Goal: Communication & Community: Answer question/provide support

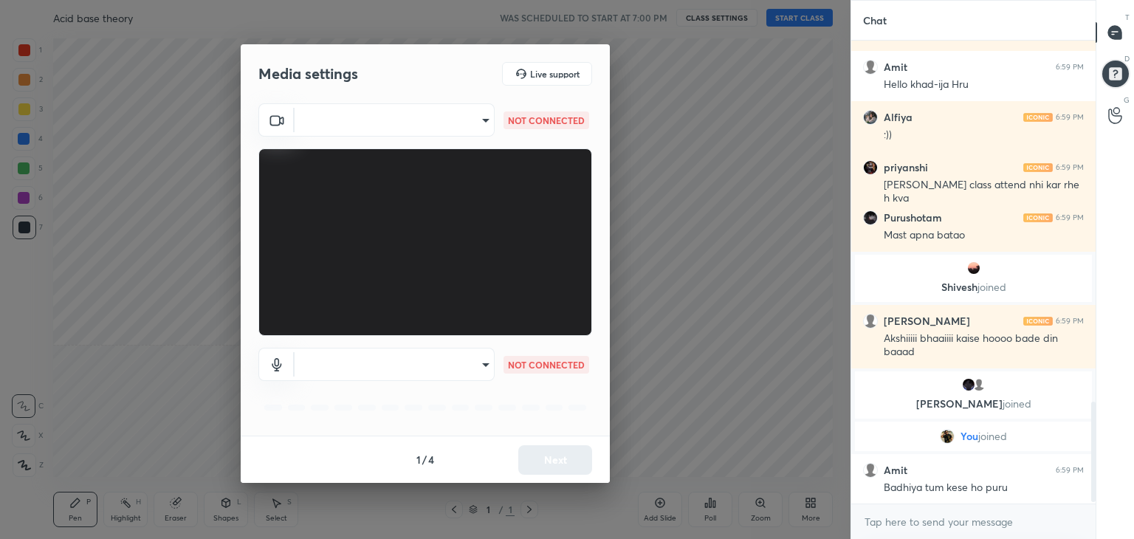
scroll to position [1689, 0]
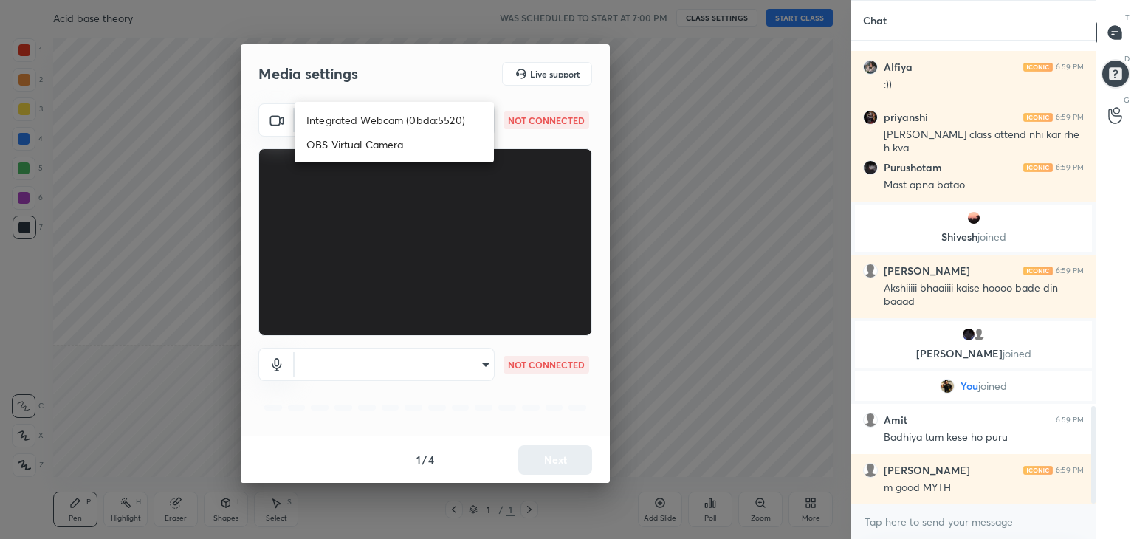
drag, startPoint x: 480, startPoint y: 119, endPoint x: 469, endPoint y: 127, distance: 13.1
click at [481, 119] on body "1 2 3 4 5 6 7 C X Z C X Z E E Erase all H H Acid base theory WAS SCHEDULED TO S…" at bounding box center [567, 269] width 1134 height 539
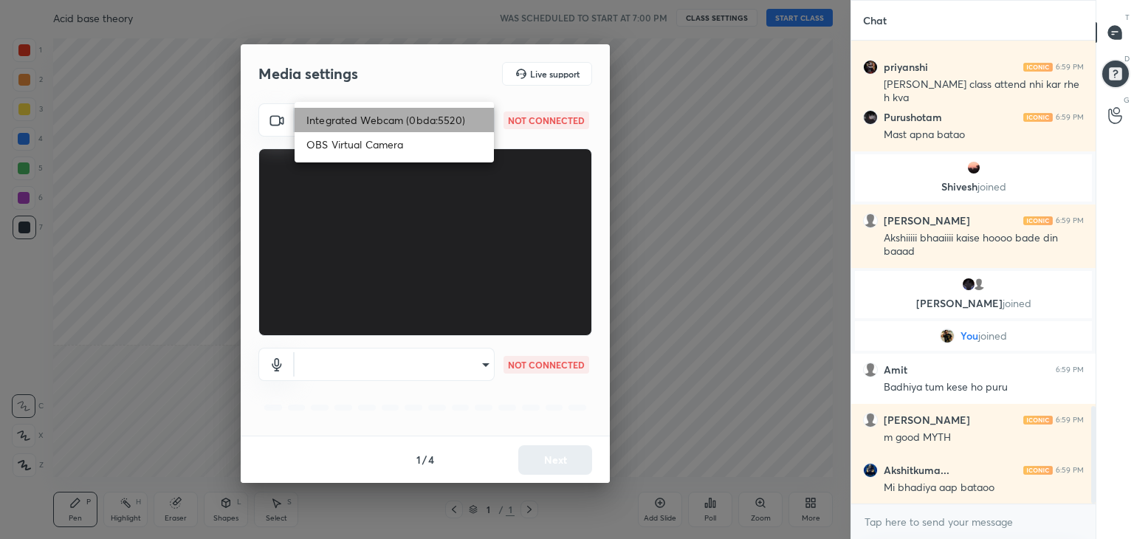
drag, startPoint x: 384, startPoint y: 122, endPoint x: 386, endPoint y: 133, distance: 11.3
click at [384, 122] on li "Integrated Webcam (0bda:5520)" at bounding box center [394, 120] width 199 height 24
type input "6d835ee2fb91c60d9e131e0ec72466a065a4b9f936626b117fe91b888c4cb0ee"
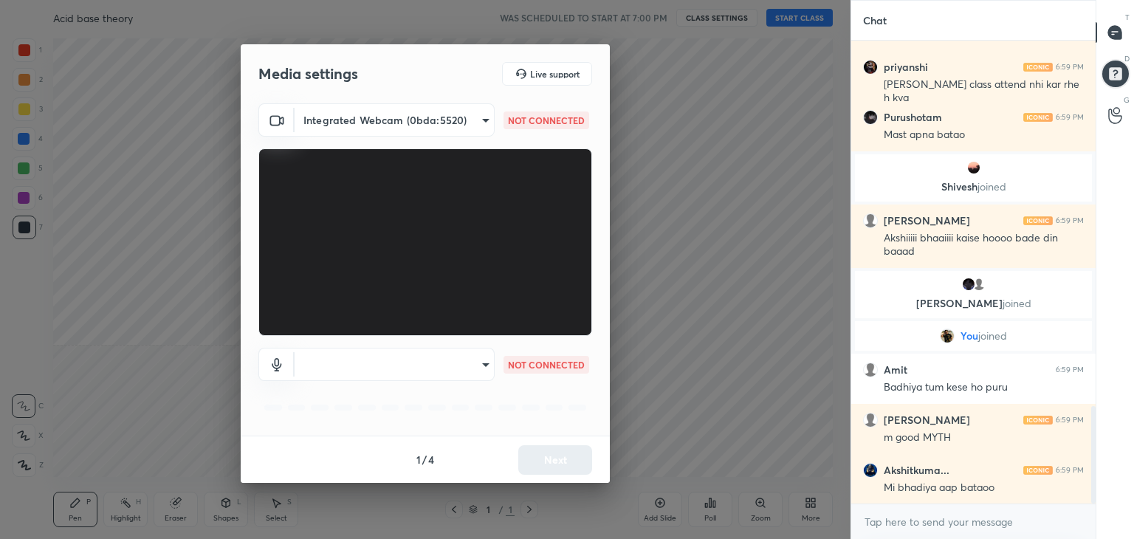
scroll to position [1792, 0]
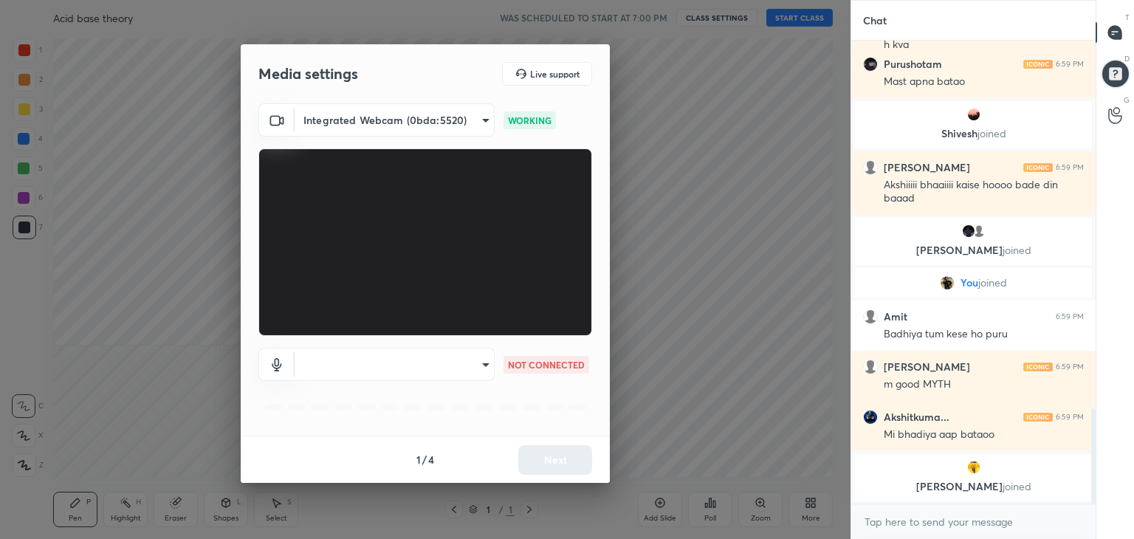
click at [444, 359] on body "1 2 3 4 5 6 7 C X Z C X Z E E Erase all H H Acid base theory WAS SCHEDULED TO S…" at bounding box center [567, 269] width 1134 height 539
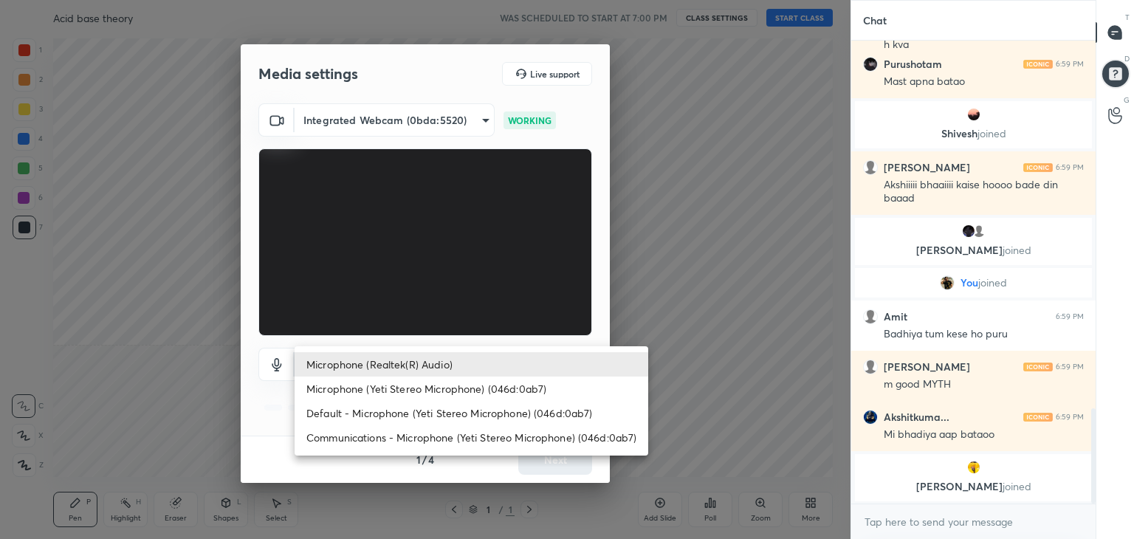
click at [407, 388] on li "Microphone (Yeti Stereo Microphone) (046d:0ab7)" at bounding box center [472, 388] width 354 height 24
type input "bd37c0a1f7c94051f696af0053bc03a03c6b7723c37fe2cb50aa4d3dda838f12"
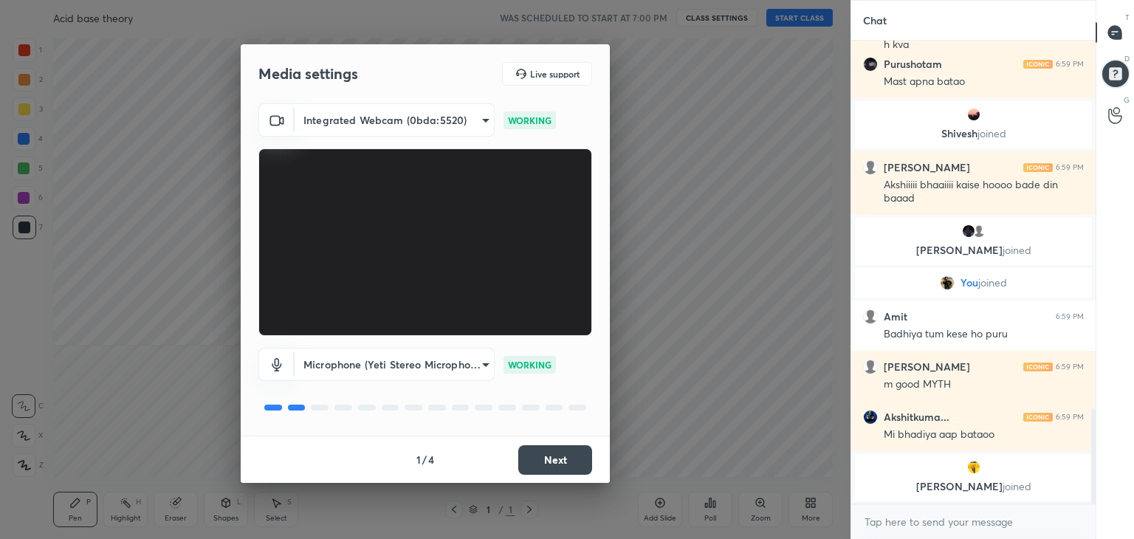
click at [540, 460] on button "Next" at bounding box center [555, 460] width 74 height 30
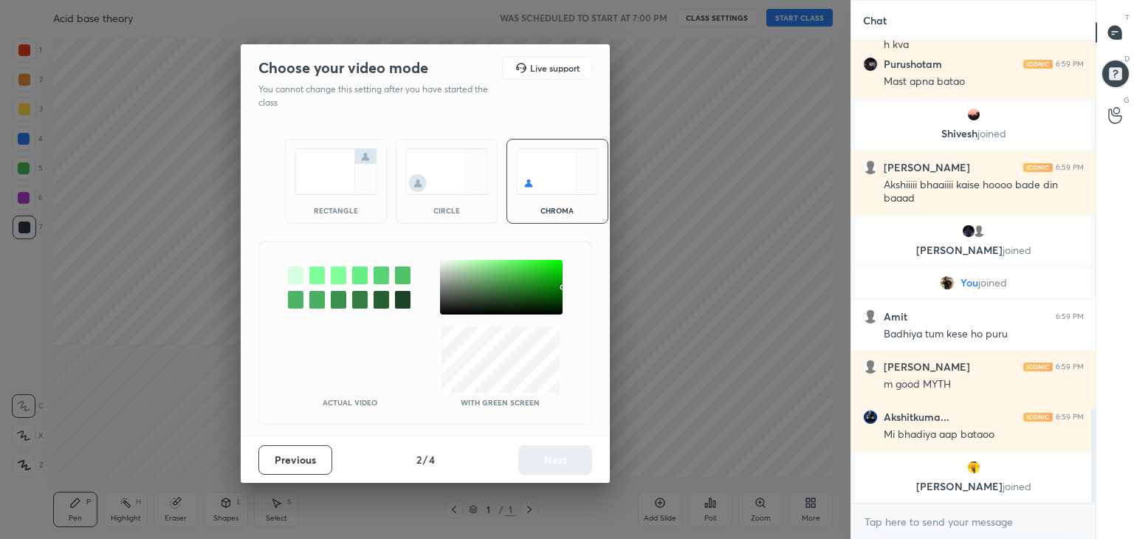
drag, startPoint x: 338, startPoint y: 202, endPoint x: 359, endPoint y: 229, distance: 33.7
click at [340, 205] on div "rectangle" at bounding box center [336, 181] width 102 height 85
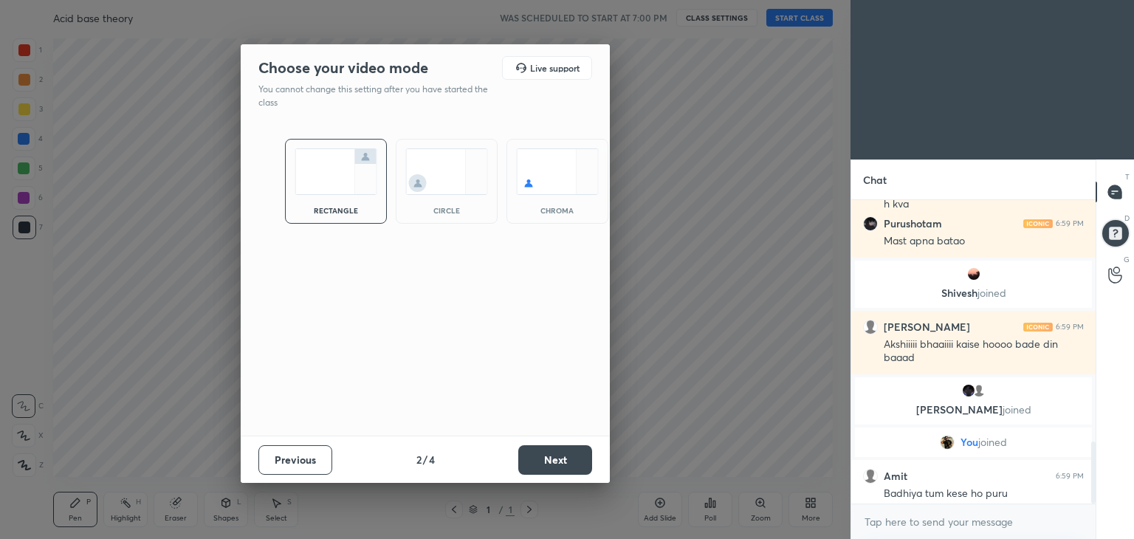
click at [554, 469] on button "Next" at bounding box center [555, 460] width 74 height 30
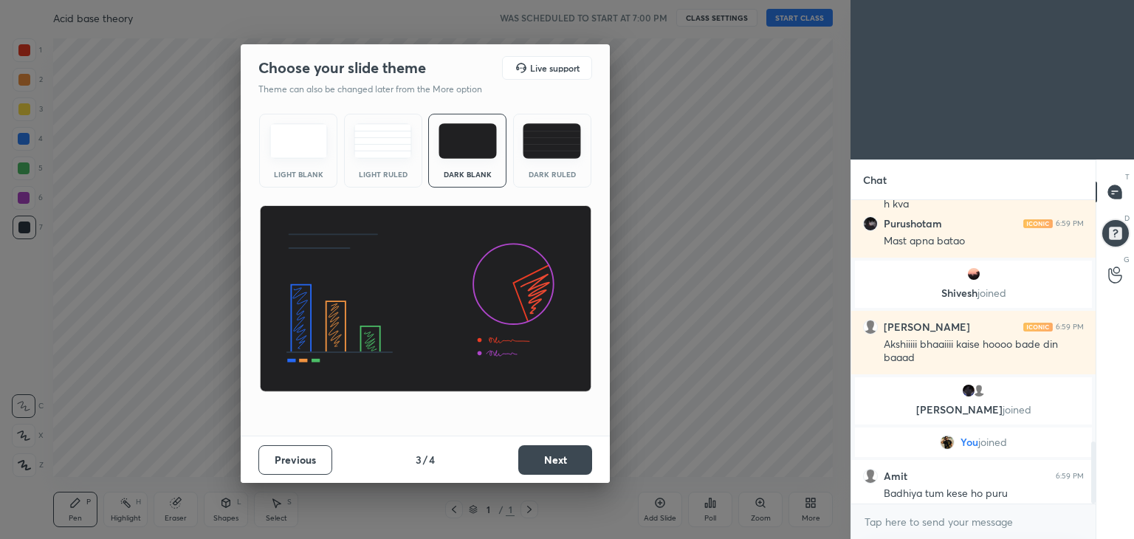
click at [556, 460] on button "Next" at bounding box center [555, 460] width 74 height 30
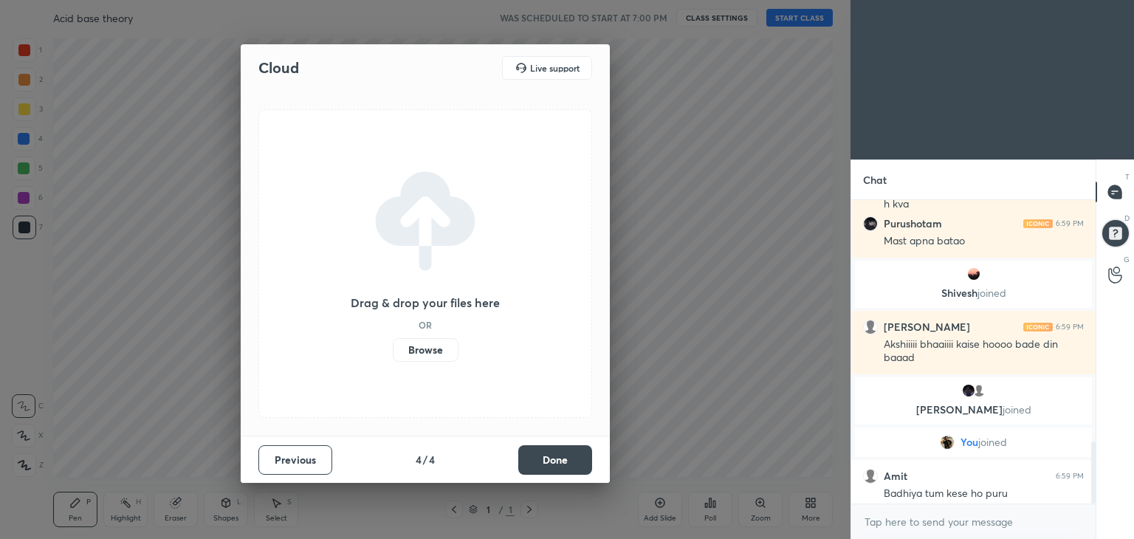
click at [557, 460] on button "Done" at bounding box center [555, 460] width 74 height 30
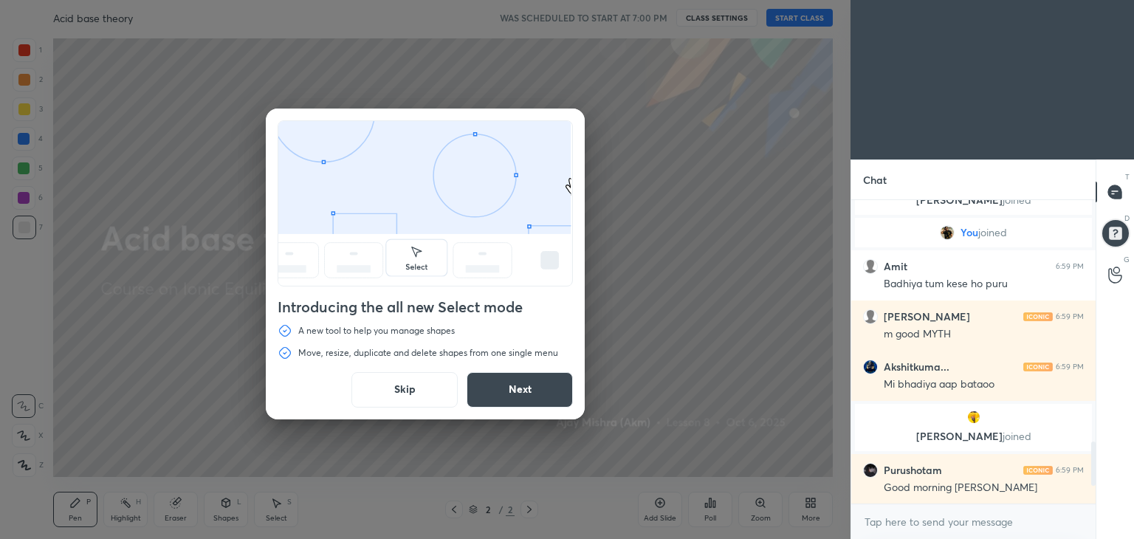
click at [405, 390] on button "Skip" at bounding box center [404, 389] width 106 height 35
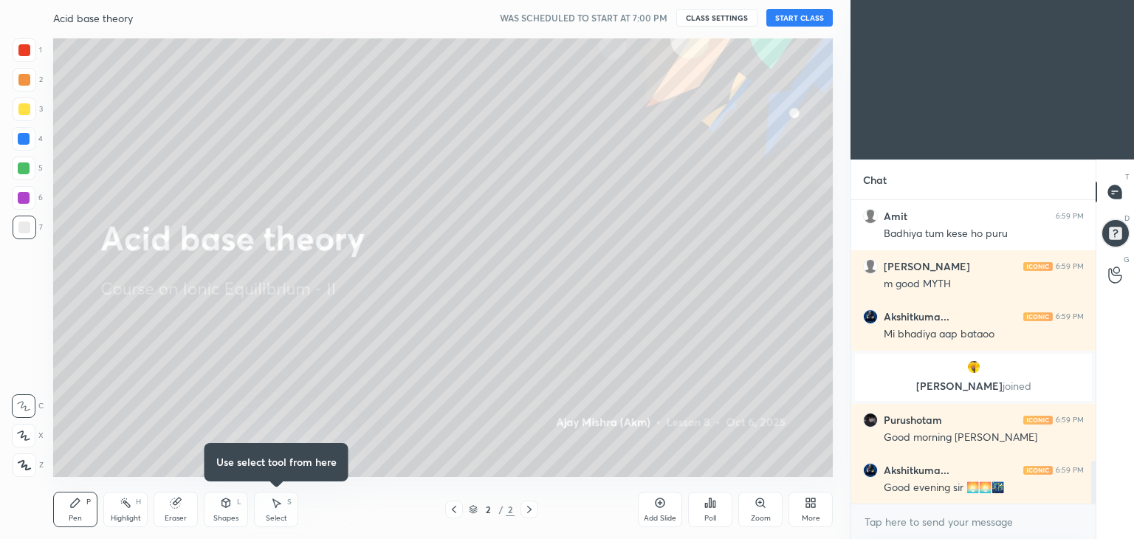
click at [815, 503] on icon at bounding box center [811, 503] width 12 height 12
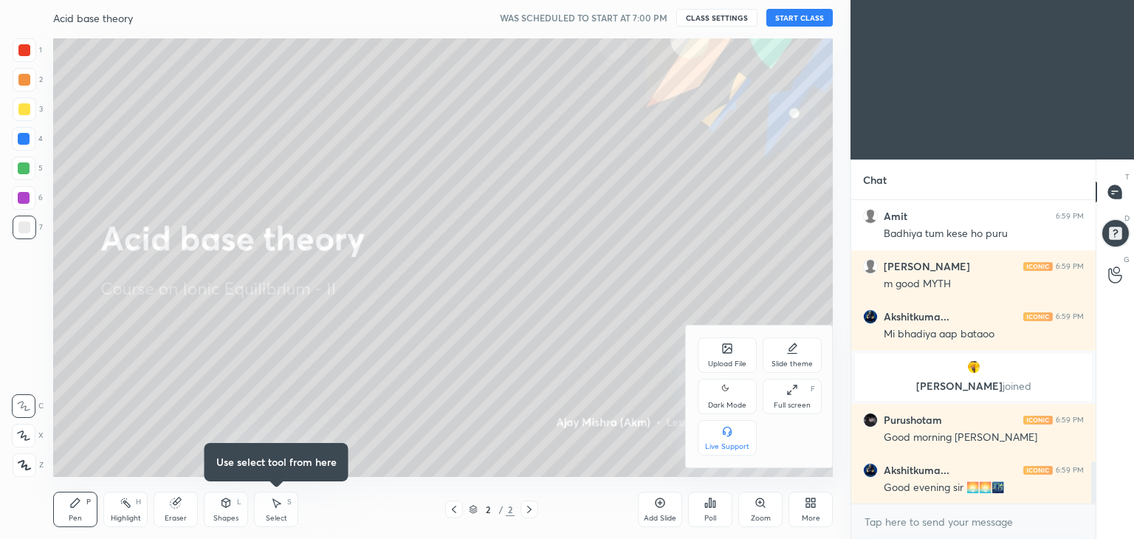
scroll to position [1896, 0]
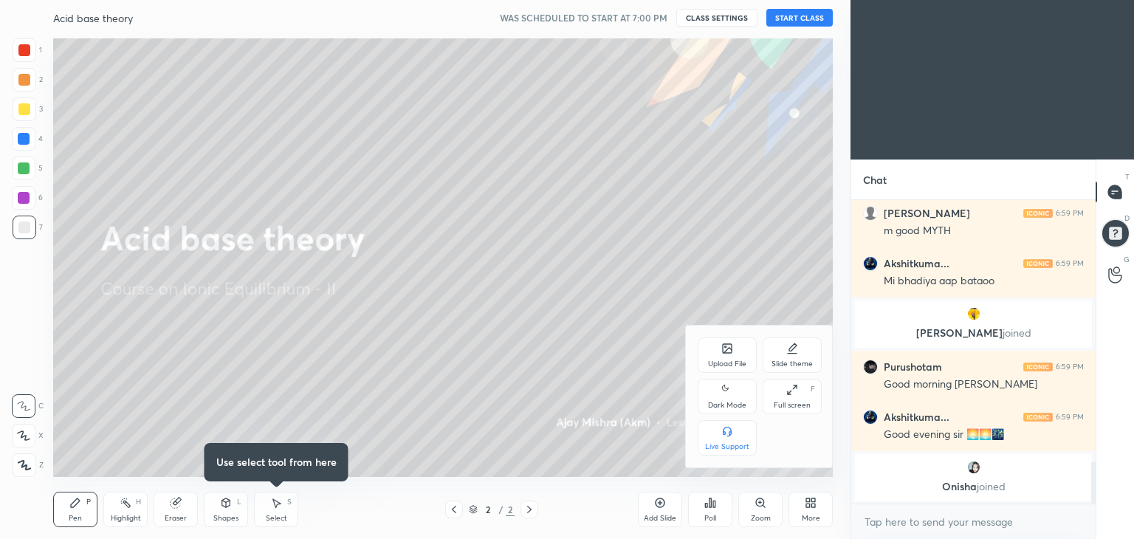
click at [723, 405] on div "Dark Mode" at bounding box center [727, 405] width 38 height 7
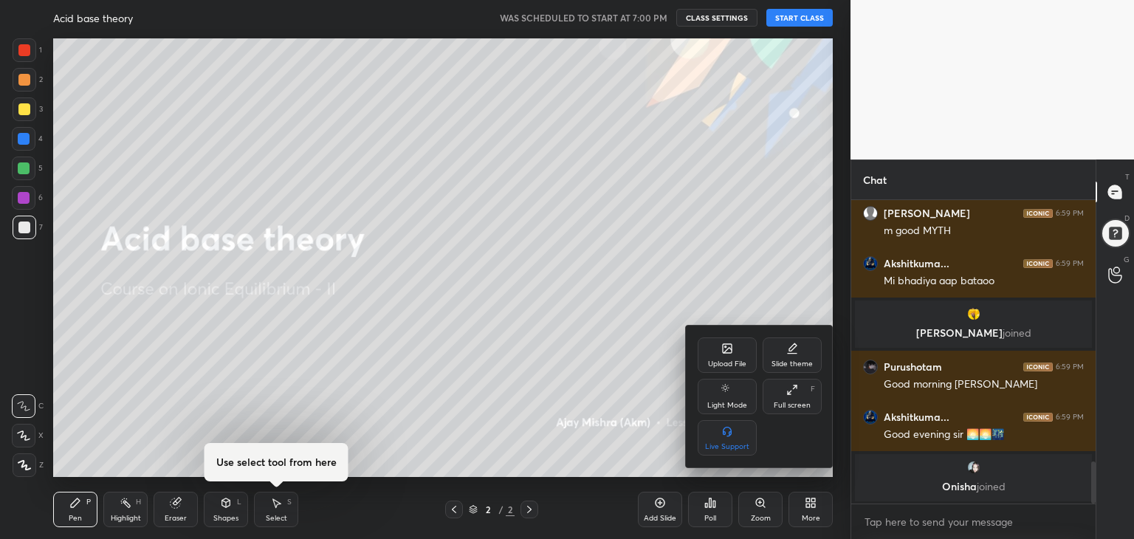
drag, startPoint x: 670, startPoint y: 250, endPoint x: 667, endPoint y: 242, distance: 8.6
click at [672, 248] on div at bounding box center [567, 269] width 1134 height 539
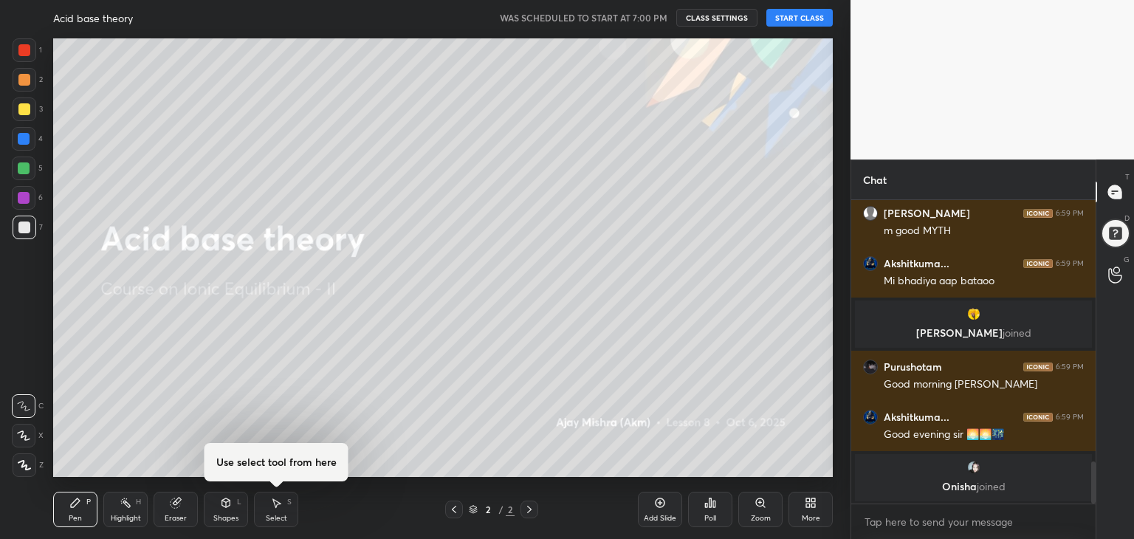
click at [794, 16] on button "START CLASS" at bounding box center [799, 18] width 66 height 18
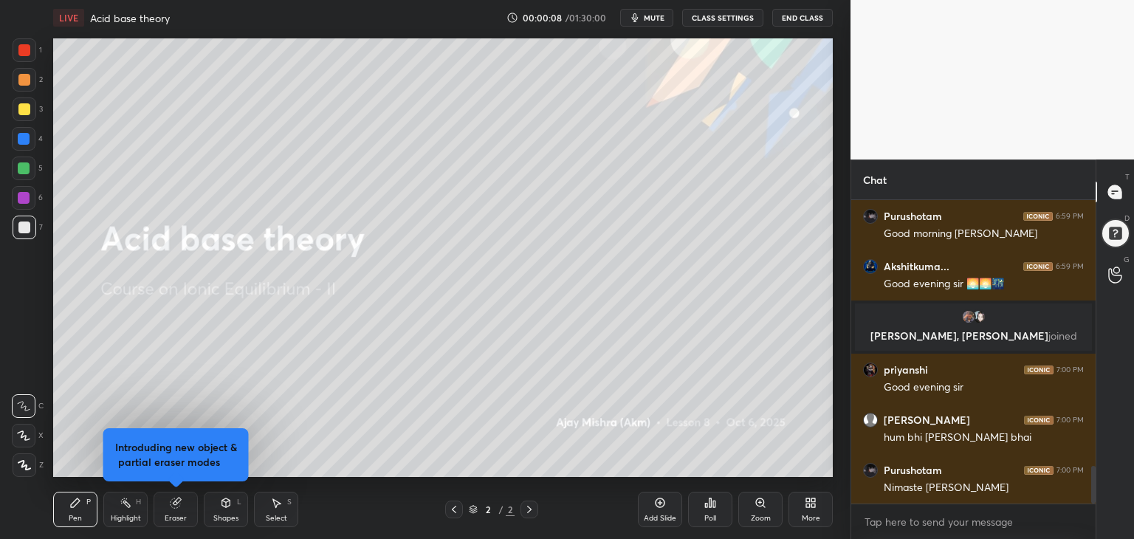
scroll to position [2167, 0]
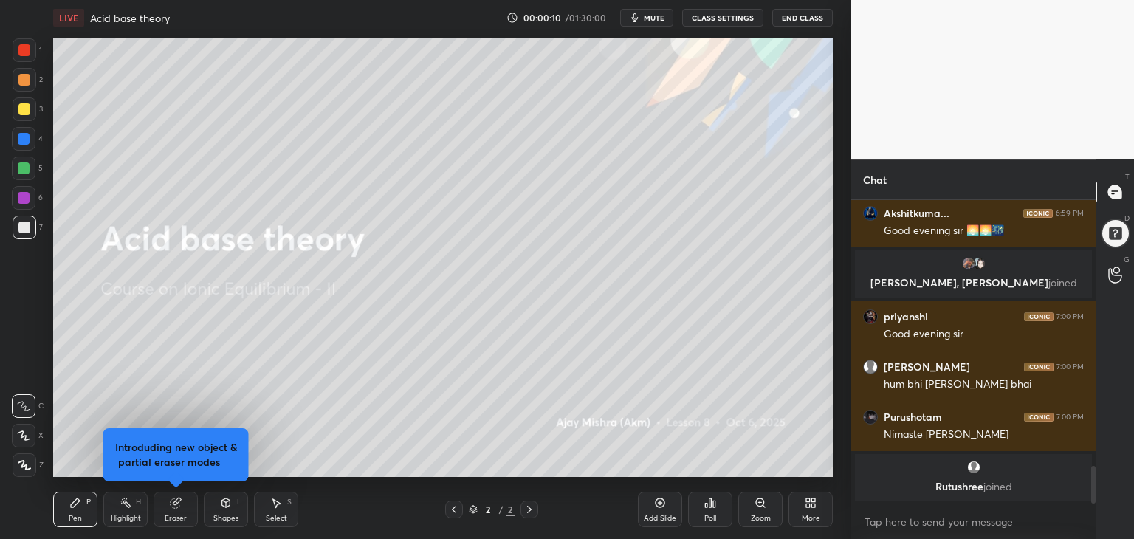
click at [32, 467] on div at bounding box center [25, 465] width 24 height 24
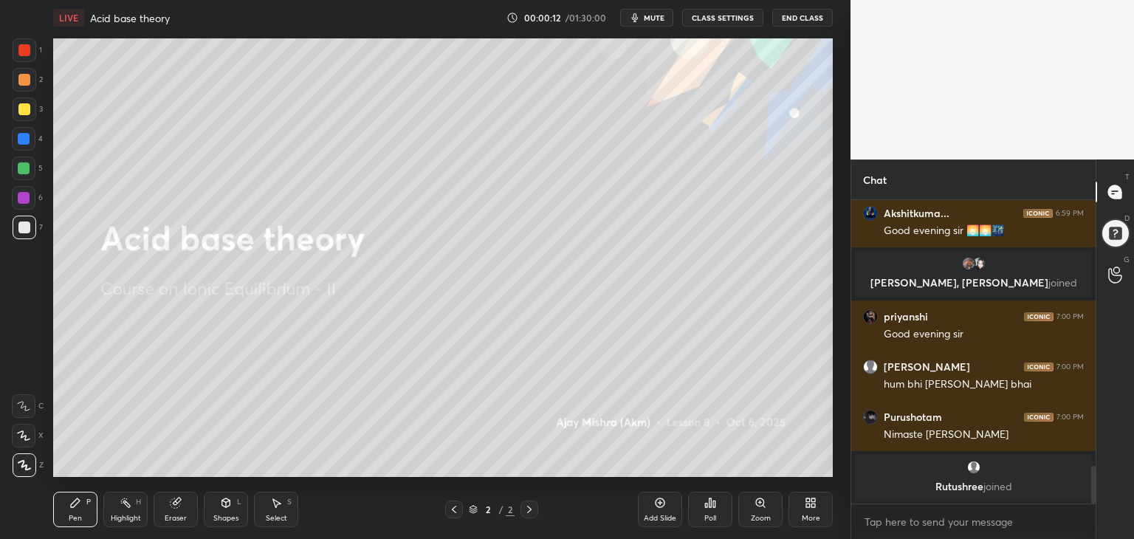
click at [813, 506] on icon at bounding box center [813, 505] width 4 height 4
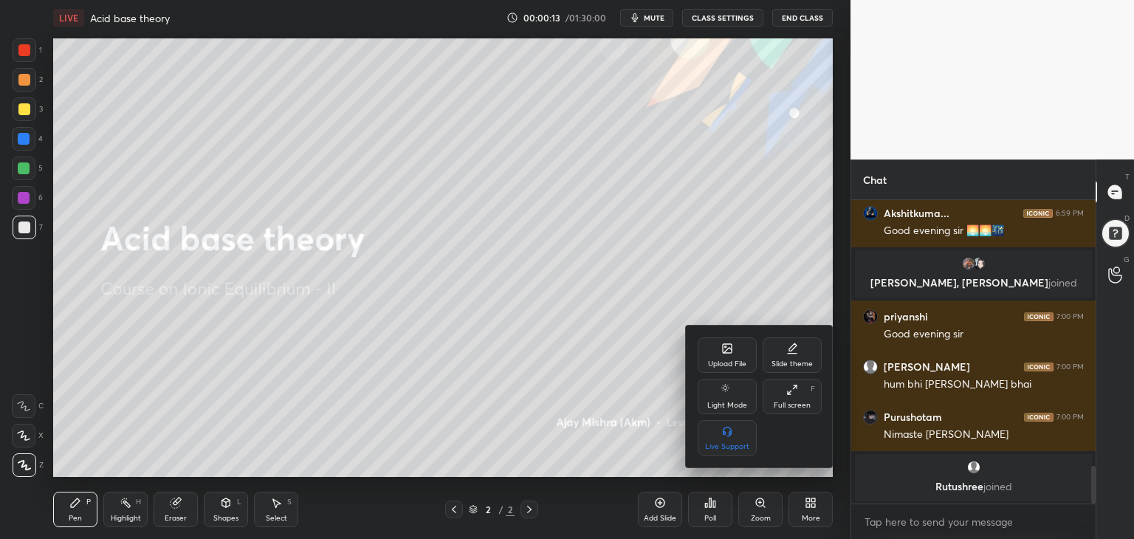
click at [726, 360] on div "Upload File" at bounding box center [727, 363] width 38 height 7
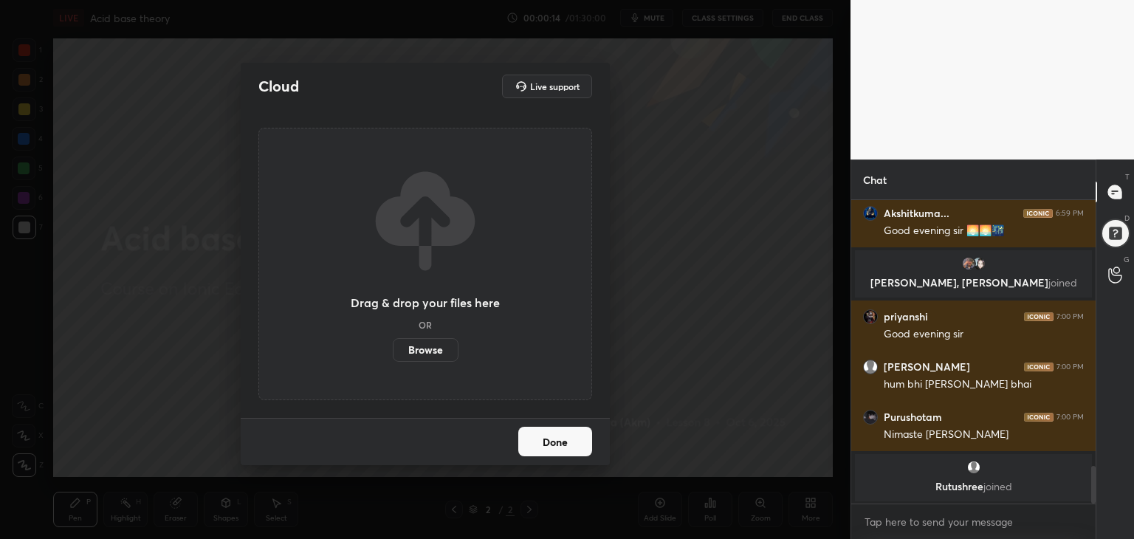
click at [449, 348] on label "Browse" at bounding box center [426, 350] width 66 height 24
click at [393, 348] on input "Browse" at bounding box center [393, 350] width 0 height 24
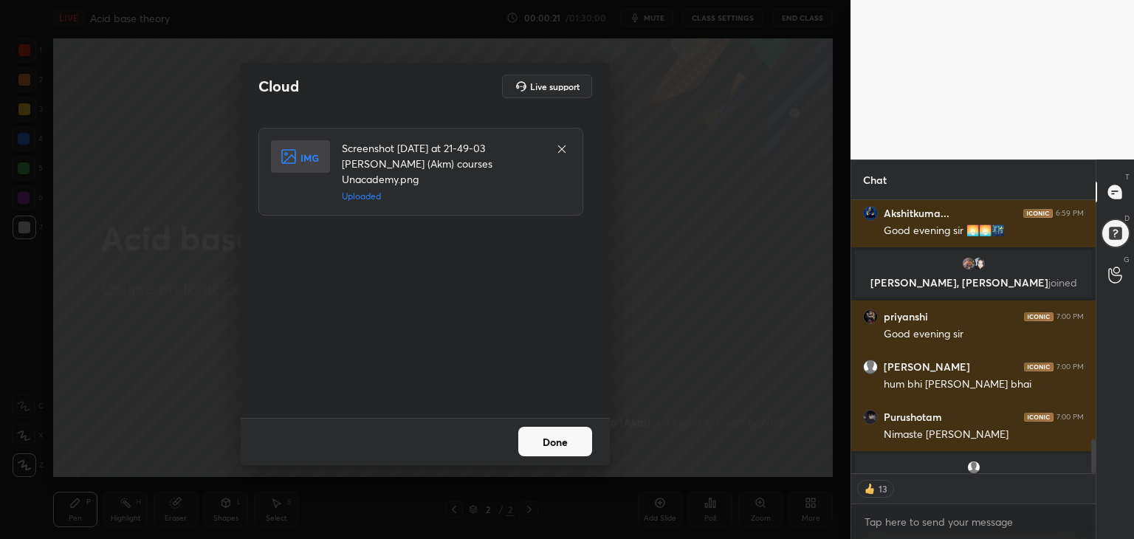
click at [567, 447] on button "Done" at bounding box center [555, 442] width 74 height 30
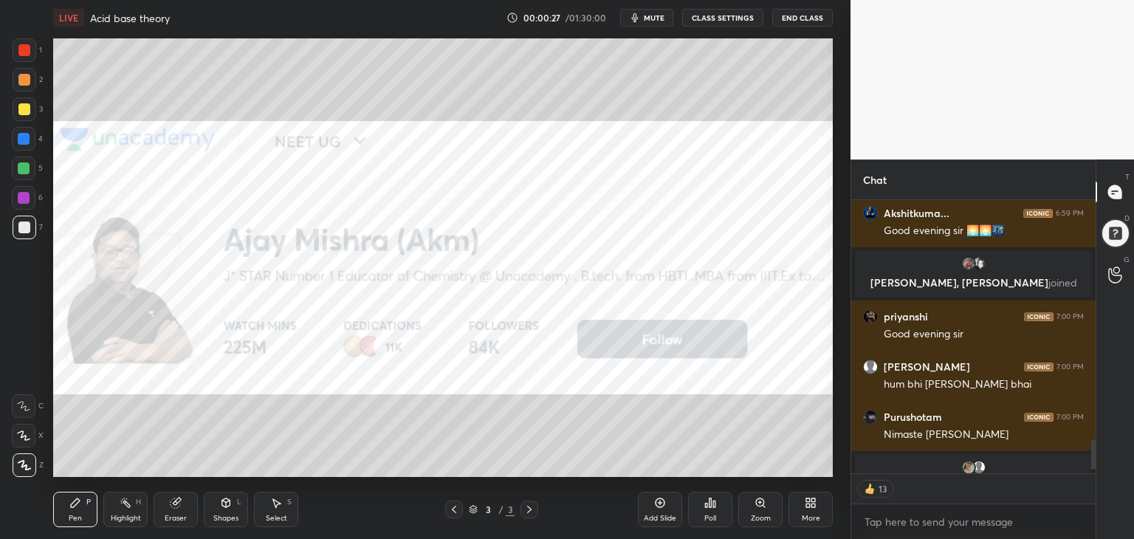
click at [806, 515] on div "More" at bounding box center [811, 518] width 18 height 7
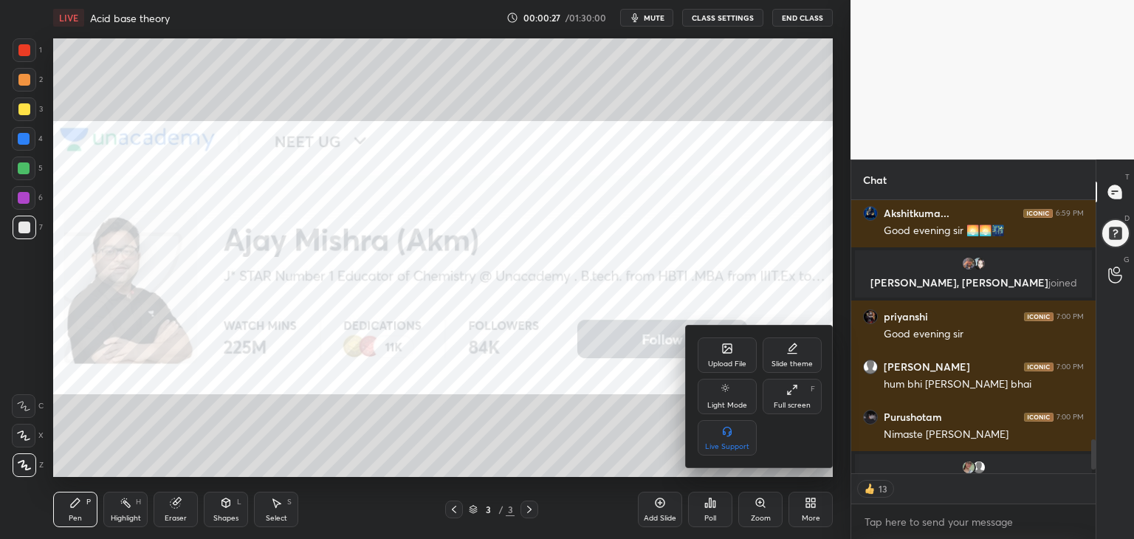
click at [788, 399] on div "Full screen F" at bounding box center [792, 396] width 59 height 35
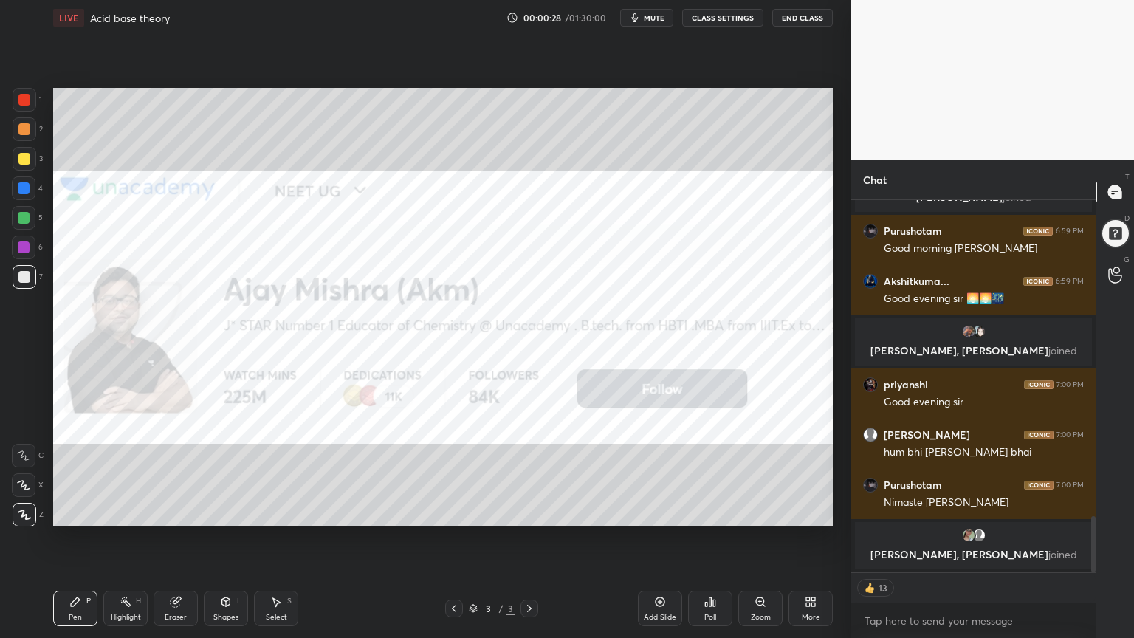
click at [130, 538] on div "Highlight H" at bounding box center [125, 608] width 44 height 35
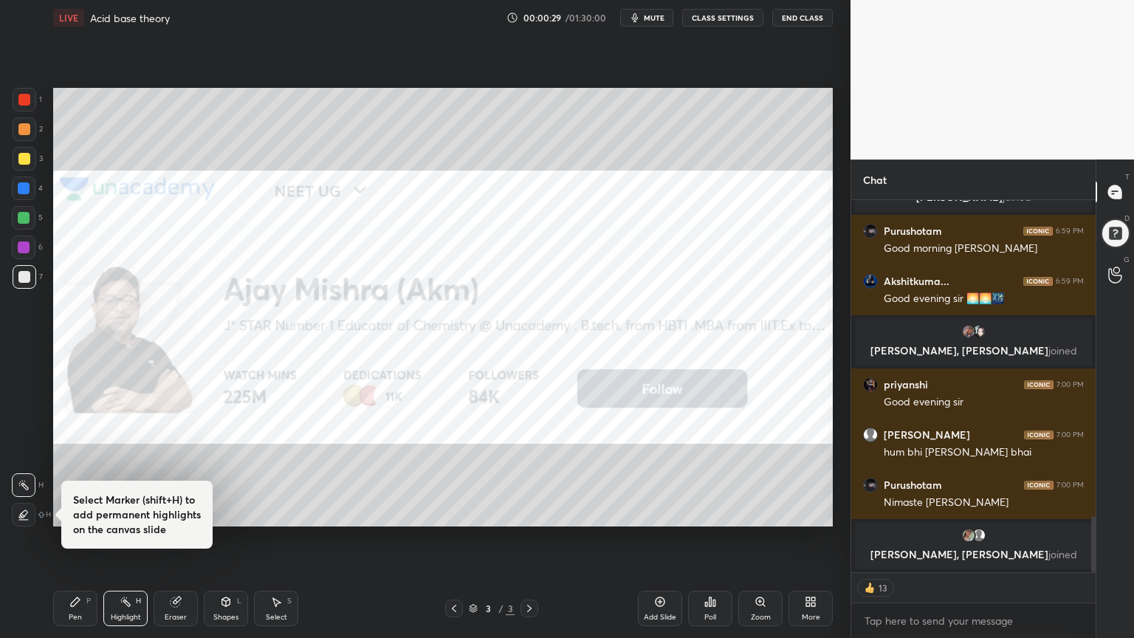
click at [152, 496] on h4 "Select Marker (shift+H) to add permanent highlights on the canvas slide" at bounding box center [137, 514] width 128 height 44
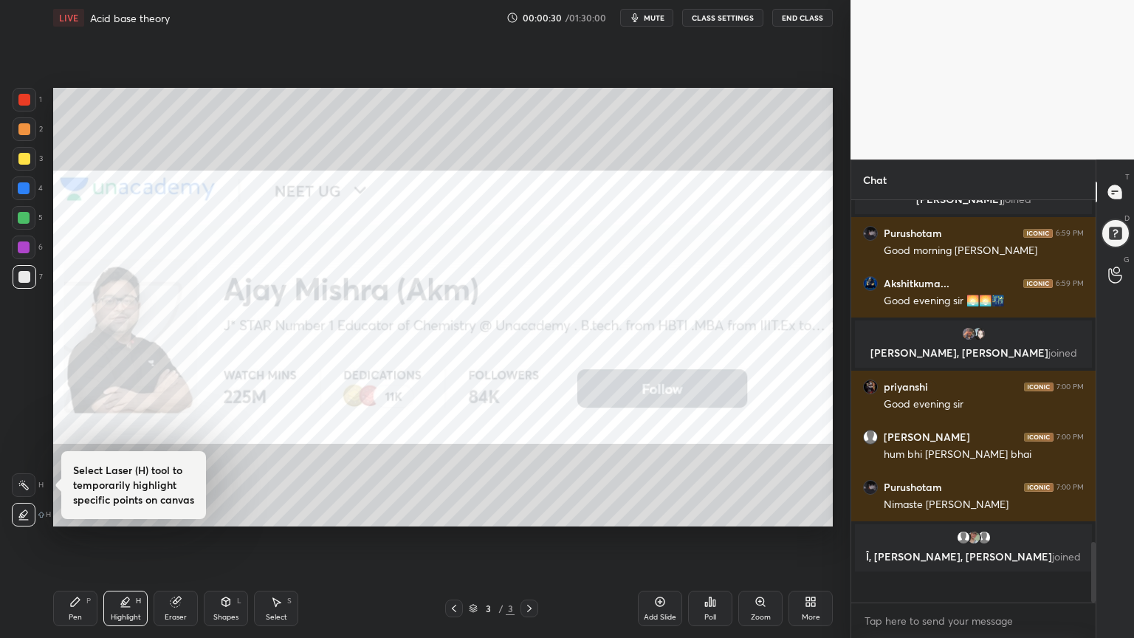
drag, startPoint x: 83, startPoint y: 610, endPoint x: 106, endPoint y: 604, distance: 23.6
click at [83, 538] on div "Pen P" at bounding box center [75, 608] width 44 height 35
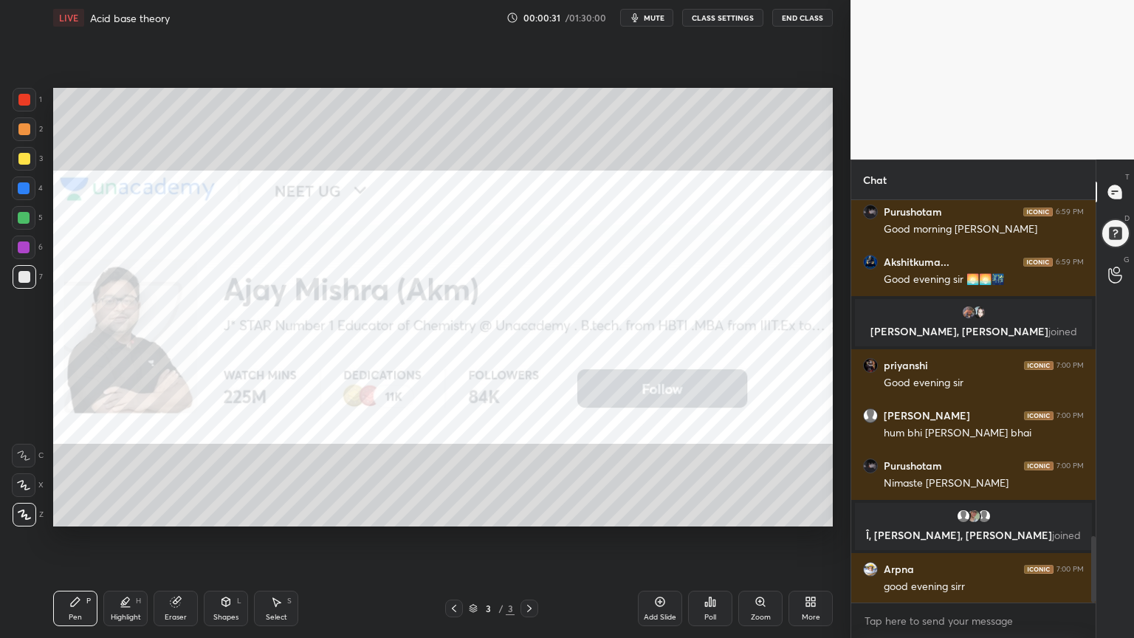
click at [136, 538] on div "Highlight H" at bounding box center [125, 608] width 44 height 35
drag, startPoint x: 27, startPoint y: 480, endPoint x: 44, endPoint y: 472, distance: 19.2
click at [27, 481] on icon at bounding box center [24, 485] width 12 height 12
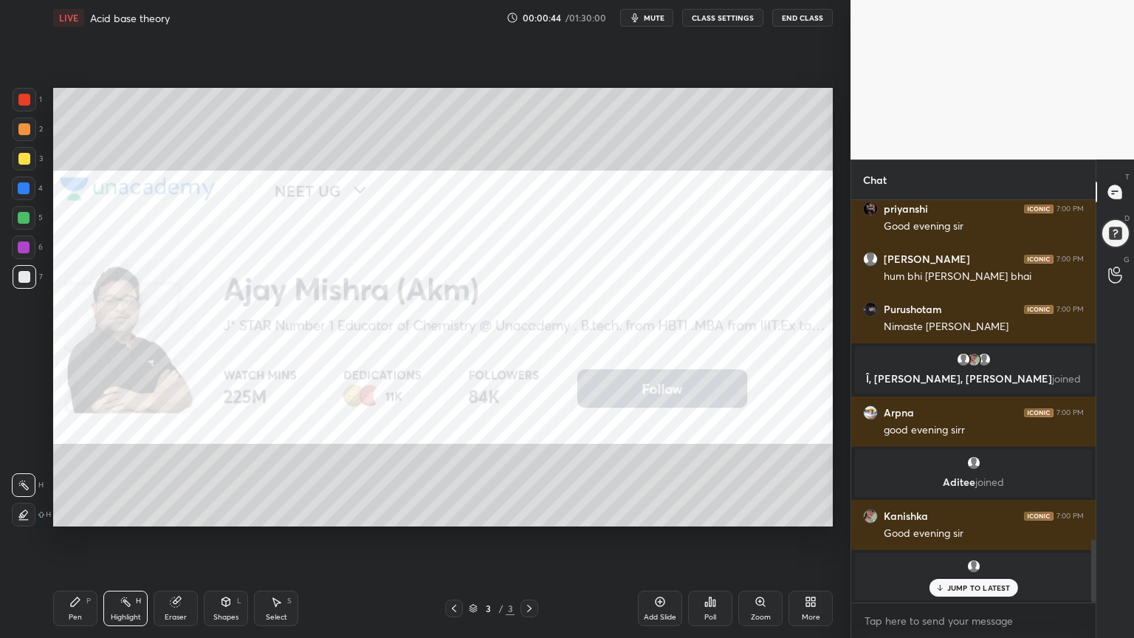
scroll to position [2217, 0]
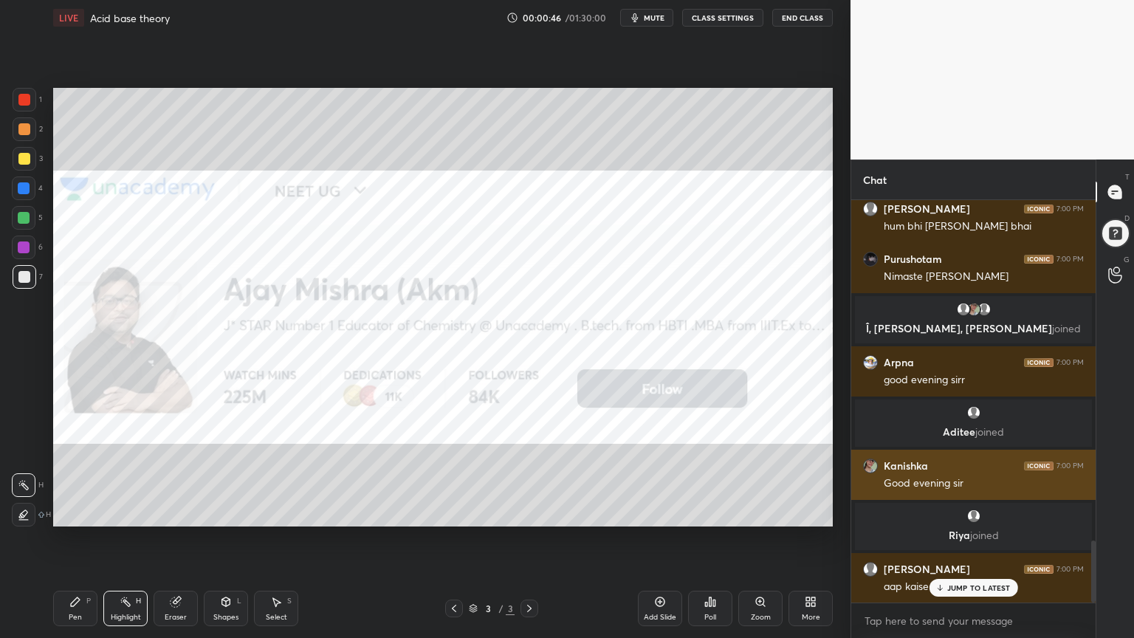
click at [870, 464] on img "grid" at bounding box center [870, 465] width 15 height 15
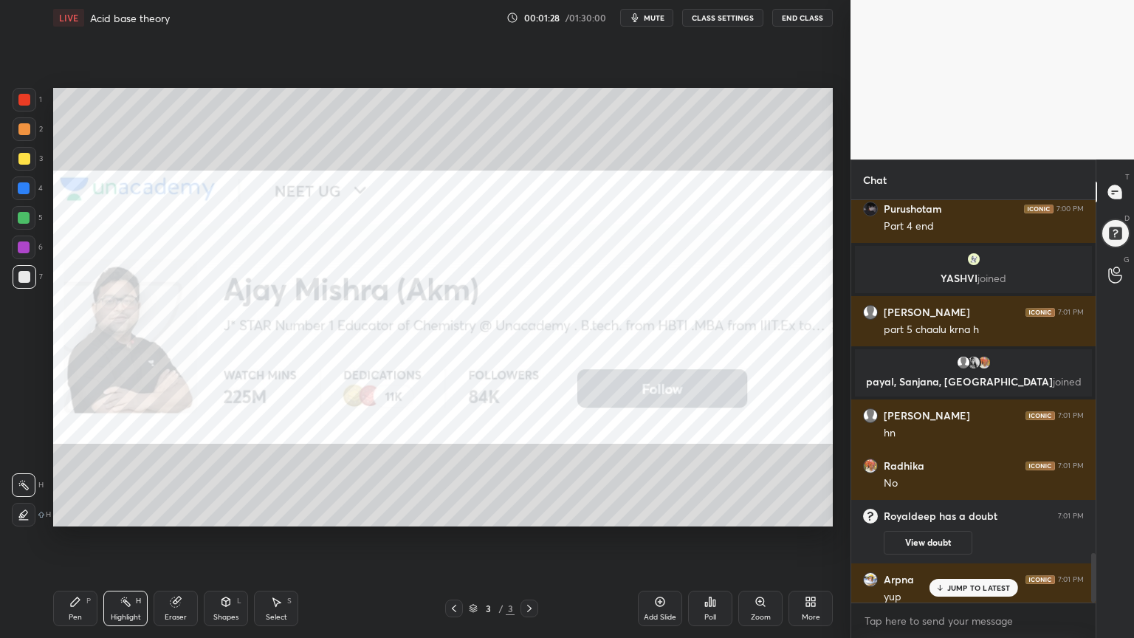
scroll to position [2861, 0]
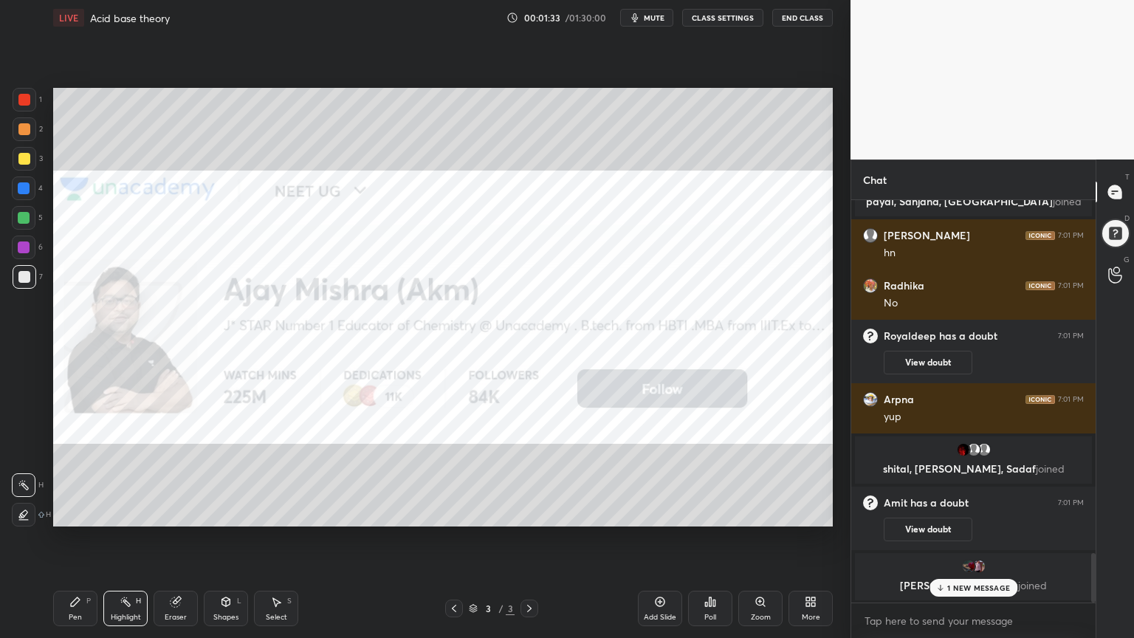
click at [986, 538] on div "1 NEW MESSAGE" at bounding box center [973, 588] width 88 height 18
click at [655, 538] on div "Add Slide" at bounding box center [660, 608] width 44 height 35
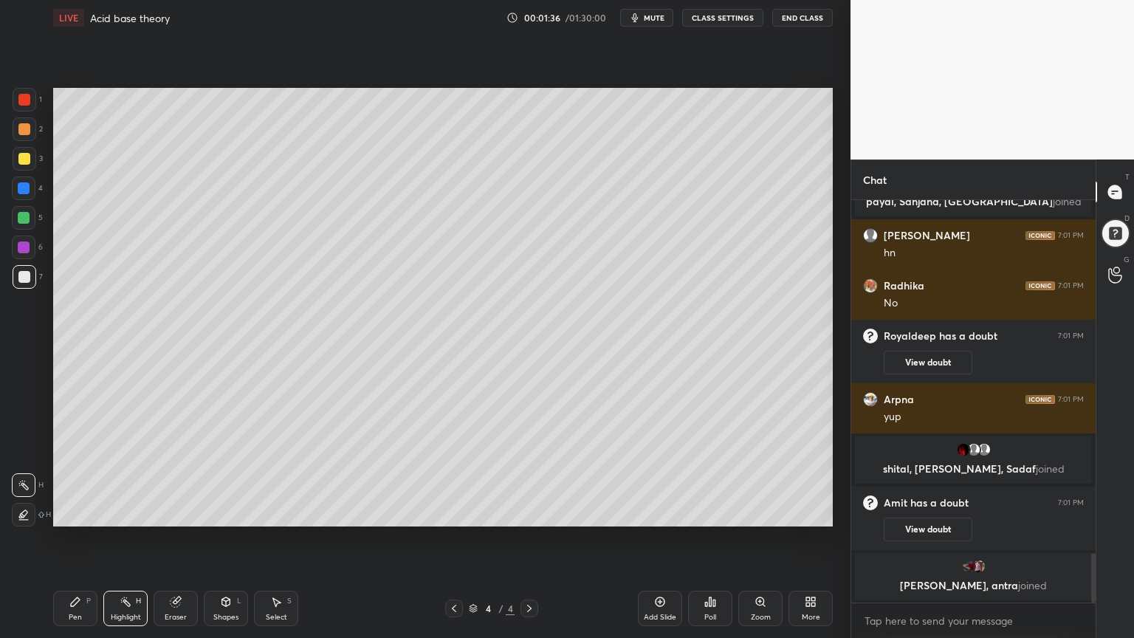
click at [65, 538] on div "Pen P" at bounding box center [75, 608] width 44 height 35
click at [26, 127] on div at bounding box center [24, 129] width 12 height 12
click at [1115, 235] on div at bounding box center [1114, 233] width 31 height 31
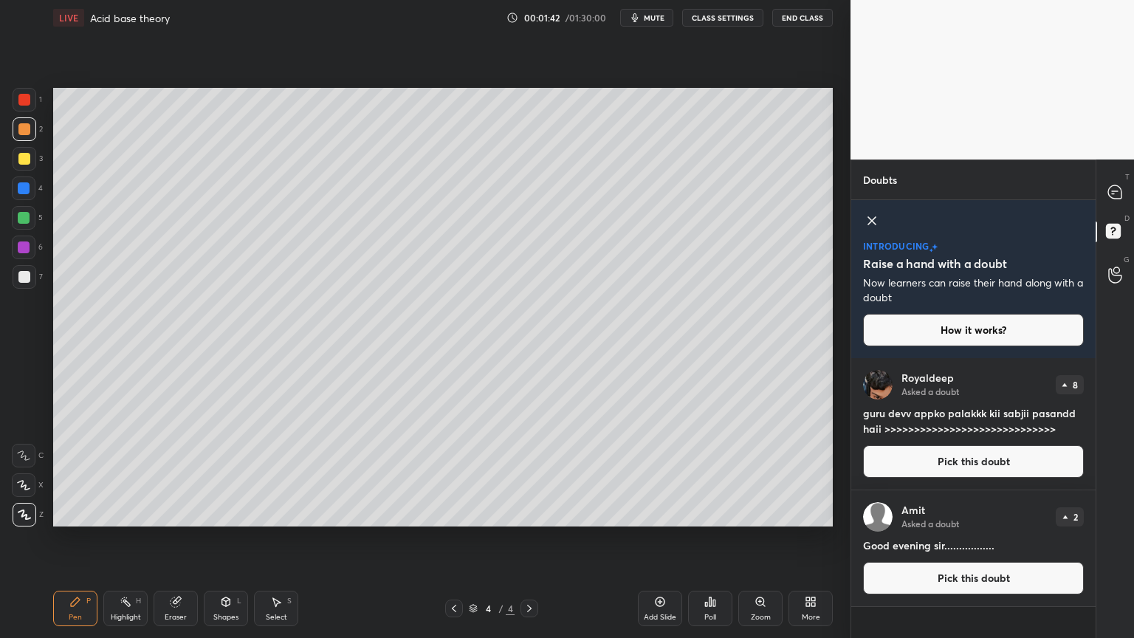
click at [872, 221] on icon at bounding box center [871, 220] width 7 height 7
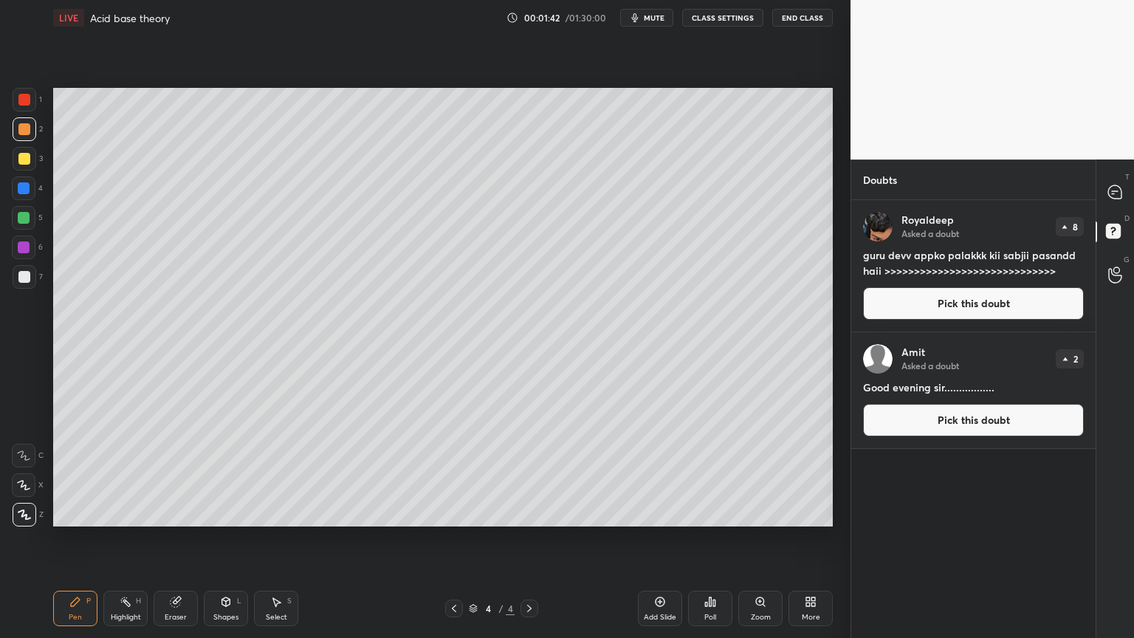
scroll to position [433, 240]
click at [968, 304] on button "Pick this doubt" at bounding box center [973, 303] width 221 height 32
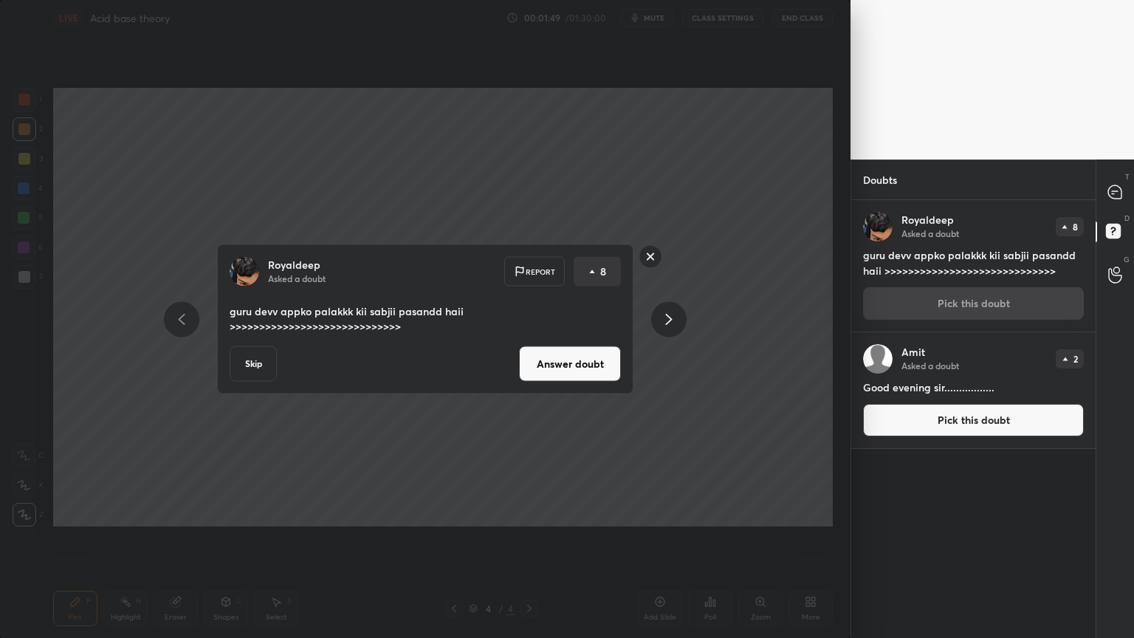
click at [249, 360] on button "Skip" at bounding box center [253, 363] width 47 height 35
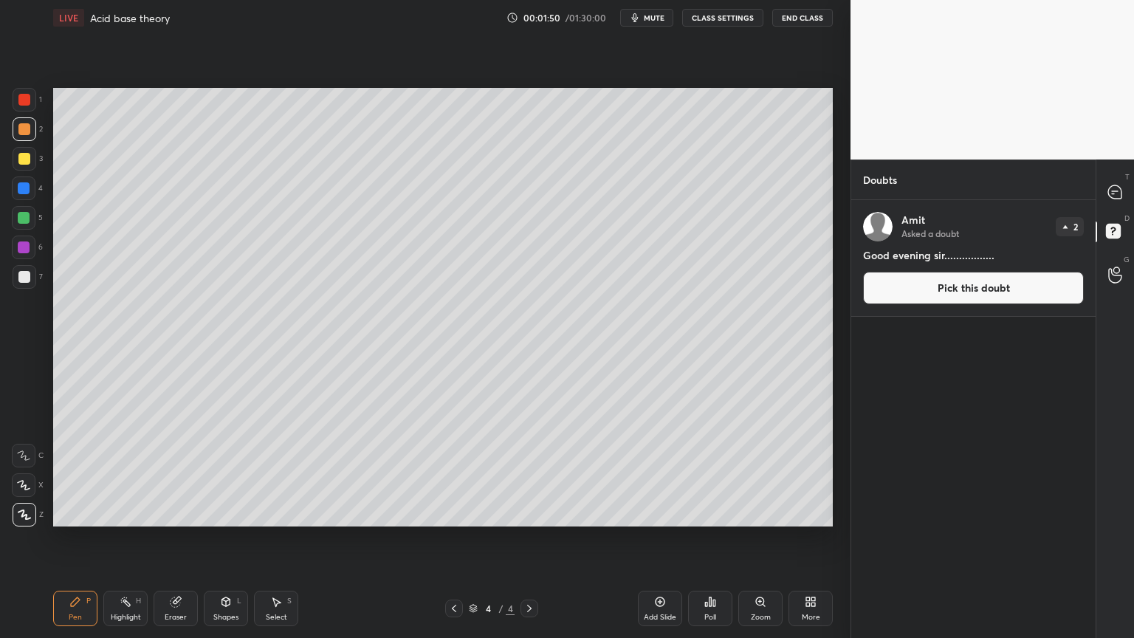
click at [909, 286] on button "Pick this doubt" at bounding box center [973, 288] width 221 height 32
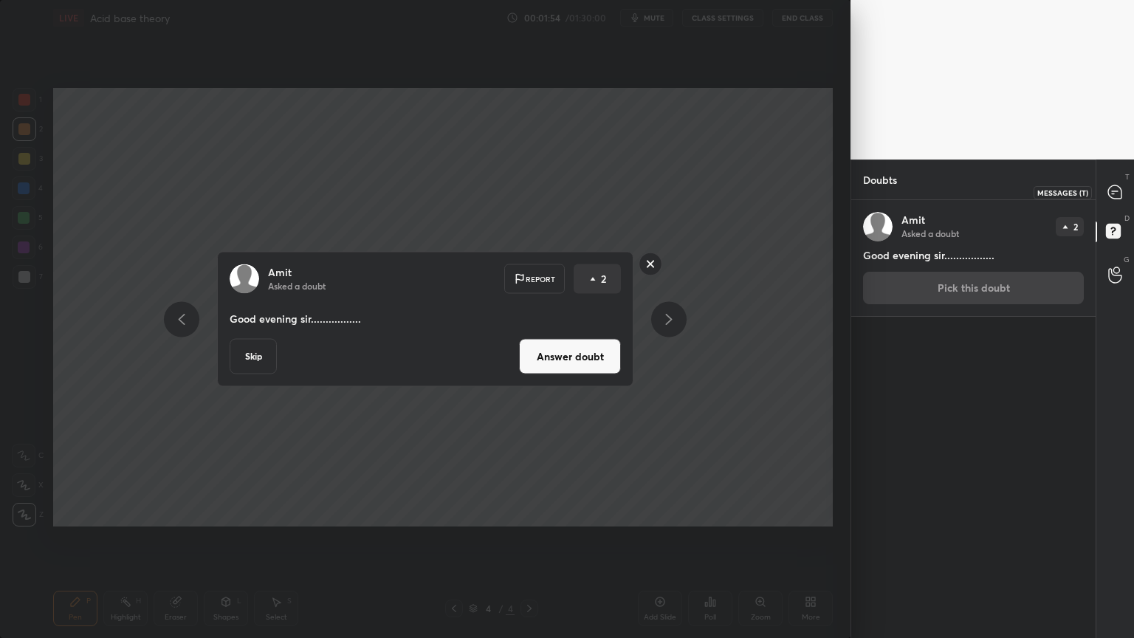
click at [1117, 191] on icon at bounding box center [1115, 191] width 6 height 0
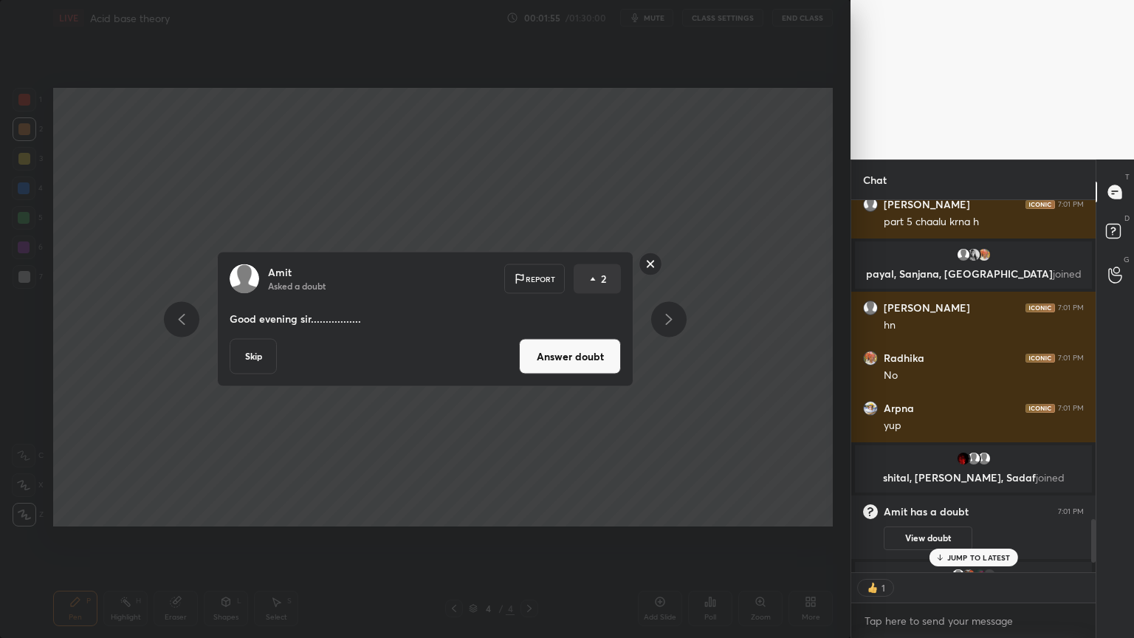
scroll to position [4, 4]
drag, startPoint x: 715, startPoint y: 244, endPoint x: 705, endPoint y: 264, distance: 22.5
click at [715, 244] on div "Amit Asked a doubt Report 2 Good evening sir................. Skip Answer doubt" at bounding box center [425, 319] width 850 height 638
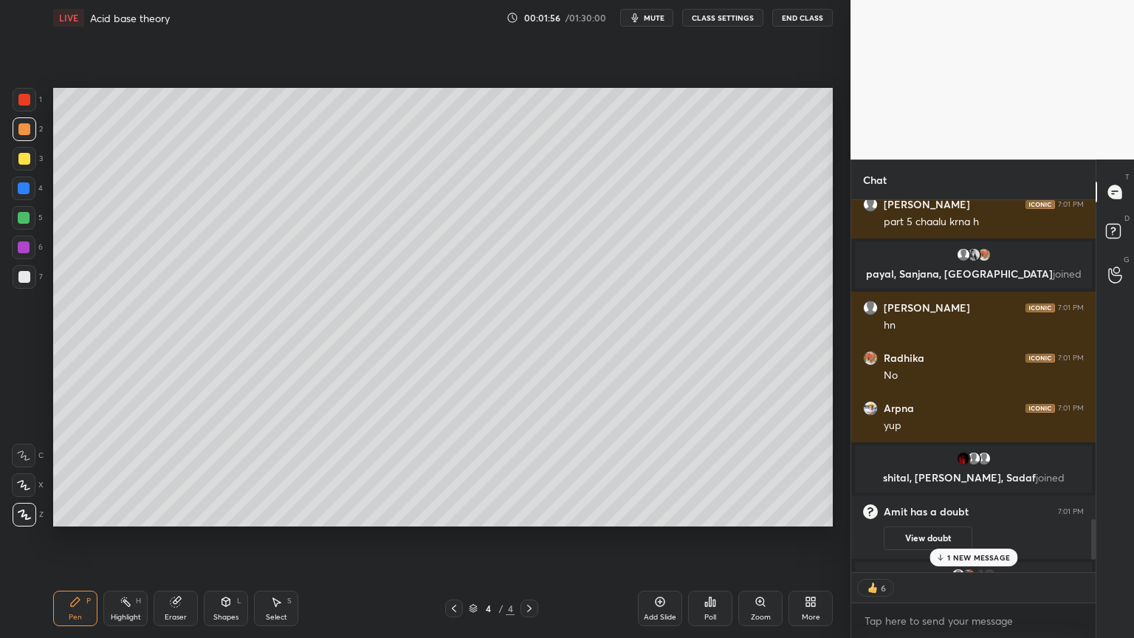
click at [94, 538] on div "Pen P" at bounding box center [75, 608] width 44 height 35
click at [233, 538] on div "Shapes" at bounding box center [225, 616] width 25 height 7
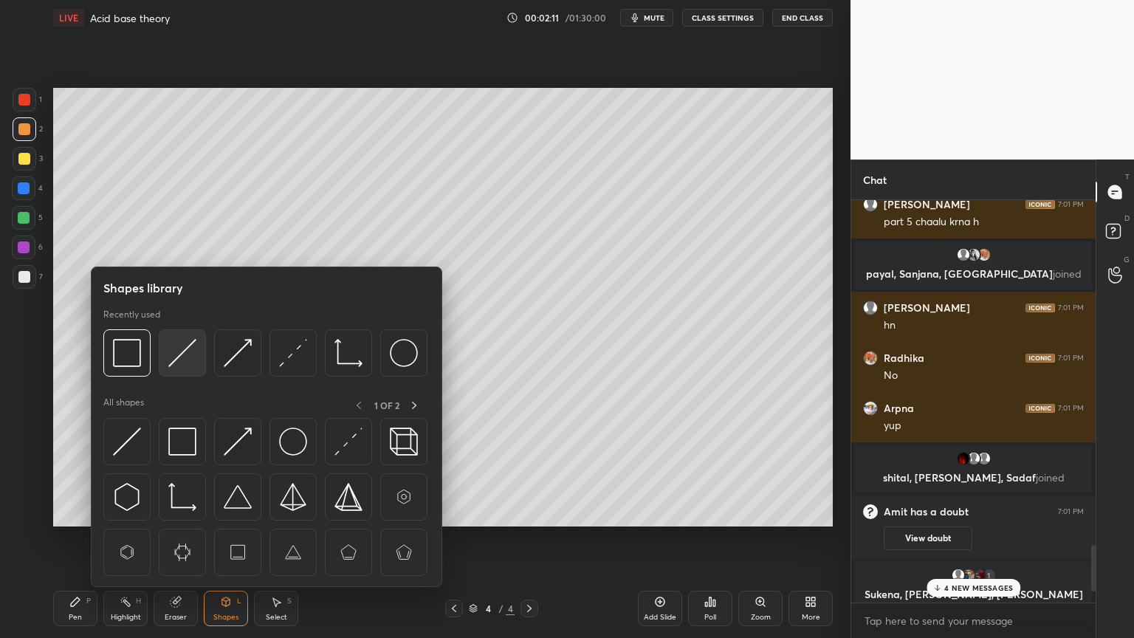
click at [185, 351] on img at bounding box center [182, 353] width 28 height 28
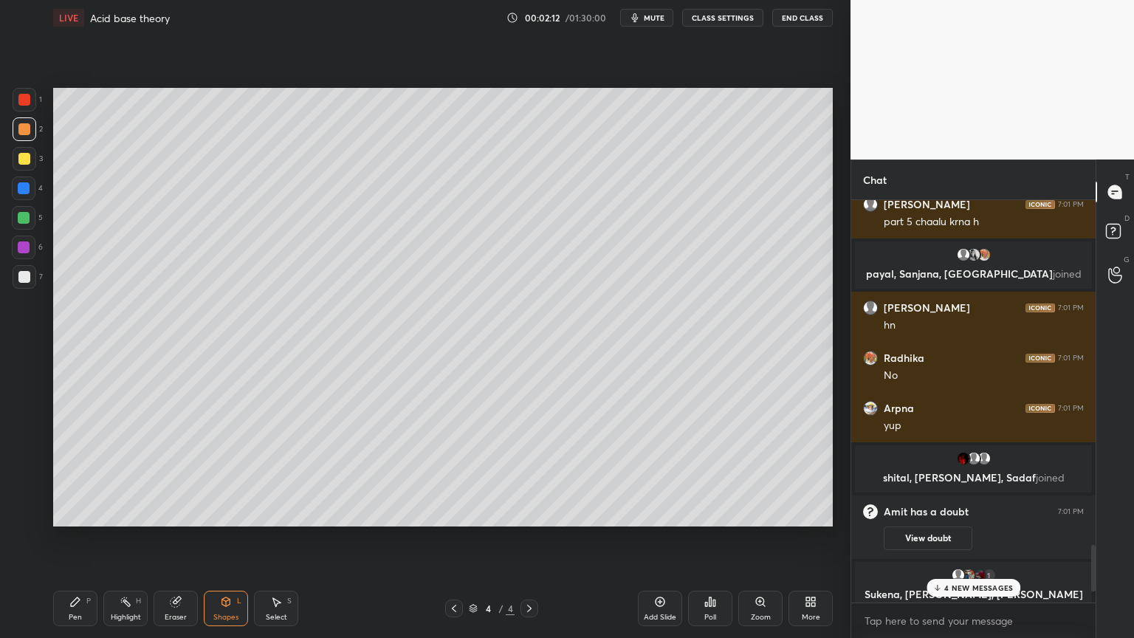
click at [27, 279] on div at bounding box center [24, 277] width 12 height 12
click at [988, 538] on p "4 NEW MESSAGES" at bounding box center [978, 557] width 69 height 9
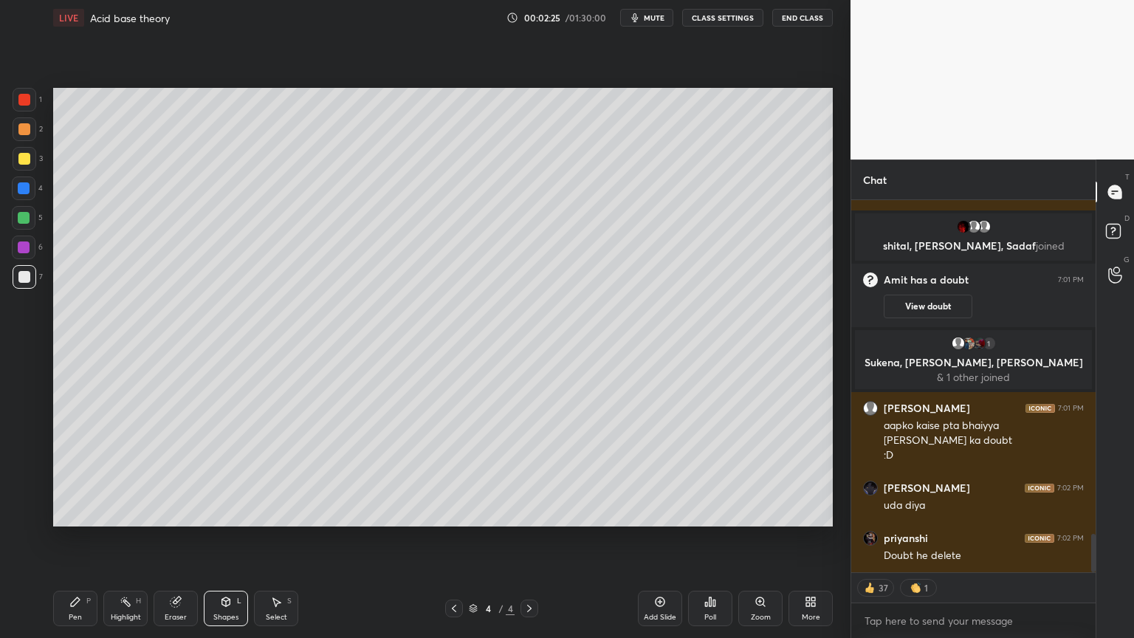
scroll to position [3199, 0]
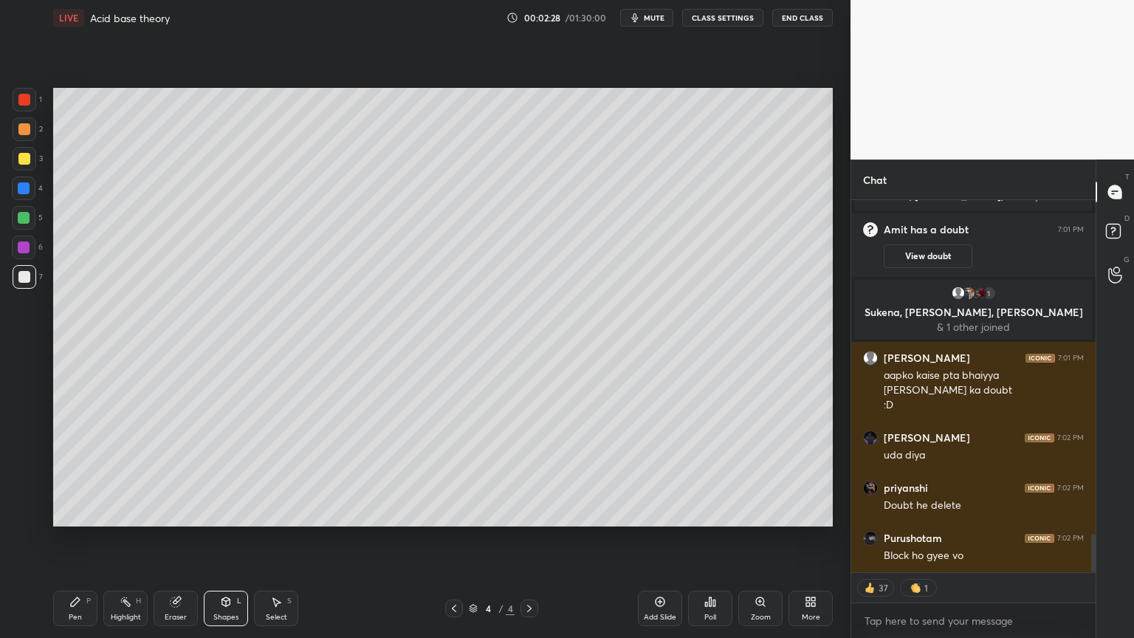
click at [66, 538] on div "Pen P" at bounding box center [75, 608] width 44 height 35
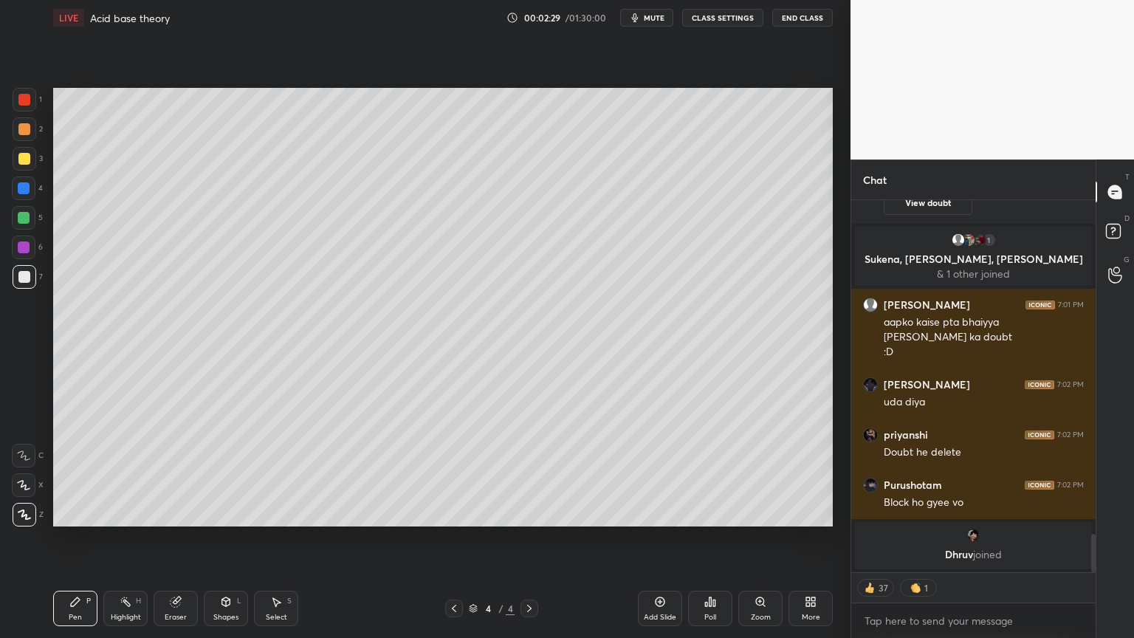
click at [26, 277] on div at bounding box center [24, 277] width 12 height 12
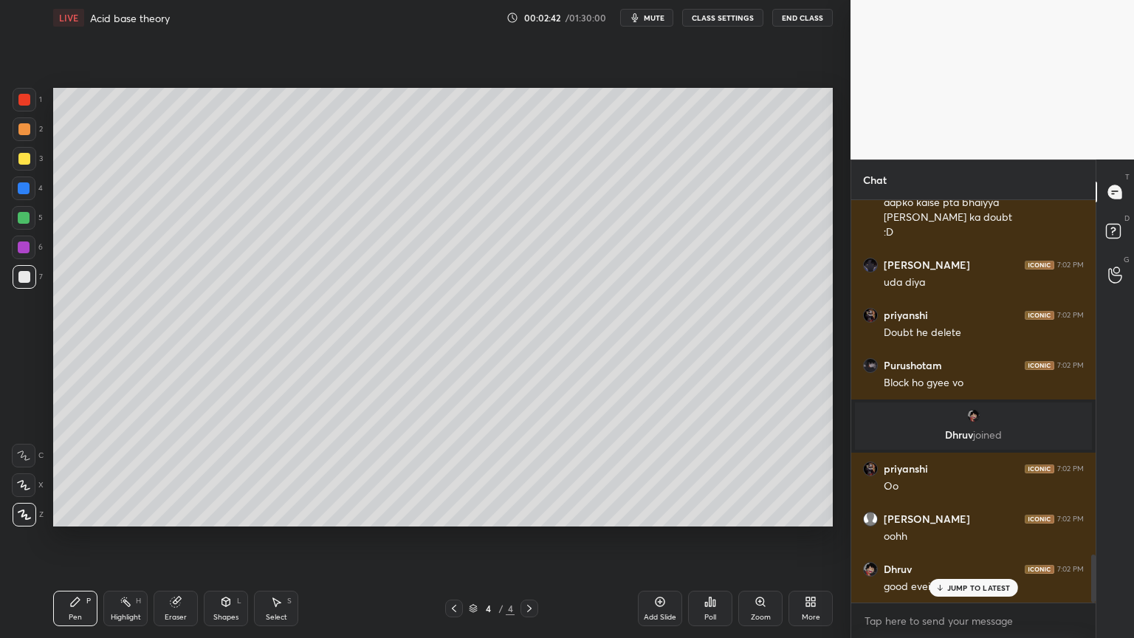
scroll to position [3044, 0]
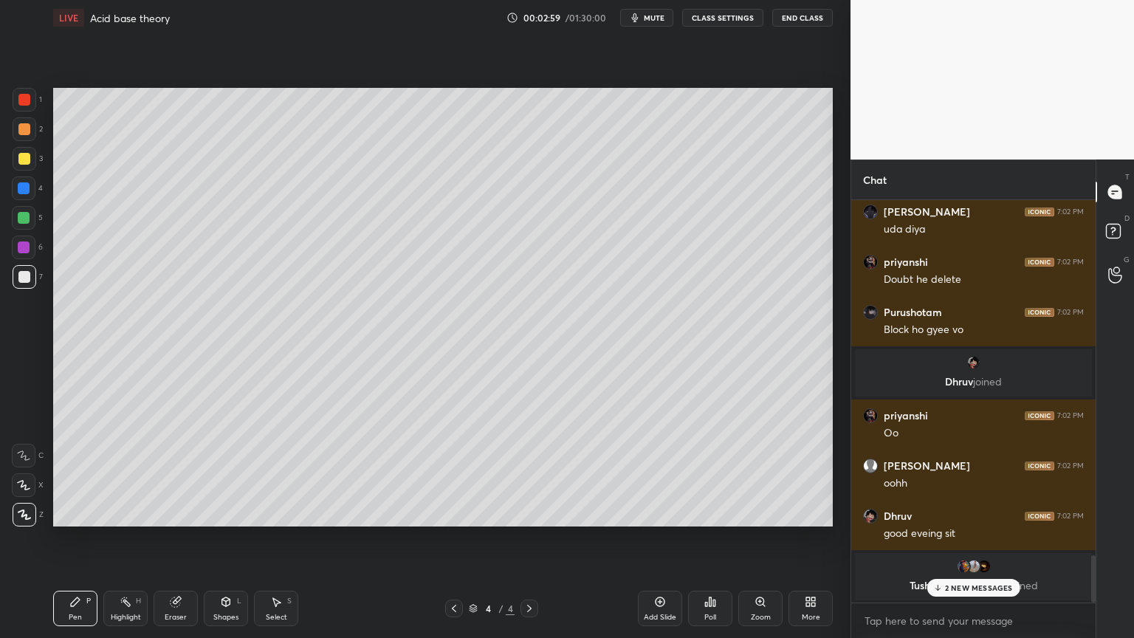
click at [227, 538] on div "Shapes L" at bounding box center [226, 608] width 44 height 35
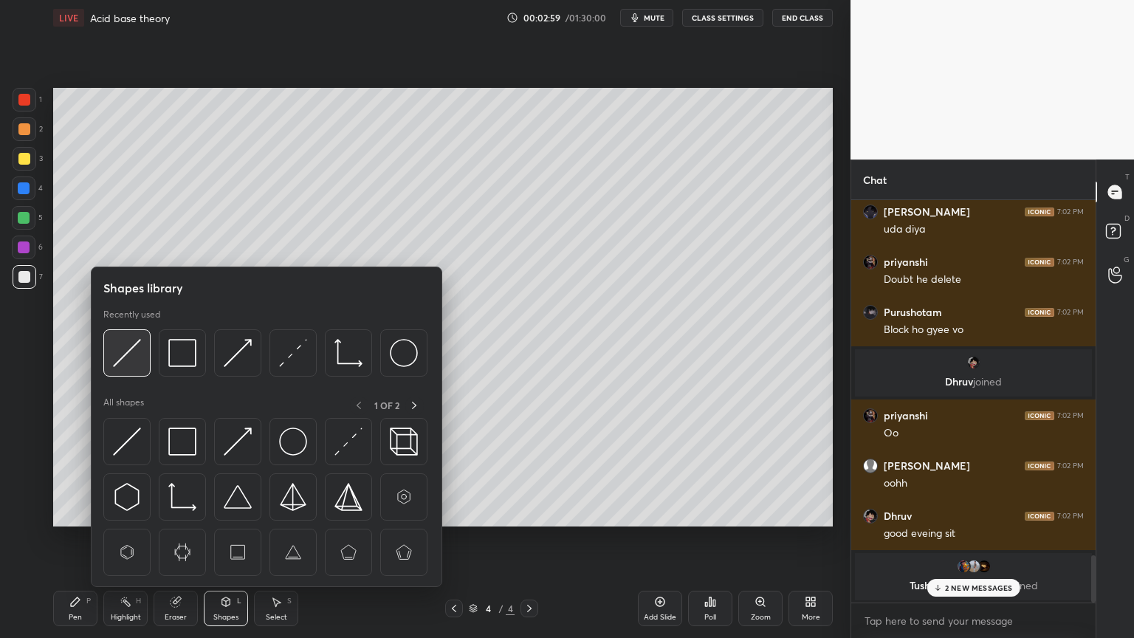
click at [142, 368] on div at bounding box center [126, 352] width 47 height 47
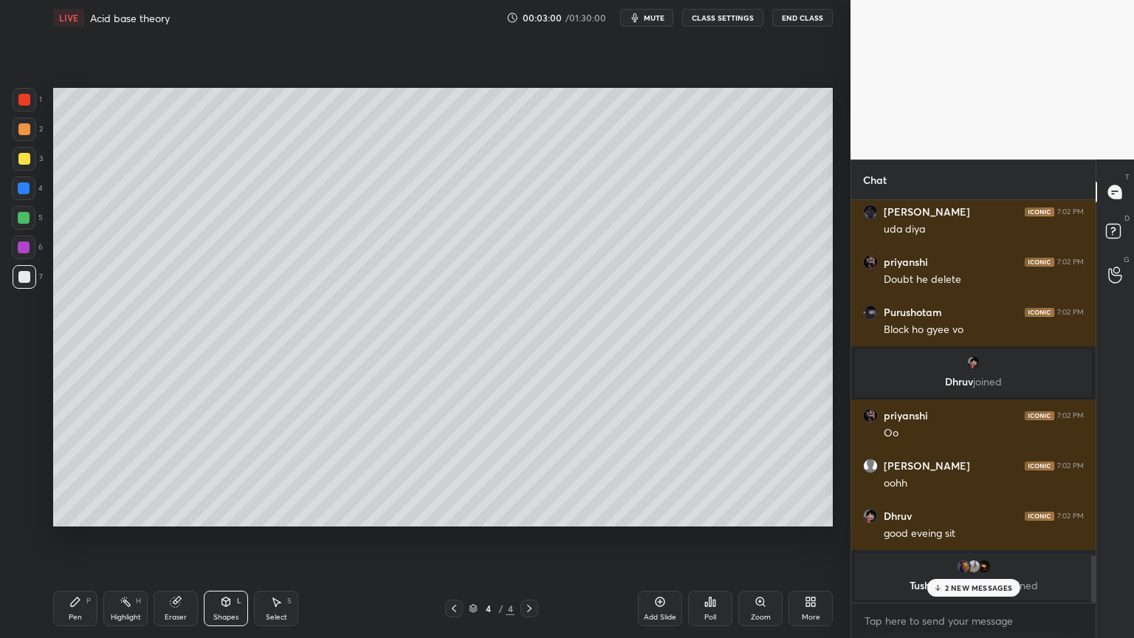
drag, startPoint x: 28, startPoint y: 98, endPoint x: 35, endPoint y: 106, distance: 9.9
click at [28, 102] on div at bounding box center [24, 100] width 12 height 12
click at [92, 538] on div "Pen P" at bounding box center [75, 608] width 44 height 35
click at [141, 538] on div "Highlight H" at bounding box center [125, 608] width 44 height 35
click at [136, 538] on div "Highlight H" at bounding box center [125, 608] width 44 height 35
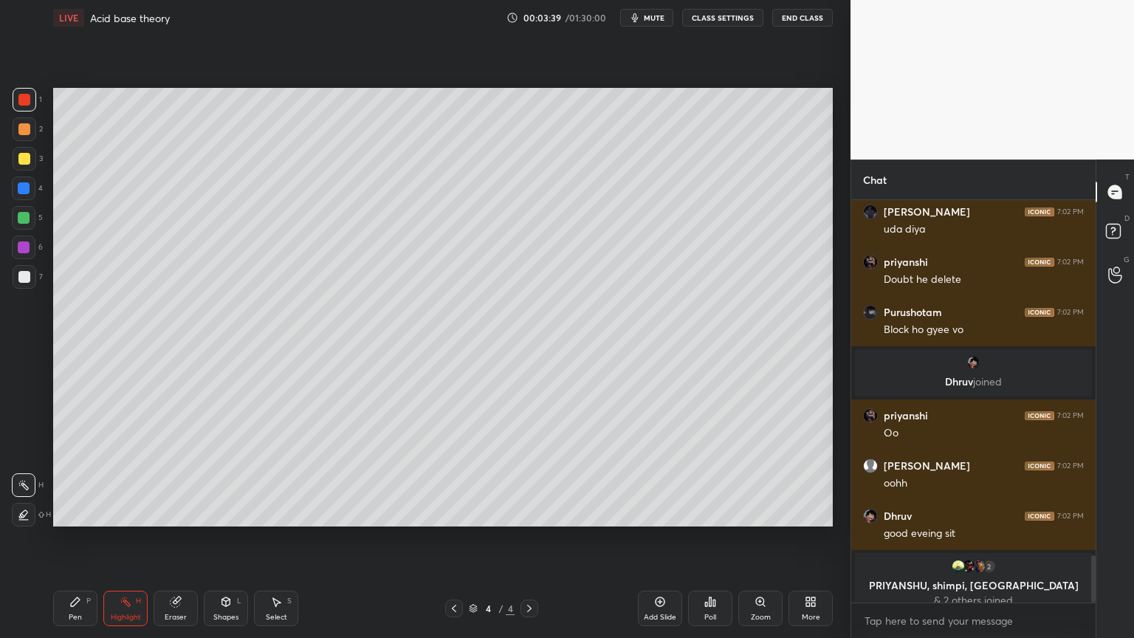
drag, startPoint x: 29, startPoint y: 218, endPoint x: 44, endPoint y: 218, distance: 15.5
click at [31, 218] on div at bounding box center [24, 218] width 24 height 24
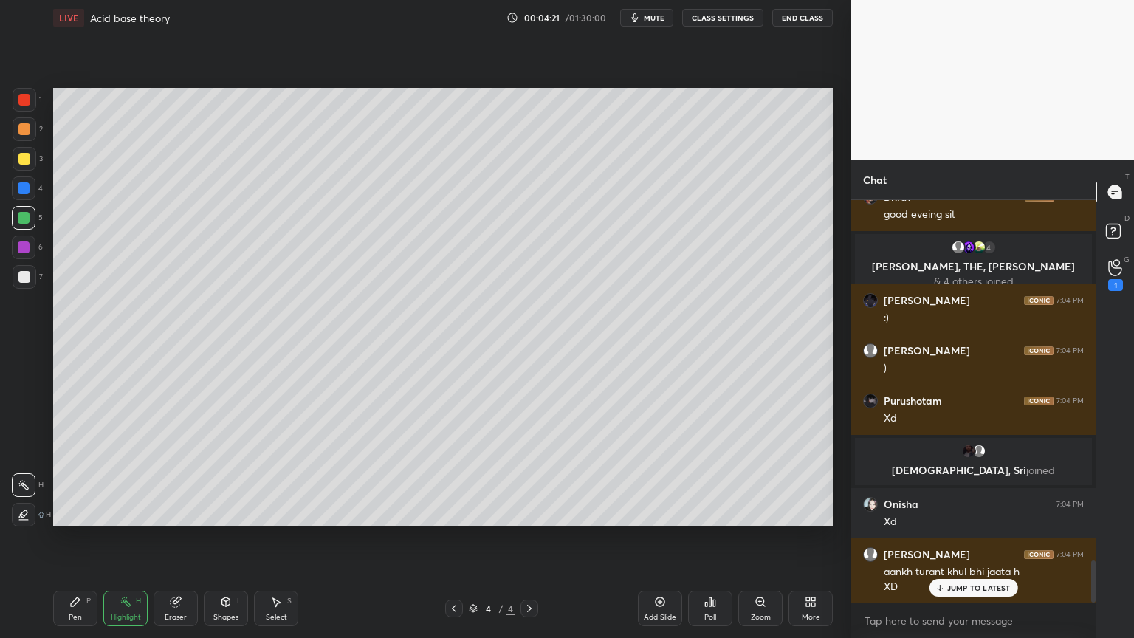
scroll to position [3416, 0]
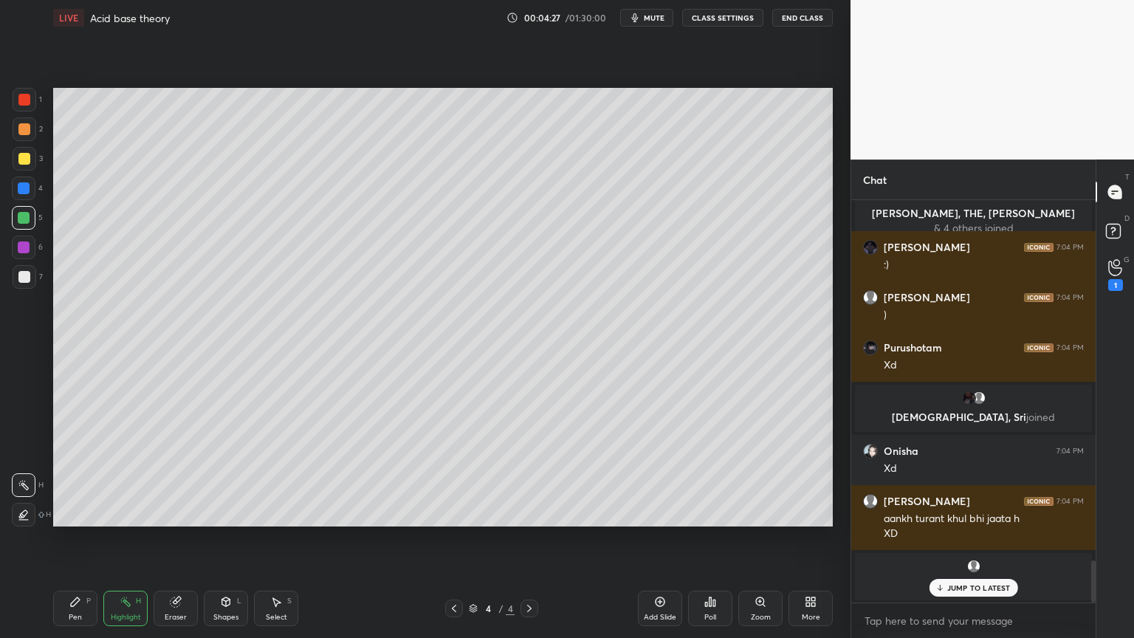
click at [127, 538] on div "Highlight H" at bounding box center [125, 608] width 44 height 35
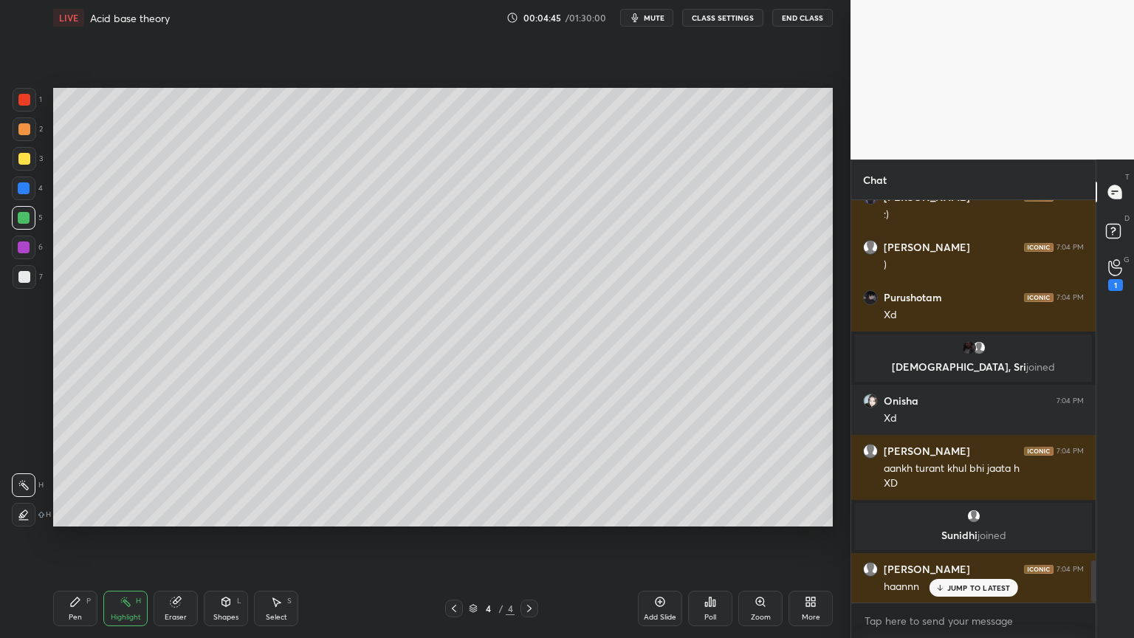
scroll to position [3520, 0]
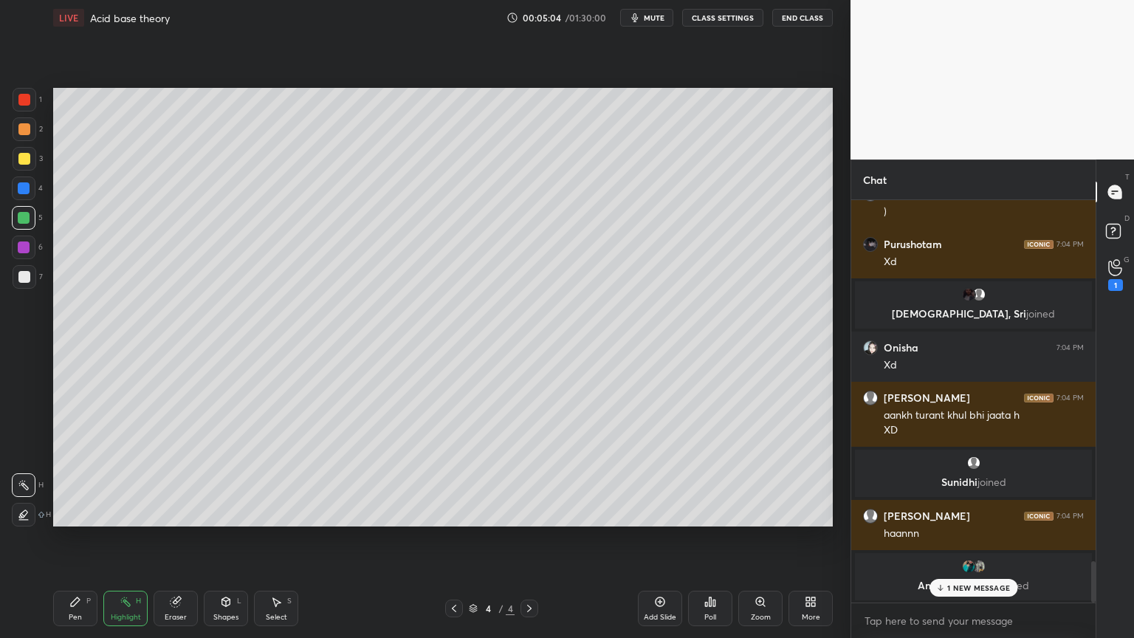
click at [655, 16] on span "mute" at bounding box center [654, 18] width 21 height 10
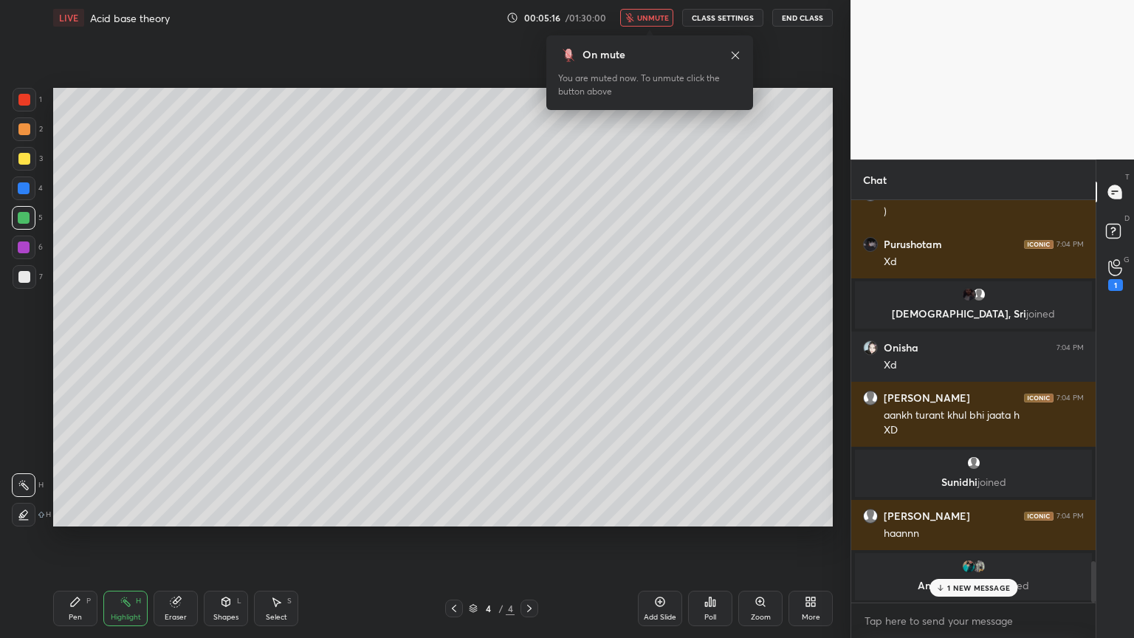
drag, startPoint x: 978, startPoint y: 592, endPoint x: 992, endPoint y: 577, distance: 20.9
click at [977, 538] on div "1 NEW MESSAGE" at bounding box center [973, 588] width 88 height 18
click at [656, 18] on span "unmute" at bounding box center [653, 18] width 32 height 10
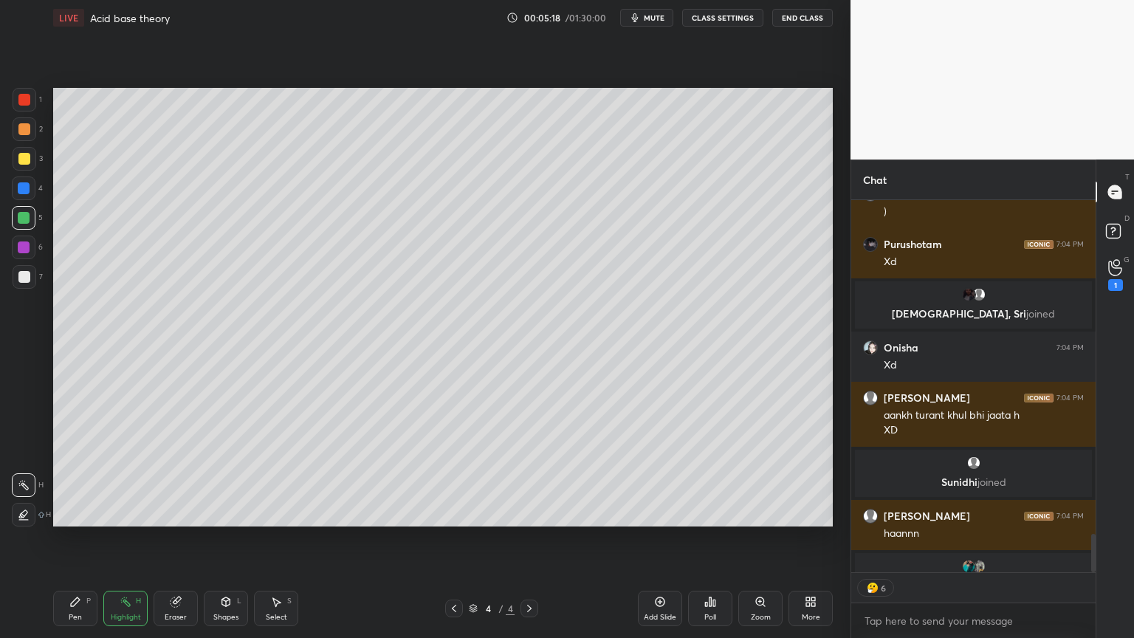
click at [127, 538] on div "Highlight" at bounding box center [126, 616] width 30 height 7
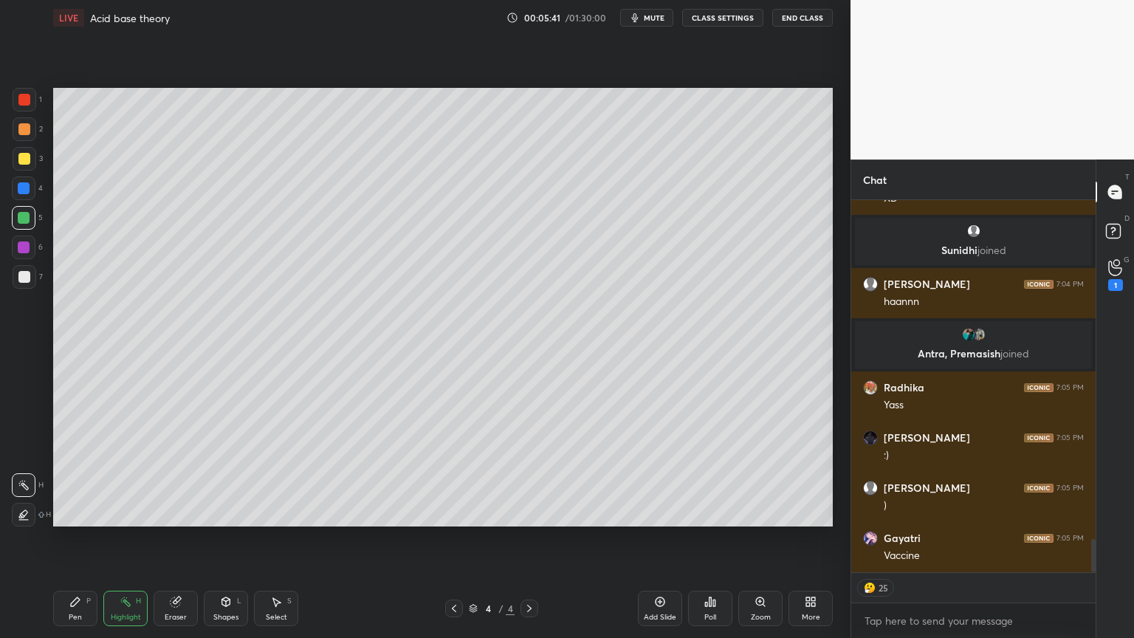
scroll to position [3802, 0]
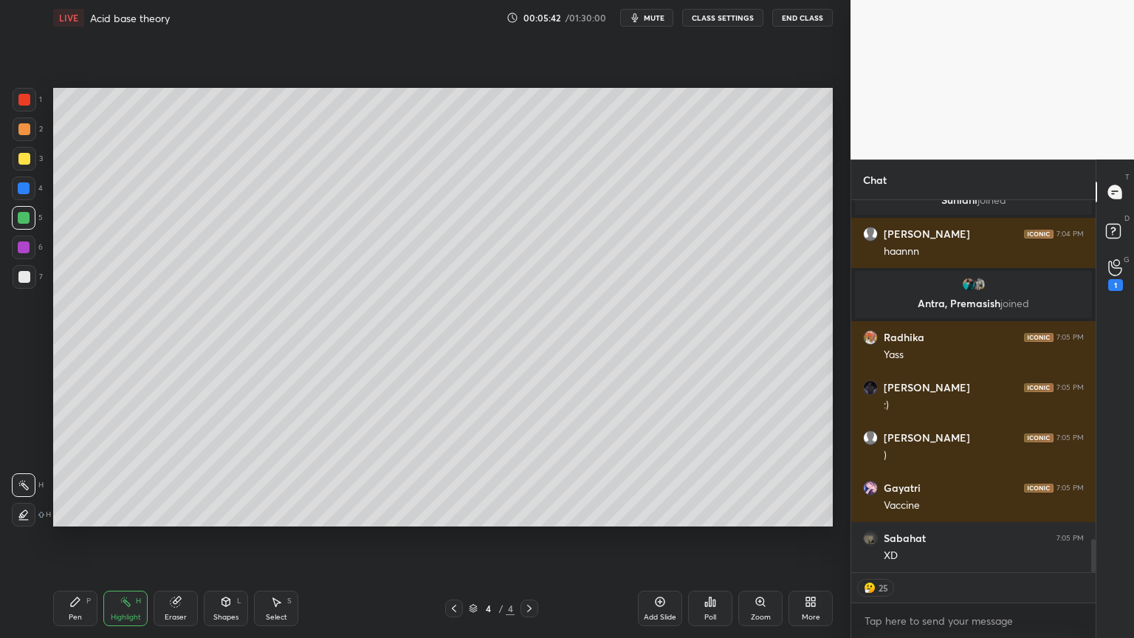
click at [724, 18] on button "CLASS SETTINGS" at bounding box center [722, 18] width 81 height 18
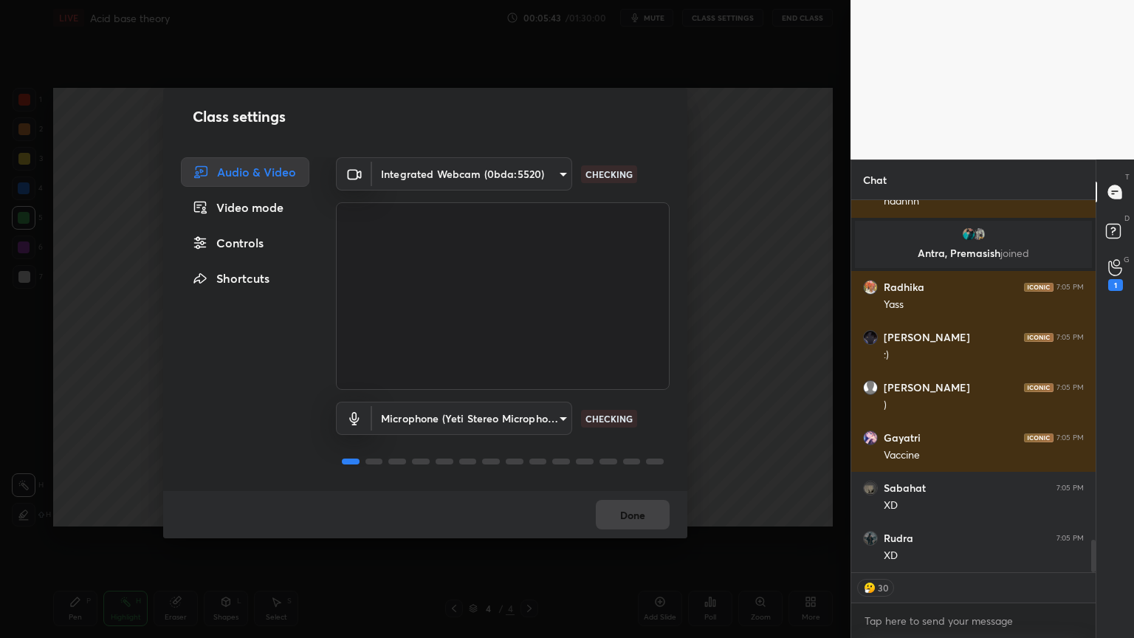
click at [244, 244] on div "Controls" at bounding box center [245, 243] width 128 height 30
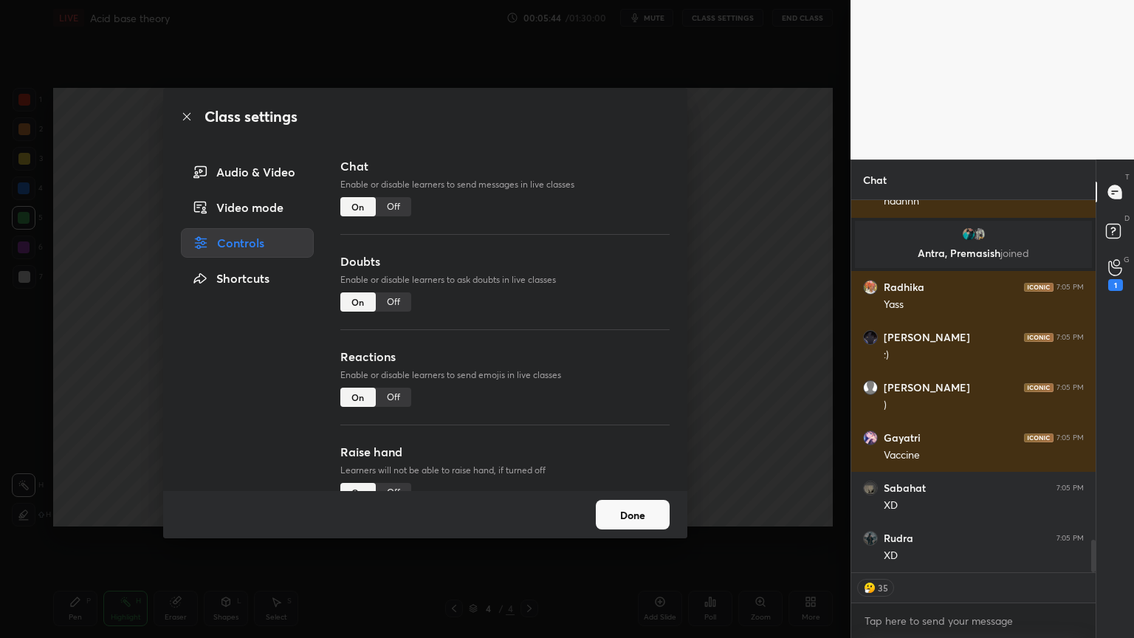
scroll to position [3902, 0]
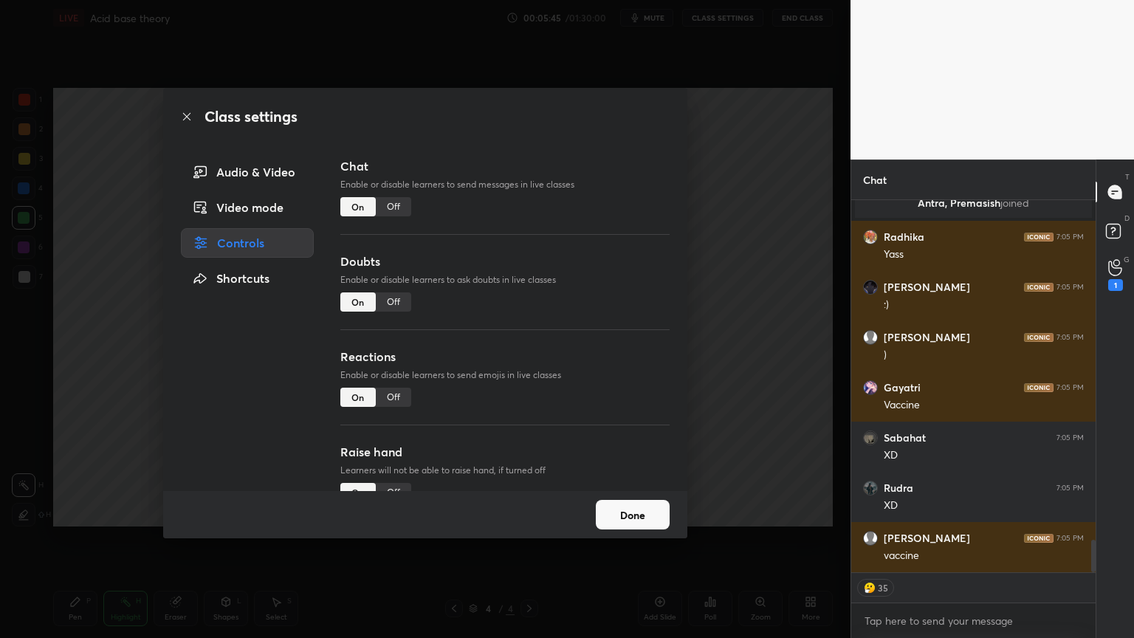
click at [396, 396] on div "Off" at bounding box center [393, 397] width 35 height 19
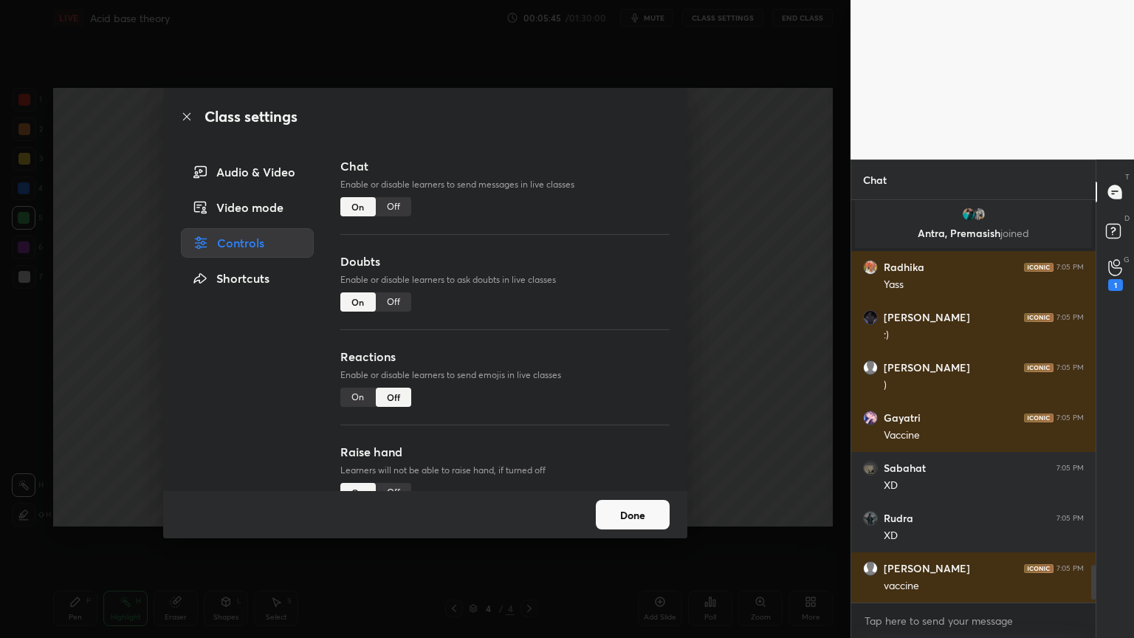
scroll to position [398, 240]
click at [728, 390] on div "Class settings Audio & Video Video mode Controls Shortcuts Chat Enable or disab…" at bounding box center [425, 319] width 850 height 638
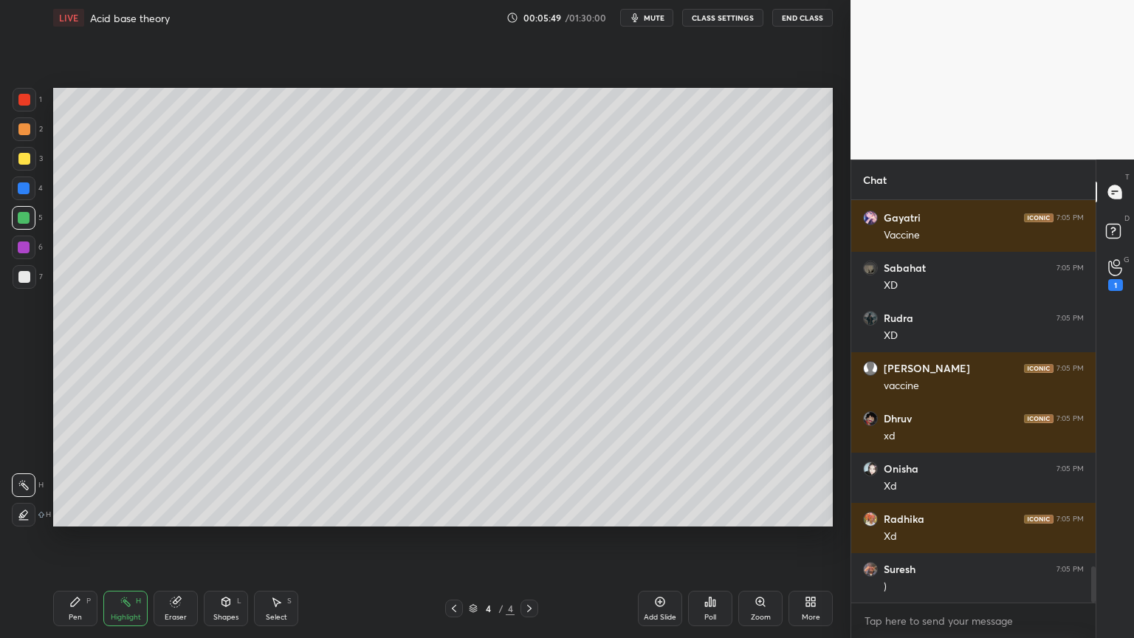
scroll to position [4122, 0]
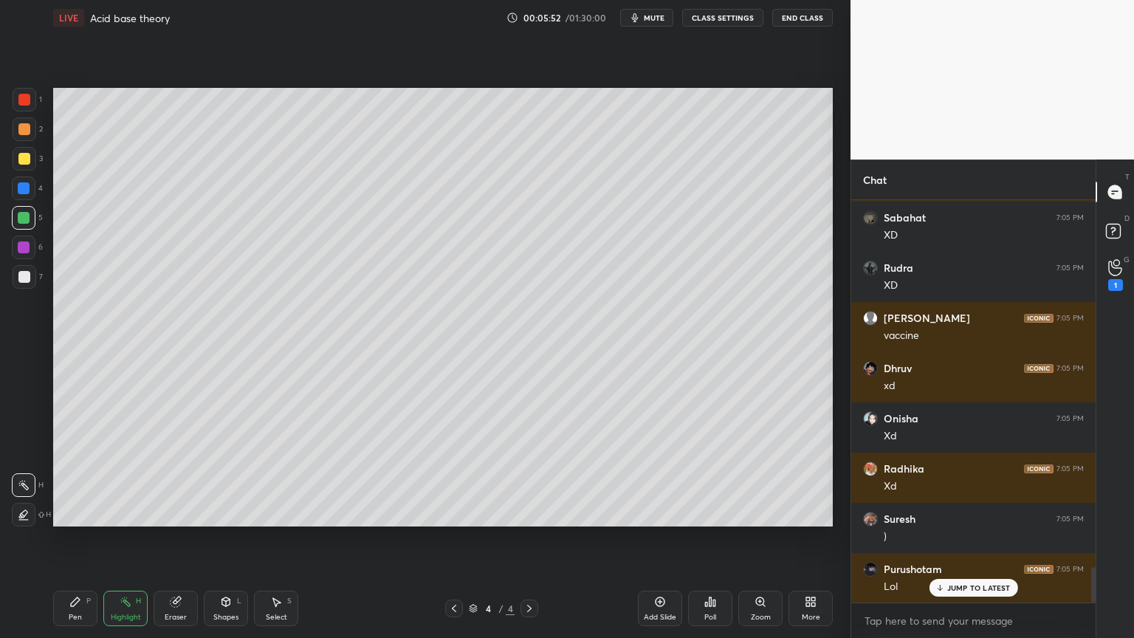
drag, startPoint x: 133, startPoint y: 616, endPoint x: 124, endPoint y: 585, distance: 33.0
click at [128, 538] on div "Highlight" at bounding box center [126, 616] width 30 height 7
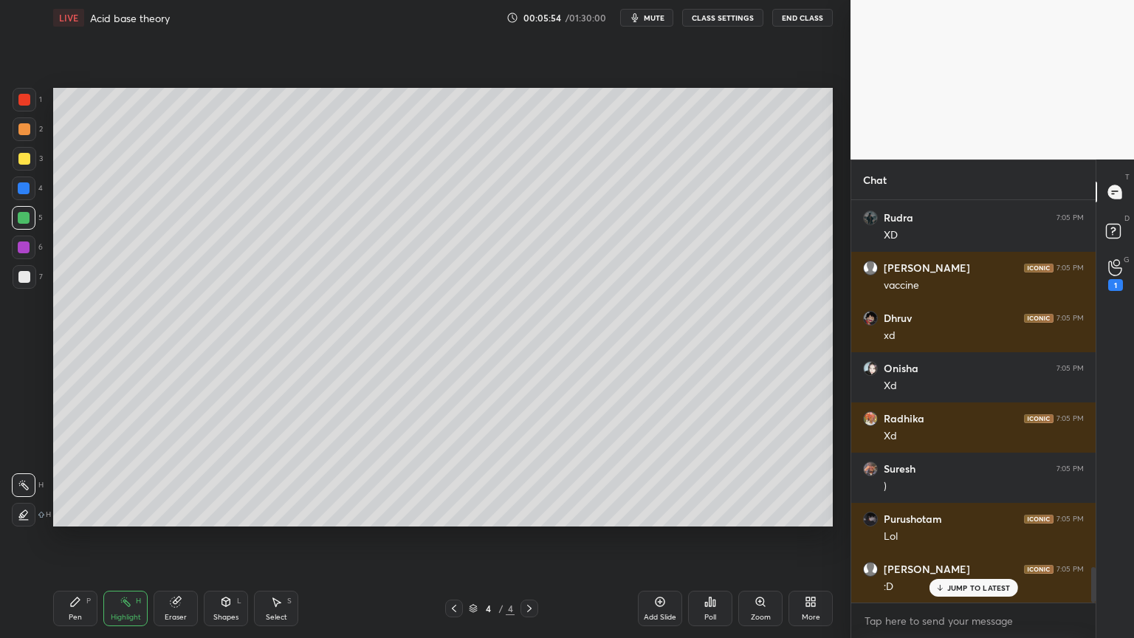
scroll to position [4222, 0]
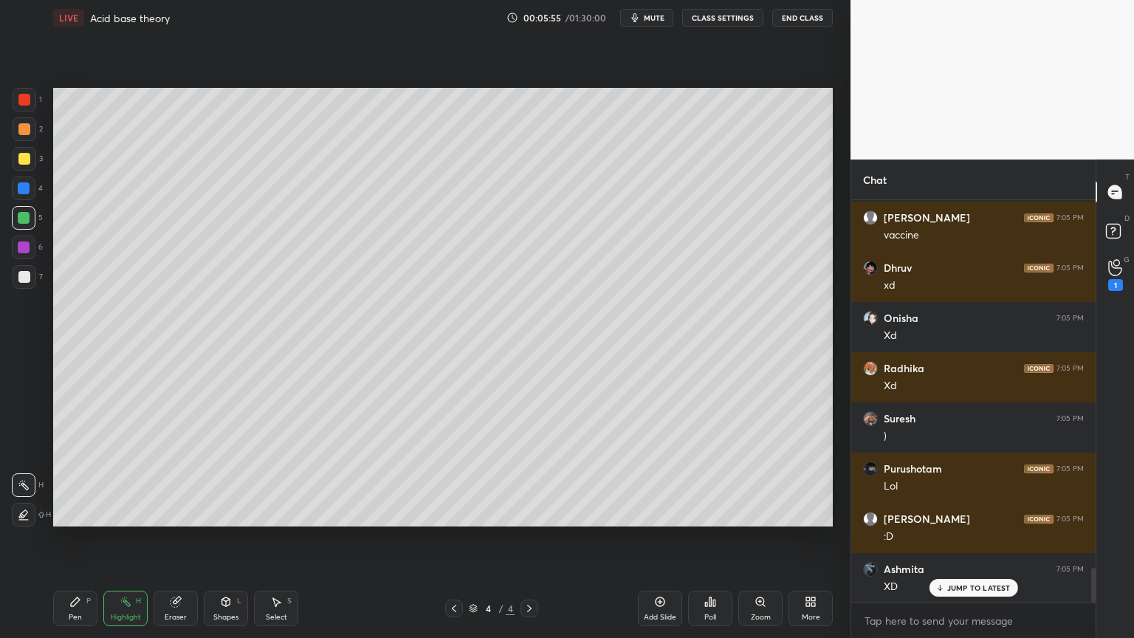
click at [30, 193] on div at bounding box center [24, 188] width 24 height 24
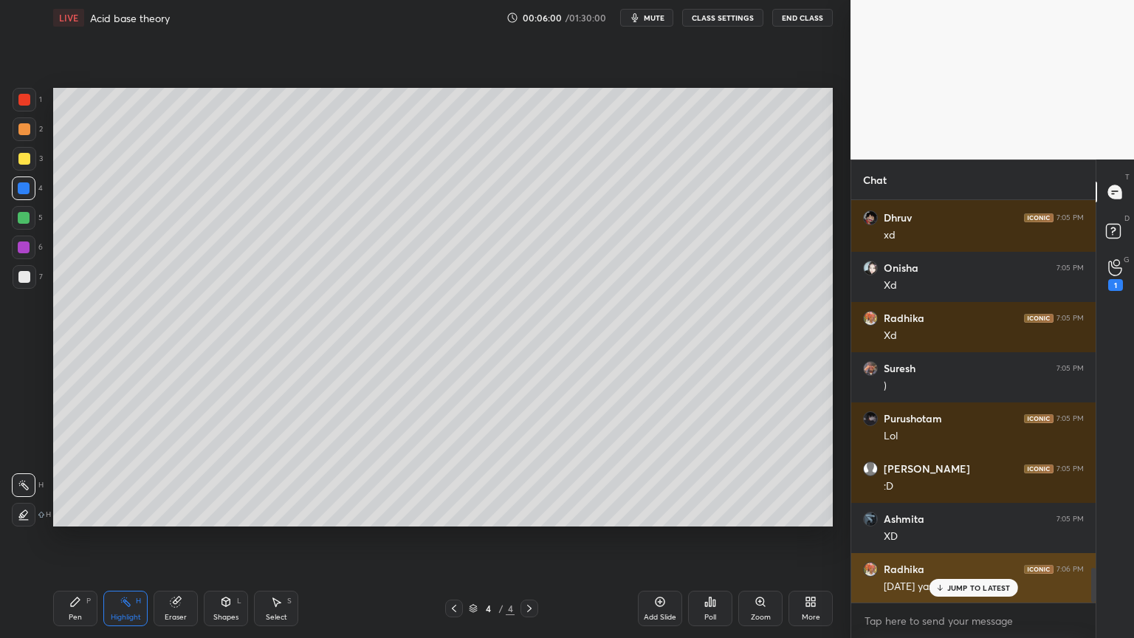
click at [960, 538] on p "JUMP TO LATEST" at bounding box center [978, 587] width 63 height 9
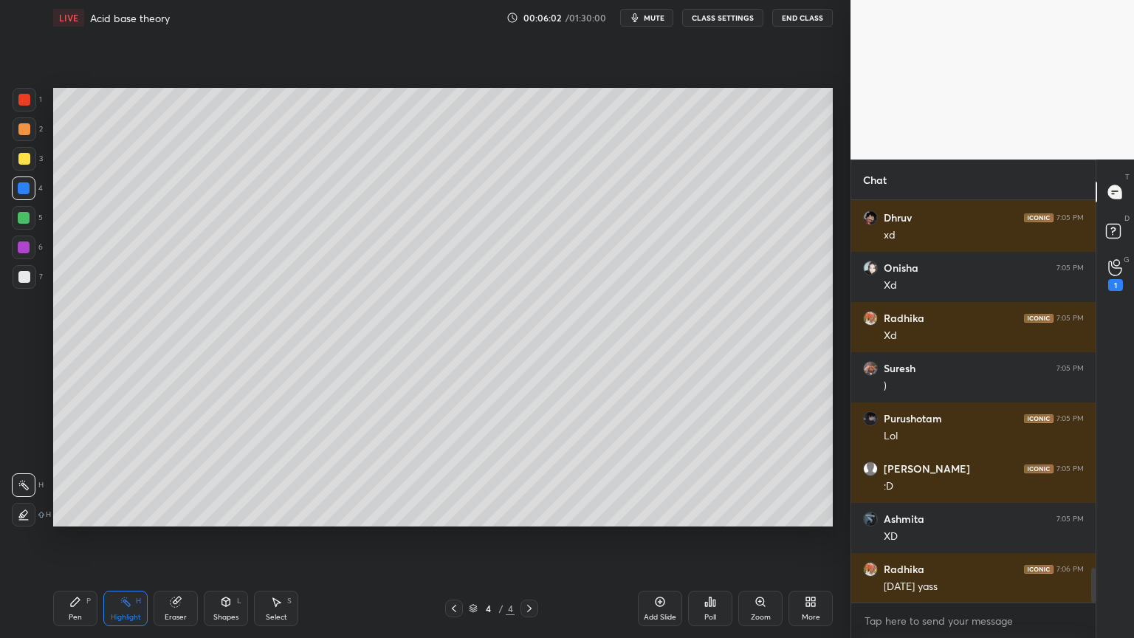
click at [664, 538] on div "Add Slide" at bounding box center [660, 608] width 44 height 35
click at [92, 538] on div "Pen P" at bounding box center [75, 608] width 44 height 35
click at [27, 127] on div at bounding box center [24, 129] width 12 height 12
click at [224, 538] on div "Shapes L" at bounding box center [226, 608] width 44 height 35
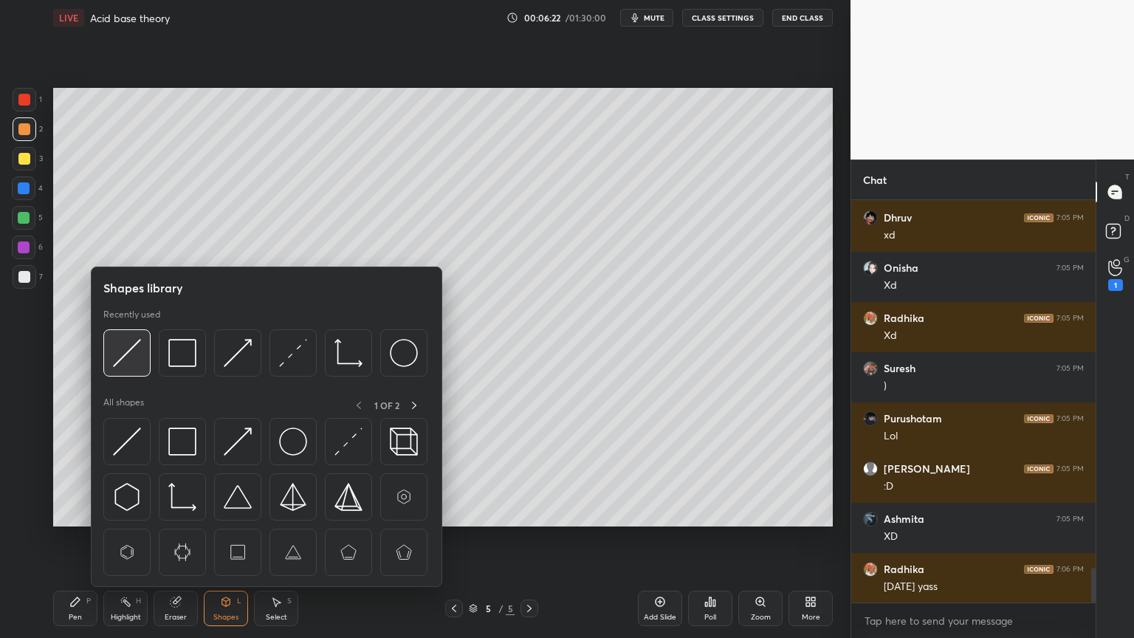
click at [128, 366] on img at bounding box center [127, 353] width 28 height 28
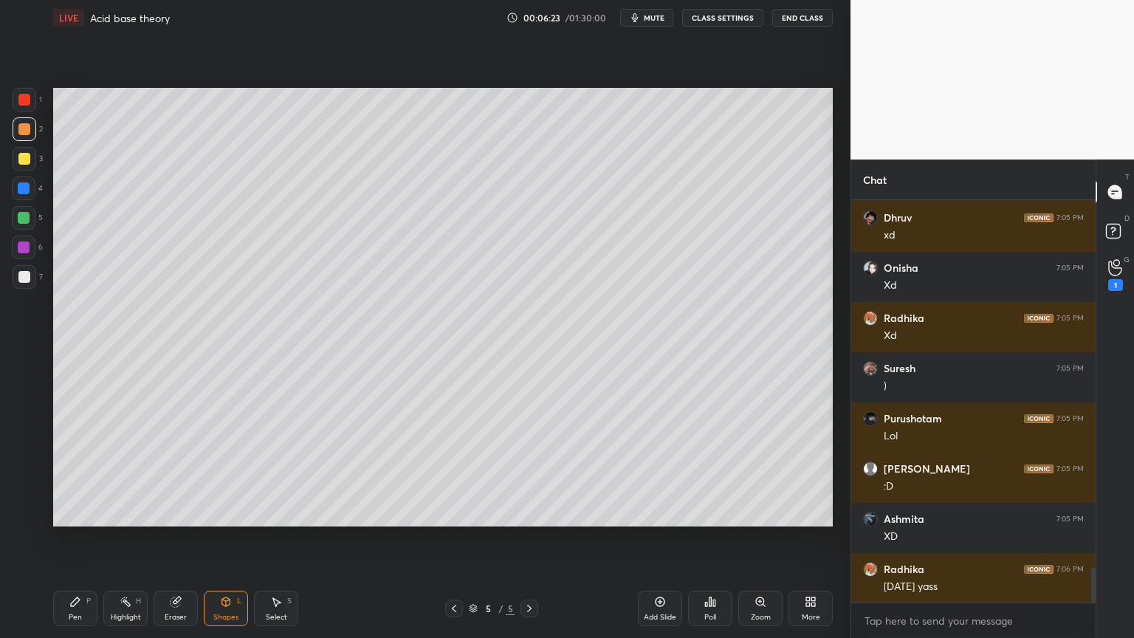
click at [30, 279] on div at bounding box center [25, 277] width 24 height 24
drag, startPoint x: 84, startPoint y: 613, endPoint x: 81, endPoint y: 597, distance: 15.8
click at [84, 538] on div "Pen P" at bounding box center [75, 608] width 44 height 35
click at [30, 277] on div at bounding box center [25, 277] width 24 height 24
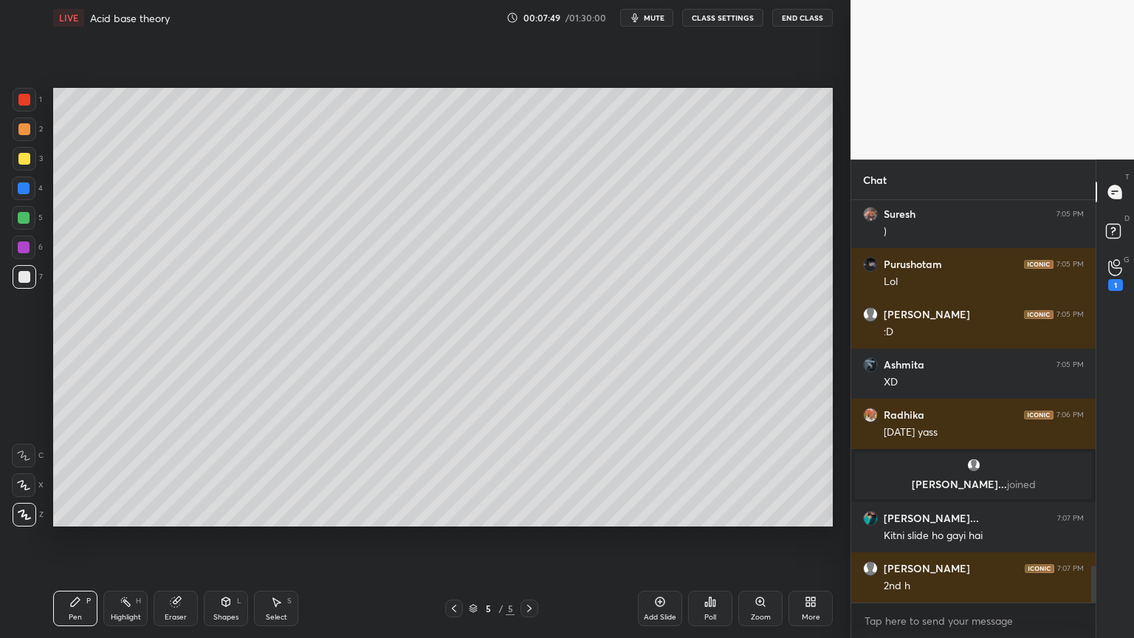
scroll to position [3982, 0]
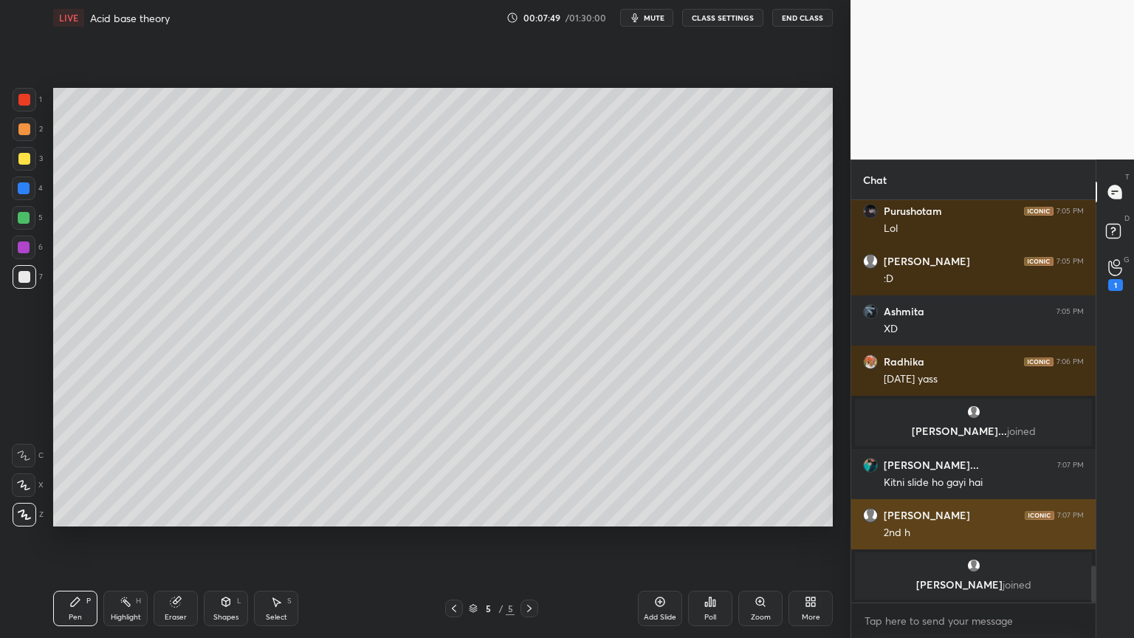
click at [866, 520] on img "grid" at bounding box center [870, 515] width 15 height 15
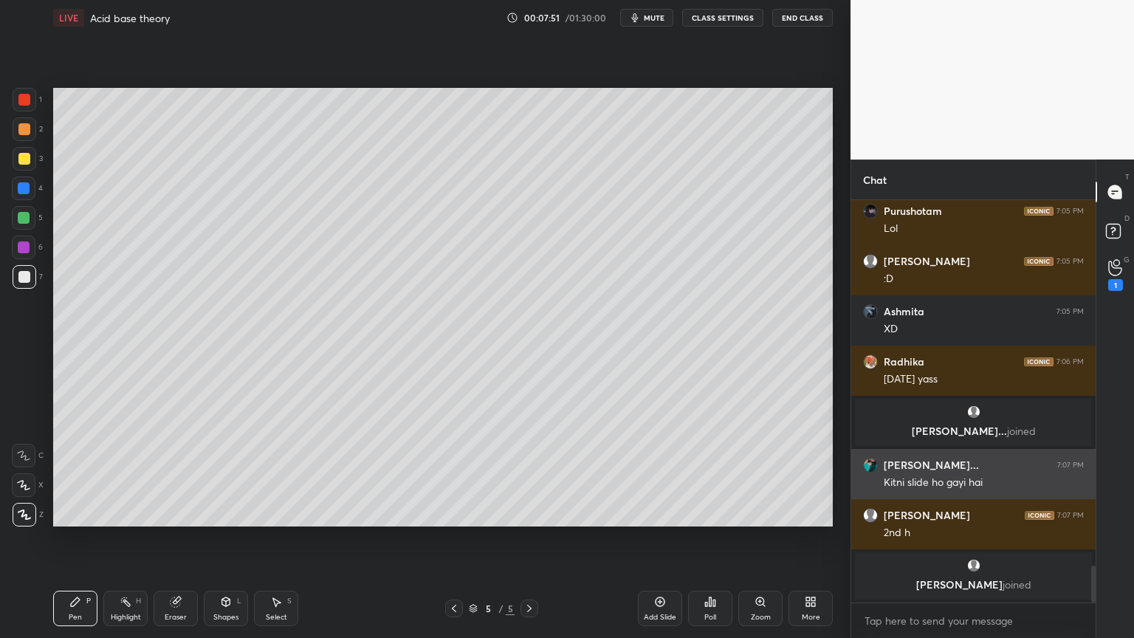
click at [867, 467] on img "grid" at bounding box center [870, 465] width 15 height 15
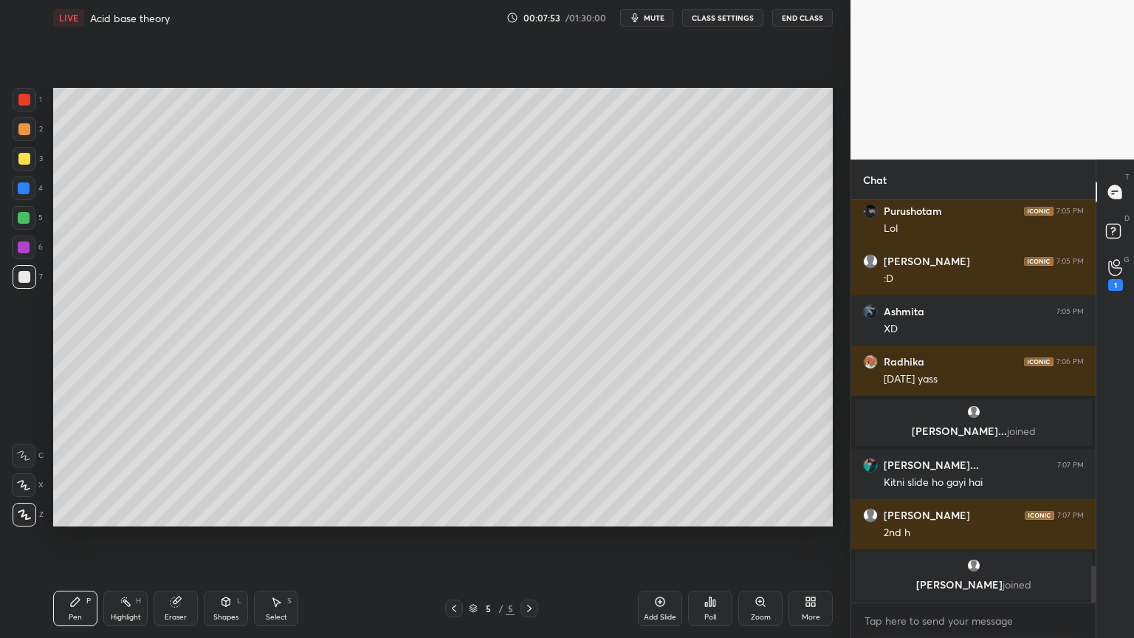
drag, startPoint x: 131, startPoint y: 607, endPoint x: 209, endPoint y: 562, distance: 89.3
click at [133, 538] on div "Highlight H" at bounding box center [125, 608] width 44 height 35
drag, startPoint x: 186, startPoint y: 605, endPoint x: 218, endPoint y: 588, distance: 36.0
click at [201, 538] on div "Pen P Highlight H Eraser Shapes L Select S" at bounding box center [199, 608] width 292 height 35
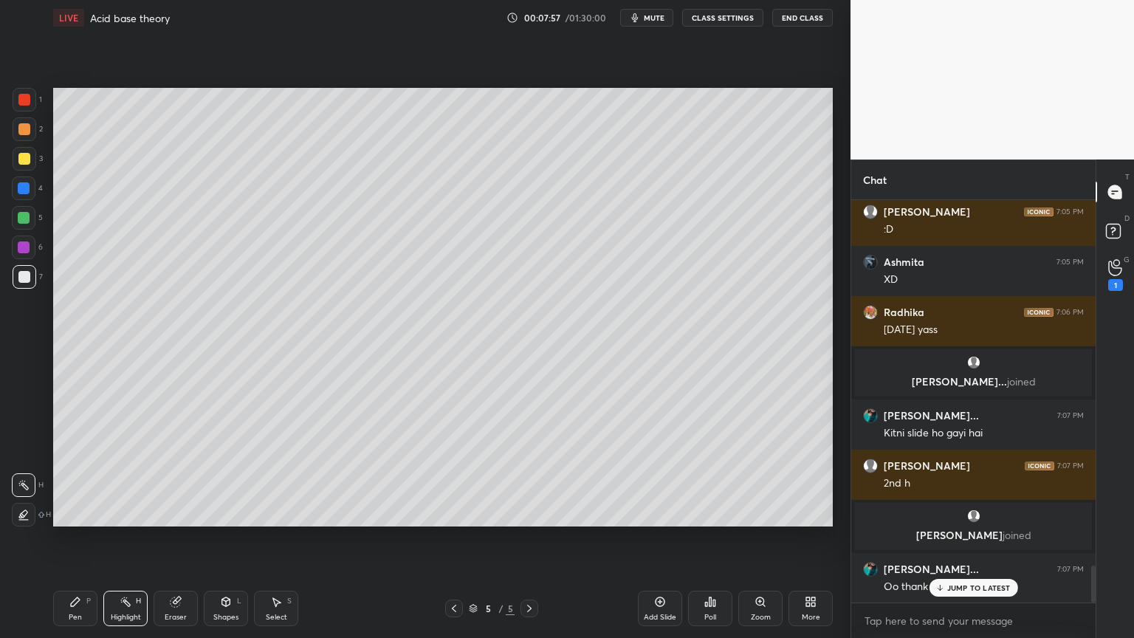
drag, startPoint x: 184, startPoint y: 603, endPoint x: 320, endPoint y: 532, distance: 153.2
click at [190, 538] on div "Eraser" at bounding box center [176, 608] width 44 height 35
drag, startPoint x: 124, startPoint y: 605, endPoint x: 134, endPoint y: 590, distance: 18.6
click at [127, 538] on div "Highlight H" at bounding box center [125, 608] width 44 height 35
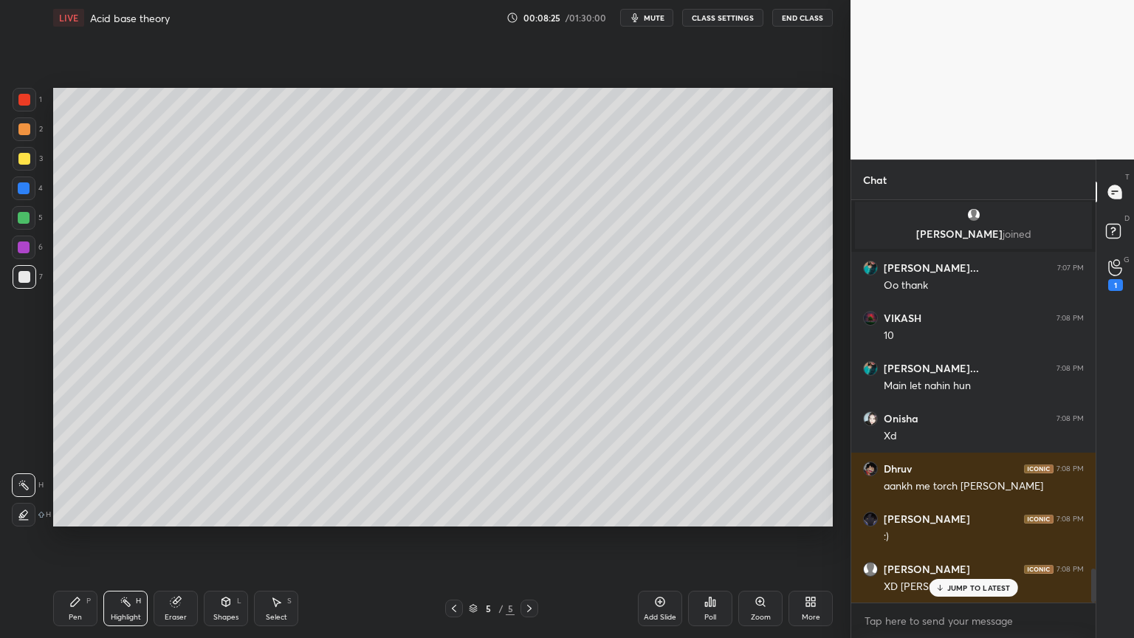
scroll to position [4370, 0]
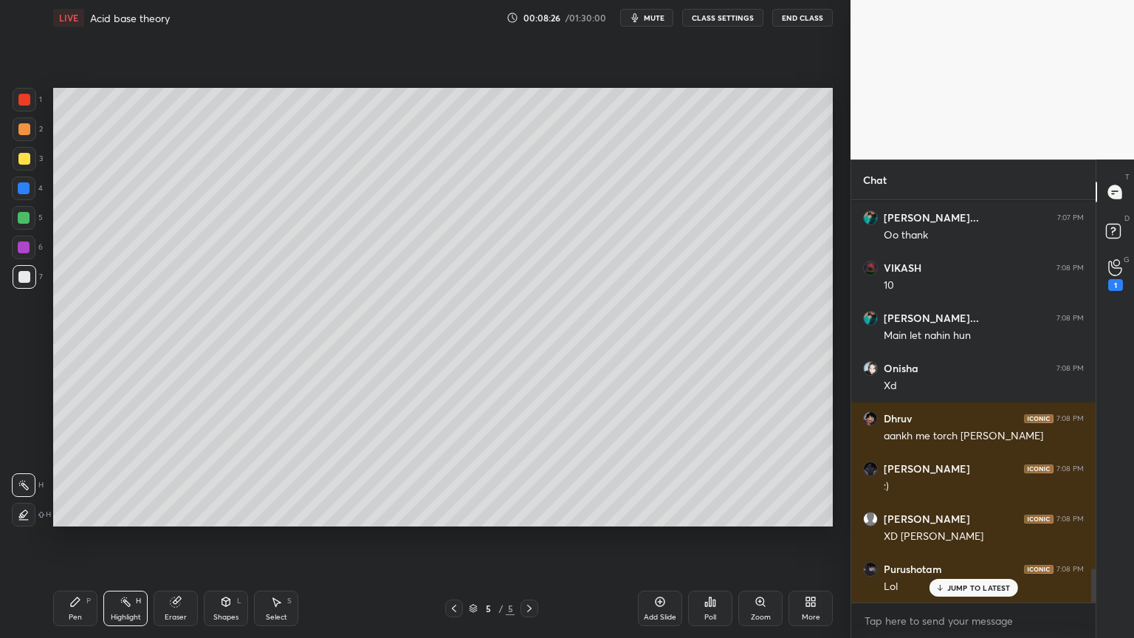
click at [52, 111] on div "Setting up your live class Poll for secs No correct answer Start poll" at bounding box center [442, 306] width 791 height 543
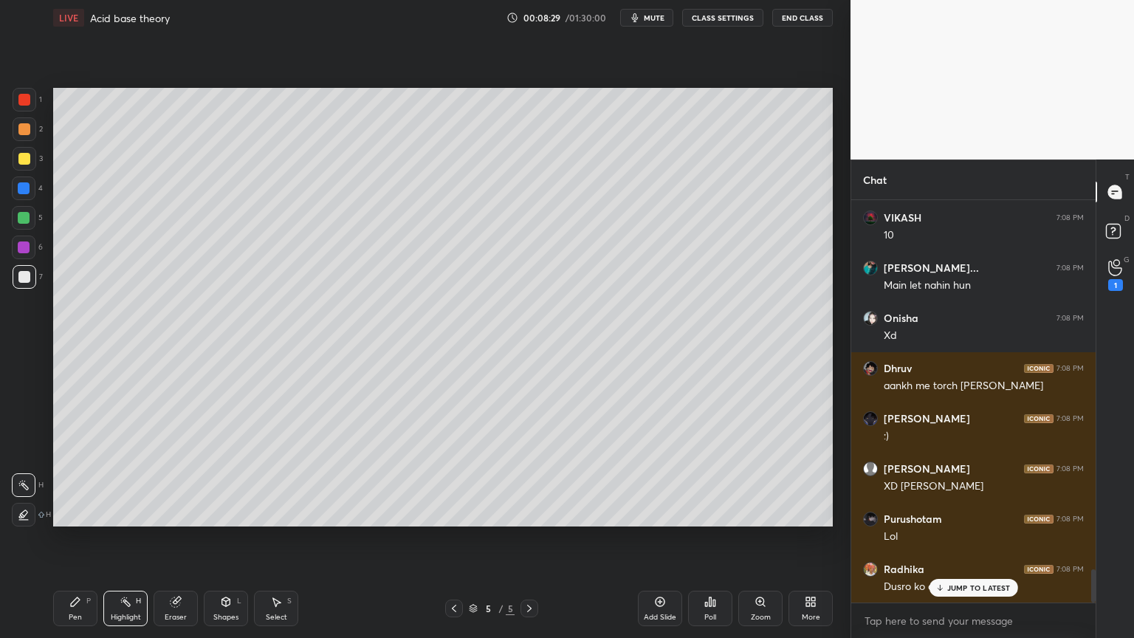
click at [218, 538] on div "Shapes" at bounding box center [225, 616] width 25 height 7
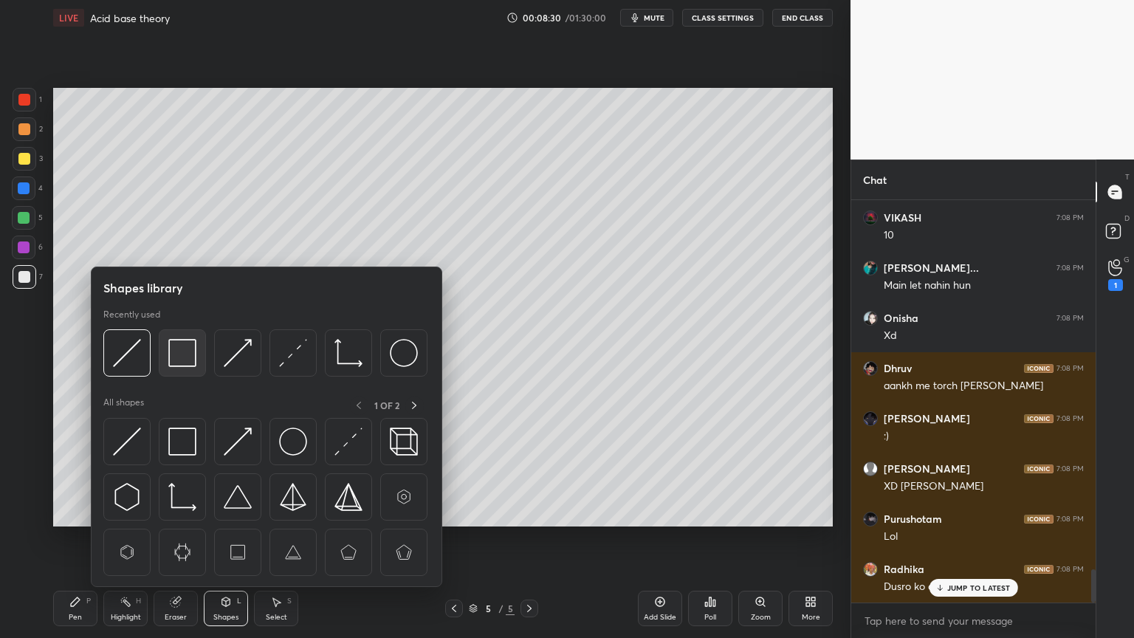
click at [186, 354] on img at bounding box center [182, 353] width 28 height 28
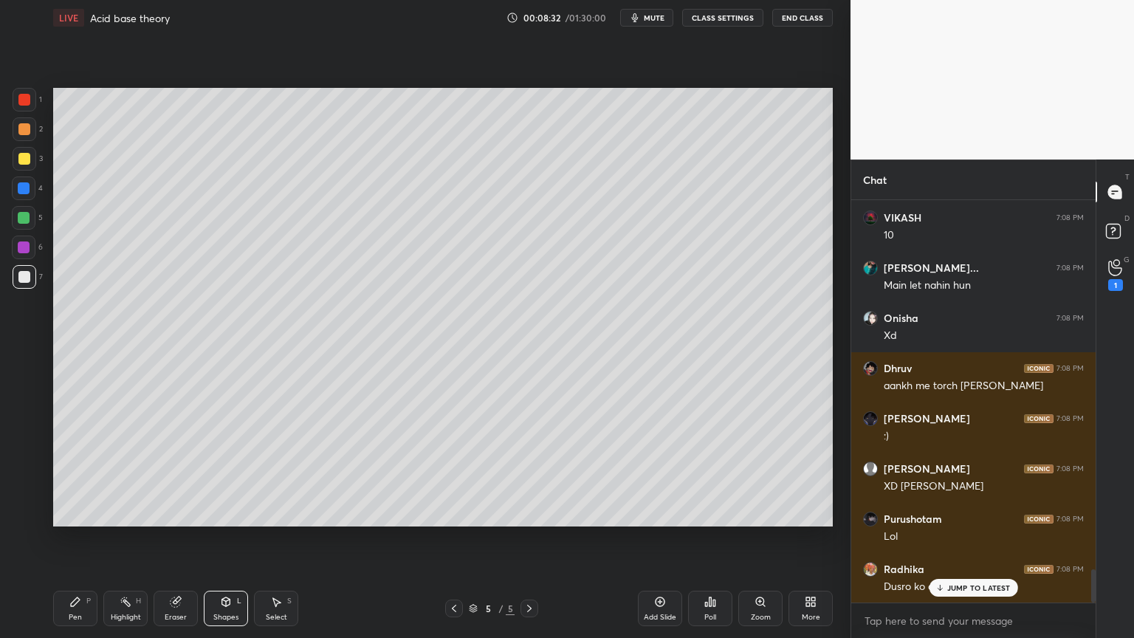
click at [27, 159] on div at bounding box center [24, 159] width 12 height 12
click at [974, 538] on p "JUMP TO LATEST" at bounding box center [978, 587] width 63 height 9
click at [80, 538] on icon at bounding box center [75, 602] width 12 height 12
drag, startPoint x: 29, startPoint y: 94, endPoint x: 37, endPoint y: 109, distance: 16.2
click at [29, 97] on div at bounding box center [24, 100] width 12 height 12
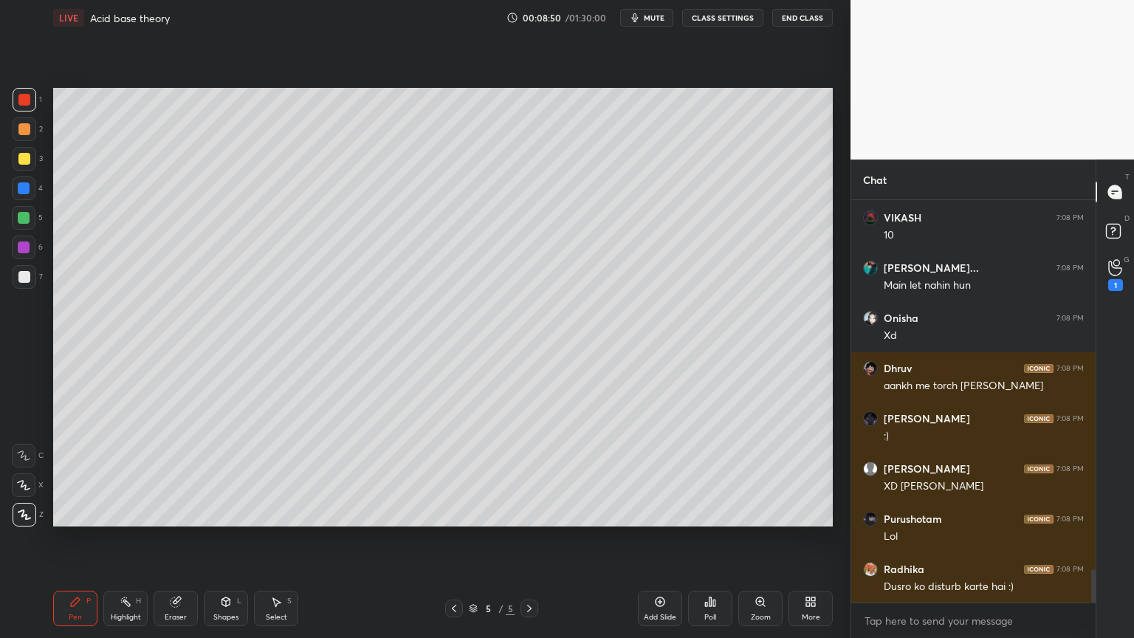
drag, startPoint x: 124, startPoint y: 608, endPoint x: 176, endPoint y: 533, distance: 91.7
click at [124, 538] on div "Highlight H" at bounding box center [125, 608] width 44 height 35
click at [220, 538] on div "Shapes L" at bounding box center [226, 608] width 44 height 35
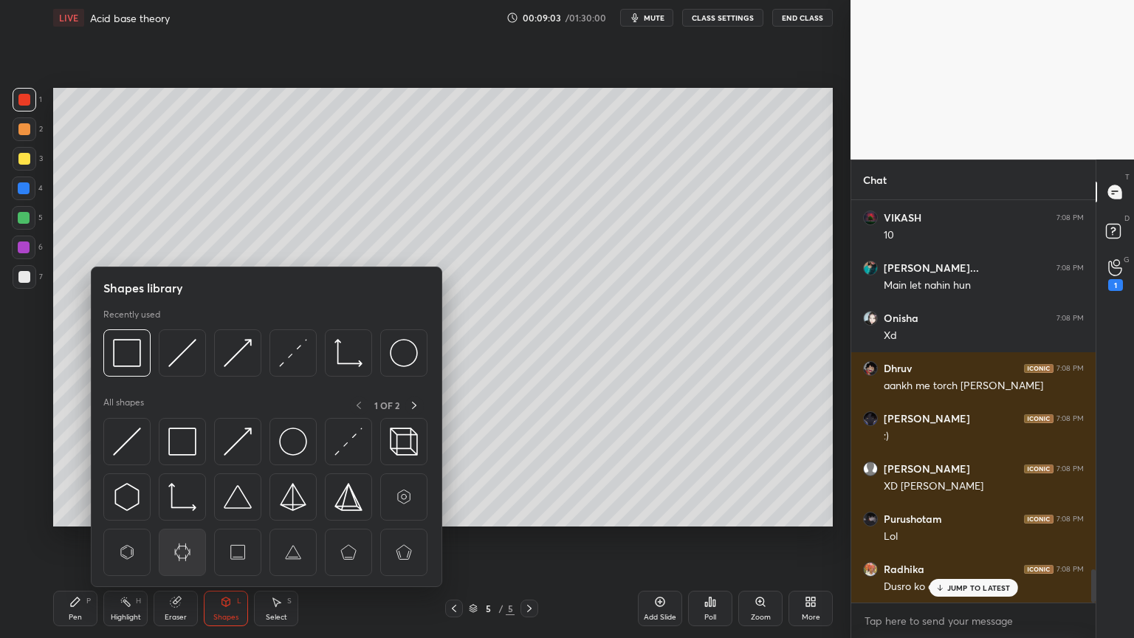
scroll to position [4473, 0]
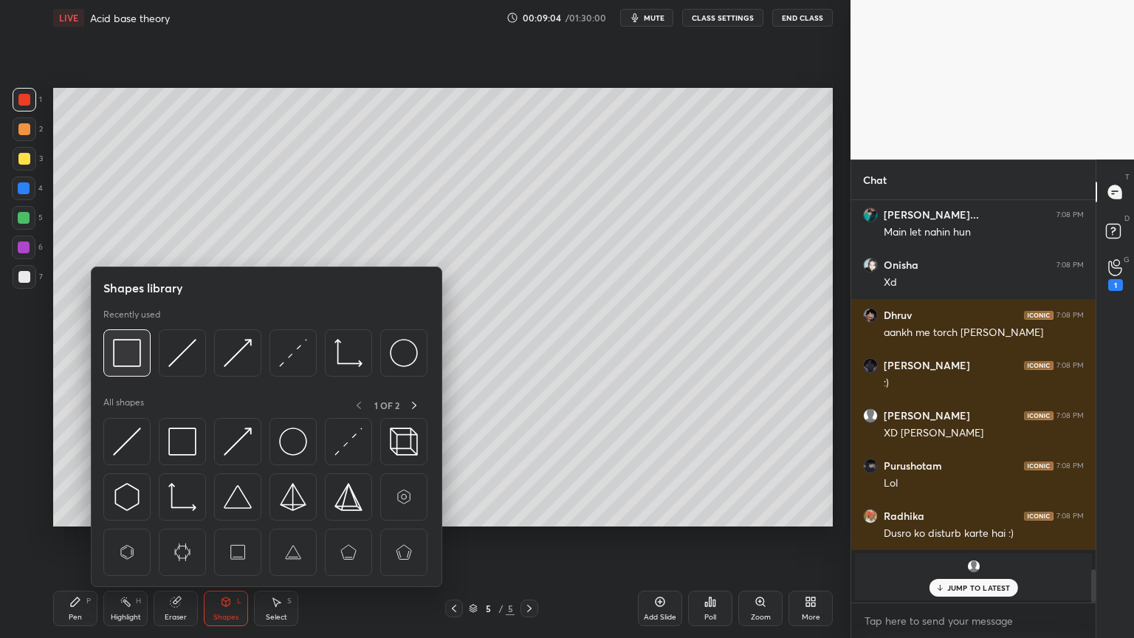
click at [138, 357] on img at bounding box center [127, 353] width 28 height 28
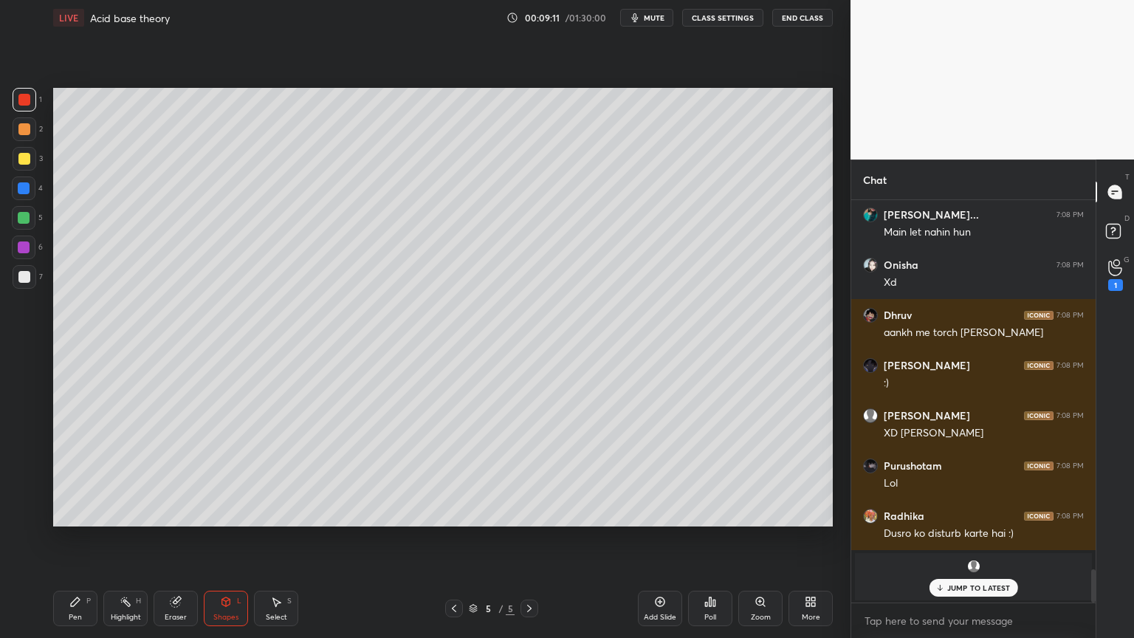
drag, startPoint x: 137, startPoint y: 611, endPoint x: 202, endPoint y: 534, distance: 101.1
click at [137, 538] on div "Highlight H" at bounding box center [125, 608] width 44 height 35
drag, startPoint x: 230, startPoint y: 605, endPoint x: 230, endPoint y: 591, distance: 14.8
click at [231, 538] on icon at bounding box center [226, 602] width 12 height 12
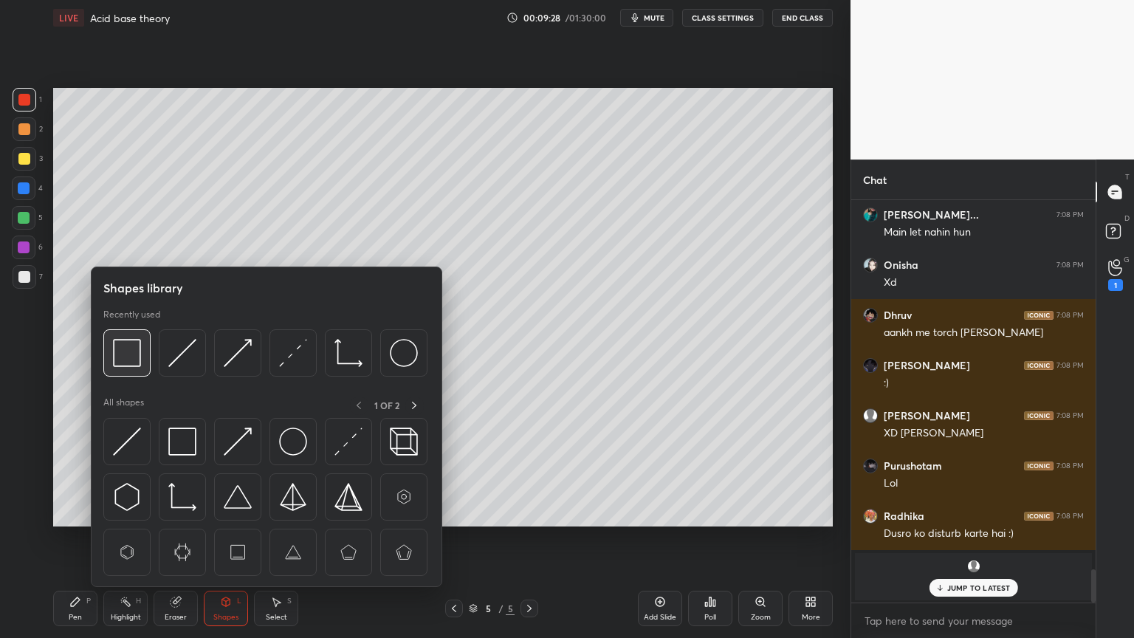
click at [127, 363] on img at bounding box center [127, 353] width 28 height 28
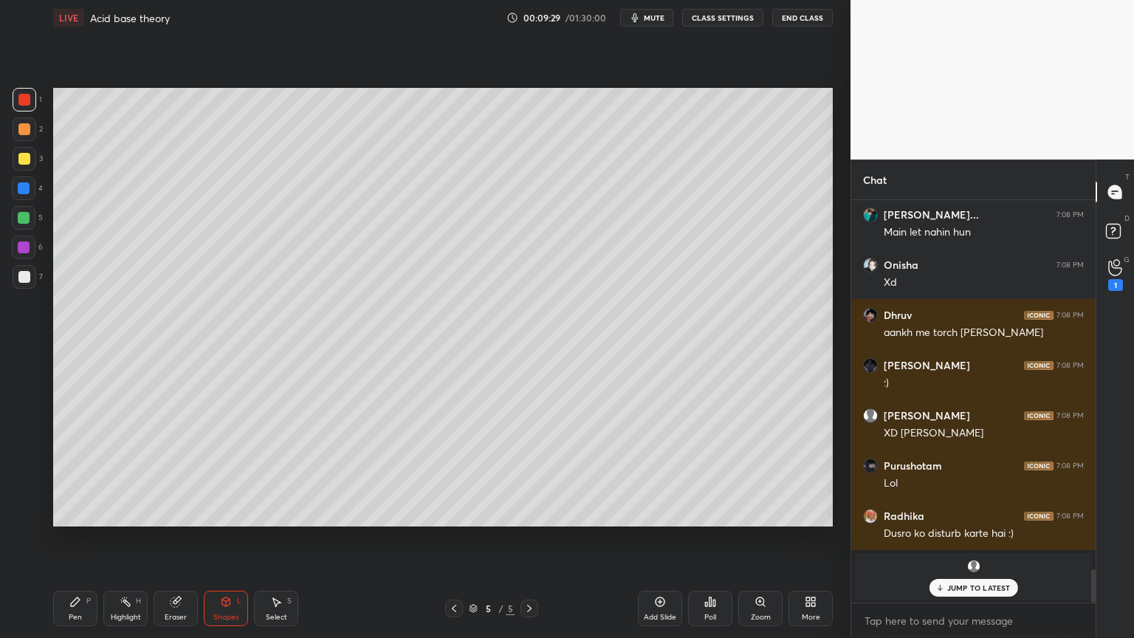
click at [34, 159] on div at bounding box center [25, 159] width 24 height 24
drag, startPoint x: 140, startPoint y: 602, endPoint x: 156, endPoint y: 564, distance: 42.0
click at [139, 538] on div "H" at bounding box center [138, 600] width 5 height 7
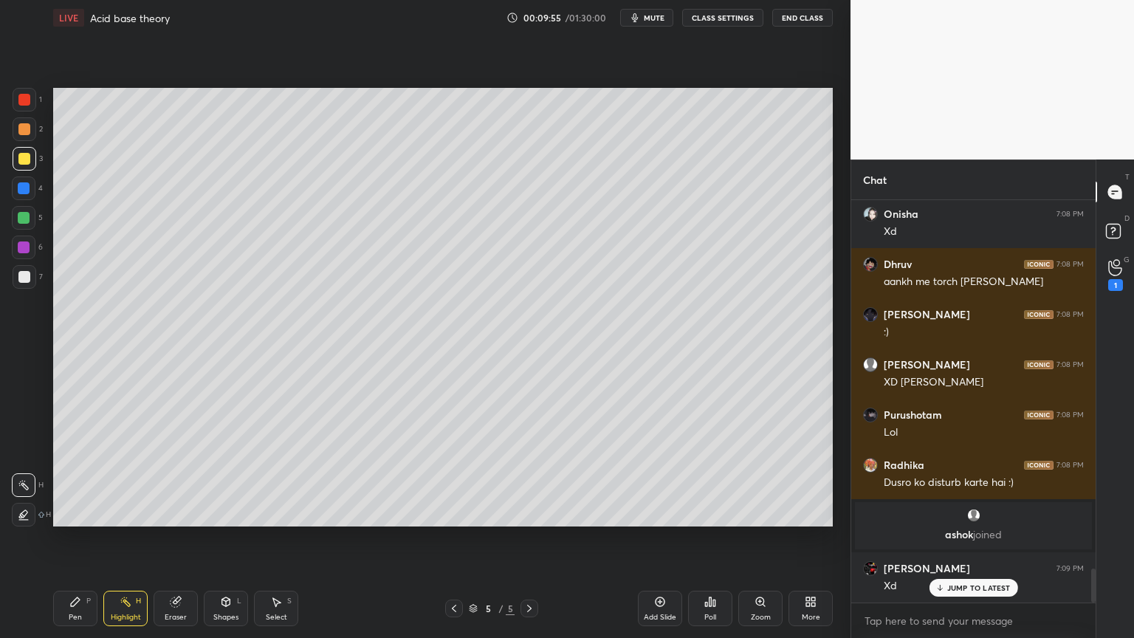
scroll to position [4361, 0]
click at [984, 538] on p "JUMP TO LATEST" at bounding box center [978, 587] width 63 height 9
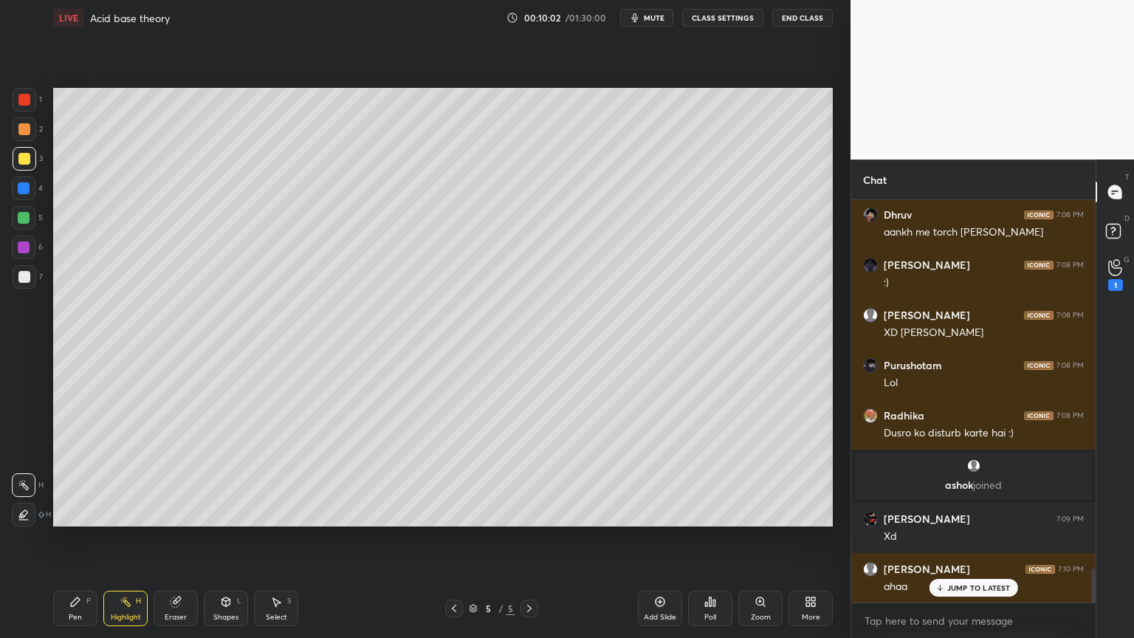
click at [145, 538] on div "Highlight H" at bounding box center [125, 608] width 44 height 35
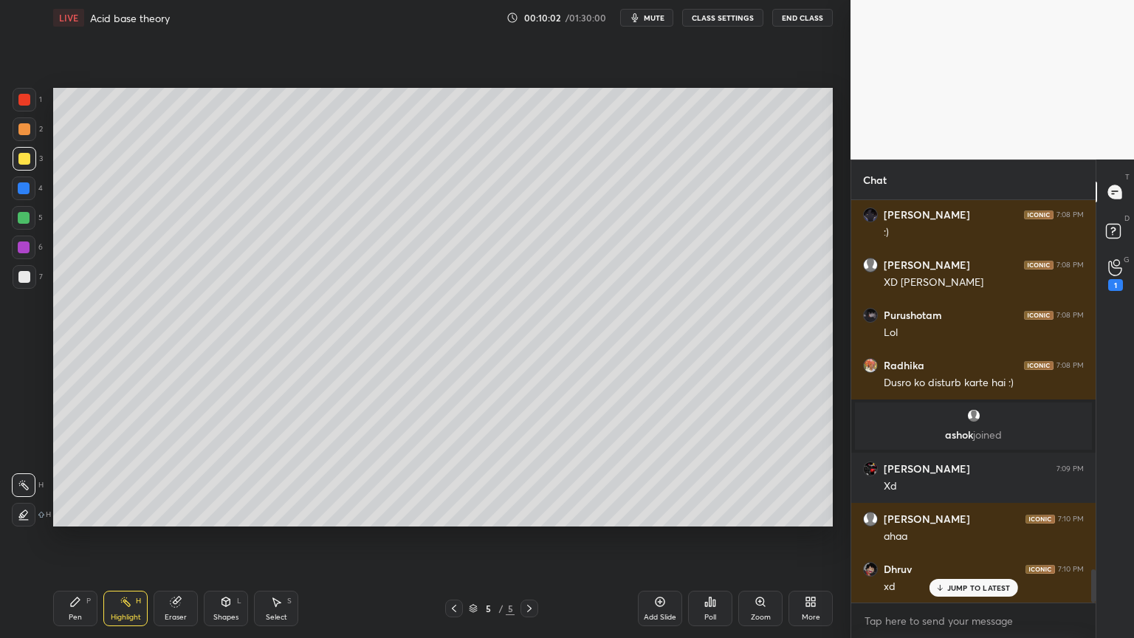
click at [145, 538] on div "Highlight H" at bounding box center [125, 608] width 44 height 35
click at [978, 538] on p "JUMP TO LATEST" at bounding box center [978, 587] width 63 height 9
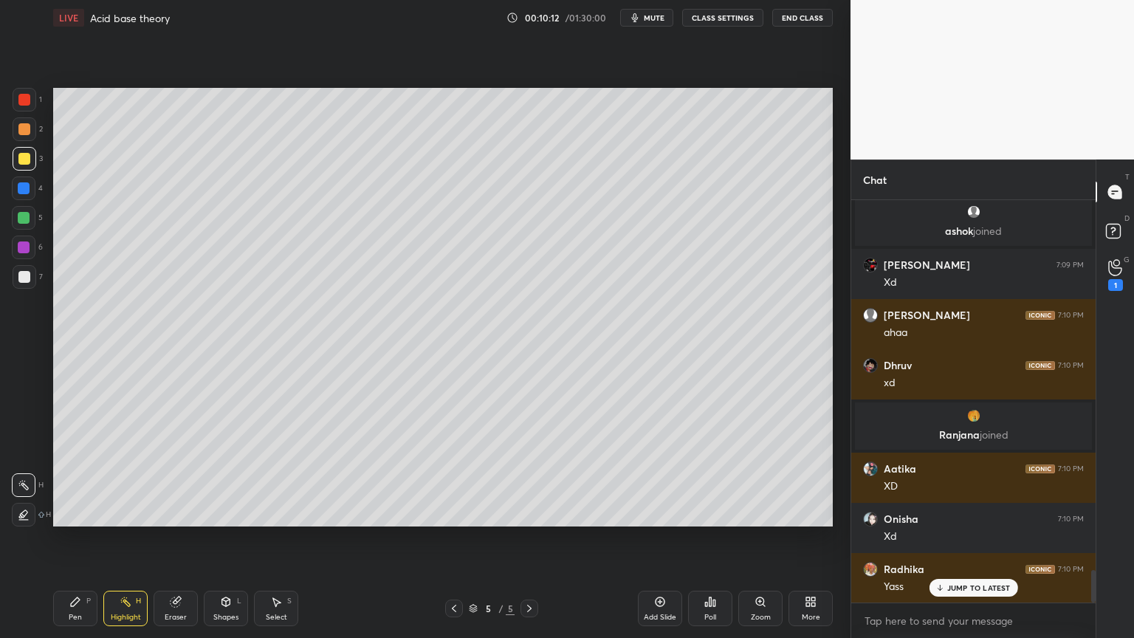
scroll to position [4662, 0]
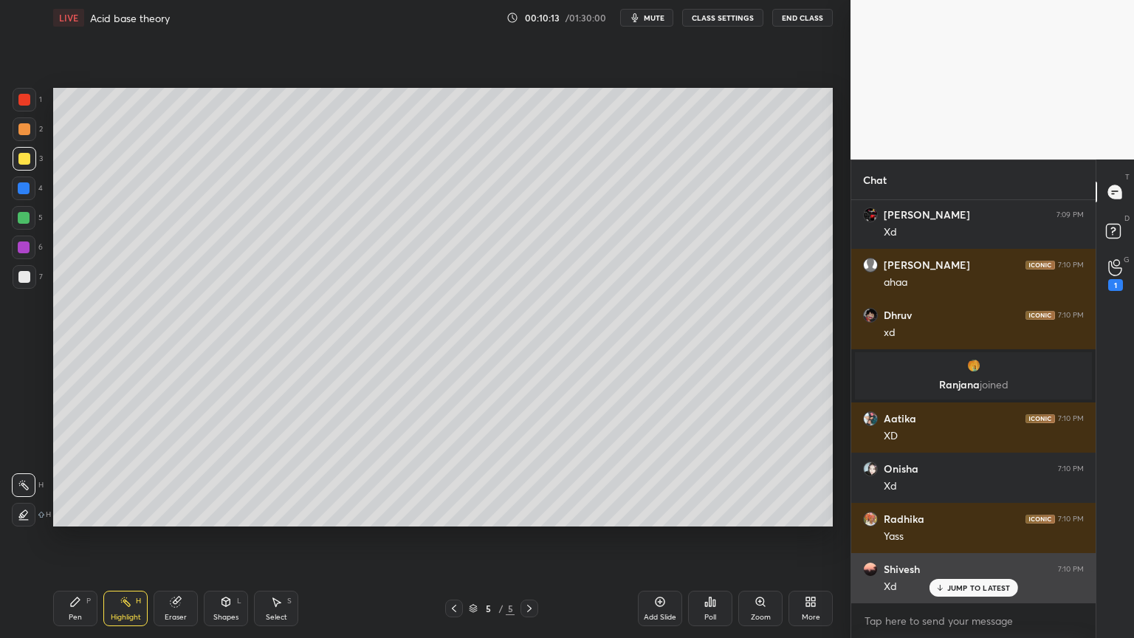
click at [991, 538] on p "JUMP TO LATEST" at bounding box center [978, 587] width 63 height 9
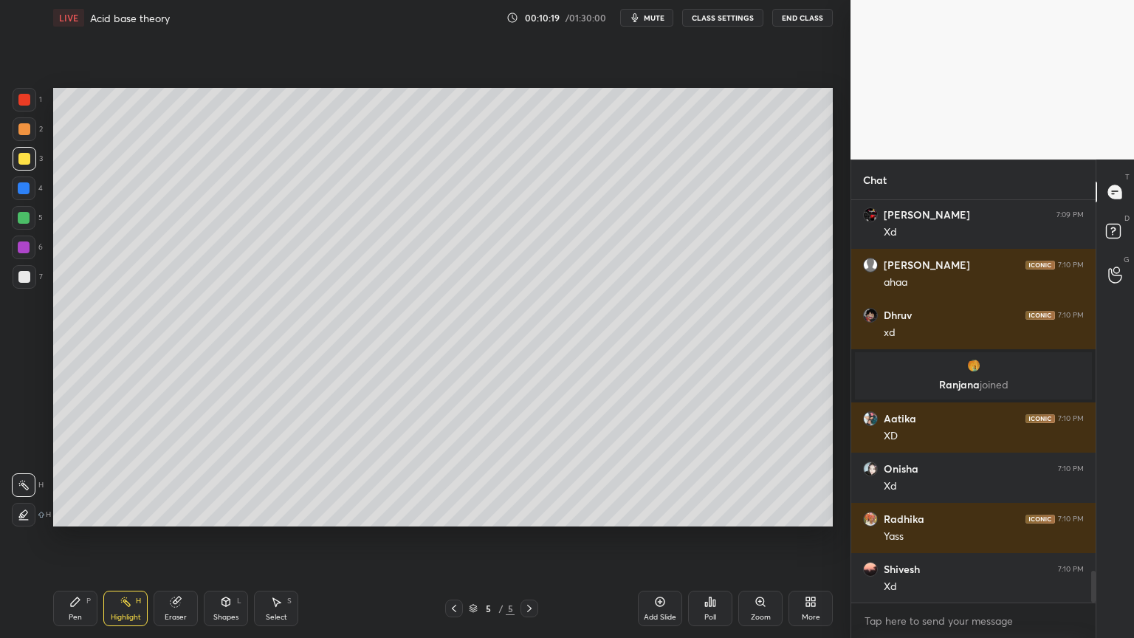
drag, startPoint x: 121, startPoint y: 600, endPoint x: 214, endPoint y: 534, distance: 113.9
click at [125, 538] on icon at bounding box center [126, 602] width 12 height 12
click at [655, 538] on div "Add Slide" at bounding box center [660, 608] width 44 height 35
click at [75, 538] on div "Pen P" at bounding box center [75, 608] width 44 height 35
click at [24, 125] on div at bounding box center [24, 129] width 12 height 12
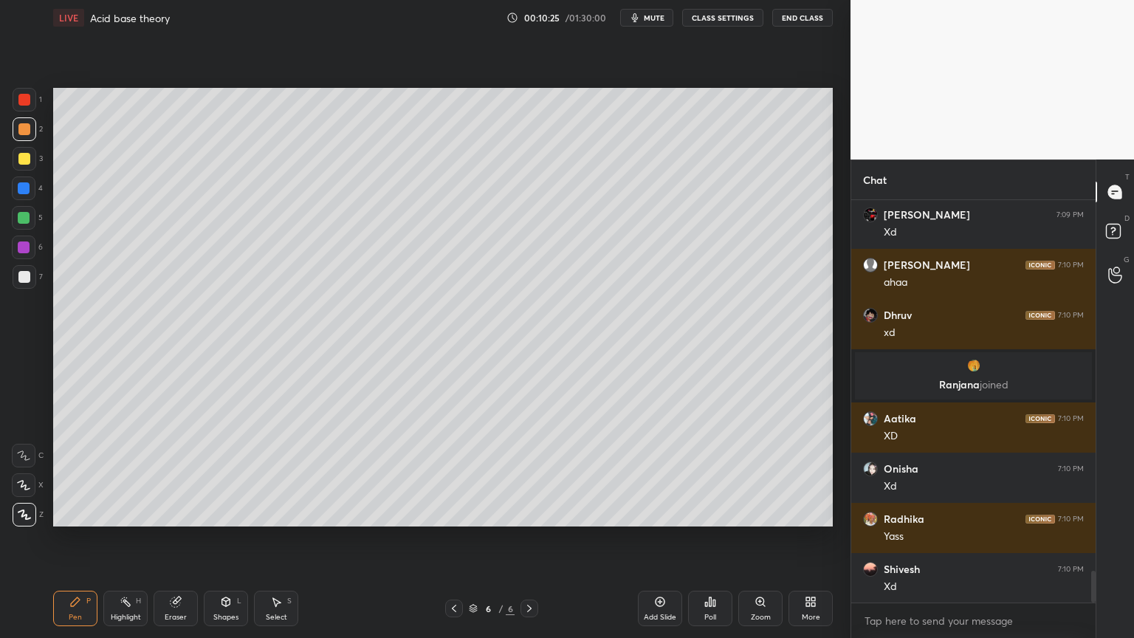
scroll to position [4712, 0]
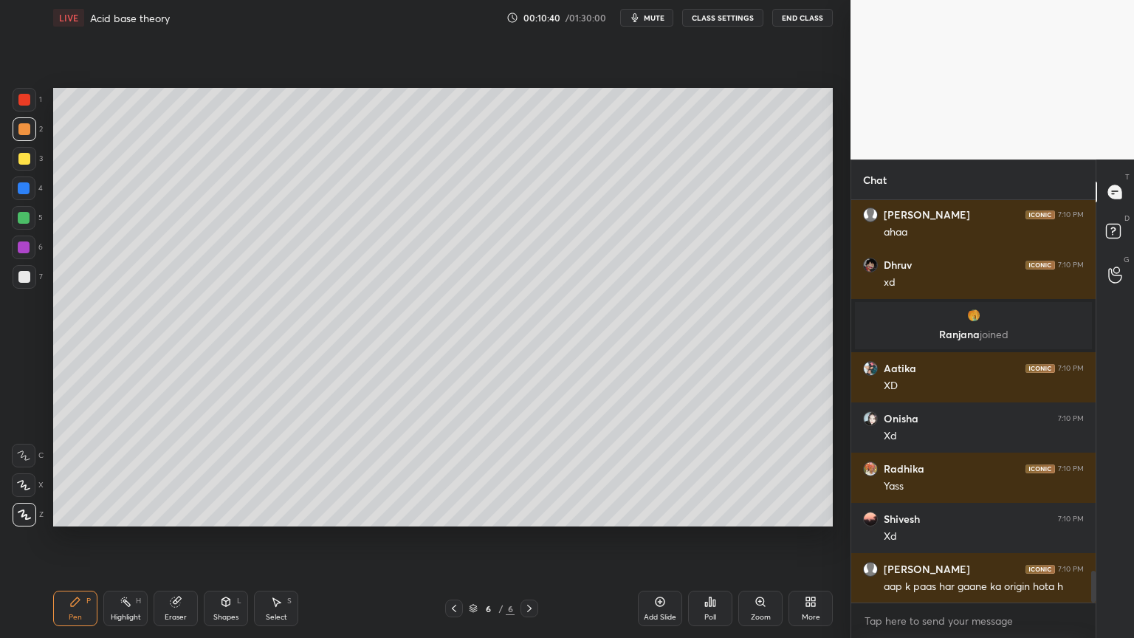
click at [456, 538] on icon at bounding box center [454, 608] width 12 height 12
click at [139, 538] on div "Highlight H" at bounding box center [125, 608] width 44 height 35
drag, startPoint x: 461, startPoint y: 602, endPoint x: 446, endPoint y: 561, distance: 43.9
click at [458, 538] on div at bounding box center [454, 608] width 18 height 18
click at [26, 214] on div at bounding box center [24, 218] width 12 height 12
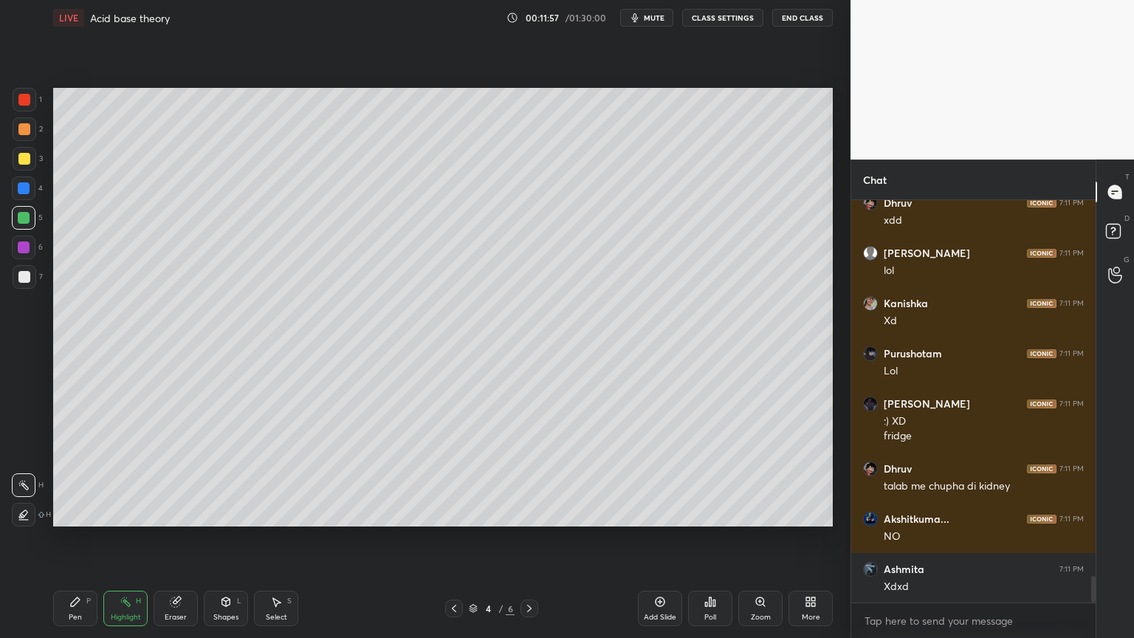
scroll to position [5811, 0]
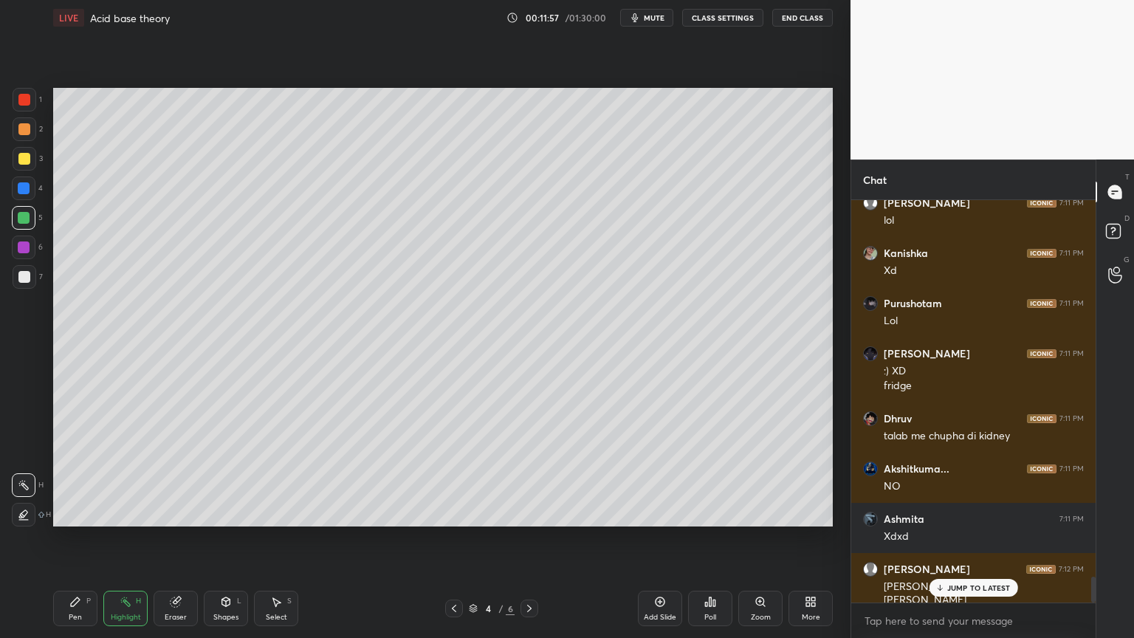
click at [531, 538] on icon at bounding box center [529, 608] width 12 height 12
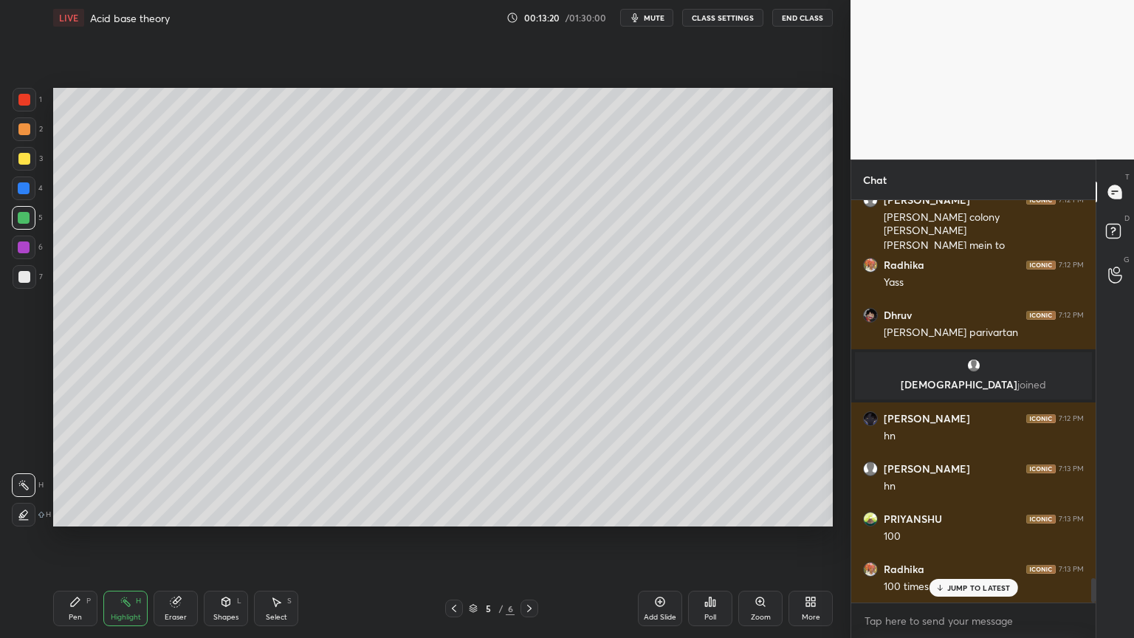
scroll to position [6230, 0]
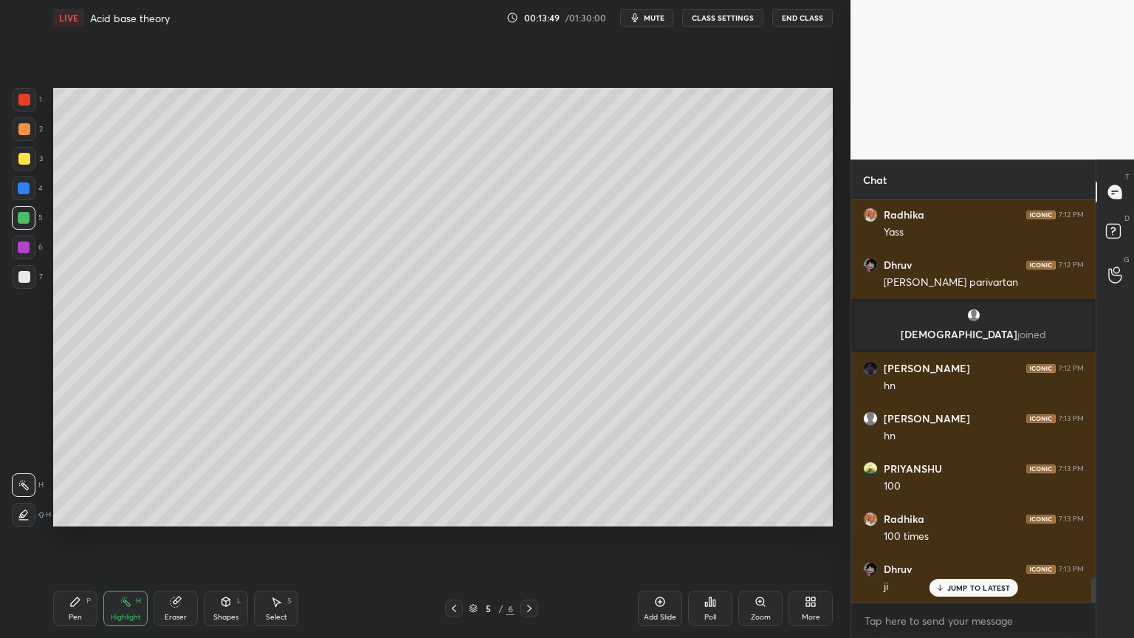
drag, startPoint x: 531, startPoint y: 607, endPoint x: 535, endPoint y: 614, distance: 8.6
click at [523, 538] on icon at bounding box center [529, 608] width 12 height 12
click at [230, 538] on div "Shapes L" at bounding box center [226, 608] width 44 height 35
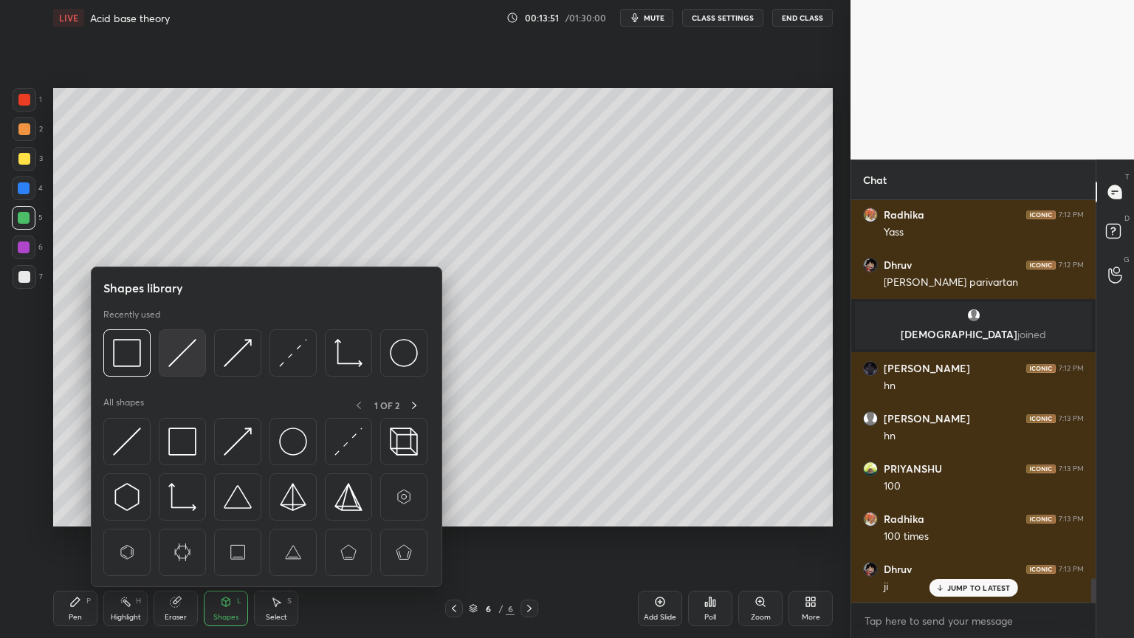
click at [181, 357] on img at bounding box center [182, 353] width 28 height 28
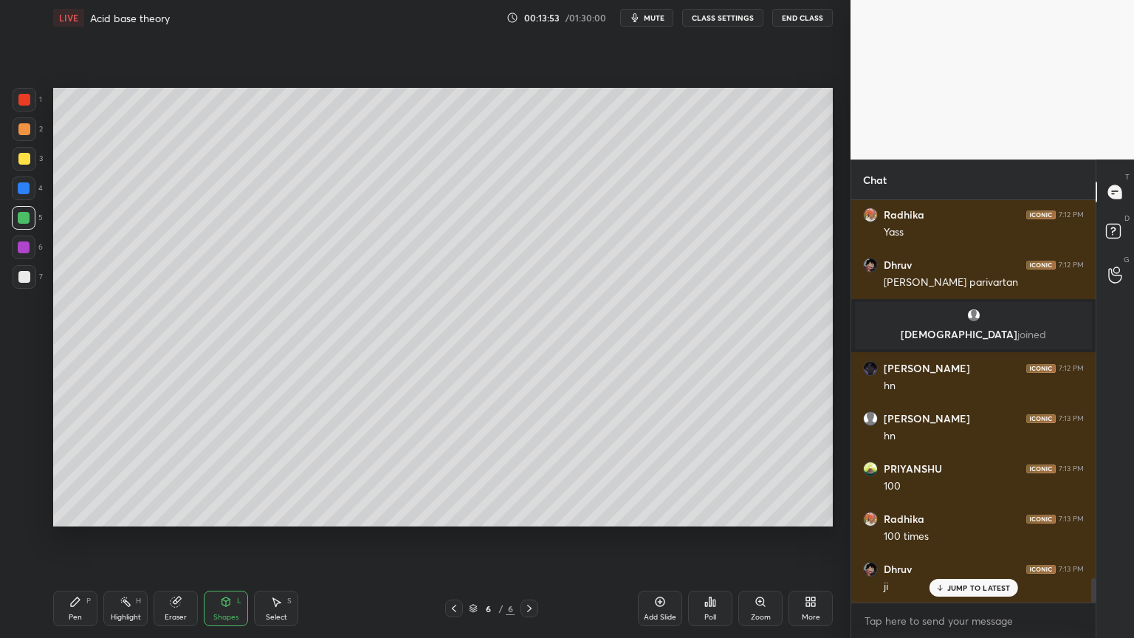
click at [210, 538] on div "Shapes L" at bounding box center [226, 608] width 44 height 35
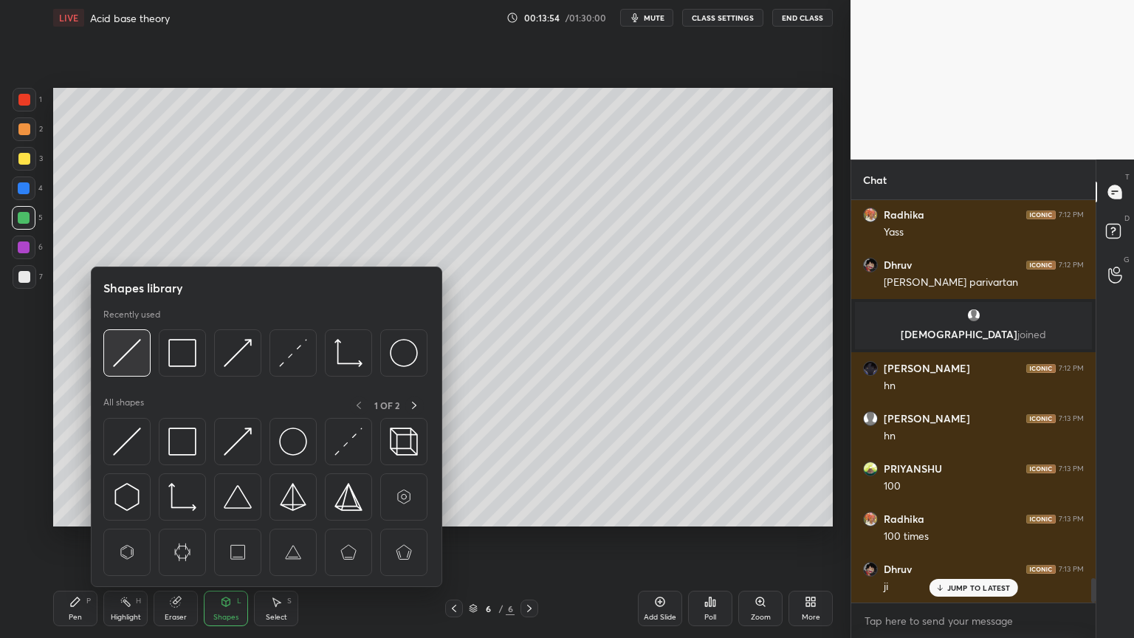
click at [130, 348] on img at bounding box center [127, 353] width 28 height 28
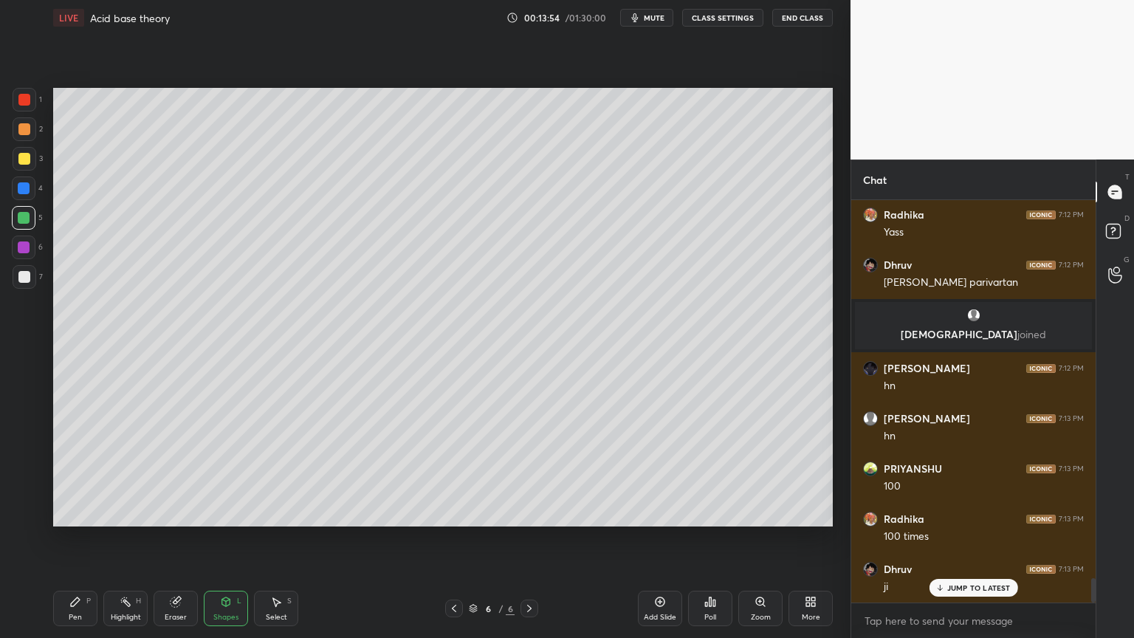
click at [30, 271] on div at bounding box center [25, 277] width 24 height 24
click at [80, 538] on div "Pen P" at bounding box center [75, 608] width 44 height 35
click at [24, 100] on div at bounding box center [24, 100] width 12 height 12
click at [213, 538] on div "Shapes L" at bounding box center [226, 608] width 44 height 35
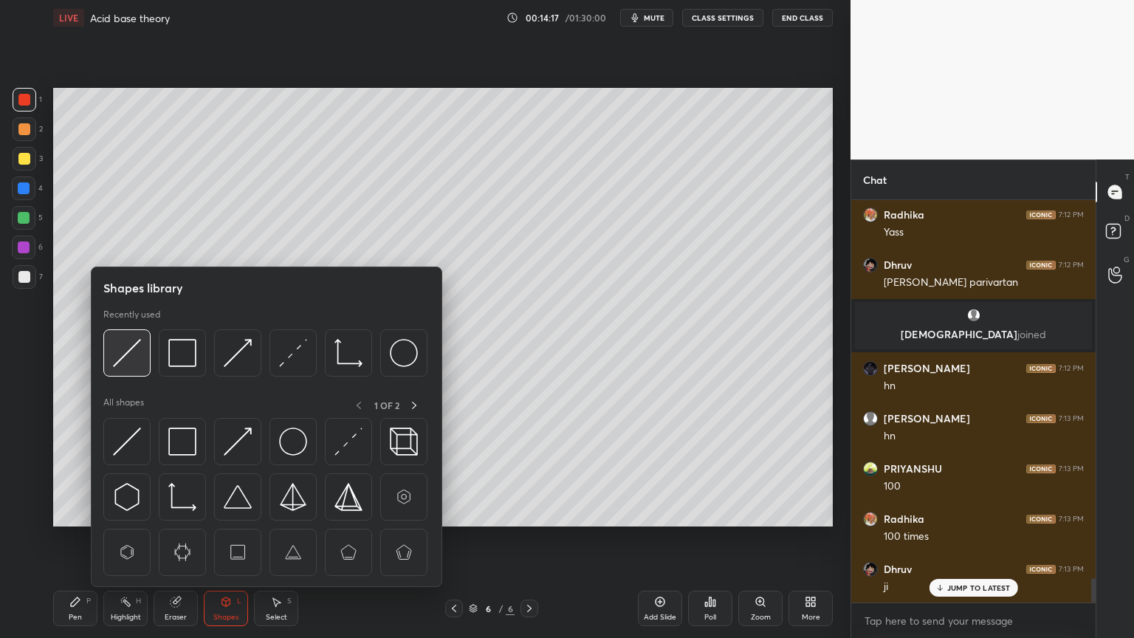
click at [128, 364] on img at bounding box center [127, 353] width 28 height 28
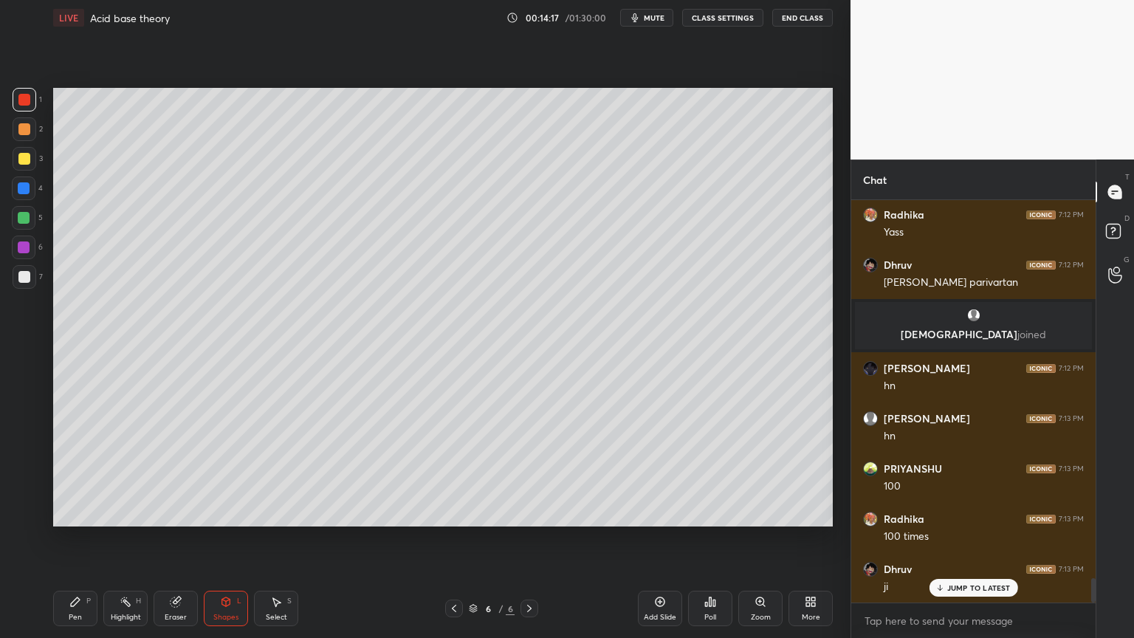
click at [28, 281] on div at bounding box center [24, 277] width 12 height 12
click at [77, 538] on icon at bounding box center [75, 602] width 12 height 12
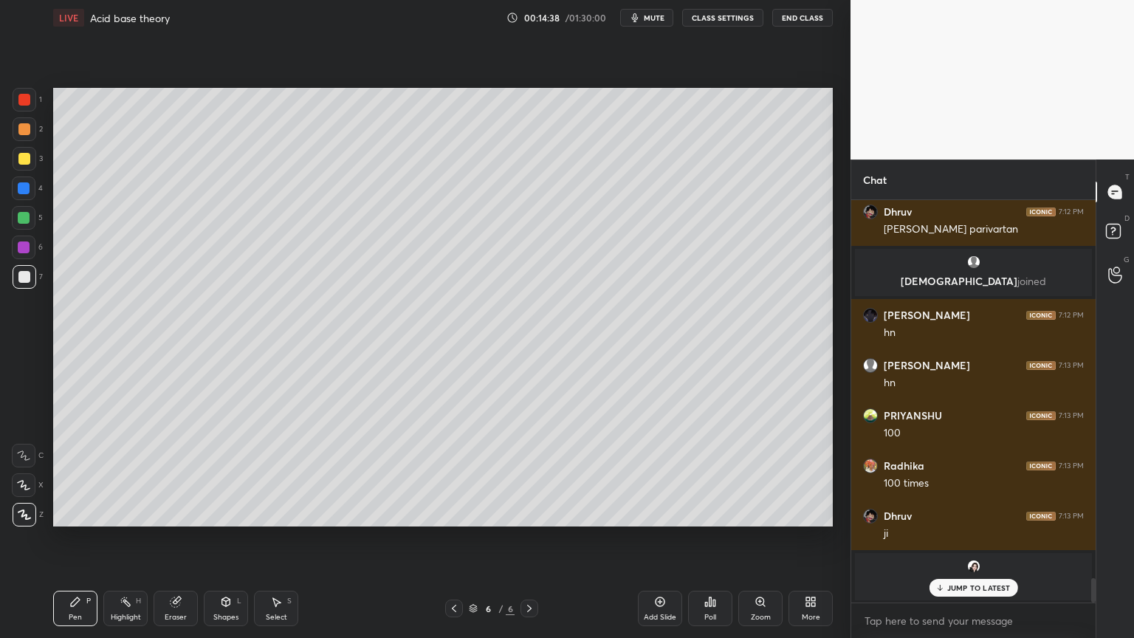
drag, startPoint x: 983, startPoint y: 582, endPoint x: 966, endPoint y: 586, distance: 17.5
click at [983, 538] on div "JUMP TO LATEST" at bounding box center [973, 588] width 89 height 18
drag, startPoint x: 122, startPoint y: 608, endPoint x: 236, endPoint y: 552, distance: 127.4
click at [124, 538] on div "Highlight H" at bounding box center [125, 608] width 44 height 35
click at [658, 538] on div "Add Slide" at bounding box center [660, 616] width 32 height 7
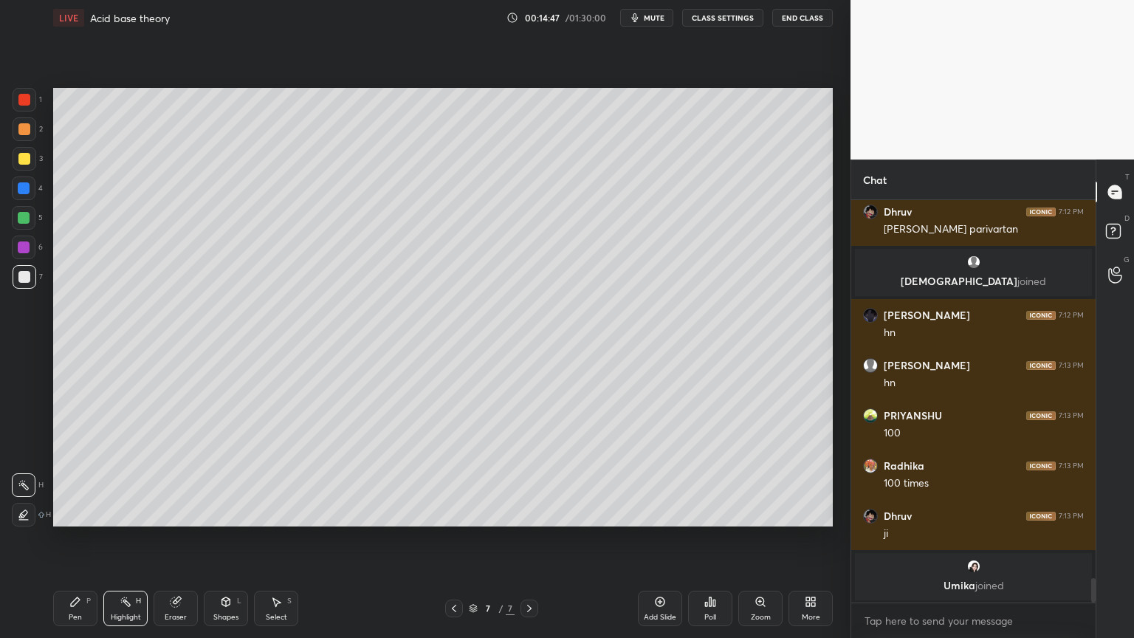
click at [72, 538] on div "Pen P" at bounding box center [75, 608] width 44 height 35
drag, startPoint x: 24, startPoint y: 131, endPoint x: 43, endPoint y: 130, distance: 19.2
click at [27, 134] on div at bounding box center [24, 129] width 12 height 12
click at [220, 538] on div "Shapes" at bounding box center [225, 616] width 25 height 7
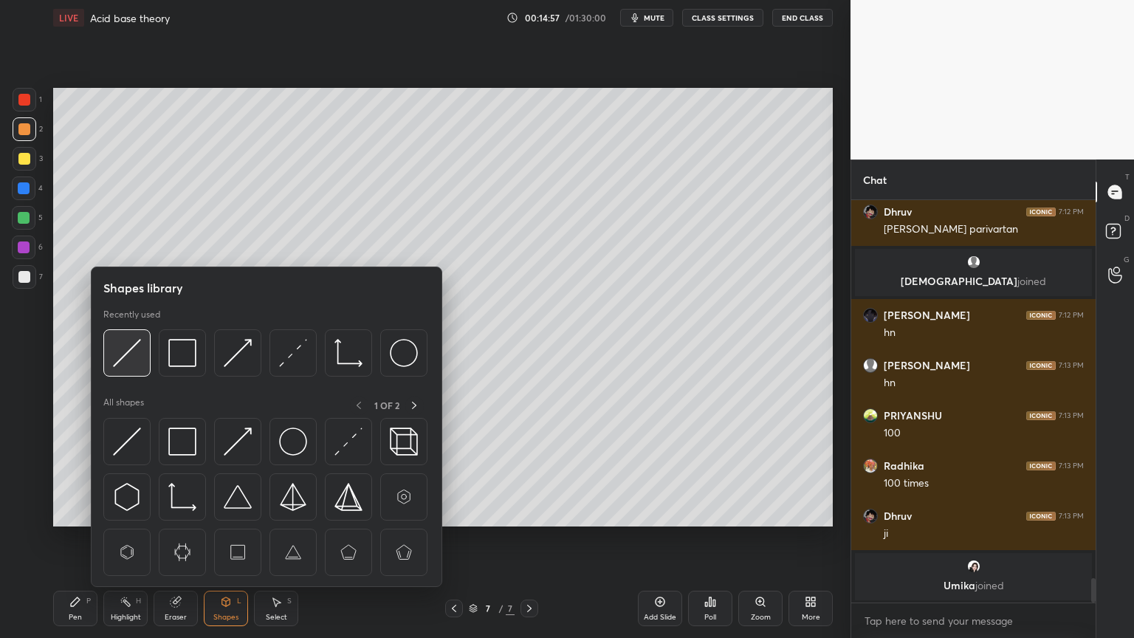
click at [128, 374] on div at bounding box center [126, 352] width 47 height 47
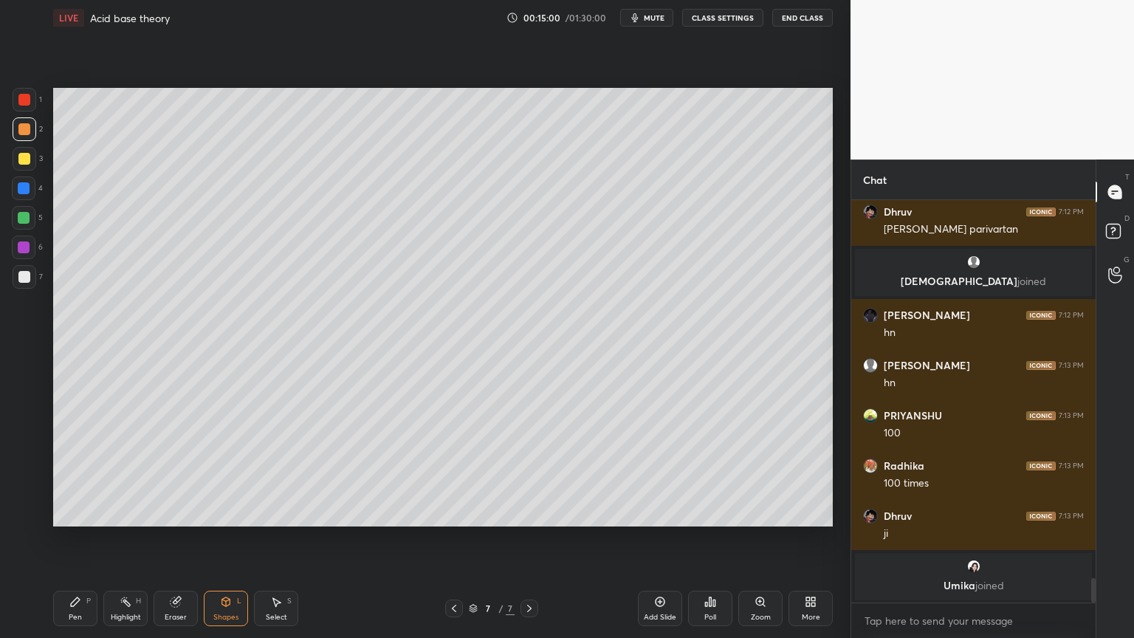
click at [86, 538] on div "Pen P" at bounding box center [75, 608] width 44 height 35
click at [24, 281] on div at bounding box center [24, 277] width 12 height 12
drag, startPoint x: 118, startPoint y: 621, endPoint x: 224, endPoint y: 531, distance: 138.8
click at [118, 538] on div "Highlight" at bounding box center [126, 616] width 30 height 7
drag, startPoint x: 83, startPoint y: 613, endPoint x: 89, endPoint y: 585, distance: 28.7
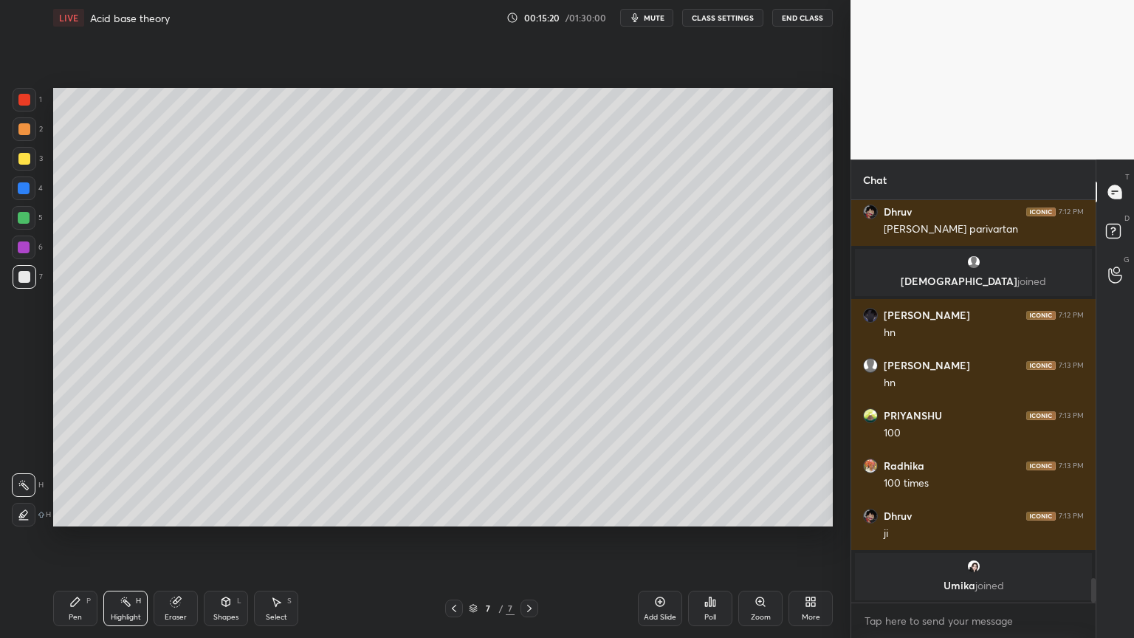
click at [83, 538] on div "Pen P" at bounding box center [75, 608] width 44 height 35
click at [125, 538] on div "Highlight" at bounding box center [126, 616] width 30 height 7
click at [88, 538] on div "Pen P" at bounding box center [75, 608] width 44 height 35
click at [33, 165] on div at bounding box center [25, 159] width 24 height 24
click at [24, 185] on div at bounding box center [24, 188] width 12 height 12
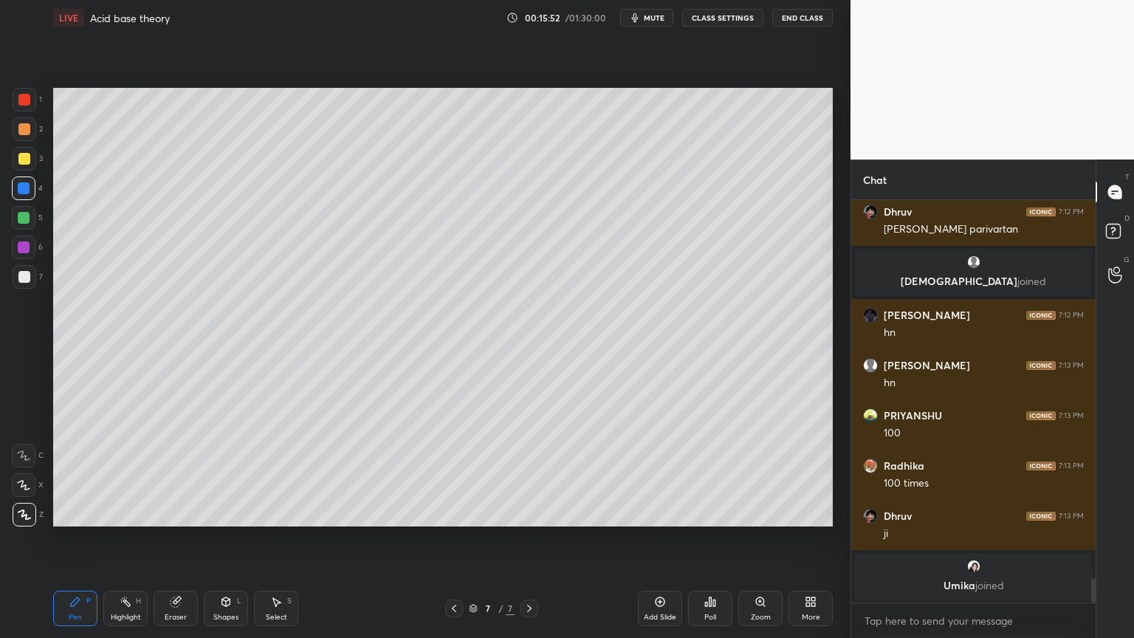
click at [134, 538] on div "Highlight H" at bounding box center [125, 608] width 44 height 35
click at [58, 538] on div "Pen P" at bounding box center [75, 608] width 44 height 35
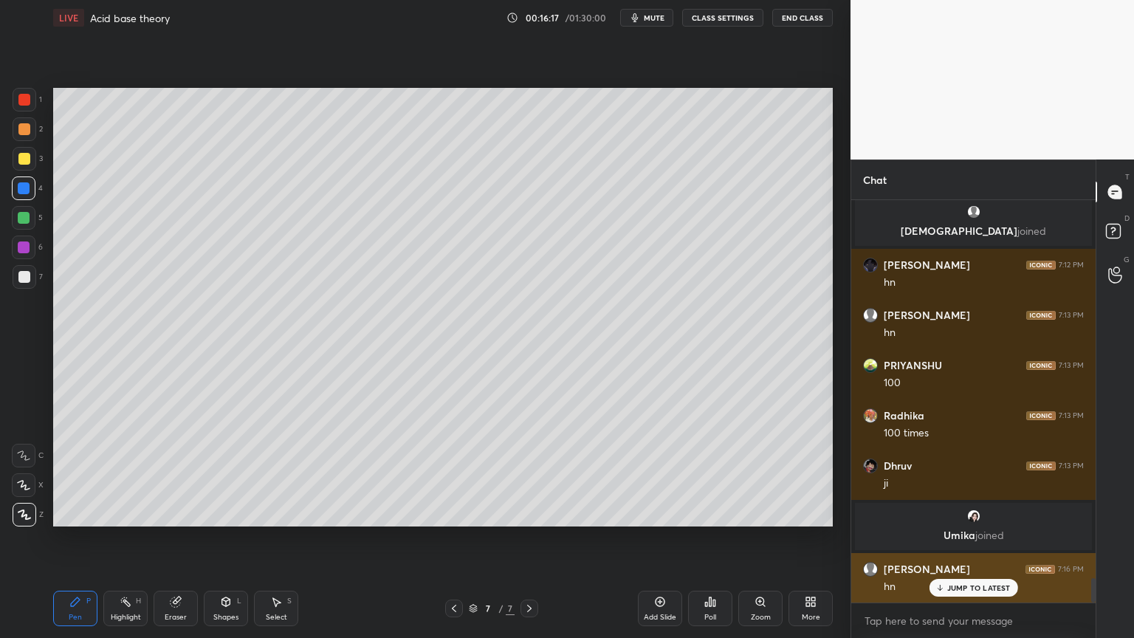
drag, startPoint x: 991, startPoint y: 588, endPoint x: 956, endPoint y: 591, distance: 35.5
click at [988, 538] on p "JUMP TO LATEST" at bounding box center [978, 587] width 63 height 9
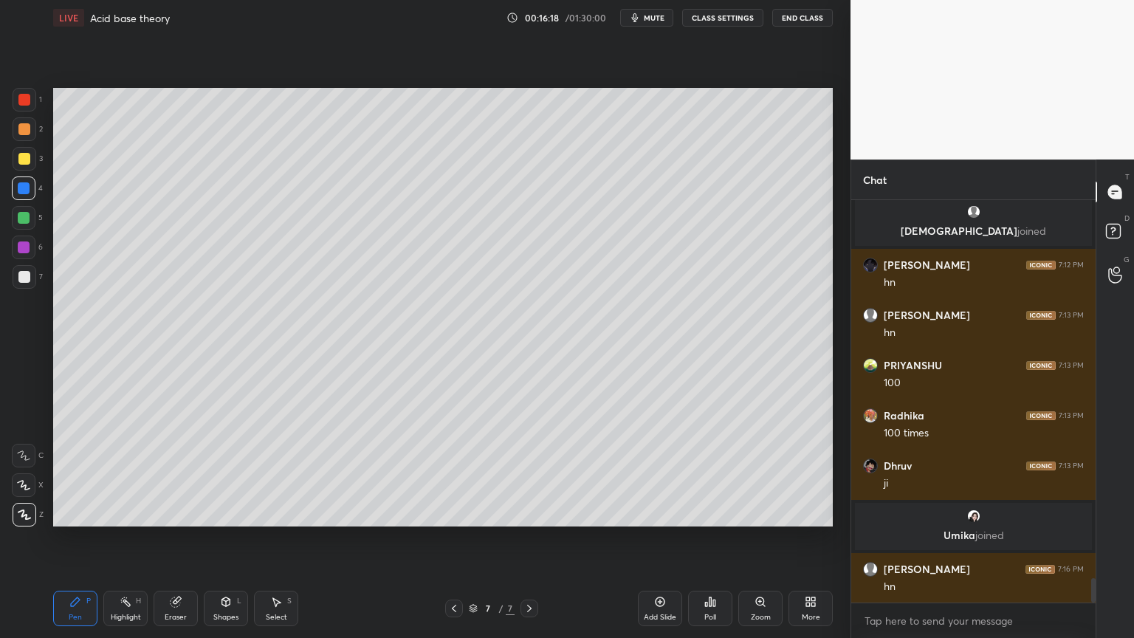
click at [651, 538] on div "Add Slide" at bounding box center [660, 608] width 44 height 35
click at [77, 538] on div "Pen P" at bounding box center [75, 608] width 44 height 35
click at [30, 133] on div at bounding box center [25, 129] width 24 height 24
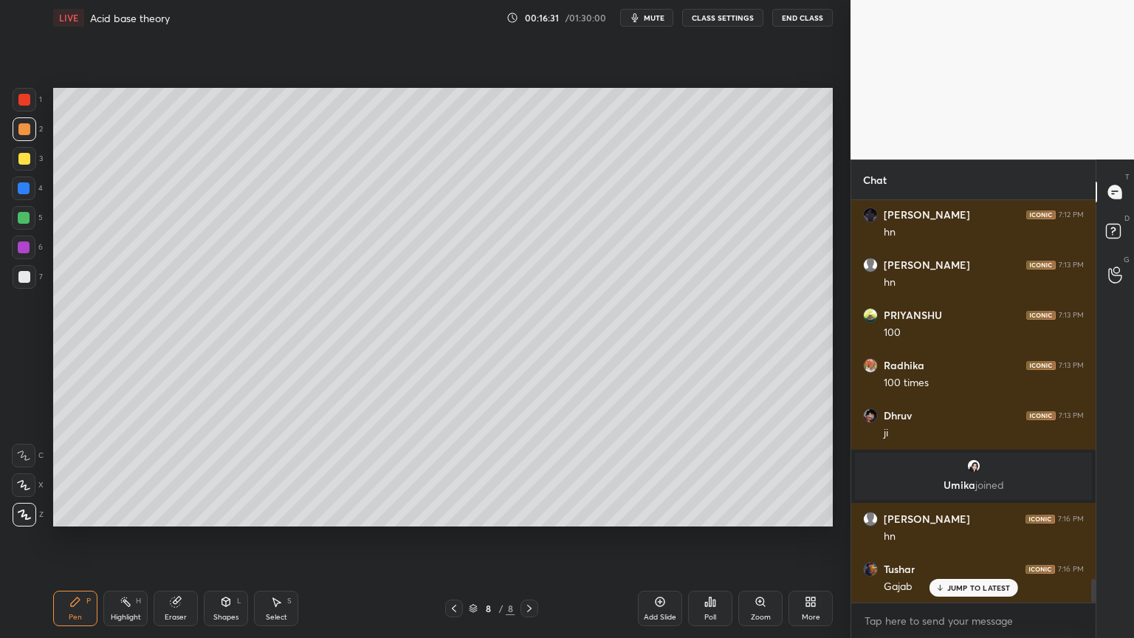
click at [239, 538] on div "Shapes L" at bounding box center [226, 608] width 44 height 35
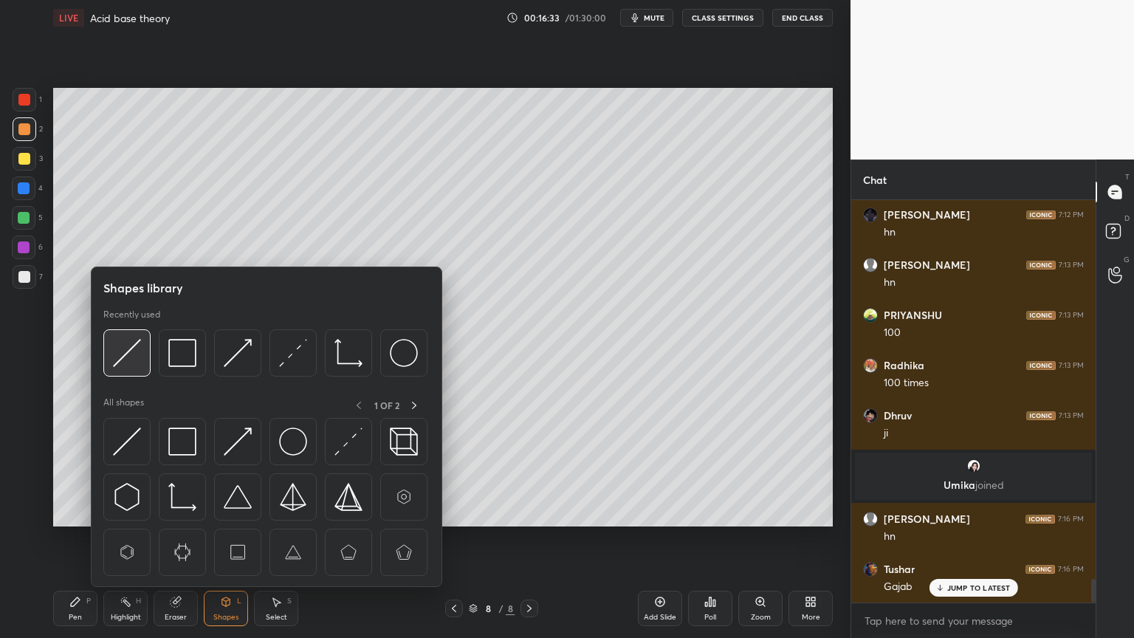
click at [122, 354] on img at bounding box center [127, 353] width 28 height 28
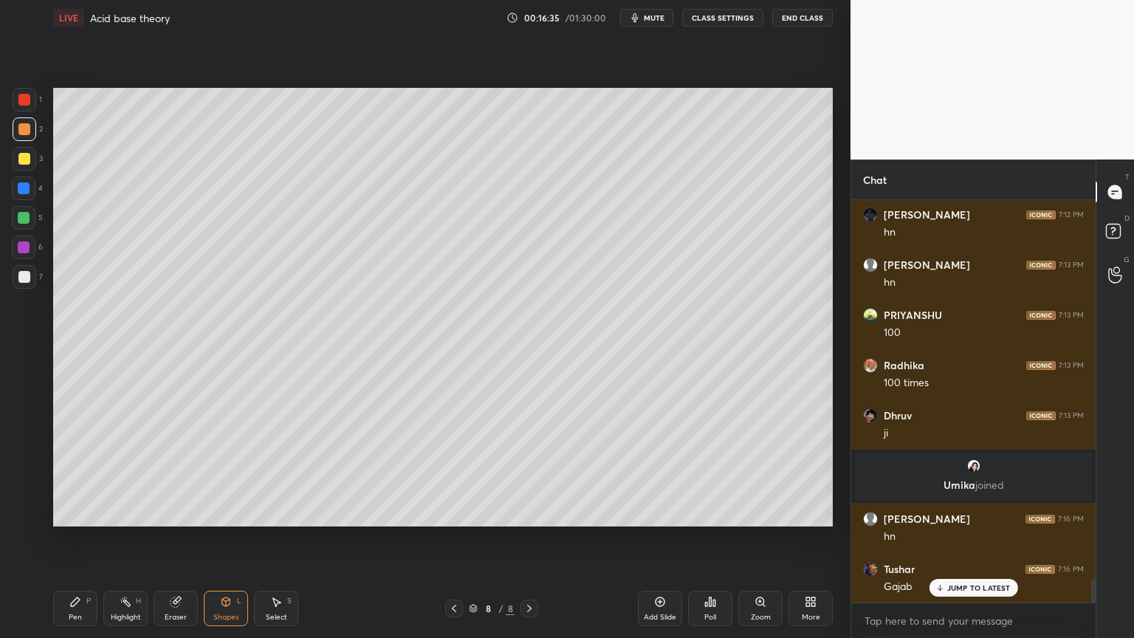
click at [135, 538] on div "Highlight" at bounding box center [126, 616] width 30 height 7
click at [455, 538] on icon at bounding box center [454, 608] width 4 height 7
click at [449, 538] on icon at bounding box center [454, 608] width 12 height 12
click at [457, 538] on icon at bounding box center [454, 608] width 12 height 12
drag, startPoint x: 92, startPoint y: 610, endPoint x: 127, endPoint y: 610, distance: 35.4
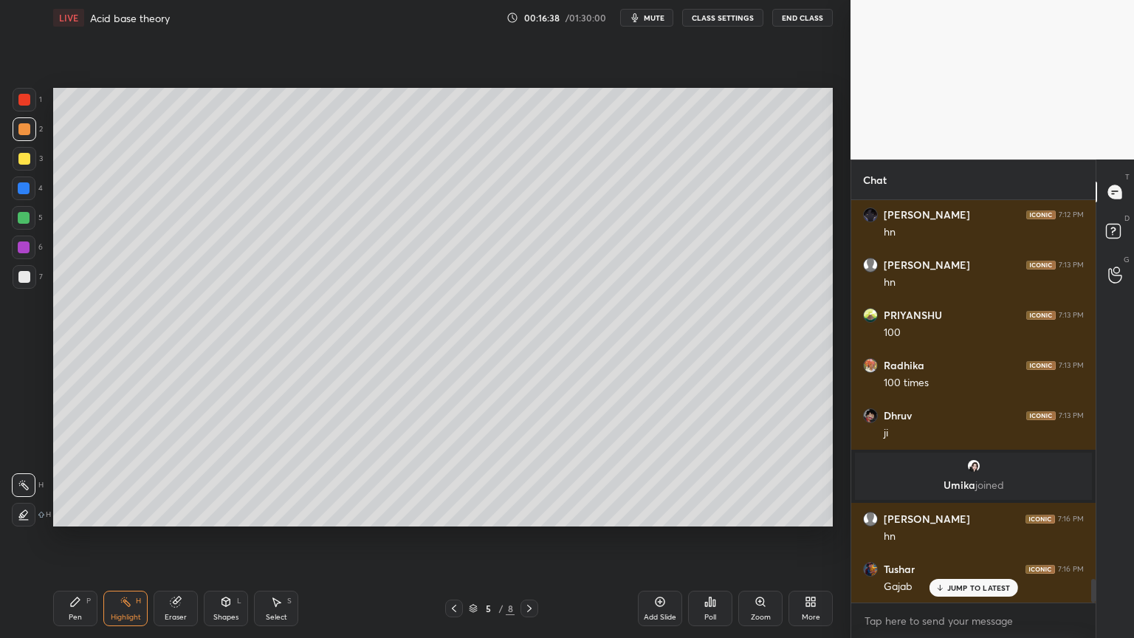
click at [103, 538] on div "Pen P Highlight H Eraser Shapes L Select S" at bounding box center [199, 608] width 292 height 35
click at [135, 538] on div "Highlight H" at bounding box center [125, 608] width 44 height 35
click at [529, 538] on icon at bounding box center [529, 608] width 12 height 12
drag, startPoint x: 142, startPoint y: 610, endPoint x: 162, endPoint y: 596, distance: 25.0
click at [145, 538] on div "Highlight H" at bounding box center [125, 608] width 44 height 35
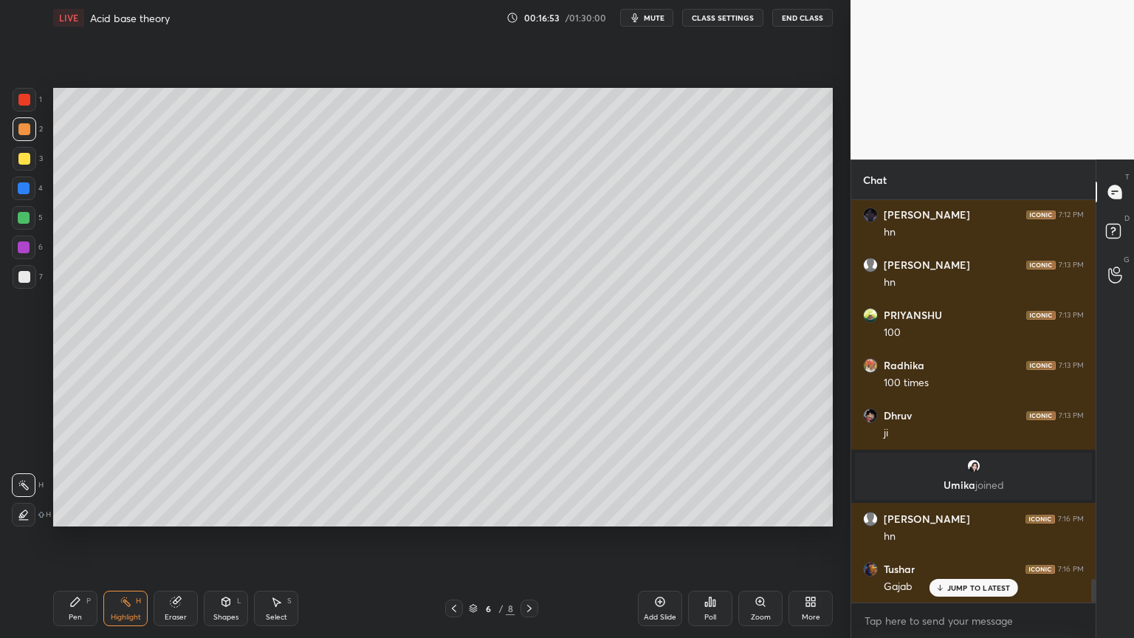
scroll to position [6434, 0]
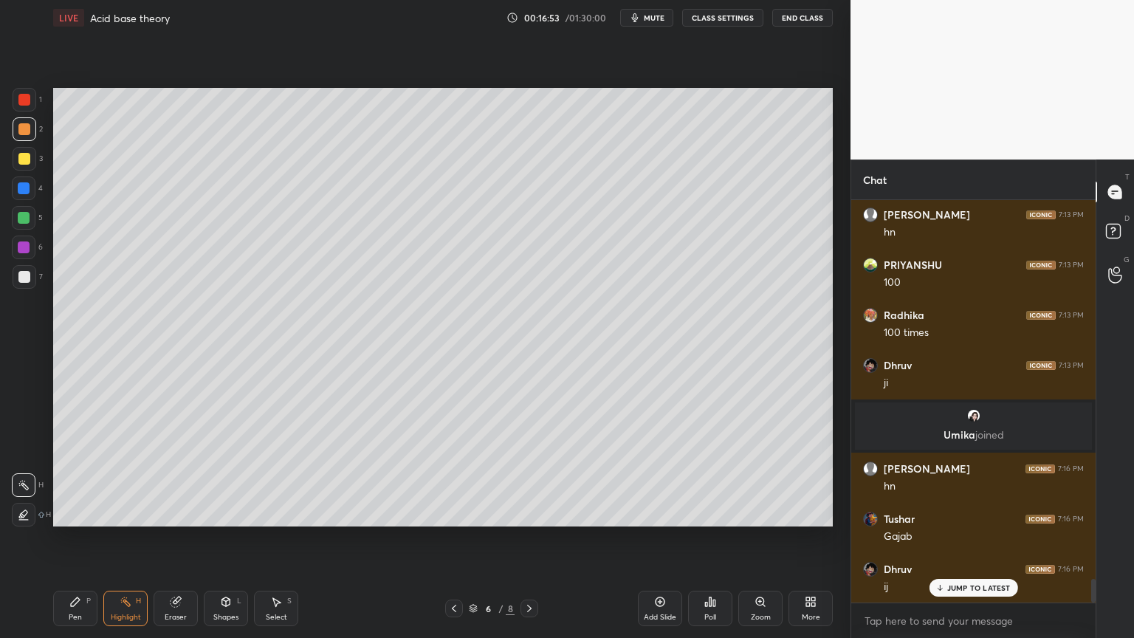
click at [455, 538] on icon at bounding box center [454, 608] width 12 height 12
click at [531, 538] on icon at bounding box center [529, 608] width 4 height 7
click at [529, 538] on icon at bounding box center [529, 608] width 12 height 12
click at [80, 538] on icon at bounding box center [75, 602] width 12 height 12
click at [24, 162] on div at bounding box center [24, 159] width 12 height 12
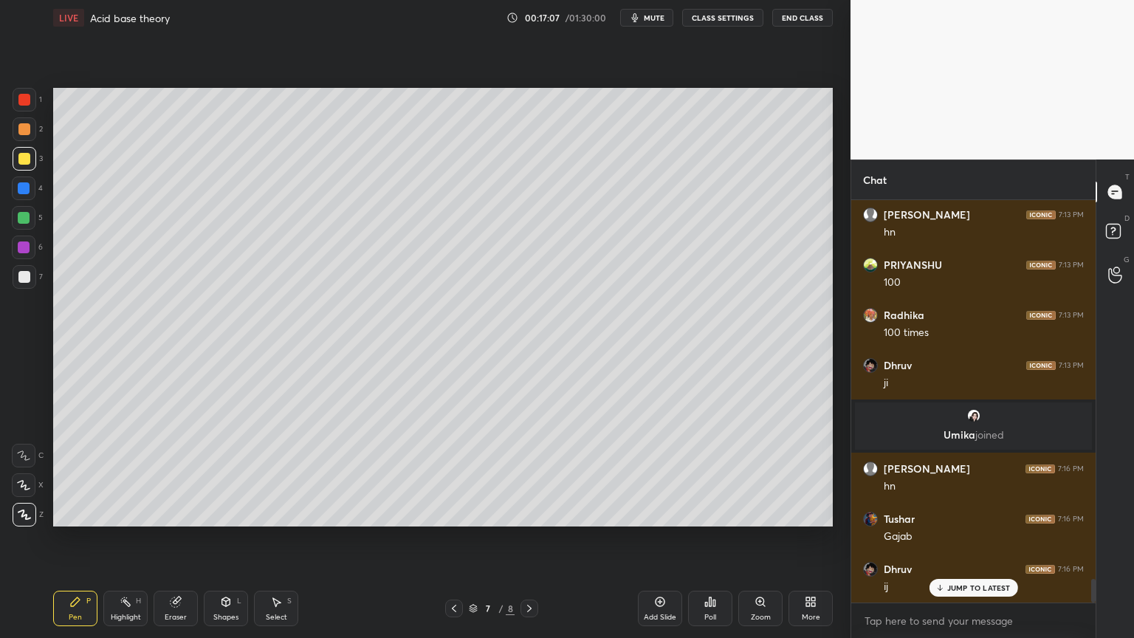
click at [30, 279] on div at bounding box center [25, 277] width 24 height 24
click at [526, 538] on icon at bounding box center [529, 608] width 12 height 12
click at [69, 538] on div "Pen P" at bounding box center [75, 608] width 44 height 35
click at [32, 278] on div at bounding box center [25, 277] width 24 height 24
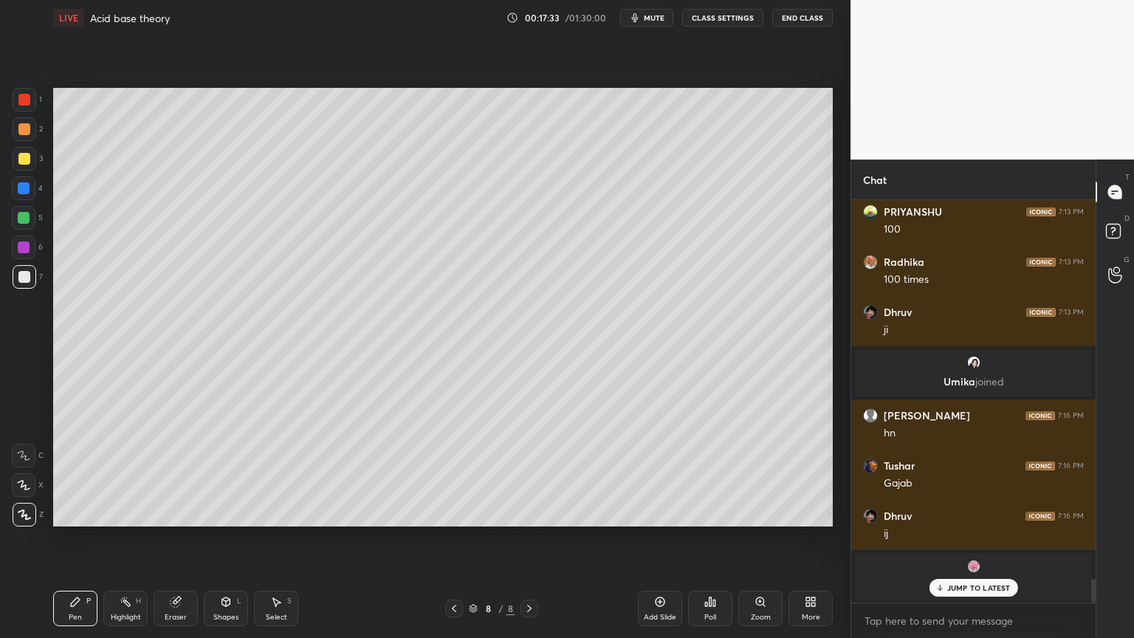
click at [220, 538] on div "Shapes L" at bounding box center [226, 608] width 44 height 35
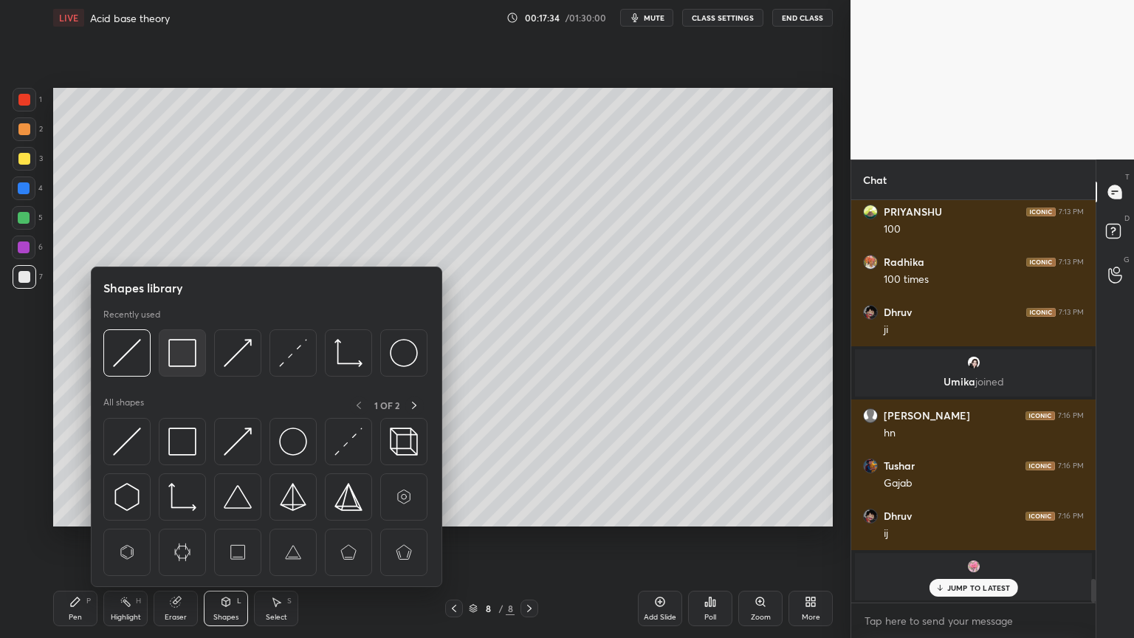
click at [180, 357] on img at bounding box center [182, 353] width 28 height 28
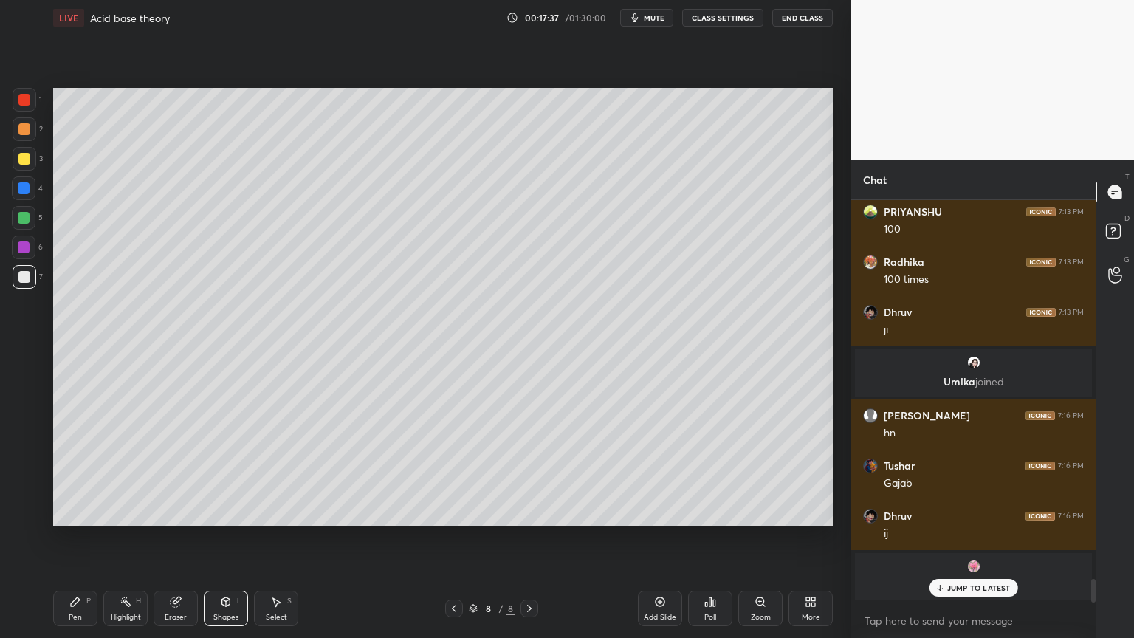
click at [80, 538] on div "Pen P" at bounding box center [75, 608] width 44 height 35
drag, startPoint x: 131, startPoint y: 608, endPoint x: 134, endPoint y: 595, distance: 13.8
click at [131, 538] on div "Highlight H" at bounding box center [125, 608] width 44 height 35
click at [78, 538] on div "Pen" at bounding box center [75, 616] width 13 height 7
click at [226, 538] on div "Shapes" at bounding box center [225, 616] width 25 height 7
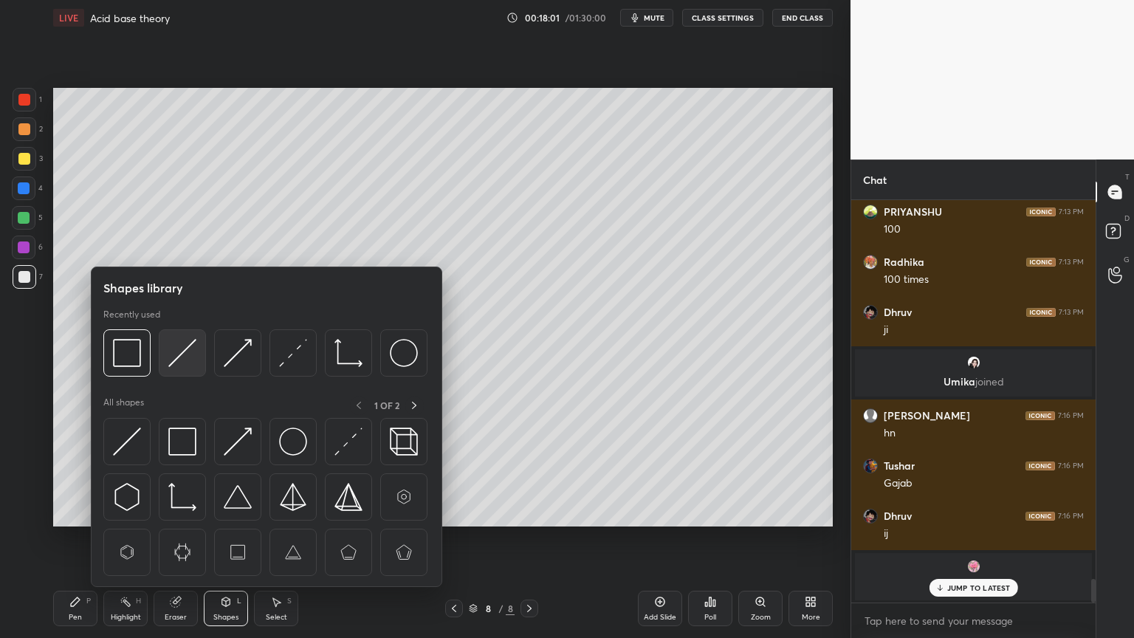
click at [184, 358] on img at bounding box center [182, 353] width 28 height 28
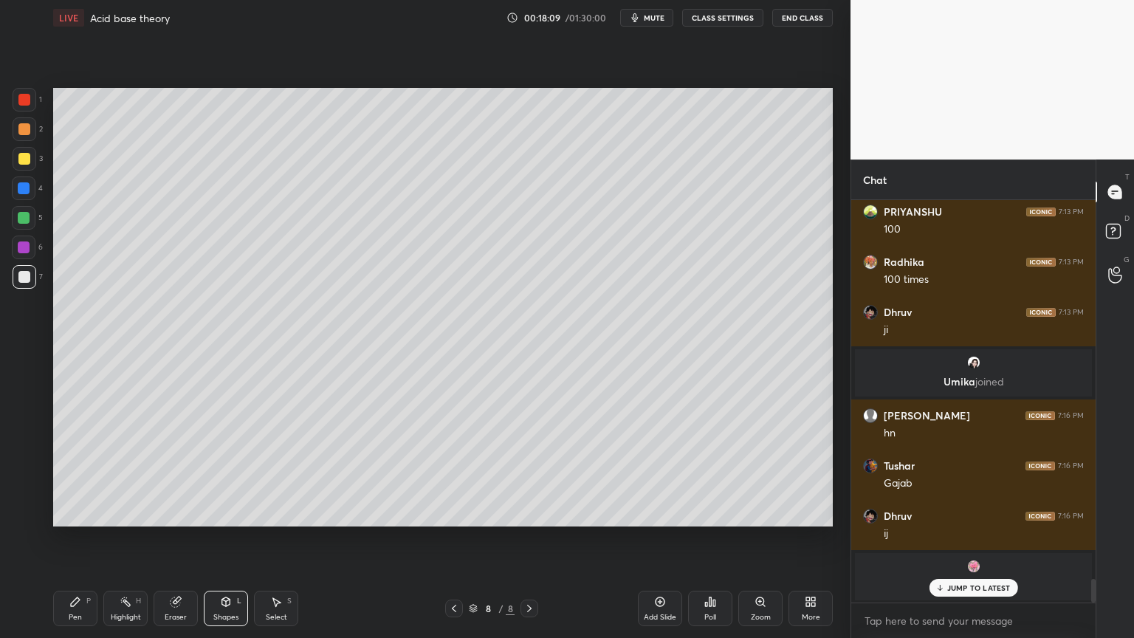
drag, startPoint x: 128, startPoint y: 610, endPoint x: 179, endPoint y: 537, distance: 89.5
click at [130, 538] on div "Highlight H" at bounding box center [125, 608] width 44 height 35
click at [131, 538] on div "Highlight" at bounding box center [126, 616] width 30 height 7
click at [86, 538] on div "Pen P" at bounding box center [75, 608] width 44 height 35
click at [24, 130] on div at bounding box center [24, 129] width 12 height 12
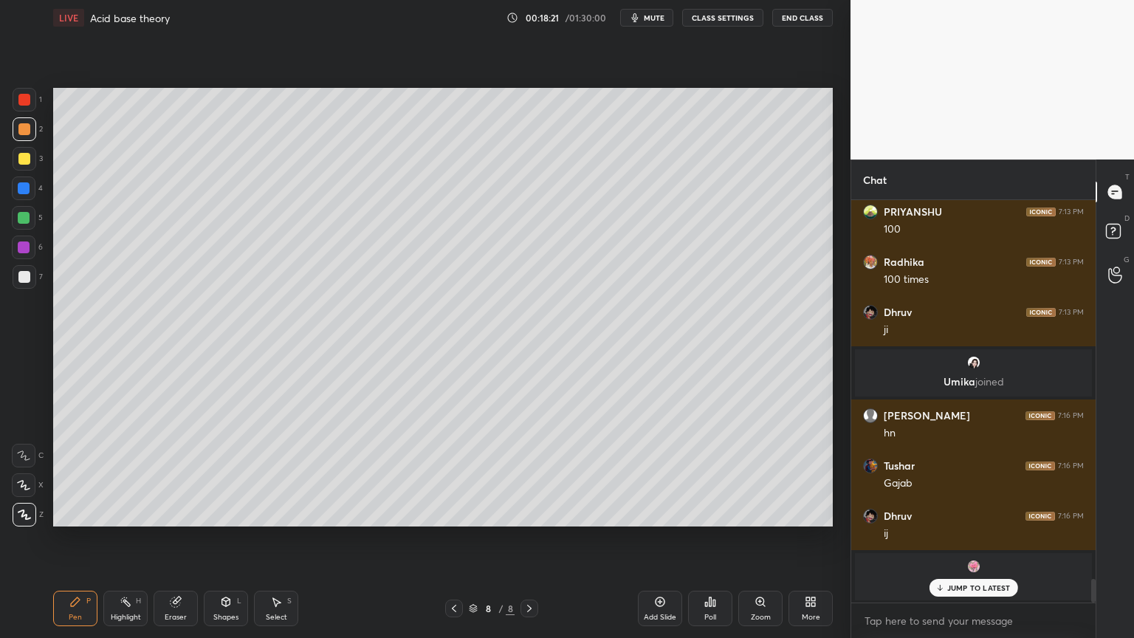
drag, startPoint x: 69, startPoint y: 611, endPoint x: 74, endPoint y: 593, distance: 18.3
click at [74, 538] on div "Pen P" at bounding box center [75, 608] width 44 height 35
click at [227, 538] on icon at bounding box center [226, 601] width 8 height 9
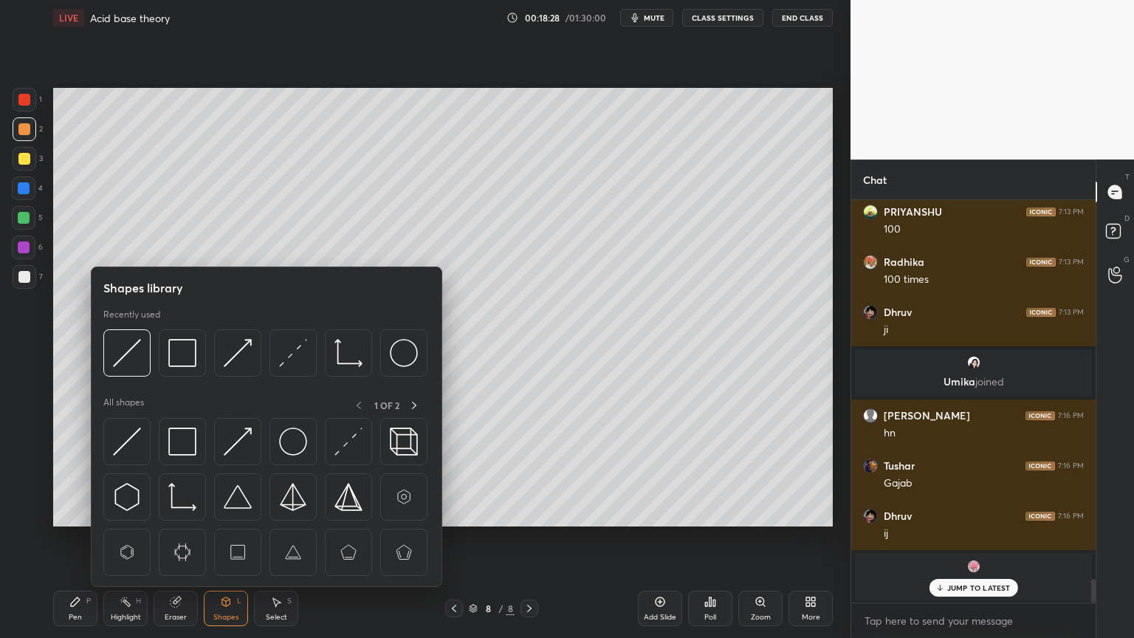
drag, startPoint x: 235, startPoint y: 605, endPoint x: 235, endPoint y: 589, distance: 16.2
click at [236, 538] on div "Shapes L" at bounding box center [226, 608] width 44 height 35
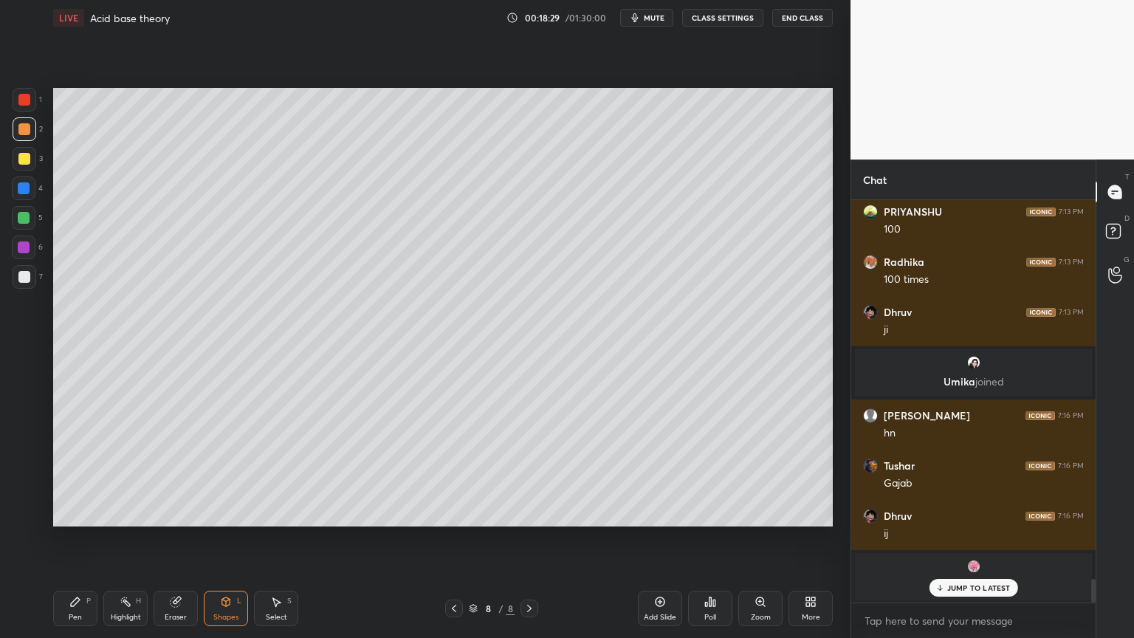
click at [223, 538] on div "Shapes" at bounding box center [225, 616] width 25 height 7
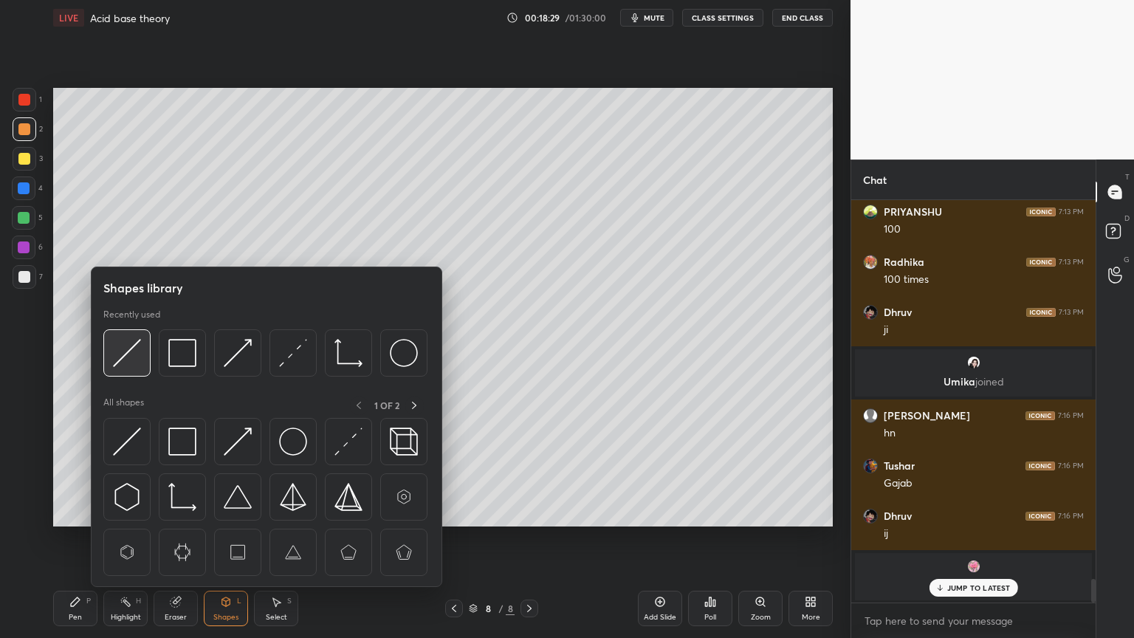
click at [126, 363] on img at bounding box center [127, 353] width 28 height 28
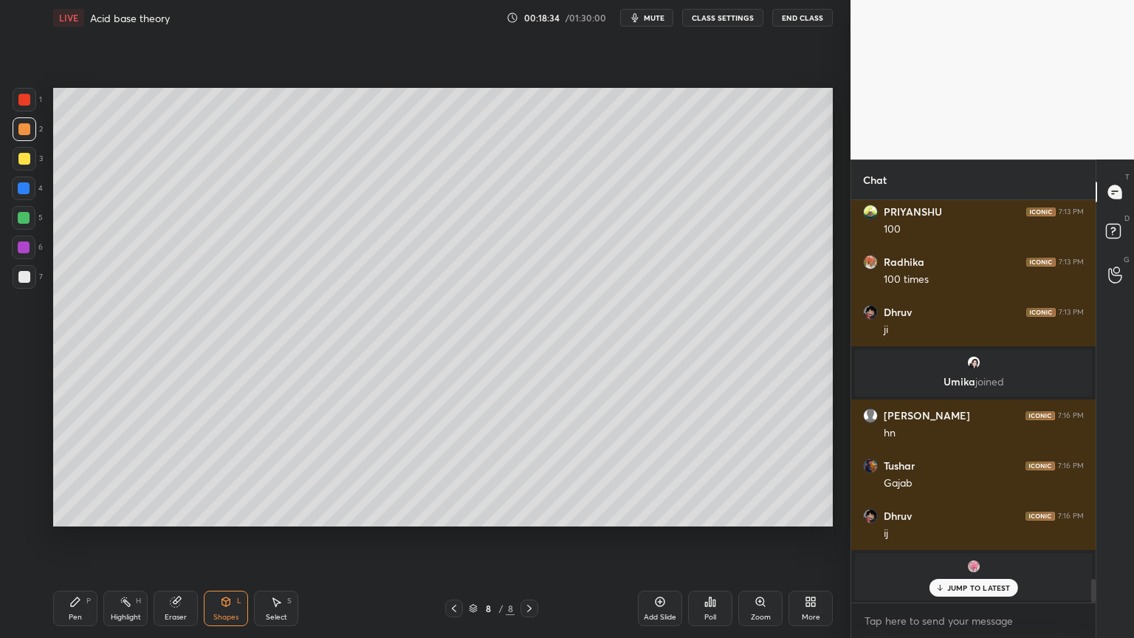
drag, startPoint x: 127, startPoint y: 616, endPoint x: 218, endPoint y: 537, distance: 120.9
click at [128, 538] on div "Highlight" at bounding box center [126, 616] width 30 height 7
click at [78, 538] on div "Pen" at bounding box center [75, 616] width 13 height 7
drag, startPoint x: 25, startPoint y: 275, endPoint x: 35, endPoint y: 279, distance: 11.0
click at [30, 279] on div at bounding box center [25, 277] width 24 height 24
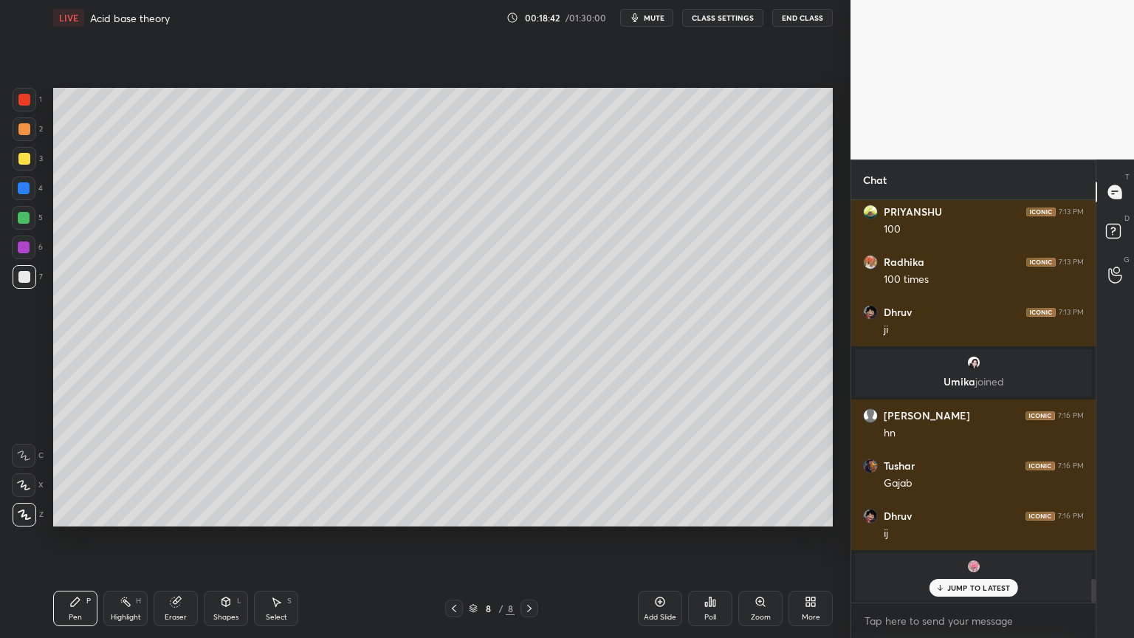
click at [118, 538] on div "Highlight H" at bounding box center [125, 608] width 44 height 35
click at [232, 538] on div "Shapes" at bounding box center [225, 616] width 25 height 7
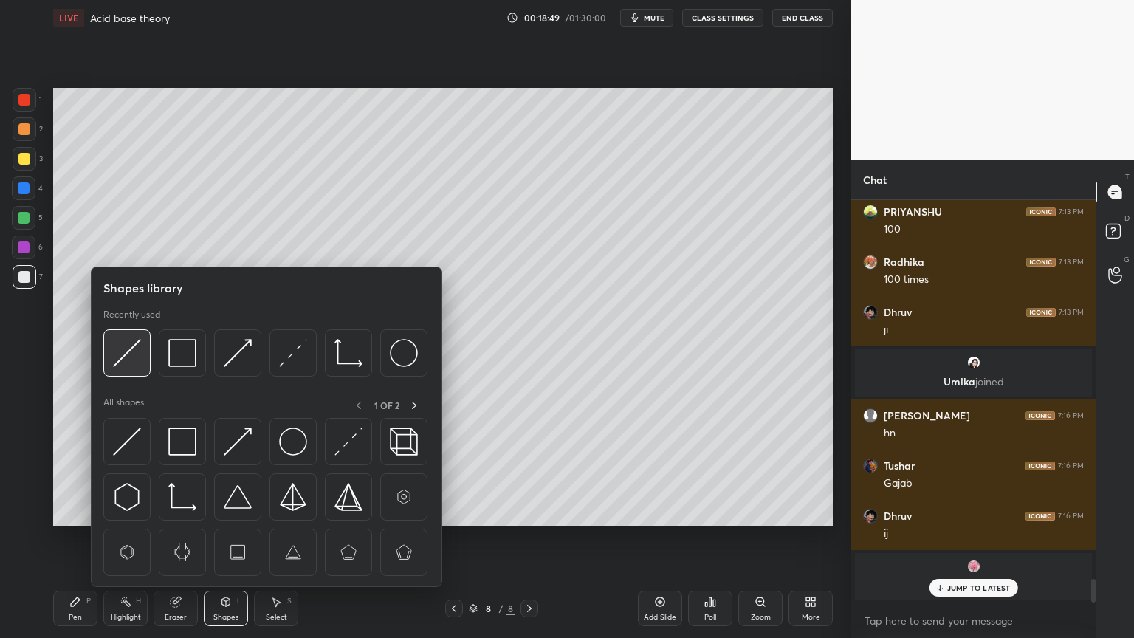
click at [131, 357] on img at bounding box center [127, 353] width 28 height 28
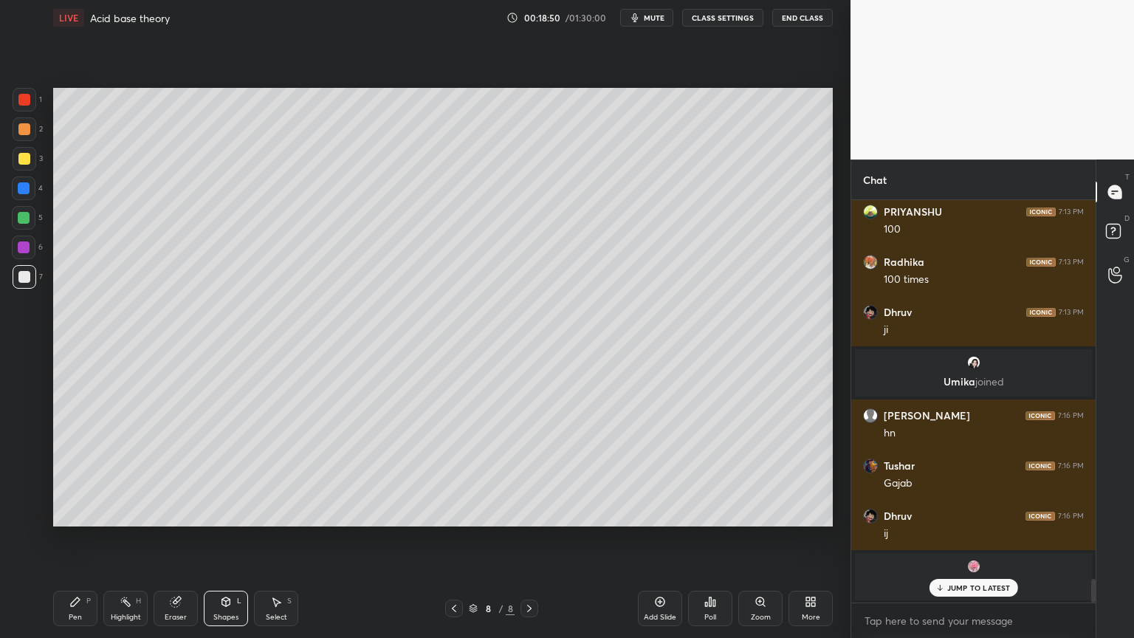
click at [27, 134] on div at bounding box center [24, 129] width 12 height 12
click at [71, 538] on icon at bounding box center [75, 602] width 12 height 12
click at [21, 278] on div at bounding box center [25, 277] width 24 height 24
drag, startPoint x: 118, startPoint y: 616, endPoint x: 131, endPoint y: 580, distance: 37.8
click at [117, 538] on div "Highlight H" at bounding box center [125, 608] width 44 height 35
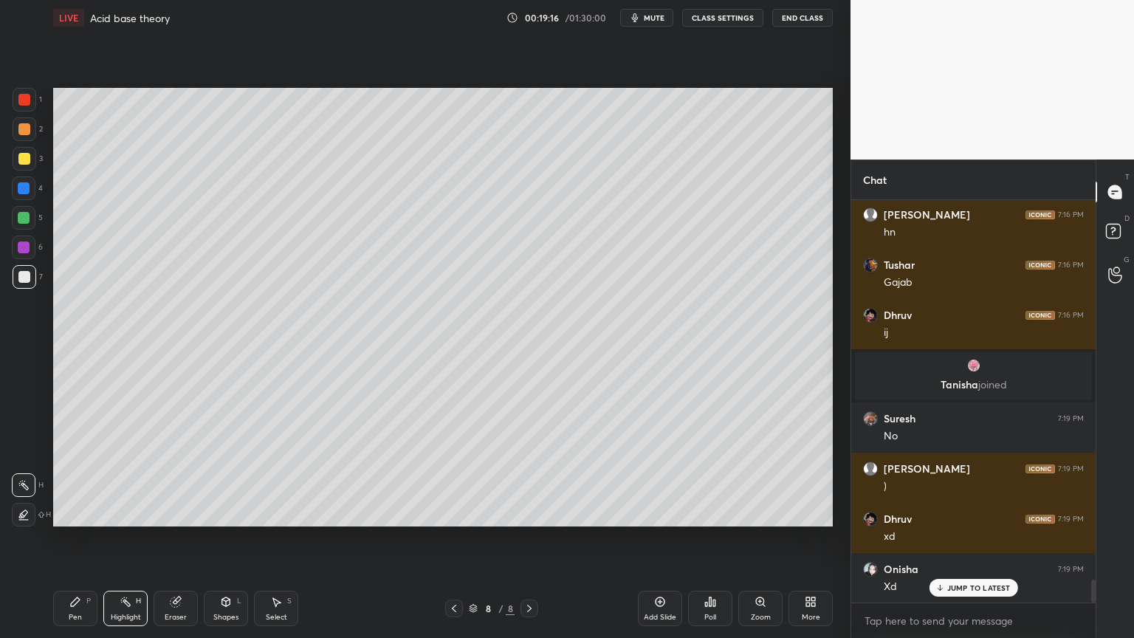
scroll to position [6738, 0]
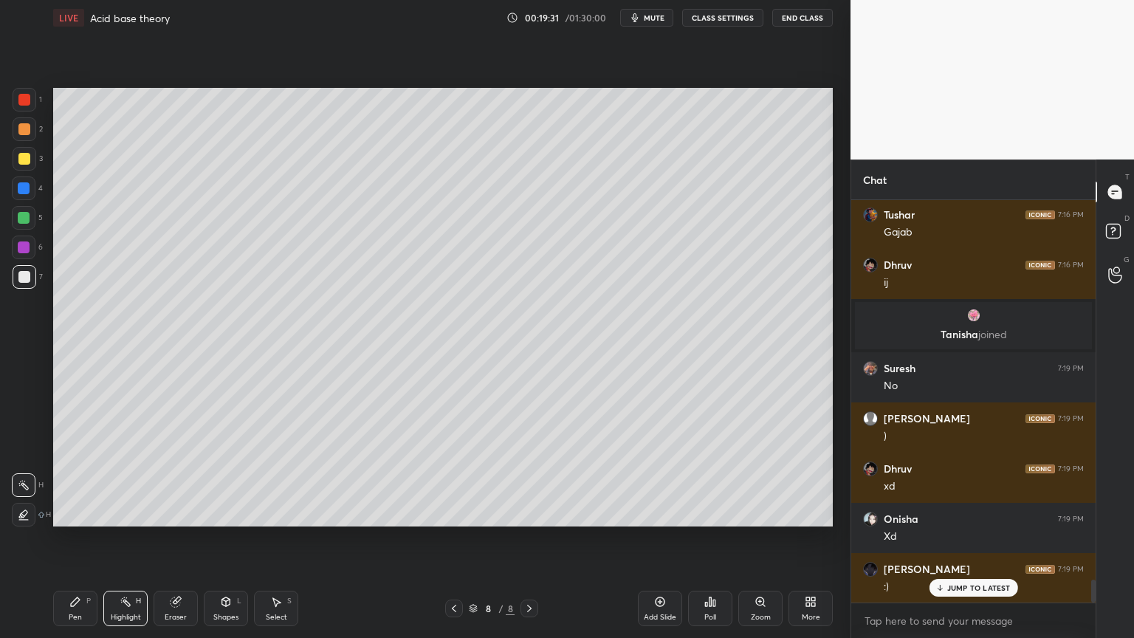
drag, startPoint x: 83, startPoint y: 605, endPoint x: 89, endPoint y: 599, distance: 7.8
click at [86, 538] on div "Pen P" at bounding box center [75, 608] width 44 height 35
drag, startPoint x: 30, startPoint y: 159, endPoint x: 46, endPoint y: 185, distance: 30.1
click at [31, 164] on div at bounding box center [25, 159] width 24 height 24
click at [72, 538] on div "Pen P" at bounding box center [75, 608] width 44 height 35
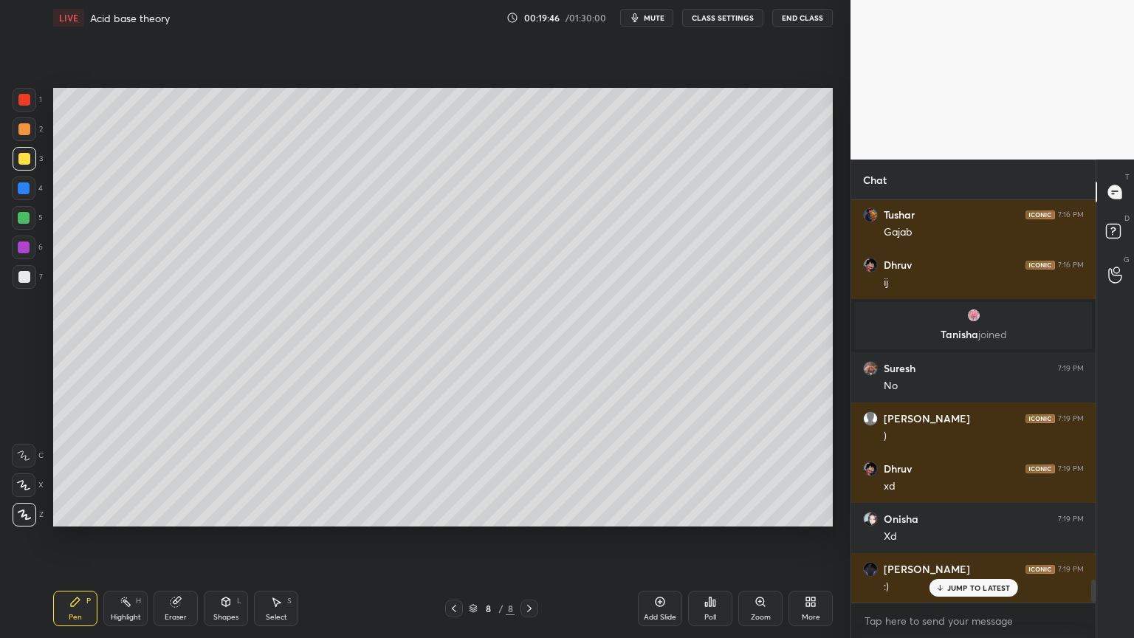
drag, startPoint x: 133, startPoint y: 612, endPoint x: 177, endPoint y: 546, distance: 79.2
click at [134, 538] on div "Highlight H" at bounding box center [125, 608] width 44 height 35
click at [77, 538] on div "Pen" at bounding box center [75, 616] width 13 height 7
drag, startPoint x: 127, startPoint y: 609, endPoint x: 164, endPoint y: 534, distance: 83.2
click at [127, 538] on div "Highlight H" at bounding box center [125, 608] width 44 height 35
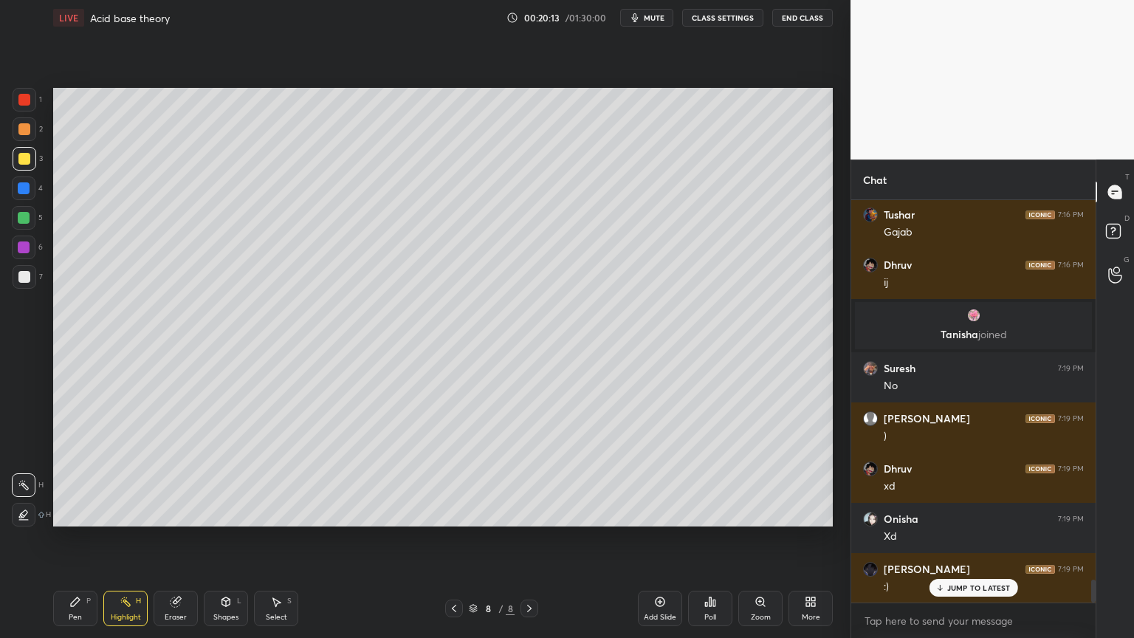
click at [76, 538] on div "Pen P" at bounding box center [75, 608] width 44 height 35
click at [75, 538] on div "Pen" at bounding box center [75, 616] width 13 height 7
click at [29, 103] on div at bounding box center [24, 100] width 12 height 12
click at [133, 538] on div "Highlight" at bounding box center [126, 616] width 30 height 7
click at [79, 538] on div "Pen" at bounding box center [75, 616] width 13 height 7
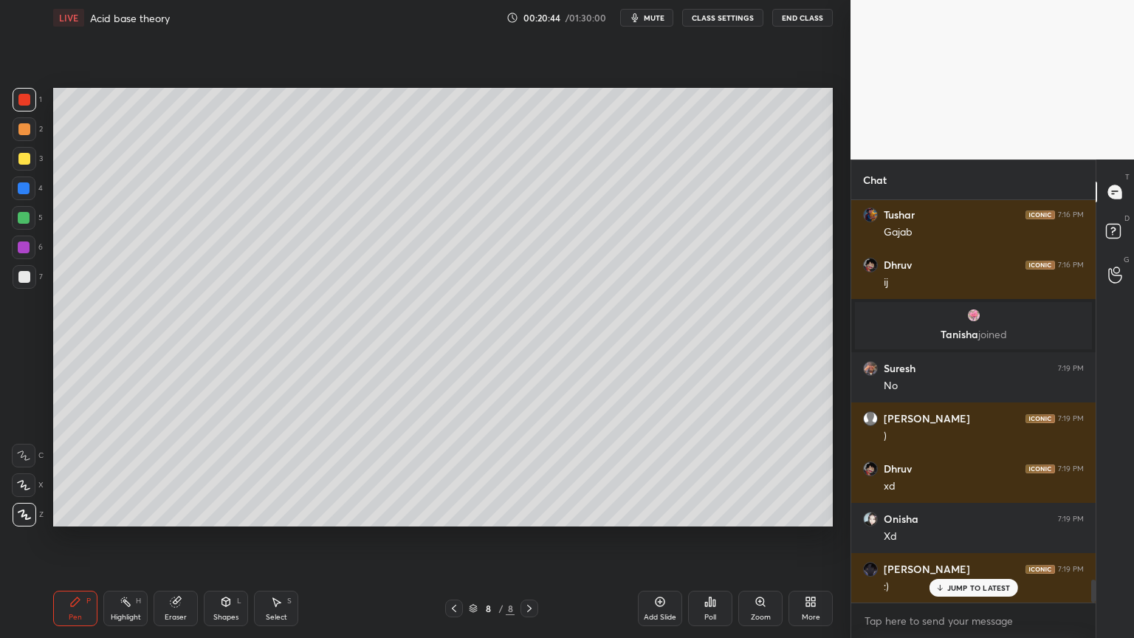
drag, startPoint x: 661, startPoint y: 616, endPoint x: 649, endPoint y: 608, distance: 14.6
click at [658, 538] on div "Add Slide" at bounding box center [660, 616] width 32 height 7
click at [72, 538] on div "Pen P" at bounding box center [75, 608] width 44 height 35
click at [21, 130] on div at bounding box center [24, 129] width 12 height 12
drag, startPoint x: 457, startPoint y: 605, endPoint x: 413, endPoint y: 598, distance: 44.2
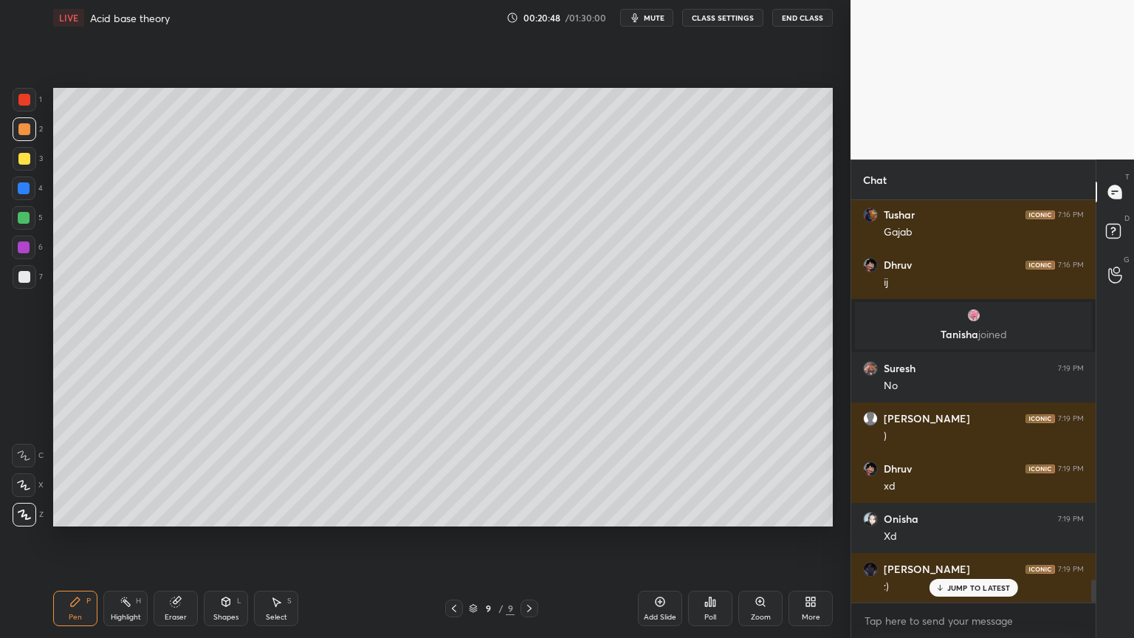
click at [451, 538] on icon at bounding box center [454, 608] width 12 height 12
click at [141, 538] on div "Highlight H" at bounding box center [125, 608] width 44 height 35
drag, startPoint x: 83, startPoint y: 610, endPoint x: 97, endPoint y: 546, distance: 65.2
click at [80, 538] on div "Pen P" at bounding box center [75, 608] width 44 height 35
click at [24, 154] on div at bounding box center [24, 159] width 12 height 12
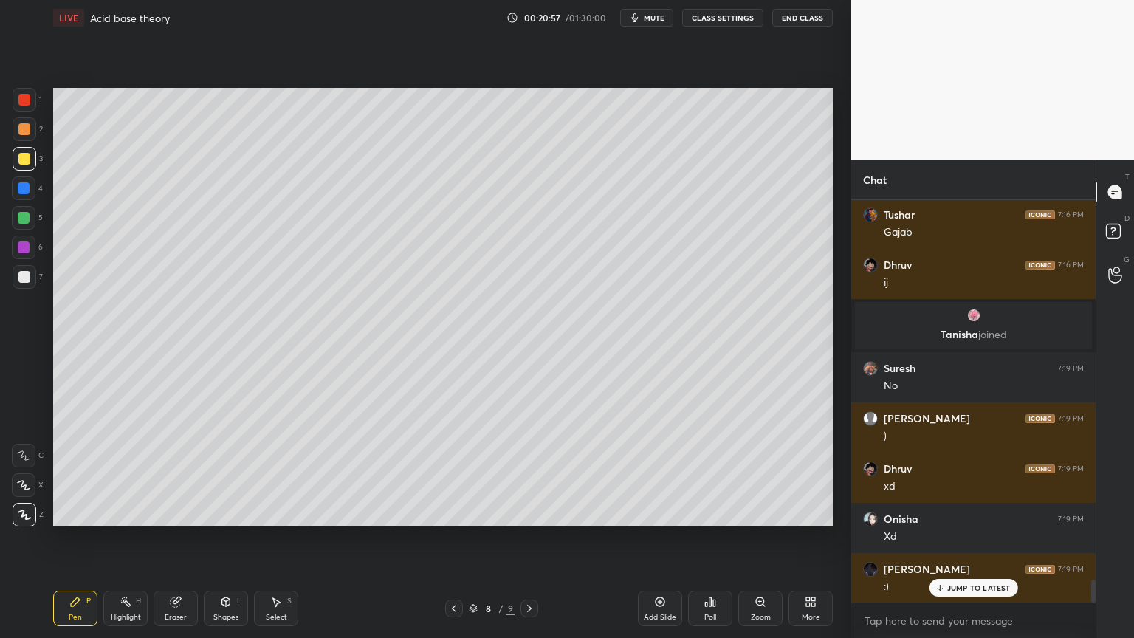
drag, startPoint x: 138, startPoint y: 611, endPoint x: 150, endPoint y: 567, distance: 45.8
click at [136, 538] on div "Highlight H" at bounding box center [125, 608] width 44 height 35
click at [450, 538] on icon at bounding box center [454, 608] width 12 height 12
click at [452, 538] on icon at bounding box center [454, 608] width 12 height 12
click at [451, 538] on icon at bounding box center [454, 608] width 12 height 12
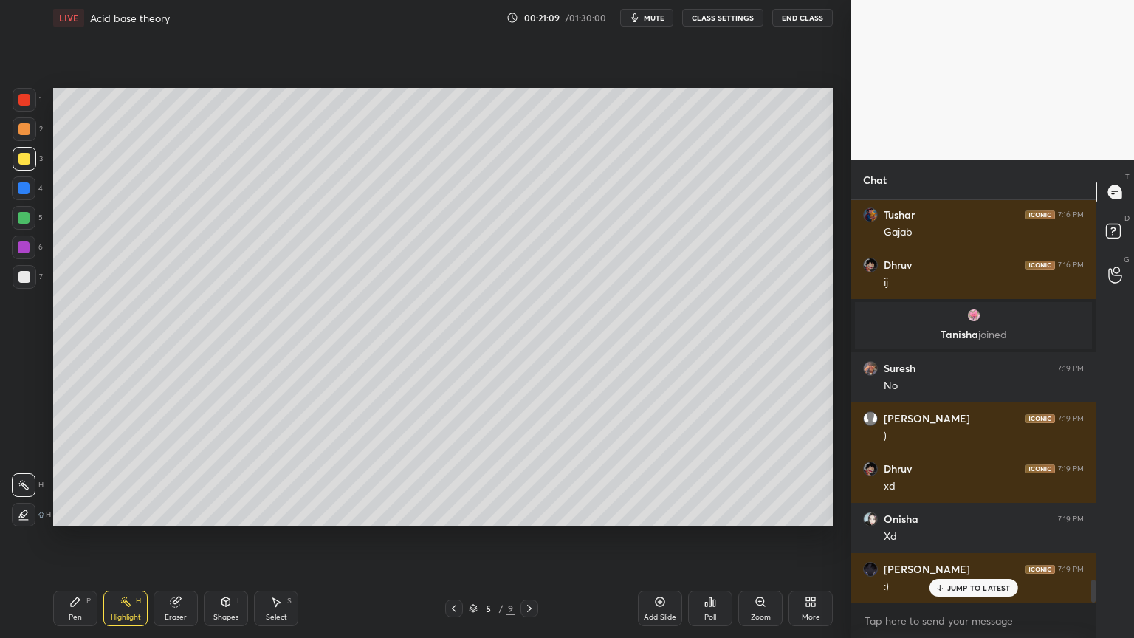
click at [529, 538] on icon at bounding box center [529, 608] width 4 height 7
click at [527, 538] on icon at bounding box center [529, 608] width 12 height 12
click at [528, 538] on icon at bounding box center [529, 608] width 12 height 12
click at [531, 538] on icon at bounding box center [529, 608] width 12 height 12
click at [70, 538] on div "Pen P" at bounding box center [75, 608] width 44 height 35
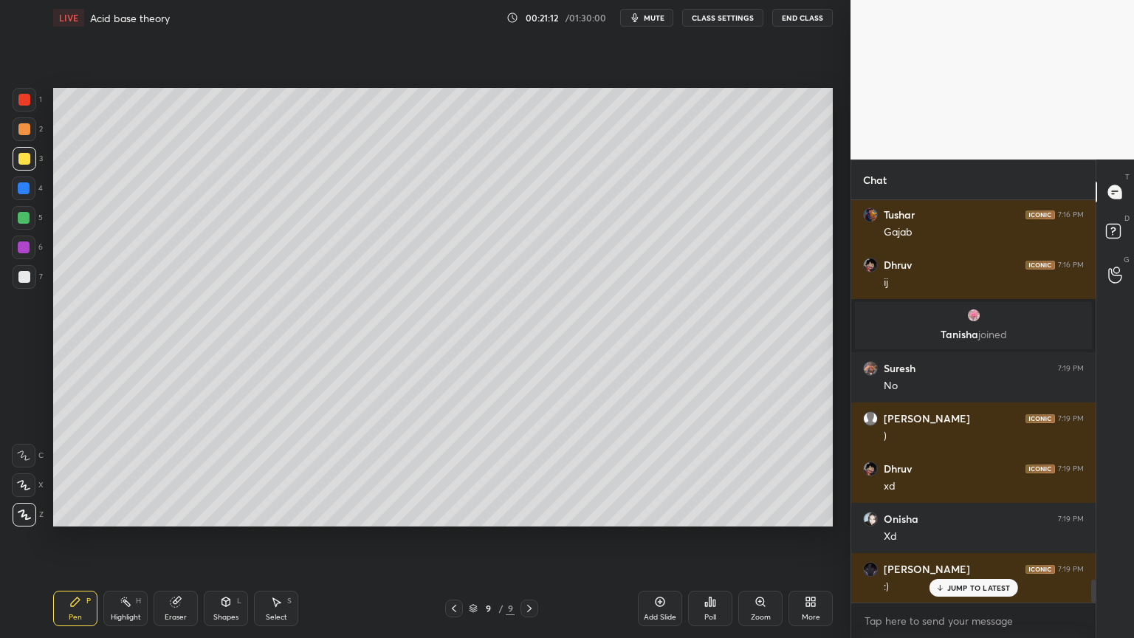
click at [227, 538] on div "Shapes L" at bounding box center [226, 608] width 44 height 35
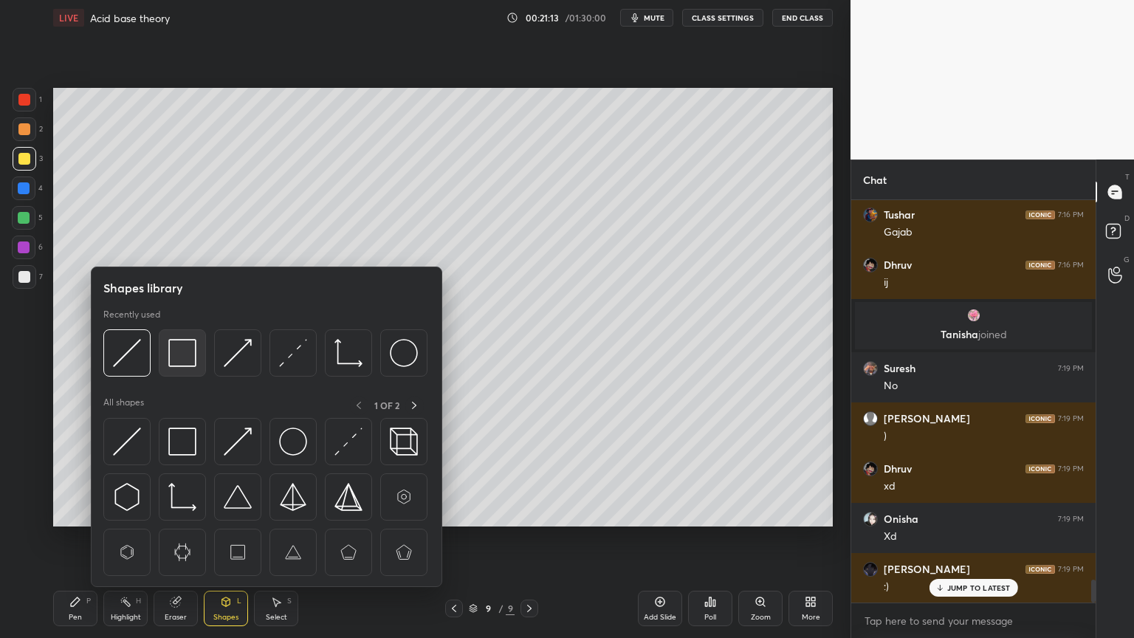
scroll to position [6788, 0]
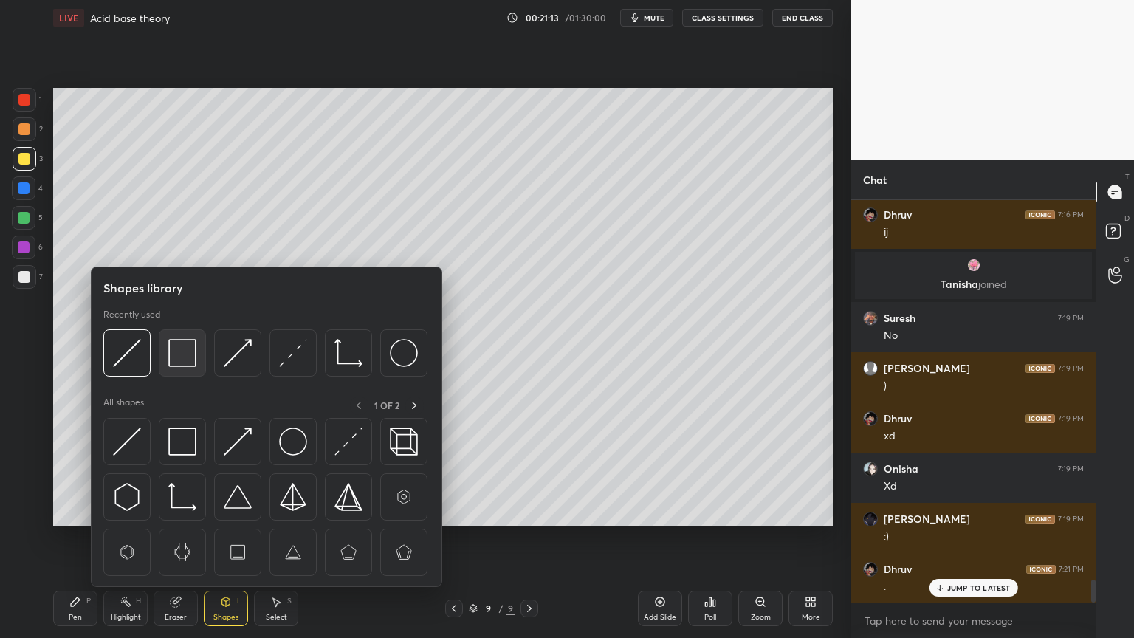
click at [182, 360] on img at bounding box center [182, 353] width 28 height 28
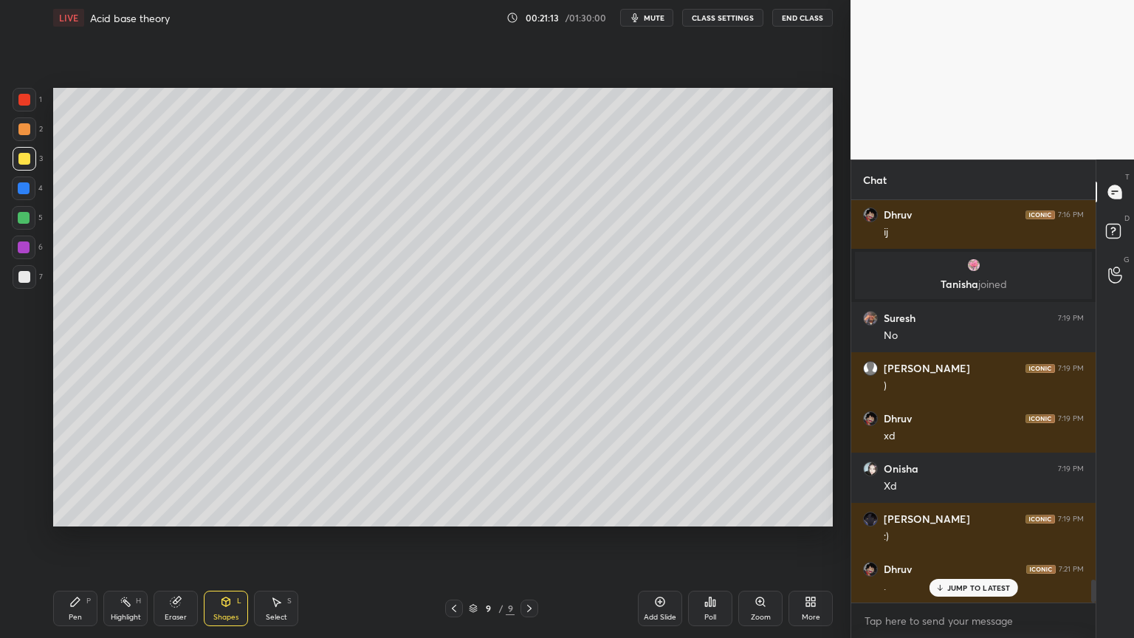
drag, startPoint x: 25, startPoint y: 278, endPoint x: 52, endPoint y: 278, distance: 26.6
click at [26, 281] on div at bounding box center [24, 277] width 12 height 12
drag, startPoint x: 78, startPoint y: 605, endPoint x: 118, endPoint y: 551, distance: 67.0
click at [78, 538] on icon at bounding box center [75, 602] width 12 height 12
click at [213, 538] on div "Shapes" at bounding box center [225, 616] width 25 height 7
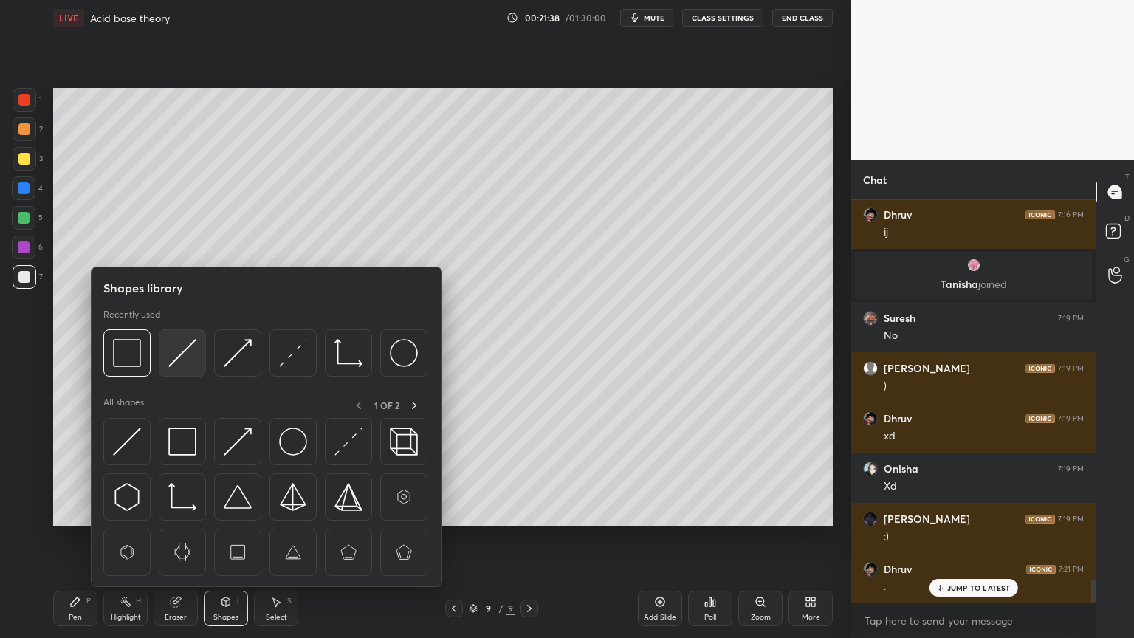
click at [185, 359] on img at bounding box center [182, 353] width 28 height 28
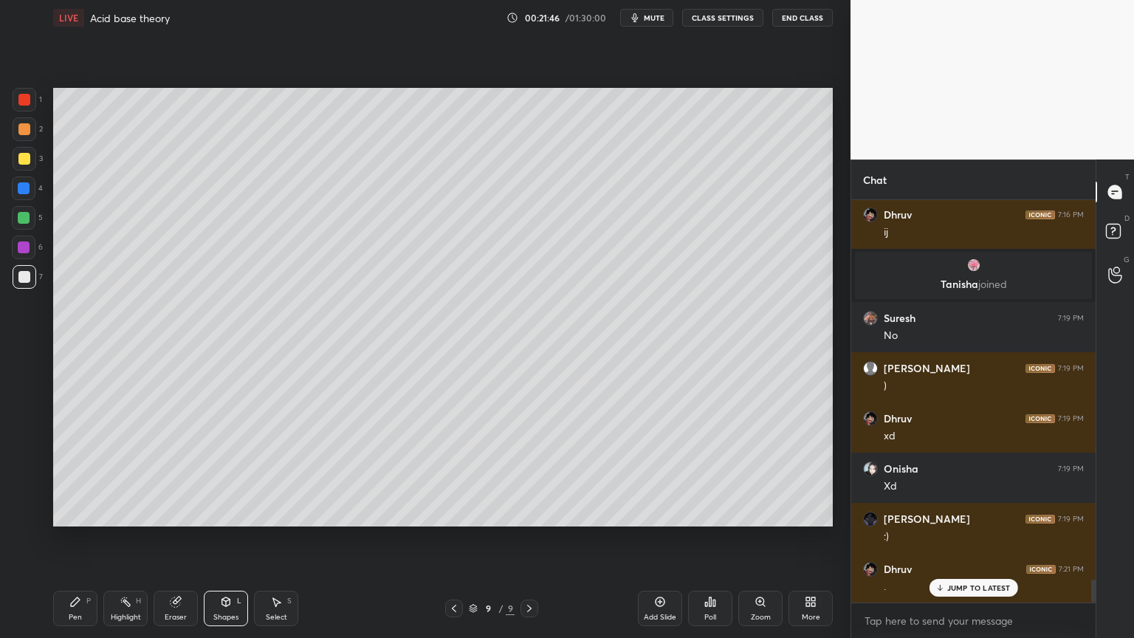
drag, startPoint x: 82, startPoint y: 611, endPoint x: 82, endPoint y: 603, distance: 8.1
click at [82, 538] on div "Pen P" at bounding box center [75, 608] width 44 height 35
click at [24, 97] on div at bounding box center [24, 100] width 12 height 12
click at [21, 275] on div at bounding box center [24, 277] width 12 height 12
drag, startPoint x: 120, startPoint y: 614, endPoint x: 130, endPoint y: 601, distance: 16.4
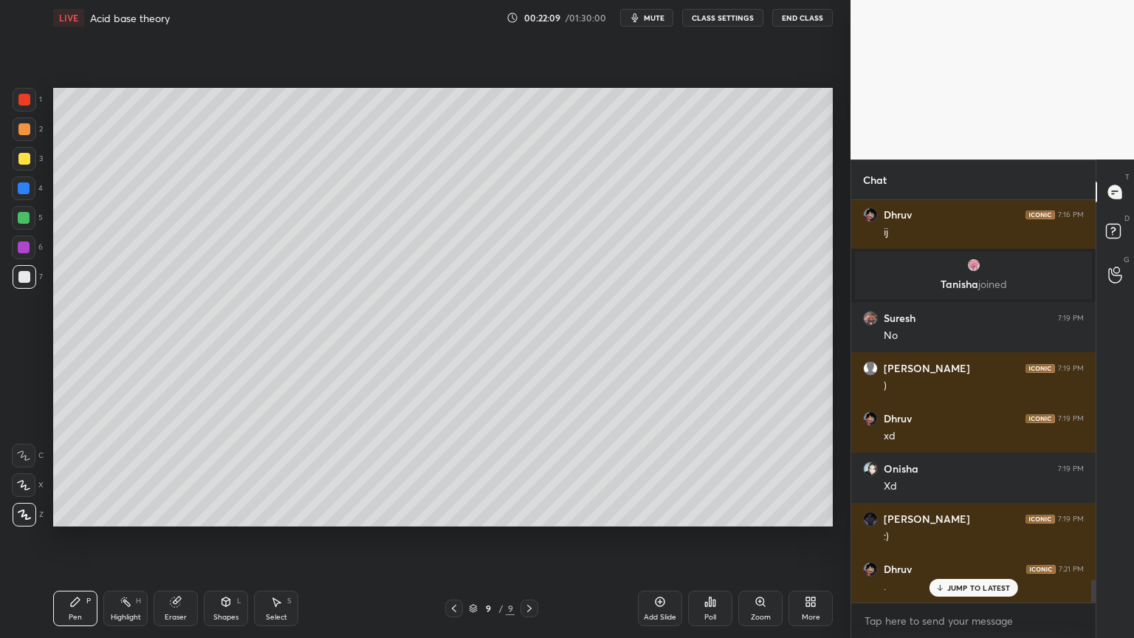
click at [125, 538] on div "Highlight H" at bounding box center [125, 608] width 44 height 35
click at [80, 538] on div "Pen" at bounding box center [75, 616] width 13 height 7
click at [30, 187] on div at bounding box center [24, 188] width 12 height 12
click at [143, 538] on div "Highlight H" at bounding box center [125, 608] width 44 height 35
drag, startPoint x: 70, startPoint y: 612, endPoint x: 90, endPoint y: 567, distance: 49.2
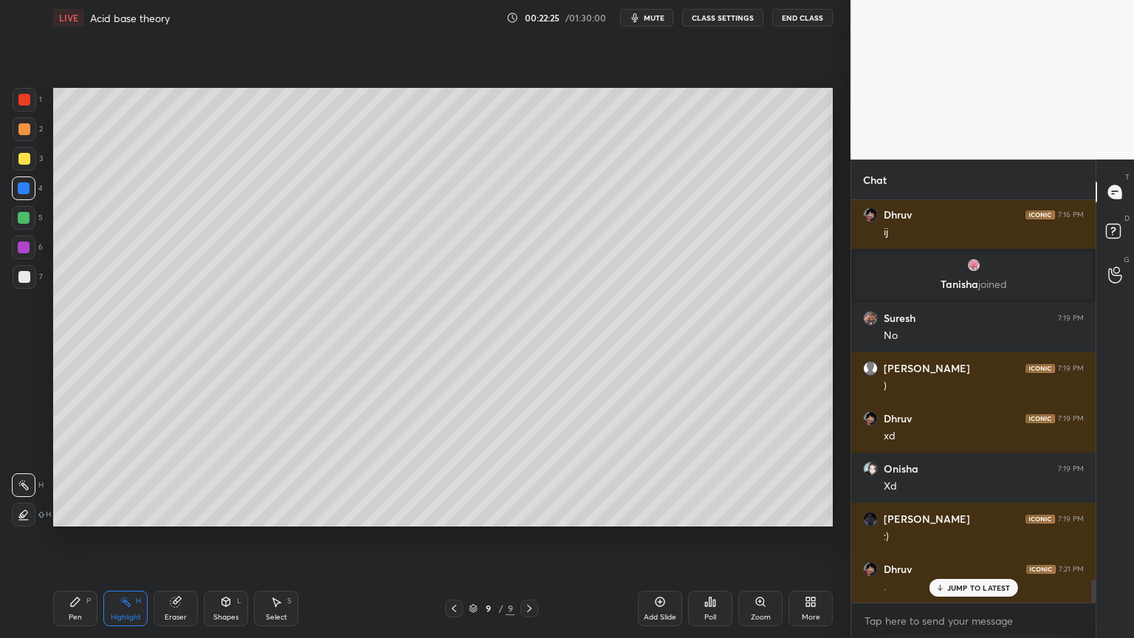
click at [72, 538] on div "Pen P" at bounding box center [75, 608] width 44 height 35
click at [123, 538] on icon at bounding box center [126, 602] width 12 height 12
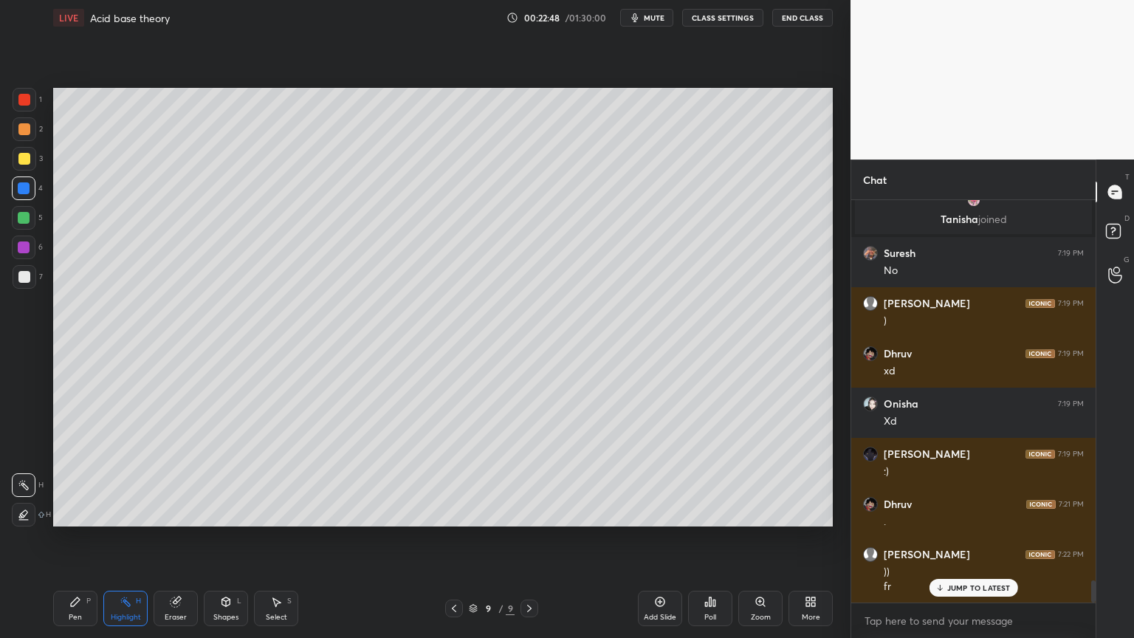
scroll to position [6903, 0]
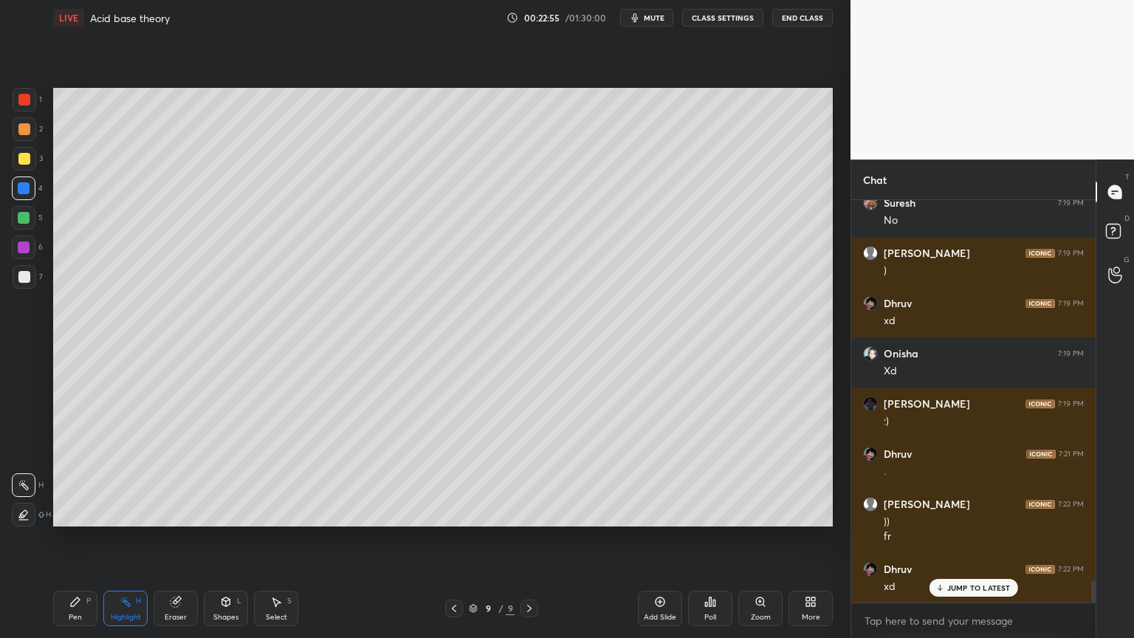
drag, startPoint x: 224, startPoint y: 610, endPoint x: 224, endPoint y: 592, distance: 17.7
click at [224, 538] on div "Shapes L" at bounding box center [226, 608] width 44 height 35
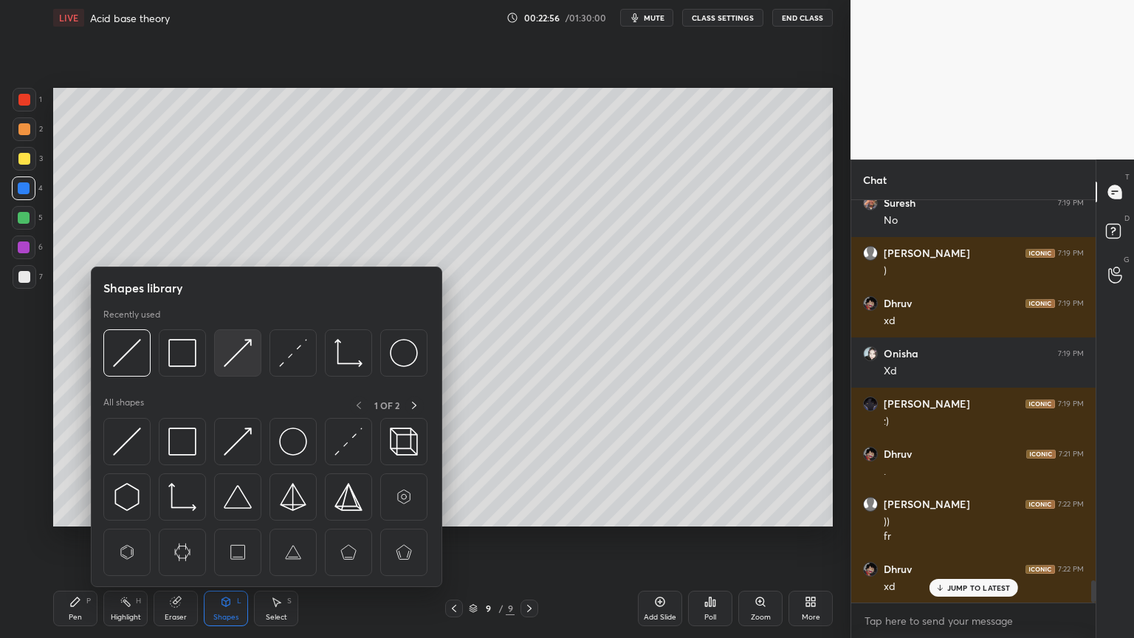
click at [243, 353] on img at bounding box center [238, 353] width 28 height 28
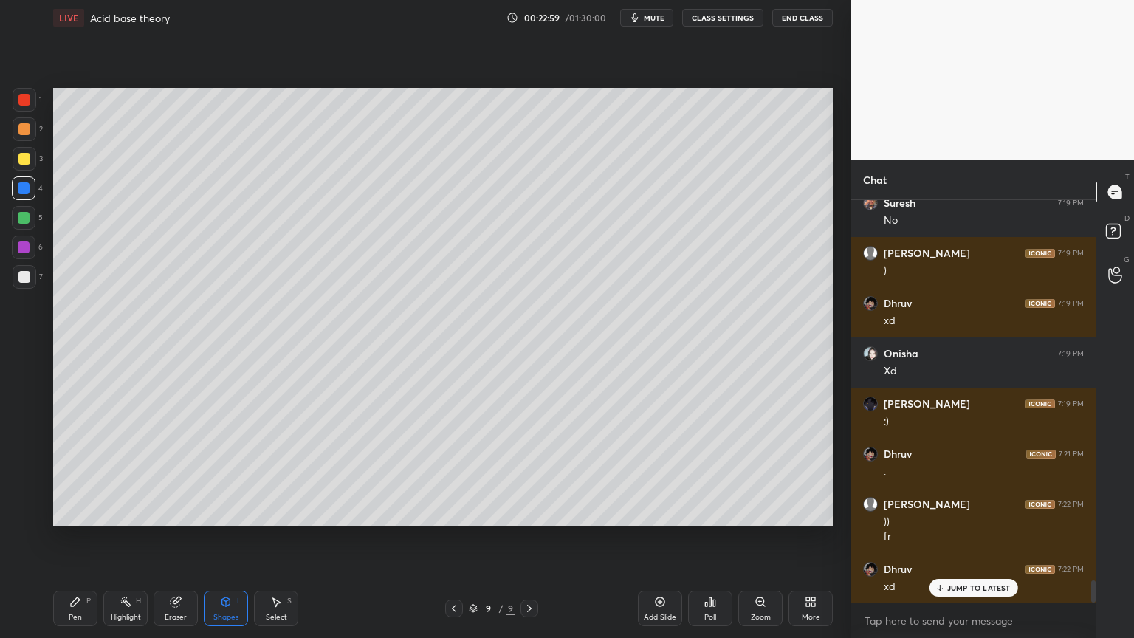
click at [22, 161] on div at bounding box center [24, 159] width 12 height 12
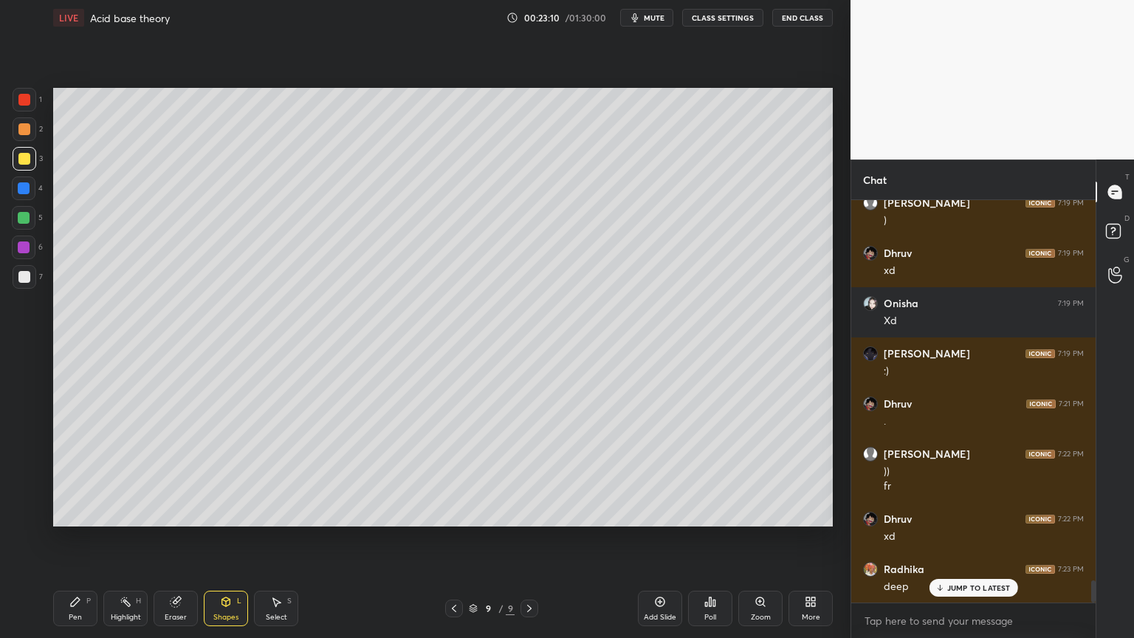
drag, startPoint x: 142, startPoint y: 618, endPoint x: 151, endPoint y: 551, distance: 67.0
click at [142, 538] on div "Highlight H" at bounding box center [125, 608] width 44 height 35
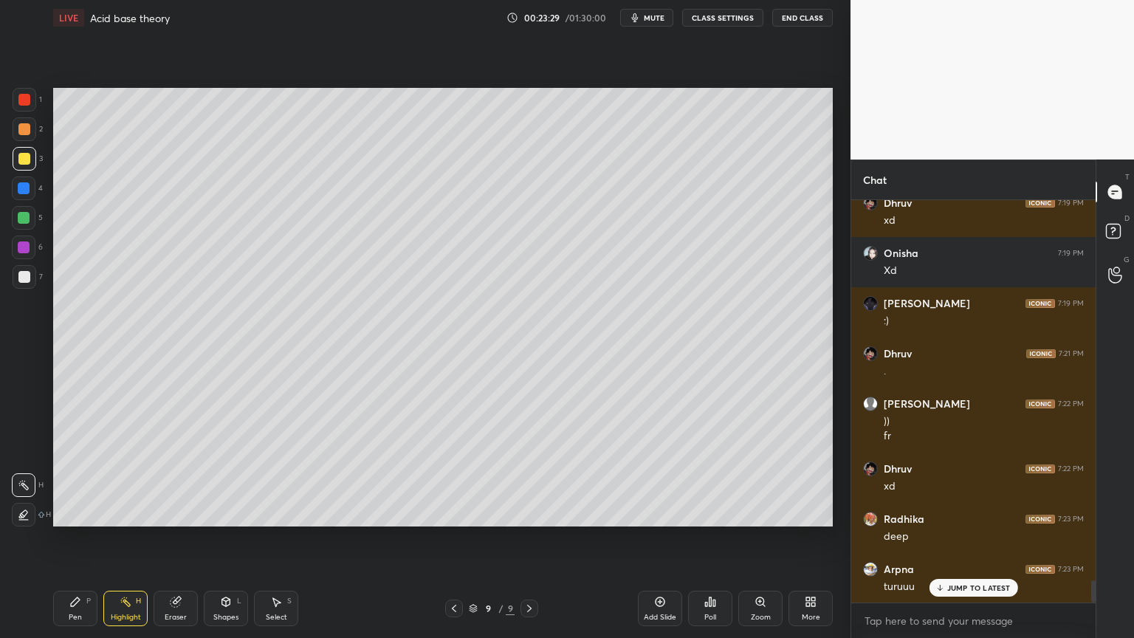
drag, startPoint x: 230, startPoint y: 609, endPoint x: 230, endPoint y: 593, distance: 15.5
click at [230, 538] on div "Shapes L" at bounding box center [226, 608] width 44 height 35
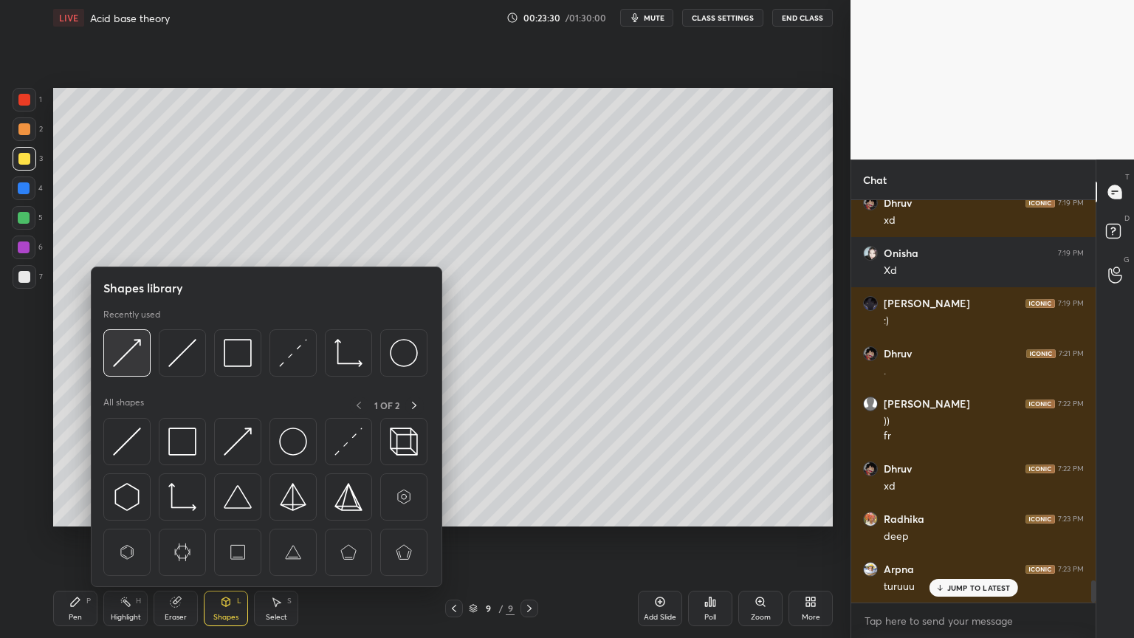
click at [125, 354] on img at bounding box center [127, 353] width 28 height 28
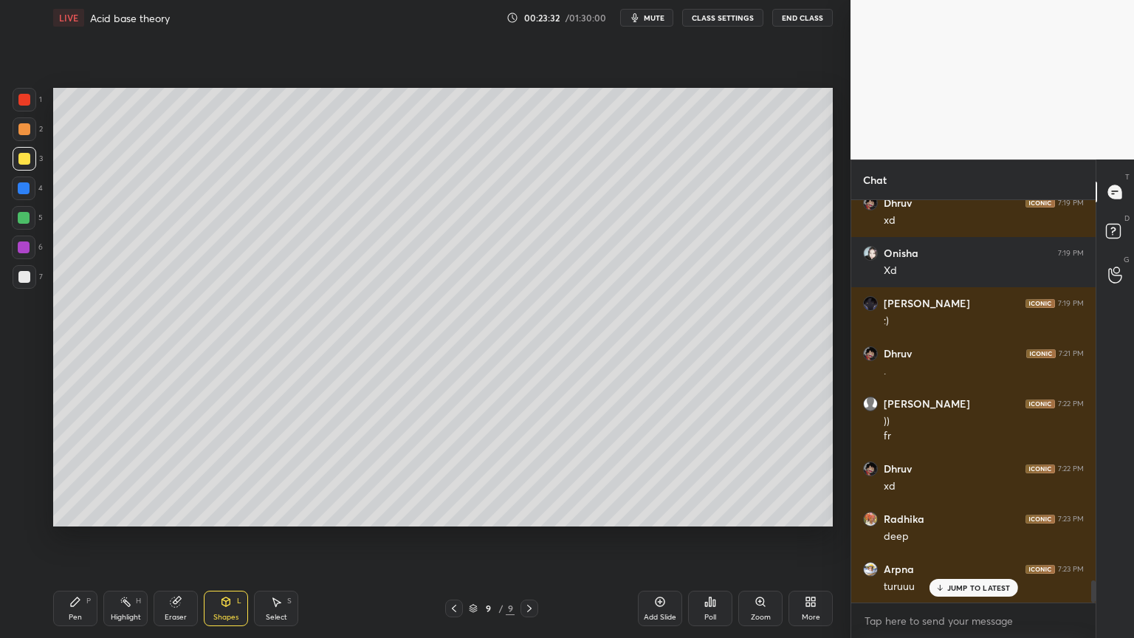
drag, startPoint x: 127, startPoint y: 602, endPoint x: 137, endPoint y: 545, distance: 57.8
click at [127, 538] on icon at bounding box center [126, 602] width 12 height 12
drag, startPoint x: 225, startPoint y: 608, endPoint x: 223, endPoint y: 591, distance: 16.4
click at [227, 538] on div "Shapes L" at bounding box center [226, 608] width 44 height 35
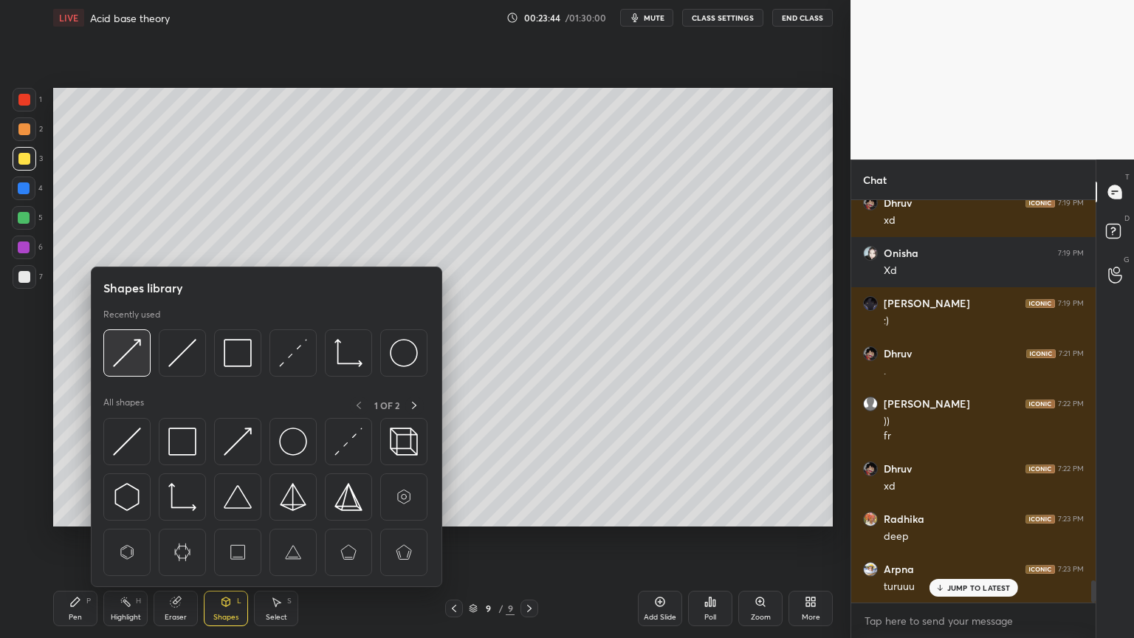
click at [130, 355] on img at bounding box center [127, 353] width 28 height 28
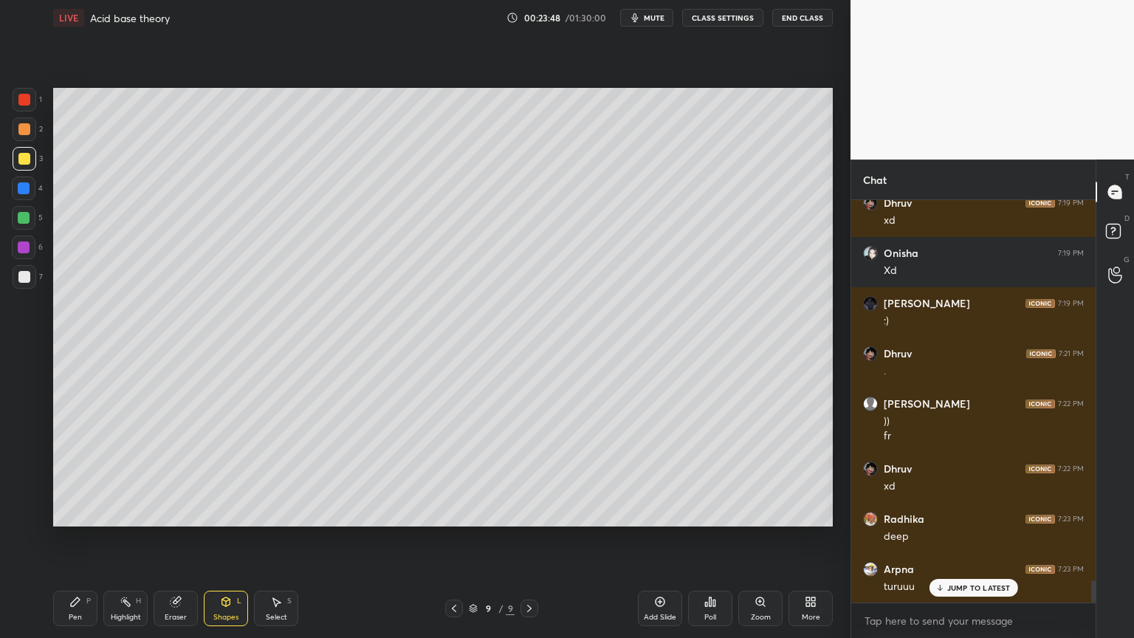
drag, startPoint x: 133, startPoint y: 604, endPoint x: 139, endPoint y: 588, distance: 16.6
click at [136, 538] on div "Highlight H" at bounding box center [125, 608] width 44 height 35
drag, startPoint x: 78, startPoint y: 610, endPoint x: 79, endPoint y: 603, distance: 7.4
click at [78, 538] on div "Pen P" at bounding box center [75, 608] width 44 height 35
click at [24, 224] on div at bounding box center [24, 218] width 24 height 24
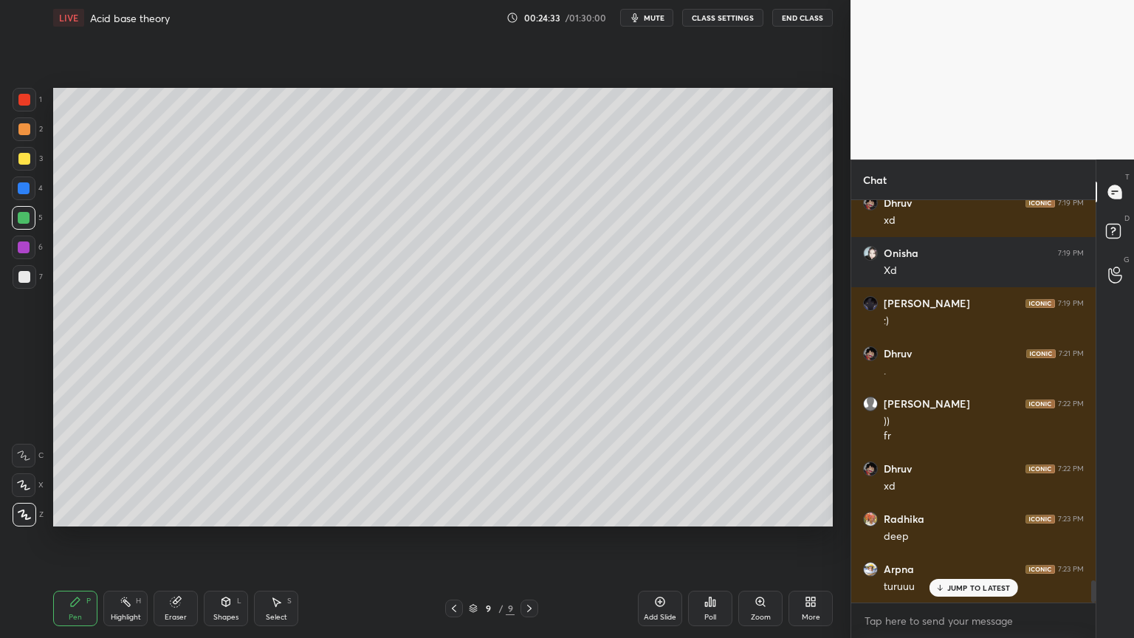
click at [26, 279] on div at bounding box center [24, 277] width 12 height 12
click at [221, 538] on div "Shapes" at bounding box center [225, 616] width 25 height 7
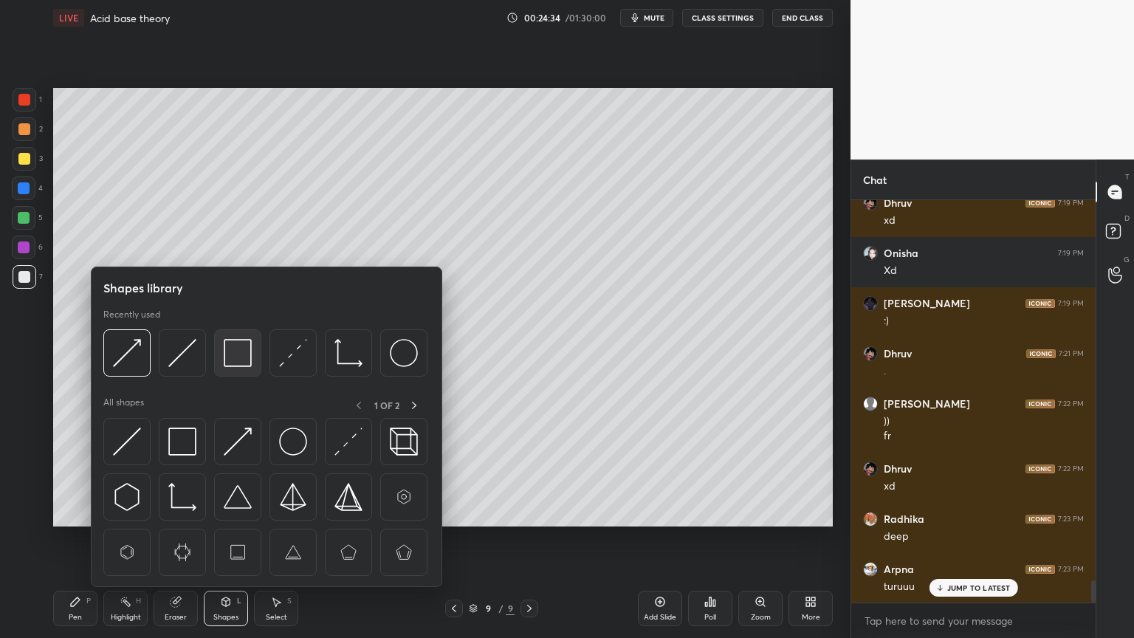
click at [247, 357] on img at bounding box center [238, 353] width 28 height 28
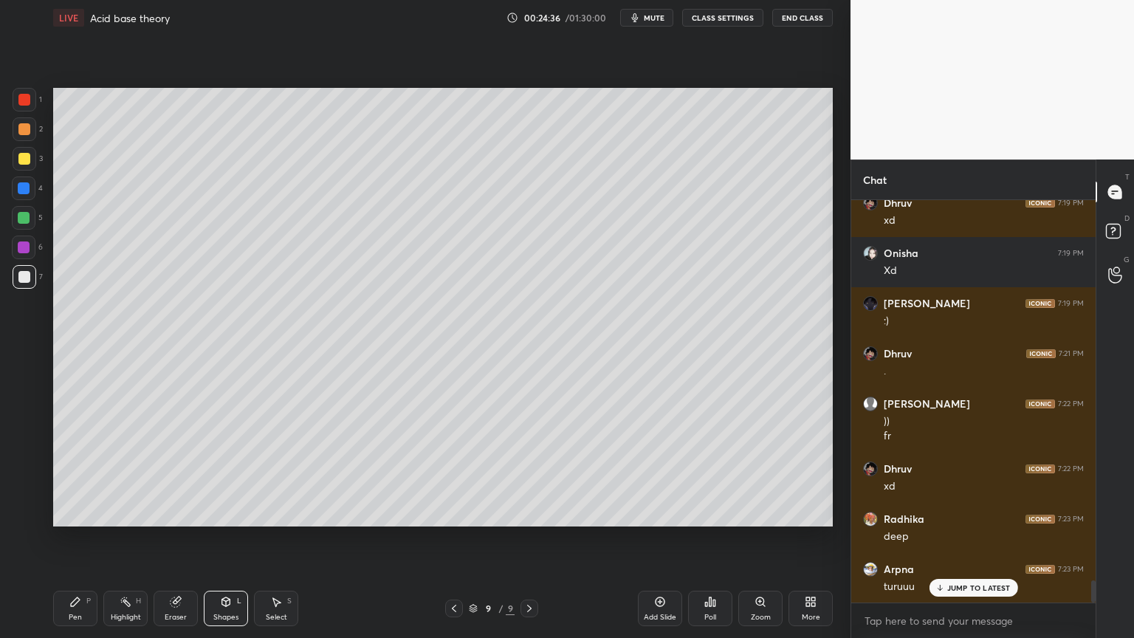
drag, startPoint x: 108, startPoint y: 616, endPoint x: 162, endPoint y: 565, distance: 74.7
click at [115, 538] on div "Highlight H" at bounding box center [125, 608] width 44 height 35
drag, startPoint x: 82, startPoint y: 614, endPoint x: 92, endPoint y: 608, distance: 11.3
click at [81, 538] on div "Pen P" at bounding box center [75, 608] width 44 height 35
click at [139, 538] on div "Highlight H" at bounding box center [125, 608] width 44 height 35
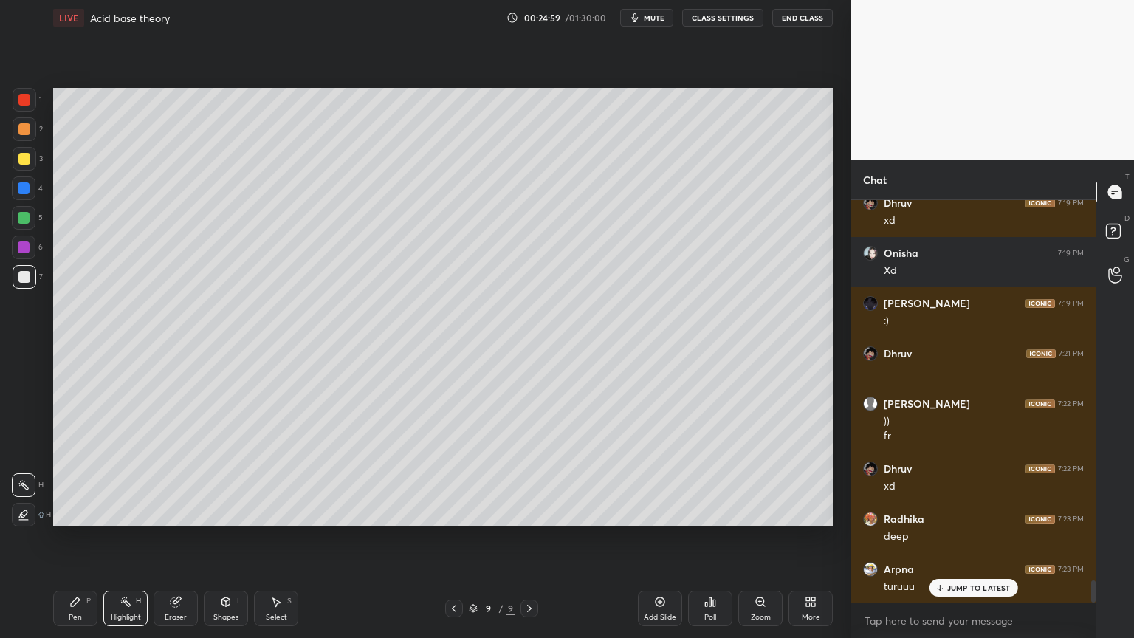
click at [655, 538] on div "Add Slide" at bounding box center [660, 616] width 32 height 7
drag, startPoint x: 86, startPoint y: 614, endPoint x: 79, endPoint y: 608, distance: 8.9
click at [83, 538] on div "Pen P" at bounding box center [75, 608] width 44 height 35
drag, startPoint x: 22, startPoint y: 128, endPoint x: 44, endPoint y: 127, distance: 21.5
click at [27, 129] on div at bounding box center [24, 129] width 12 height 12
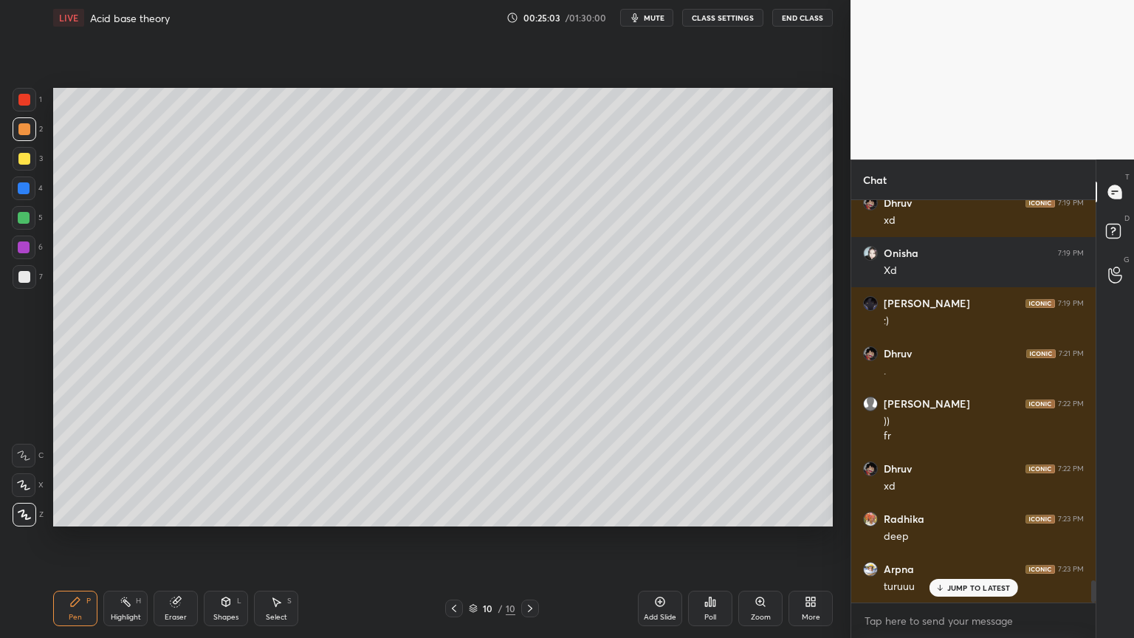
click at [230, 538] on div "Shapes" at bounding box center [225, 616] width 25 height 7
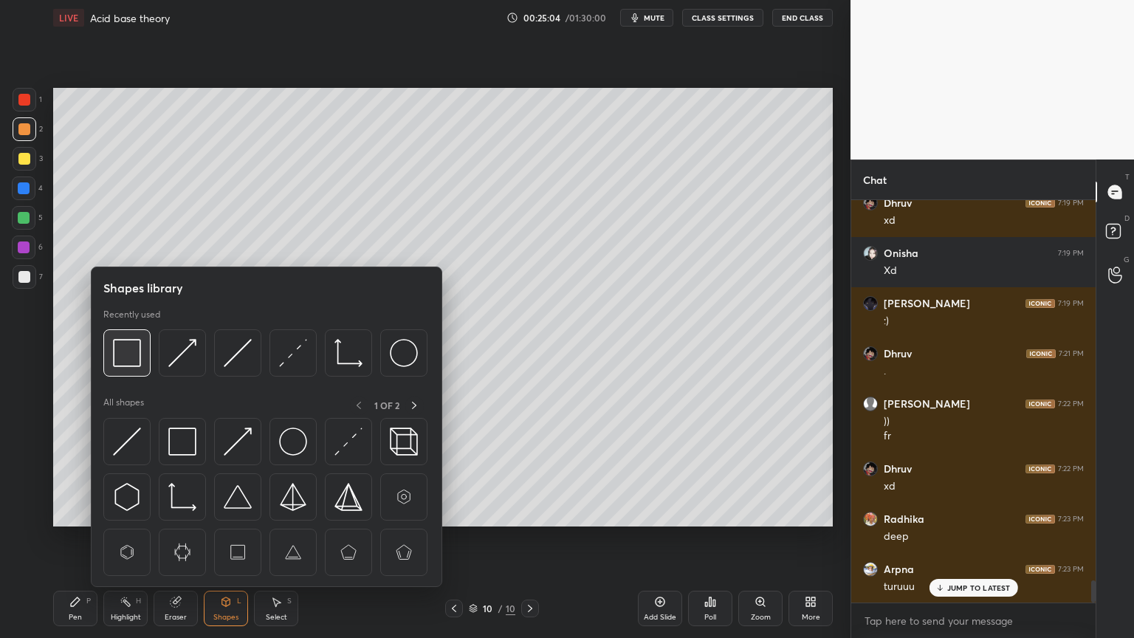
click at [127, 356] on img at bounding box center [127, 353] width 28 height 28
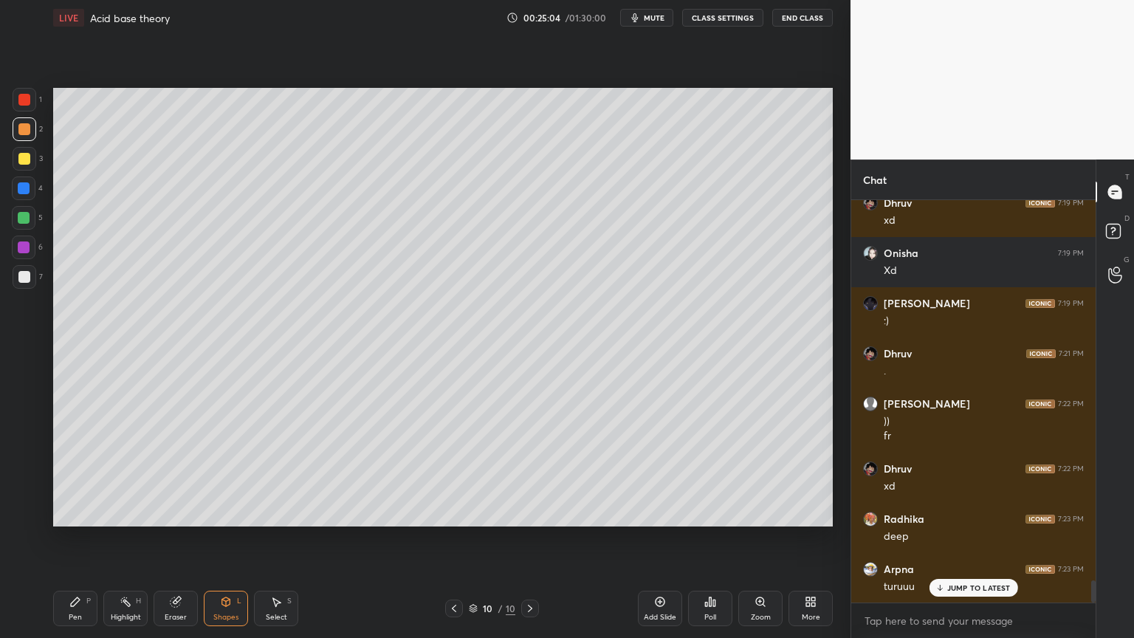
click at [24, 281] on div at bounding box center [24, 277] width 12 height 12
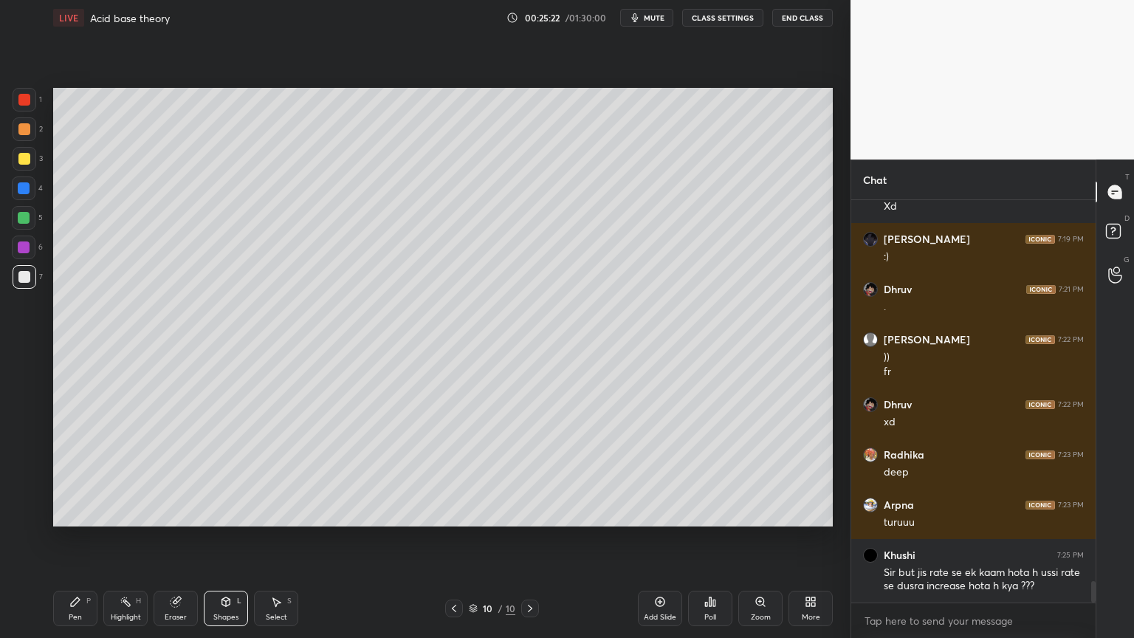
click at [458, 538] on icon at bounding box center [454, 608] width 12 height 12
click at [123, 538] on div "Highlight" at bounding box center [126, 616] width 30 height 7
click at [128, 538] on div "Highlight H" at bounding box center [125, 608] width 44 height 35
click at [534, 538] on icon at bounding box center [530, 608] width 12 height 12
click at [88, 538] on div "Pen P" at bounding box center [75, 608] width 44 height 35
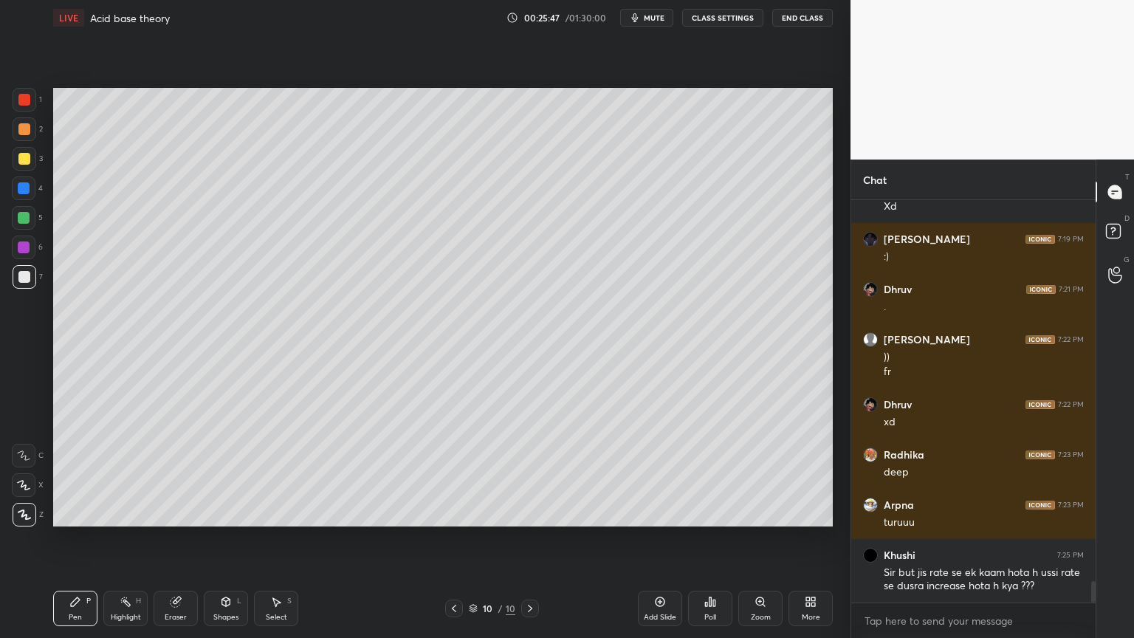
click at [105, 538] on div "Highlight H" at bounding box center [125, 608] width 44 height 35
click at [26, 127] on div at bounding box center [24, 129] width 12 height 12
click at [26, 273] on div at bounding box center [24, 277] width 12 height 12
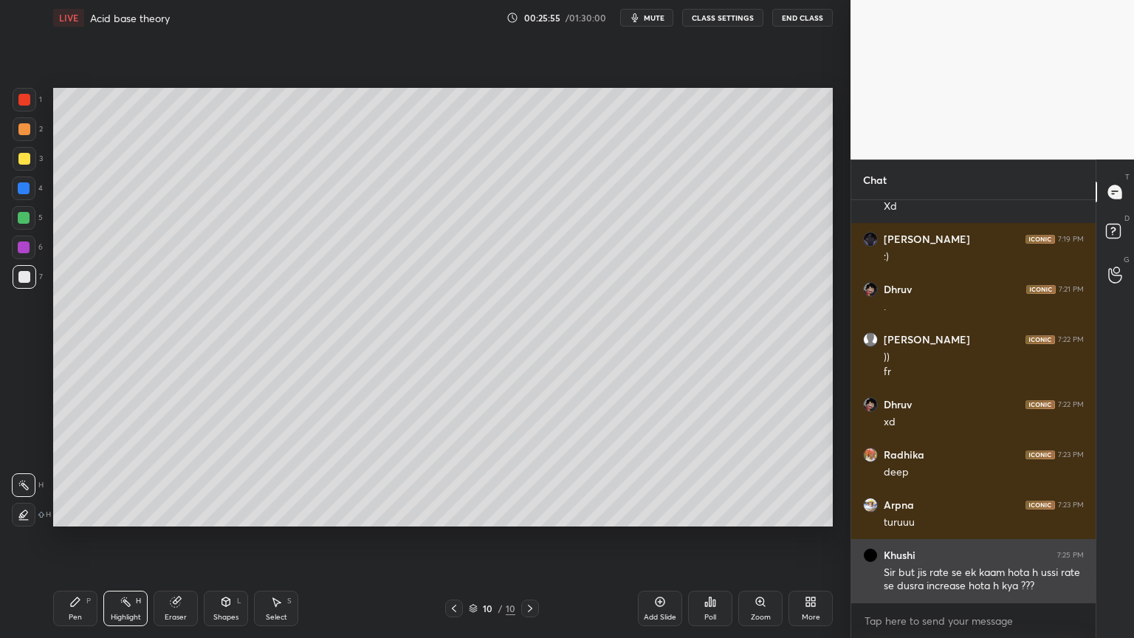
click at [871, 538] on img "grid" at bounding box center [870, 555] width 15 height 15
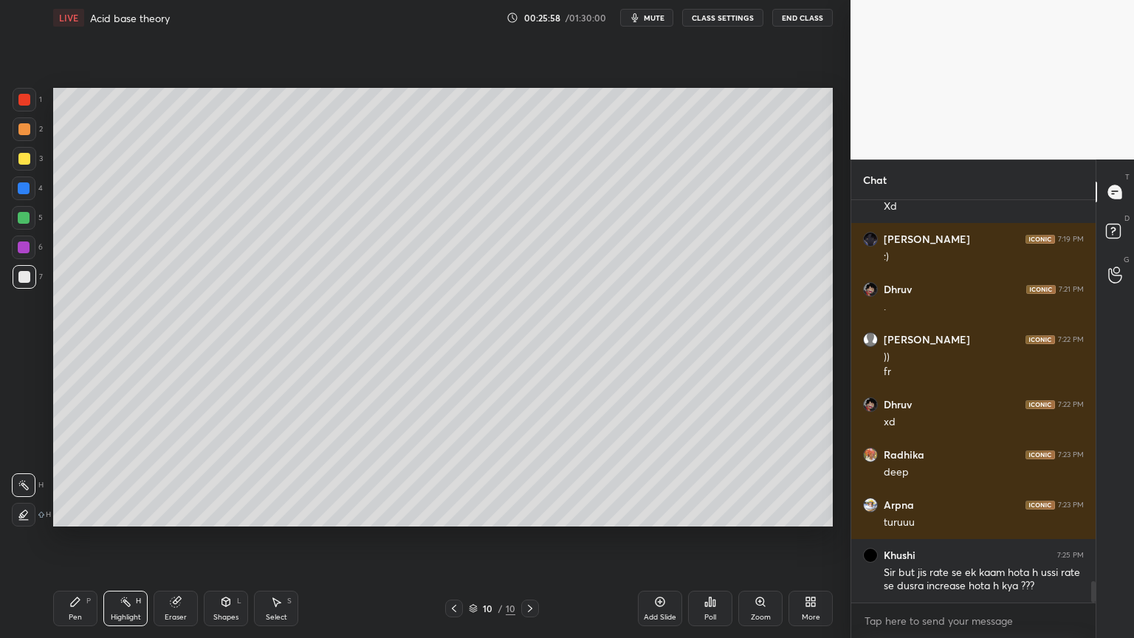
click at [57, 538] on div "LIVE Acid base theory 00:25:58 / 01:30:00 mute CLASS SETTINGS End Class Setting…" at bounding box center [442, 319] width 791 height 638
drag, startPoint x: 67, startPoint y: 614, endPoint x: 97, endPoint y: 579, distance: 45.6
click at [69, 538] on div "Pen P" at bounding box center [75, 608] width 44 height 35
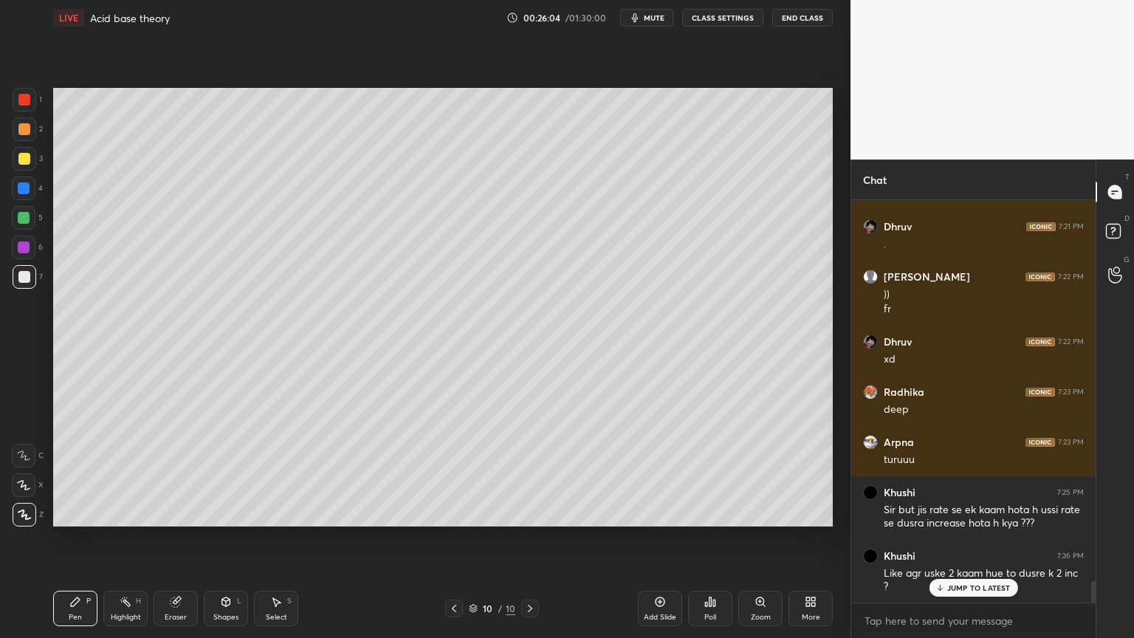
click at [966, 538] on p "JUMP TO LATEST" at bounding box center [978, 587] width 63 height 9
drag, startPoint x: 130, startPoint y: 608, endPoint x: 145, endPoint y: 602, distance: 16.2
click at [131, 538] on div "Highlight H" at bounding box center [125, 608] width 44 height 35
click at [455, 538] on icon at bounding box center [454, 608] width 12 height 12
click at [130, 538] on div "Highlight H" at bounding box center [125, 608] width 44 height 35
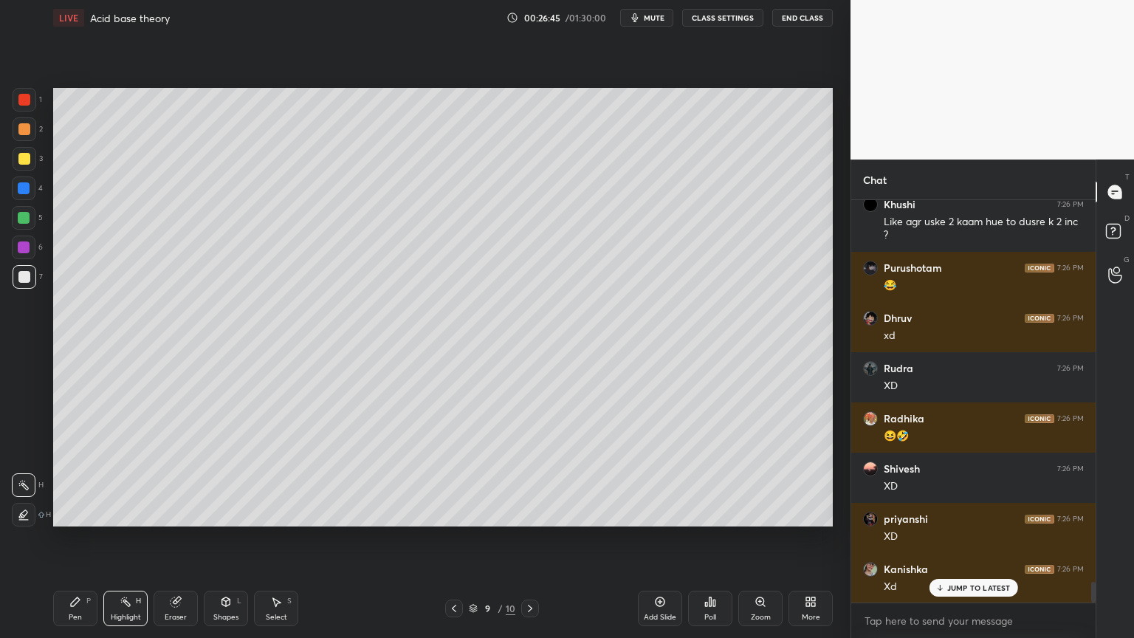
scroll to position [7546, 0]
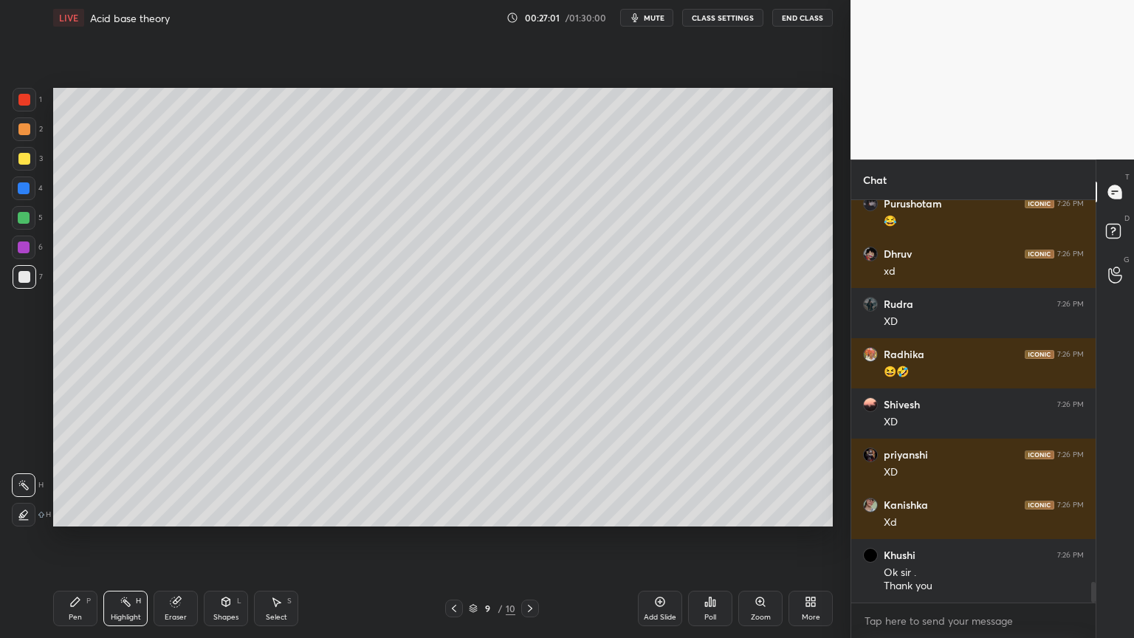
click at [529, 538] on icon at bounding box center [530, 608] width 12 height 12
click at [83, 538] on div "Pen P" at bounding box center [75, 608] width 44 height 35
drag, startPoint x: 228, startPoint y: 609, endPoint x: 227, endPoint y: 602, distance: 7.4
click at [230, 538] on div "Shapes L" at bounding box center [226, 608] width 44 height 35
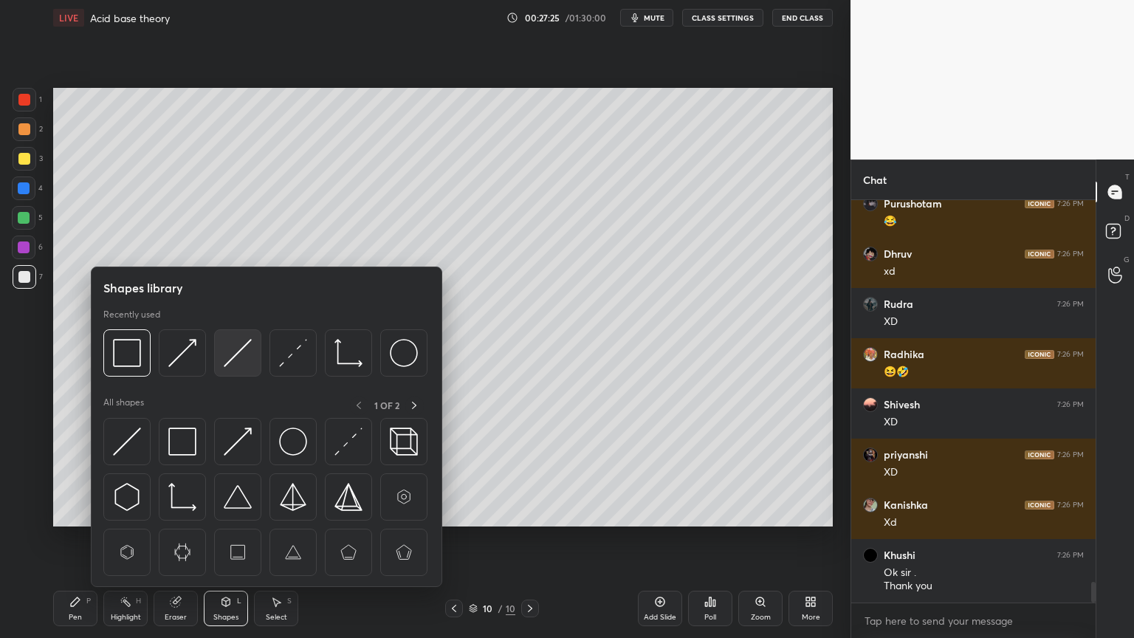
click at [241, 359] on img at bounding box center [238, 353] width 28 height 28
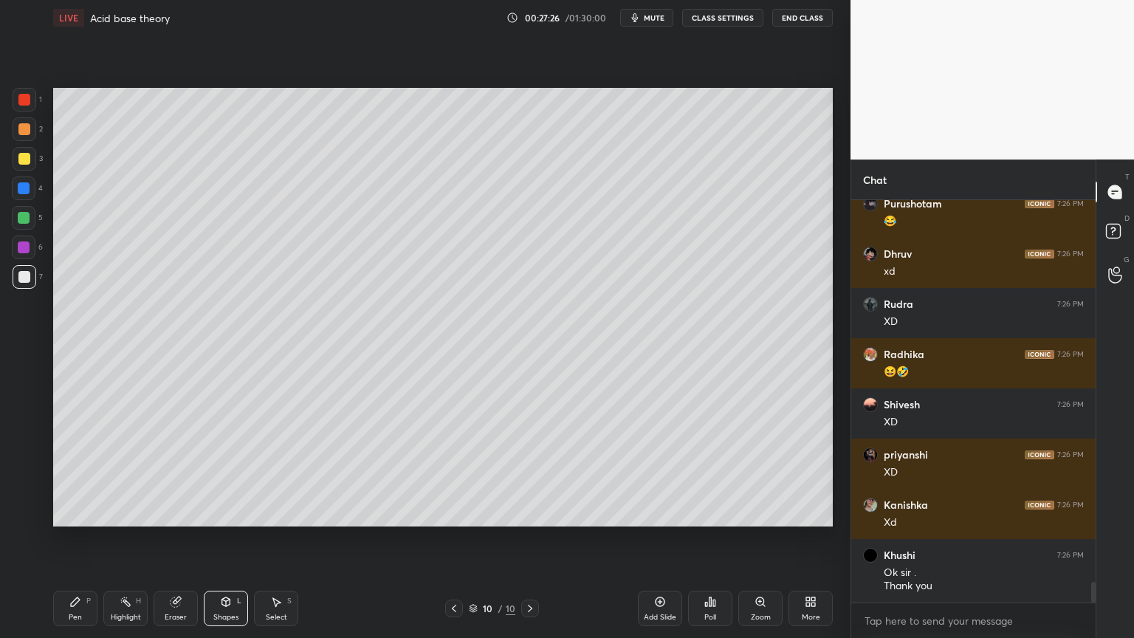
click at [30, 162] on div at bounding box center [25, 159] width 24 height 24
click at [89, 538] on div "Pen P" at bounding box center [75, 608] width 44 height 35
click at [23, 103] on div at bounding box center [24, 100] width 12 height 12
click at [22, 156] on div at bounding box center [24, 159] width 12 height 12
click at [129, 538] on div "Highlight" at bounding box center [126, 616] width 30 height 7
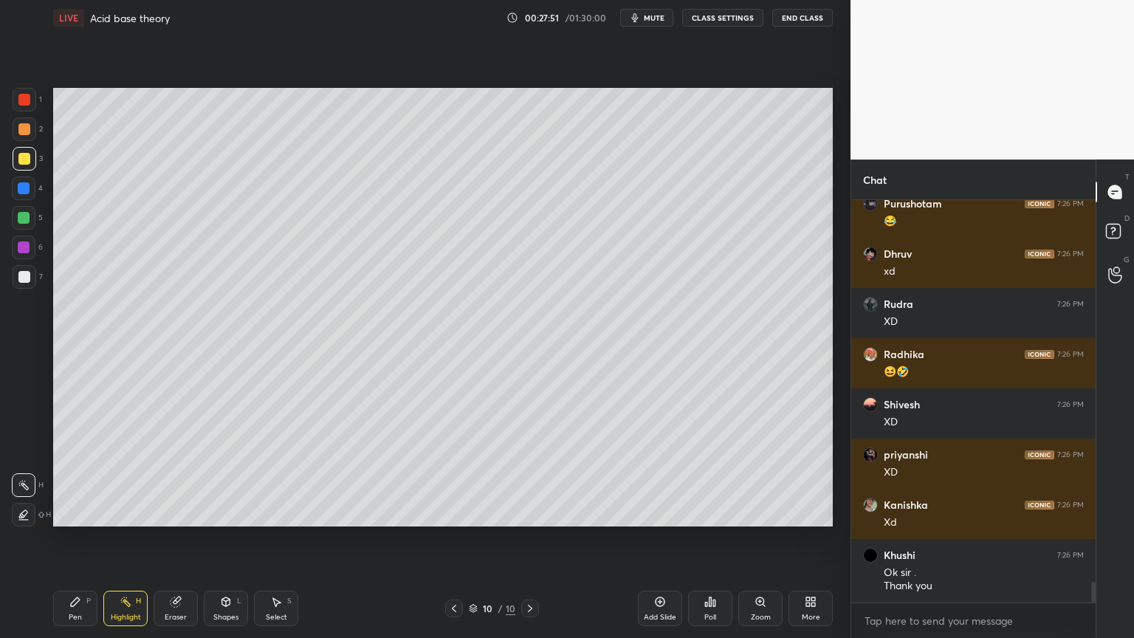
click at [78, 538] on div "Pen P" at bounding box center [75, 608] width 44 height 35
drag, startPoint x: 28, startPoint y: 192, endPoint x: 40, endPoint y: 199, distance: 13.6
click at [29, 195] on div at bounding box center [24, 188] width 24 height 24
click at [131, 538] on div "Highlight H" at bounding box center [125, 608] width 44 height 35
click at [455, 538] on icon at bounding box center [454, 608] width 4 height 7
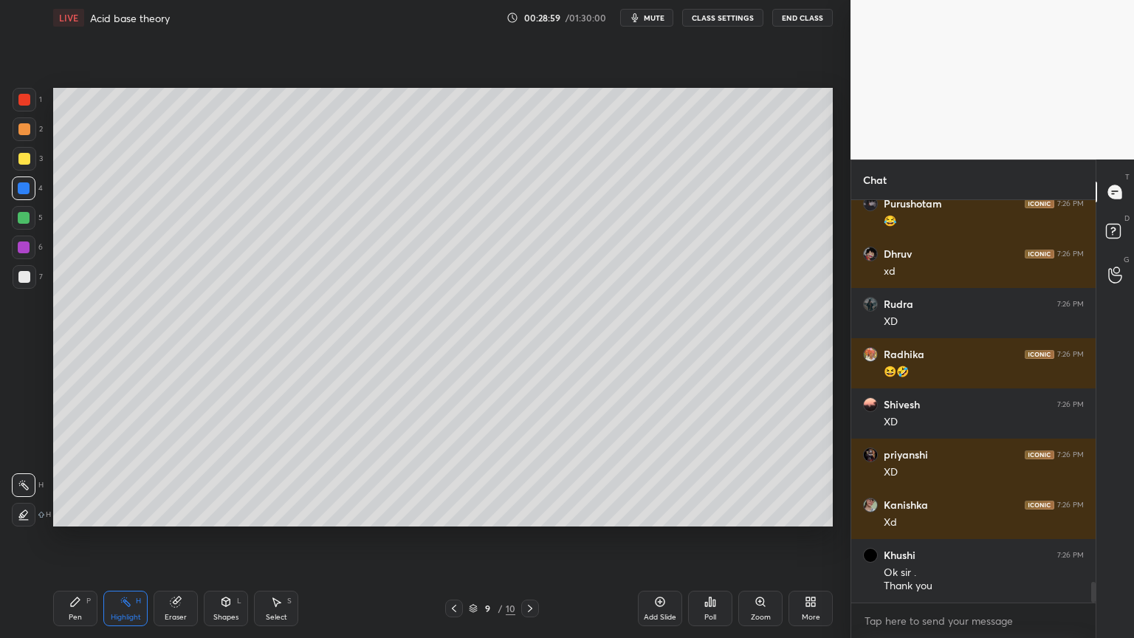
click at [529, 538] on icon at bounding box center [530, 608] width 12 height 12
click at [458, 538] on div at bounding box center [454, 608] width 18 height 18
click at [458, 538] on icon at bounding box center [454, 608] width 12 height 12
drag, startPoint x: 78, startPoint y: 611, endPoint x: 78, endPoint y: 564, distance: 47.2
click at [77, 538] on div "Pen P" at bounding box center [75, 608] width 44 height 35
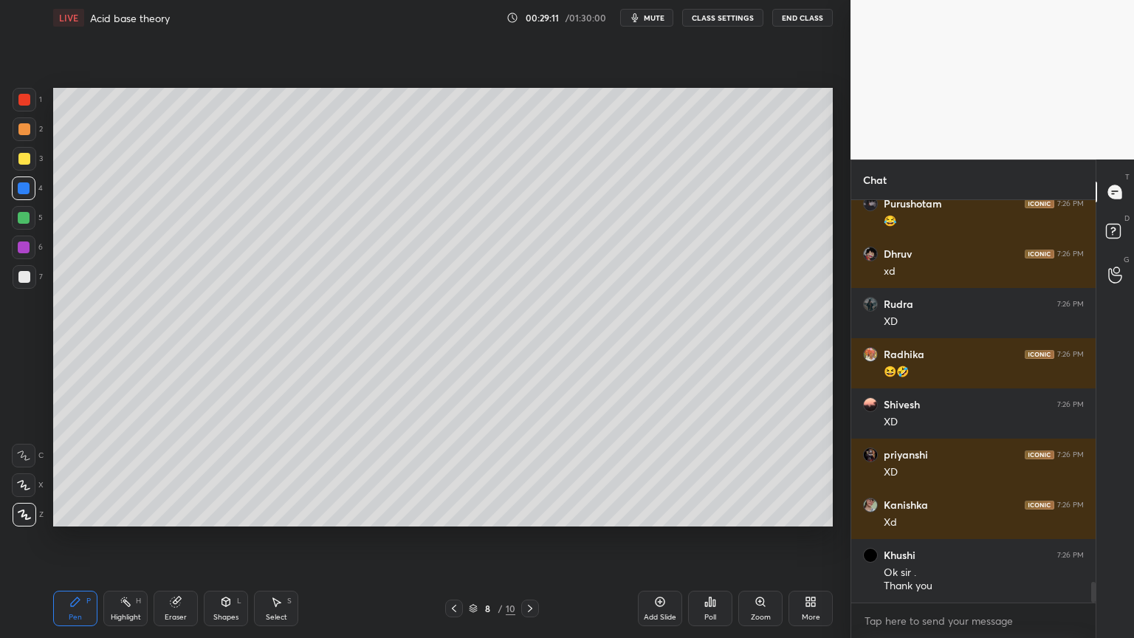
drag, startPoint x: 21, startPoint y: 125, endPoint x: 52, endPoint y: 131, distance: 30.8
click at [24, 130] on div at bounding box center [24, 129] width 12 height 12
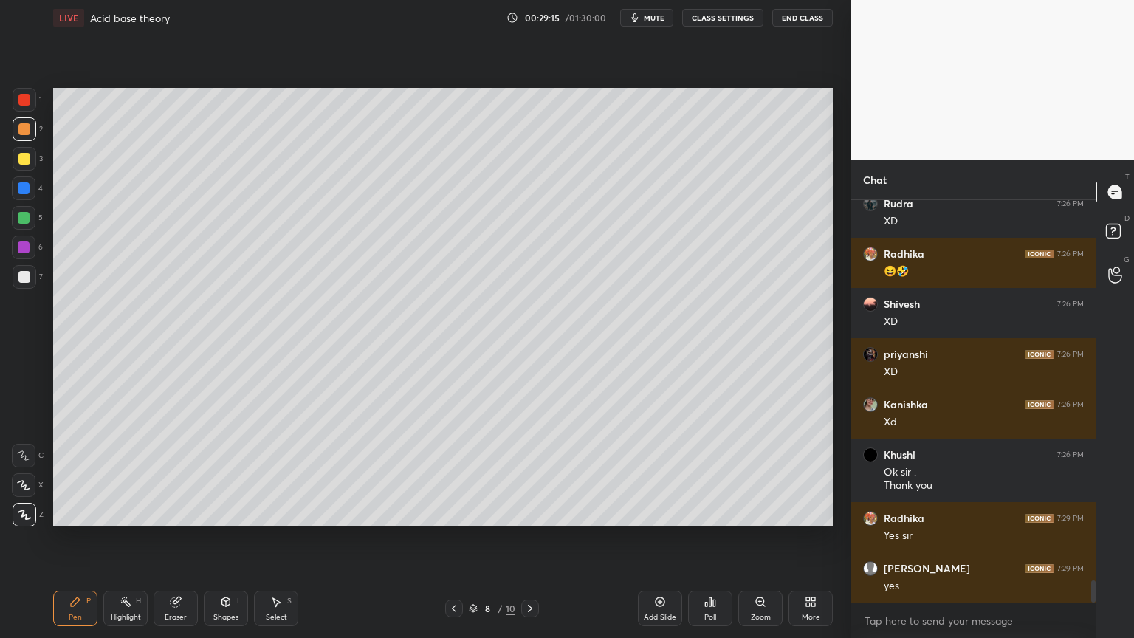
scroll to position [6970, 0]
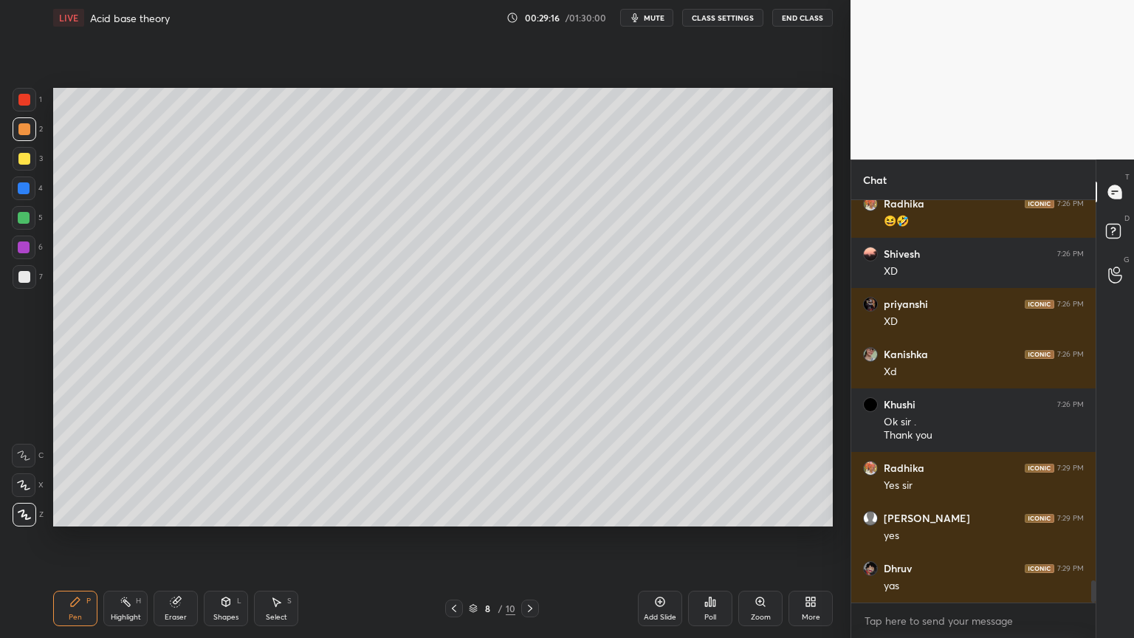
click at [526, 538] on icon at bounding box center [530, 608] width 12 height 12
click at [529, 538] on icon at bounding box center [530, 608] width 12 height 12
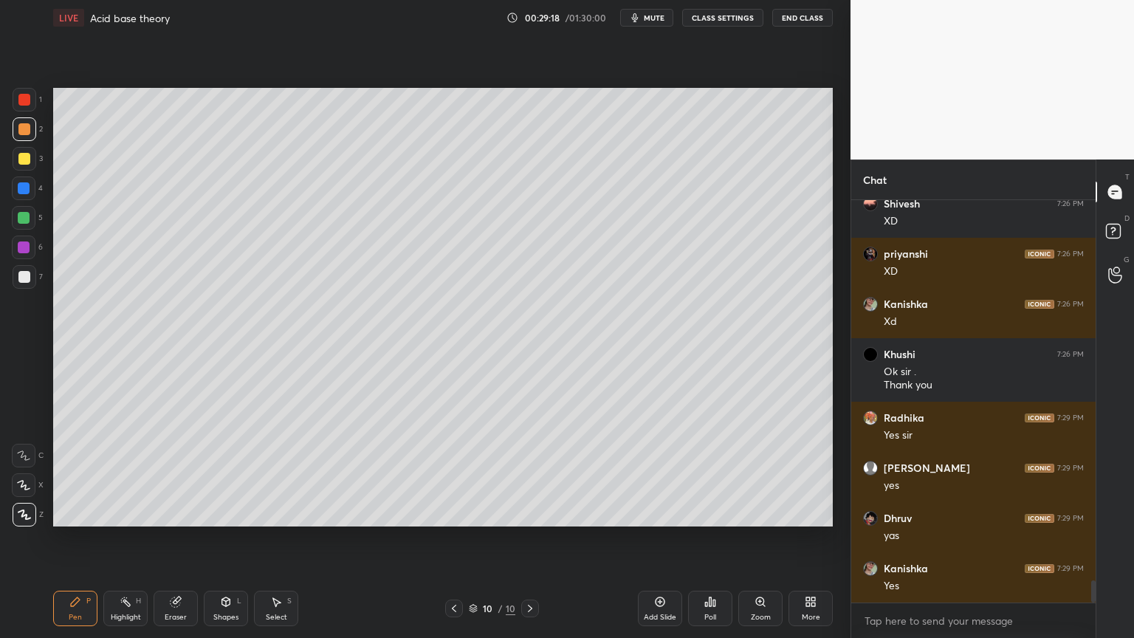
click at [72, 538] on div "Pen P" at bounding box center [75, 608] width 44 height 35
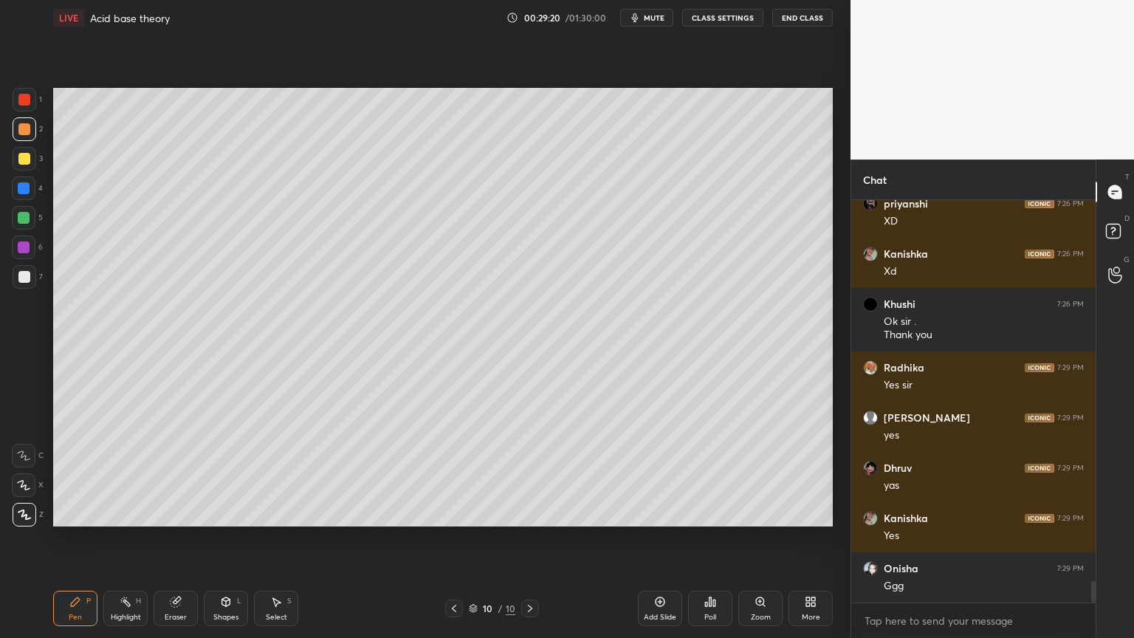
click at [529, 538] on icon at bounding box center [530, 608] width 4 height 7
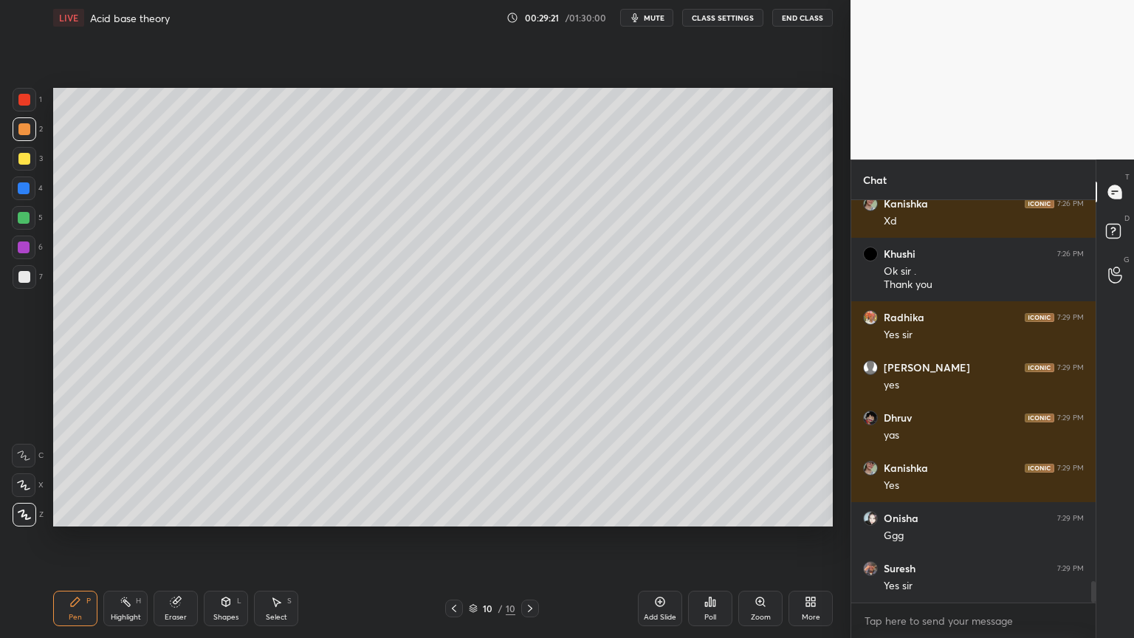
drag, startPoint x: 77, startPoint y: 614, endPoint x: 64, endPoint y: 591, distance: 26.7
click at [77, 538] on div "Pen P" at bounding box center [75, 608] width 44 height 35
click at [21, 278] on div at bounding box center [24, 277] width 12 height 12
drag, startPoint x: 130, startPoint y: 609, endPoint x: 135, endPoint y: 538, distance: 71.1
click at [130, 538] on div "Highlight H" at bounding box center [125, 608] width 44 height 35
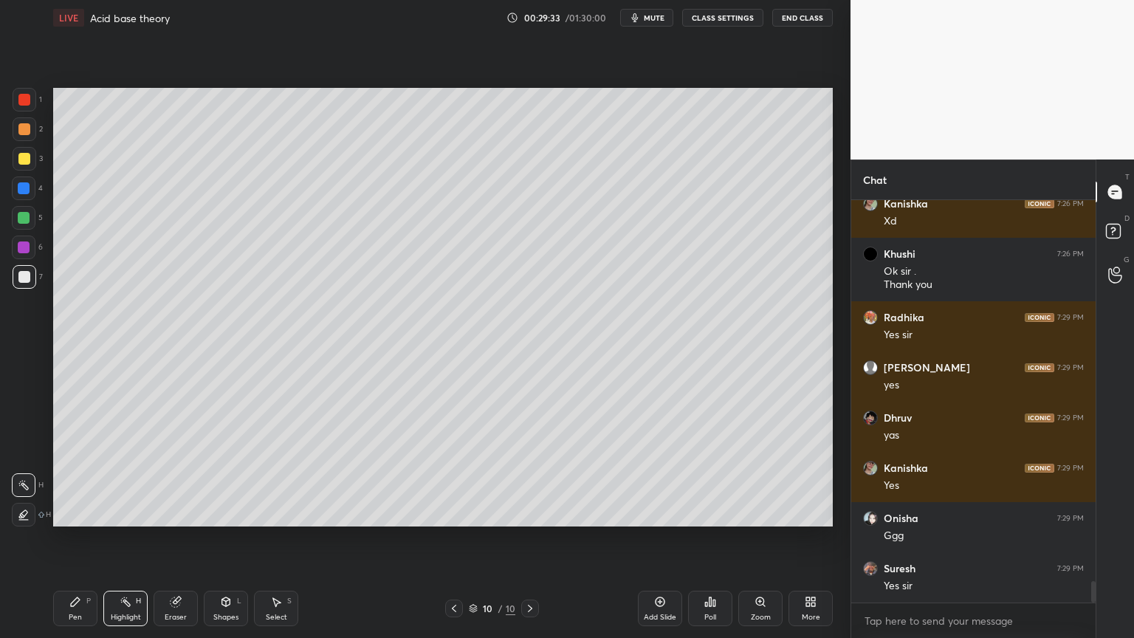
drag, startPoint x: 180, startPoint y: 611, endPoint x: 187, endPoint y: 598, distance: 14.9
click at [187, 538] on div "Eraser" at bounding box center [176, 608] width 44 height 35
drag, startPoint x: 455, startPoint y: 602, endPoint x: 461, endPoint y: 613, distance: 12.5
click at [453, 538] on icon at bounding box center [454, 608] width 12 height 12
click at [531, 538] on icon at bounding box center [530, 608] width 12 height 12
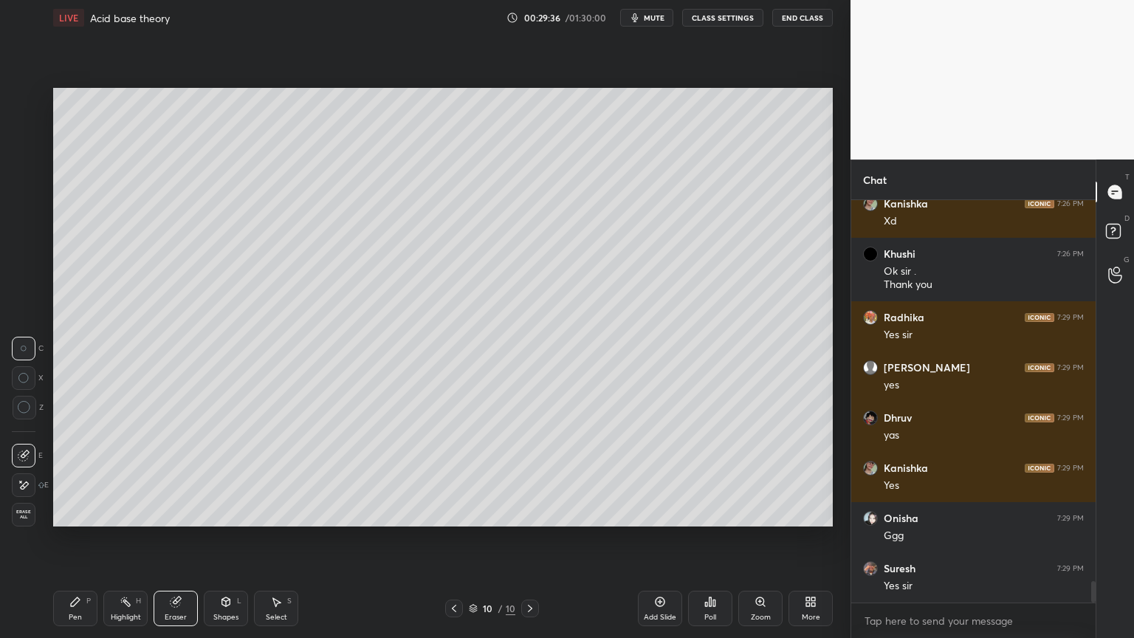
drag, startPoint x: 80, startPoint y: 616, endPoint x: 68, endPoint y: 540, distance: 76.2
click at [79, 538] on div "Pen P" at bounding box center [75, 608] width 44 height 35
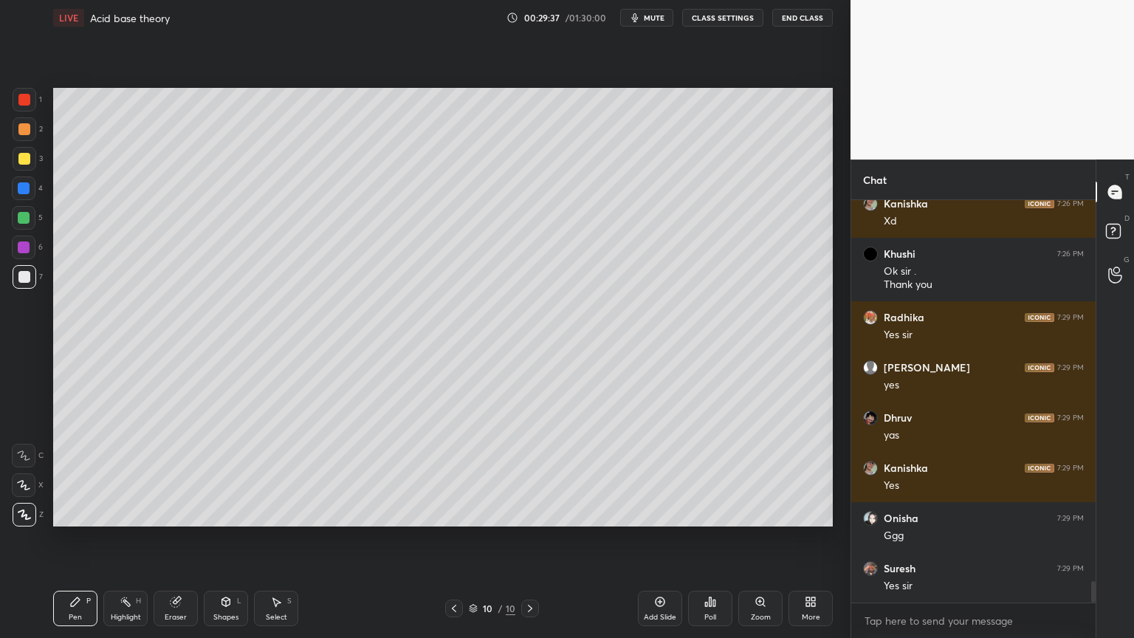
click at [27, 115] on div "1" at bounding box center [28, 103] width 30 height 30
click at [28, 130] on div at bounding box center [24, 129] width 12 height 12
click at [131, 538] on div "Highlight H" at bounding box center [125, 608] width 44 height 35
click at [73, 538] on icon at bounding box center [75, 601] width 9 height 9
drag, startPoint x: 122, startPoint y: 602, endPoint x: 154, endPoint y: 540, distance: 69.7
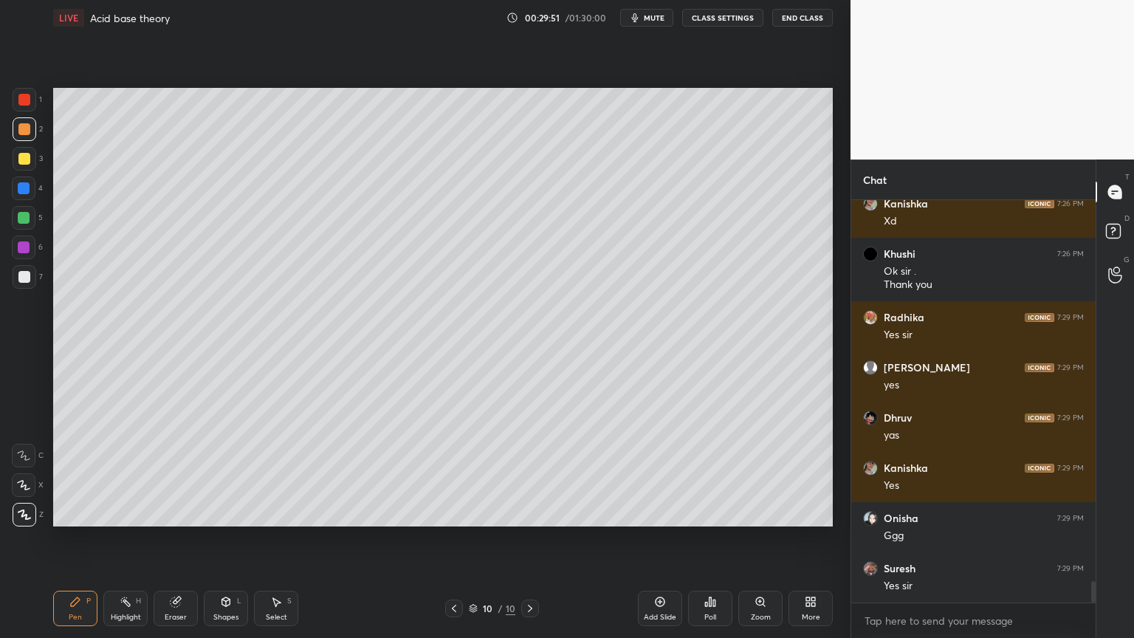
click at [123, 538] on icon at bounding box center [126, 602] width 12 height 12
click at [230, 538] on icon at bounding box center [226, 602] width 12 height 12
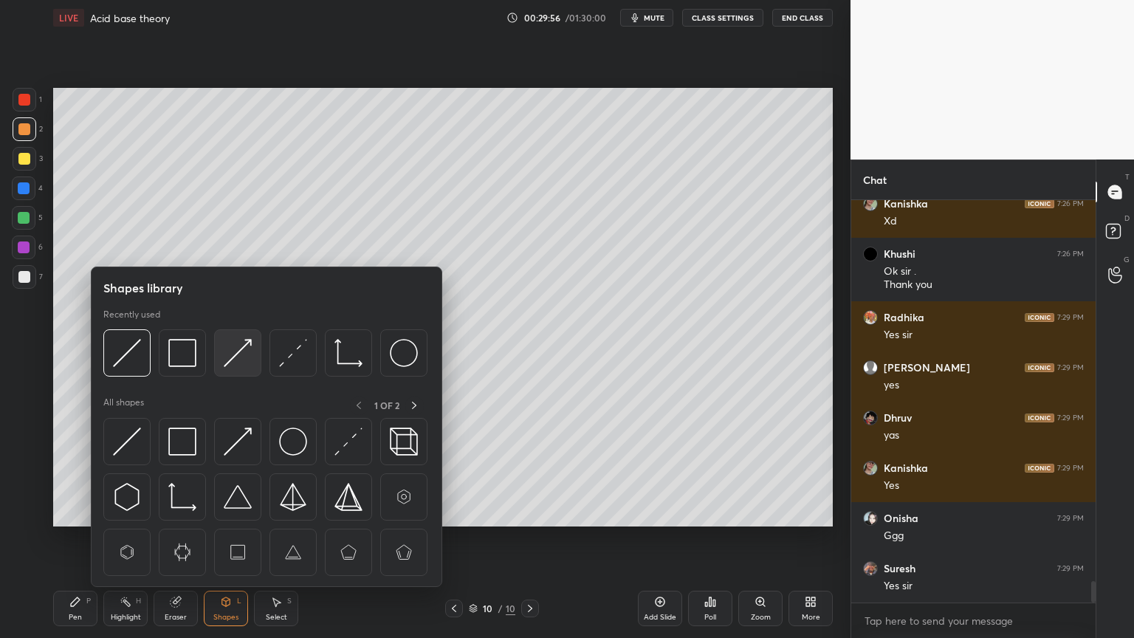
click at [241, 354] on img at bounding box center [238, 353] width 28 height 28
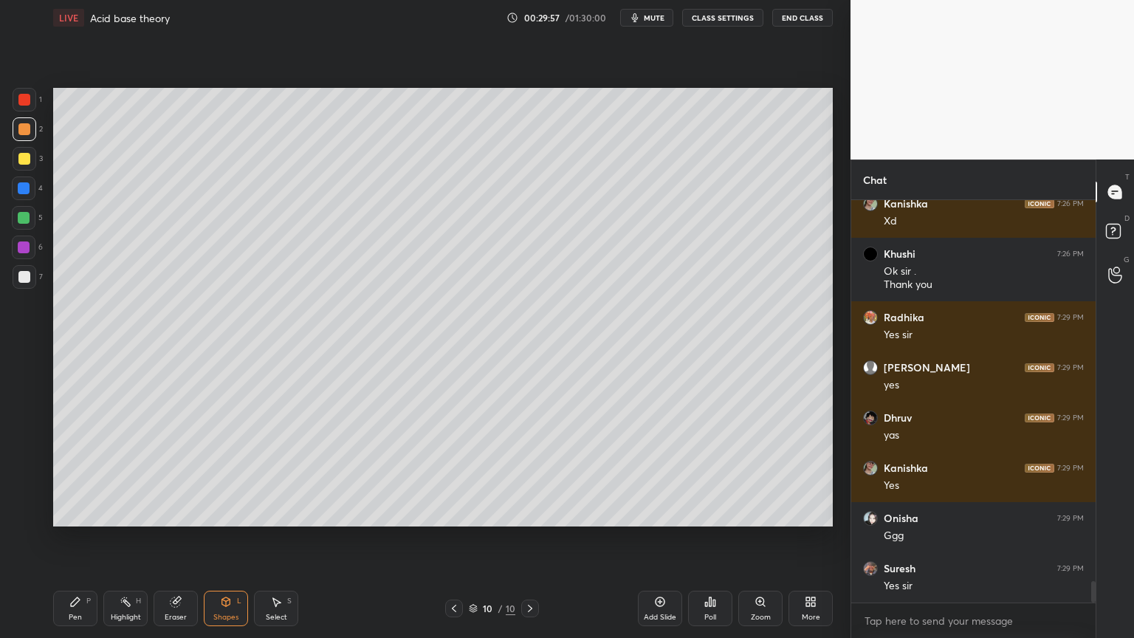
click at [29, 105] on div at bounding box center [24, 100] width 12 height 12
click at [126, 538] on div "Highlight" at bounding box center [126, 616] width 30 height 7
click at [89, 538] on div "Pen P" at bounding box center [75, 608] width 44 height 35
click at [28, 279] on div at bounding box center [24, 277] width 12 height 12
click at [119, 538] on div "Highlight H" at bounding box center [125, 608] width 44 height 35
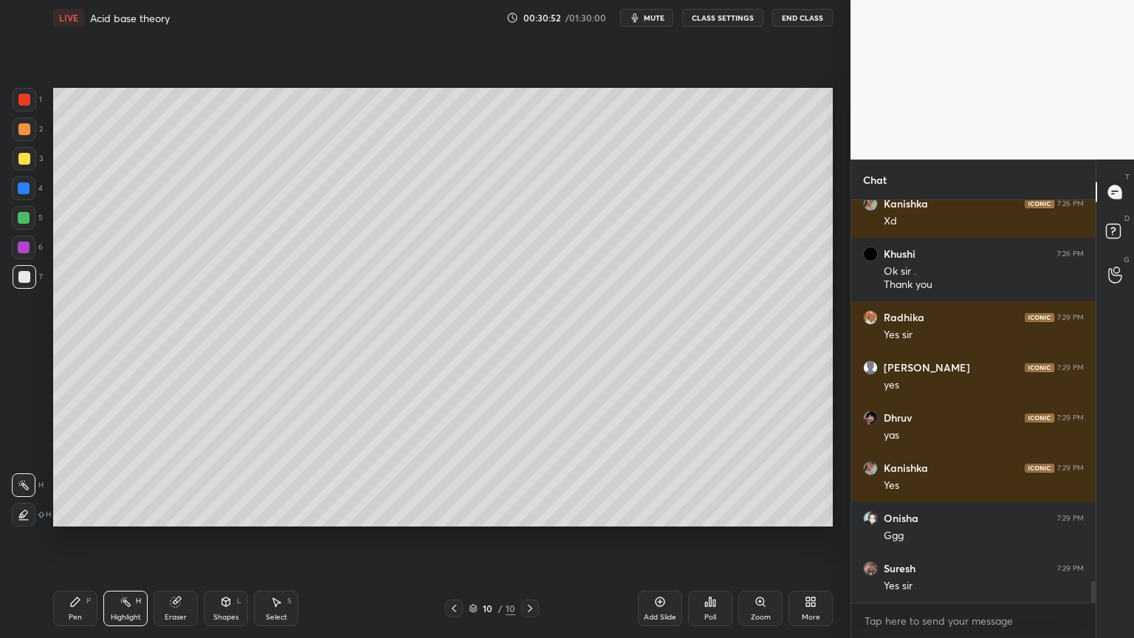
scroll to position [7171, 0]
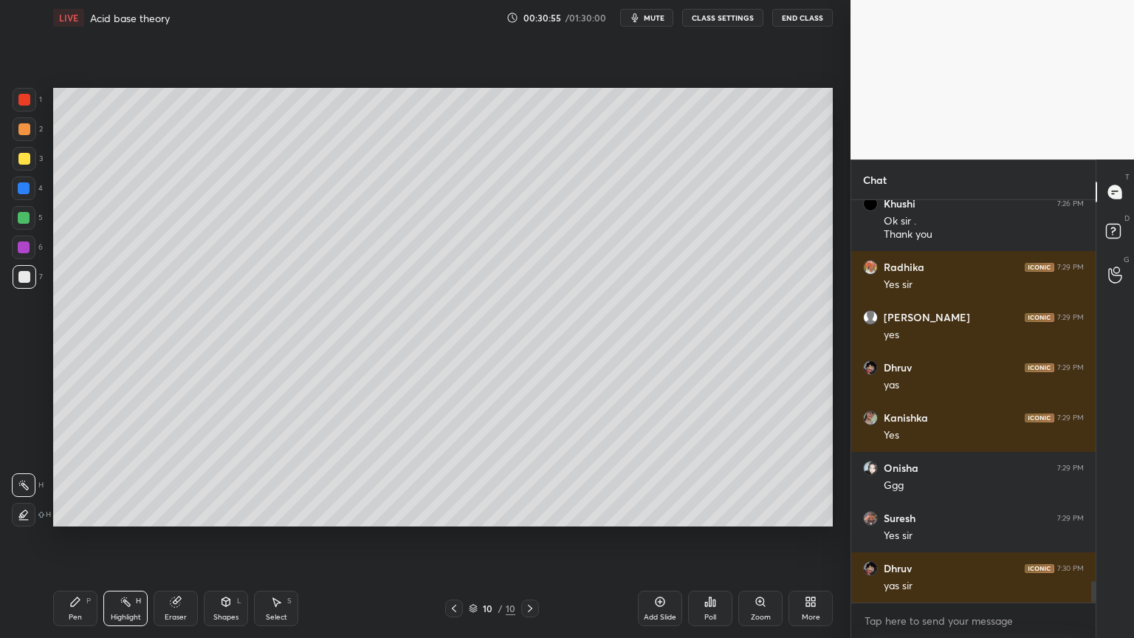
click at [660, 538] on div "Add Slide" at bounding box center [660, 608] width 44 height 35
click at [70, 538] on div "Pen P" at bounding box center [75, 608] width 44 height 35
drag, startPoint x: 24, startPoint y: 131, endPoint x: 37, endPoint y: 134, distance: 12.9
click at [26, 133] on div at bounding box center [24, 129] width 12 height 12
click at [230, 538] on div "Shapes" at bounding box center [225, 616] width 25 height 7
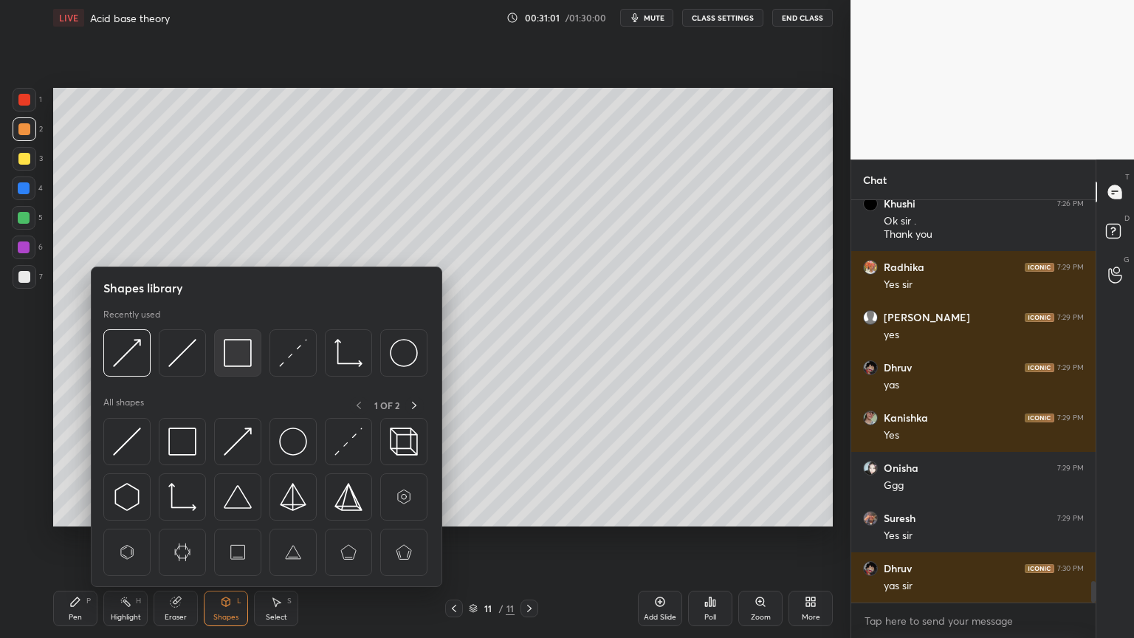
click at [251, 359] on img at bounding box center [238, 353] width 28 height 28
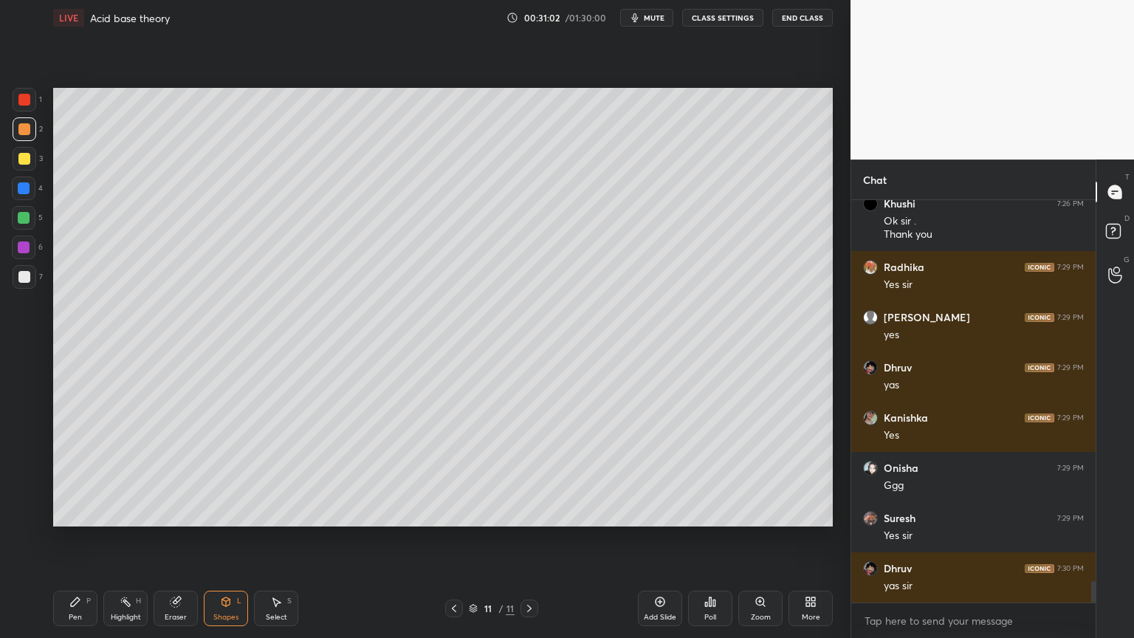
click at [455, 538] on icon at bounding box center [454, 608] width 4 height 7
click at [453, 538] on icon at bounding box center [454, 608] width 12 height 12
click at [452, 538] on icon at bounding box center [454, 608] width 12 height 12
click at [453, 538] on icon at bounding box center [454, 608] width 12 height 12
drag, startPoint x: 123, startPoint y: 611, endPoint x: 124, endPoint y: 591, distance: 19.9
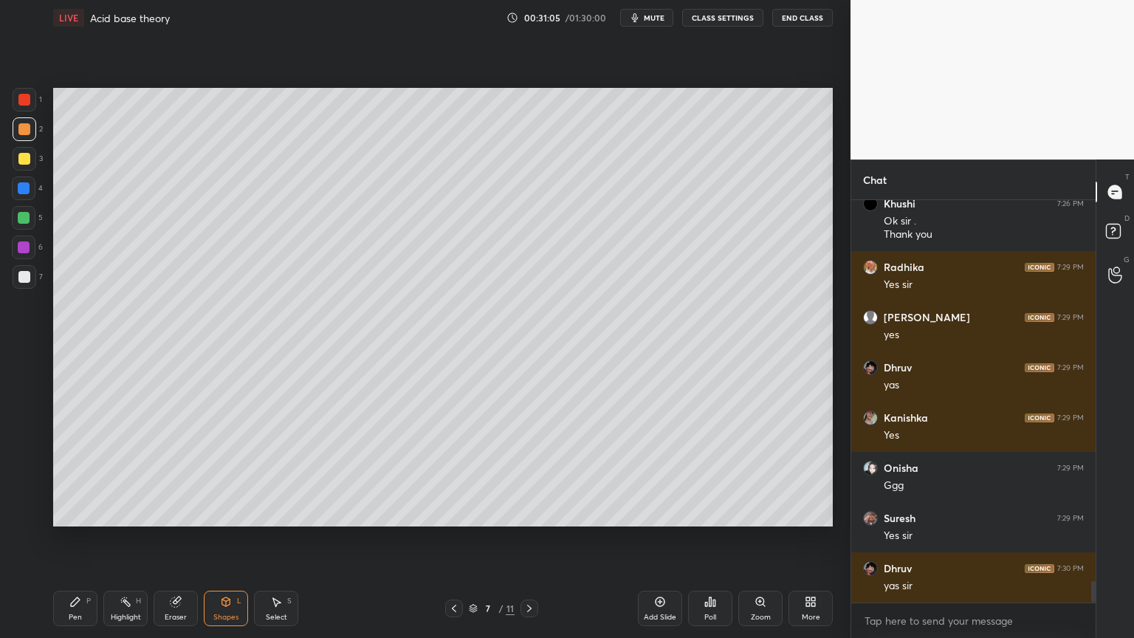
click at [124, 538] on div "Highlight H" at bounding box center [125, 608] width 44 height 35
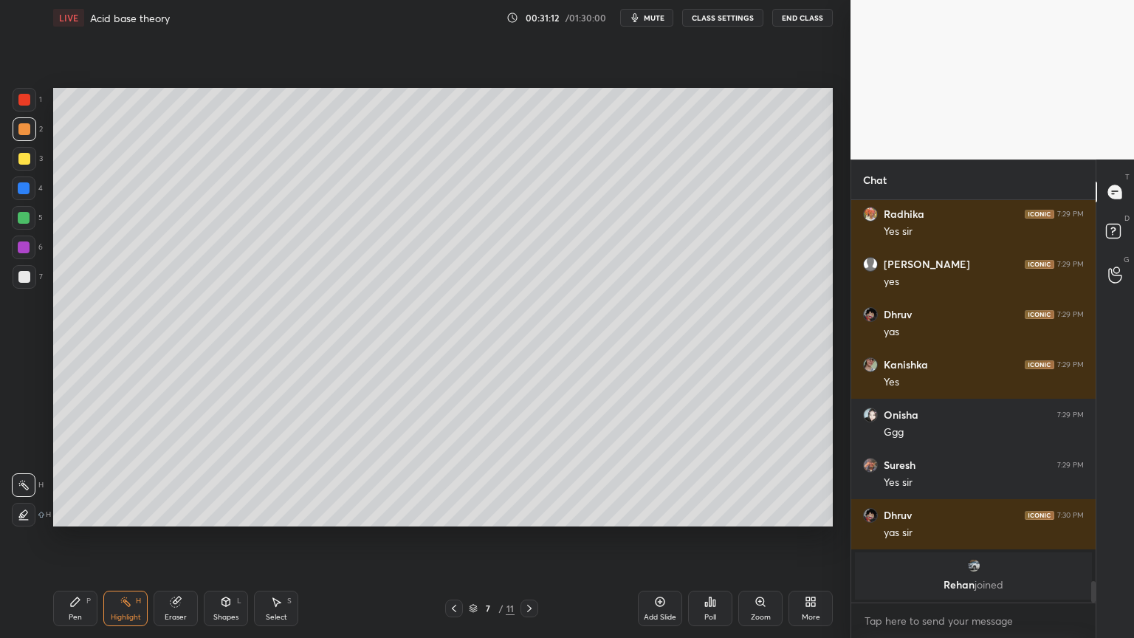
click at [529, 538] on icon at bounding box center [529, 608] width 12 height 12
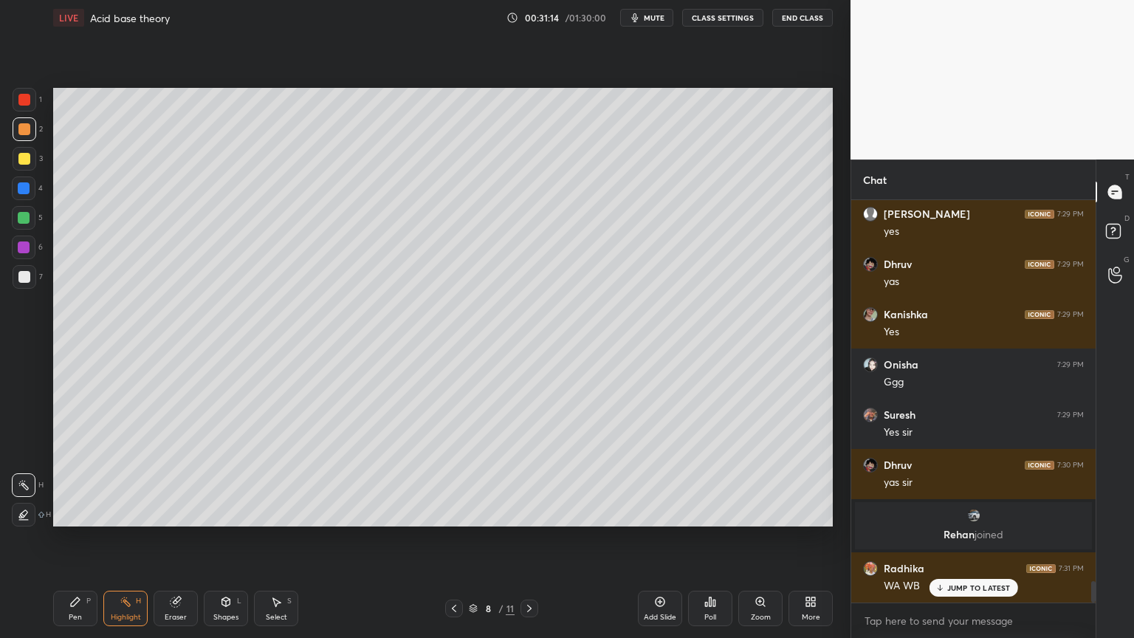
scroll to position [7166, 0]
drag, startPoint x: 529, startPoint y: 605, endPoint x: 518, endPoint y: 570, distance: 36.9
click at [523, 538] on div at bounding box center [529, 608] width 18 height 18
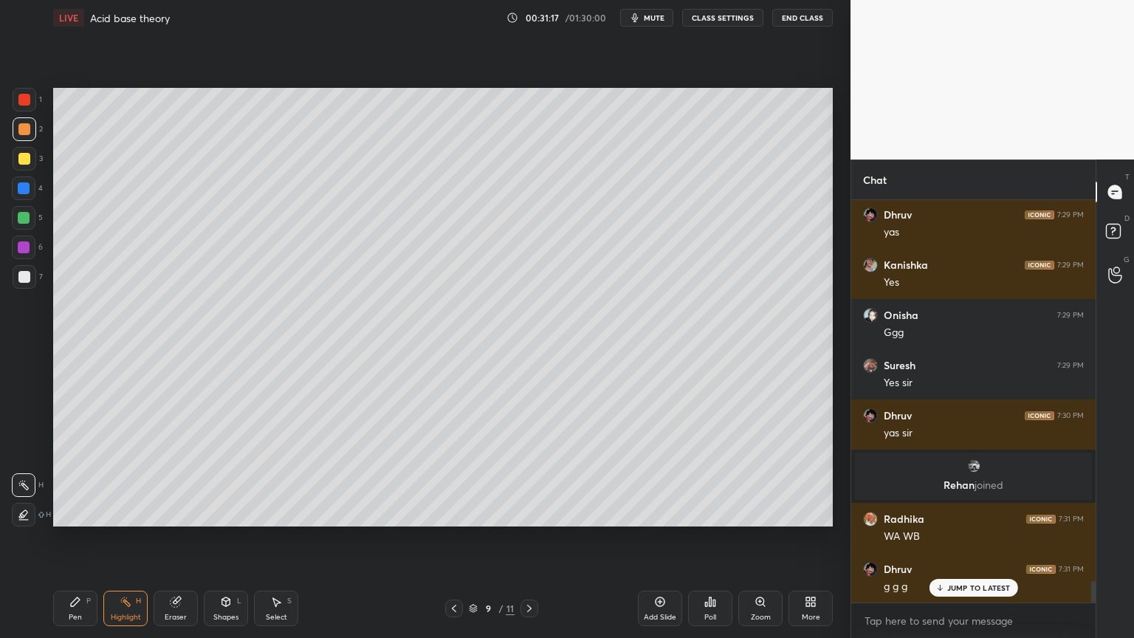
drag, startPoint x: 529, startPoint y: 609, endPoint x: 529, endPoint y: 600, distance: 8.9
click at [531, 538] on icon at bounding box center [529, 608] width 12 height 12
drag, startPoint x: 526, startPoint y: 609, endPoint x: 529, endPoint y: 597, distance: 12.0
click at [529, 538] on icon at bounding box center [529, 608] width 4 height 7
drag, startPoint x: 72, startPoint y: 606, endPoint x: 61, endPoint y: 577, distance: 31.1
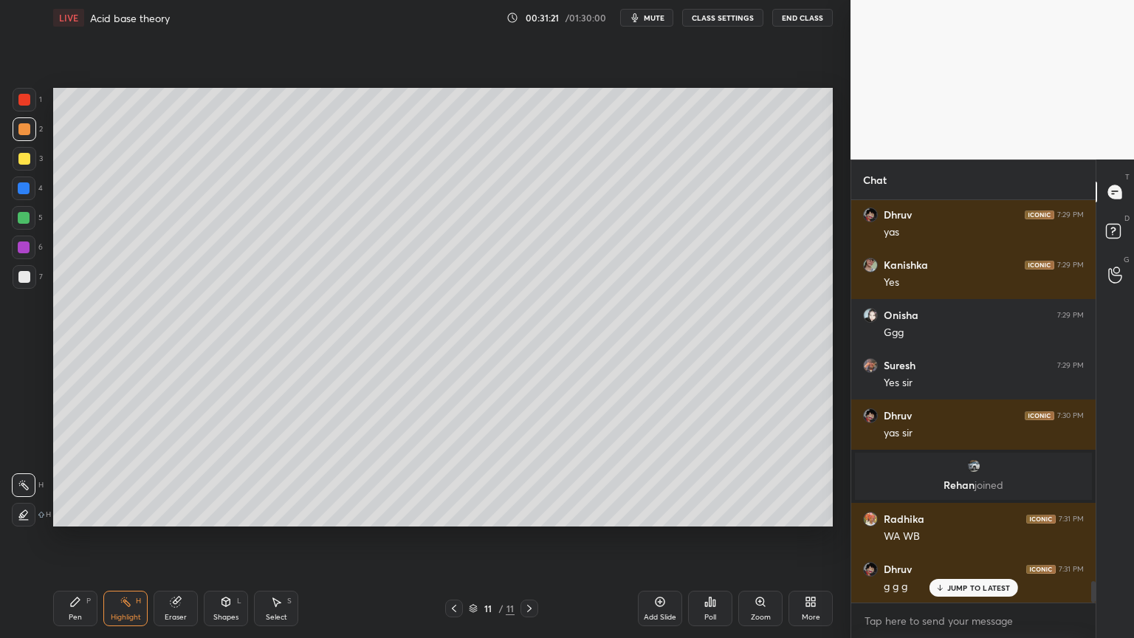
click at [71, 538] on icon at bounding box center [75, 602] width 12 height 12
click at [24, 289] on div "7" at bounding box center [28, 280] width 30 height 30
click at [455, 538] on icon at bounding box center [454, 608] width 12 height 12
click at [530, 538] on icon at bounding box center [529, 608] width 12 height 12
click at [90, 538] on div "Pen P" at bounding box center [75, 608] width 44 height 35
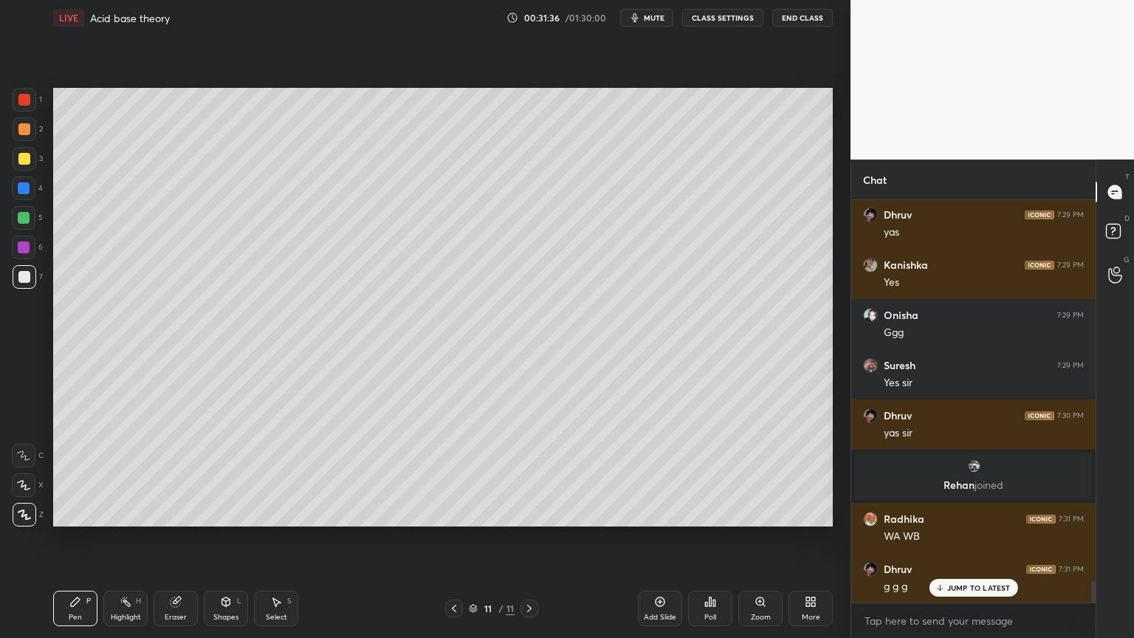
scroll to position [7266, 0]
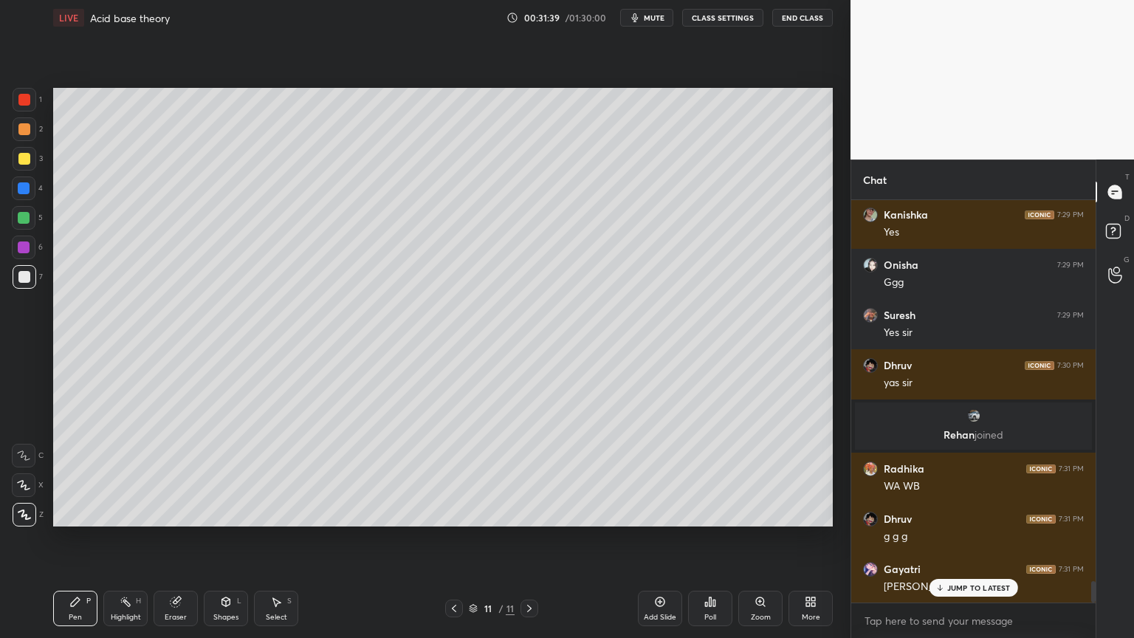
click at [23, 162] on div at bounding box center [24, 159] width 12 height 12
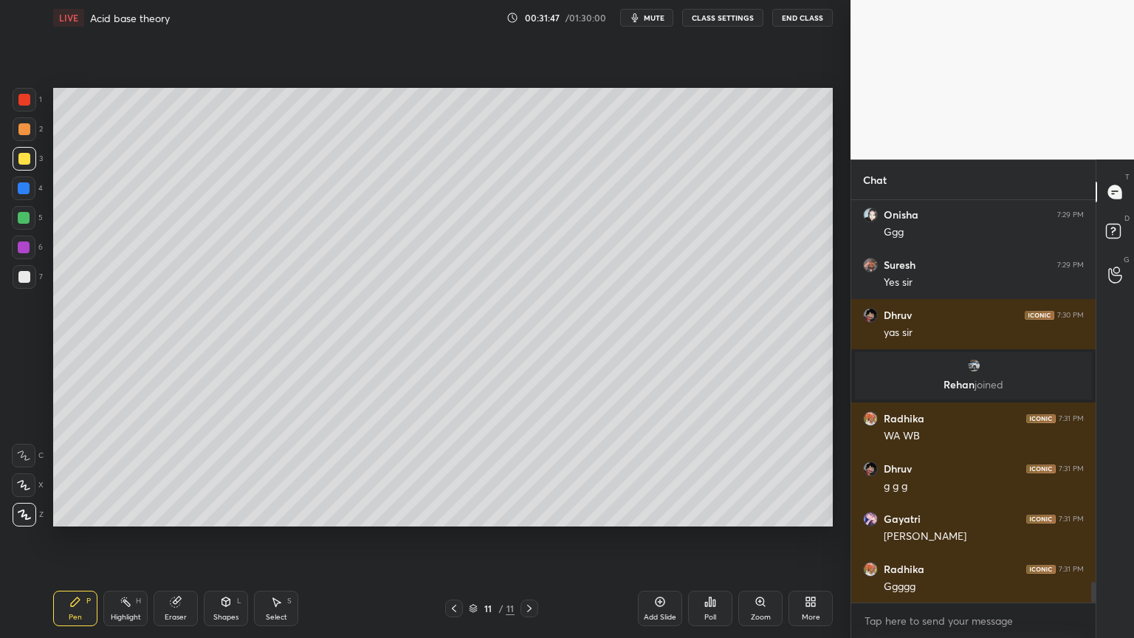
drag, startPoint x: 127, startPoint y: 618, endPoint x: 137, endPoint y: 562, distance: 57.0
click at [125, 538] on div "Highlight H" at bounding box center [125, 608] width 44 height 35
click at [77, 538] on div "Pen P" at bounding box center [75, 608] width 44 height 35
click at [71, 538] on div "Pen P" at bounding box center [75, 608] width 44 height 35
click at [28, 103] on div at bounding box center [24, 100] width 12 height 12
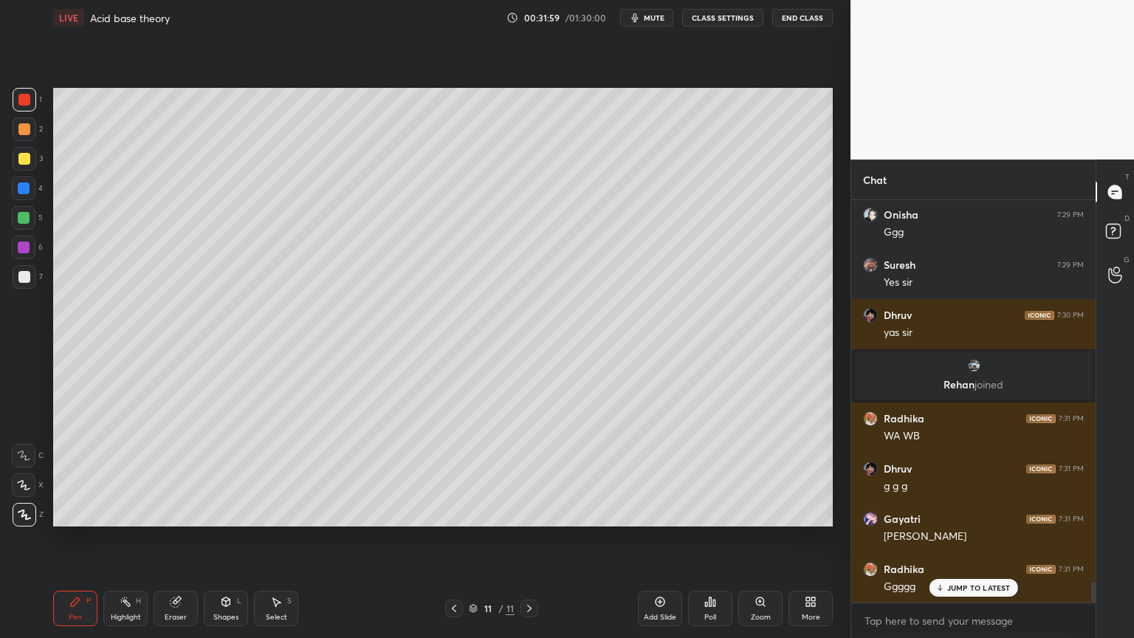
scroll to position [7367, 0]
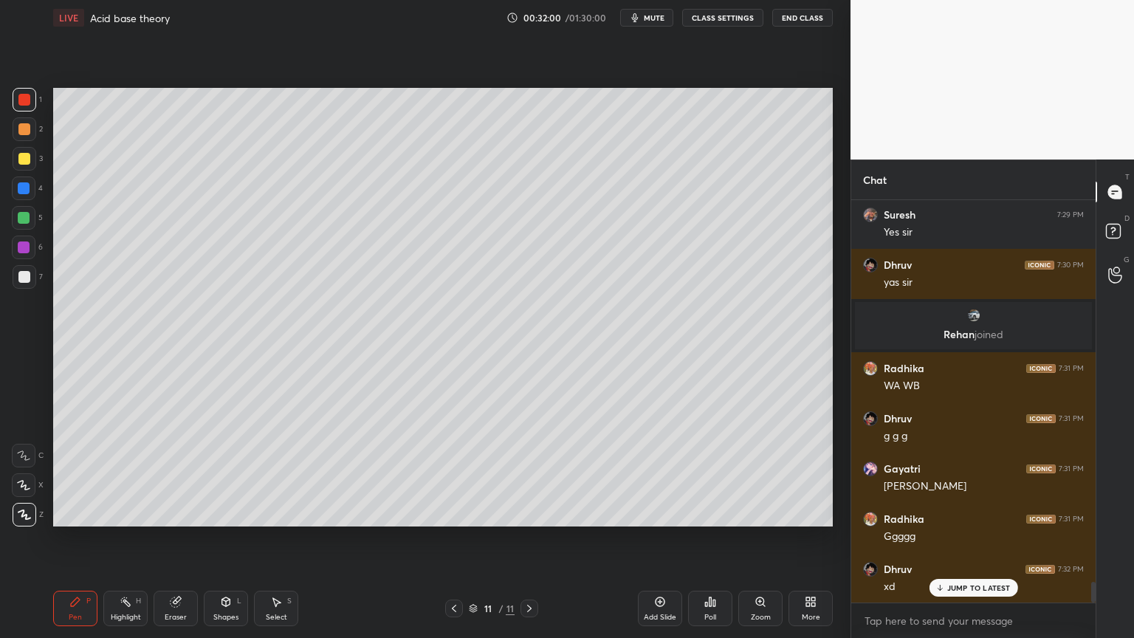
click at [132, 538] on div "Highlight" at bounding box center [126, 616] width 30 height 7
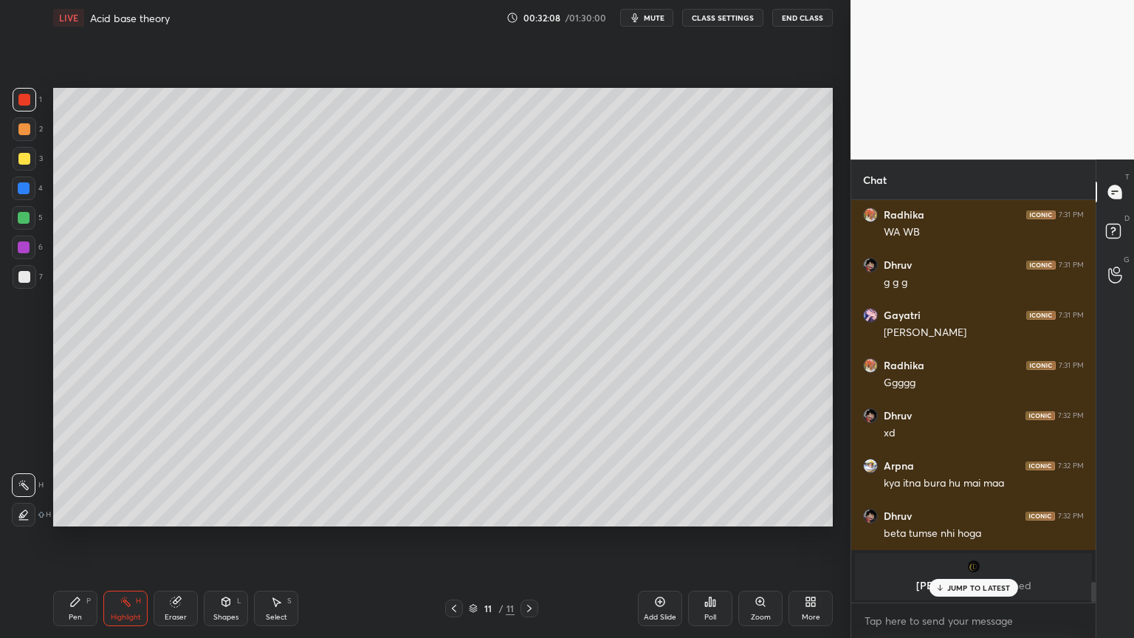
scroll to position [7399, 0]
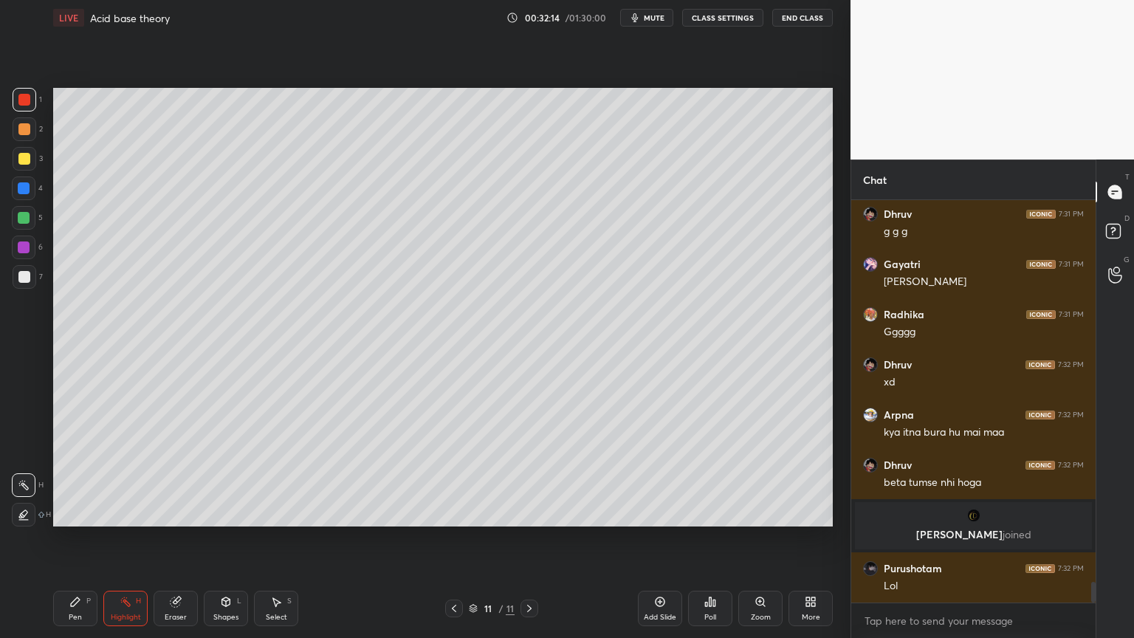
click at [86, 538] on div "Pen P" at bounding box center [75, 608] width 44 height 35
drag, startPoint x: 27, startPoint y: 281, endPoint x: 49, endPoint y: 295, distance: 26.6
click at [30, 281] on div at bounding box center [25, 277] width 24 height 24
click at [233, 538] on div "Shapes L" at bounding box center [226, 608] width 44 height 35
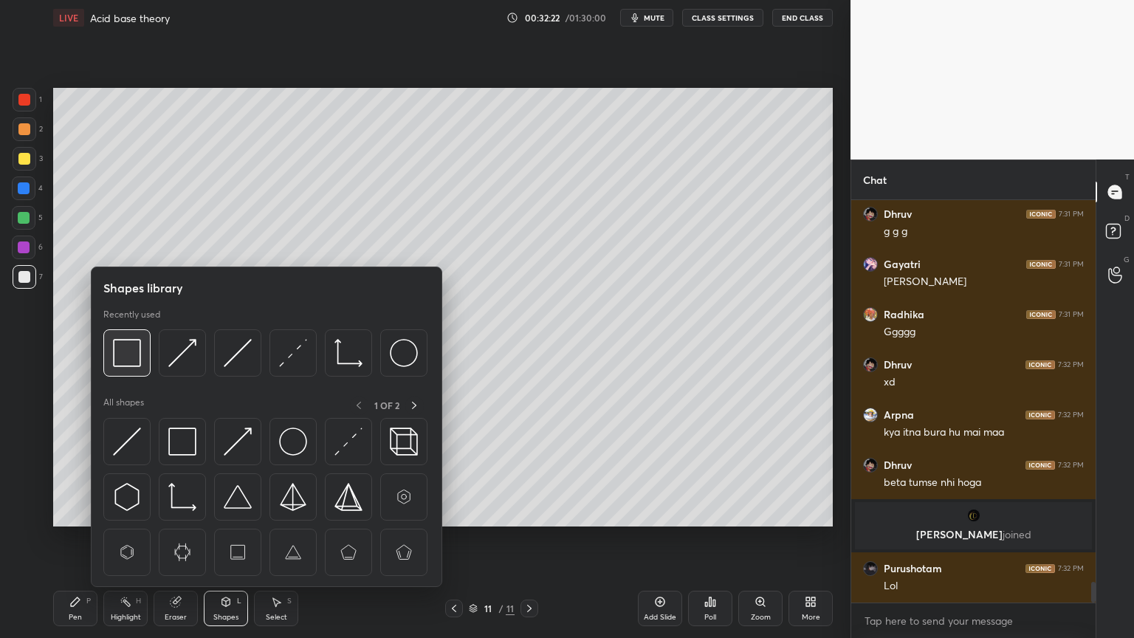
click at [131, 366] on img at bounding box center [127, 353] width 28 height 28
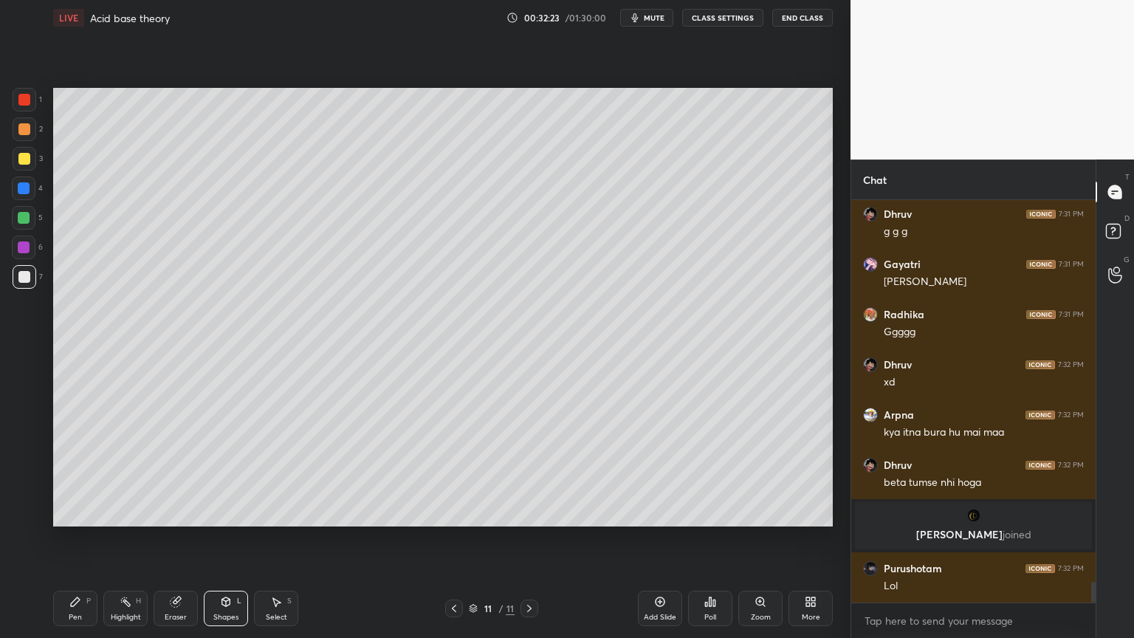
click at [92, 538] on div "Pen P" at bounding box center [75, 608] width 44 height 35
click at [76, 538] on div "Pen P" at bounding box center [75, 608] width 44 height 35
click at [29, 154] on div at bounding box center [24, 159] width 12 height 12
drag, startPoint x: 53, startPoint y: 613, endPoint x: 62, endPoint y: 574, distance: 40.1
click at [59, 538] on div "Pen P" at bounding box center [75, 608] width 44 height 35
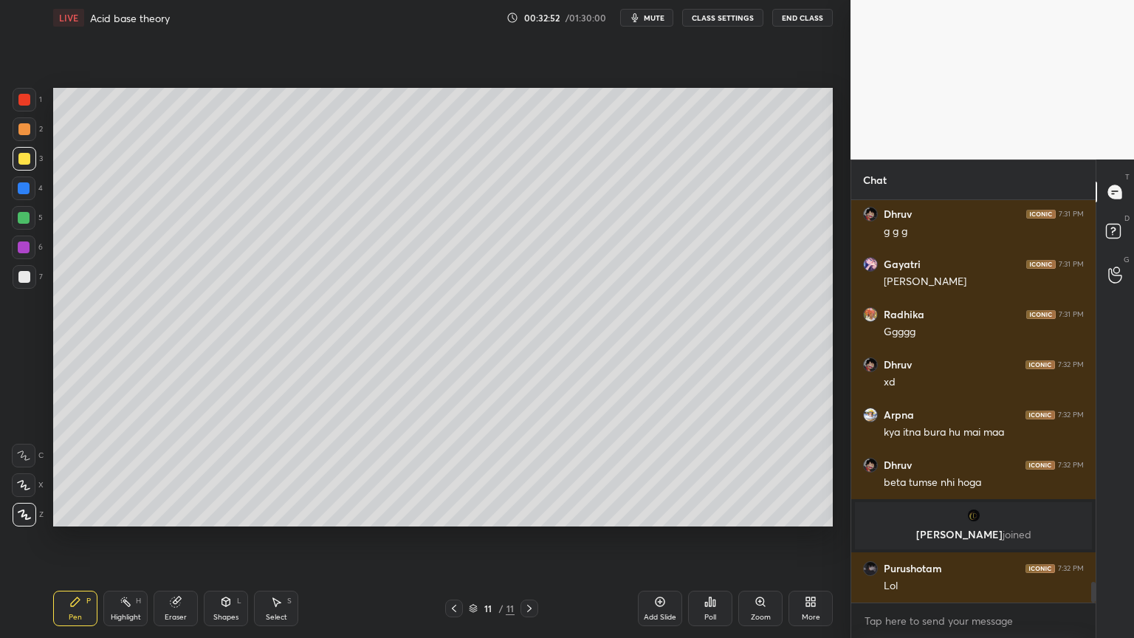
click at [26, 197] on div at bounding box center [24, 188] width 24 height 24
click at [117, 538] on div "Highlight H" at bounding box center [125, 608] width 44 height 35
click at [224, 538] on div "Shapes L" at bounding box center [226, 608] width 44 height 35
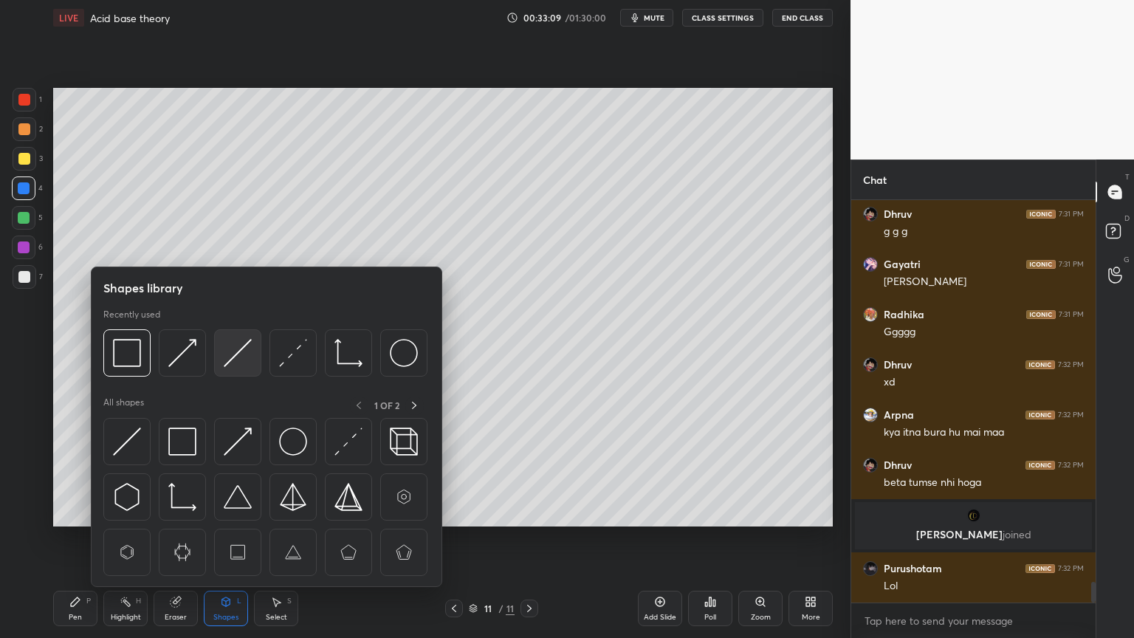
click at [245, 357] on img at bounding box center [238, 353] width 28 height 28
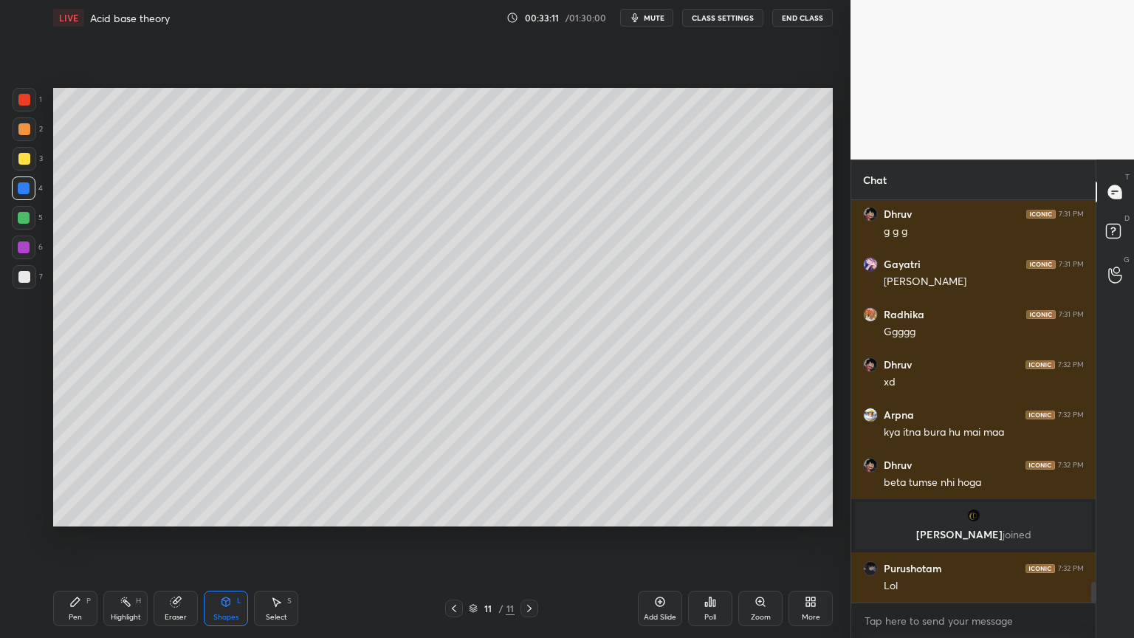
drag, startPoint x: 73, startPoint y: 612, endPoint x: 71, endPoint y: 531, distance: 80.5
click at [74, 538] on div "Pen P" at bounding box center [75, 608] width 44 height 35
click at [30, 273] on div at bounding box center [25, 277] width 24 height 24
click at [27, 162] on div at bounding box center [24, 159] width 12 height 12
click at [127, 538] on div "Highlight" at bounding box center [126, 616] width 30 height 7
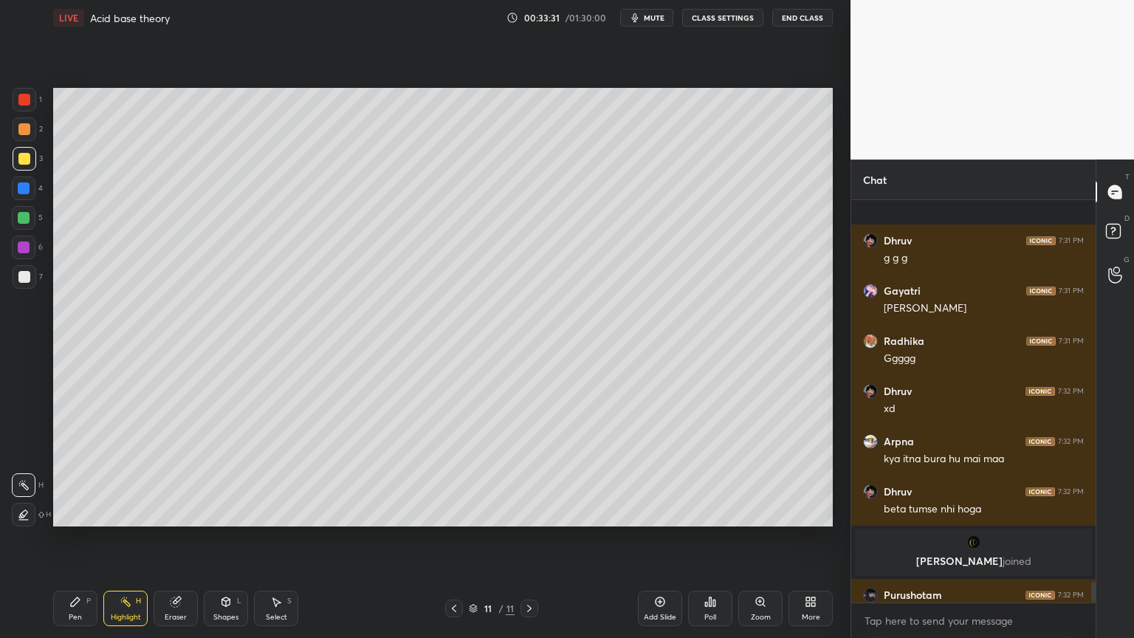
scroll to position [7478, 0]
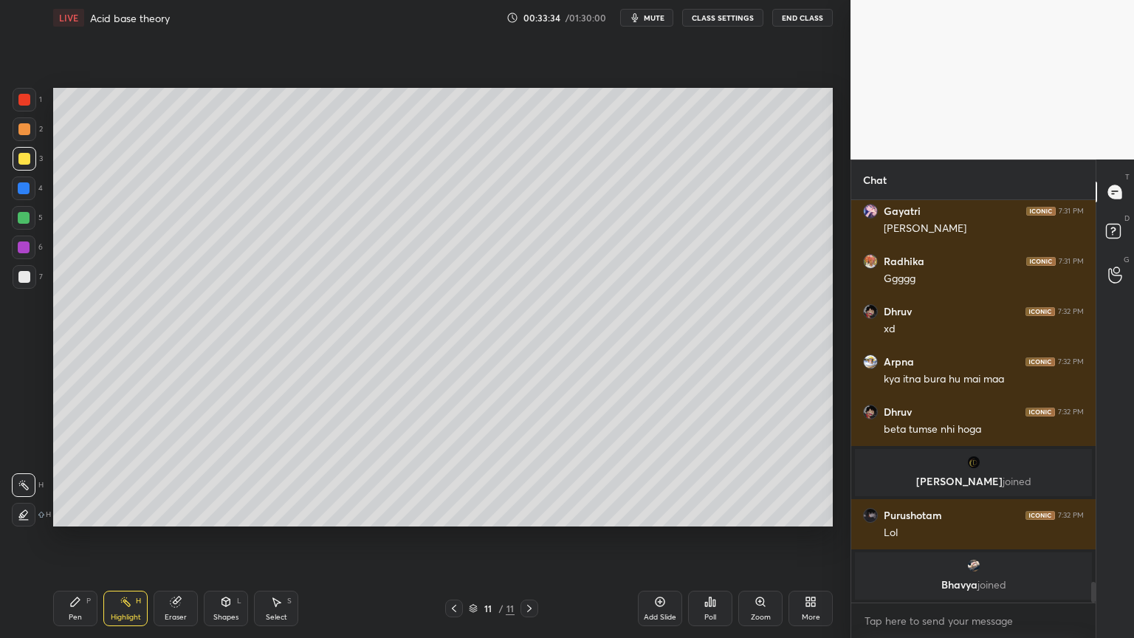
click at [69, 538] on div "Pen P" at bounding box center [75, 608] width 44 height 35
click at [26, 192] on div at bounding box center [24, 188] width 12 height 12
click at [667, 538] on div "Add Slide" at bounding box center [660, 608] width 44 height 35
click at [82, 538] on div "Pen P" at bounding box center [75, 608] width 44 height 35
click at [21, 278] on div at bounding box center [24, 277] width 12 height 12
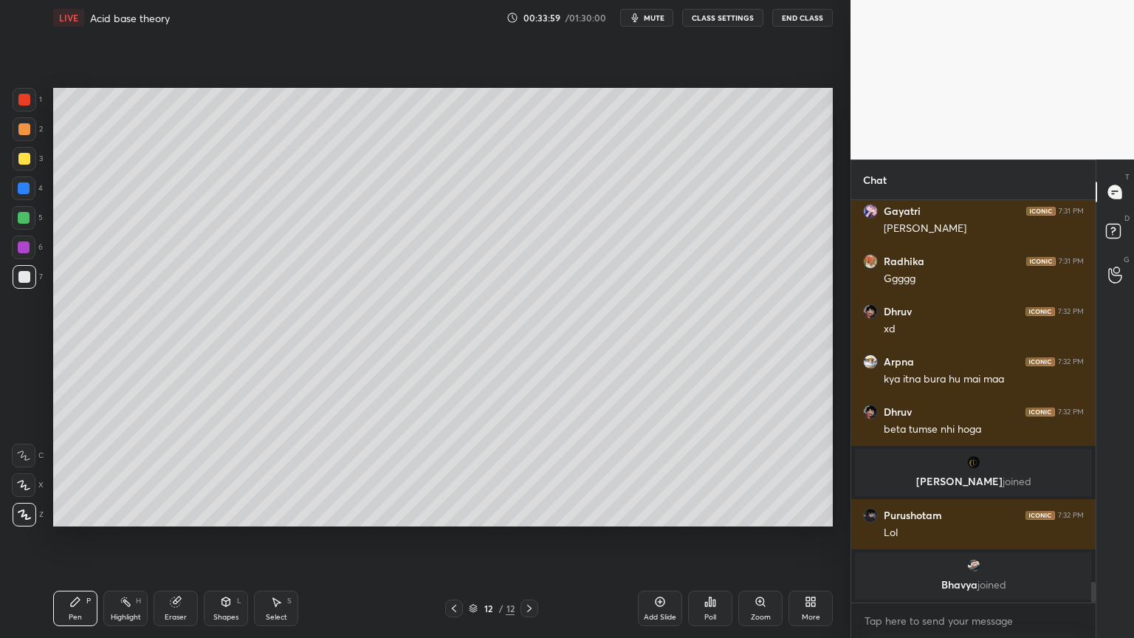
click at [226, 538] on div "Shapes" at bounding box center [225, 616] width 25 height 7
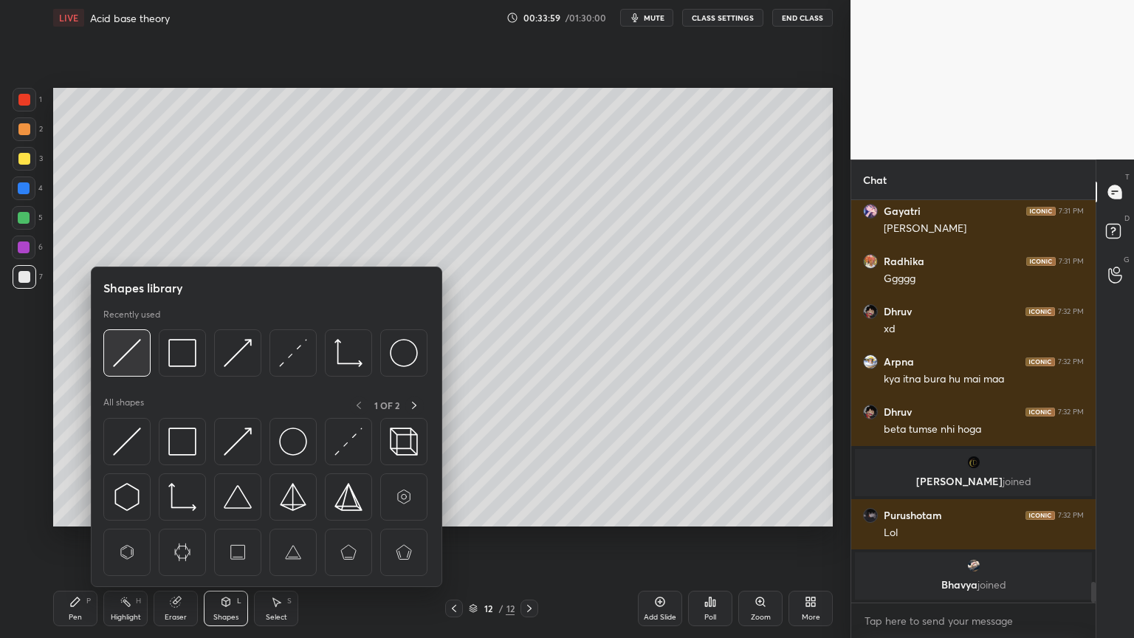
click at [129, 356] on img at bounding box center [127, 353] width 28 height 28
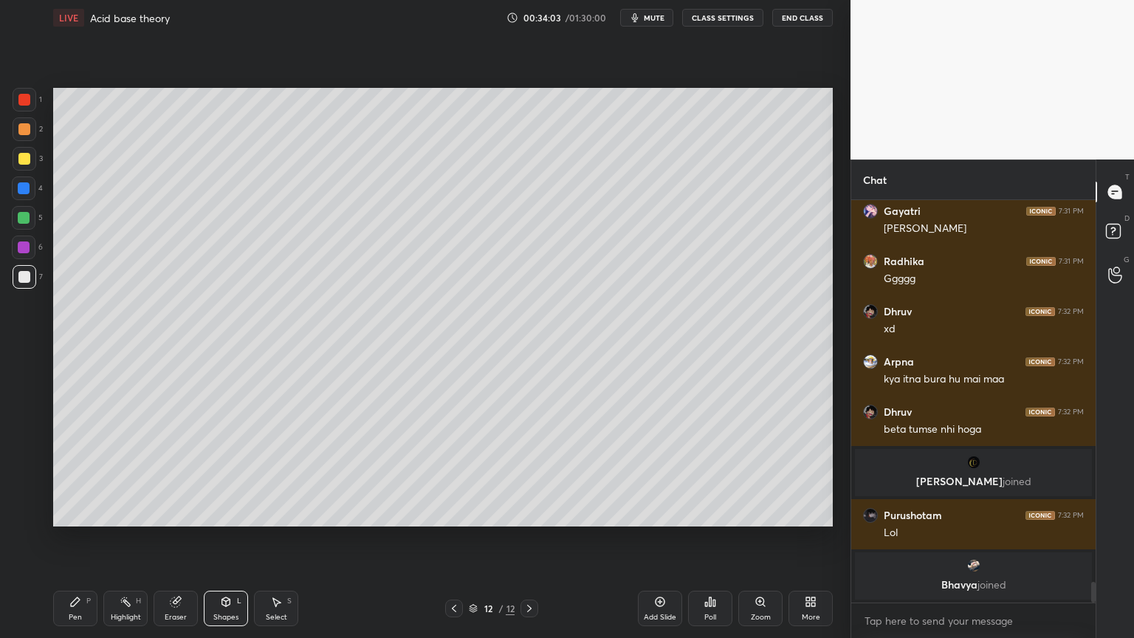
drag, startPoint x: 113, startPoint y: 620, endPoint x: 162, endPoint y: 570, distance: 70.5
click at [115, 538] on div "Highlight" at bounding box center [126, 616] width 30 height 7
click at [652, 538] on div "Add Slide" at bounding box center [660, 616] width 32 height 7
click at [86, 538] on div "Pen P" at bounding box center [75, 608] width 44 height 35
click at [238, 538] on div "Shapes" at bounding box center [225, 616] width 25 height 7
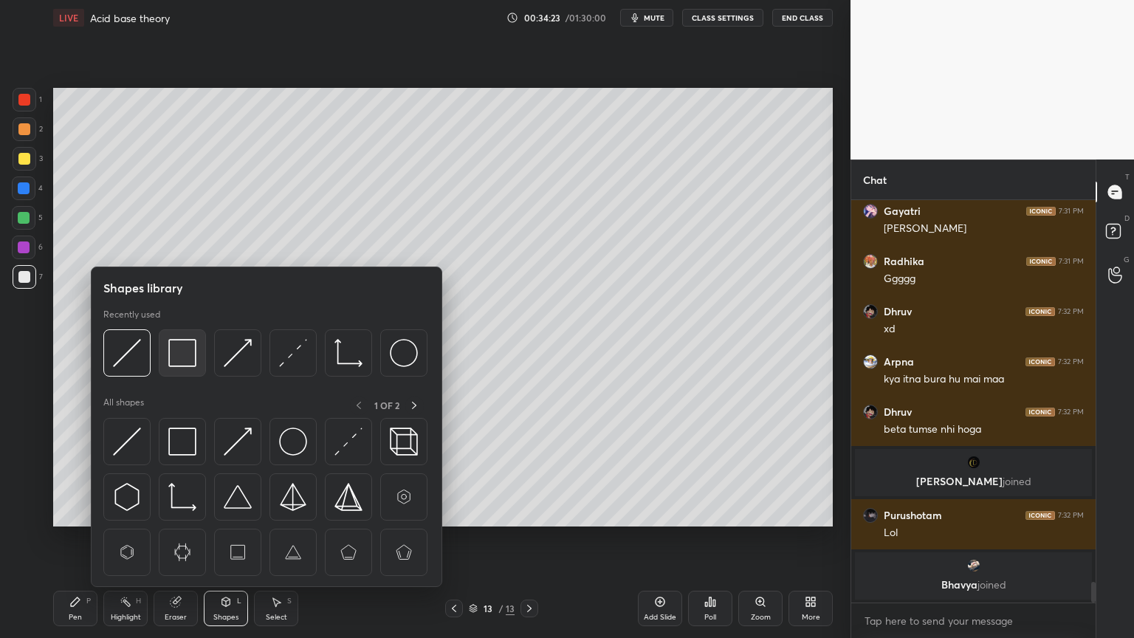
click at [186, 365] on img at bounding box center [182, 353] width 28 height 28
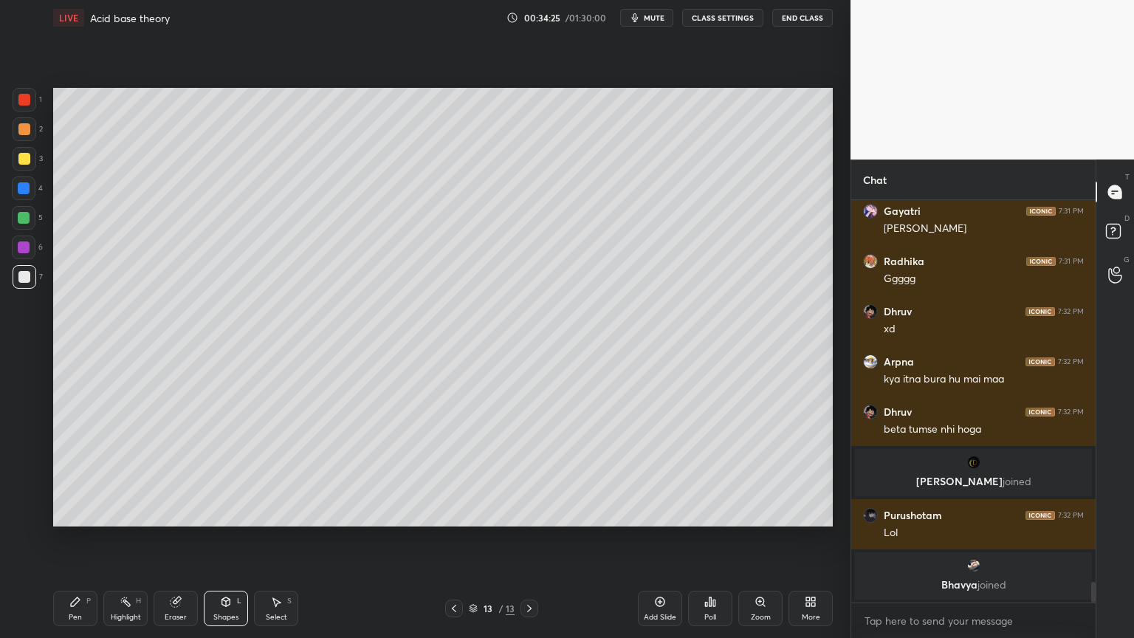
click at [71, 538] on div "Pen P" at bounding box center [75, 608] width 44 height 35
click at [455, 538] on icon at bounding box center [454, 608] width 12 height 12
click at [531, 538] on icon at bounding box center [529, 608] width 12 height 12
drag, startPoint x: 656, startPoint y: 613, endPoint x: 474, endPoint y: 581, distance: 185.2
click at [646, 538] on div "Add Slide" at bounding box center [660, 616] width 32 height 7
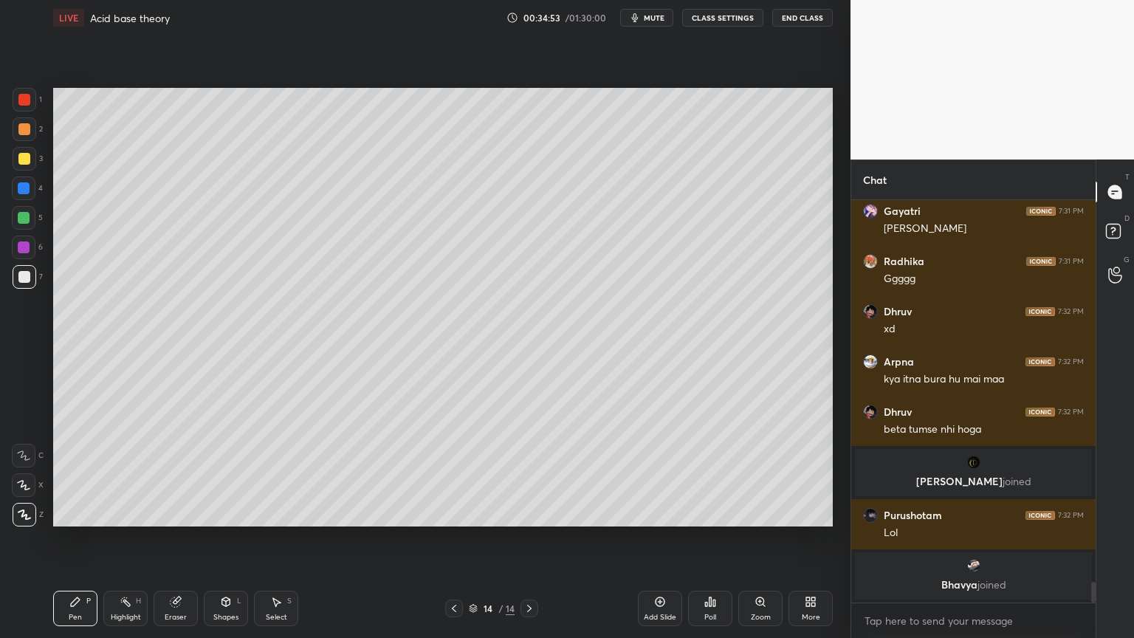
click at [74, 538] on div "Pen P" at bounding box center [75, 608] width 44 height 35
click at [30, 160] on div at bounding box center [24, 159] width 12 height 12
click at [456, 538] on icon at bounding box center [454, 608] width 12 height 12
click at [454, 538] on icon at bounding box center [454, 608] width 12 height 12
drag, startPoint x: 130, startPoint y: 614, endPoint x: 140, endPoint y: 592, distance: 24.4
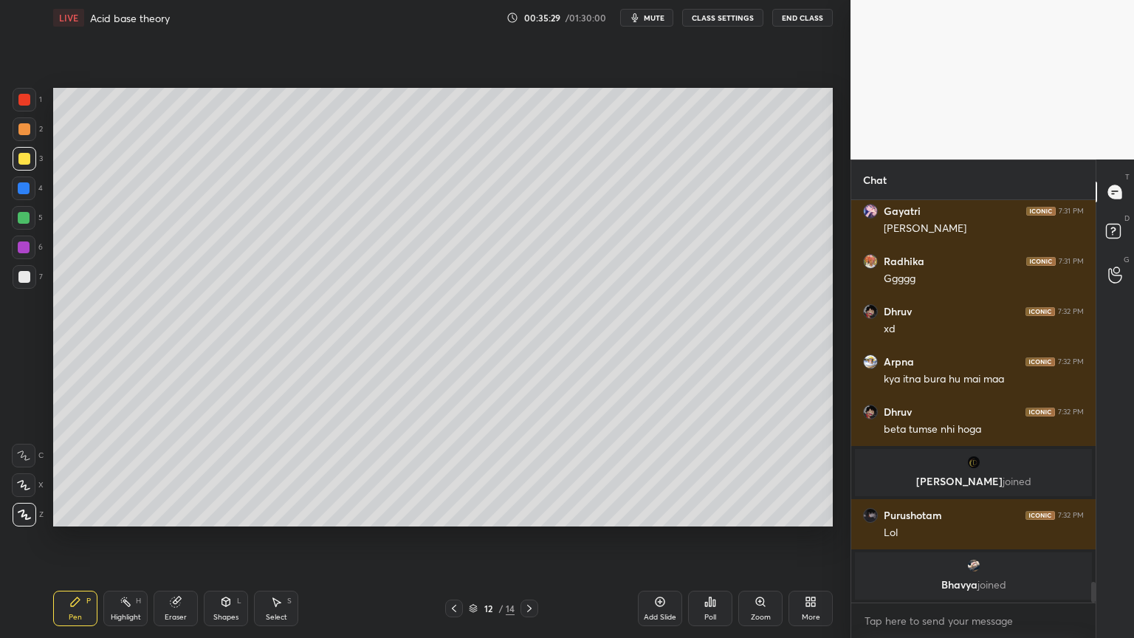
click at [131, 538] on div "Highlight" at bounding box center [126, 616] width 30 height 7
drag, startPoint x: 86, startPoint y: 615, endPoint x: 132, endPoint y: 560, distance: 71.7
click at [86, 538] on div "Pen P" at bounding box center [75, 608] width 44 height 35
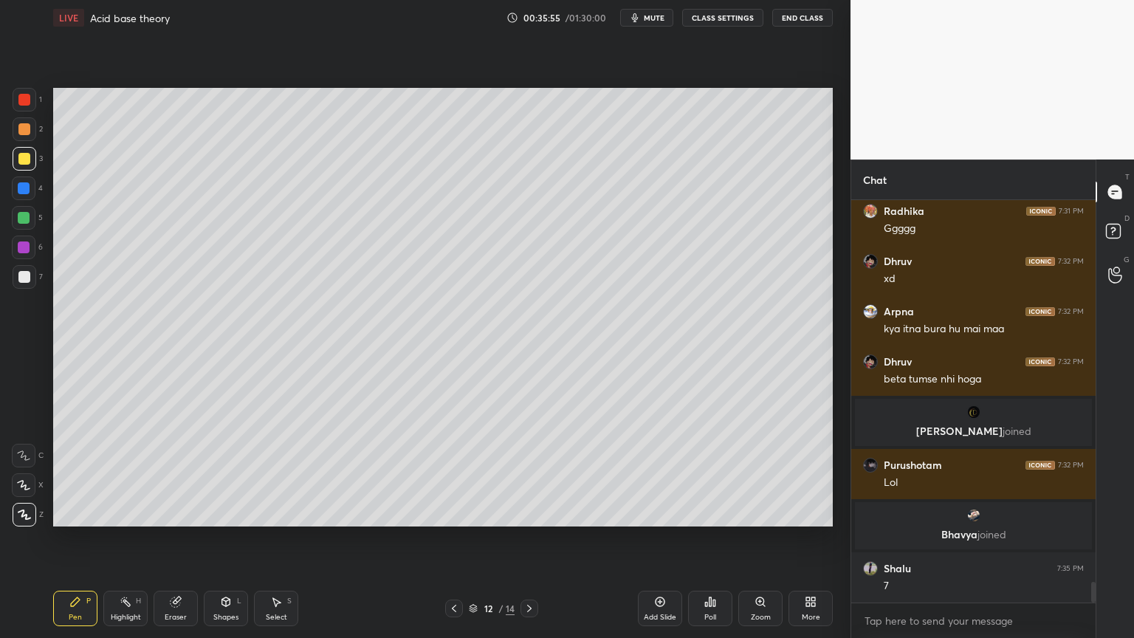
click at [224, 538] on div "Shapes L" at bounding box center [226, 608] width 44 height 35
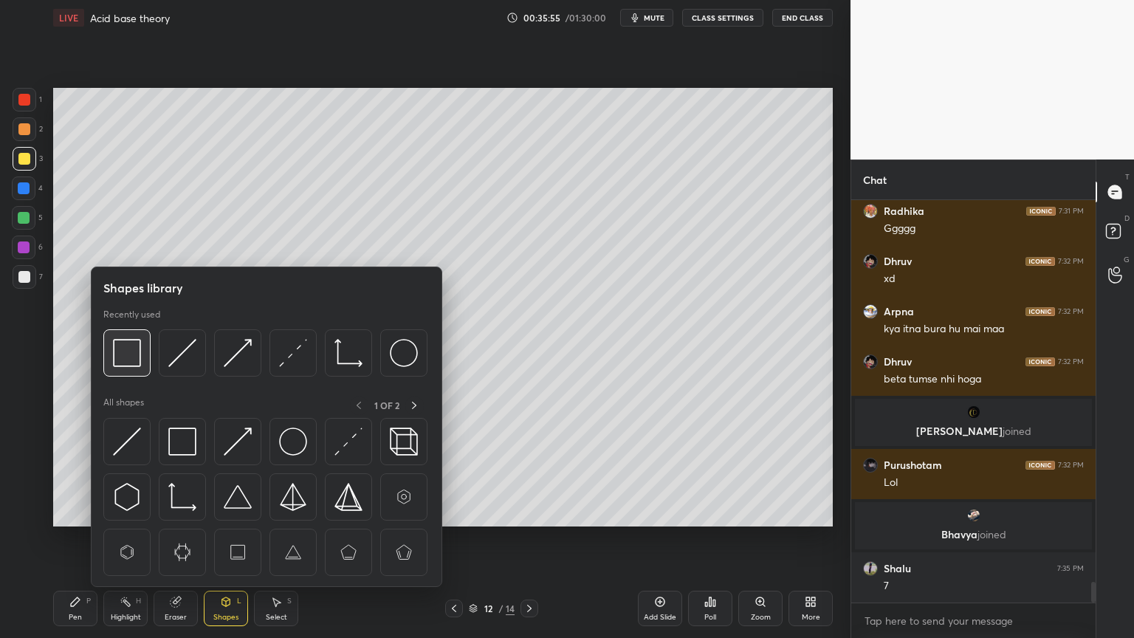
click at [124, 351] on img at bounding box center [127, 353] width 28 height 28
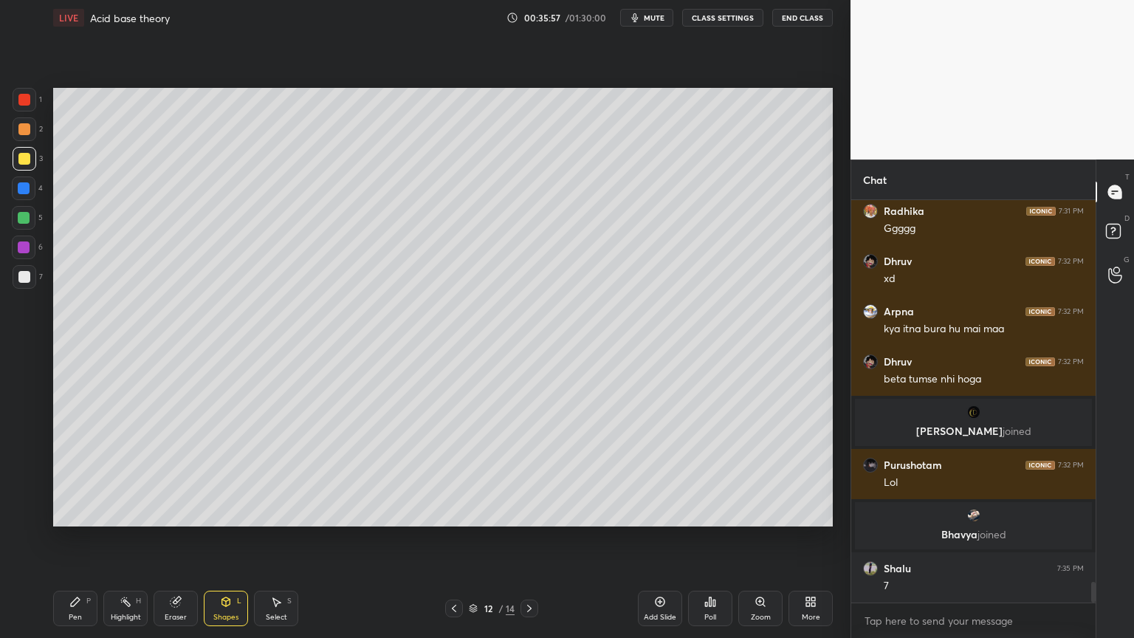
click at [127, 538] on div "Highlight" at bounding box center [126, 616] width 30 height 7
drag, startPoint x: 527, startPoint y: 603, endPoint x: 531, endPoint y: 596, distance: 8.0
click at [525, 538] on icon at bounding box center [529, 608] width 12 height 12
click at [709, 538] on div "Poll" at bounding box center [710, 608] width 44 height 35
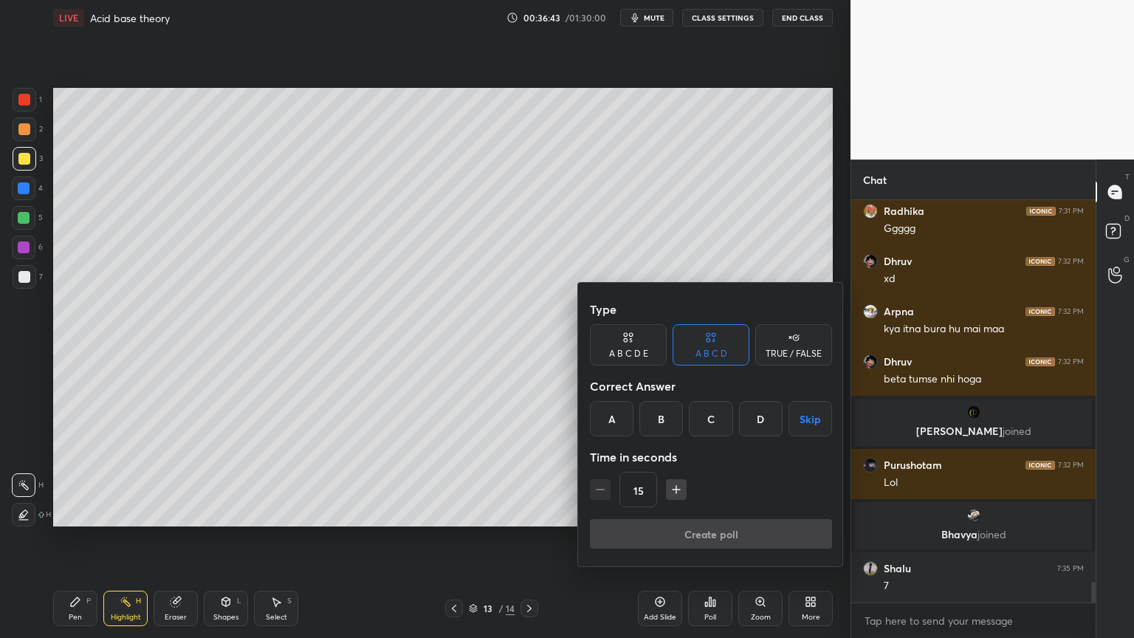
click at [622, 424] on div "A" at bounding box center [612, 418] width 44 height 35
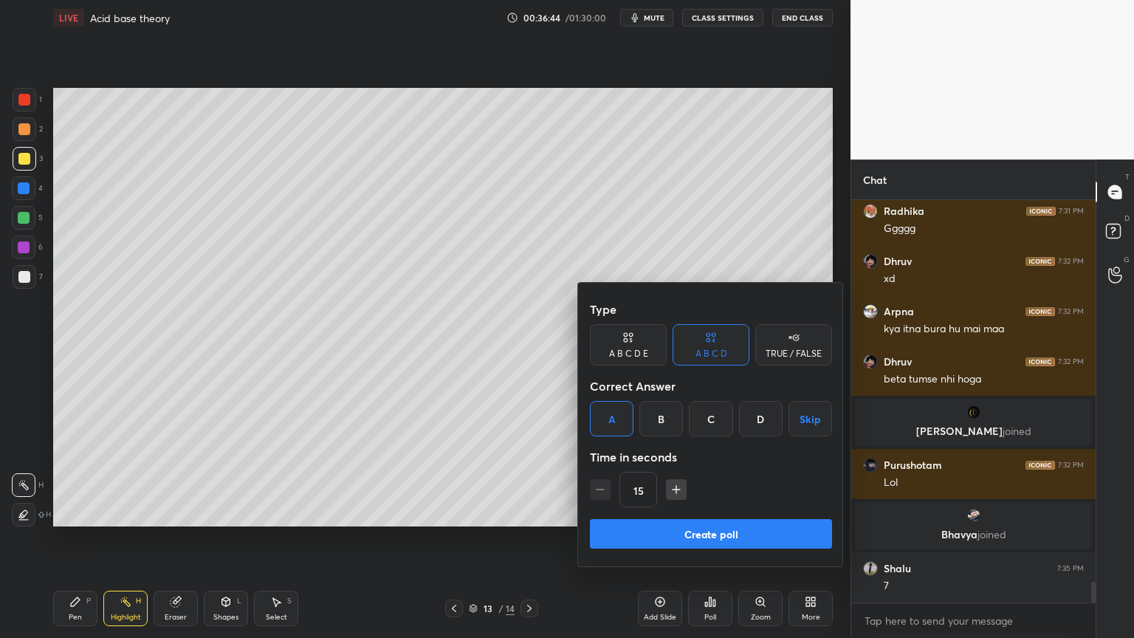
click at [715, 21] on div at bounding box center [567, 319] width 1134 height 638
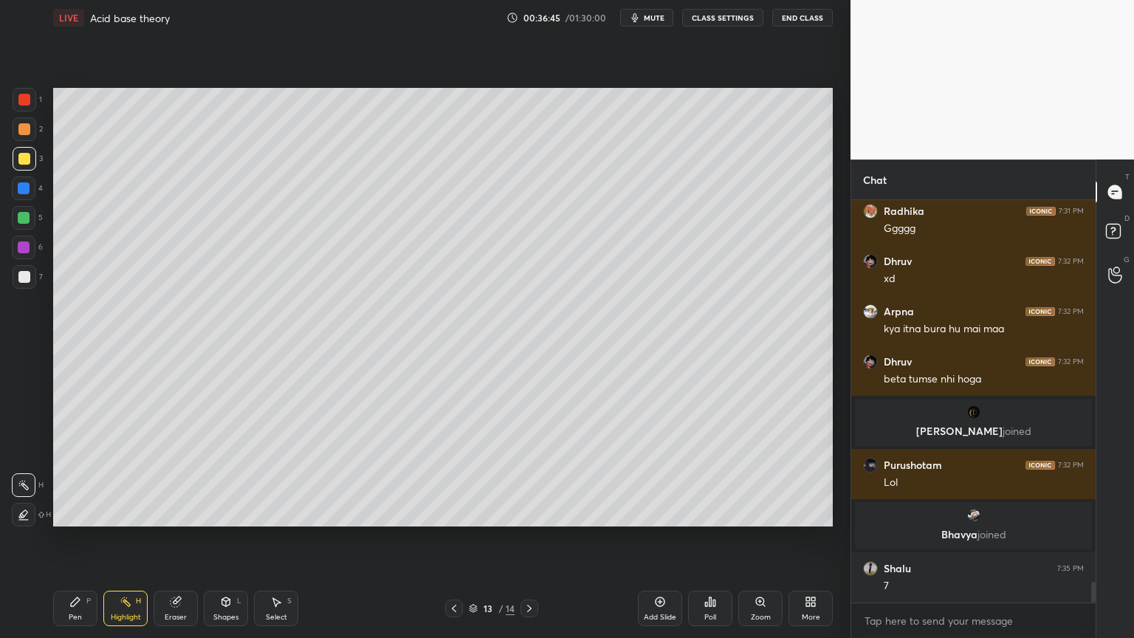
click at [719, 18] on button "CLASS SETTINGS" at bounding box center [722, 18] width 81 height 18
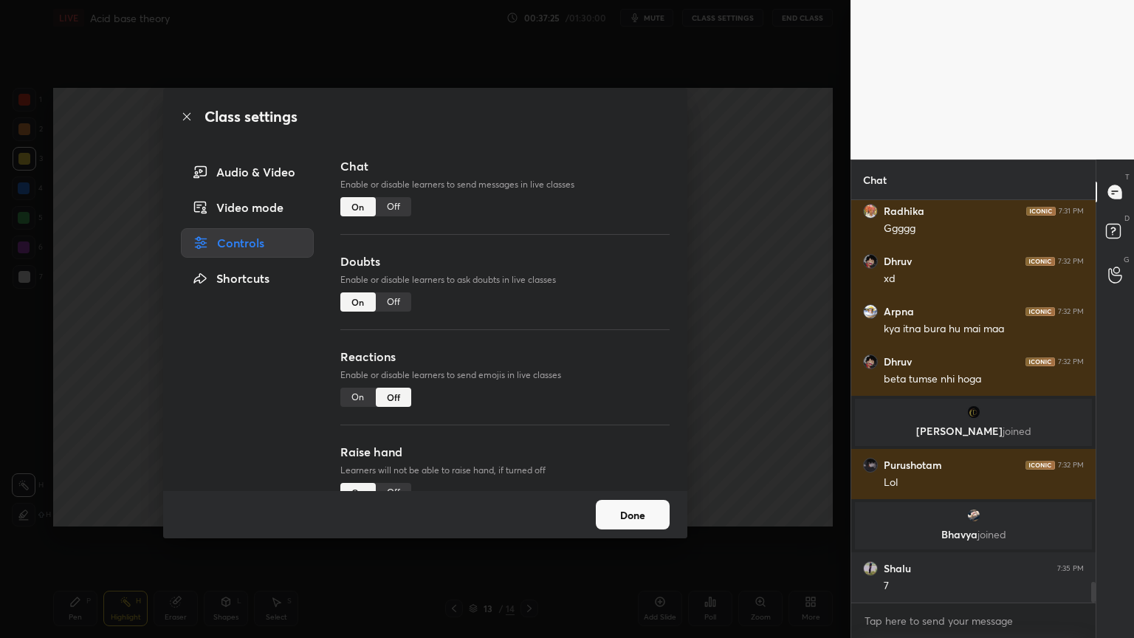
click at [753, 499] on div "Class settings Audio & Video Video mode Controls Shortcuts Chat Enable or disab…" at bounding box center [425, 319] width 850 height 638
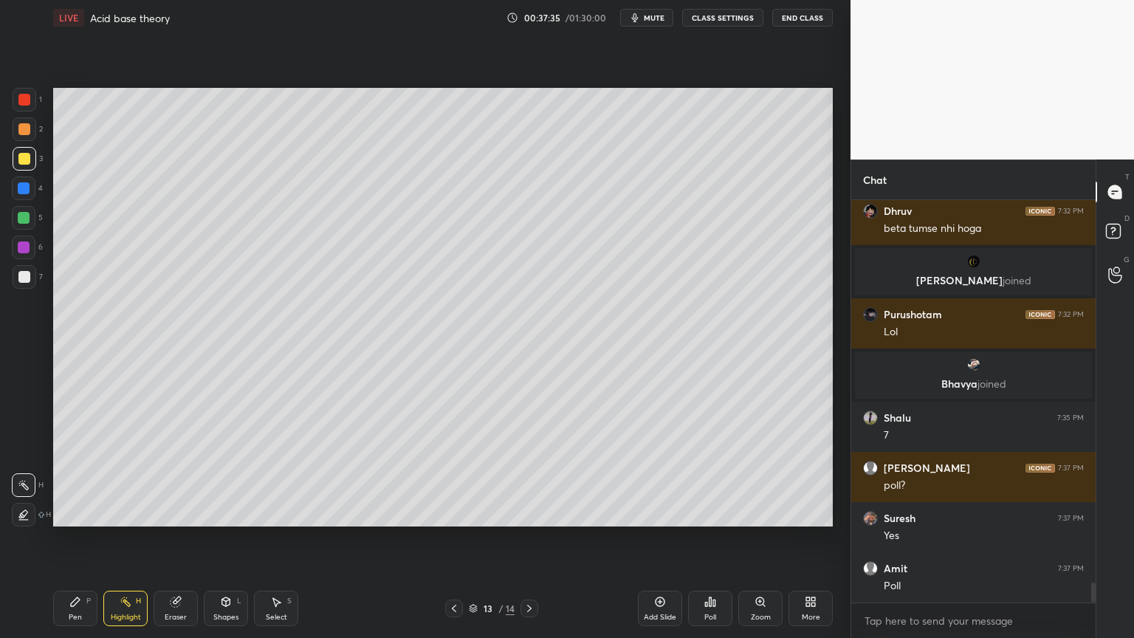
scroll to position [7729, 0]
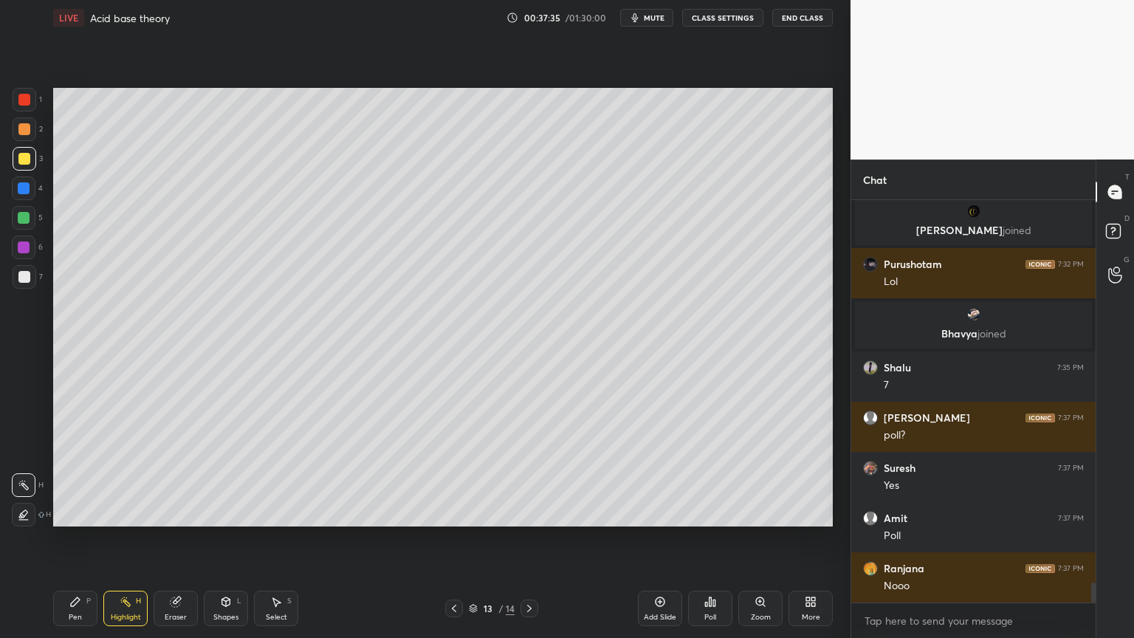
click at [714, 538] on div "Poll" at bounding box center [710, 608] width 44 height 35
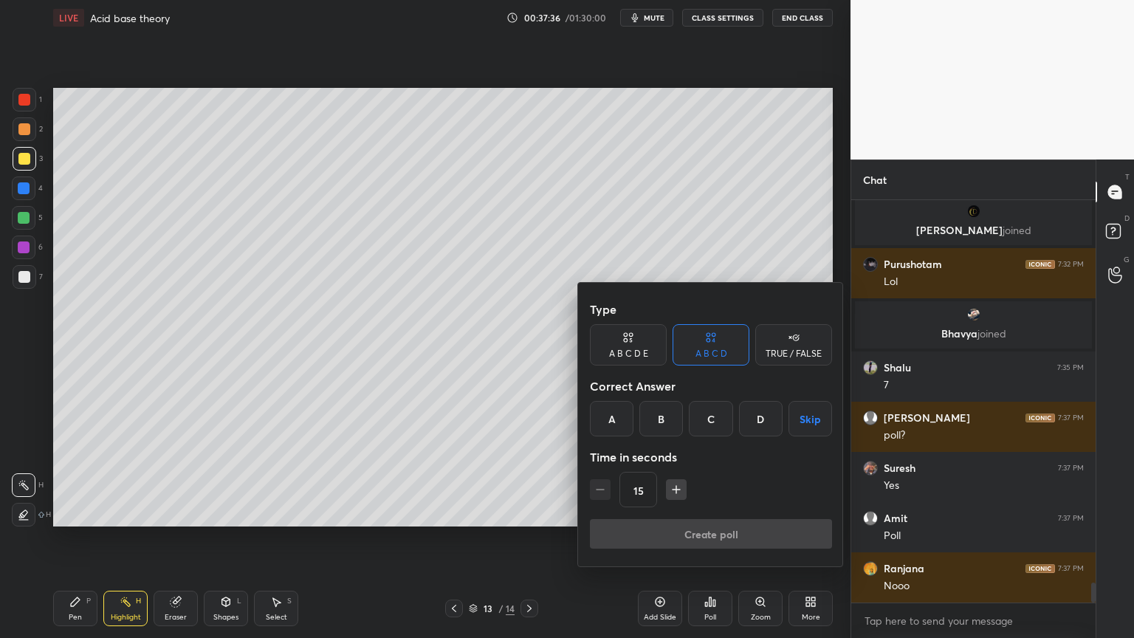
scroll to position [7780, 0]
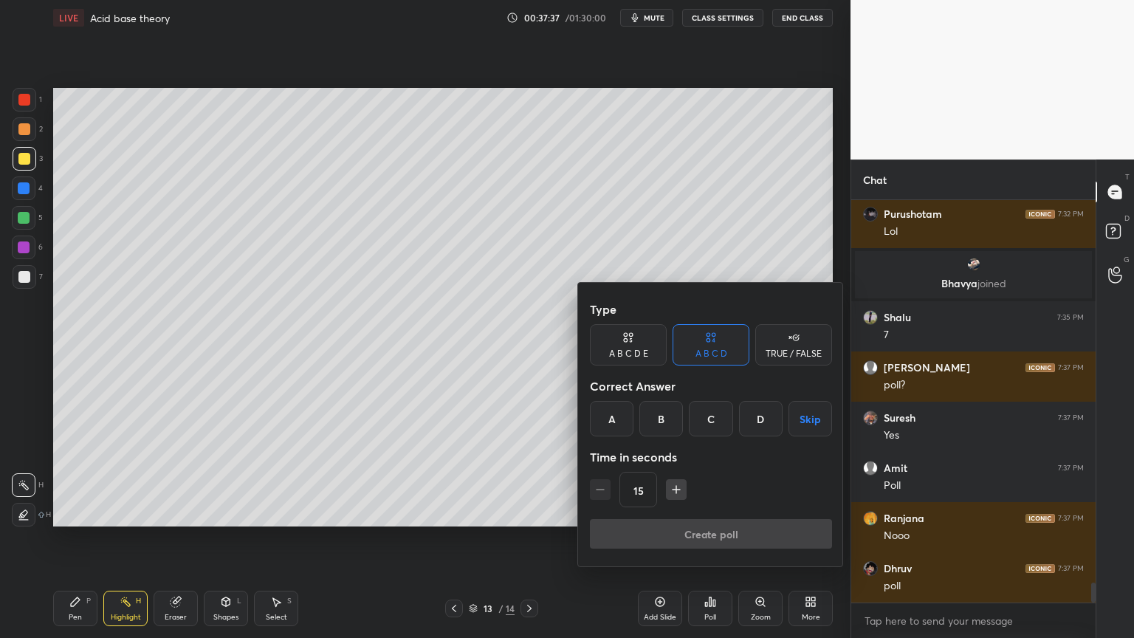
drag, startPoint x: 608, startPoint y: 416, endPoint x: 614, endPoint y: 426, distance: 11.3
click at [610, 416] on div "A" at bounding box center [612, 418] width 44 height 35
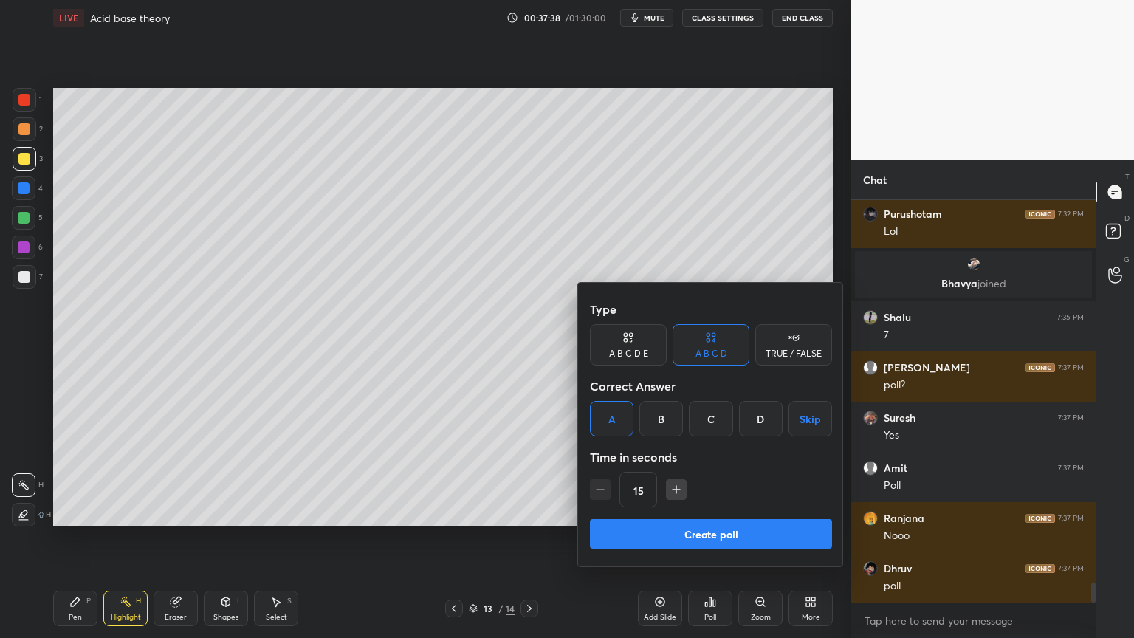
scroll to position [7830, 0]
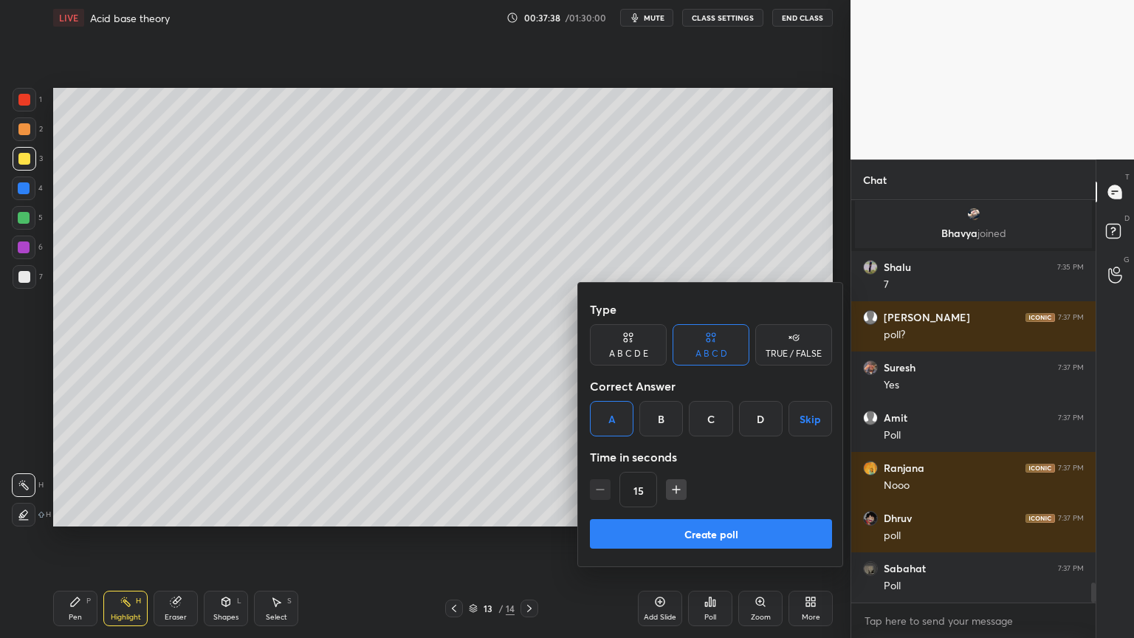
click at [712, 526] on button "Create poll" at bounding box center [711, 534] width 242 height 30
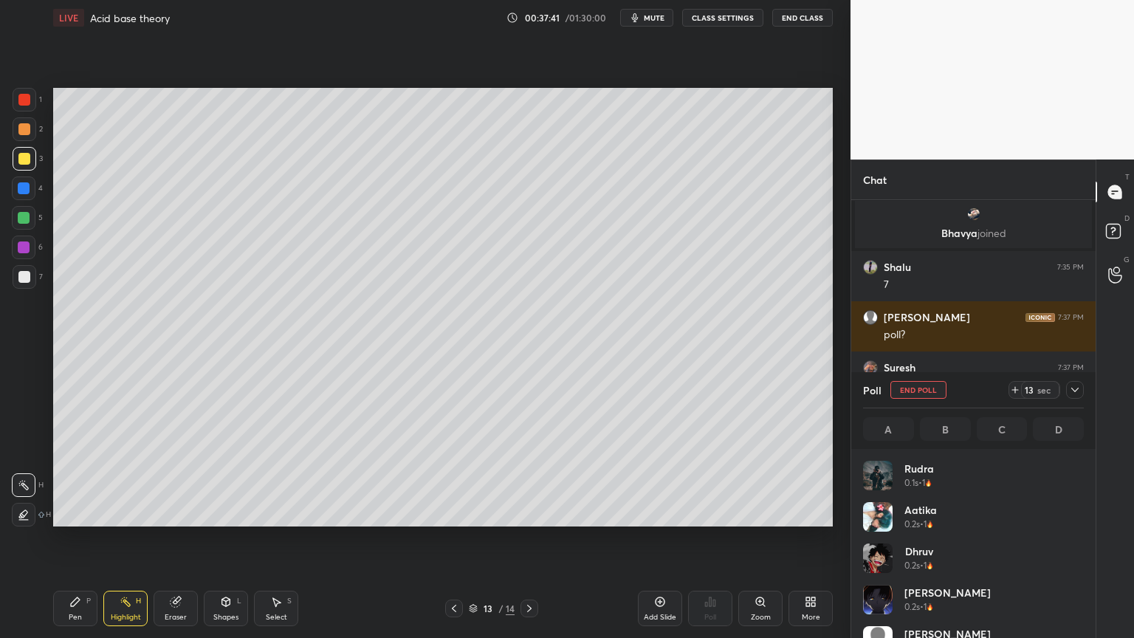
scroll to position [173, 216]
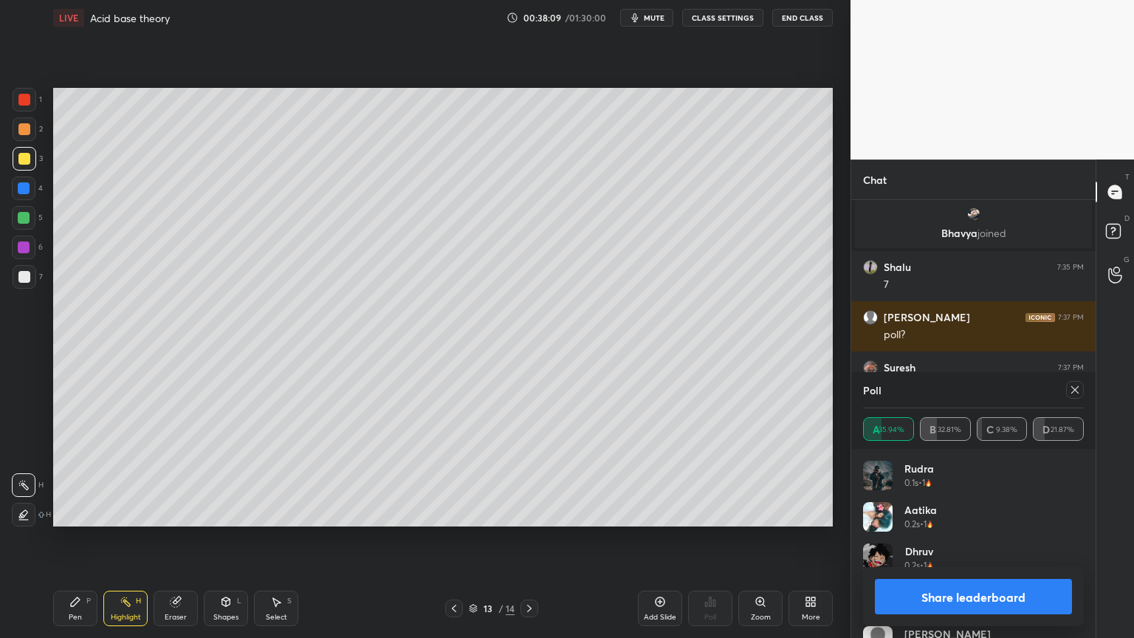
drag, startPoint x: 1033, startPoint y: 603, endPoint x: 1023, endPoint y: 602, distance: 9.6
click at [1028, 538] on button "Share leaderboard" at bounding box center [973, 596] width 197 height 35
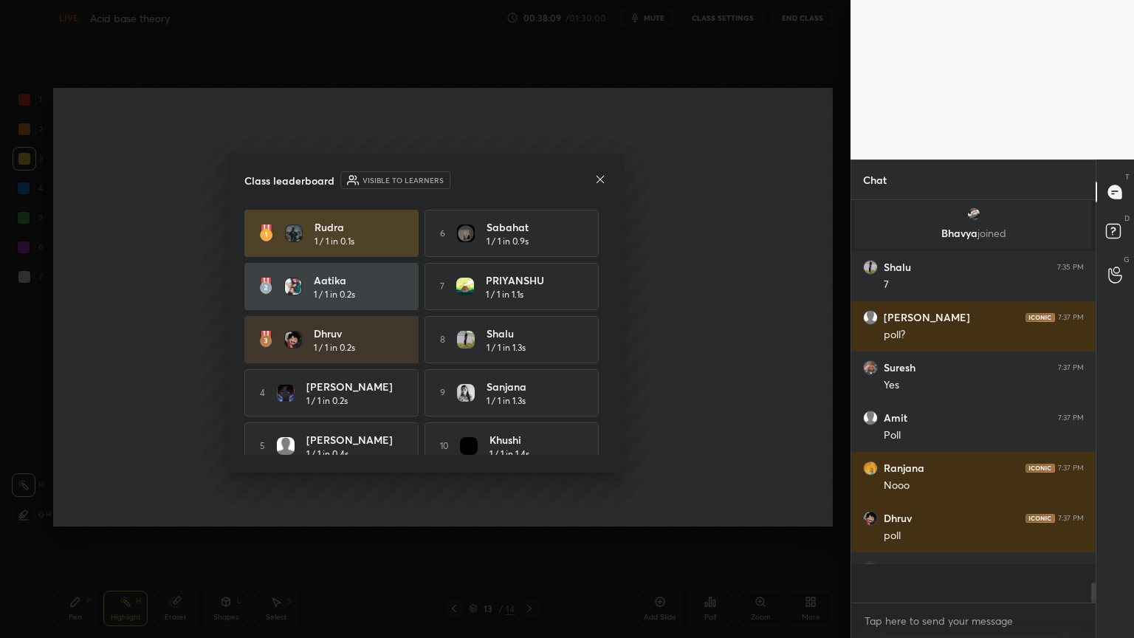
scroll to position [4, 4]
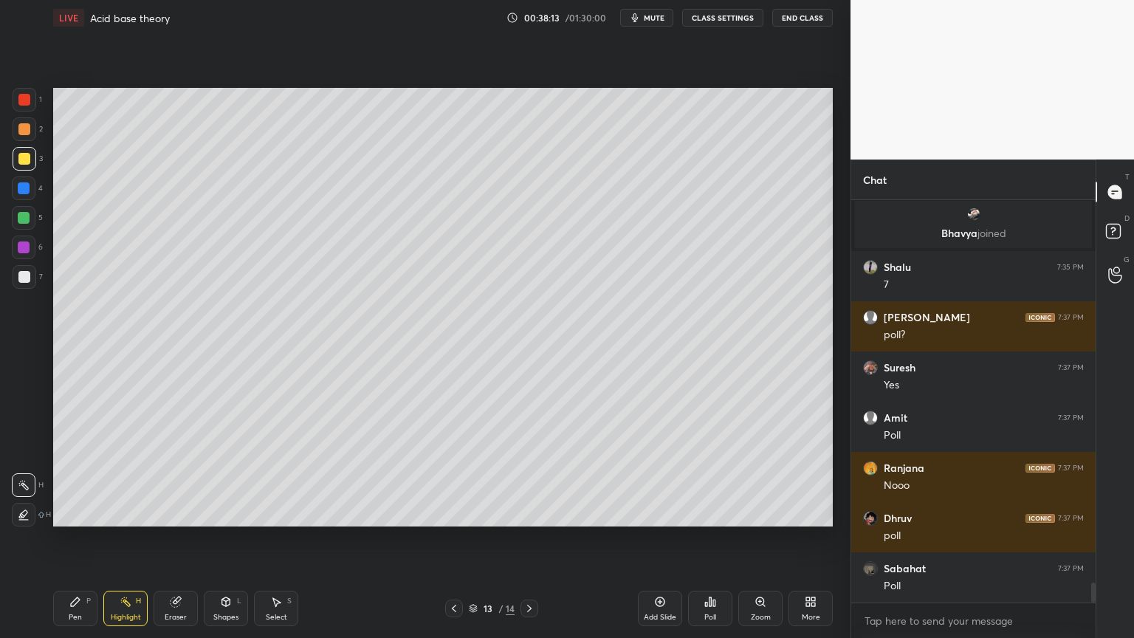
click at [68, 538] on div "Pen P" at bounding box center [75, 608] width 44 height 35
click at [27, 137] on div at bounding box center [25, 129] width 24 height 24
drag, startPoint x: 30, startPoint y: 166, endPoint x: 44, endPoint y: 165, distance: 14.1
click at [30, 163] on div at bounding box center [25, 159] width 24 height 24
drag, startPoint x: 113, startPoint y: 612, endPoint x: 95, endPoint y: 542, distance: 72.3
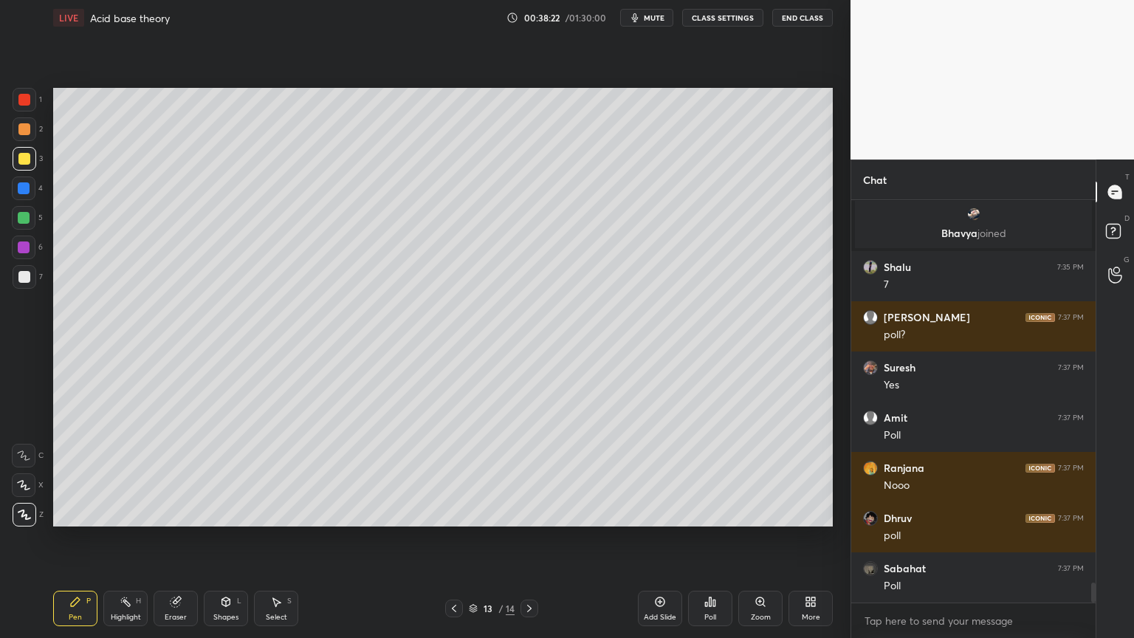
click at [111, 538] on div "Highlight H" at bounding box center [125, 608] width 44 height 35
click at [229, 538] on div "Shapes L" at bounding box center [226, 608] width 44 height 35
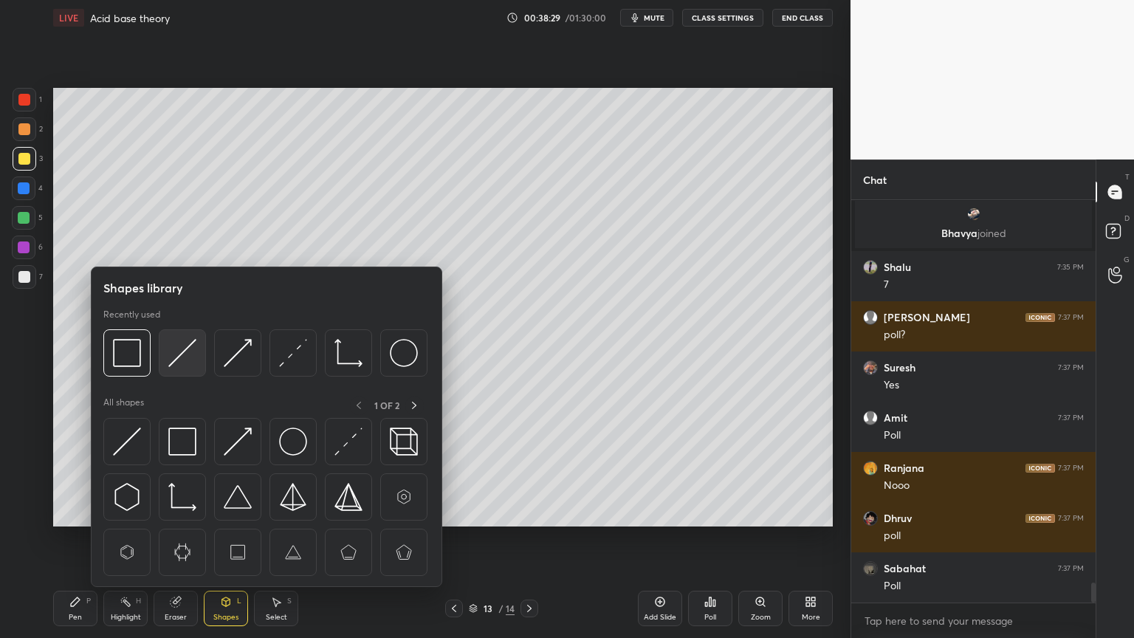
click at [180, 355] on img at bounding box center [182, 353] width 28 height 28
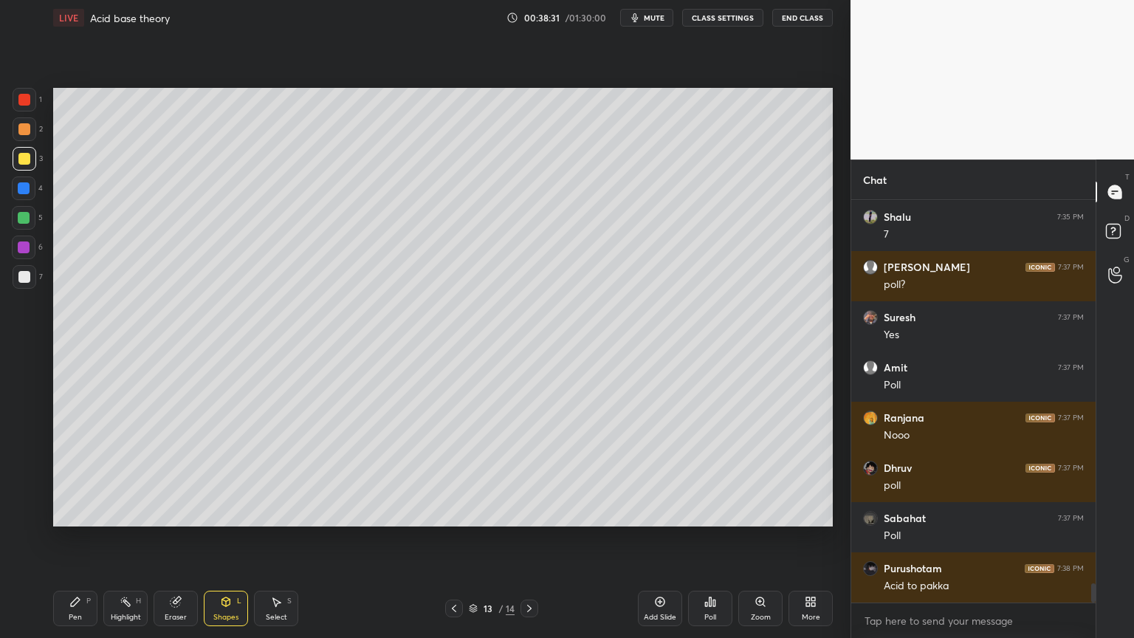
click at [128, 538] on div "Highlight H" at bounding box center [125, 608] width 44 height 35
click at [79, 538] on div "Pen" at bounding box center [75, 616] width 13 height 7
click at [78, 538] on div "Pen P" at bounding box center [75, 608] width 44 height 35
click at [124, 538] on div "Highlight H" at bounding box center [125, 608] width 44 height 35
click at [452, 538] on icon at bounding box center [454, 608] width 12 height 12
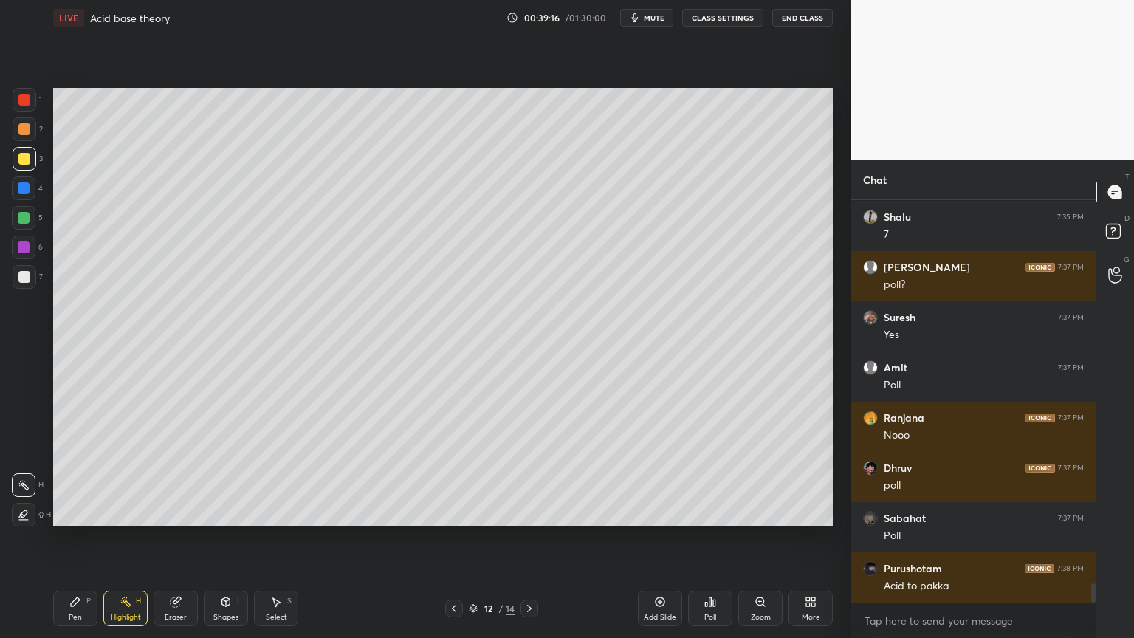
drag, startPoint x: 138, startPoint y: 608, endPoint x: 145, endPoint y: 600, distance: 10.5
click at [140, 538] on div "Highlight H" at bounding box center [125, 608] width 44 height 35
drag, startPoint x: 531, startPoint y: 609, endPoint x: 532, endPoint y: 571, distance: 37.7
click at [529, 538] on icon at bounding box center [529, 608] width 12 height 12
click at [69, 538] on div "Pen P" at bounding box center [75, 608] width 44 height 35
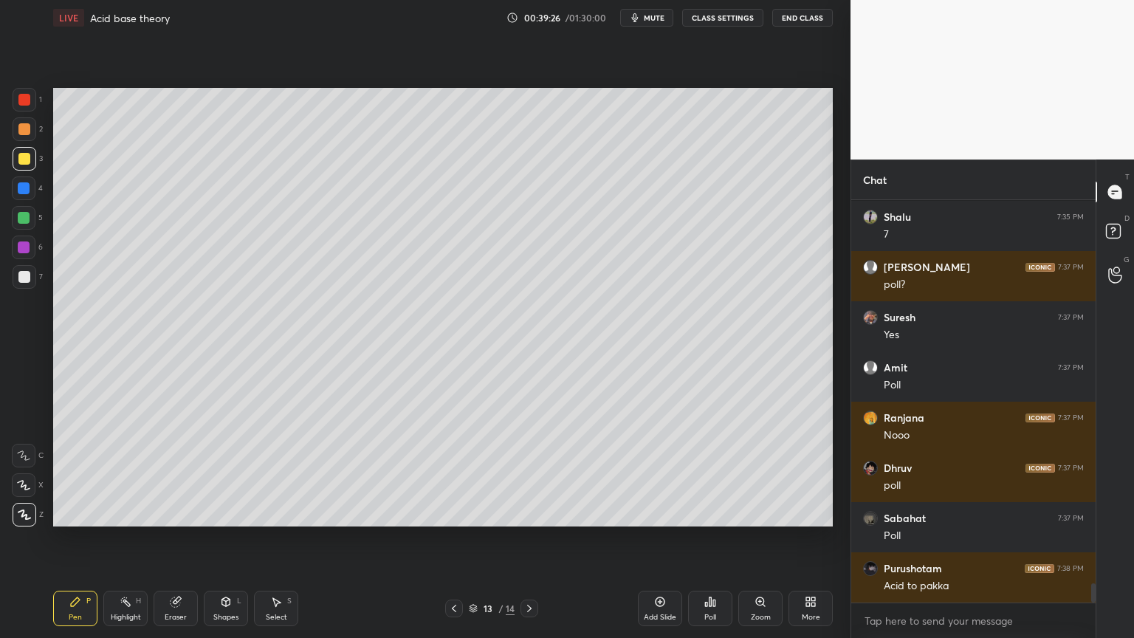
click at [74, 538] on div "Pen P" at bounding box center [75, 608] width 44 height 35
click at [27, 223] on div at bounding box center [24, 218] width 12 height 12
click at [131, 538] on div "Highlight H" at bounding box center [125, 608] width 44 height 35
click at [143, 538] on div "Highlight H" at bounding box center [125, 608] width 44 height 35
click at [454, 538] on div at bounding box center [454, 608] width 18 height 18
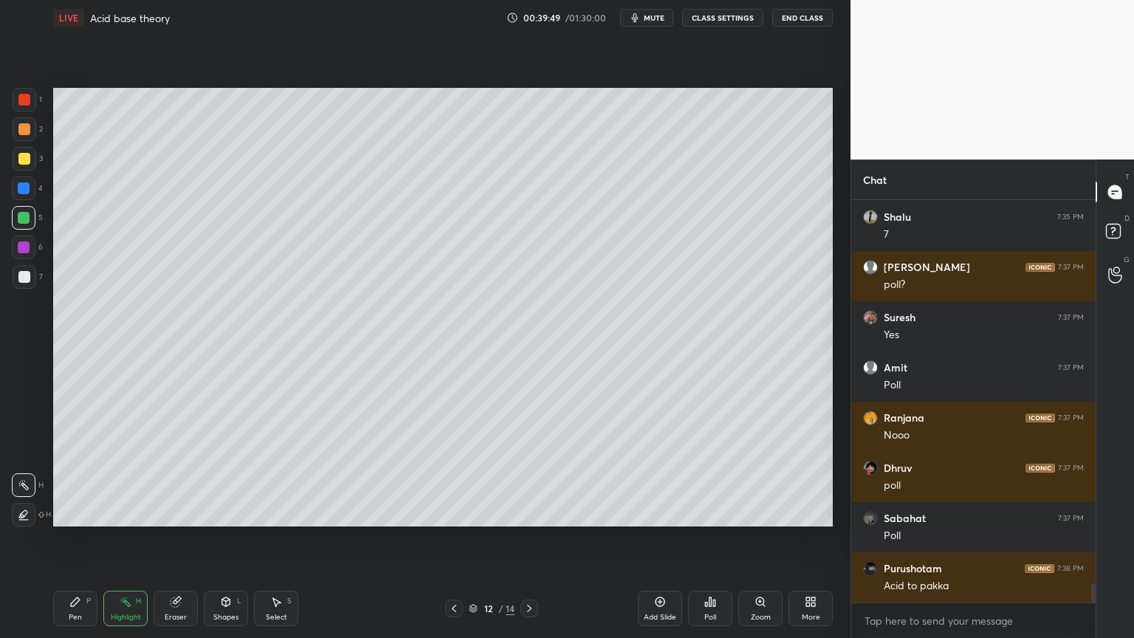
click at [531, 538] on icon at bounding box center [529, 608] width 12 height 12
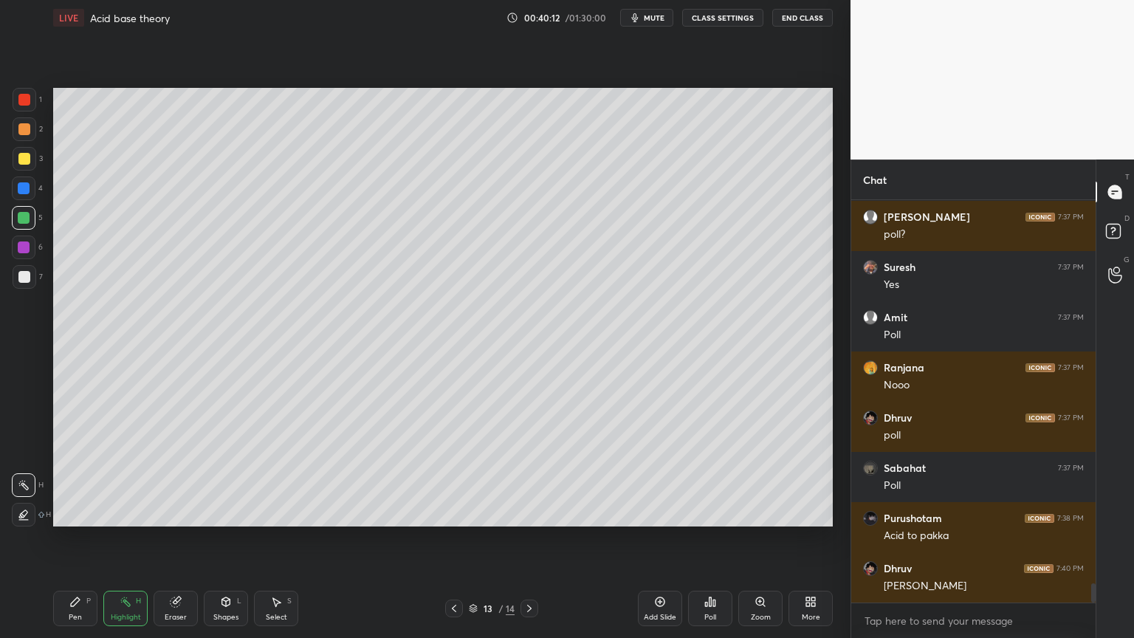
click at [452, 538] on div at bounding box center [454, 608] width 18 height 18
click at [455, 538] on icon at bounding box center [454, 608] width 12 height 12
click at [90, 538] on div "P" at bounding box center [88, 600] width 4 height 7
drag, startPoint x: 28, startPoint y: 156, endPoint x: 36, endPoint y: 168, distance: 14.3
click at [32, 163] on div at bounding box center [25, 159] width 24 height 24
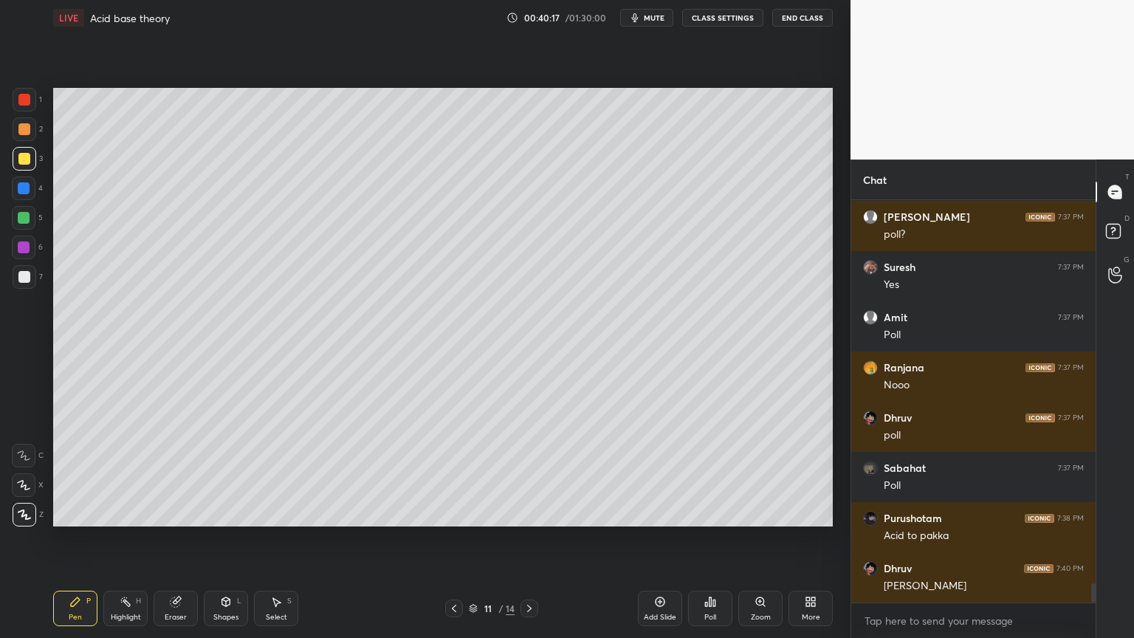
click at [145, 538] on div "Highlight H" at bounding box center [125, 608] width 44 height 35
click at [535, 538] on div at bounding box center [529, 608] width 18 height 18
click at [534, 538] on icon at bounding box center [529, 608] width 12 height 12
click at [531, 538] on icon at bounding box center [529, 608] width 12 height 12
click at [80, 538] on div "Pen" at bounding box center [75, 616] width 13 height 7
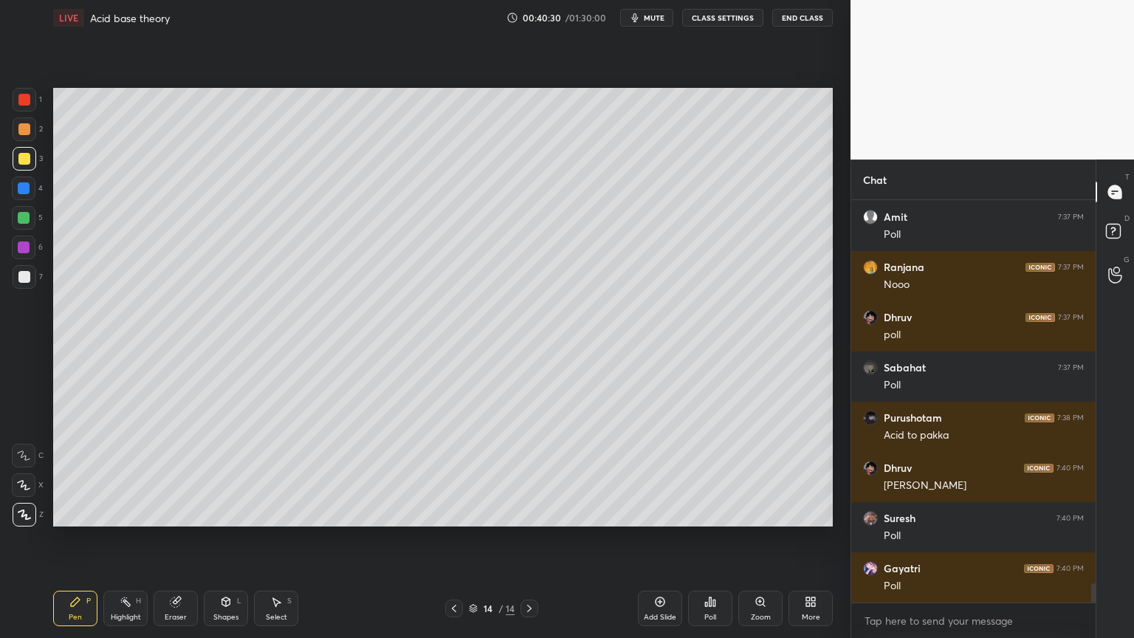
scroll to position [8081, 0]
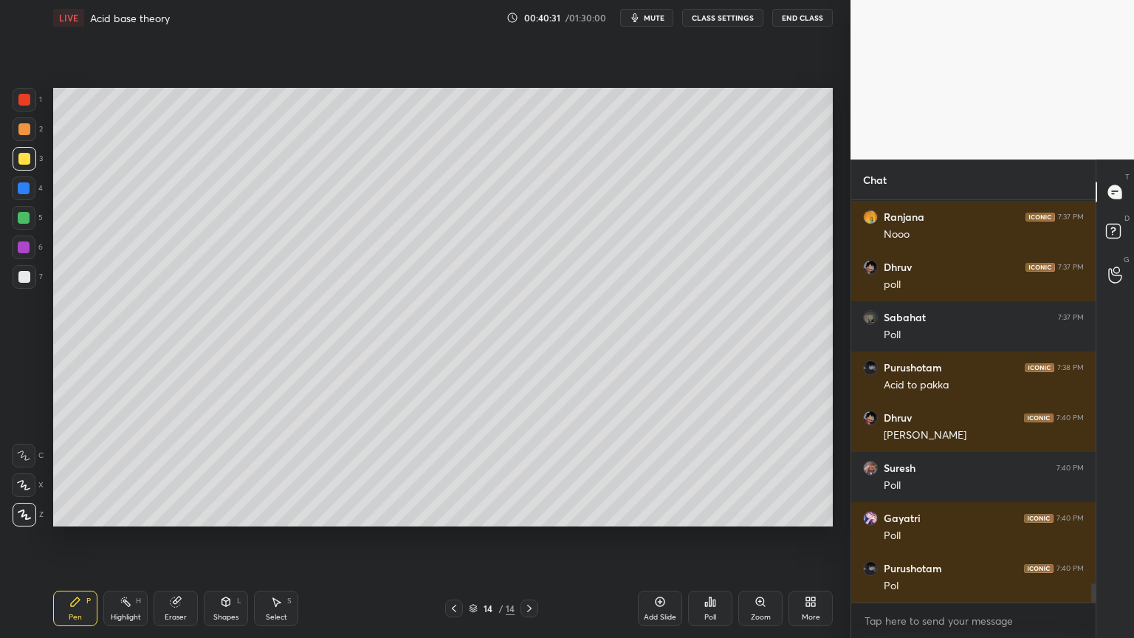
click at [653, 21] on span "mute" at bounding box center [654, 18] width 21 height 10
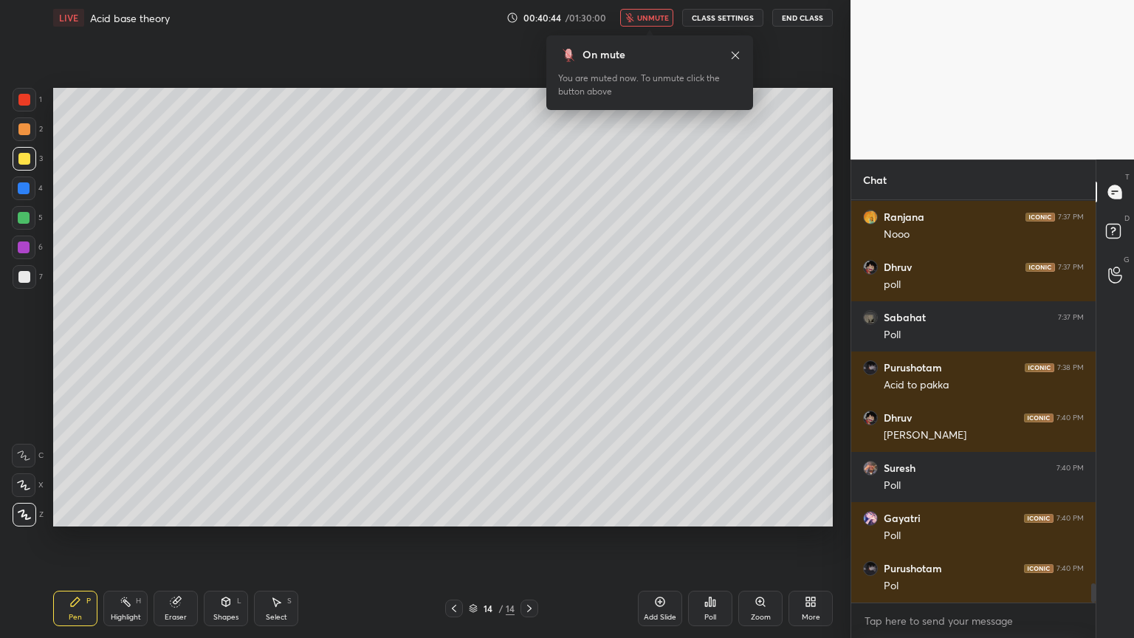
click at [715, 538] on icon at bounding box center [714, 602] width 2 height 7
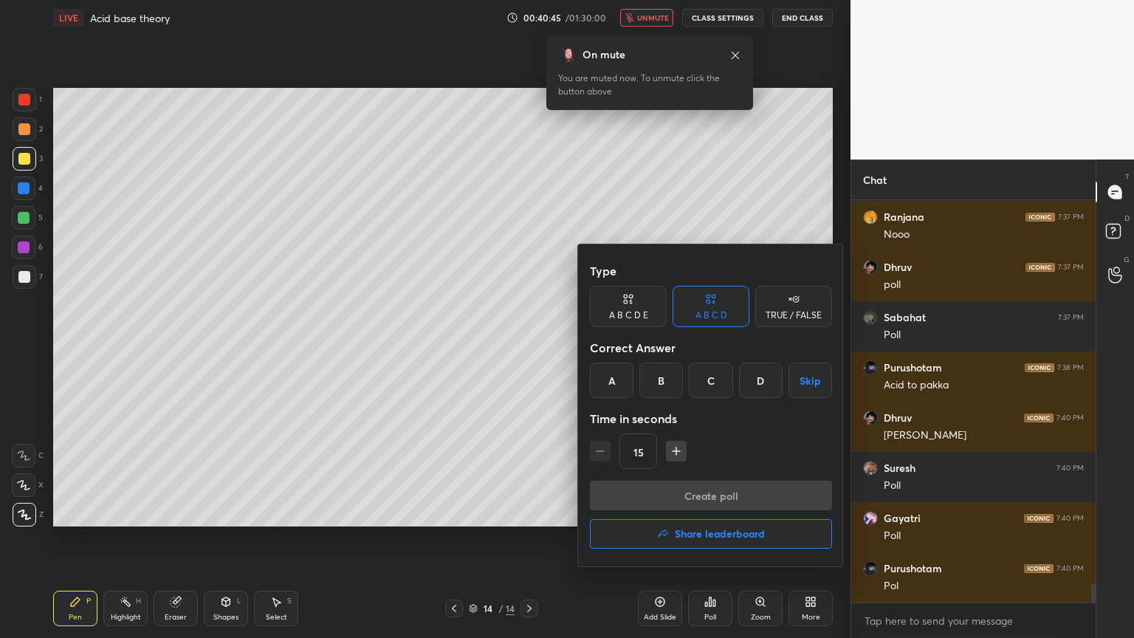
click at [515, 478] on div at bounding box center [567, 319] width 1134 height 638
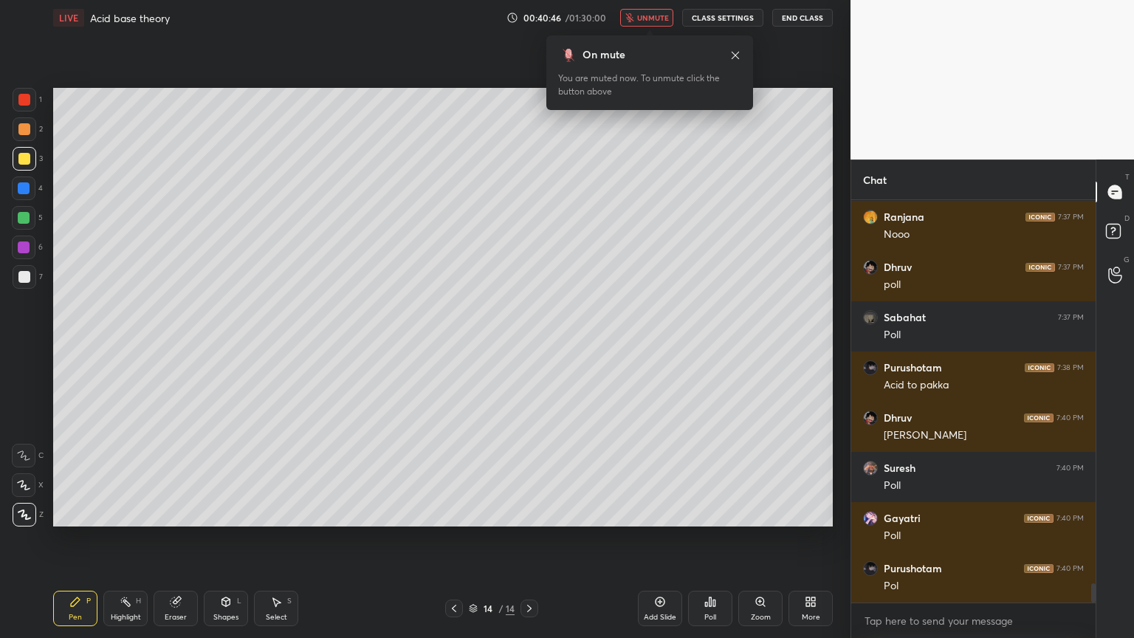
click at [710, 538] on div "Poll" at bounding box center [710, 616] width 12 height 7
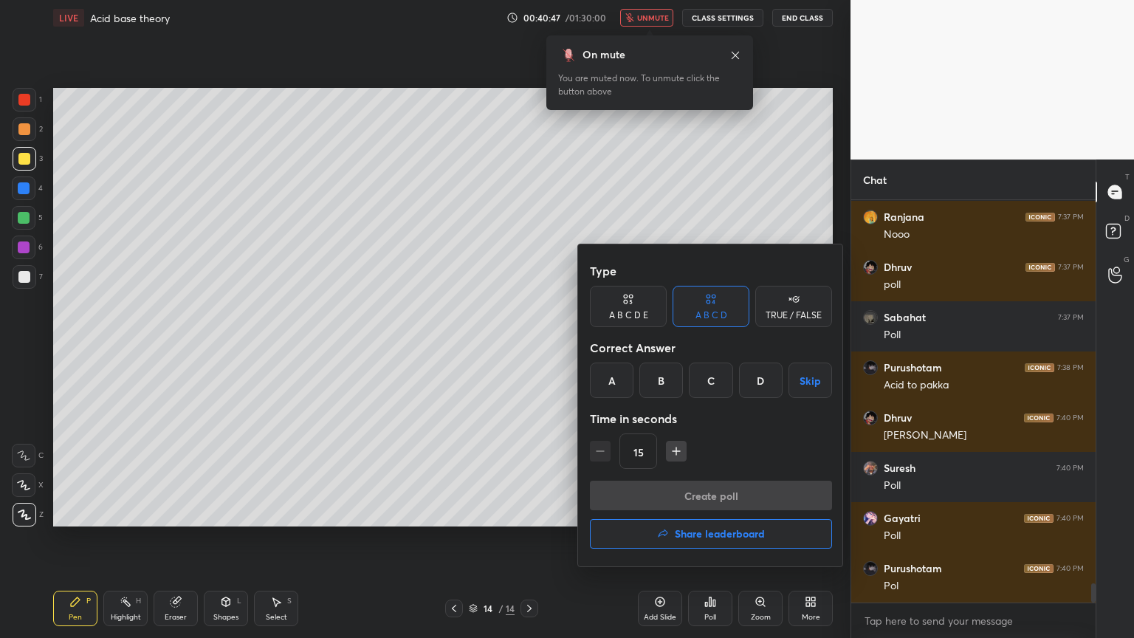
click at [709, 374] on div "C" at bounding box center [711, 379] width 44 height 35
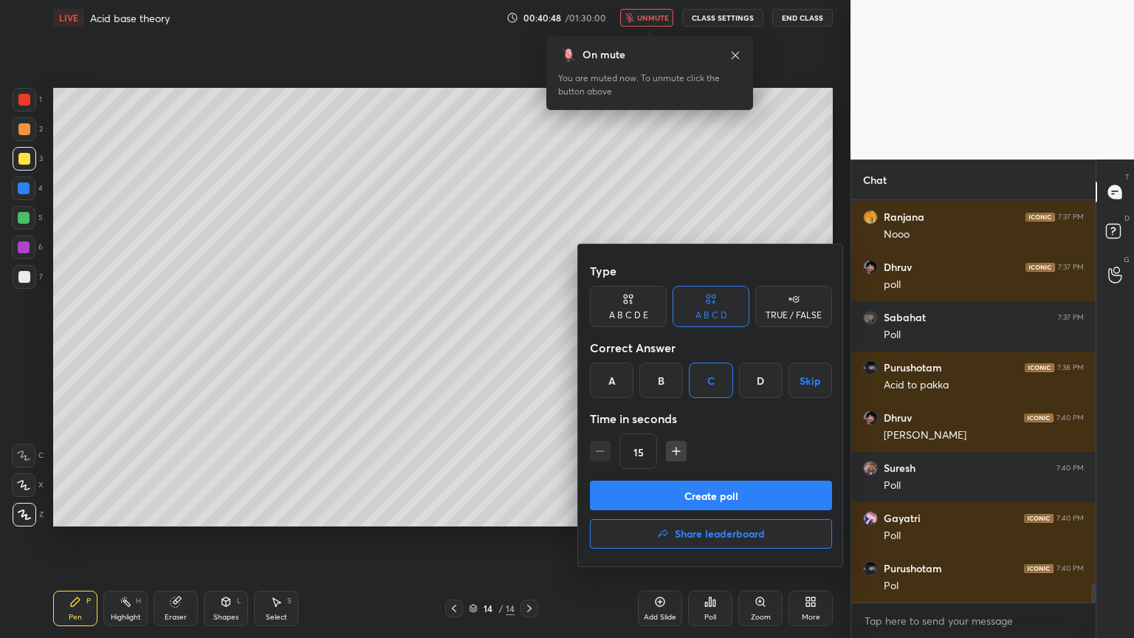
click at [726, 492] on button "Create poll" at bounding box center [711, 496] width 242 height 30
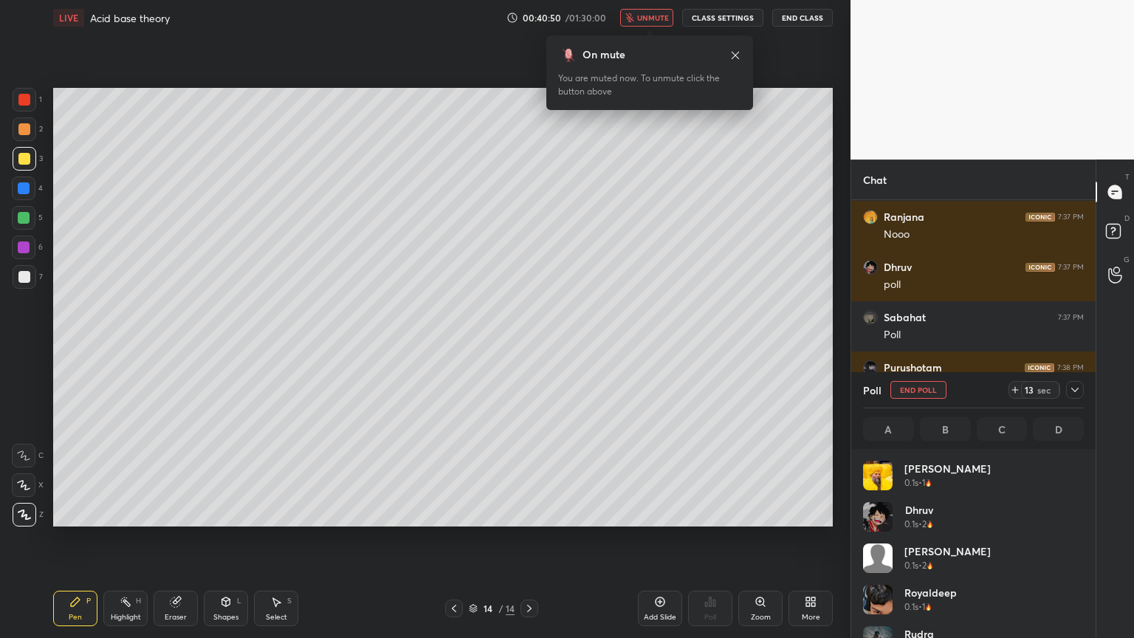
scroll to position [173, 216]
click at [648, 23] on button "unmute" at bounding box center [646, 18] width 53 height 18
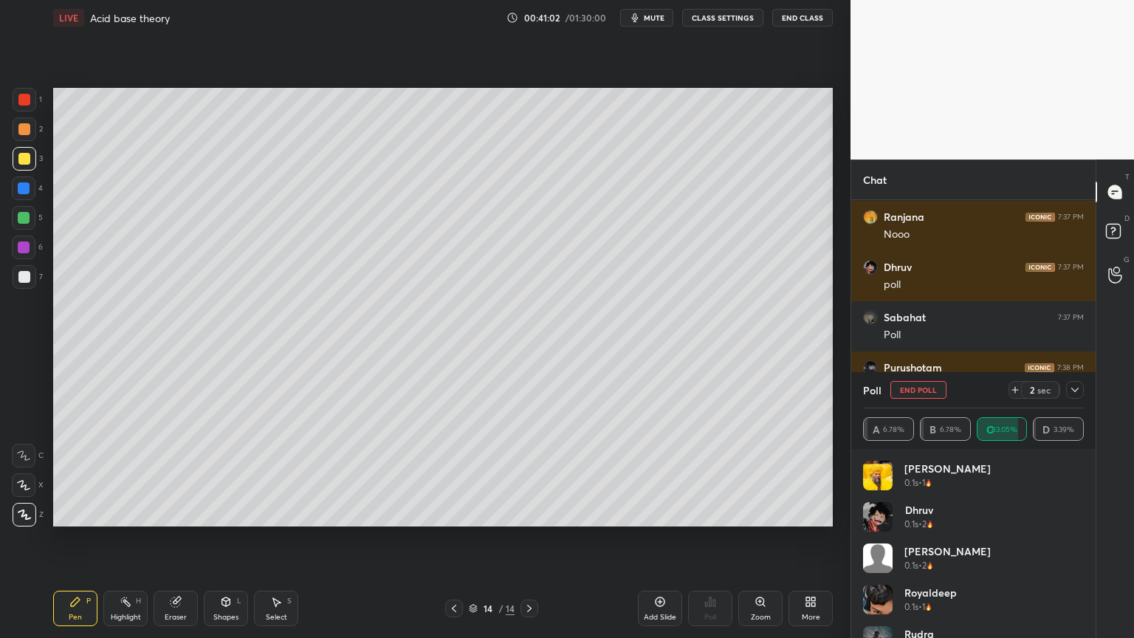
click at [220, 538] on div "Shapes" at bounding box center [225, 616] width 25 height 7
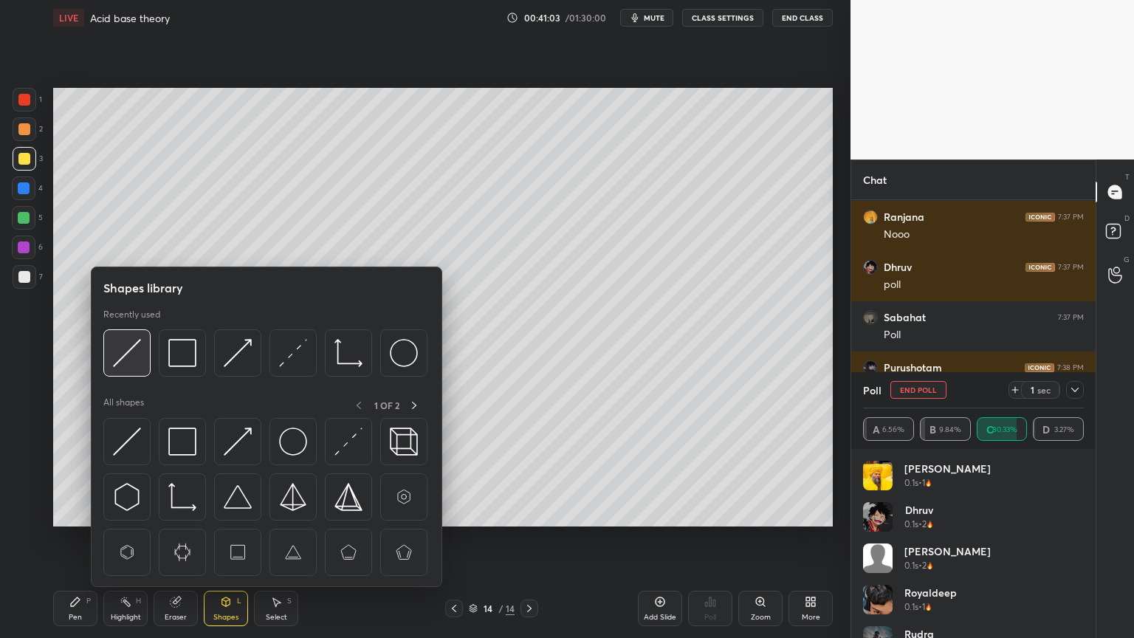
click at [124, 363] on img at bounding box center [127, 353] width 28 height 28
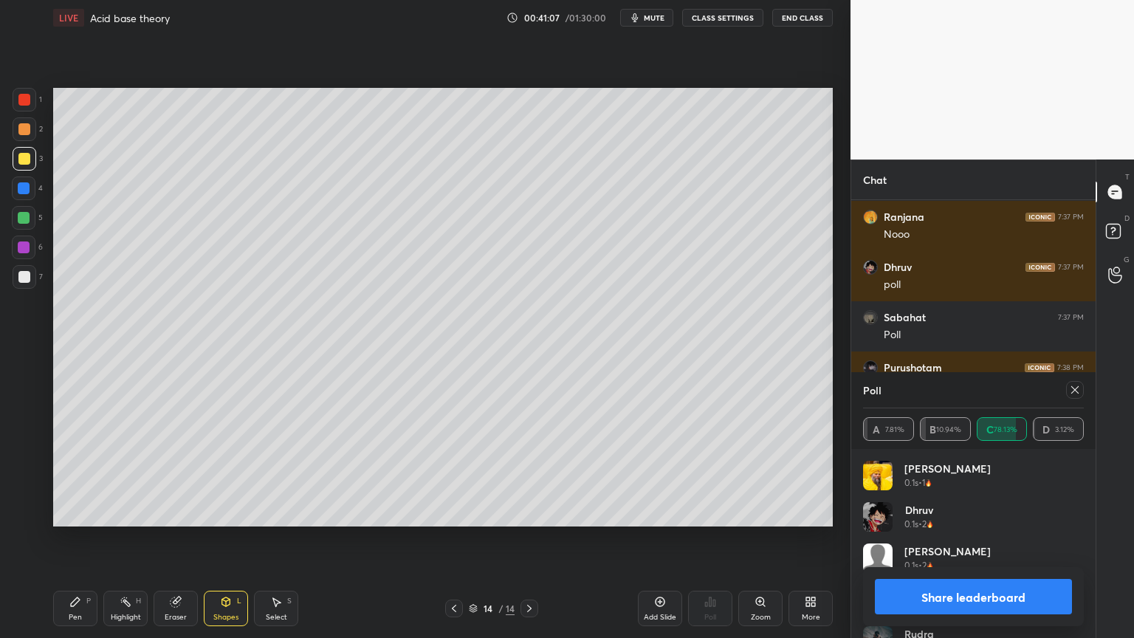
click at [988, 538] on button "Share leaderboard" at bounding box center [973, 596] width 197 height 35
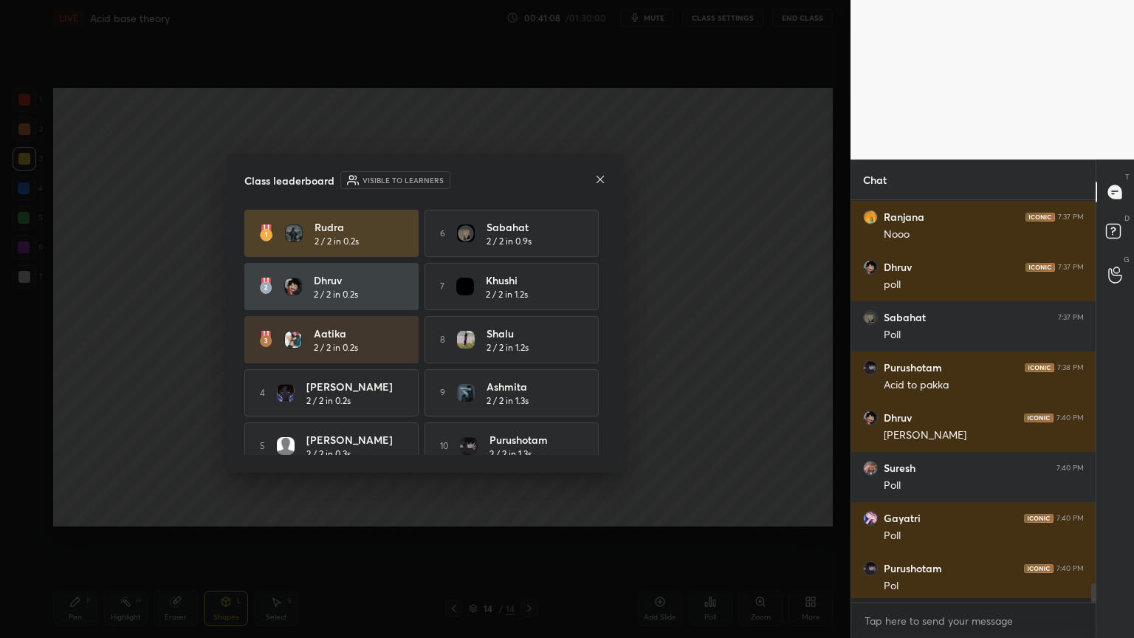
scroll to position [432, 240]
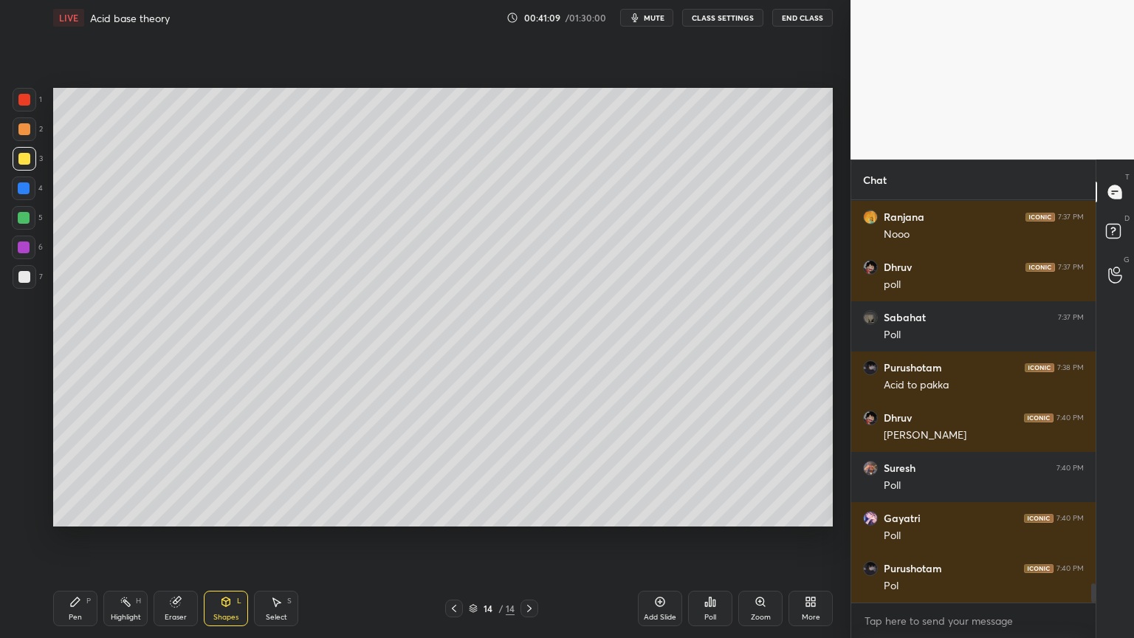
click at [136, 538] on div "H" at bounding box center [138, 600] width 5 height 7
click at [75, 538] on div "Pen" at bounding box center [75, 616] width 13 height 7
drag, startPoint x: 144, startPoint y: 613, endPoint x: 199, endPoint y: 543, distance: 89.9
click at [142, 538] on div "Highlight H" at bounding box center [125, 608] width 44 height 35
click at [77, 538] on div "Pen P" at bounding box center [75, 608] width 44 height 35
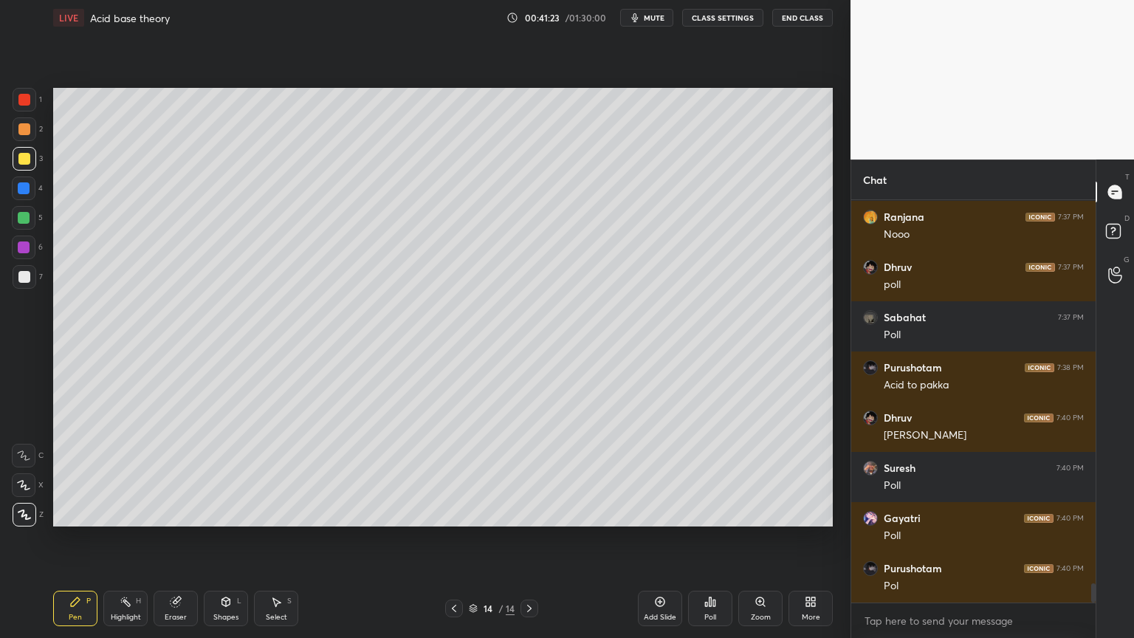
click at [30, 105] on div at bounding box center [25, 100] width 24 height 24
drag, startPoint x: 30, startPoint y: 215, endPoint x: 47, endPoint y: 223, distance: 19.5
click at [29, 218] on div at bounding box center [24, 218] width 24 height 24
click at [21, 155] on div at bounding box center [24, 159] width 12 height 12
click at [24, 278] on div at bounding box center [24, 277] width 12 height 12
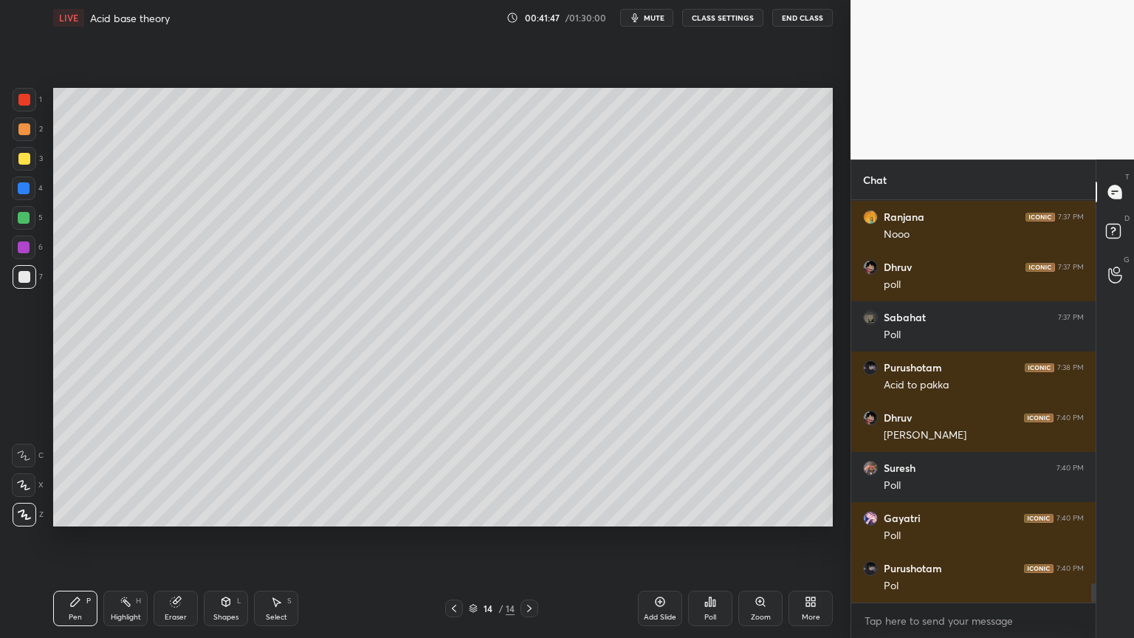
click at [125, 538] on div "Highlight H" at bounding box center [125, 608] width 44 height 35
click at [136, 538] on div "Highlight" at bounding box center [126, 616] width 30 height 7
click at [87, 538] on div "Pen P" at bounding box center [75, 608] width 44 height 35
drag, startPoint x: 123, startPoint y: 608, endPoint x: 211, endPoint y: 535, distance: 114.3
click at [127, 538] on div "Highlight H" at bounding box center [125, 608] width 44 height 35
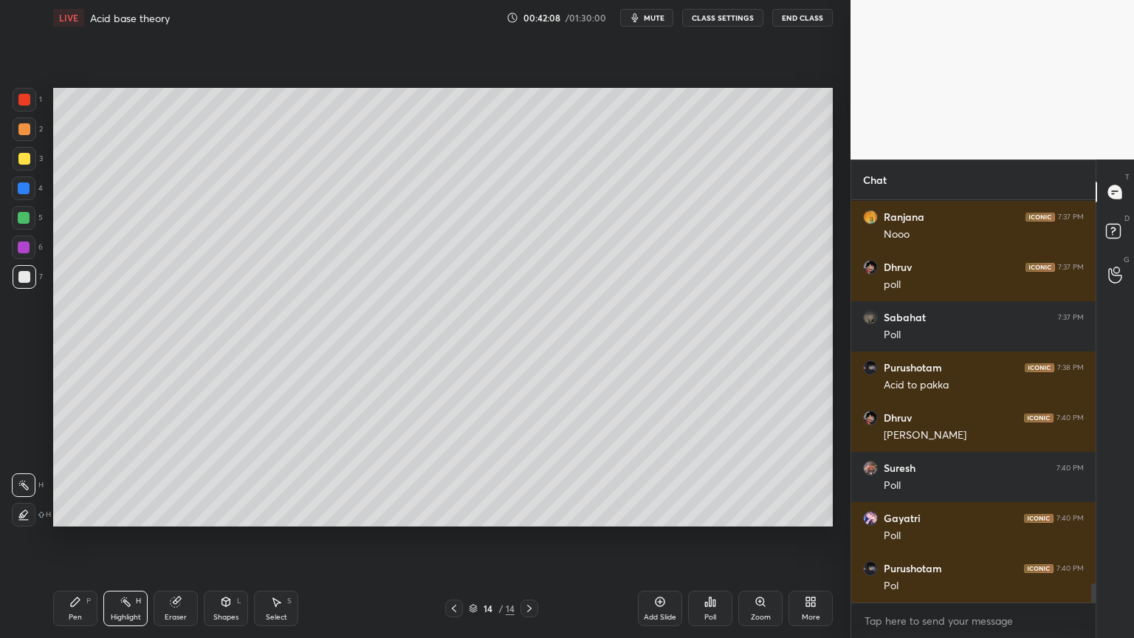
scroll to position [8134, 0]
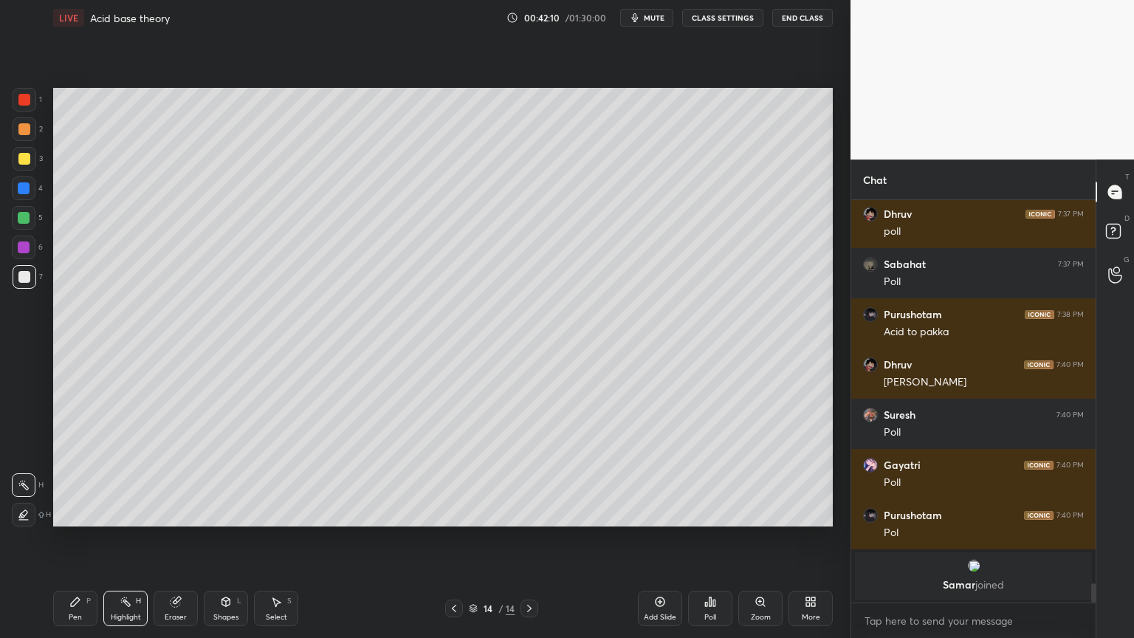
drag, startPoint x: 66, startPoint y: 610, endPoint x: 77, endPoint y: 602, distance: 13.3
click at [70, 538] on div "Pen P" at bounding box center [75, 608] width 44 height 35
drag, startPoint x: 121, startPoint y: 605, endPoint x: 138, endPoint y: 587, distance: 25.1
click at [125, 538] on div "Highlight H" at bounding box center [125, 608] width 44 height 35
click at [457, 538] on icon at bounding box center [454, 608] width 12 height 12
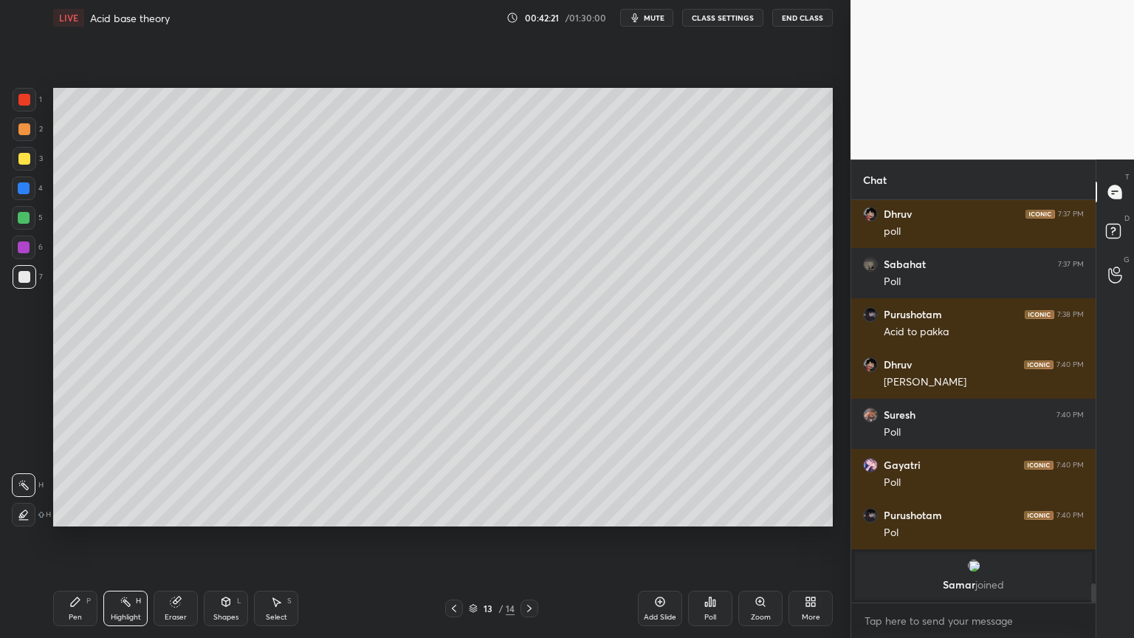
click at [452, 538] on icon at bounding box center [454, 608] width 12 height 12
click at [449, 538] on icon at bounding box center [454, 608] width 12 height 12
drag, startPoint x: 72, startPoint y: 607, endPoint x: 102, endPoint y: 591, distance: 34.0
click at [77, 538] on icon at bounding box center [75, 602] width 12 height 12
click at [529, 538] on icon at bounding box center [529, 608] width 4 height 7
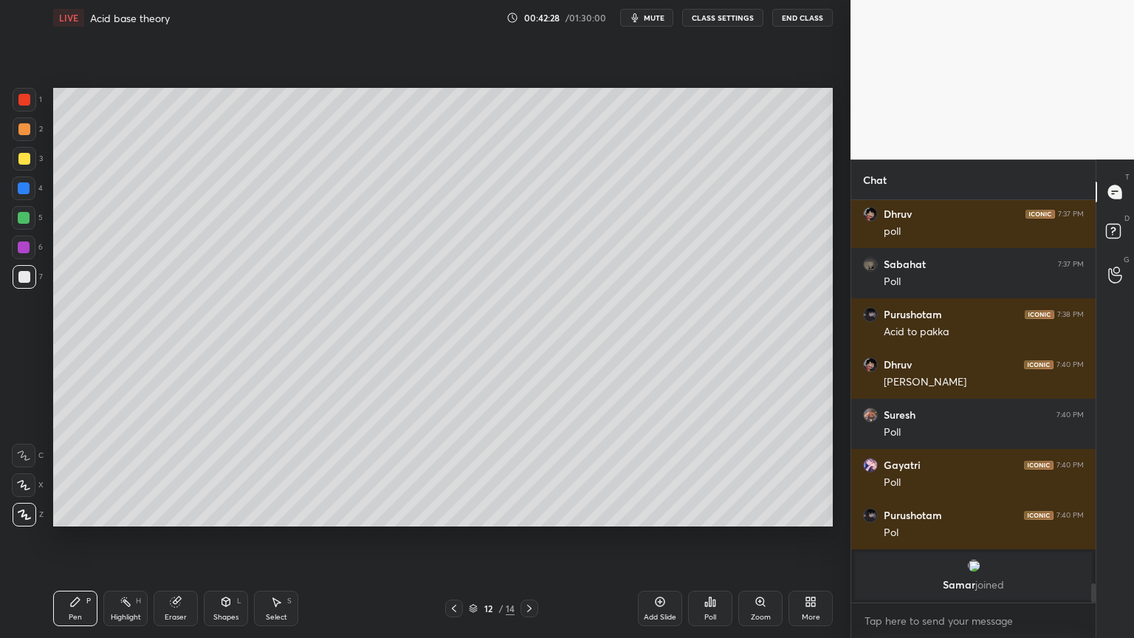
click at [531, 538] on icon at bounding box center [529, 608] width 12 height 12
click at [532, 538] on icon at bounding box center [529, 608] width 12 height 12
click at [530, 538] on icon at bounding box center [529, 608] width 4 height 7
click at [526, 538] on icon at bounding box center [529, 608] width 12 height 12
click at [666, 538] on div "Add Slide" at bounding box center [660, 608] width 44 height 35
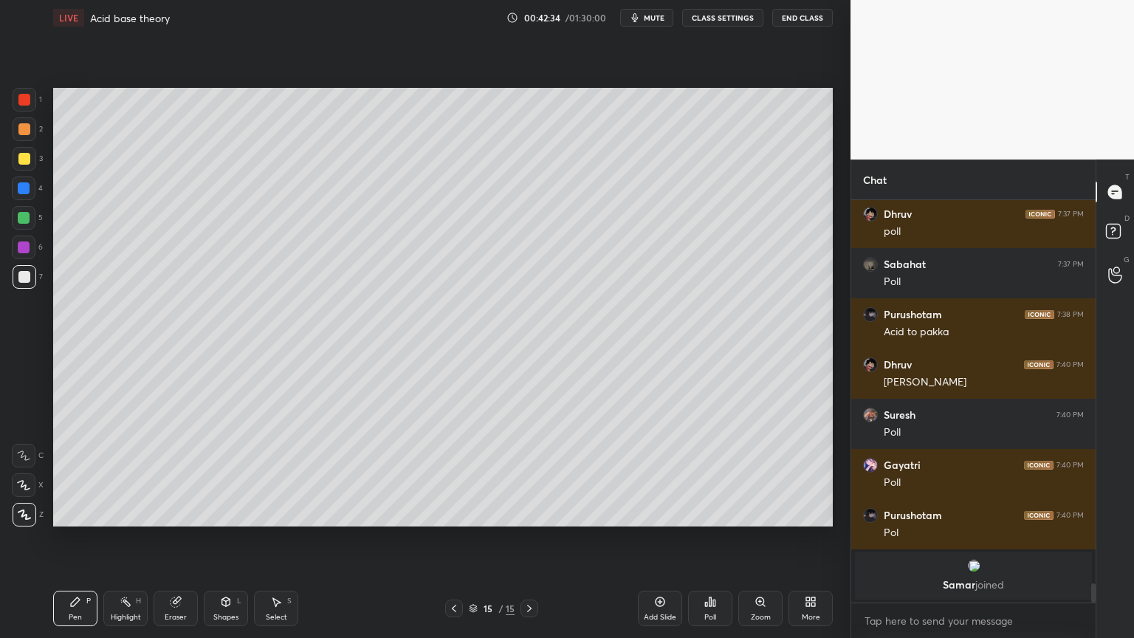
click at [83, 538] on div "Pen P" at bounding box center [75, 608] width 44 height 35
click at [27, 127] on div at bounding box center [25, 129] width 24 height 24
click at [21, 281] on div at bounding box center [24, 277] width 12 height 12
click at [713, 538] on div "Poll" at bounding box center [710, 608] width 44 height 35
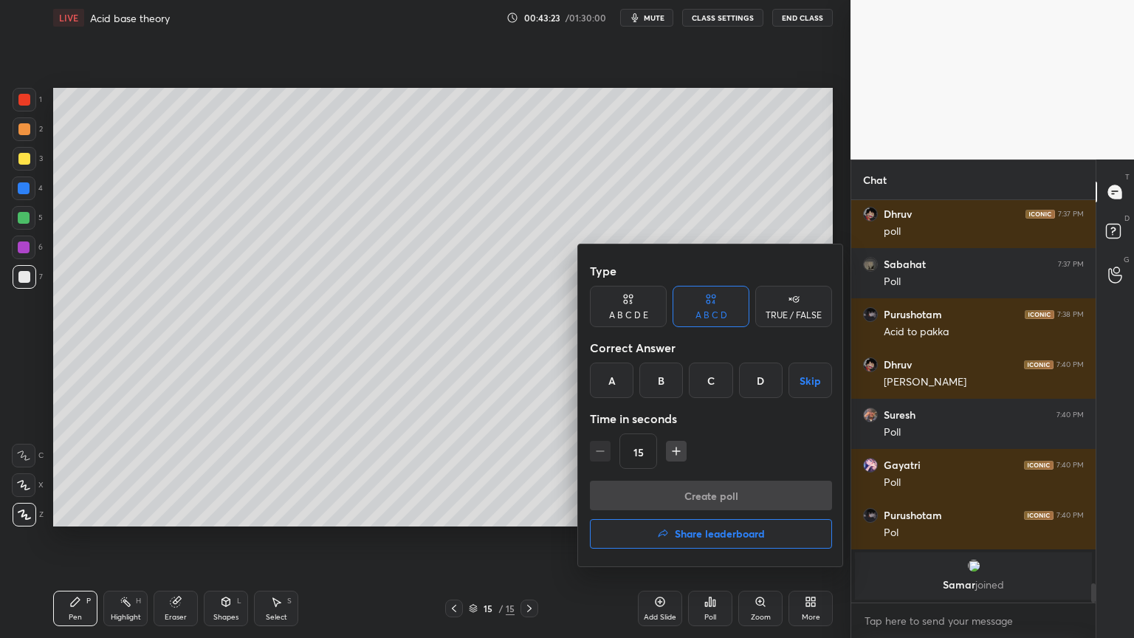
click at [751, 382] on div "D" at bounding box center [761, 379] width 44 height 35
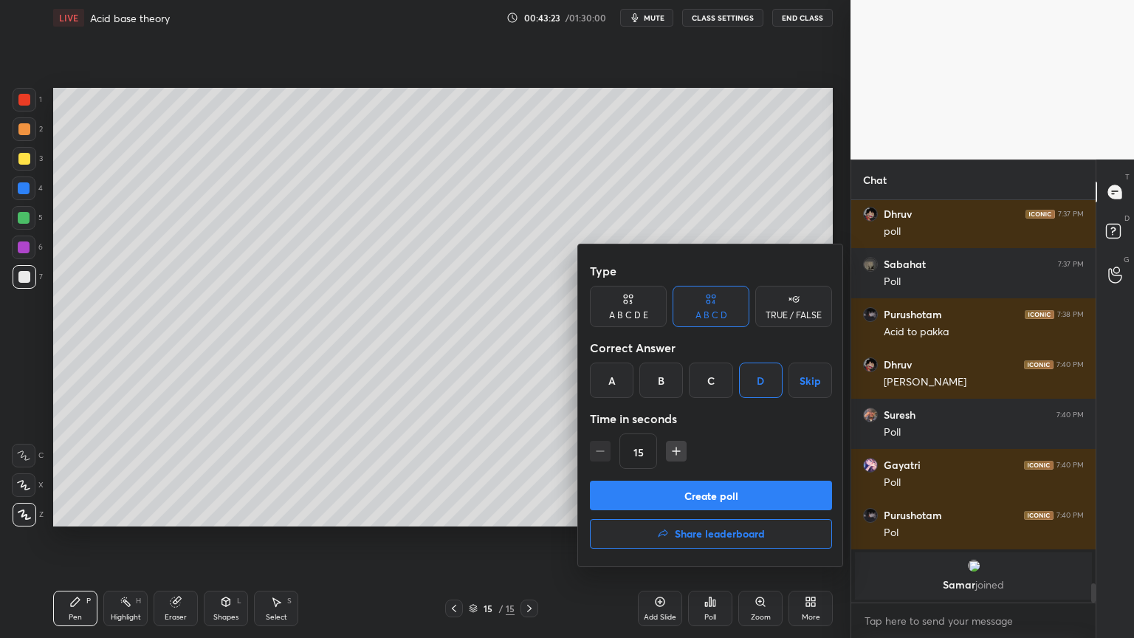
click at [743, 497] on button "Create poll" at bounding box center [711, 496] width 242 height 30
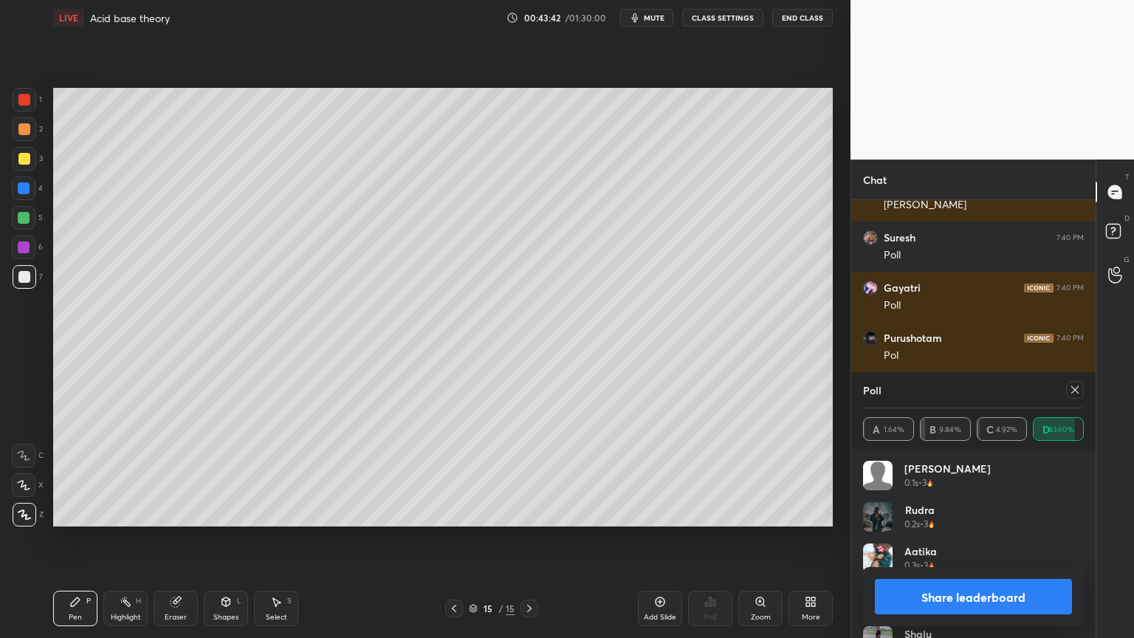
scroll to position [8119, 0]
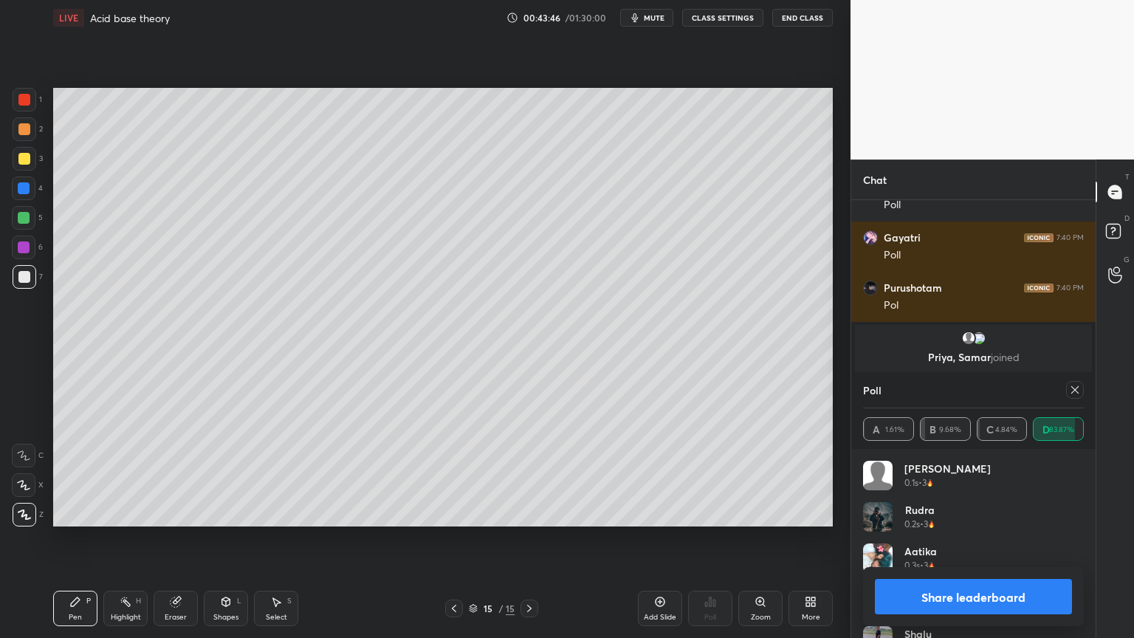
drag, startPoint x: 1016, startPoint y: 599, endPoint x: 968, endPoint y: 562, distance: 60.5
click at [1015, 538] on button "Share leaderboard" at bounding box center [973, 596] width 197 height 35
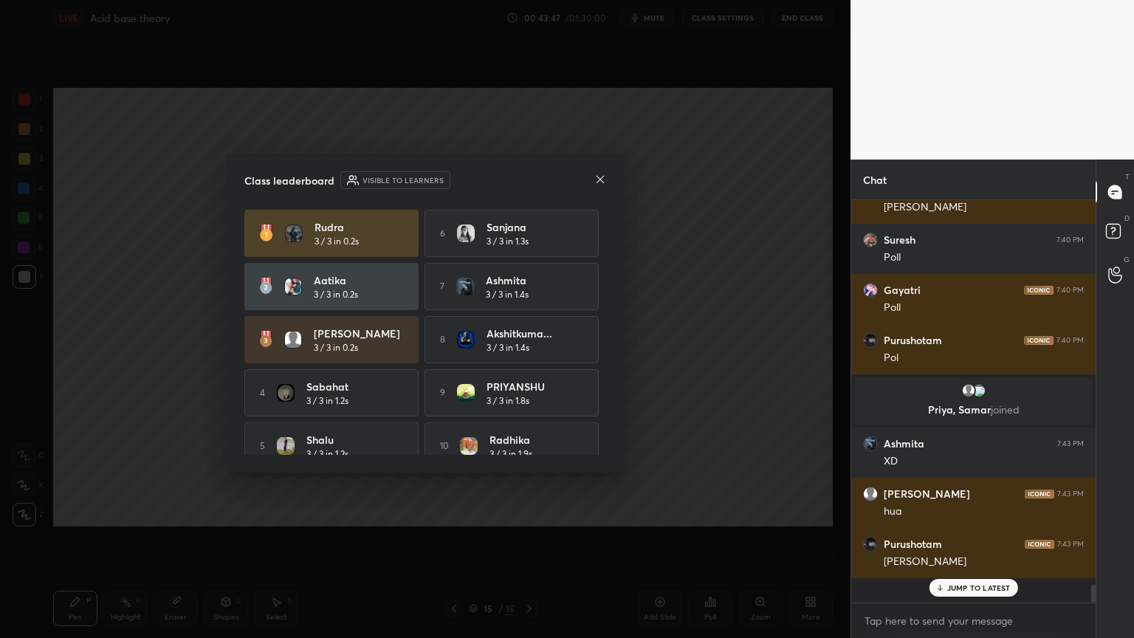
scroll to position [426, 240]
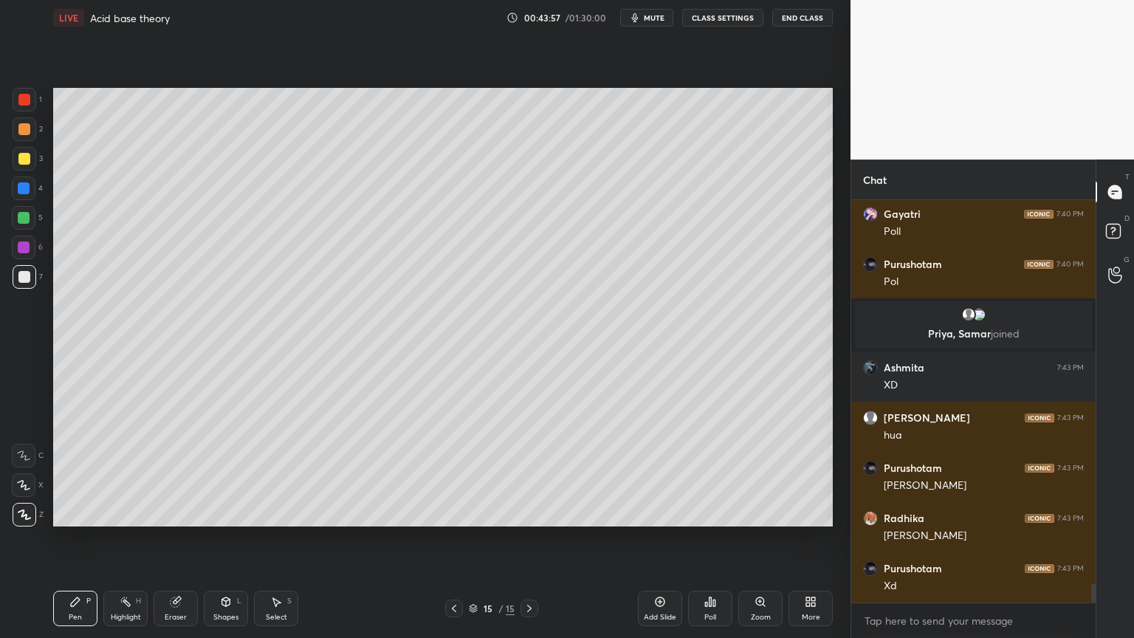
click at [79, 538] on icon at bounding box center [75, 602] width 12 height 12
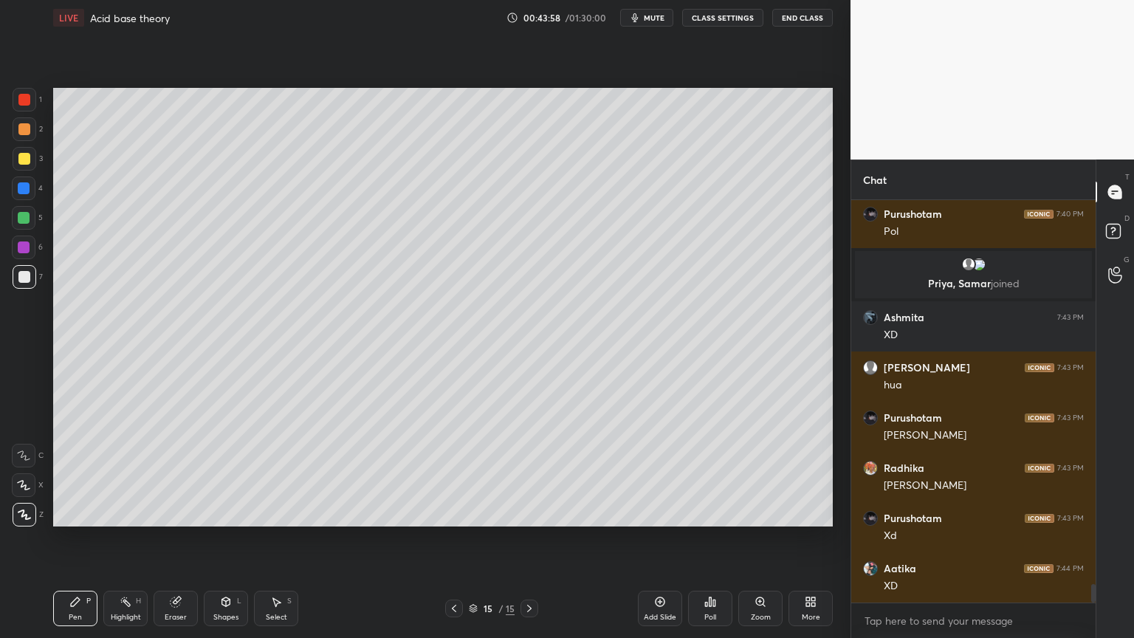
drag, startPoint x: 27, startPoint y: 125, endPoint x: 50, endPoint y: 193, distance: 71.0
click at [24, 125] on div at bounding box center [24, 129] width 12 height 12
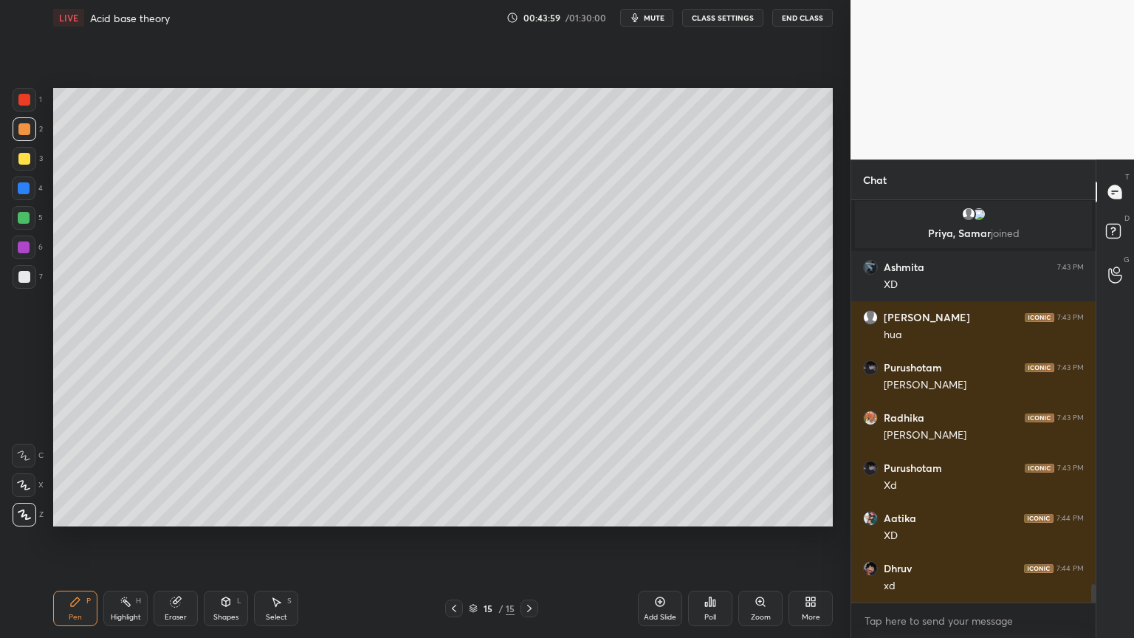
click at [27, 213] on div at bounding box center [24, 218] width 12 height 12
drag, startPoint x: 27, startPoint y: 180, endPoint x: 41, endPoint y: 218, distance: 40.4
click at [27, 185] on div at bounding box center [24, 188] width 24 height 24
click at [115, 538] on div "Highlight H" at bounding box center [125, 608] width 44 height 35
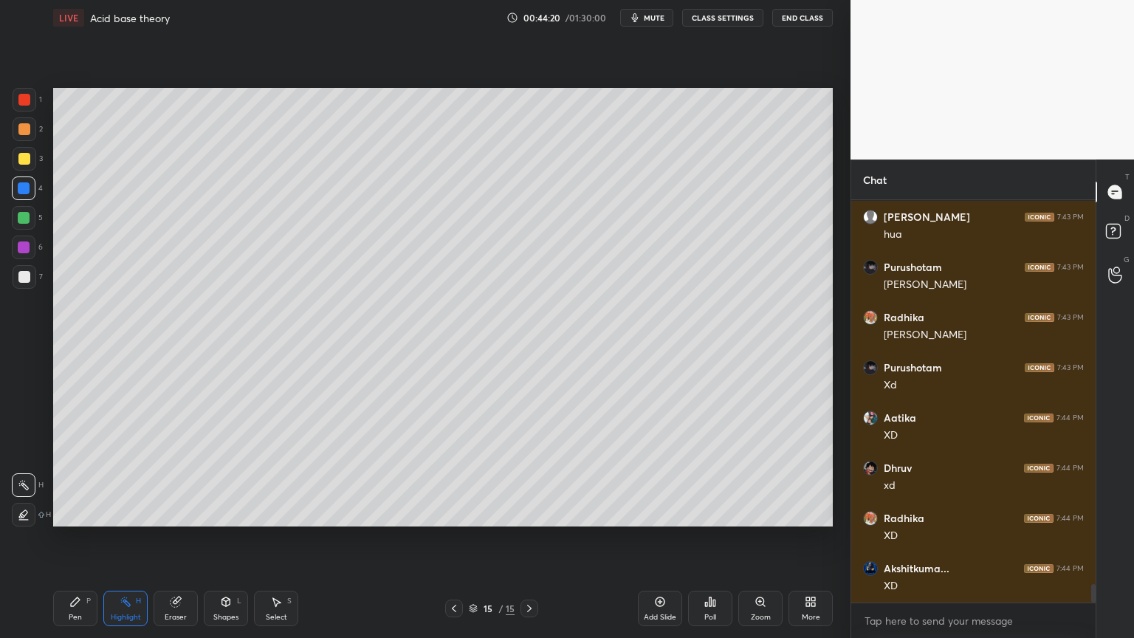
click at [78, 538] on div "Pen" at bounding box center [75, 616] width 13 height 7
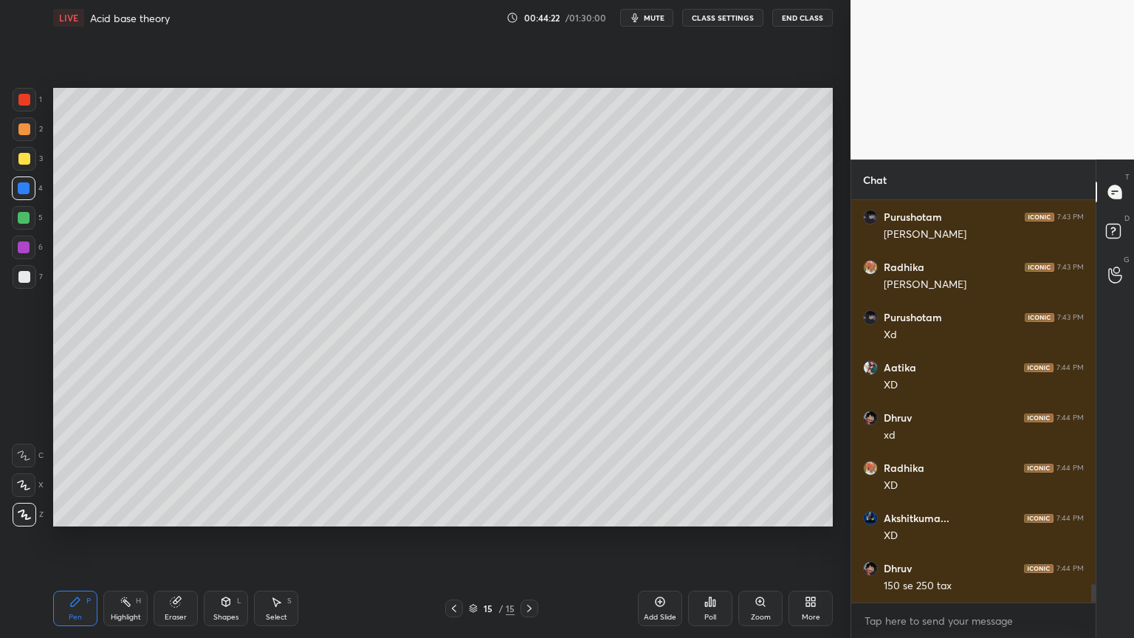
click at [452, 538] on icon at bounding box center [454, 608] width 12 height 12
click at [454, 538] on icon at bounding box center [454, 608] width 12 height 12
click at [451, 538] on div at bounding box center [454, 608] width 18 height 18
click at [452, 538] on div at bounding box center [454, 608] width 18 height 18
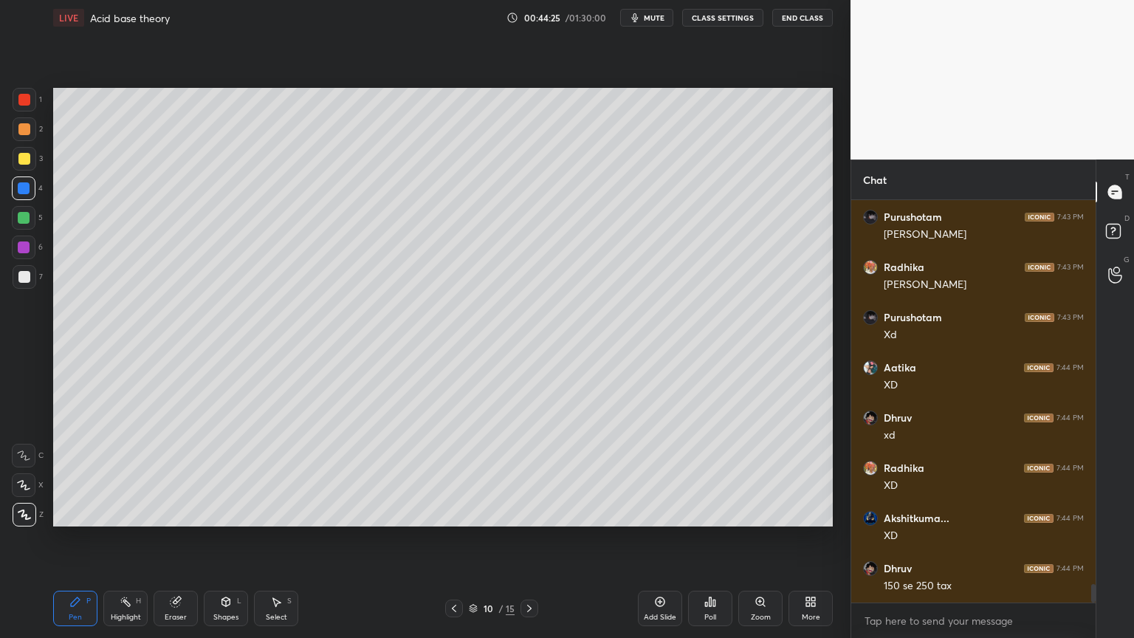
click at [454, 538] on div at bounding box center [454, 608] width 18 height 18
click at [452, 538] on icon at bounding box center [454, 608] width 12 height 12
click at [455, 538] on icon at bounding box center [454, 608] width 4 height 7
click at [452, 538] on icon at bounding box center [454, 608] width 12 height 12
click at [530, 538] on icon at bounding box center [529, 608] width 12 height 12
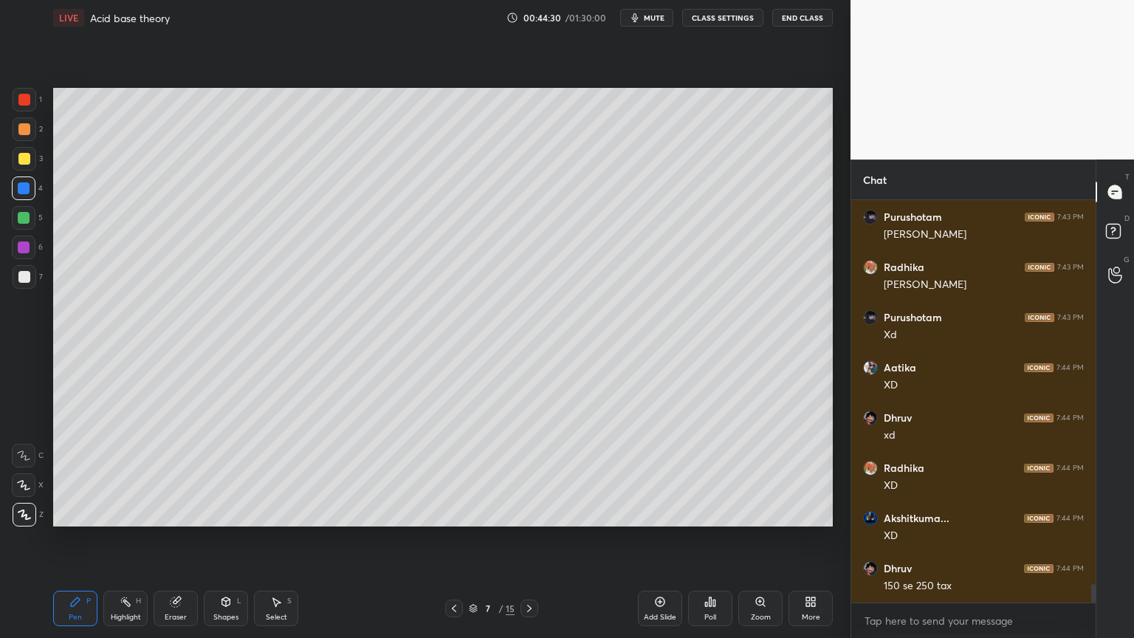
click at [527, 538] on icon at bounding box center [529, 608] width 12 height 12
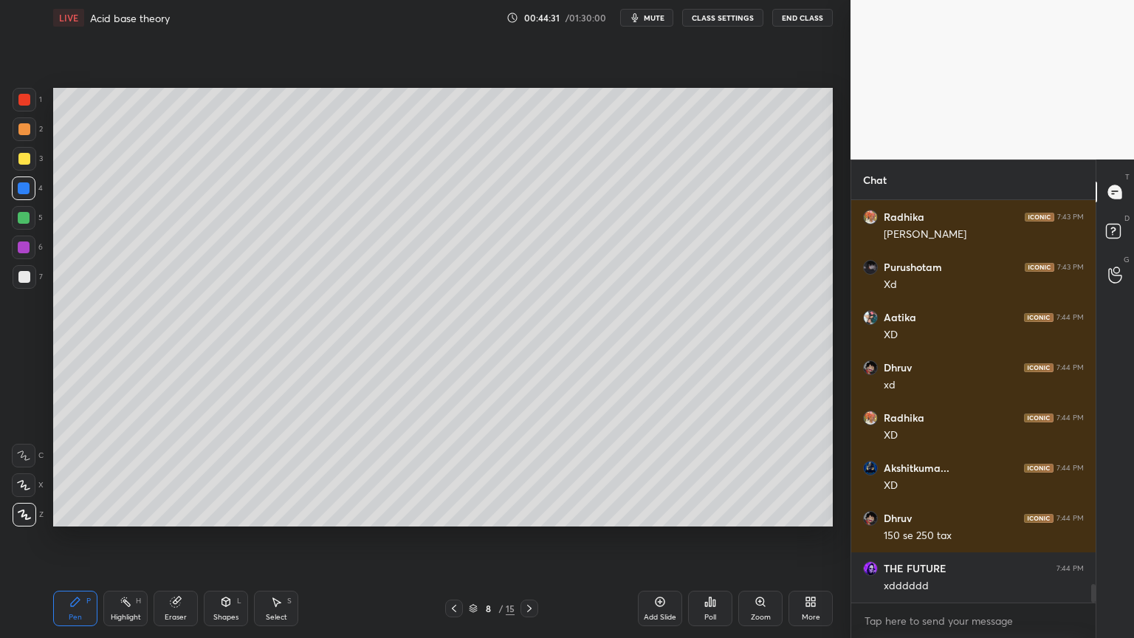
click at [531, 538] on icon at bounding box center [529, 608] width 12 height 12
click at [531, 538] on div at bounding box center [529, 608] width 18 height 18
click at [531, 538] on icon at bounding box center [529, 608] width 12 height 12
click at [529, 538] on icon at bounding box center [529, 608] width 12 height 12
click at [455, 538] on icon at bounding box center [454, 608] width 12 height 12
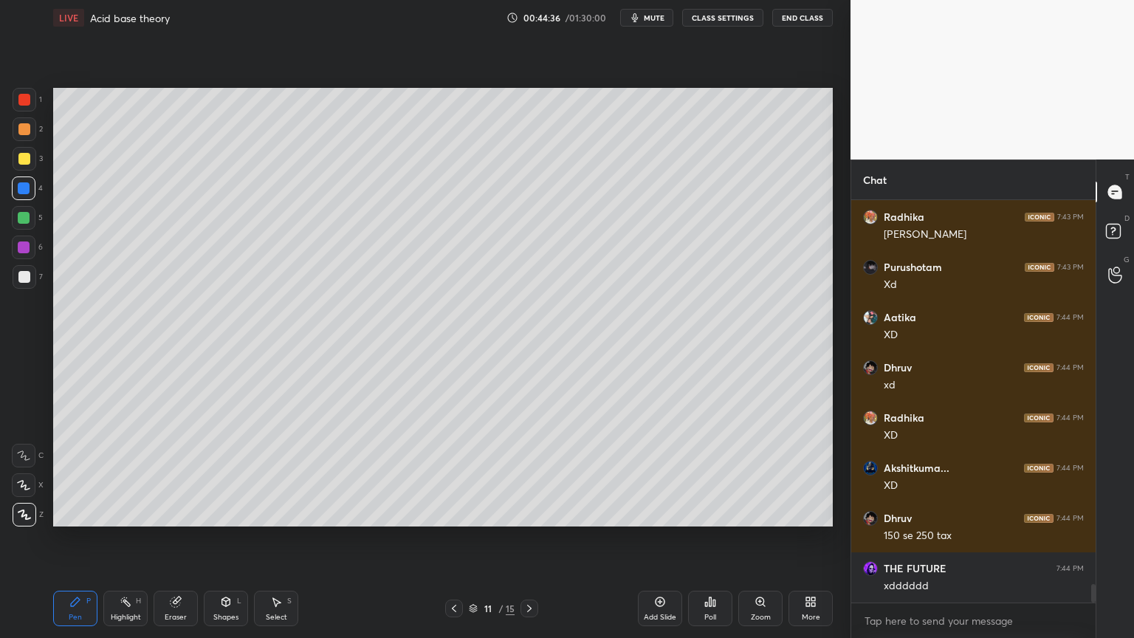
scroll to position [8494, 0]
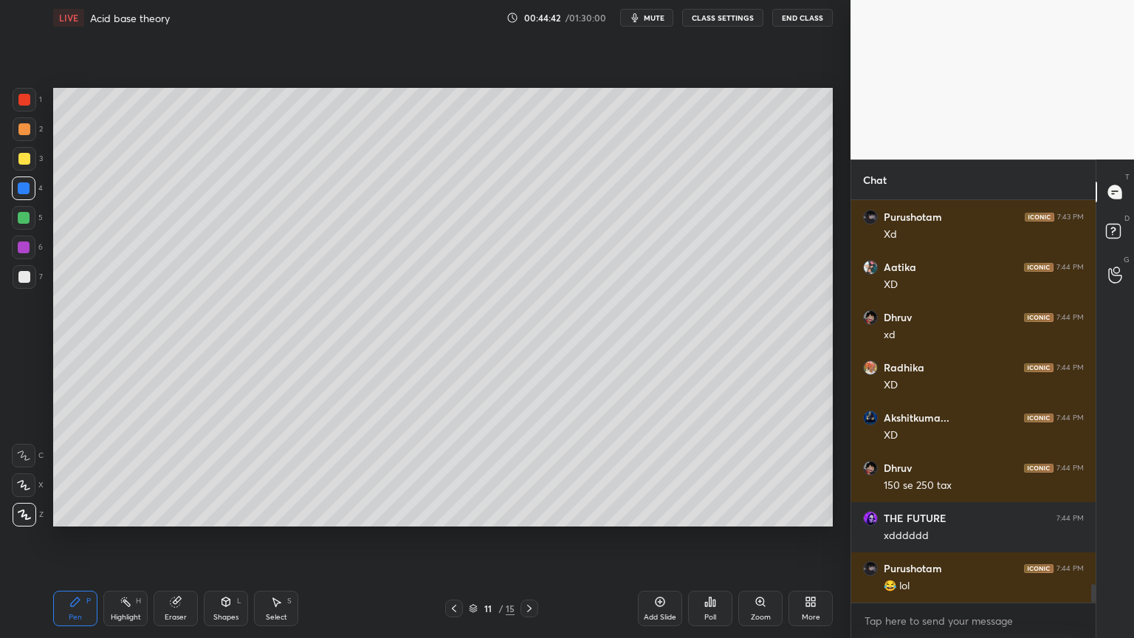
click at [528, 538] on icon at bounding box center [529, 608] width 12 height 12
click at [529, 538] on icon at bounding box center [529, 608] width 12 height 12
click at [531, 538] on icon at bounding box center [529, 608] width 12 height 12
click at [534, 538] on div at bounding box center [529, 608] width 18 height 18
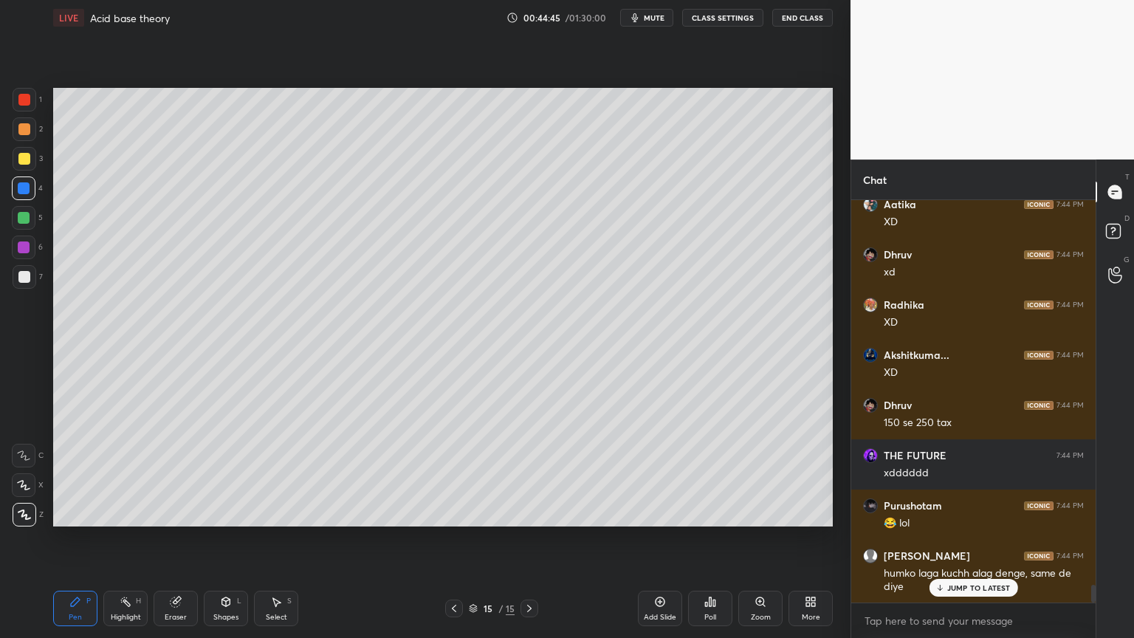
click at [531, 538] on icon at bounding box center [529, 608] width 12 height 12
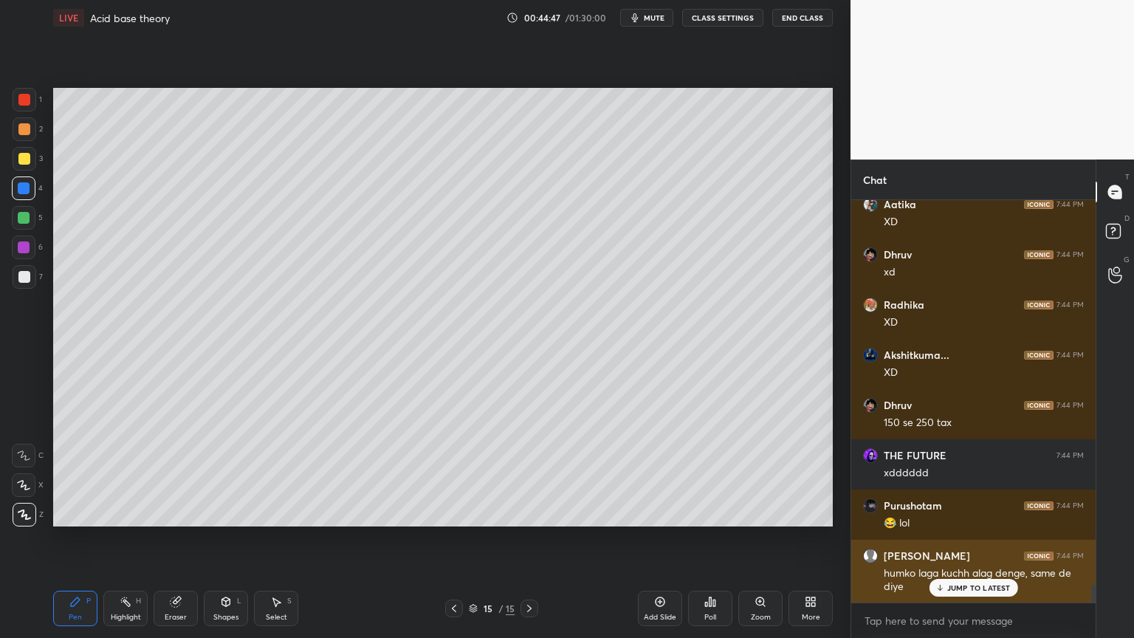
click at [961, 538] on p "JUMP TO LATEST" at bounding box center [978, 587] width 63 height 9
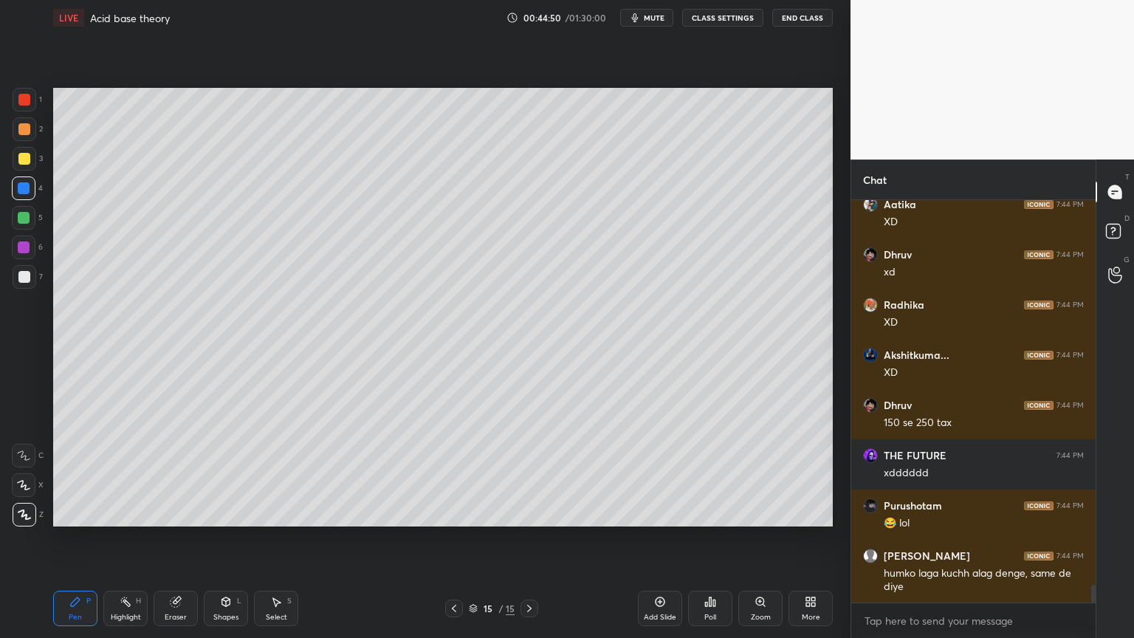
click at [531, 538] on icon at bounding box center [529, 608] width 12 height 12
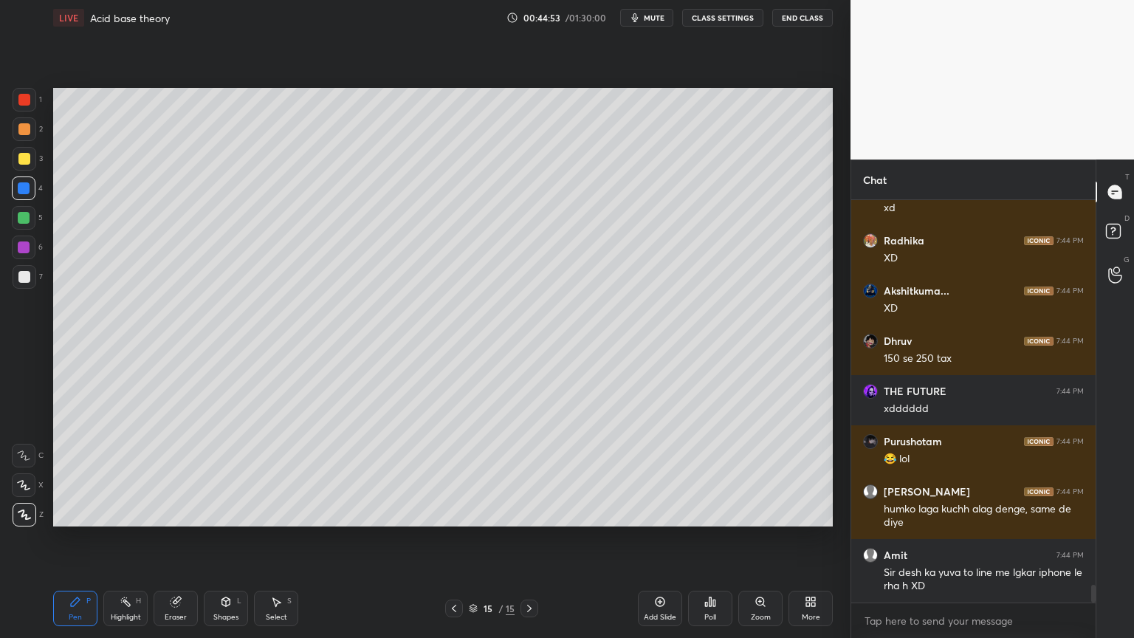
click at [68, 538] on div "Pen P" at bounding box center [75, 608] width 44 height 35
click at [31, 167] on div at bounding box center [25, 159] width 24 height 24
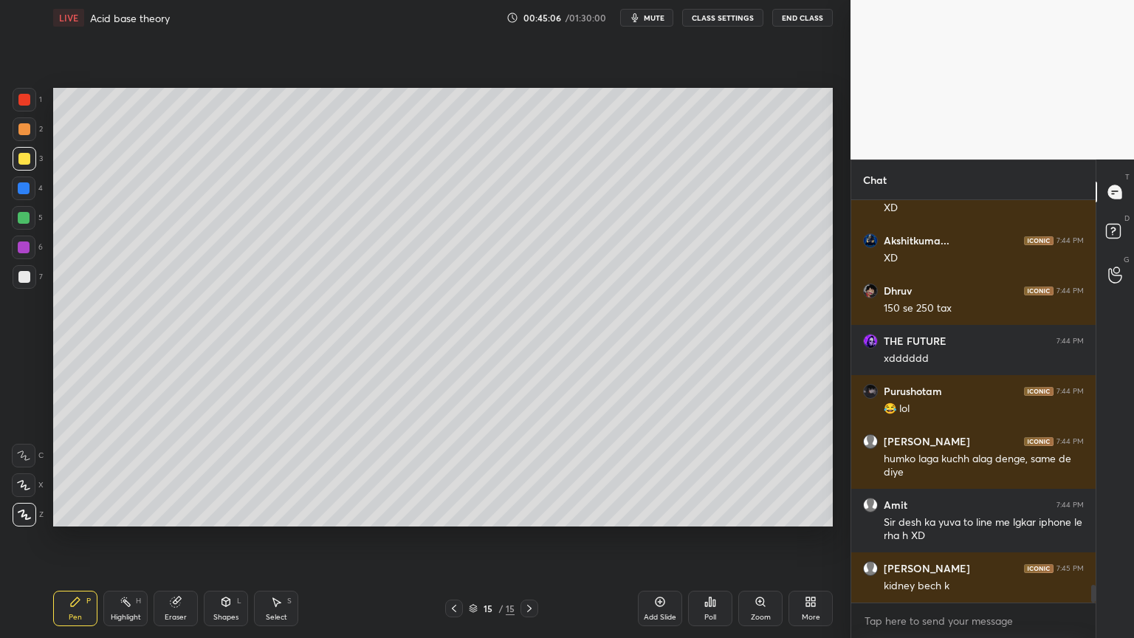
click at [455, 538] on icon at bounding box center [454, 608] width 12 height 12
click at [454, 538] on icon at bounding box center [454, 608] width 12 height 12
click at [453, 538] on icon at bounding box center [454, 608] width 12 height 12
click at [452, 538] on icon at bounding box center [454, 608] width 12 height 12
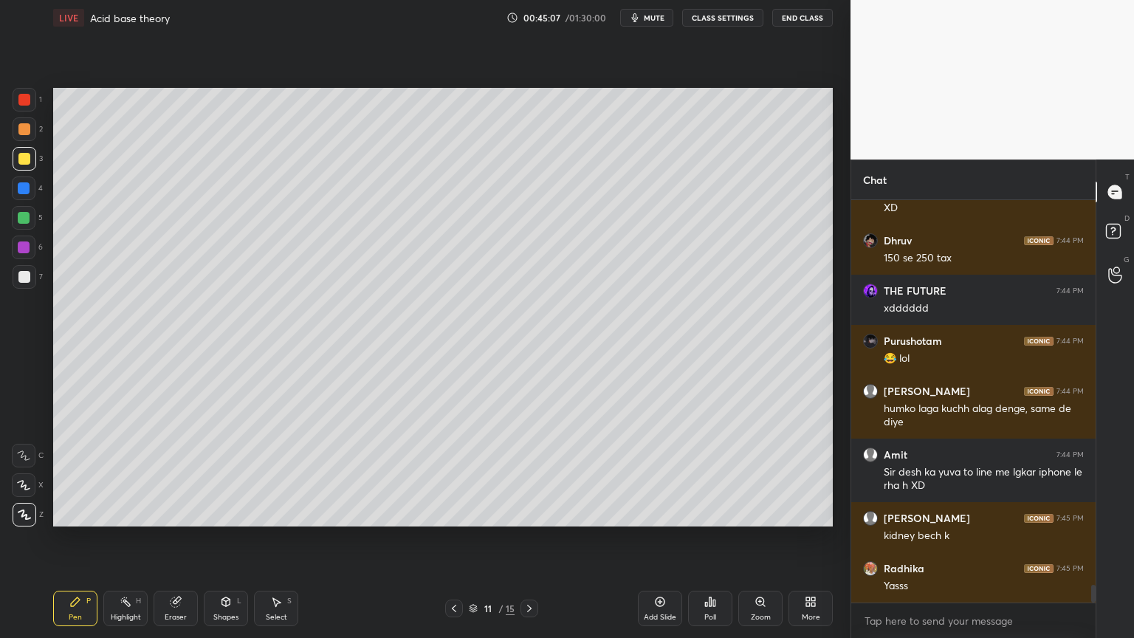
click at [453, 538] on icon at bounding box center [454, 608] width 12 height 12
click at [455, 538] on icon at bounding box center [454, 608] width 4 height 7
click at [455, 538] on icon at bounding box center [454, 608] width 12 height 12
click at [449, 538] on icon at bounding box center [454, 608] width 12 height 12
click at [458, 538] on icon at bounding box center [454, 608] width 12 height 12
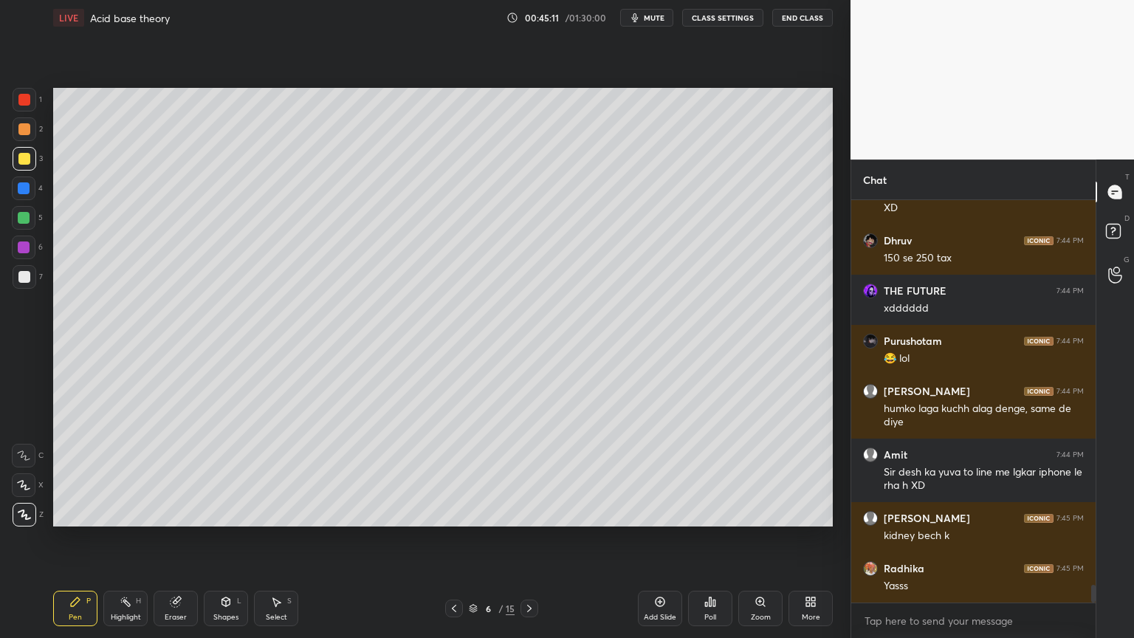
drag, startPoint x: 122, startPoint y: 610, endPoint x: 199, endPoint y: 526, distance: 113.9
click at [124, 538] on div "Highlight H" at bounding box center [125, 608] width 44 height 35
click at [529, 538] on icon at bounding box center [529, 608] width 12 height 12
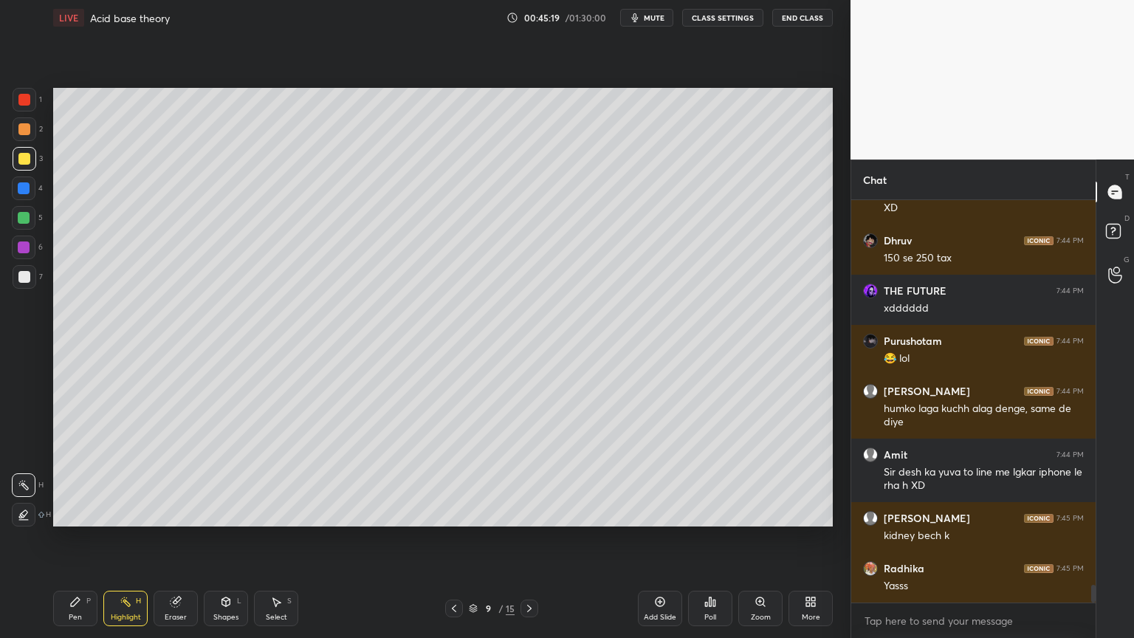
click at [529, 538] on icon at bounding box center [529, 608] width 12 height 12
click at [534, 538] on icon at bounding box center [529, 608] width 12 height 12
click at [531, 538] on icon at bounding box center [529, 608] width 12 height 12
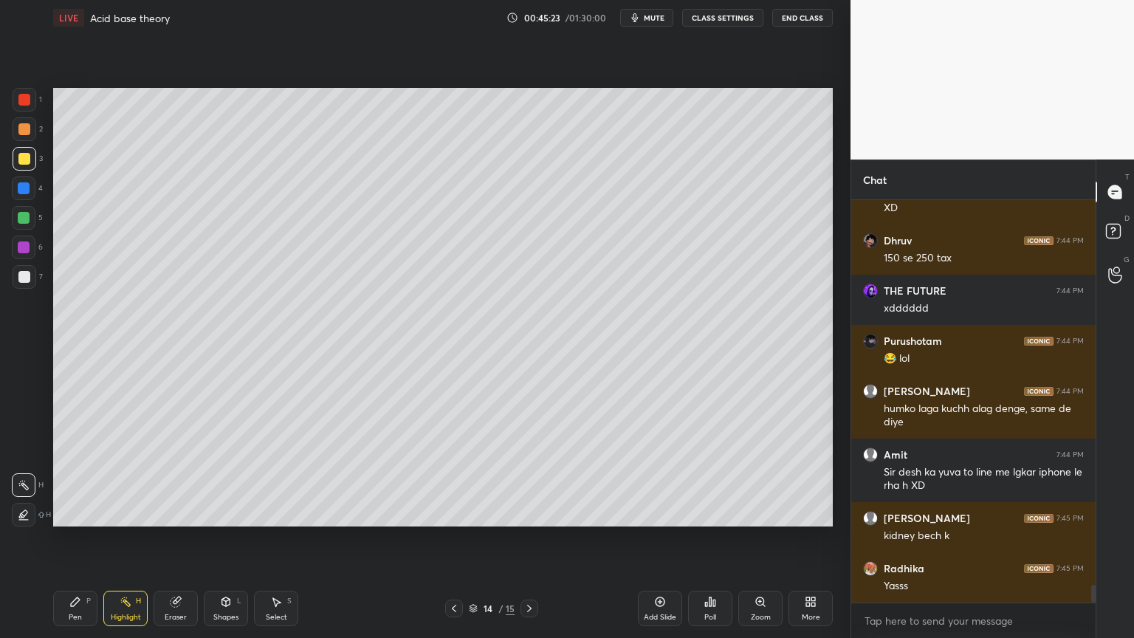
click at [531, 538] on icon at bounding box center [529, 608] width 12 height 12
click at [527, 538] on icon at bounding box center [529, 608] width 12 height 12
click at [658, 538] on div "Add Slide" at bounding box center [660, 608] width 44 height 35
click at [74, 538] on icon at bounding box center [75, 601] width 9 height 9
click at [29, 94] on div at bounding box center [24, 100] width 12 height 12
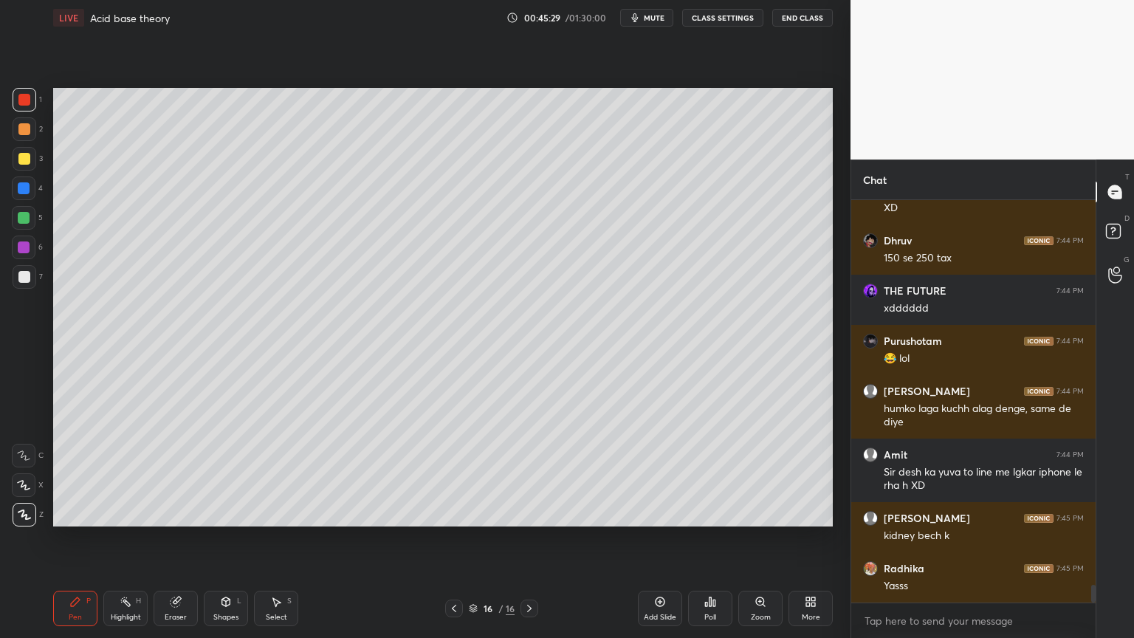
click at [27, 133] on div at bounding box center [24, 129] width 12 height 12
drag, startPoint x: 239, startPoint y: 595, endPoint x: 236, endPoint y: 587, distance: 8.6
click at [239, 538] on div "Shapes L" at bounding box center [226, 608] width 44 height 35
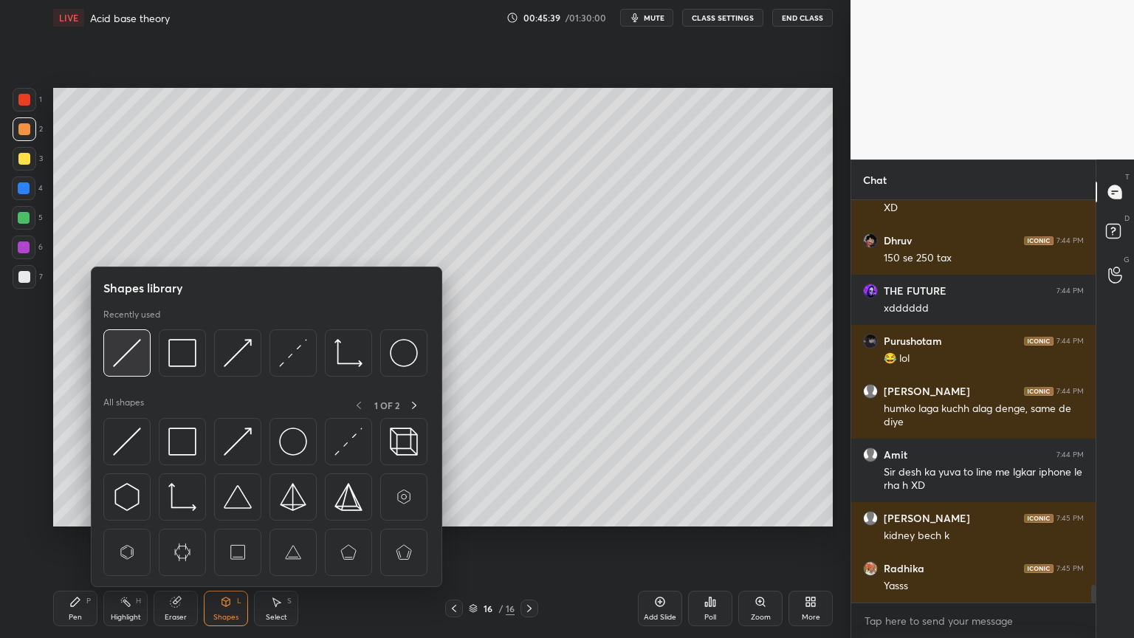
click at [131, 354] on img at bounding box center [127, 353] width 28 height 28
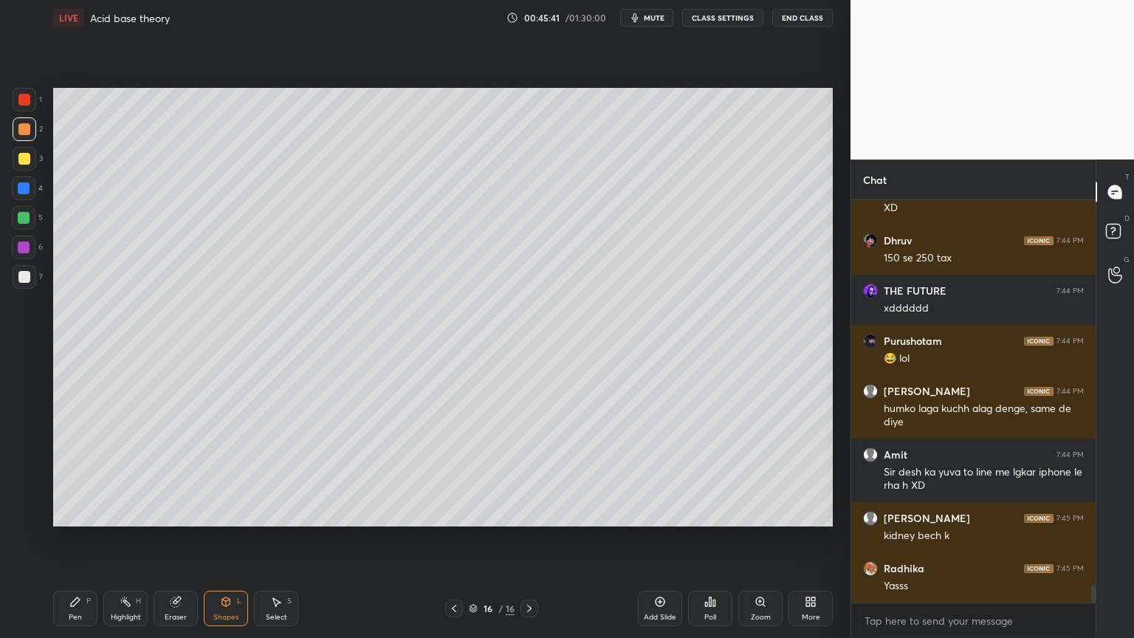
click at [217, 538] on div "Shapes L" at bounding box center [226, 608] width 44 height 35
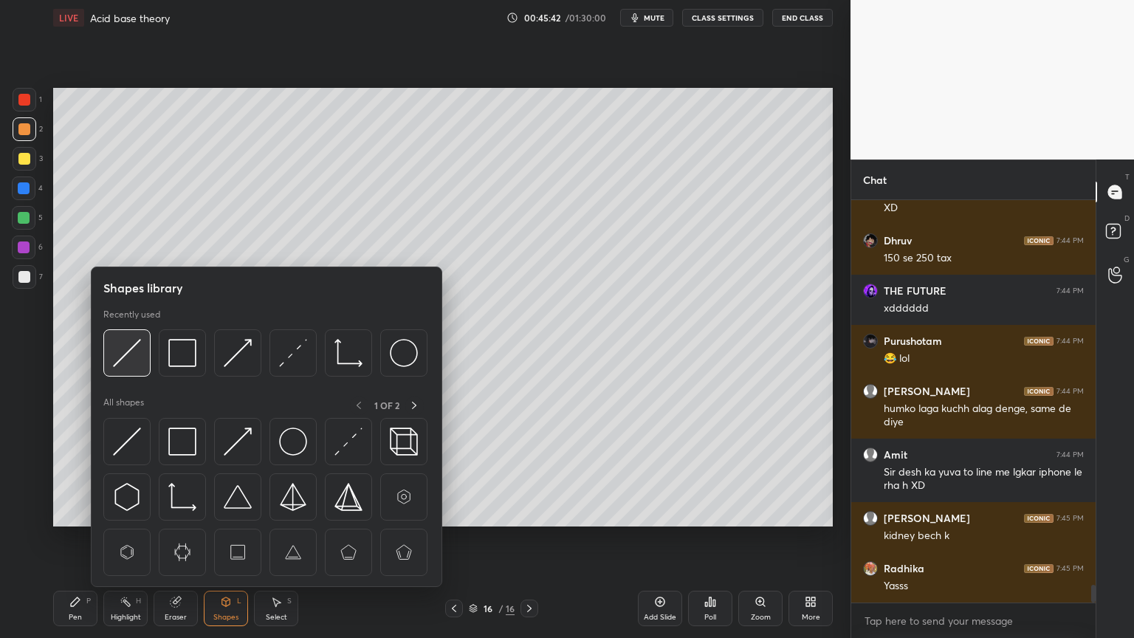
click at [134, 360] on img at bounding box center [127, 353] width 28 height 28
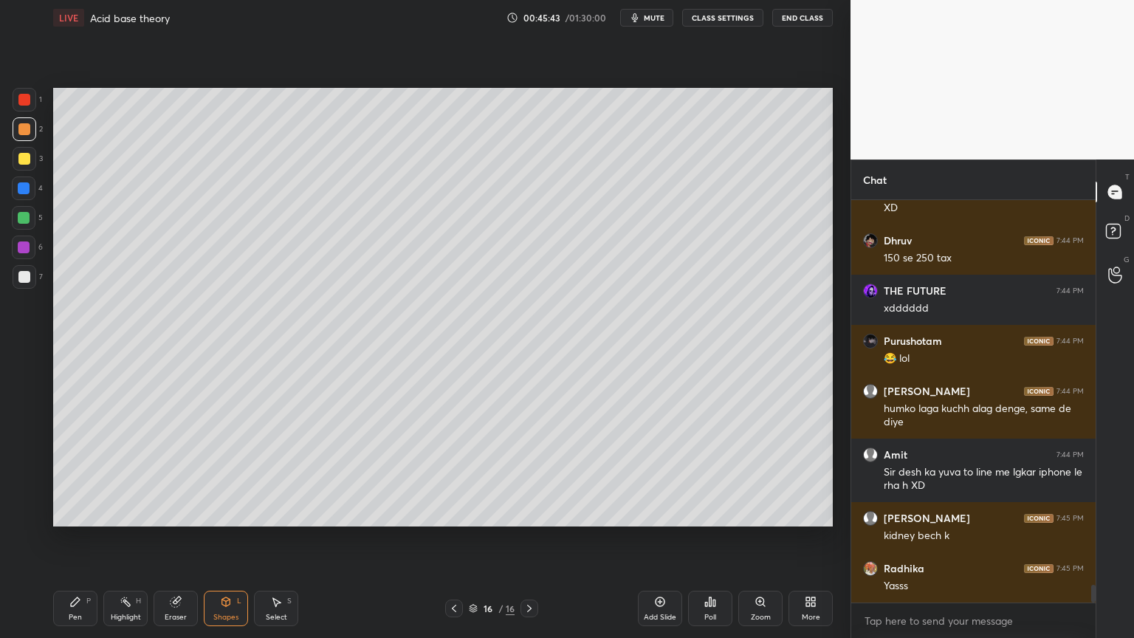
click at [27, 278] on div at bounding box center [24, 277] width 12 height 12
drag, startPoint x: 82, startPoint y: 607, endPoint x: 92, endPoint y: 568, distance: 40.5
click at [82, 538] on div "Pen P" at bounding box center [75, 608] width 44 height 35
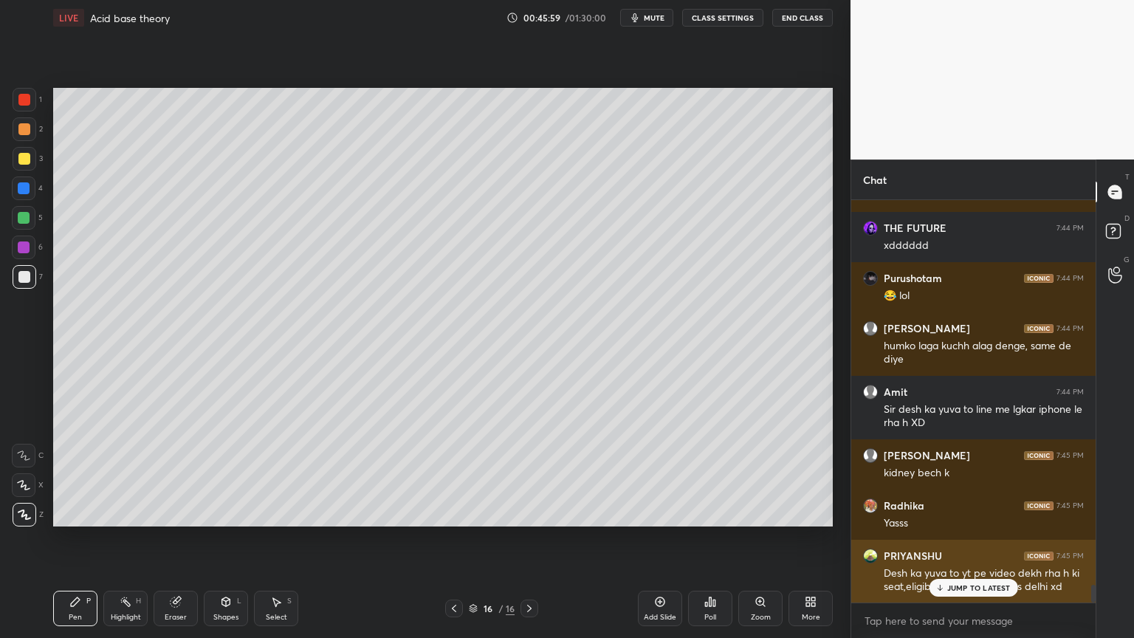
click at [976, 538] on p "JUMP TO LATEST" at bounding box center [978, 587] width 63 height 9
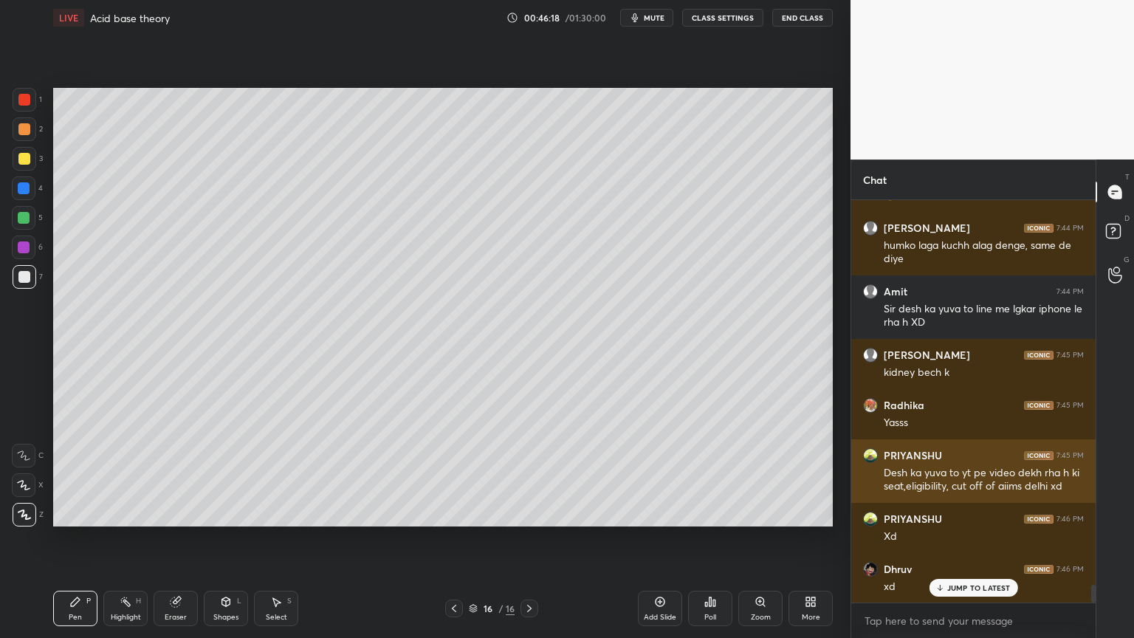
scroll to position [8935, 0]
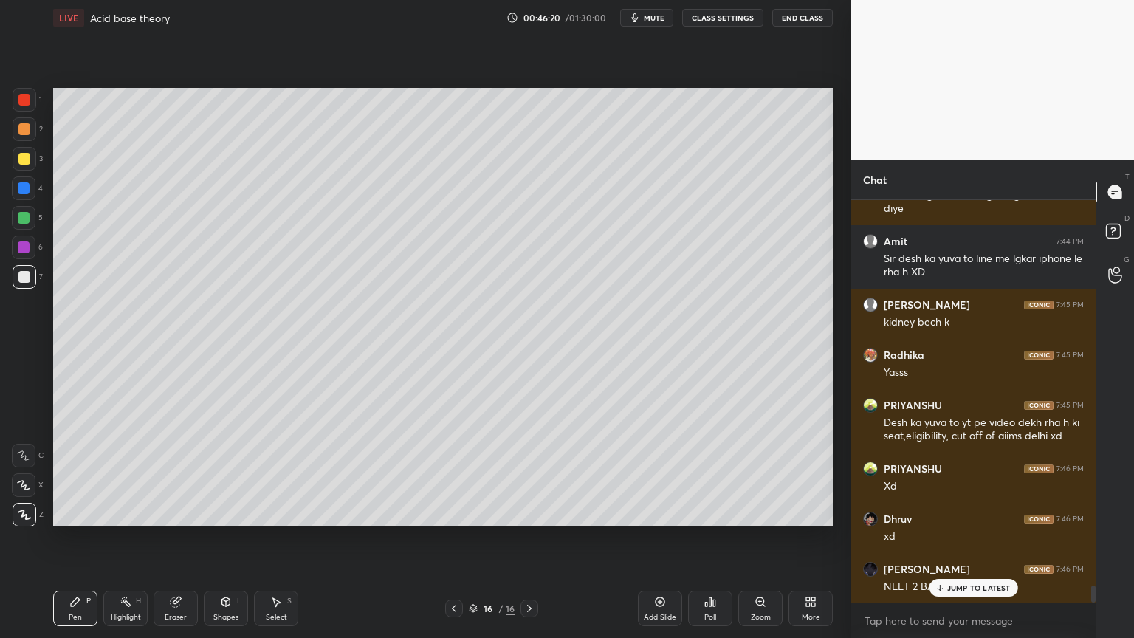
drag, startPoint x: 116, startPoint y: 568, endPoint x: 100, endPoint y: 586, distance: 24.6
click at [97, 538] on div "Setting up your live class Poll for secs No correct answer Start poll" at bounding box center [442, 306] width 791 height 543
drag, startPoint x: 123, startPoint y: 608, endPoint x: 134, endPoint y: 588, distance: 23.1
click at [123, 538] on div "Highlight H" at bounding box center [125, 608] width 44 height 35
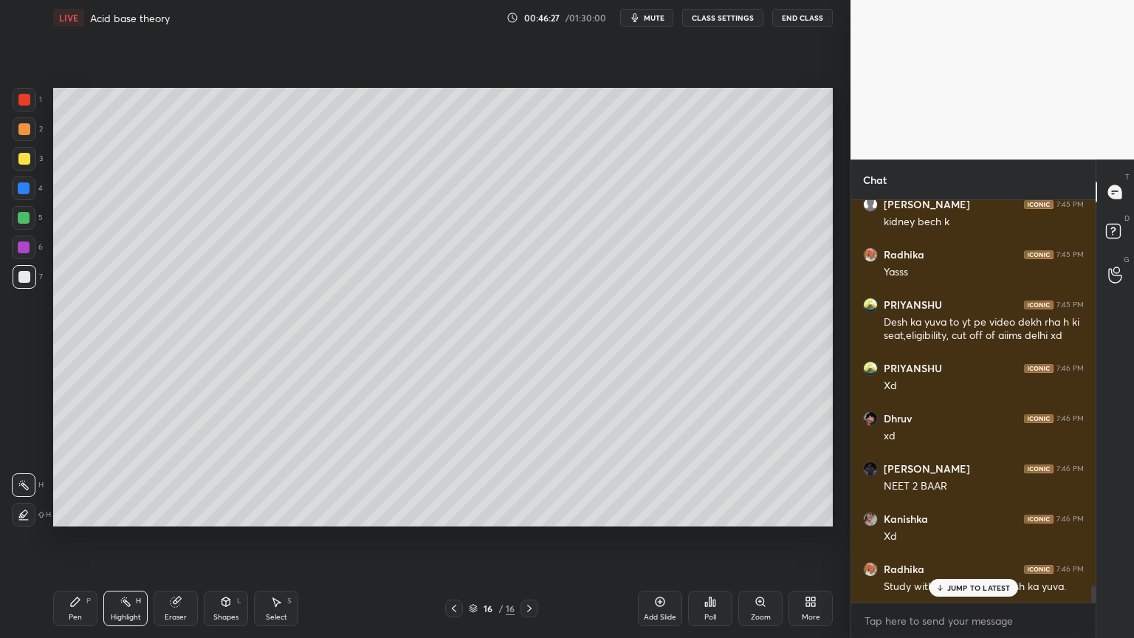
scroll to position [9085, 0]
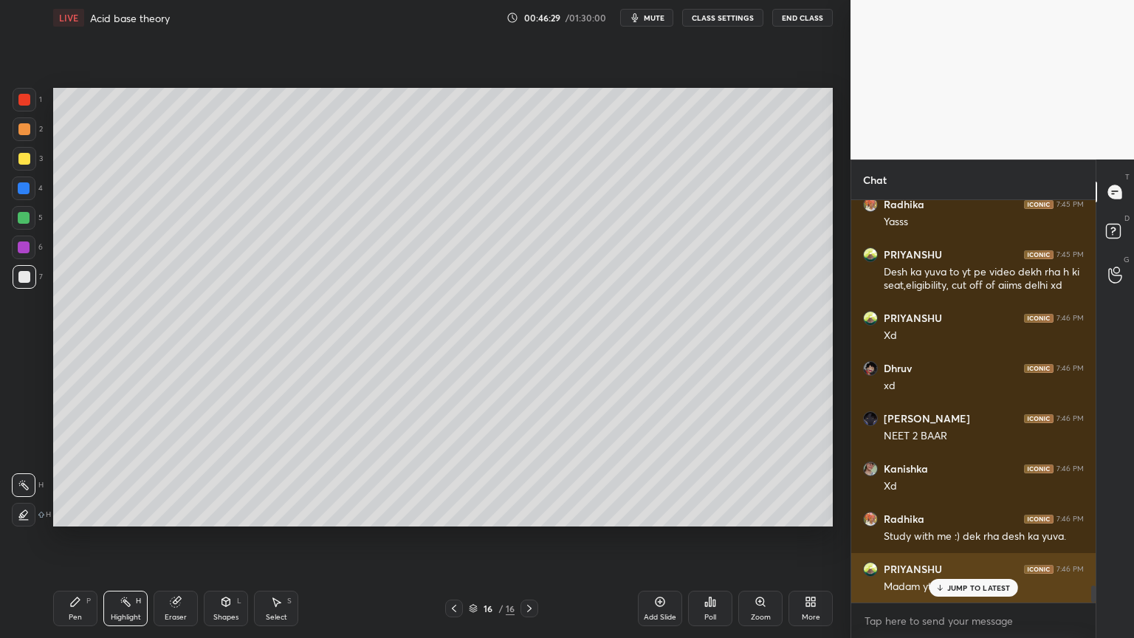
click at [957, 538] on p "JUMP TO LATEST" at bounding box center [978, 587] width 63 height 9
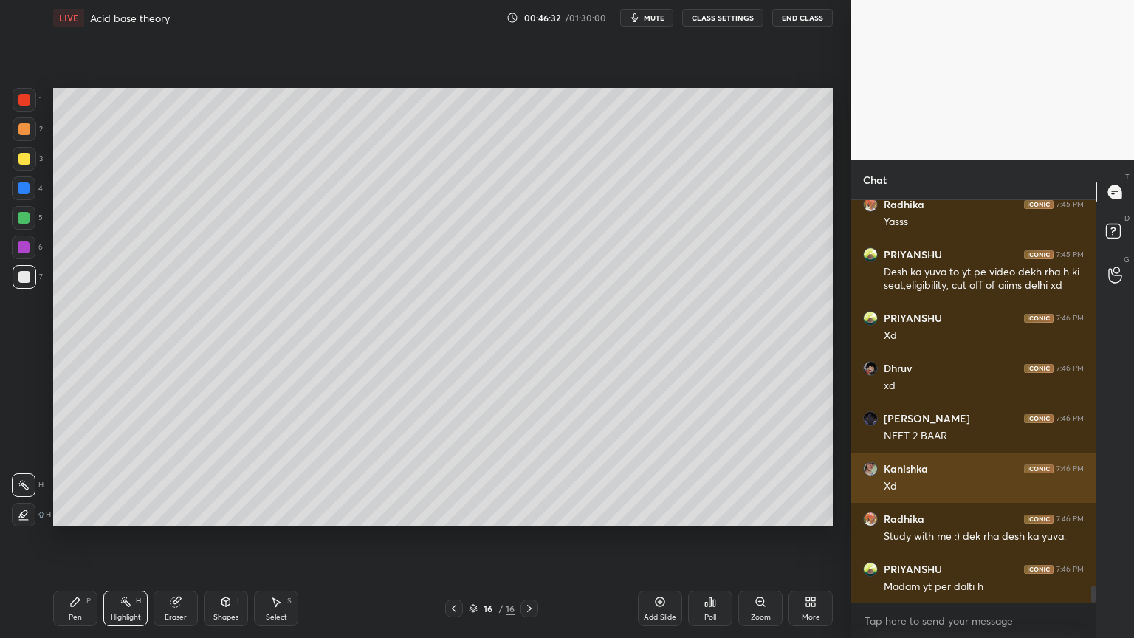
click at [1026, 475] on div "[PERSON_NAME] 7:46 PM Xd" at bounding box center [973, 477] width 244 height 50
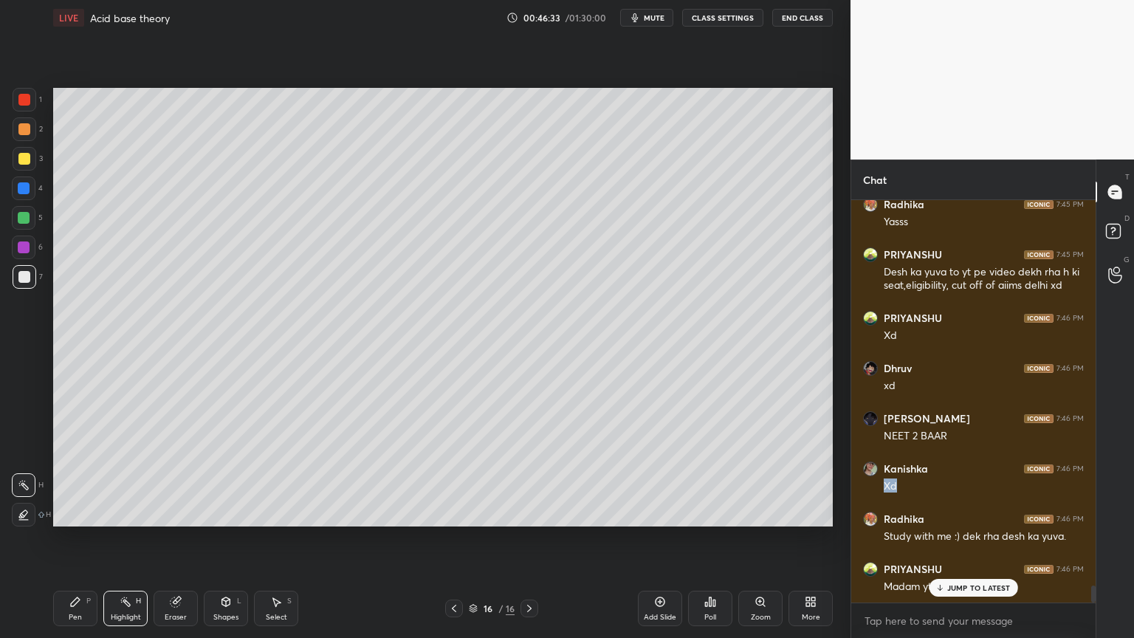
scroll to position [9136, 0]
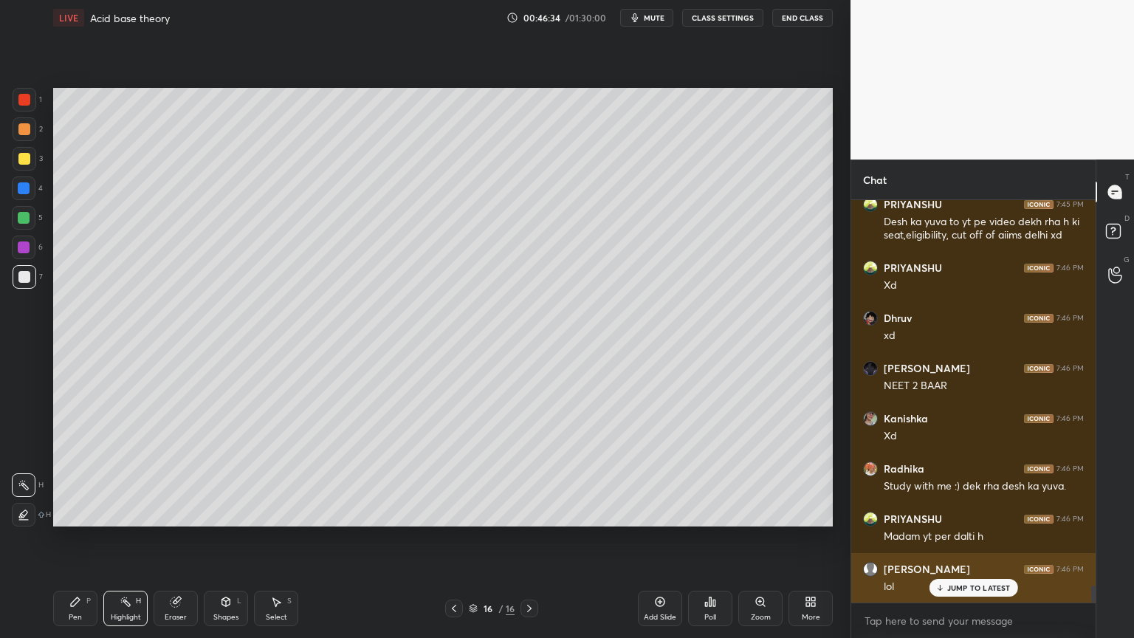
click at [955, 538] on p "JUMP TO LATEST" at bounding box center [978, 587] width 63 height 9
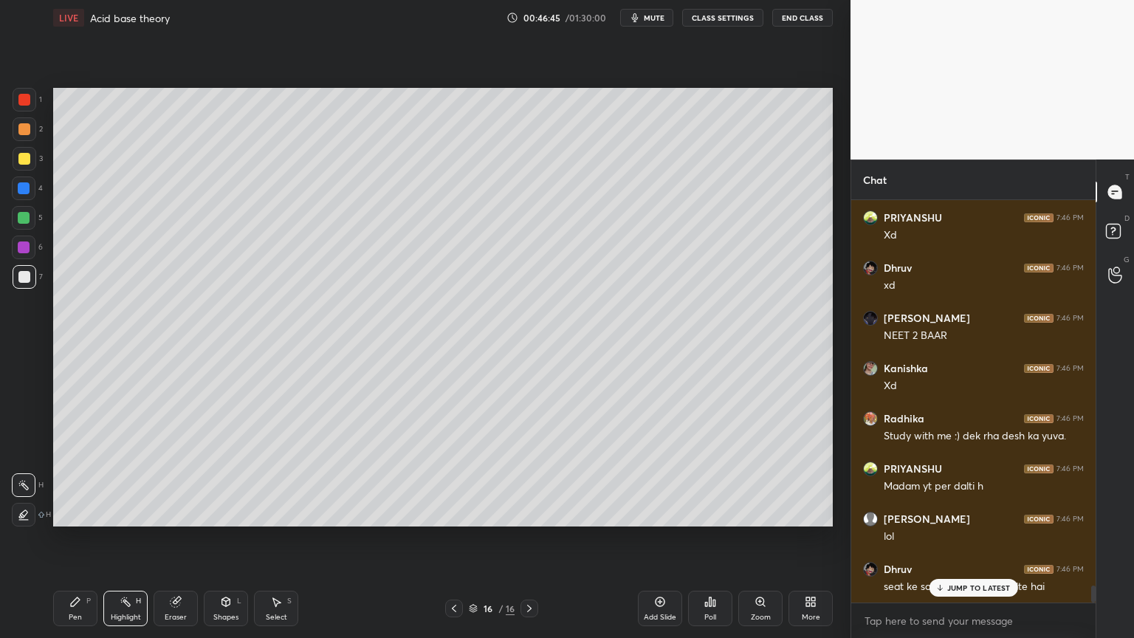
click at [81, 538] on div "Pen" at bounding box center [75, 616] width 13 height 7
drag, startPoint x: 24, startPoint y: 158, endPoint x: 28, endPoint y: 190, distance: 32.0
click at [24, 161] on div at bounding box center [24, 159] width 12 height 12
drag, startPoint x: 128, startPoint y: 611, endPoint x: 192, endPoint y: 571, distance: 75.0
click at [130, 538] on div "Highlight H" at bounding box center [125, 608] width 44 height 35
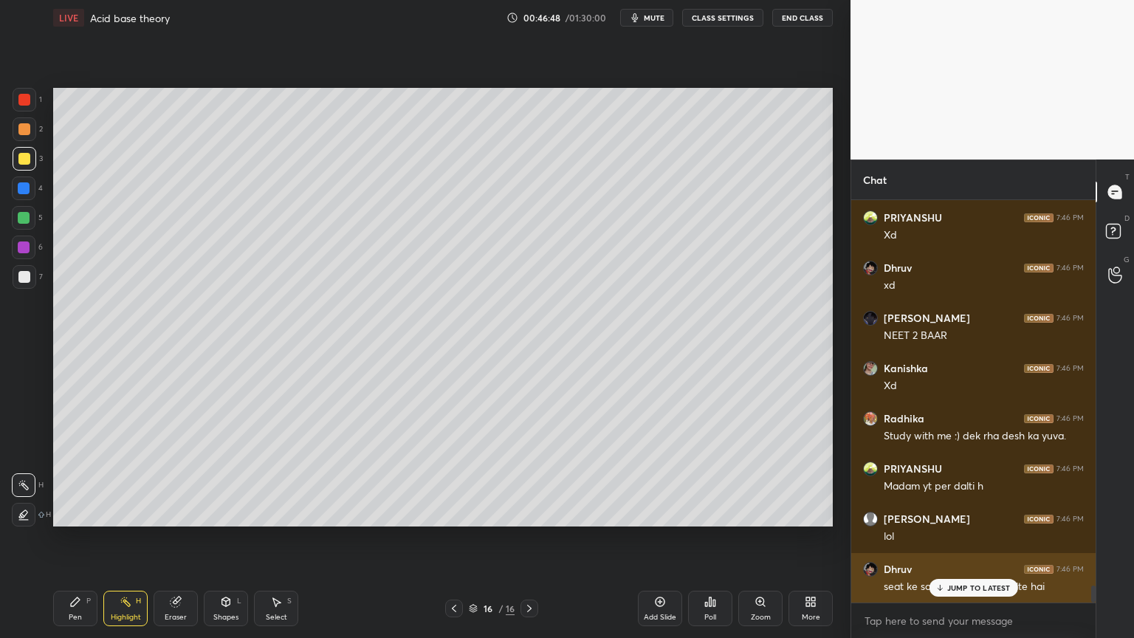
click at [948, 538] on p "JUMP TO LATEST" at bounding box center [978, 587] width 63 height 9
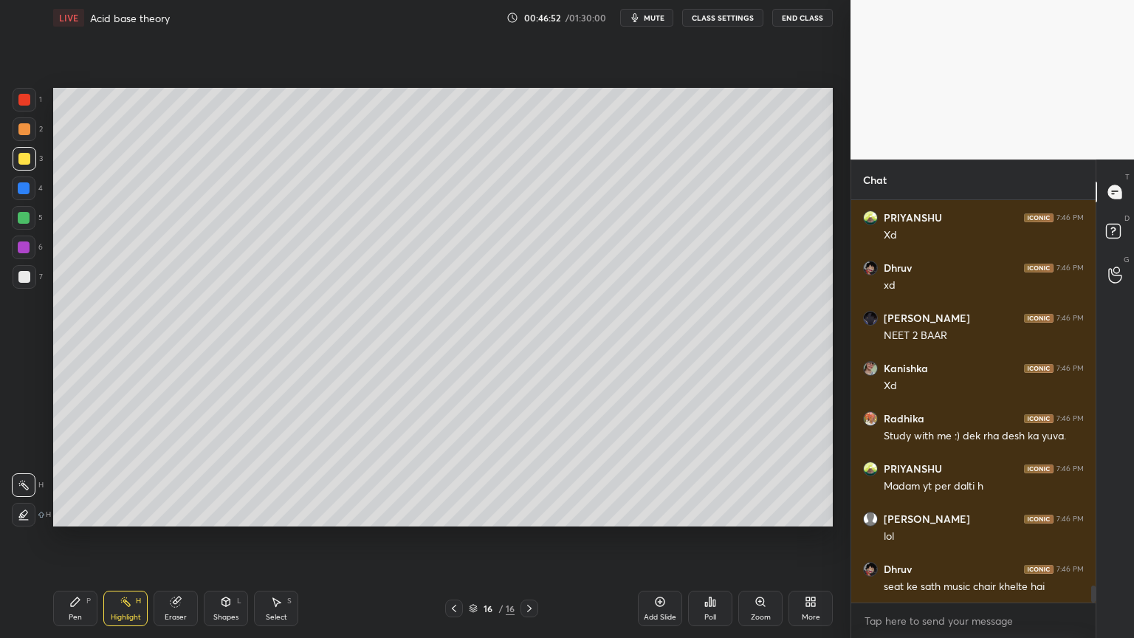
click at [80, 538] on div "Pen" at bounding box center [75, 616] width 13 height 7
click at [184, 538] on div "Eraser" at bounding box center [176, 608] width 44 height 35
click at [65, 538] on div "Pen P" at bounding box center [75, 608] width 44 height 35
drag, startPoint x: 30, startPoint y: 106, endPoint x: 38, endPoint y: 131, distance: 26.6
click at [27, 111] on div at bounding box center [25, 100] width 24 height 24
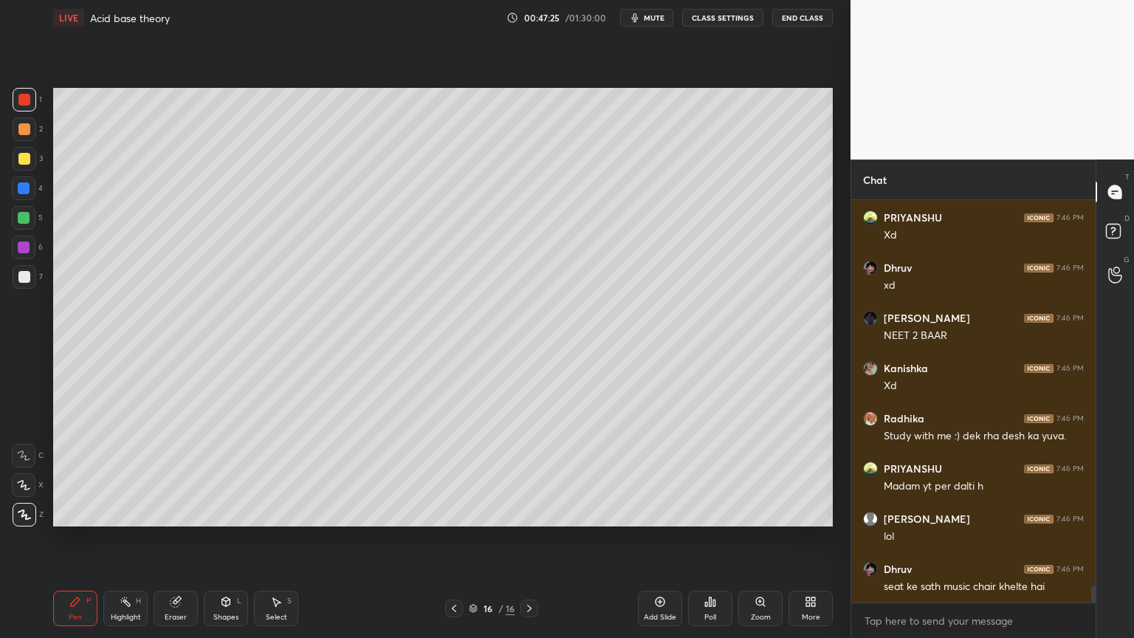
click at [24, 164] on div at bounding box center [24, 159] width 12 height 12
click at [143, 538] on div "Pen P Highlight H Eraser Shapes L Select S" at bounding box center [199, 608] width 292 height 35
drag, startPoint x: 127, startPoint y: 613, endPoint x: 128, endPoint y: 590, distance: 22.9
click at [127, 538] on div "Highlight H" at bounding box center [125, 608] width 44 height 35
click at [80, 538] on div "Pen P" at bounding box center [75, 608] width 44 height 35
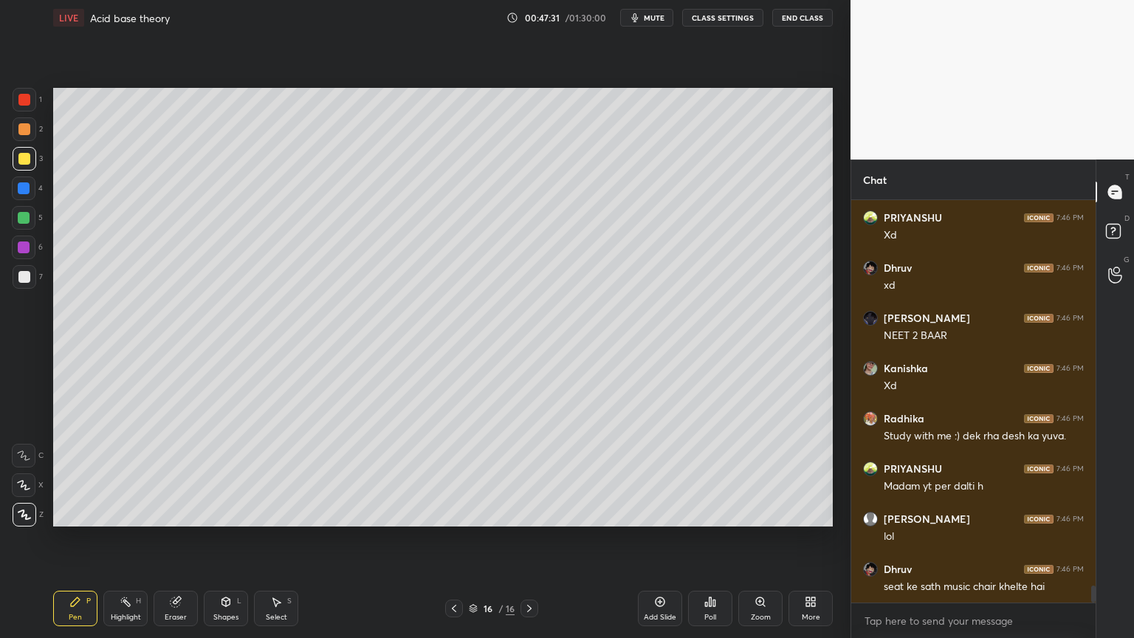
click at [27, 283] on div at bounding box center [25, 277] width 24 height 24
drag, startPoint x: 114, startPoint y: 611, endPoint x: 166, endPoint y: 548, distance: 81.3
click at [116, 538] on div "Highlight H" at bounding box center [125, 608] width 44 height 35
click at [74, 538] on div "Pen P" at bounding box center [75, 608] width 44 height 35
click at [80, 538] on div "Pen" at bounding box center [75, 616] width 13 height 7
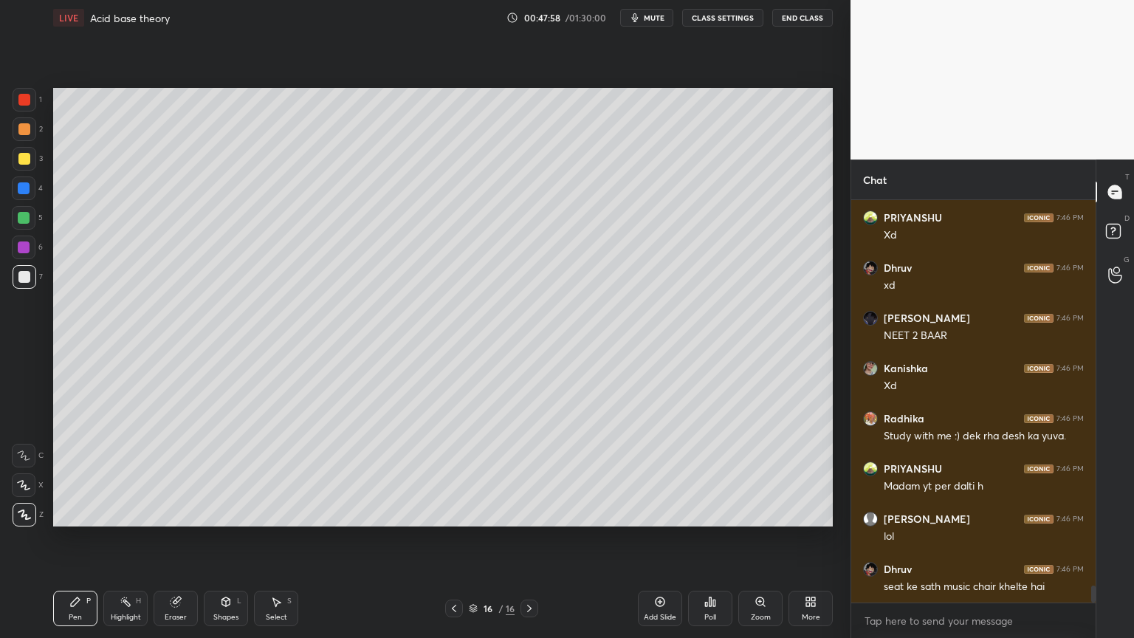
drag, startPoint x: 121, startPoint y: 616, endPoint x: 137, endPoint y: 591, distance: 29.5
click at [121, 538] on div "Highlight" at bounding box center [126, 616] width 30 height 7
drag, startPoint x: 85, startPoint y: 614, endPoint x: 103, endPoint y: 614, distance: 18.5
click at [86, 538] on div "Pen P" at bounding box center [75, 608] width 44 height 35
click at [124, 538] on div "Highlight H" at bounding box center [125, 608] width 44 height 35
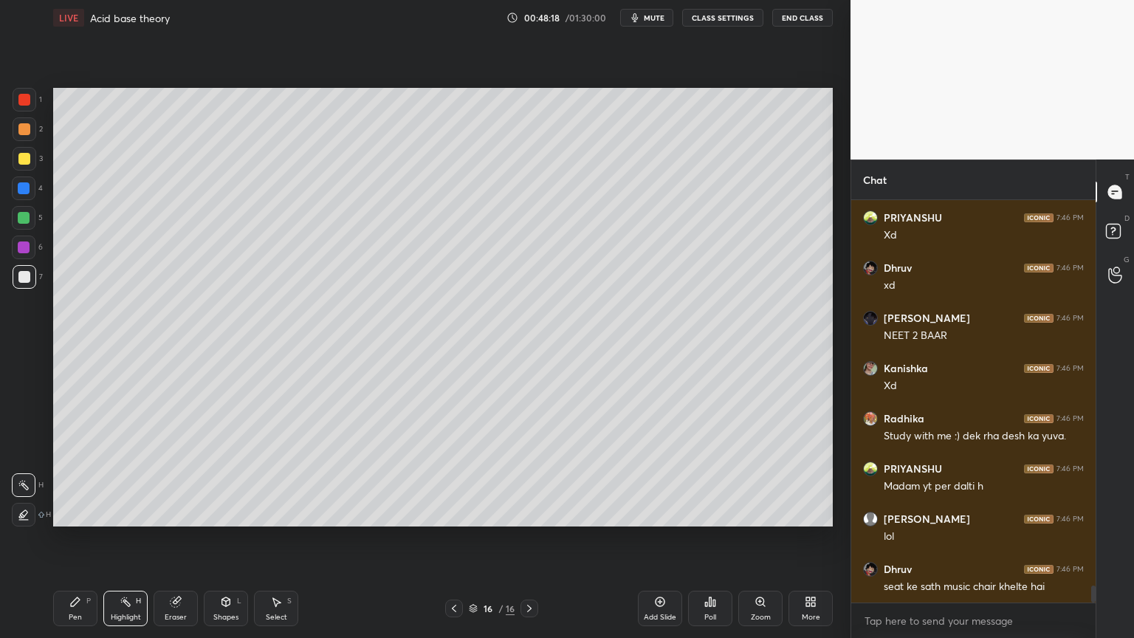
click at [71, 538] on div "Pen P" at bounding box center [75, 608] width 44 height 35
click at [121, 538] on div "Highlight" at bounding box center [126, 616] width 30 height 7
click at [76, 538] on div "Pen P" at bounding box center [75, 608] width 44 height 35
drag, startPoint x: 137, startPoint y: 602, endPoint x: 145, endPoint y: 604, distance: 8.3
click at [143, 538] on div "Highlight H" at bounding box center [125, 608] width 44 height 35
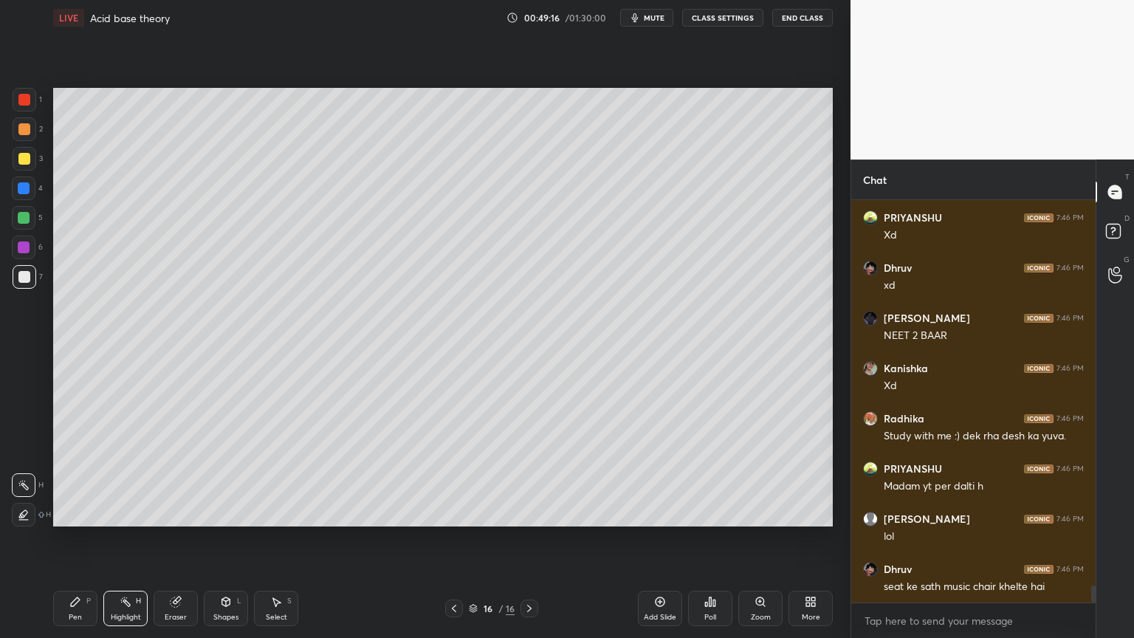
click at [661, 538] on div "Add Slide" at bounding box center [660, 616] width 32 height 7
drag, startPoint x: 84, startPoint y: 609, endPoint x: 75, endPoint y: 596, distance: 15.8
click at [83, 538] on div "Pen P" at bounding box center [75, 608] width 44 height 35
click at [27, 131] on div at bounding box center [24, 129] width 12 height 12
click at [449, 538] on icon at bounding box center [454, 608] width 12 height 12
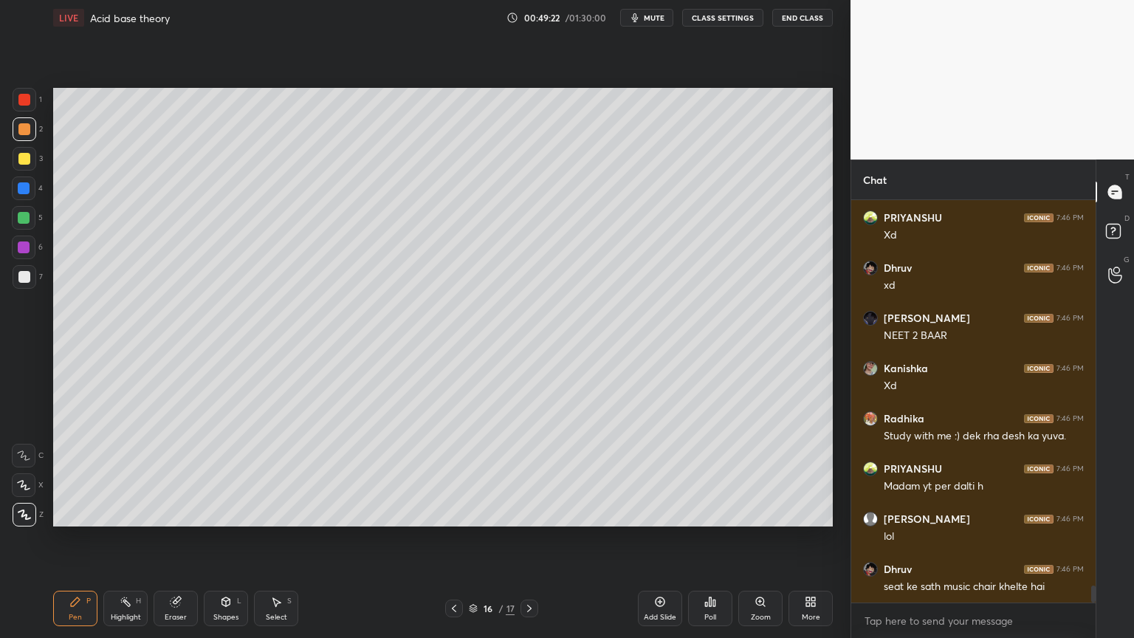
click at [536, 538] on div at bounding box center [529, 608] width 18 height 18
drag, startPoint x: 20, startPoint y: 98, endPoint x: 27, endPoint y: 105, distance: 9.4
click at [23, 100] on div at bounding box center [24, 100] width 12 height 12
click at [221, 538] on div "Shapes L" at bounding box center [226, 608] width 44 height 35
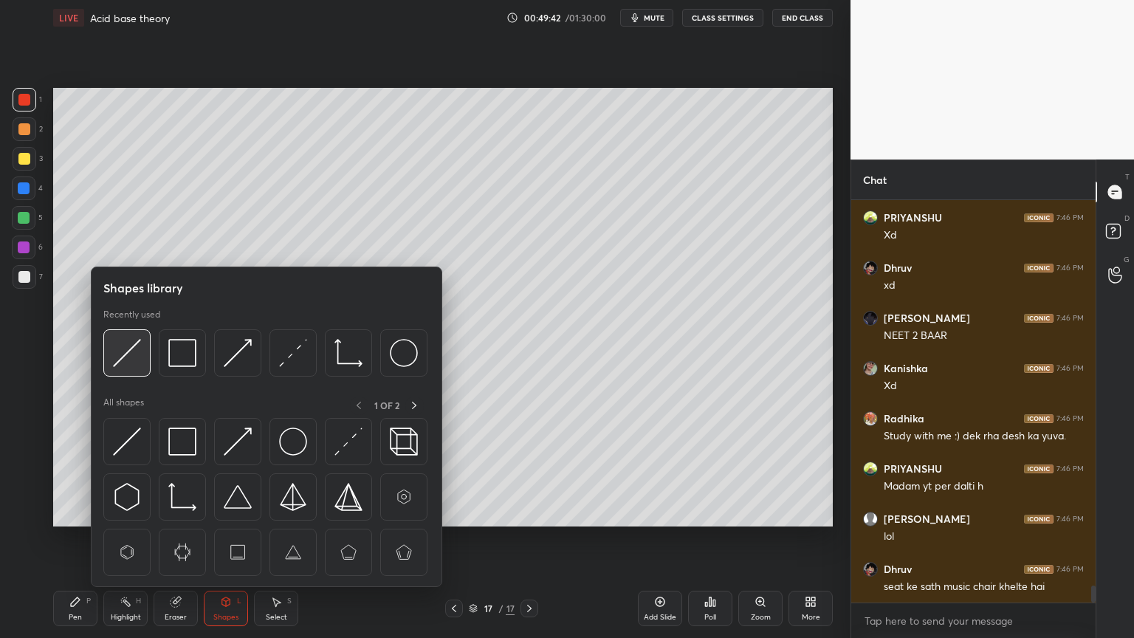
click at [140, 359] on img at bounding box center [127, 353] width 28 height 28
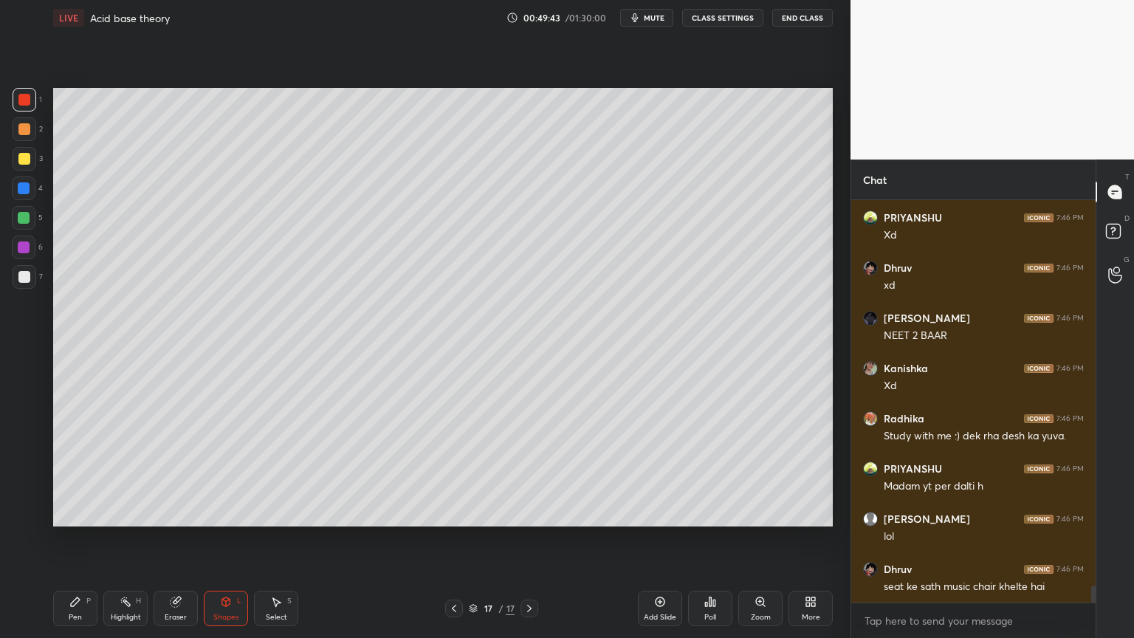
click at [38, 275] on div "7" at bounding box center [28, 277] width 30 height 24
click at [83, 538] on div "Pen P" at bounding box center [75, 608] width 44 height 35
click at [27, 135] on div at bounding box center [25, 129] width 24 height 24
click at [27, 279] on div at bounding box center [24, 277] width 12 height 12
click at [169, 538] on div "Eraser" at bounding box center [176, 608] width 44 height 35
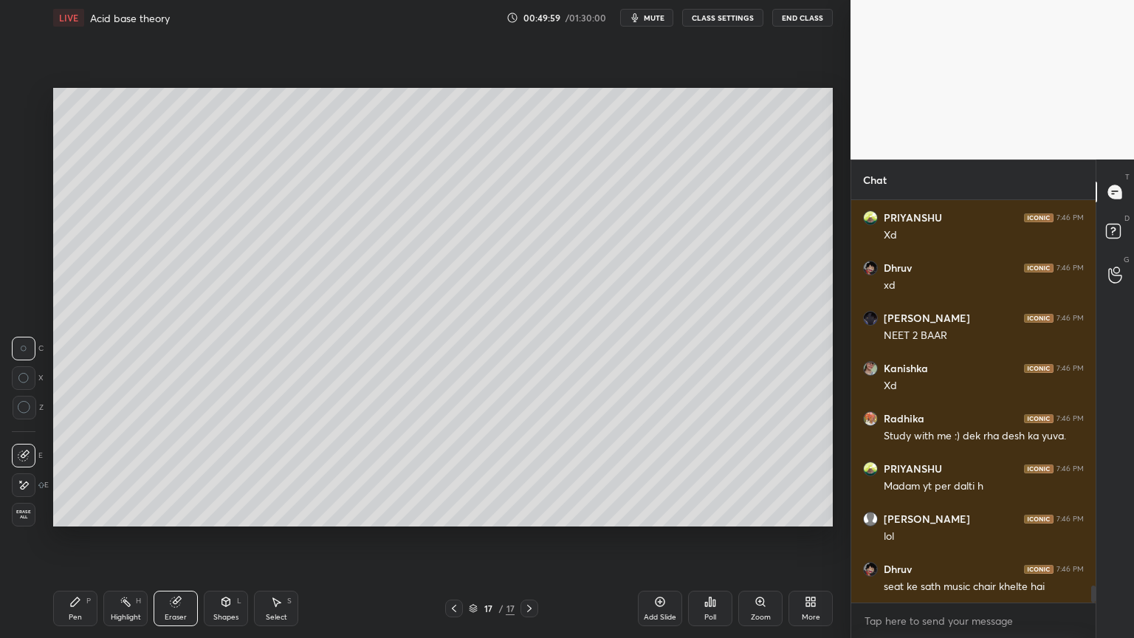
drag, startPoint x: 218, startPoint y: 610, endPoint x: 227, endPoint y: 589, distance: 22.5
click at [218, 538] on div "Shapes L" at bounding box center [226, 608] width 44 height 35
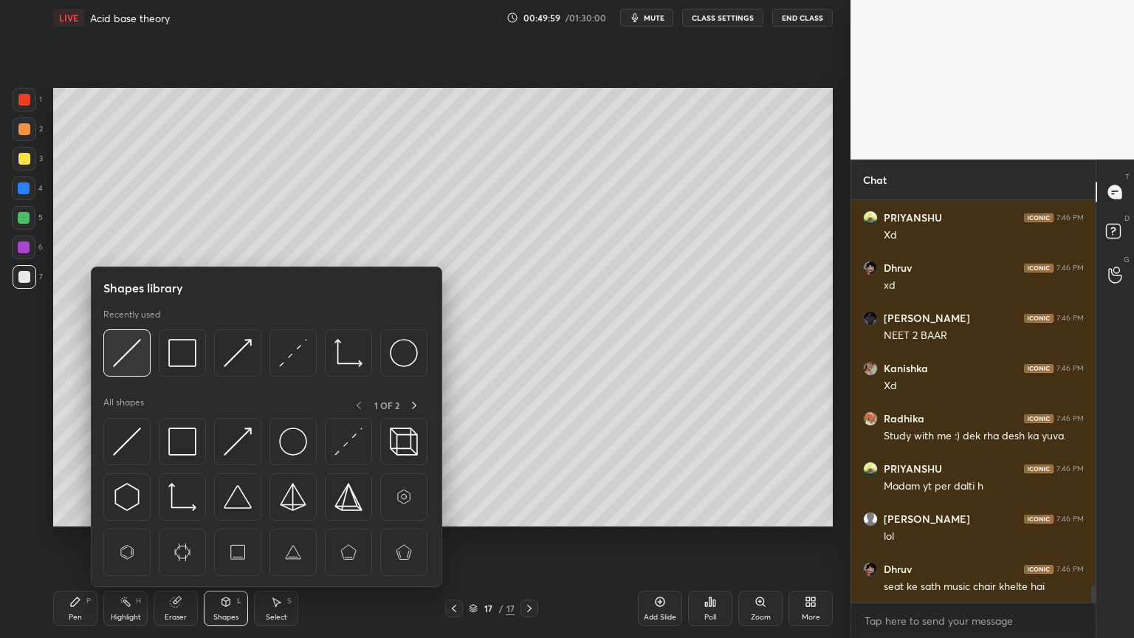
click at [132, 363] on img at bounding box center [127, 353] width 28 height 28
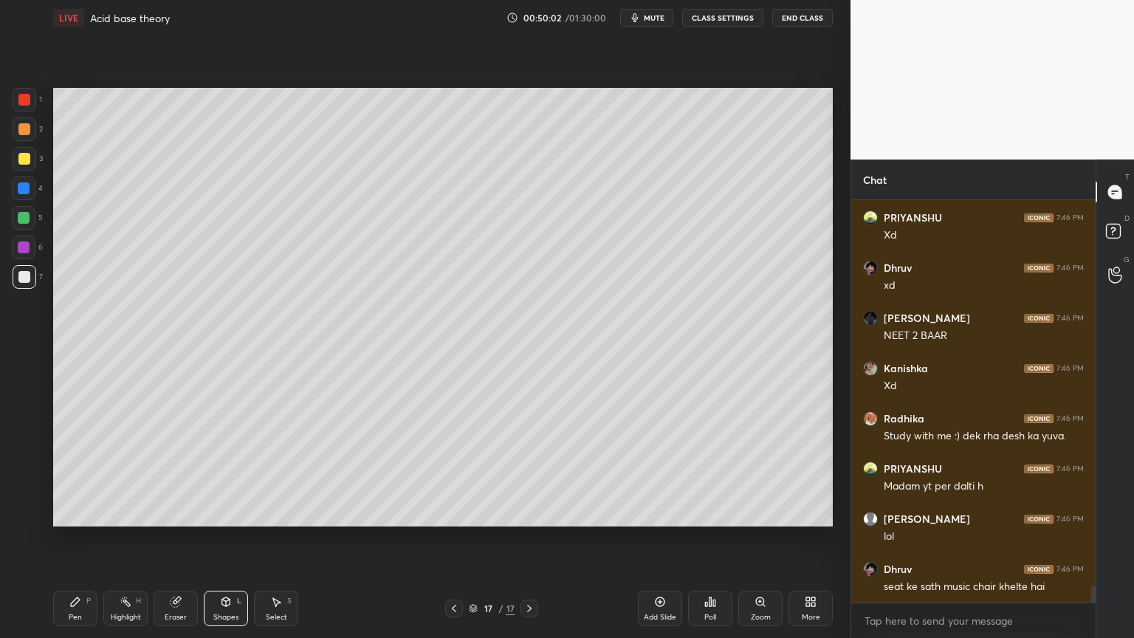
drag, startPoint x: 75, startPoint y: 614, endPoint x: 83, endPoint y: 565, distance: 49.3
click at [78, 538] on div "Pen P" at bounding box center [75, 608] width 44 height 35
click at [29, 166] on div at bounding box center [25, 159] width 24 height 24
click at [181, 538] on div "Eraser" at bounding box center [176, 608] width 44 height 35
click at [77, 538] on div "Pen P" at bounding box center [75, 608] width 44 height 35
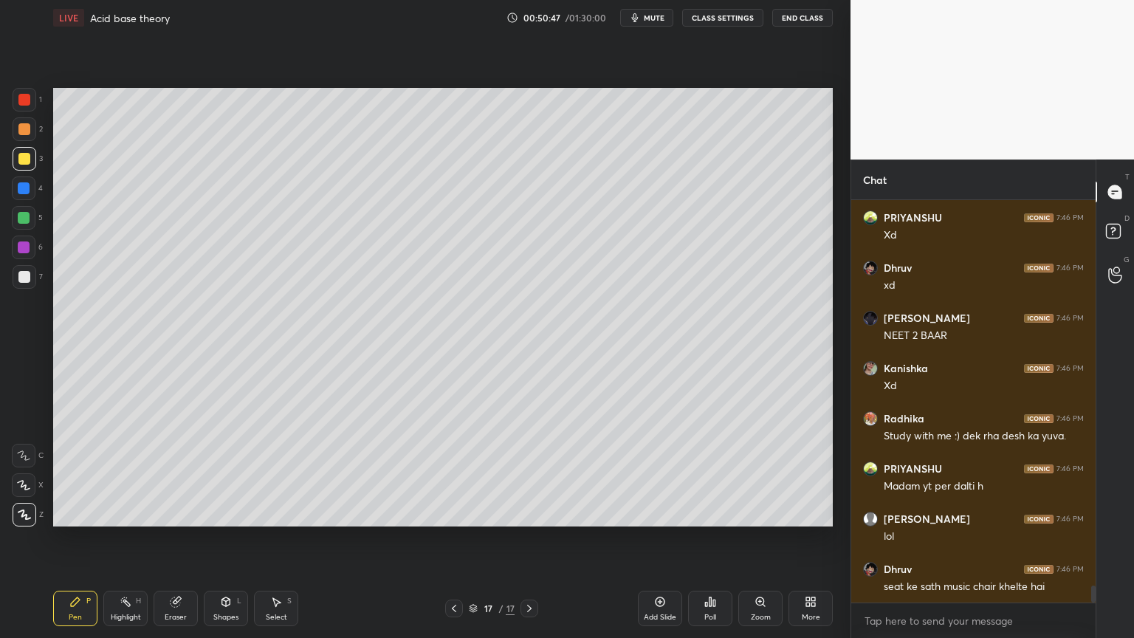
click at [68, 538] on div "Pen P" at bounding box center [75, 608] width 44 height 35
click at [27, 129] on div at bounding box center [24, 129] width 12 height 12
click at [221, 538] on icon at bounding box center [226, 602] width 12 height 12
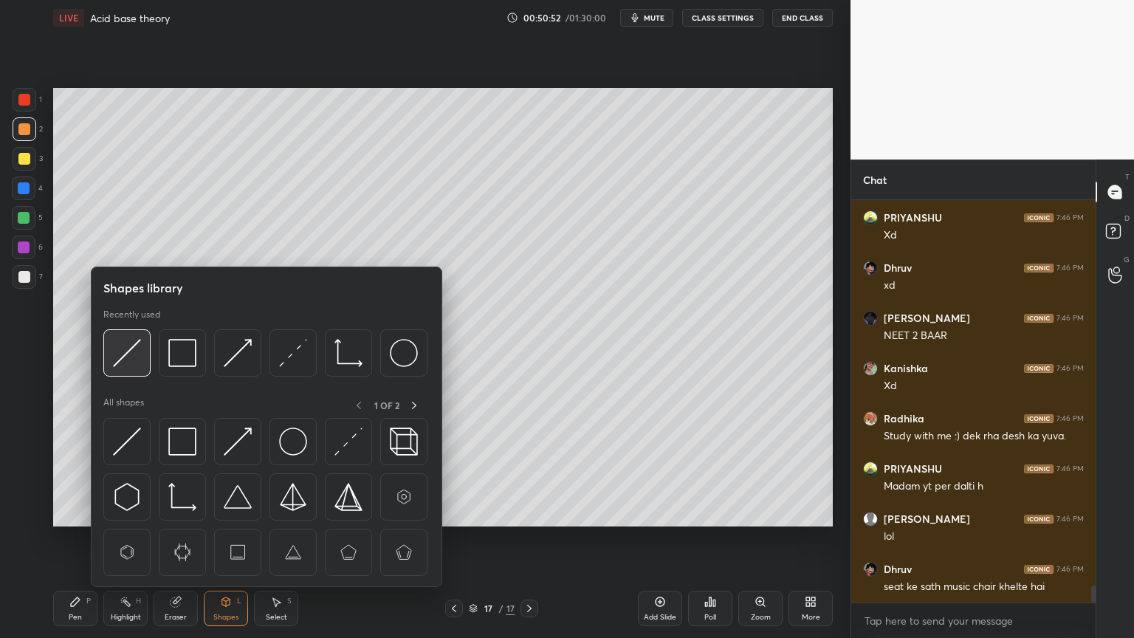
click at [114, 350] on img at bounding box center [127, 353] width 28 height 28
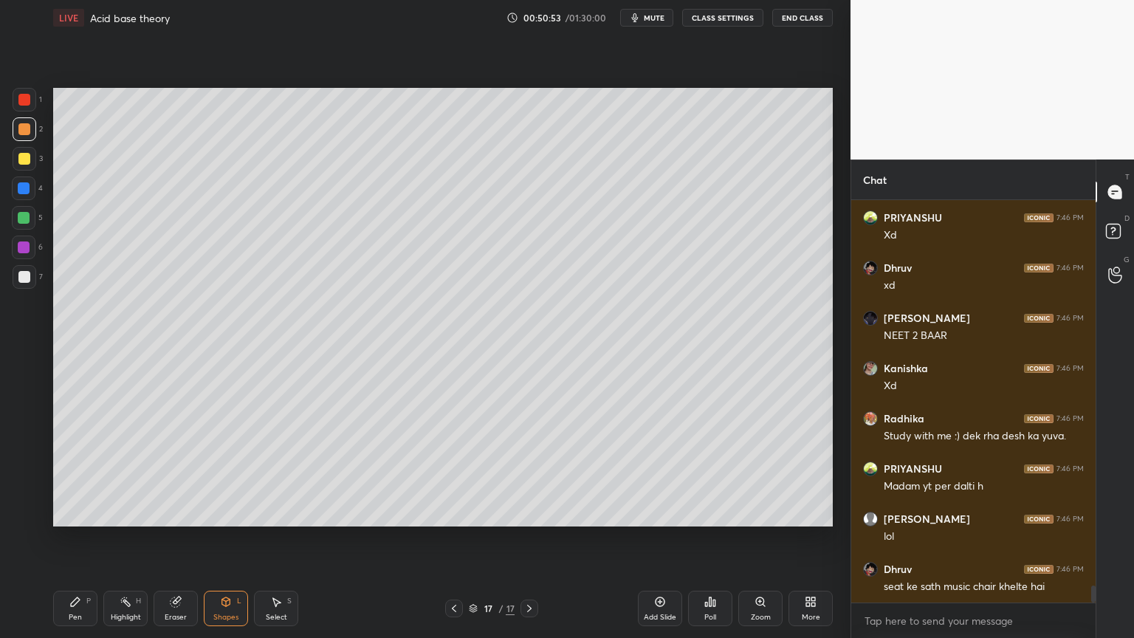
click at [18, 276] on div at bounding box center [24, 277] width 12 height 12
click at [83, 538] on div "Pen P" at bounding box center [75, 608] width 44 height 35
drag, startPoint x: 112, startPoint y: 624, endPoint x: 123, endPoint y: 577, distance: 47.6
click at [113, 538] on div "Highlight H" at bounding box center [125, 608] width 44 height 35
click at [76, 538] on div "Pen P" at bounding box center [75, 608] width 44 height 35
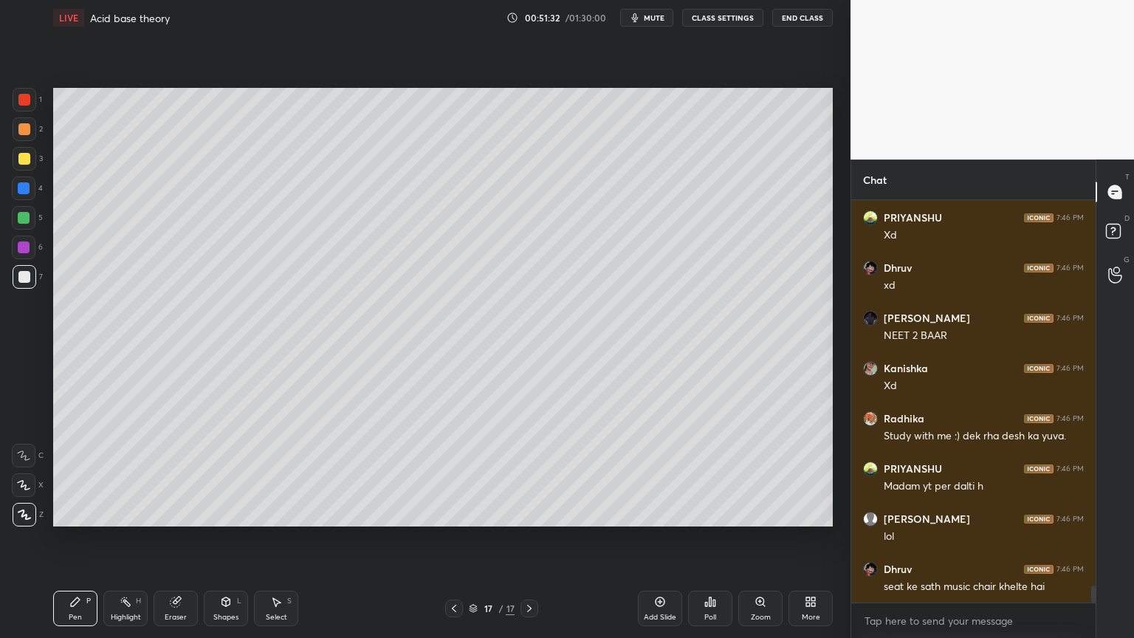
click at [27, 139] on div at bounding box center [25, 129] width 24 height 24
click at [234, 538] on div "Shapes L" at bounding box center [226, 608] width 44 height 35
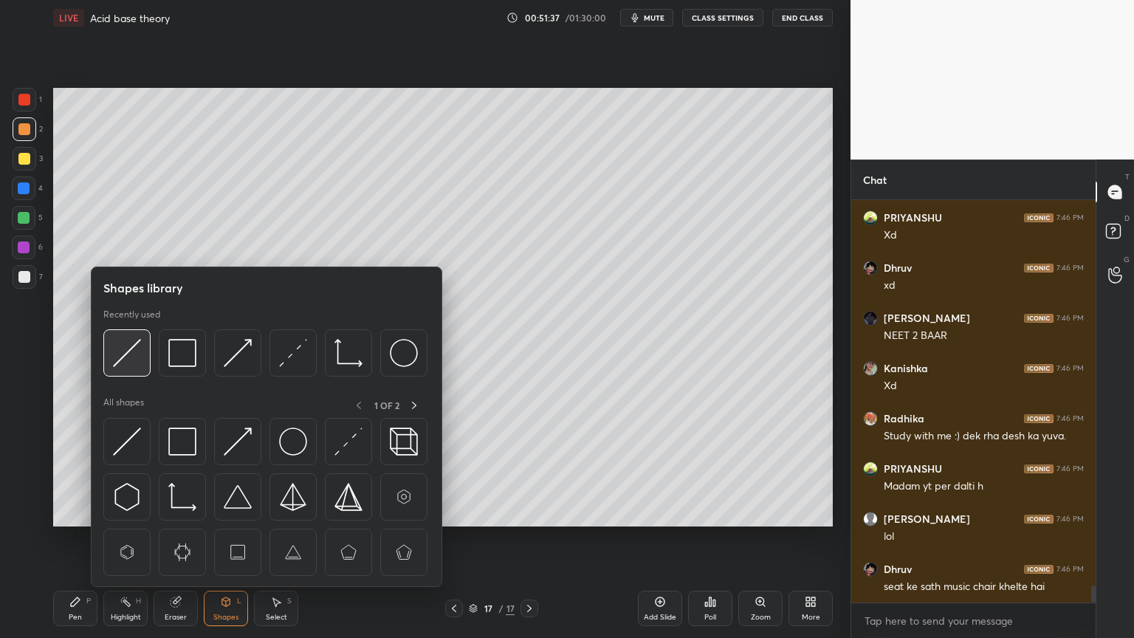
click at [118, 354] on img at bounding box center [127, 353] width 28 height 28
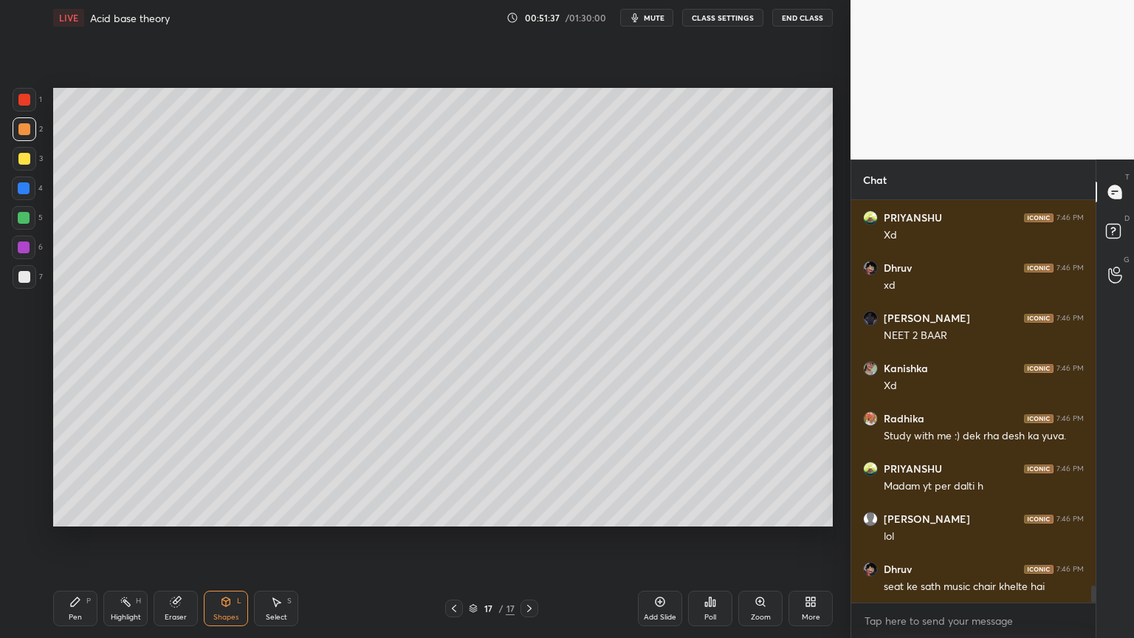
click at [24, 281] on div at bounding box center [24, 277] width 12 height 12
click at [82, 538] on div "Pen P" at bounding box center [75, 608] width 44 height 35
drag, startPoint x: 132, startPoint y: 602, endPoint x: 141, endPoint y: 585, distance: 19.8
click at [132, 538] on div "Highlight H" at bounding box center [125, 608] width 44 height 35
click at [222, 538] on icon at bounding box center [226, 601] width 8 height 9
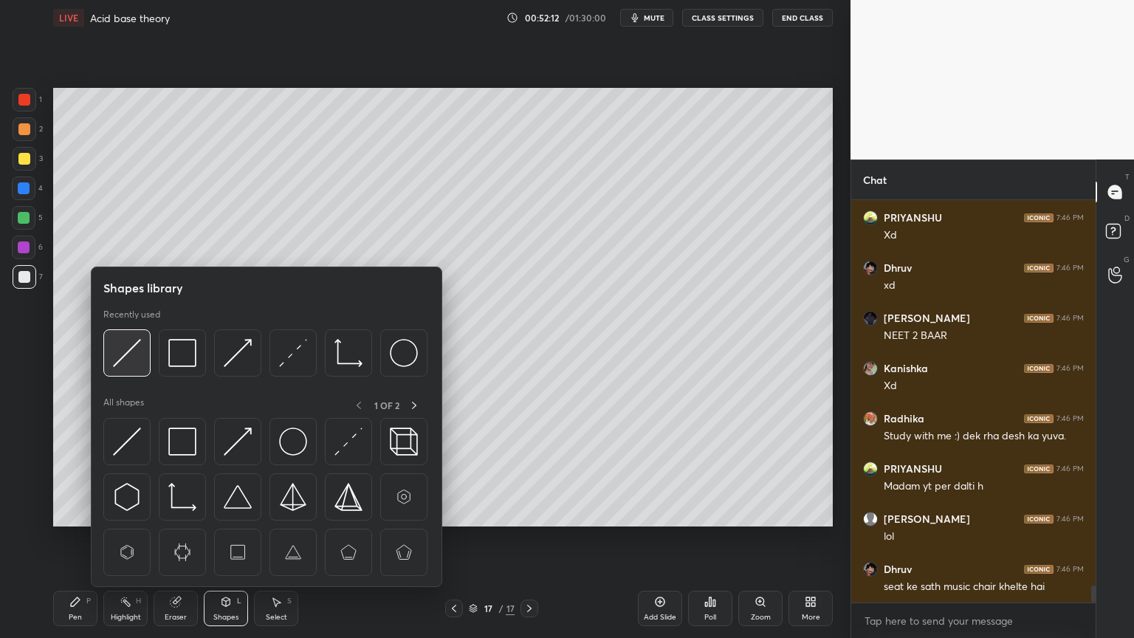
click at [137, 346] on img at bounding box center [127, 353] width 28 height 28
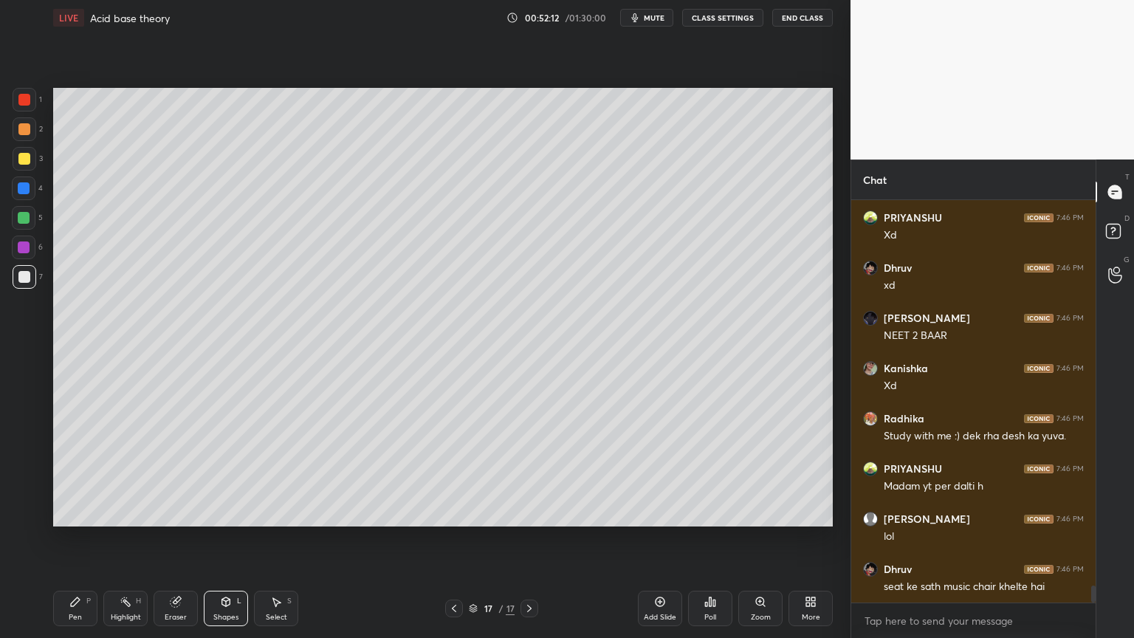
click at [25, 98] on div at bounding box center [24, 100] width 12 height 12
drag, startPoint x: 127, startPoint y: 609, endPoint x: 126, endPoint y: 602, distance: 7.4
click at [127, 538] on div "Highlight H" at bounding box center [125, 608] width 44 height 35
click at [233, 538] on div "Shapes" at bounding box center [225, 616] width 25 height 7
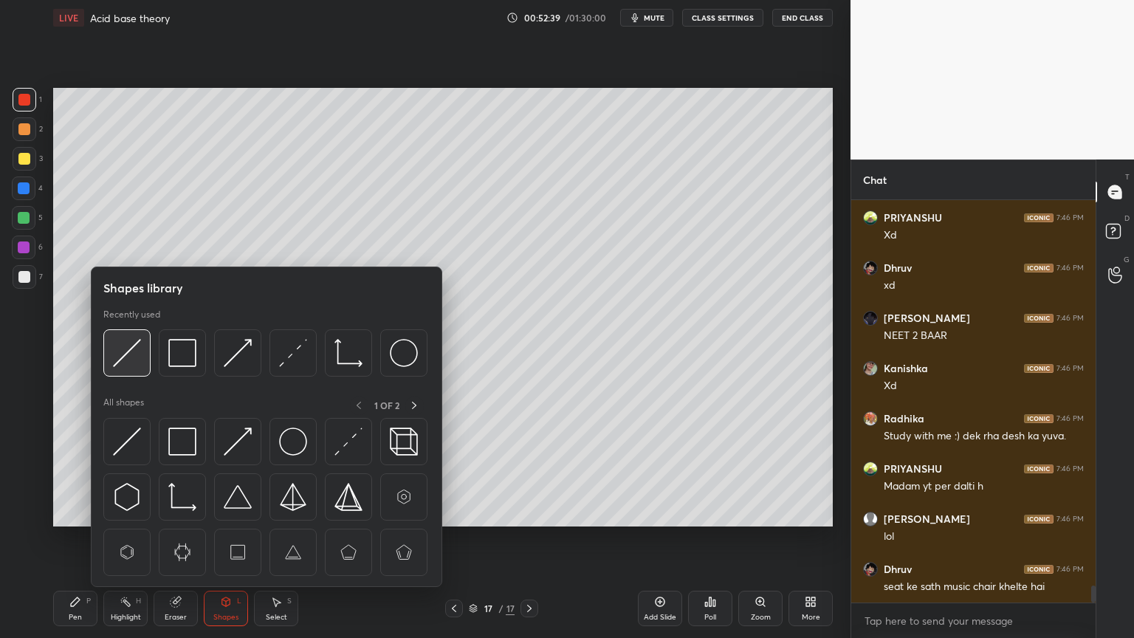
click at [121, 354] on img at bounding box center [127, 353] width 28 height 28
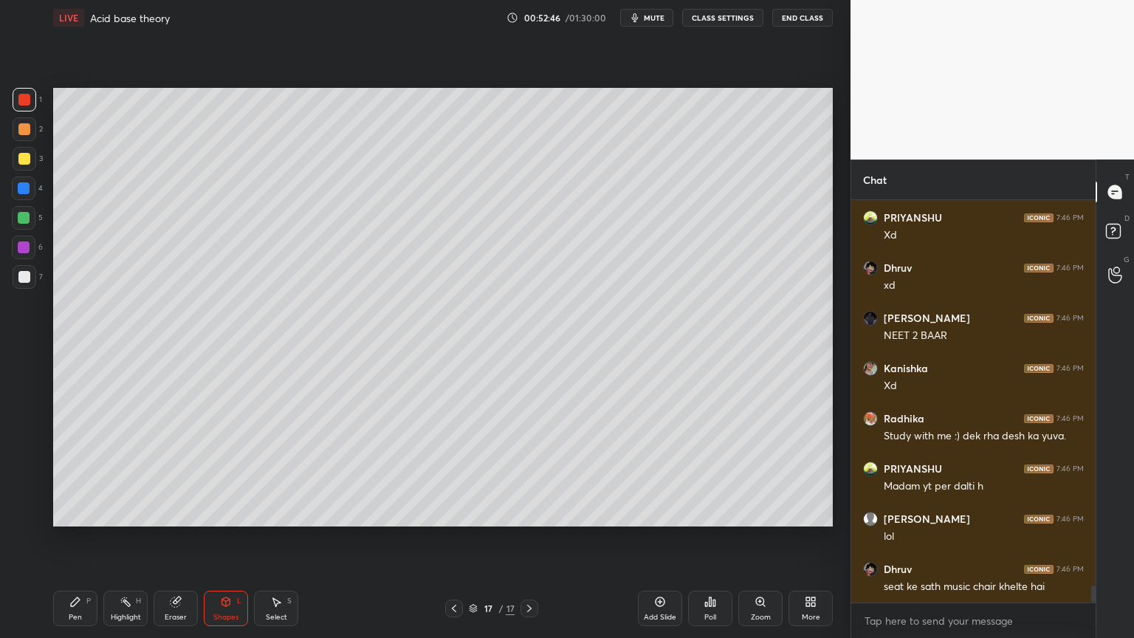
drag, startPoint x: 134, startPoint y: 611, endPoint x: 140, endPoint y: 594, distance: 17.7
click at [133, 538] on div "Highlight H" at bounding box center [125, 608] width 44 height 35
click at [459, 538] on icon at bounding box center [454, 608] width 12 height 12
click at [531, 538] on icon at bounding box center [529, 608] width 4 height 7
click at [522, 538] on div at bounding box center [529, 608] width 18 height 18
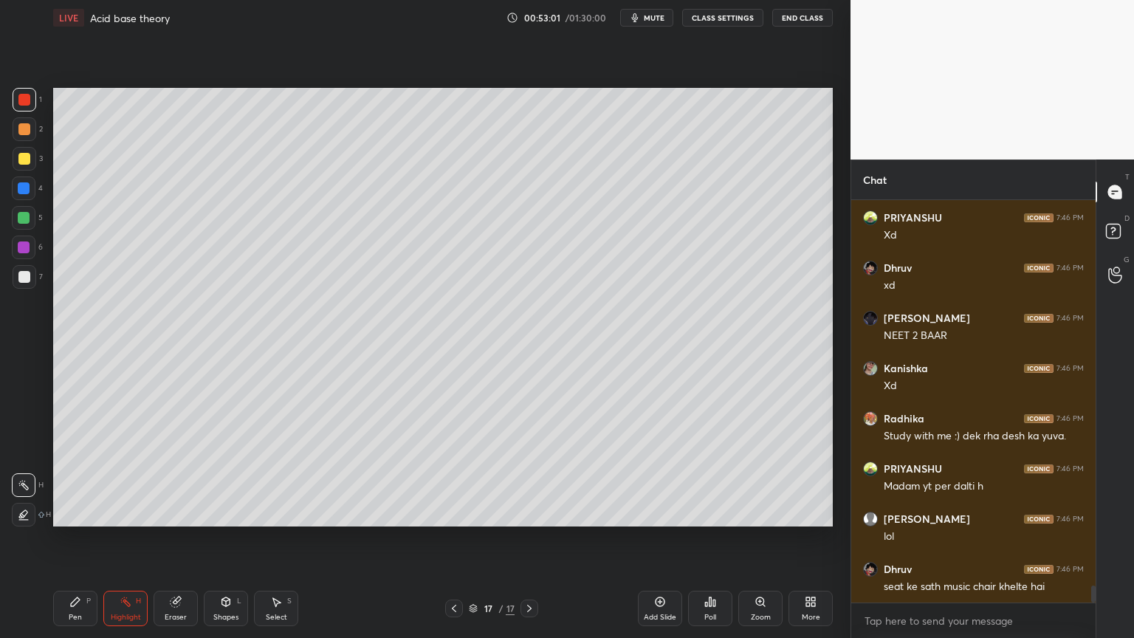
click at [658, 538] on div "Add Slide" at bounding box center [660, 616] width 32 height 7
click at [86, 538] on div "Pen P" at bounding box center [75, 608] width 44 height 35
drag, startPoint x: 30, startPoint y: 130, endPoint x: 40, endPoint y: 137, distance: 12.7
click at [30, 131] on div at bounding box center [25, 129] width 24 height 24
drag, startPoint x: 19, startPoint y: 272, endPoint x: 51, endPoint y: 256, distance: 35.3
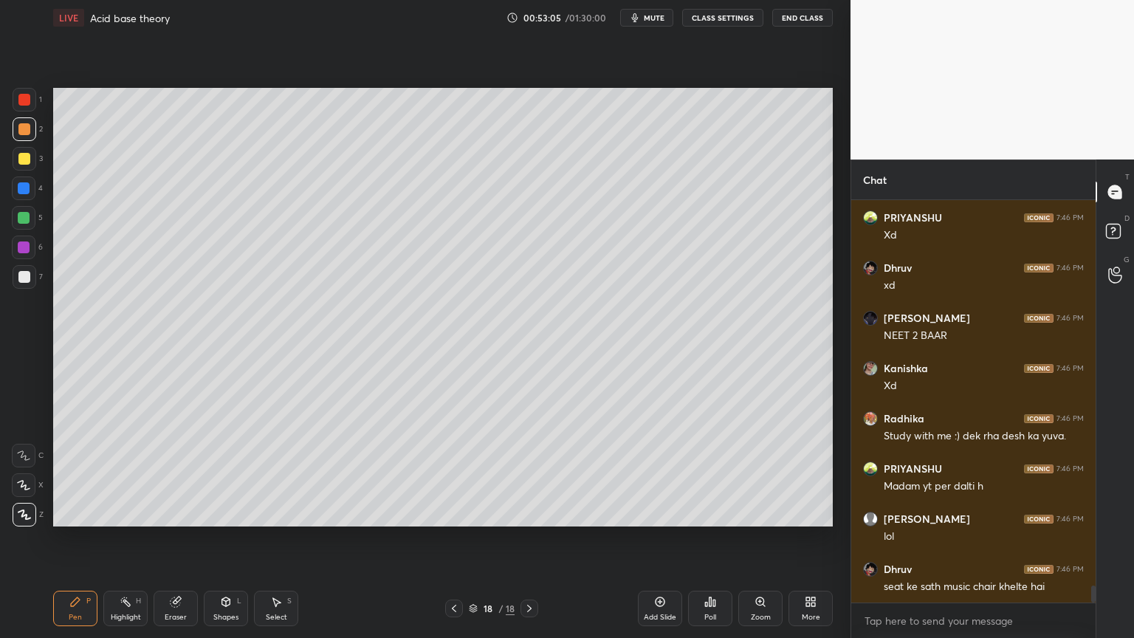
click at [23, 269] on div at bounding box center [25, 277] width 24 height 24
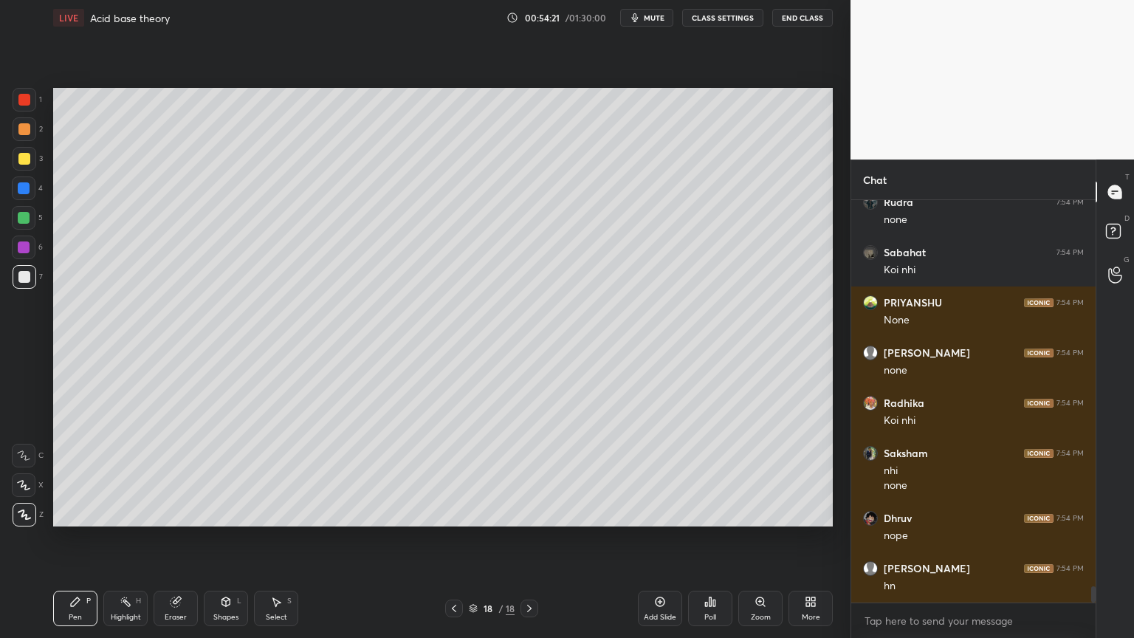
scroll to position [9817, 0]
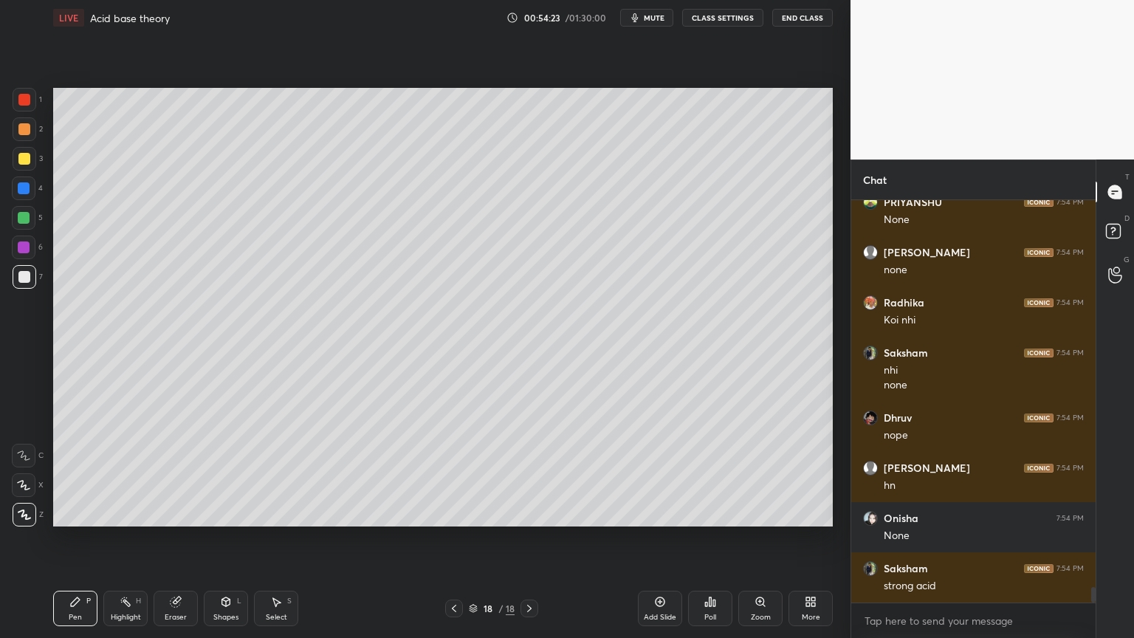
drag, startPoint x: 29, startPoint y: 94, endPoint x: 35, endPoint y: 156, distance: 62.4
click at [30, 97] on div at bounding box center [24, 100] width 12 height 12
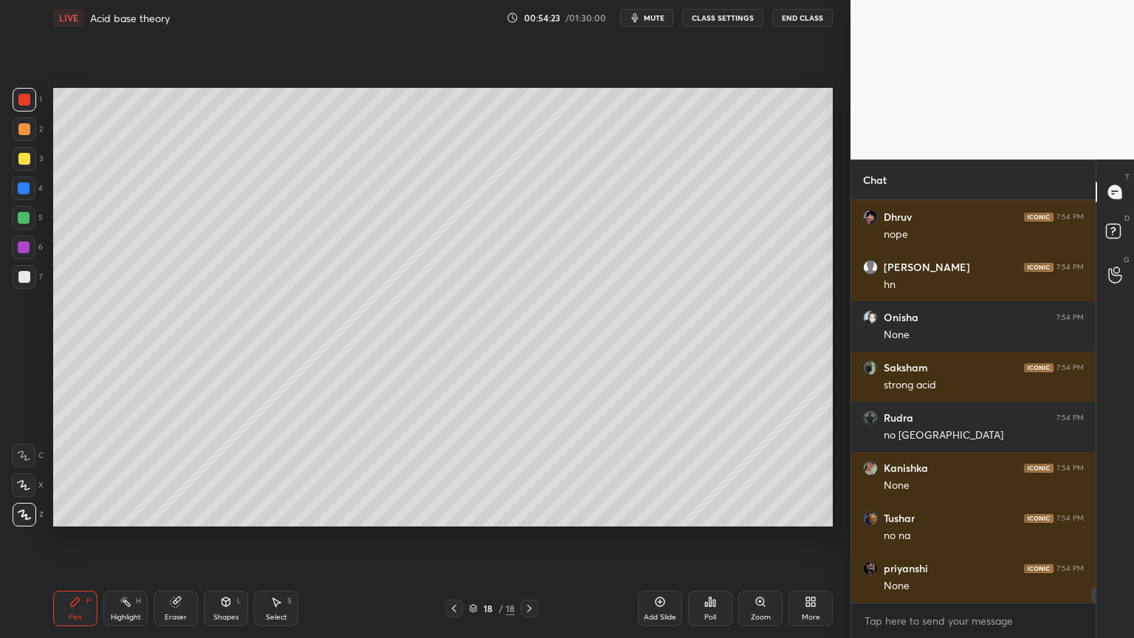
click at [29, 128] on div at bounding box center [24, 129] width 12 height 12
click at [59, 538] on div "Pen P" at bounding box center [75, 608] width 44 height 35
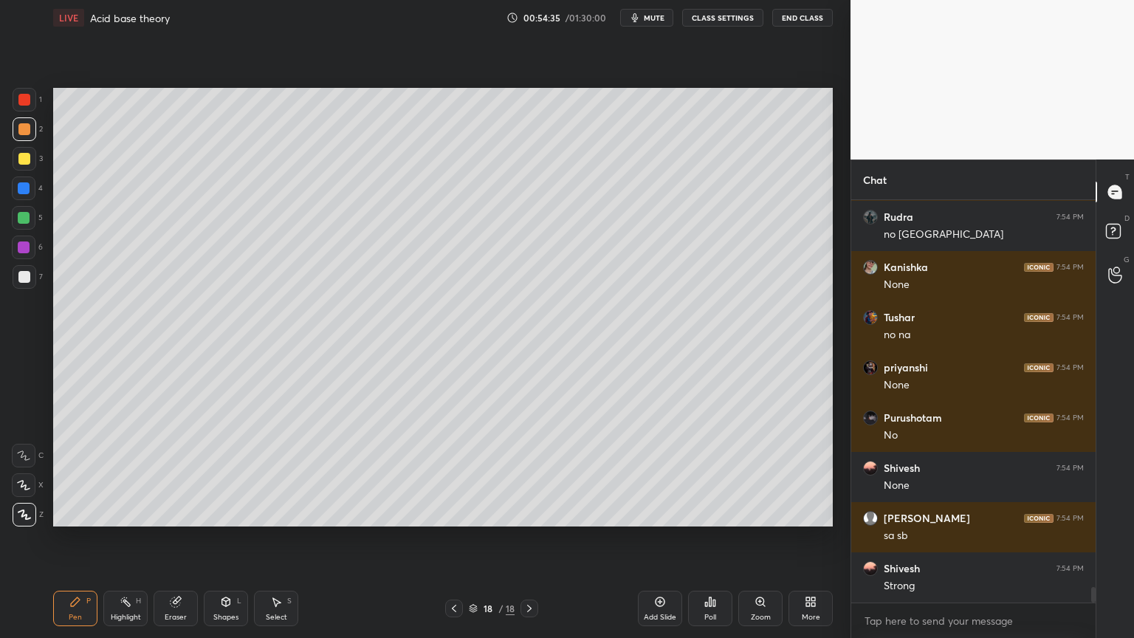
scroll to position [10319, 0]
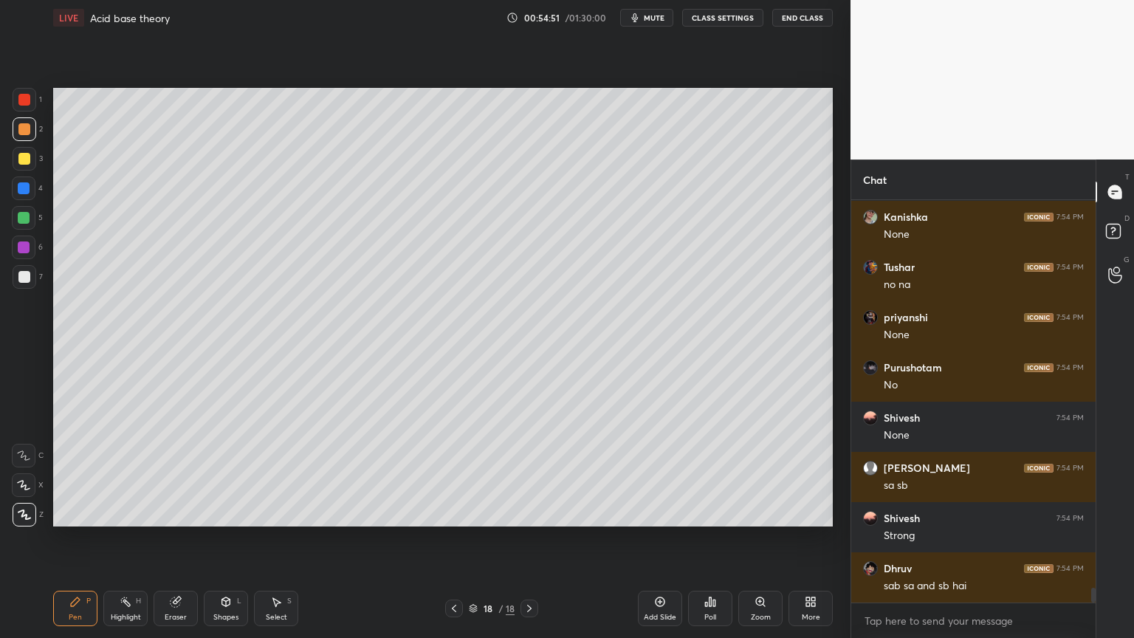
click at [125, 538] on div "Highlight H" at bounding box center [125, 608] width 44 height 35
click at [21, 188] on div at bounding box center [24, 188] width 12 height 12
click at [657, 538] on icon at bounding box center [660, 602] width 12 height 12
drag, startPoint x: 51, startPoint y: 610, endPoint x: 84, endPoint y: 602, distance: 34.2
click at [59, 538] on div "LIVE Acid base theory 00:55:02 / 01:30:00 mute CLASS SETTINGS End Class Setting…" at bounding box center [442, 319] width 791 height 638
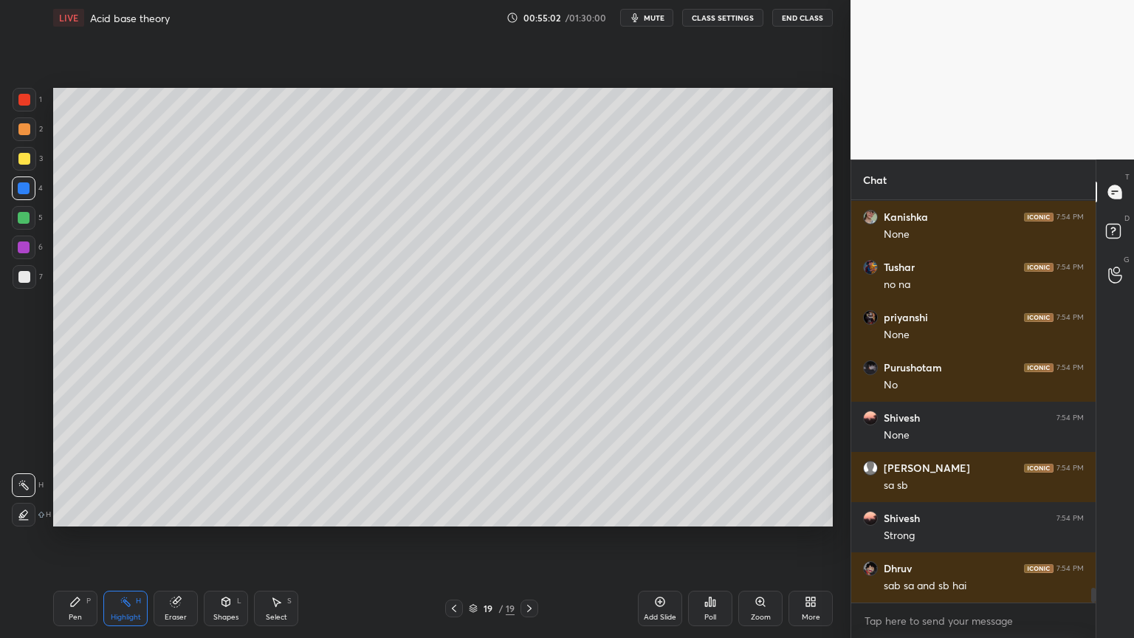
click at [83, 538] on div "Pen P" at bounding box center [75, 608] width 44 height 35
click at [26, 133] on div at bounding box center [24, 129] width 12 height 12
click at [17, 280] on div at bounding box center [25, 277] width 24 height 24
drag, startPoint x: 72, startPoint y: 609, endPoint x: 83, endPoint y: 549, distance: 60.8
click at [76, 538] on div "Pen P" at bounding box center [75, 608] width 44 height 35
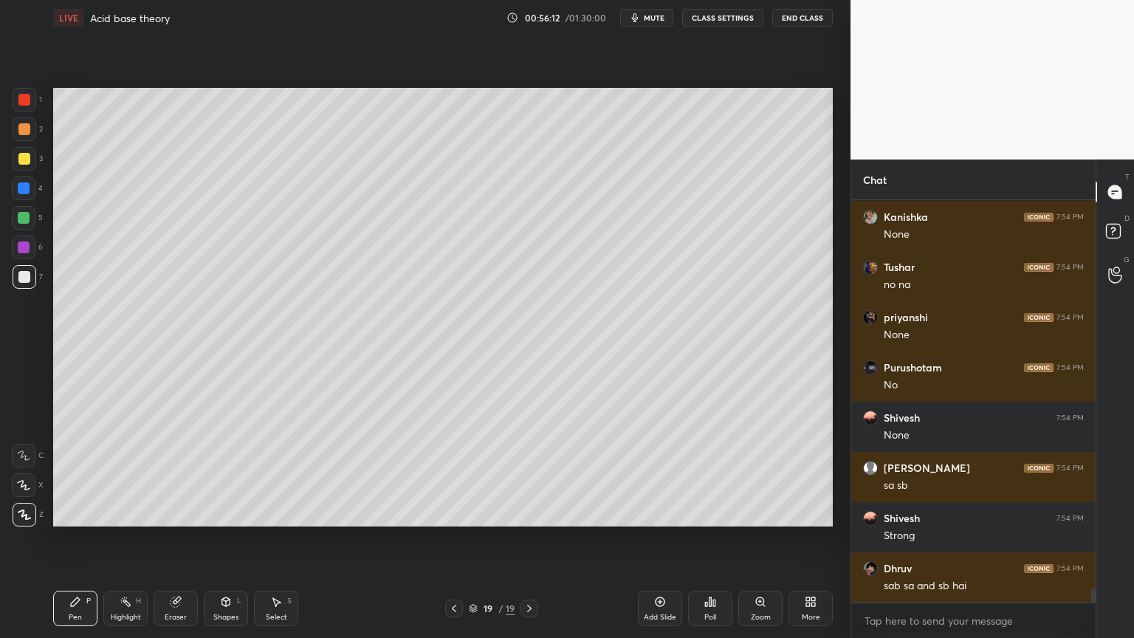
click at [174, 538] on icon at bounding box center [176, 602] width 10 height 10
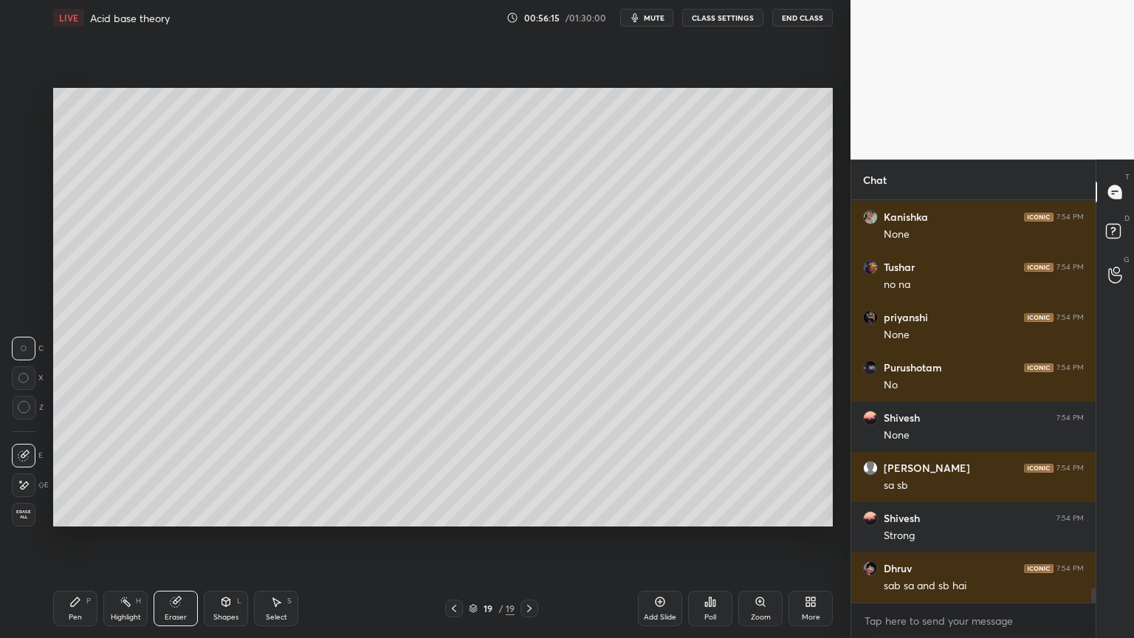
click at [75, 538] on div "Pen P" at bounding box center [75, 608] width 44 height 35
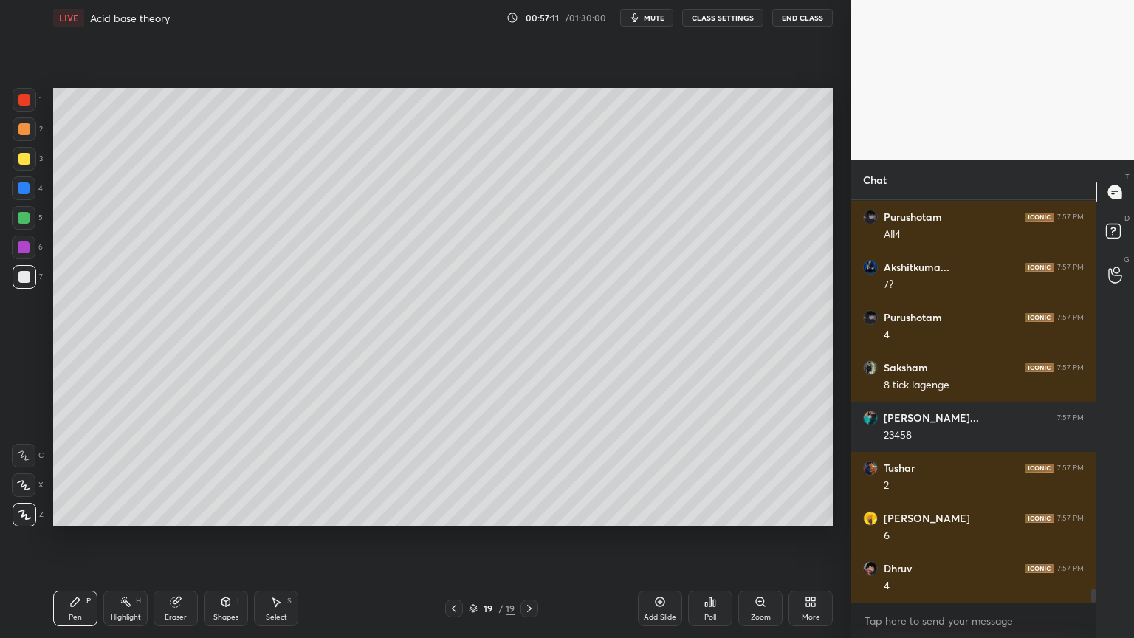
scroll to position [11072, 0]
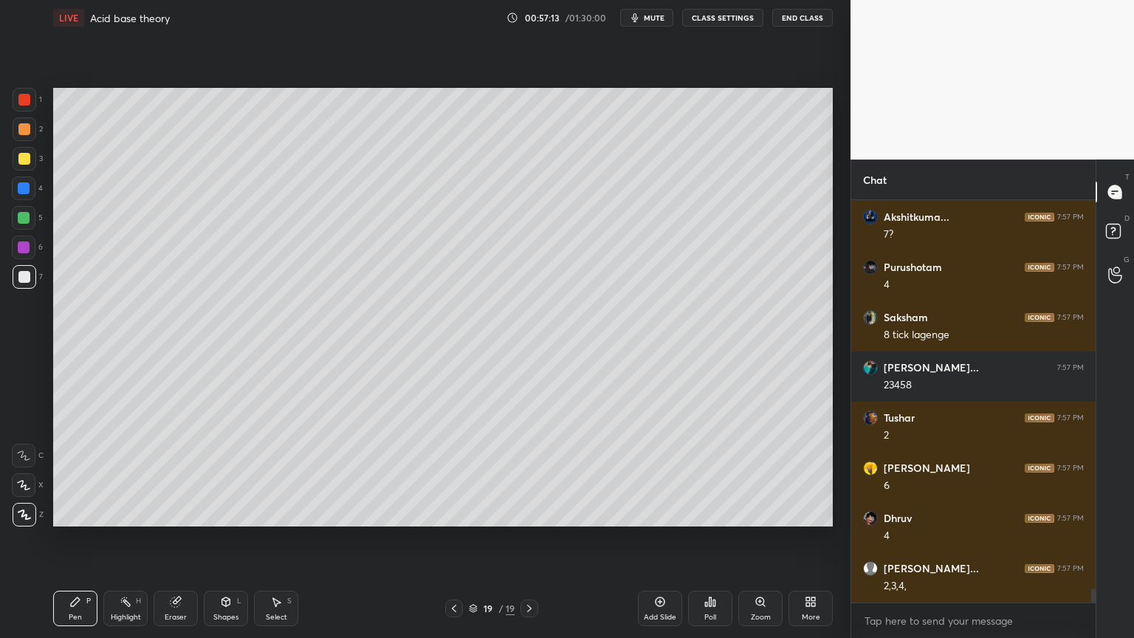
drag, startPoint x: 121, startPoint y: 611, endPoint x: 134, endPoint y: 563, distance: 49.8
click at [121, 538] on div "Highlight H" at bounding box center [125, 608] width 44 height 35
click at [79, 538] on div "Pen P" at bounding box center [75, 608] width 44 height 35
click at [27, 159] on div at bounding box center [24, 159] width 12 height 12
drag, startPoint x: 132, startPoint y: 603, endPoint x: 134, endPoint y: 551, distance: 52.4
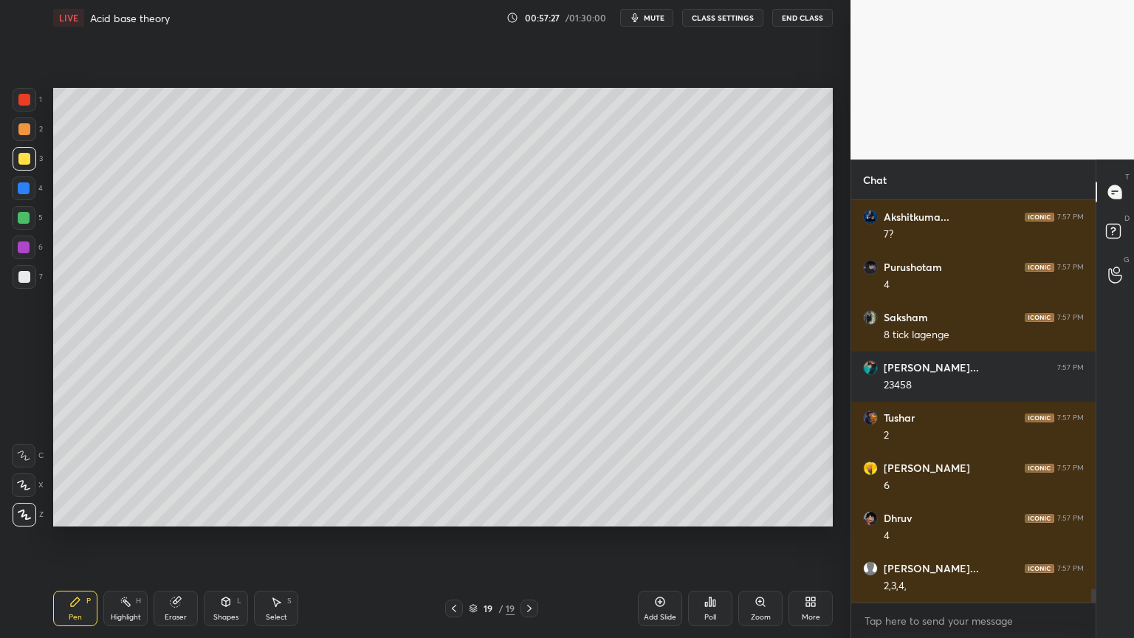
click at [133, 538] on div "Highlight H" at bounding box center [125, 608] width 44 height 35
drag, startPoint x: 78, startPoint y: 608, endPoint x: 85, endPoint y: 535, distance: 72.6
click at [78, 538] on div "Pen P" at bounding box center [75, 608] width 44 height 35
drag, startPoint x: 133, startPoint y: 608, endPoint x: 125, endPoint y: 558, distance: 50.7
click at [130, 538] on div "Highlight H" at bounding box center [125, 608] width 44 height 35
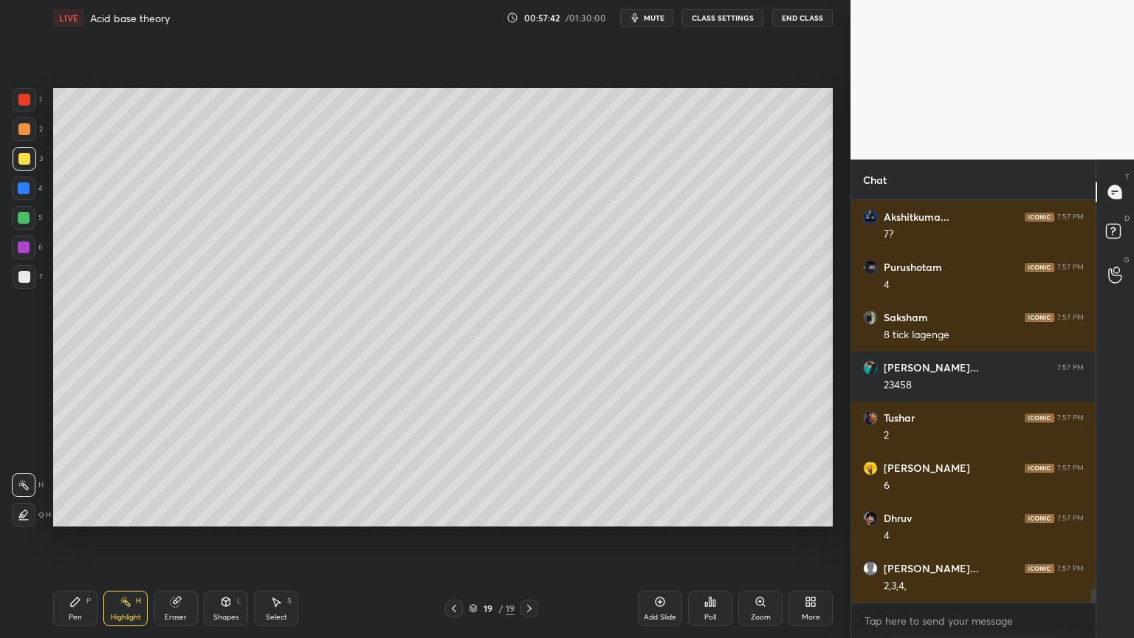
drag, startPoint x: 80, startPoint y: 614, endPoint x: 83, endPoint y: 538, distance: 76.1
click at [79, 538] on div "Pen" at bounding box center [75, 616] width 13 height 7
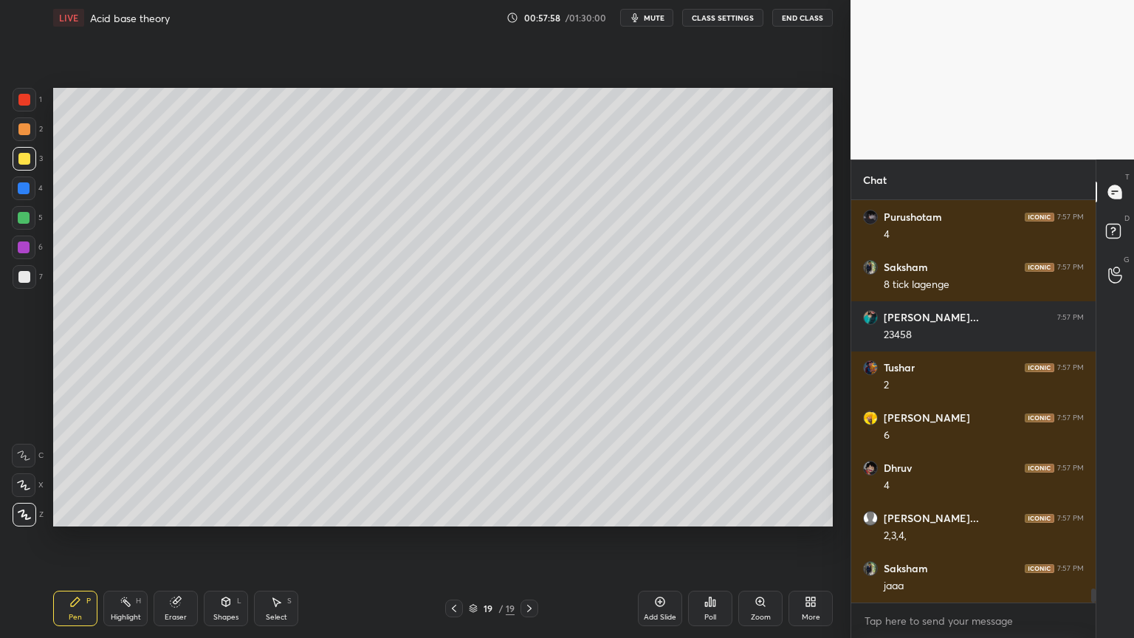
click at [132, 538] on div "Highlight H" at bounding box center [125, 608] width 44 height 35
click at [75, 538] on div "Pen P" at bounding box center [75, 608] width 44 height 35
click at [124, 538] on div "Highlight" at bounding box center [126, 616] width 30 height 7
drag, startPoint x: 71, startPoint y: 610, endPoint x: 84, endPoint y: 588, distance: 25.2
click at [75, 538] on div "Pen P" at bounding box center [75, 608] width 44 height 35
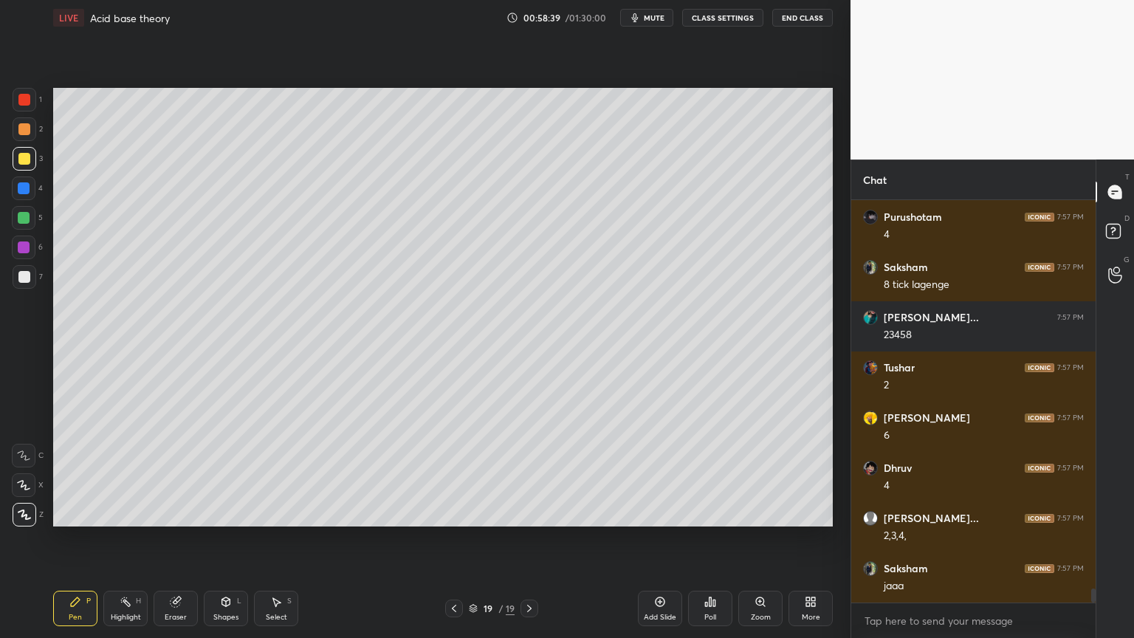
drag, startPoint x: 71, startPoint y: 602, endPoint x: 89, endPoint y: 580, distance: 28.4
click at [74, 538] on icon at bounding box center [75, 601] width 9 height 9
click at [224, 538] on div "Shapes" at bounding box center [225, 616] width 25 height 7
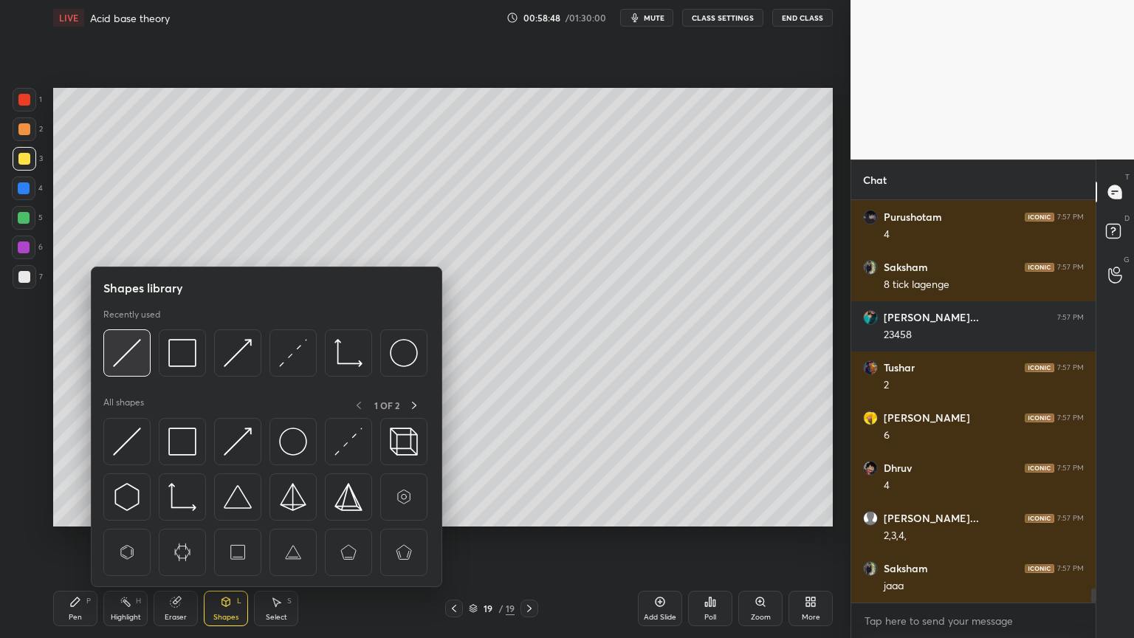
click at [130, 357] on img at bounding box center [127, 353] width 28 height 28
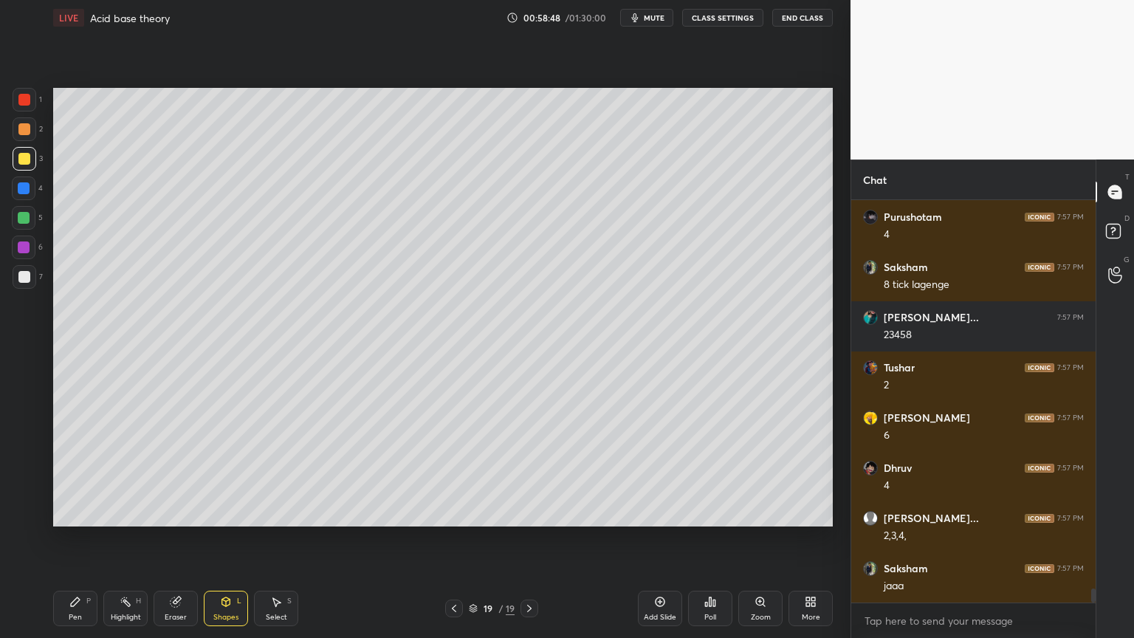
click at [24, 103] on div at bounding box center [24, 100] width 12 height 12
click at [115, 538] on div "Highlight" at bounding box center [126, 616] width 30 height 7
drag, startPoint x: 653, startPoint y: 613, endPoint x: 584, endPoint y: 602, distance: 69.4
click at [648, 538] on div "Add Slide" at bounding box center [660, 616] width 32 height 7
drag, startPoint x: 74, startPoint y: 616, endPoint x: 84, endPoint y: 549, distance: 67.2
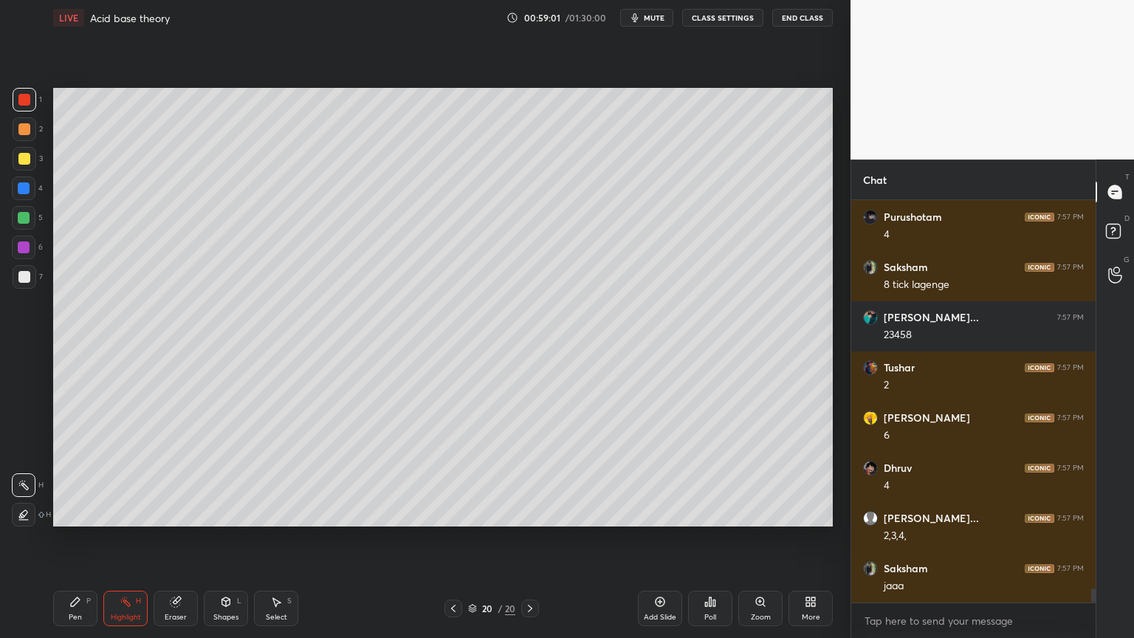
click at [76, 538] on div "Pen P" at bounding box center [75, 608] width 44 height 35
click at [26, 134] on div at bounding box center [24, 129] width 12 height 12
click at [23, 186] on div at bounding box center [24, 188] width 12 height 12
click at [30, 276] on div at bounding box center [25, 277] width 24 height 24
click at [115, 538] on div "Pen P Highlight H Eraser Shapes L Select S 20 / 20 Add Slide Poll Zoom More" at bounding box center [443, 608] width 780 height 59
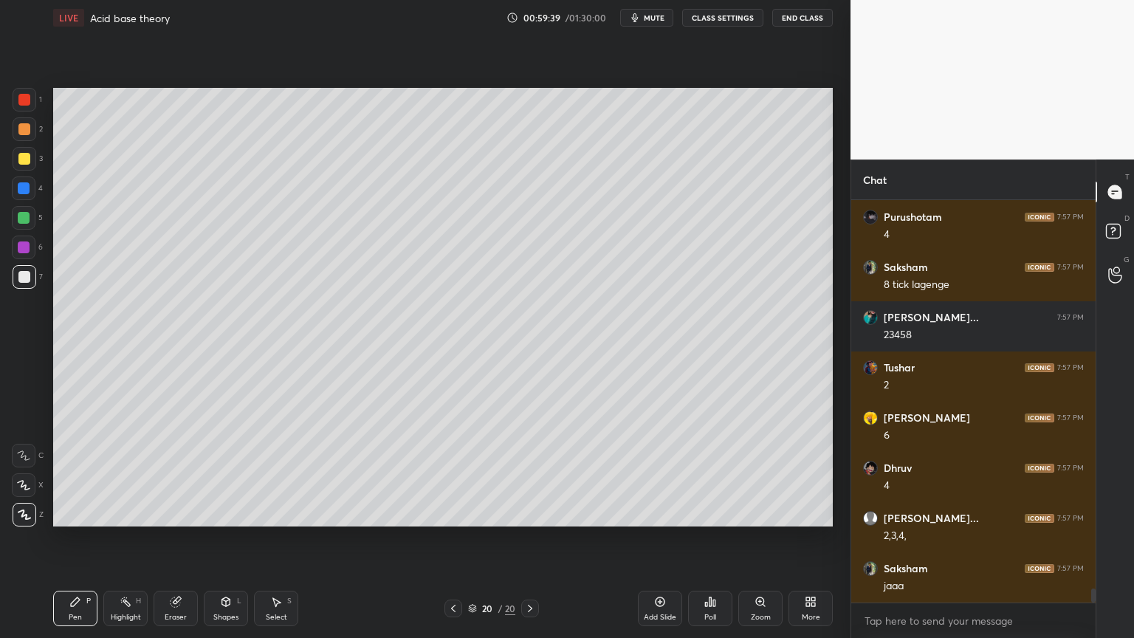
click at [129, 538] on div "Highlight H" at bounding box center [125, 608] width 44 height 35
click at [427, 83] on div "Setting up your live class Poll for secs No correct answer Start poll" at bounding box center [442, 306] width 791 height 543
click at [218, 538] on div "Shapes" at bounding box center [225, 616] width 25 height 7
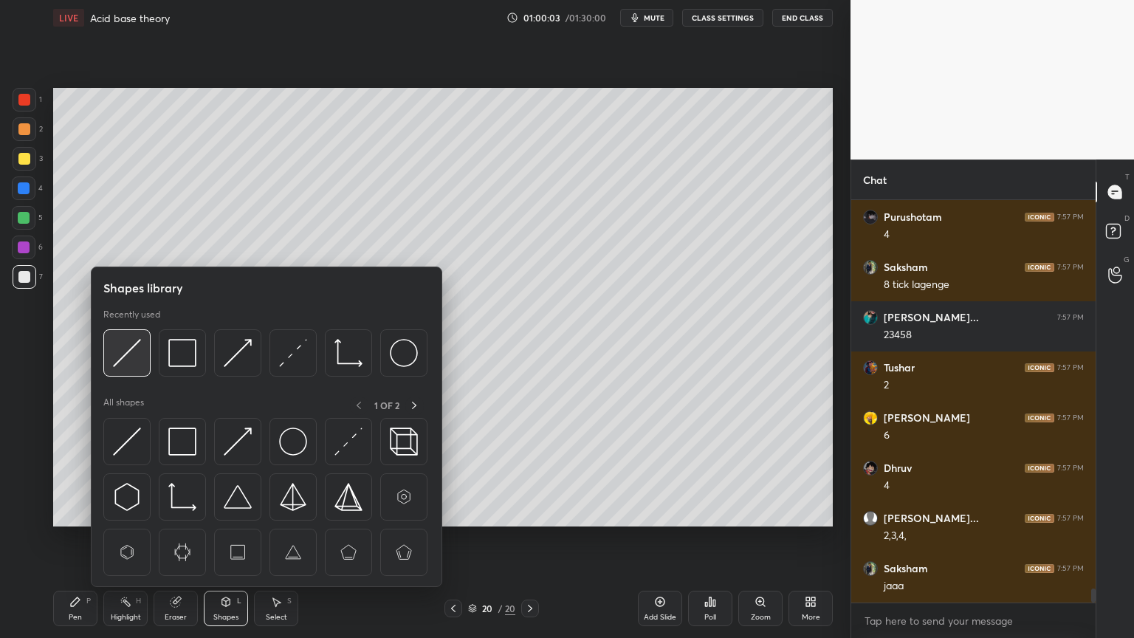
click at [130, 365] on img at bounding box center [127, 353] width 28 height 28
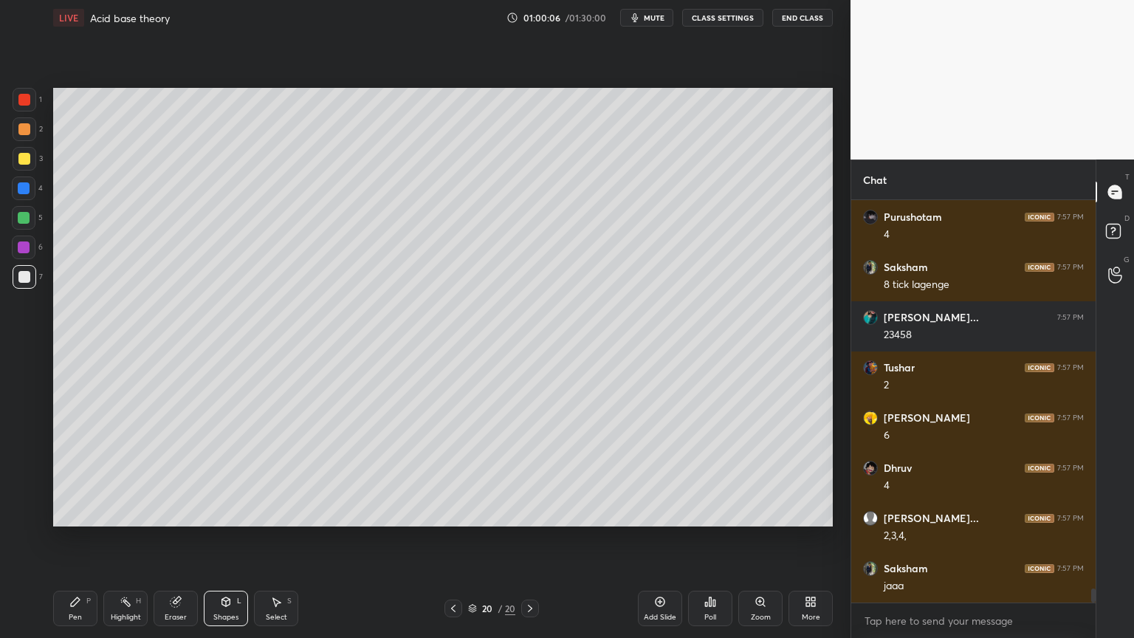
click at [74, 538] on div "Pen" at bounding box center [75, 616] width 13 height 7
drag, startPoint x: 22, startPoint y: 123, endPoint x: 49, endPoint y: 134, distance: 29.2
click at [24, 125] on div at bounding box center [24, 129] width 12 height 12
click at [140, 538] on div "Highlight H" at bounding box center [125, 608] width 44 height 35
click at [85, 538] on div "Pen P" at bounding box center [75, 608] width 44 height 35
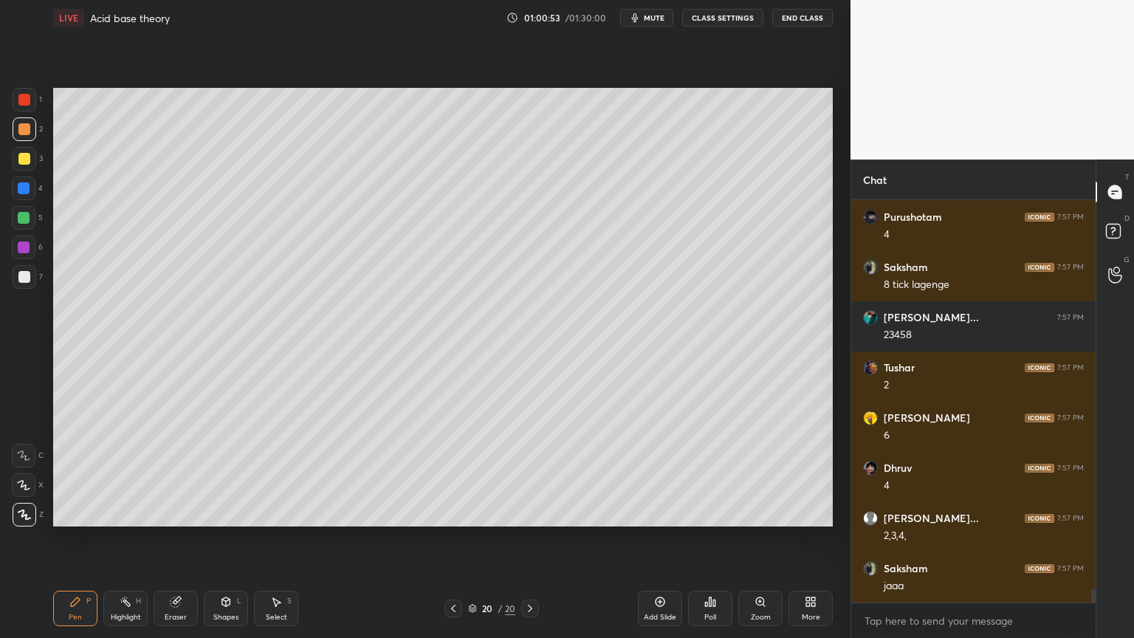
click at [135, 538] on div "Highlight H" at bounding box center [125, 608] width 44 height 35
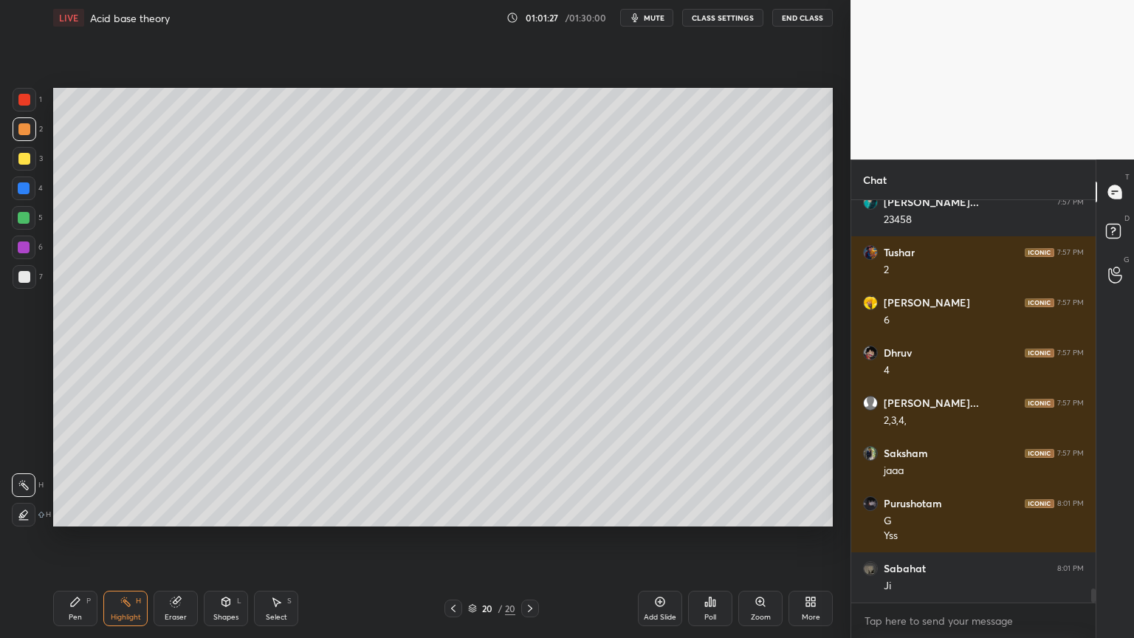
scroll to position [11287, 0]
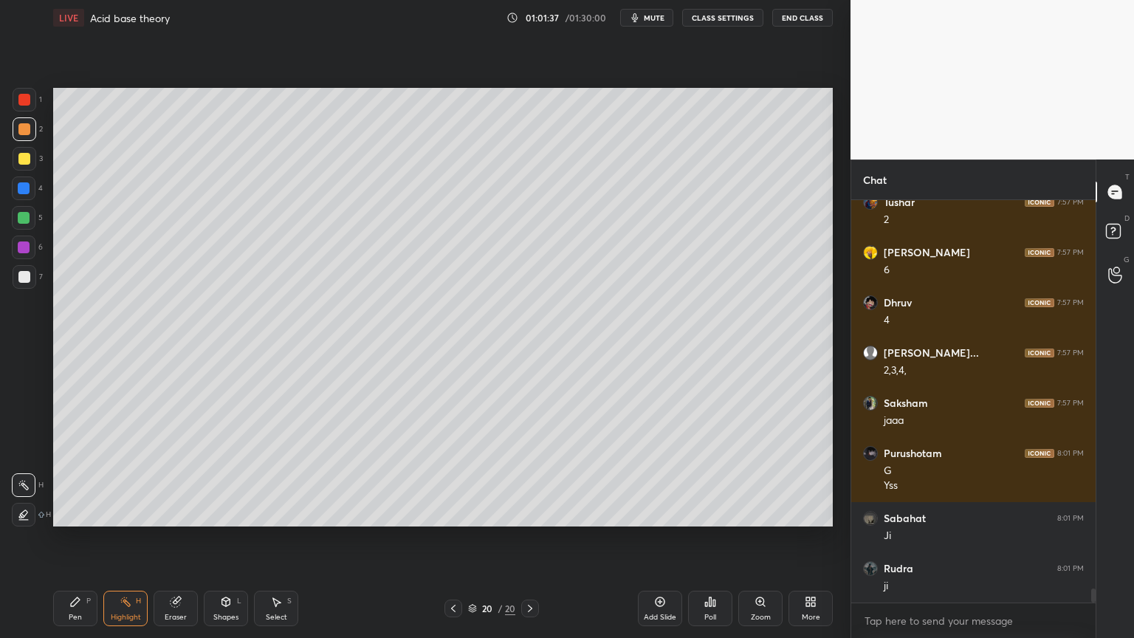
click at [183, 538] on div "Eraser" at bounding box center [176, 608] width 44 height 35
click at [86, 538] on div "Pen P" at bounding box center [75, 608] width 44 height 35
click at [131, 538] on div "Highlight H" at bounding box center [125, 608] width 44 height 35
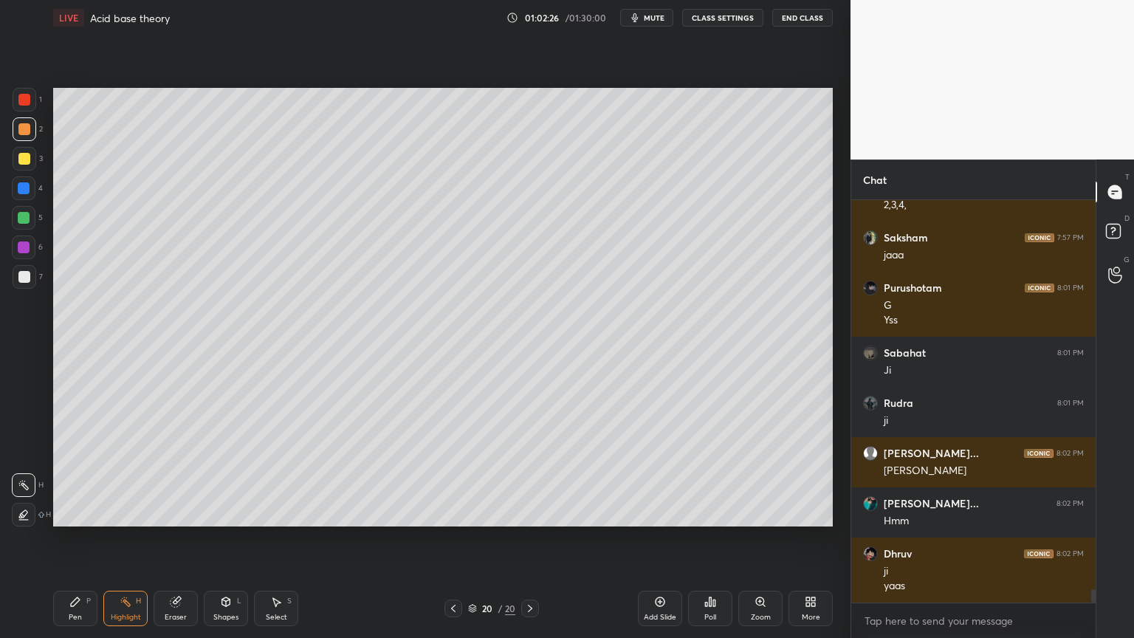
scroll to position [11503, 0]
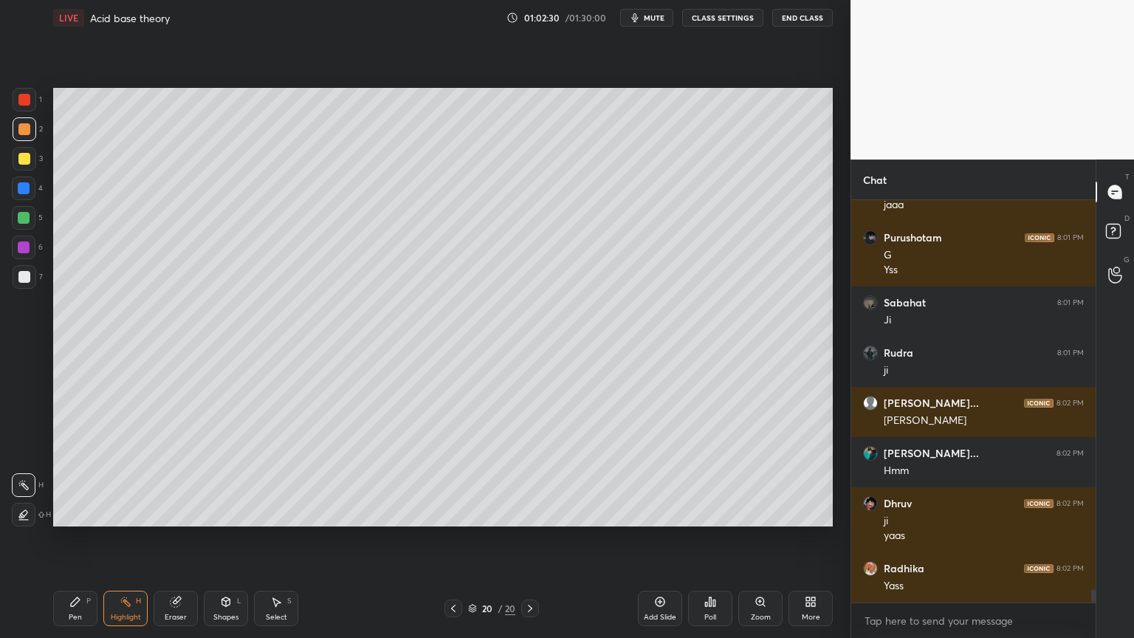
click at [455, 538] on icon at bounding box center [453, 608] width 12 height 12
click at [458, 538] on icon at bounding box center [453, 608] width 12 height 12
click at [459, 538] on div at bounding box center [453, 608] width 18 height 18
click at [126, 538] on icon at bounding box center [125, 601] width 1 height 1
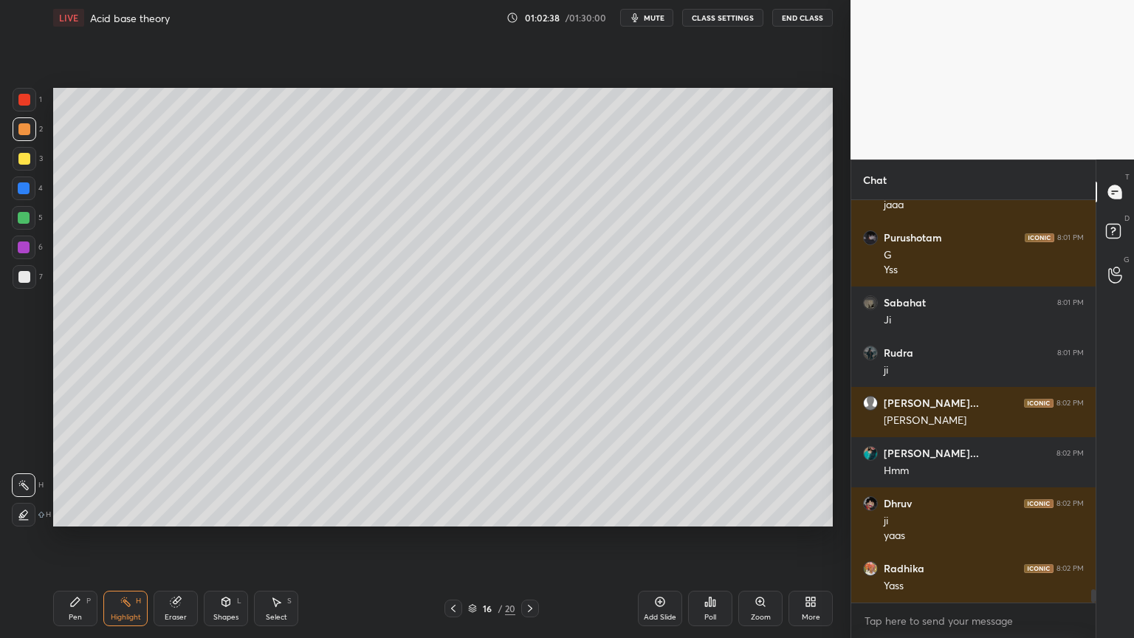
scroll to position [11553, 0]
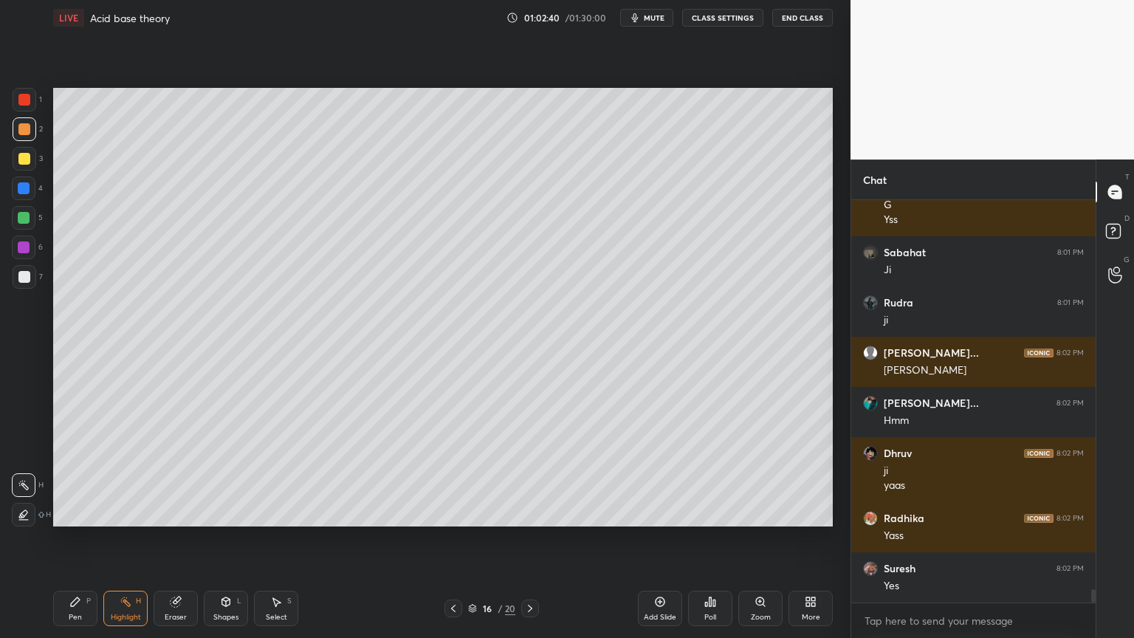
click at [526, 538] on icon at bounding box center [530, 608] width 12 height 12
click at [528, 538] on icon at bounding box center [530, 608] width 12 height 12
click at [529, 538] on icon at bounding box center [530, 608] width 12 height 12
click at [531, 538] on icon at bounding box center [530, 608] width 4 height 7
click at [529, 538] on icon at bounding box center [530, 608] width 12 height 12
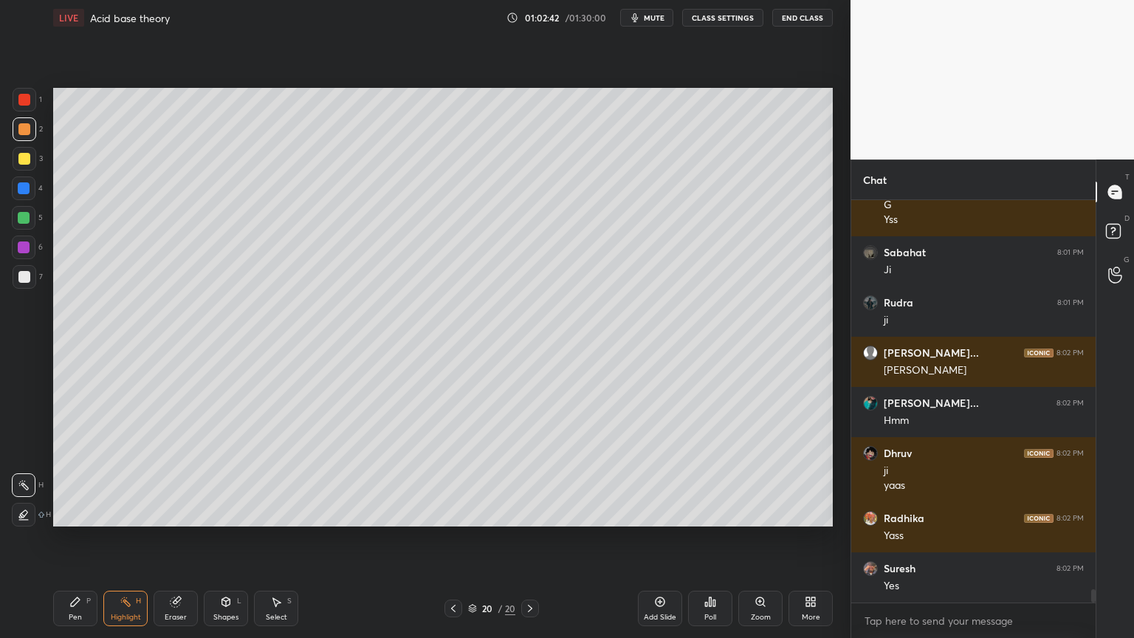
click at [661, 538] on icon at bounding box center [660, 602] width 12 height 12
click at [76, 538] on div "Pen P" at bounding box center [75, 608] width 44 height 35
click at [21, 156] on div at bounding box center [24, 159] width 12 height 12
click at [21, 103] on div at bounding box center [24, 100] width 12 height 12
drag, startPoint x: 227, startPoint y: 616, endPoint x: 227, endPoint y: 608, distance: 8.1
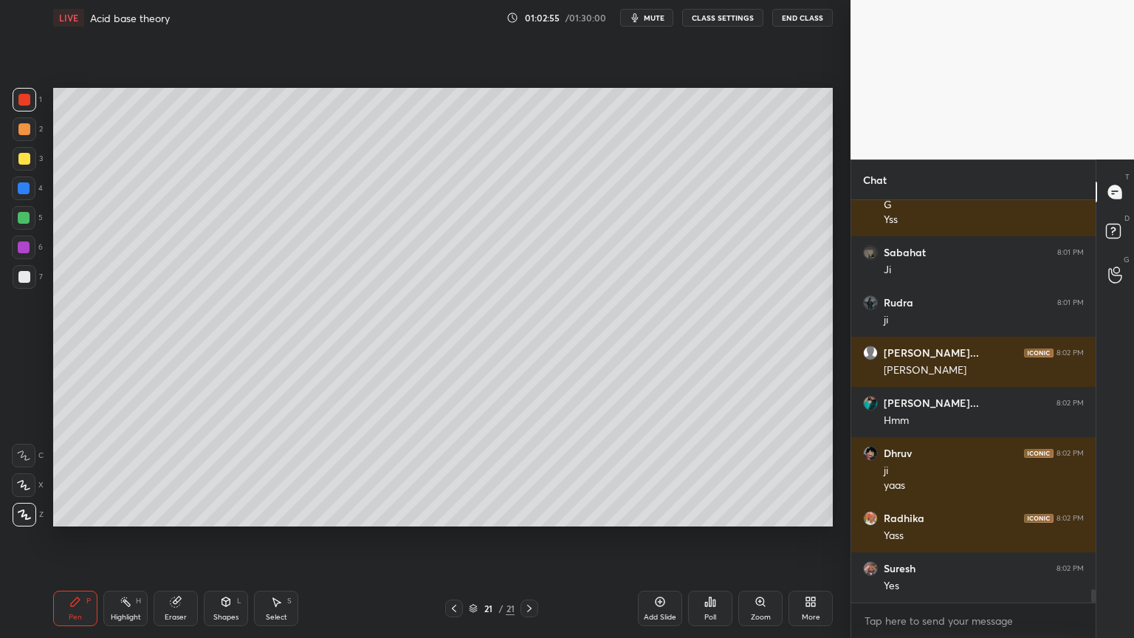
click at [227, 538] on div "Shapes" at bounding box center [225, 616] width 25 height 7
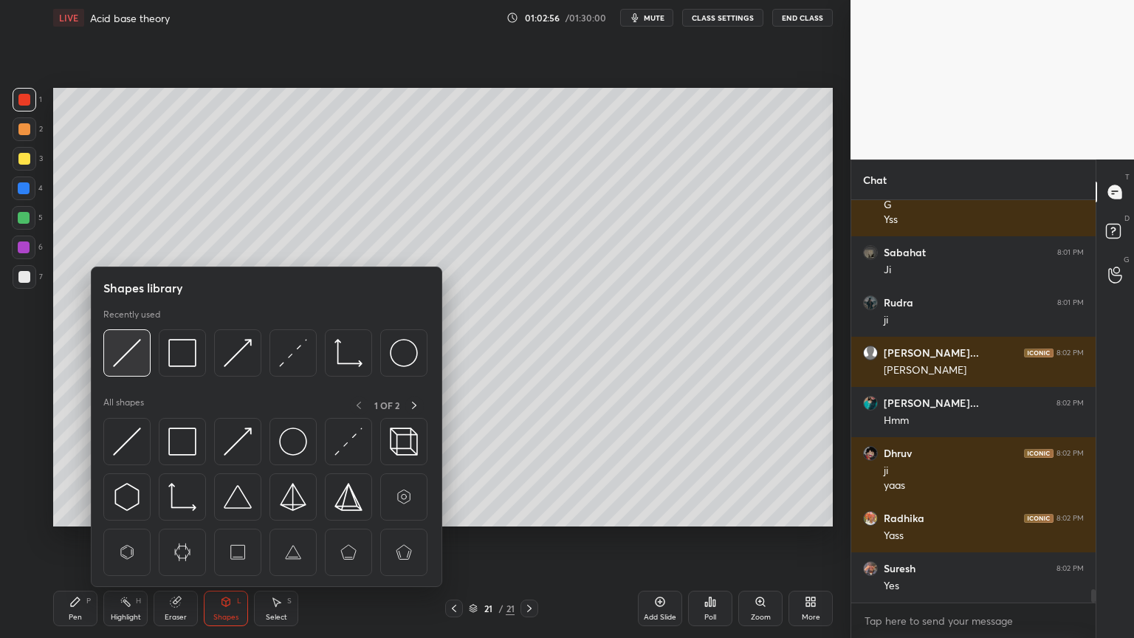
click at [123, 345] on img at bounding box center [127, 353] width 28 height 28
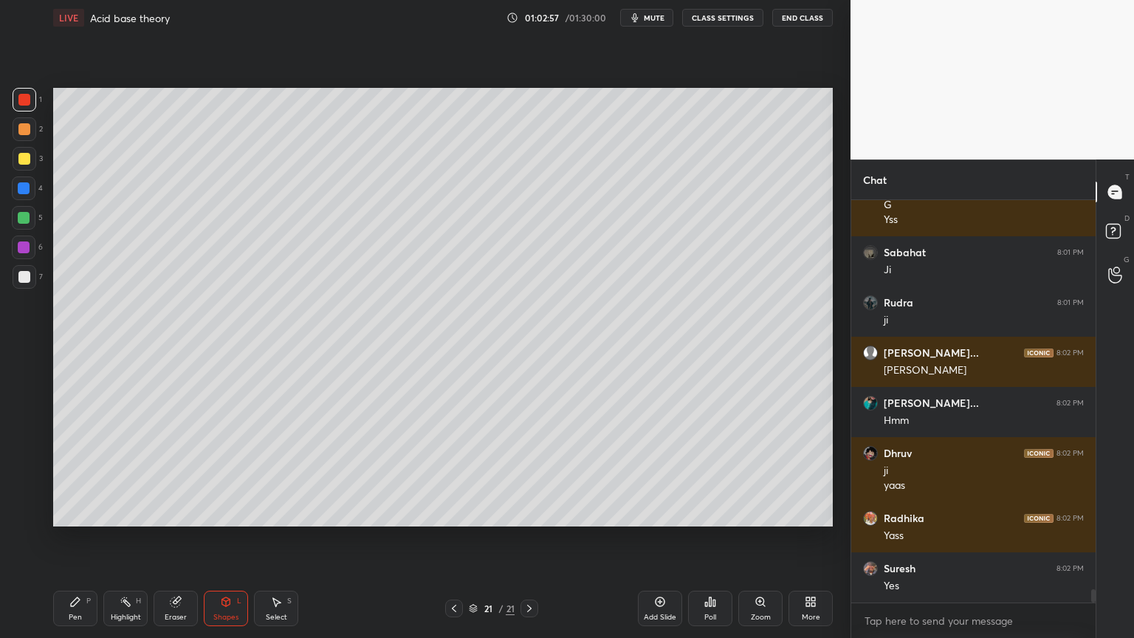
click at [30, 278] on div at bounding box center [25, 277] width 24 height 24
click at [96, 538] on div "Pen P" at bounding box center [75, 608] width 44 height 35
click at [30, 156] on div at bounding box center [24, 159] width 12 height 12
click at [227, 538] on div "Shapes L" at bounding box center [226, 608] width 44 height 35
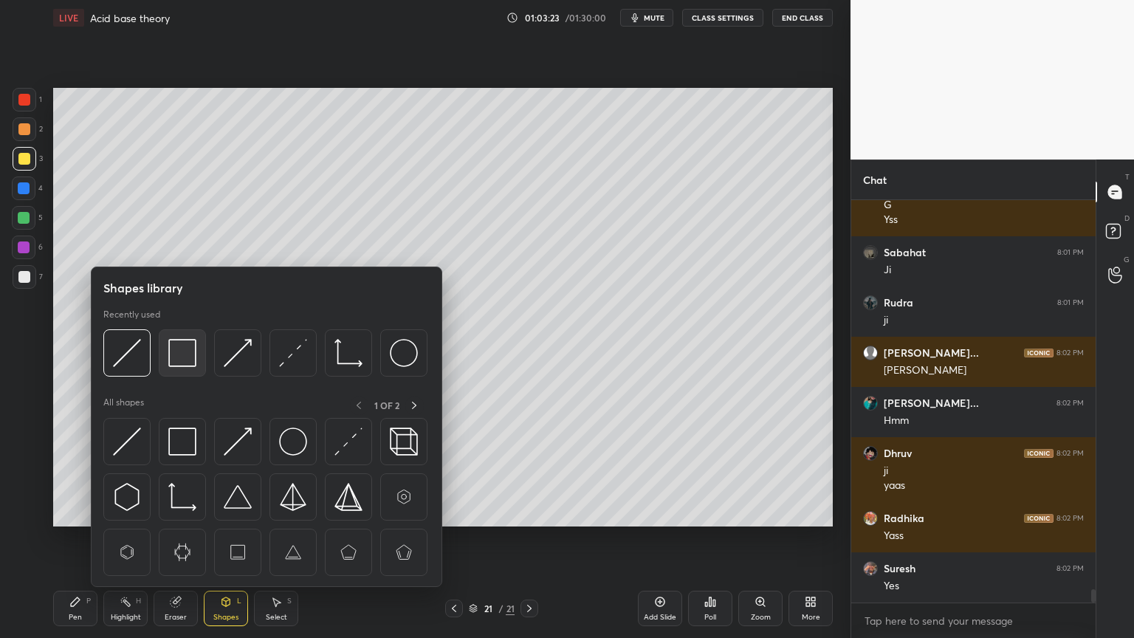
click at [180, 366] on img at bounding box center [182, 353] width 28 height 28
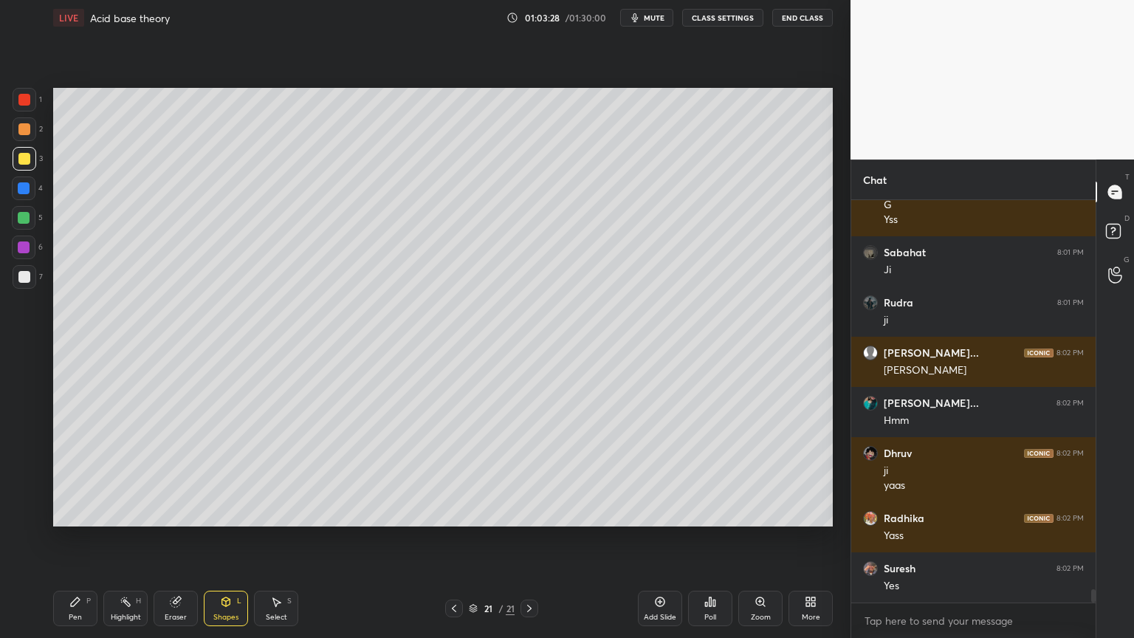
click at [133, 538] on div "Highlight" at bounding box center [126, 616] width 30 height 7
click at [86, 538] on div "Pen P" at bounding box center [75, 608] width 44 height 35
click at [24, 129] on div at bounding box center [24, 129] width 12 height 12
click at [113, 538] on div "Highlight H" at bounding box center [125, 608] width 44 height 35
click at [124, 538] on div "Highlight" at bounding box center [126, 616] width 30 height 7
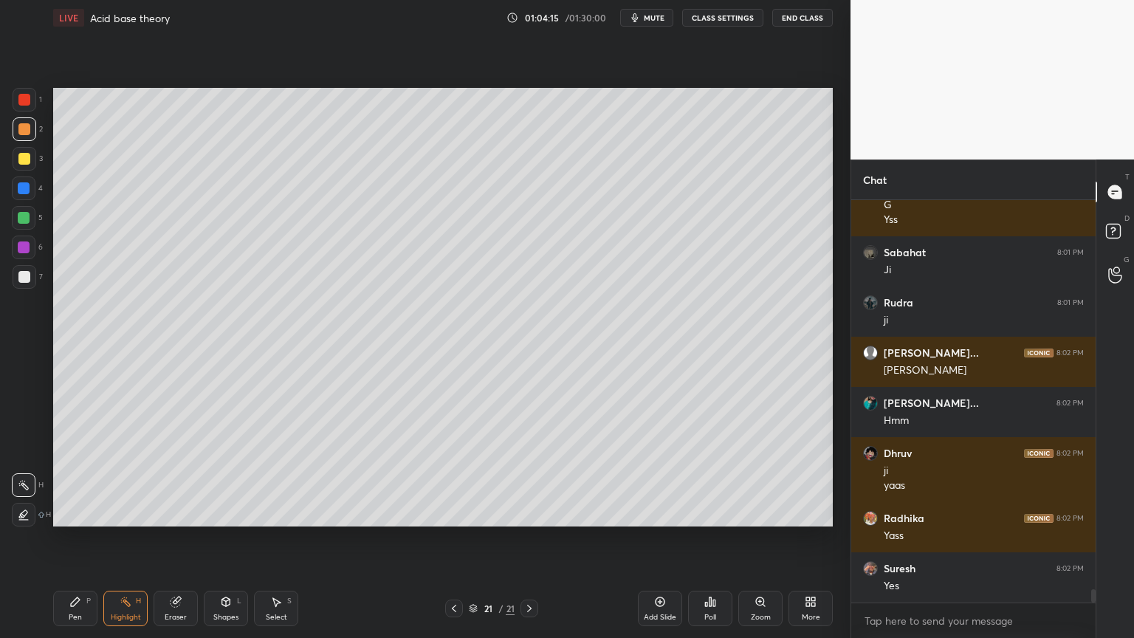
click at [82, 538] on div "Pen P" at bounding box center [75, 608] width 44 height 35
click at [21, 212] on div at bounding box center [24, 218] width 12 height 12
click at [27, 186] on div at bounding box center [24, 188] width 12 height 12
click at [25, 216] on div at bounding box center [24, 218] width 12 height 12
click at [72, 538] on div "Pen" at bounding box center [75, 616] width 13 height 7
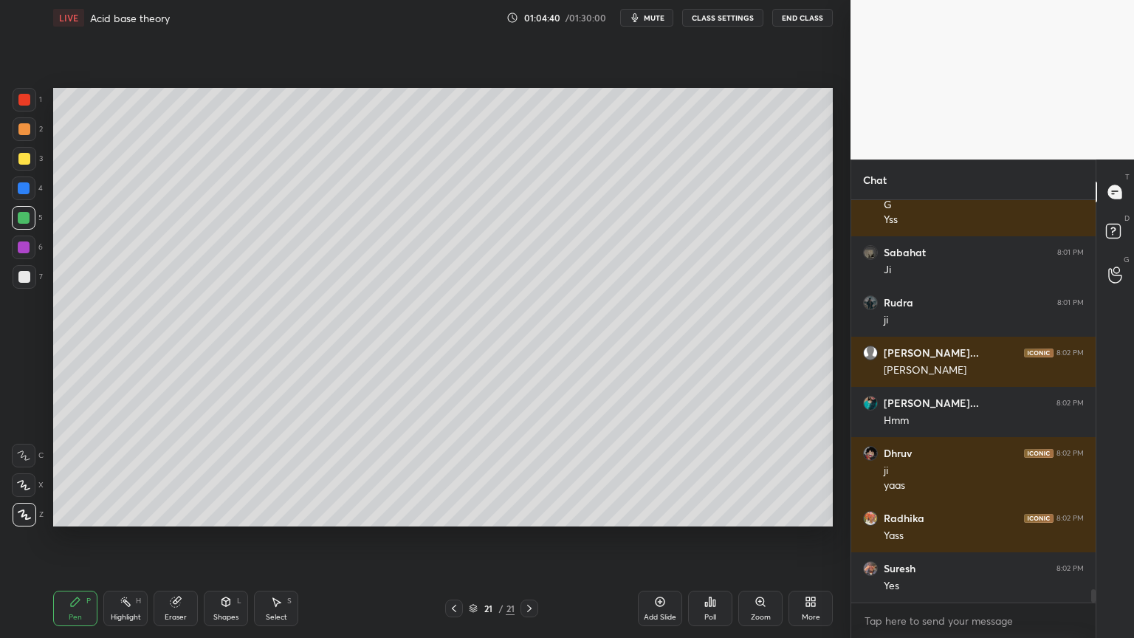
click at [26, 271] on div at bounding box center [24, 277] width 12 height 12
click at [450, 538] on icon at bounding box center [454, 608] width 12 height 12
click at [531, 538] on icon at bounding box center [529, 608] width 12 height 12
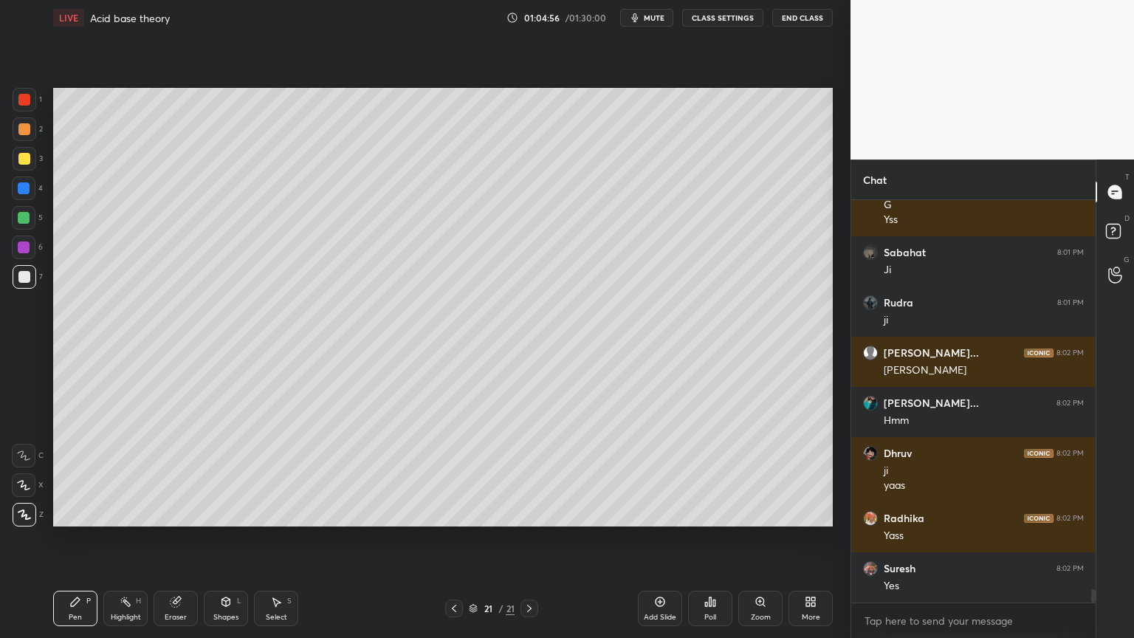
drag, startPoint x: 111, startPoint y: 610, endPoint x: 134, endPoint y: 588, distance: 31.8
click at [117, 538] on div "Highlight H" at bounding box center [125, 608] width 44 height 35
click at [225, 538] on div "Shapes" at bounding box center [225, 616] width 25 height 7
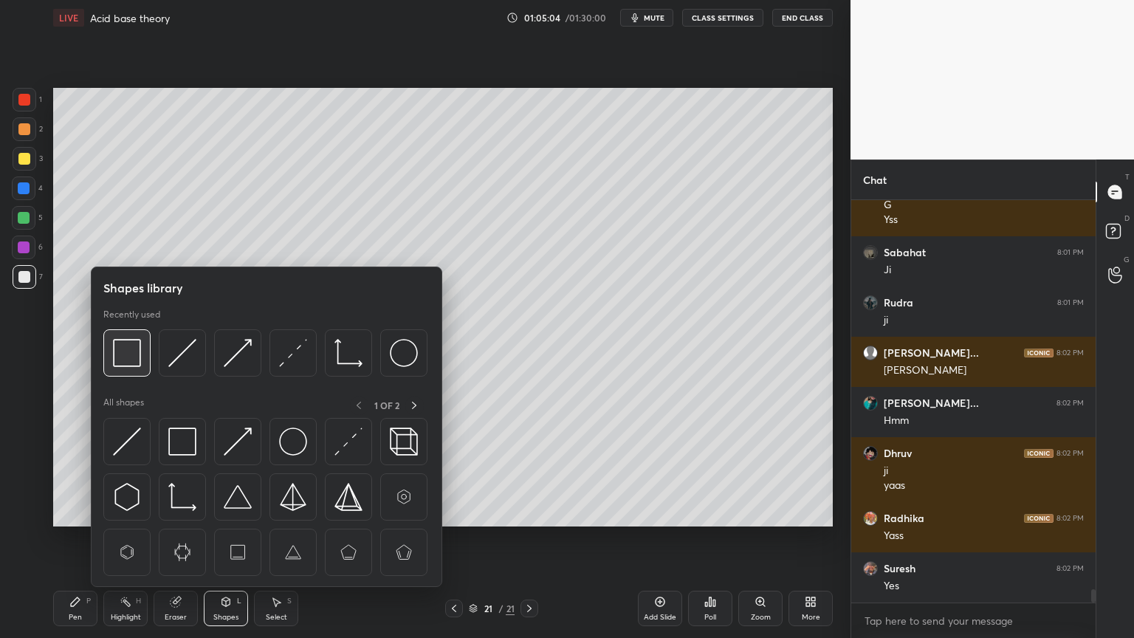
click at [130, 356] on img at bounding box center [127, 353] width 28 height 28
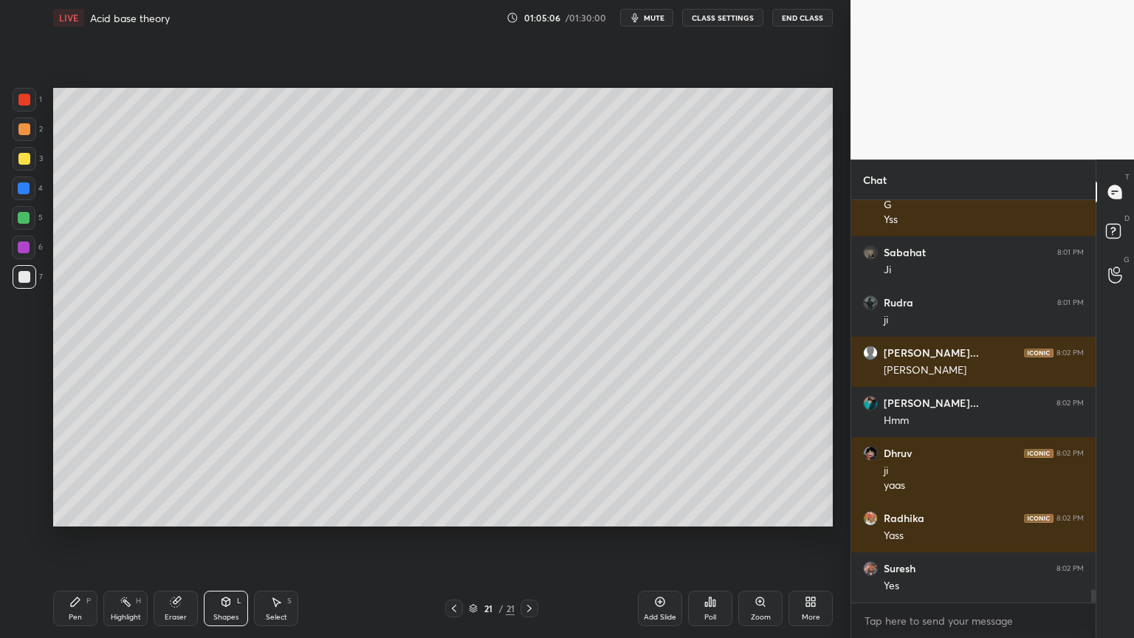
click at [86, 538] on div "Pen P" at bounding box center [75, 608] width 44 height 35
click at [129, 538] on div "Highlight" at bounding box center [126, 616] width 30 height 7
drag, startPoint x: 71, startPoint y: 616, endPoint x: 80, endPoint y: 607, distance: 12.5
click at [74, 538] on div "Pen" at bounding box center [75, 616] width 13 height 7
click at [130, 538] on div "Highlight H" at bounding box center [125, 608] width 44 height 35
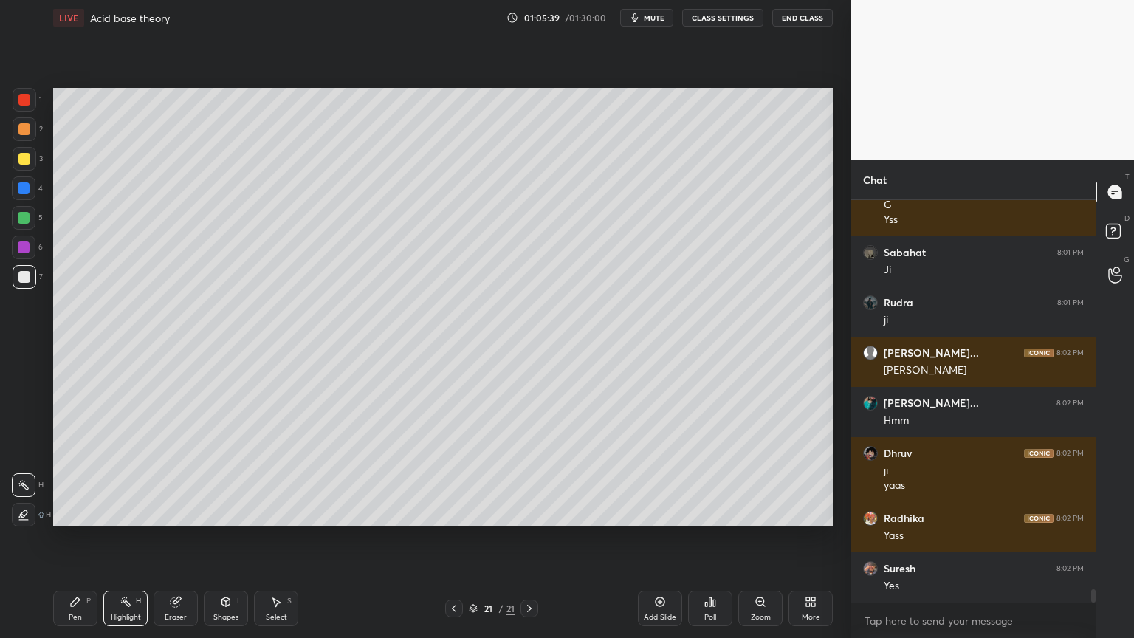
drag, startPoint x: 63, startPoint y: 606, endPoint x: 106, endPoint y: 568, distance: 58.1
click at [68, 538] on div "Pen P" at bounding box center [75, 608] width 44 height 35
click at [221, 538] on div "Shapes L" at bounding box center [226, 608] width 44 height 35
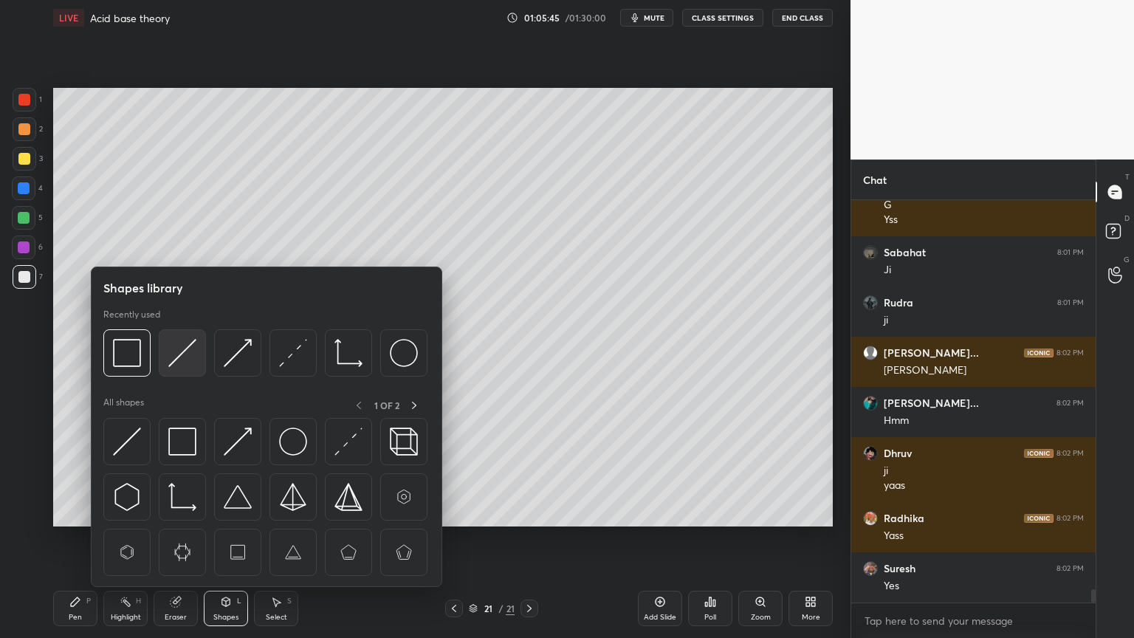
click at [179, 352] on img at bounding box center [182, 353] width 28 height 28
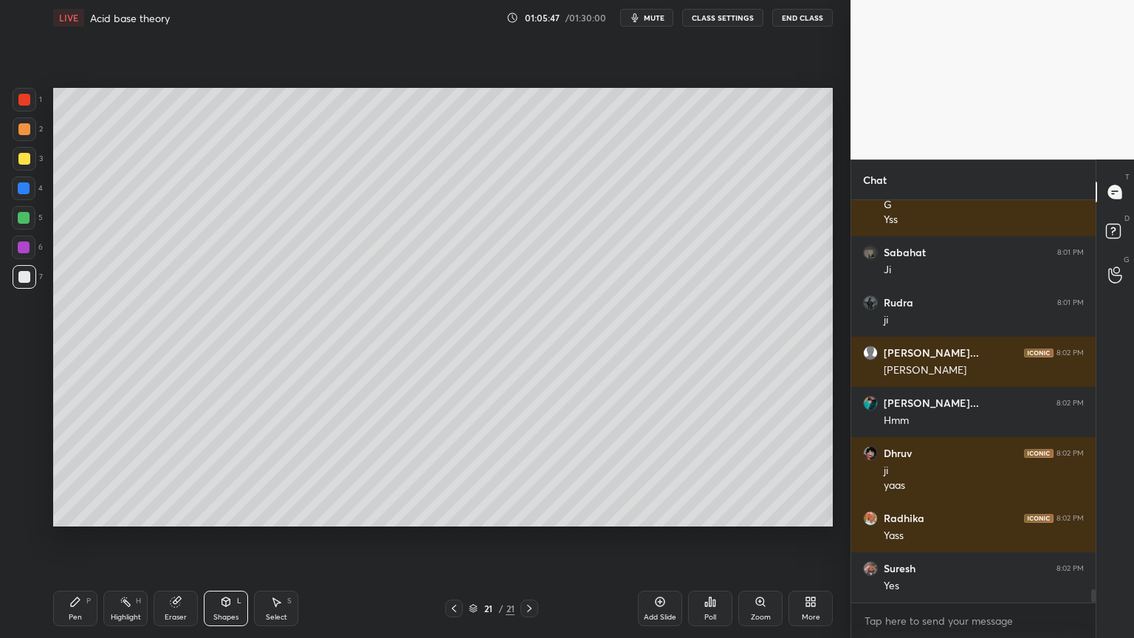
click at [91, 538] on div "Pen P" at bounding box center [75, 608] width 44 height 35
click at [221, 538] on div "Shapes" at bounding box center [225, 616] width 25 height 7
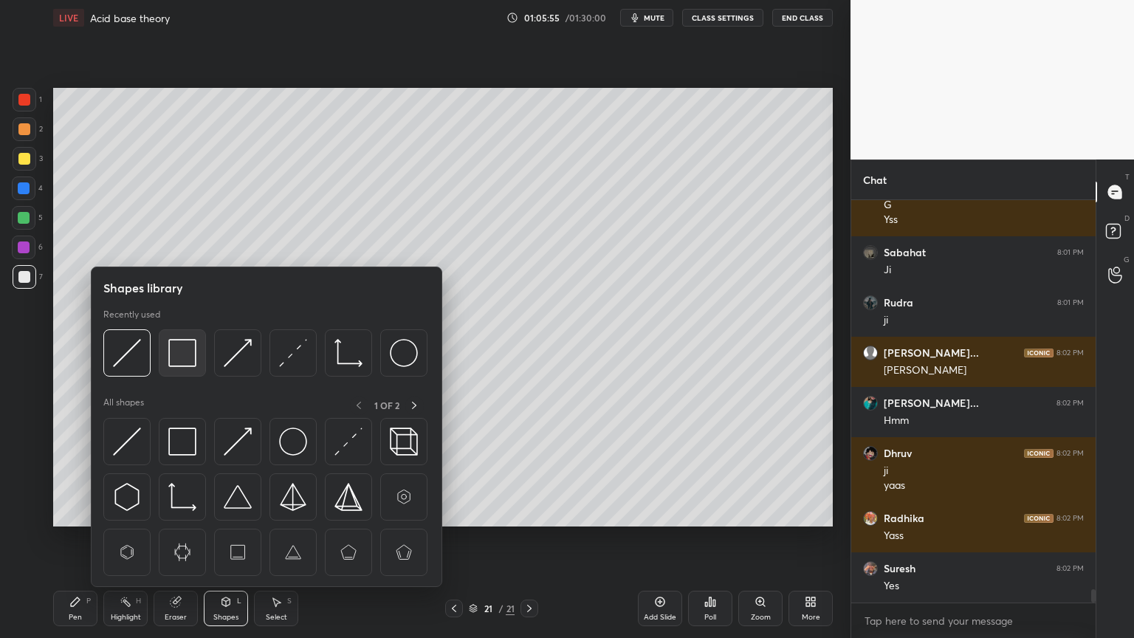
click at [189, 343] on img at bounding box center [182, 353] width 28 height 28
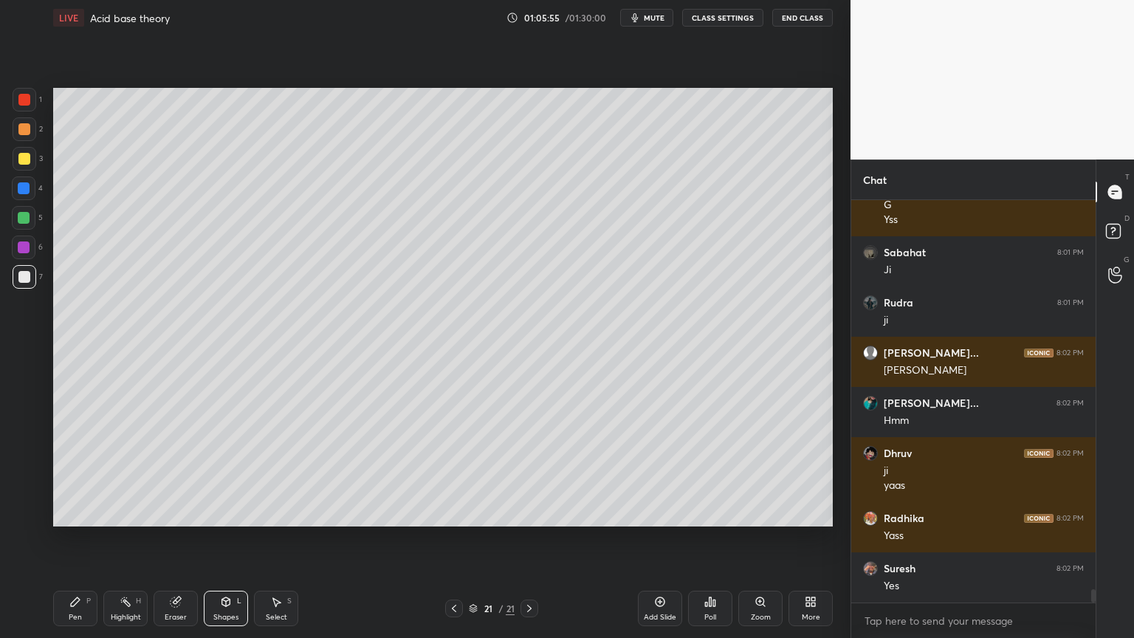
click at [31, 100] on div at bounding box center [25, 100] width 24 height 24
click at [121, 538] on div "Highlight H" at bounding box center [125, 608] width 44 height 35
drag, startPoint x: 69, startPoint y: 611, endPoint x: 71, endPoint y: 591, distance: 20.0
click at [69, 538] on div "Pen P" at bounding box center [75, 608] width 44 height 35
click at [27, 154] on div at bounding box center [24, 159] width 12 height 12
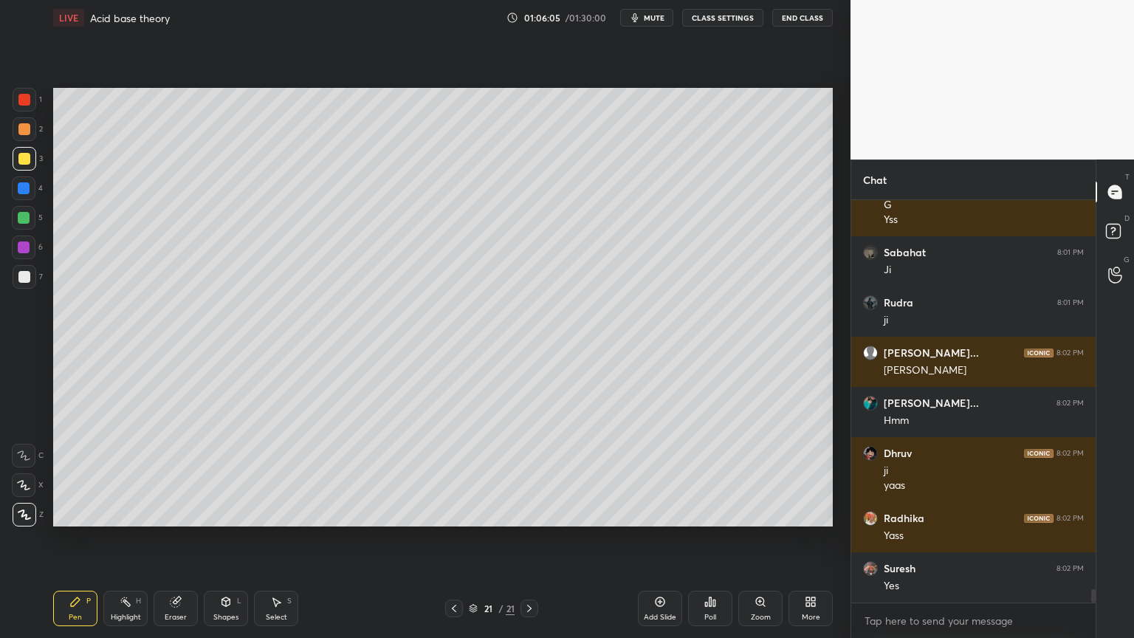
click at [128, 538] on div "Highlight" at bounding box center [126, 616] width 30 height 7
click at [334, 150] on div "Setting up your live class Poll for secs No correct answer Start poll" at bounding box center [442, 306] width 791 height 543
click at [78, 538] on div "Pen P" at bounding box center [75, 608] width 44 height 35
drag, startPoint x: 134, startPoint y: 611, endPoint x: 139, endPoint y: 602, distance: 9.9
click at [136, 538] on div "Highlight H" at bounding box center [125, 608] width 44 height 35
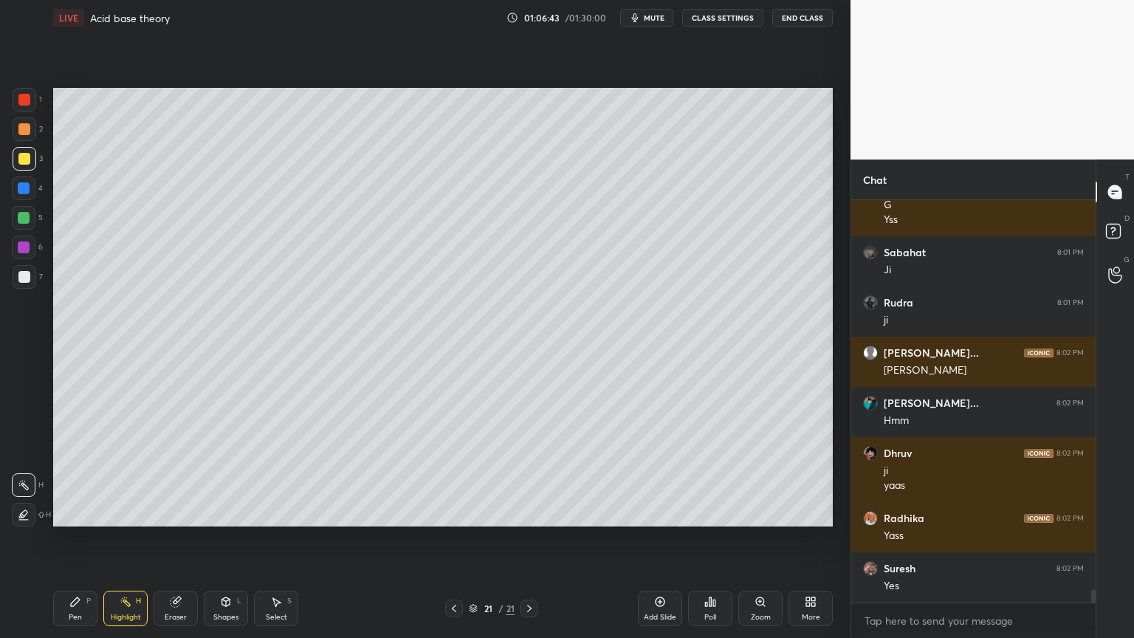
drag, startPoint x: 142, startPoint y: 613, endPoint x: 192, endPoint y: 543, distance: 85.2
click at [142, 538] on div "Highlight H" at bounding box center [125, 608] width 44 height 35
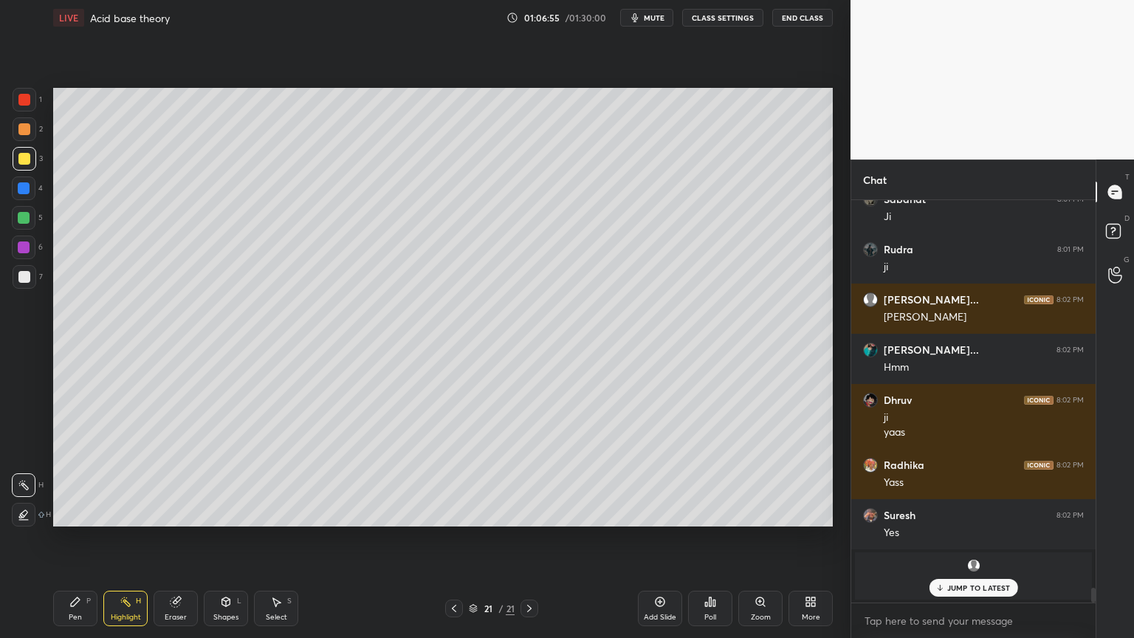
scroll to position [10612, 0]
click at [78, 538] on div "Pen" at bounding box center [75, 616] width 13 height 7
click at [120, 538] on div "Highlight" at bounding box center [126, 616] width 30 height 7
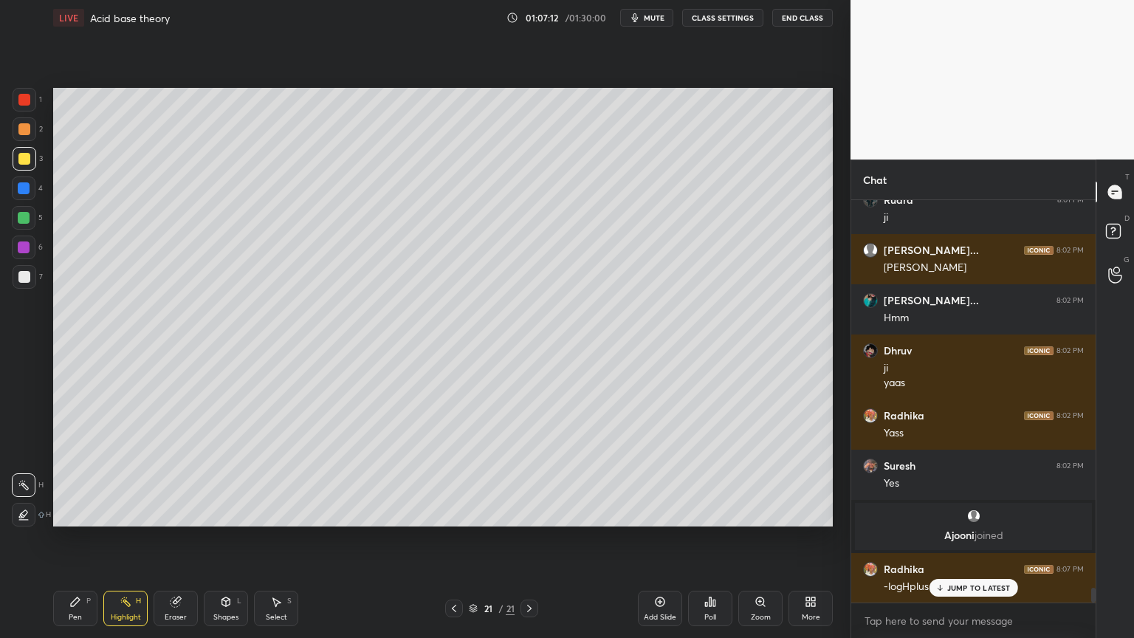
click at [654, 538] on div "Add Slide" at bounding box center [660, 608] width 44 height 35
click at [77, 538] on icon at bounding box center [75, 602] width 12 height 12
click at [27, 151] on div at bounding box center [25, 159] width 24 height 24
click at [24, 275] on div at bounding box center [24, 277] width 12 height 12
click at [453, 538] on icon at bounding box center [454, 608] width 4 height 7
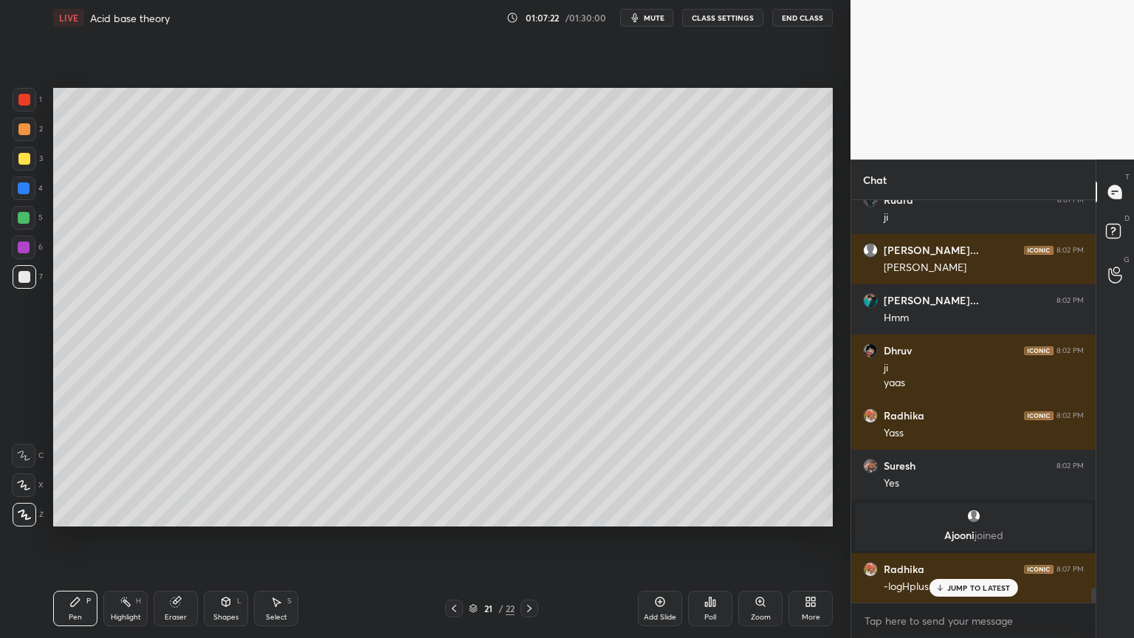
click at [120, 538] on div "Highlight H" at bounding box center [125, 608] width 44 height 35
click at [531, 538] on icon at bounding box center [529, 608] width 12 height 12
drag, startPoint x: 77, startPoint y: 610, endPoint x: 89, endPoint y: 571, distance: 40.9
click at [78, 538] on div "Pen P" at bounding box center [75, 608] width 44 height 35
drag, startPoint x: 981, startPoint y: 587, endPoint x: 966, endPoint y: 585, distance: 15.6
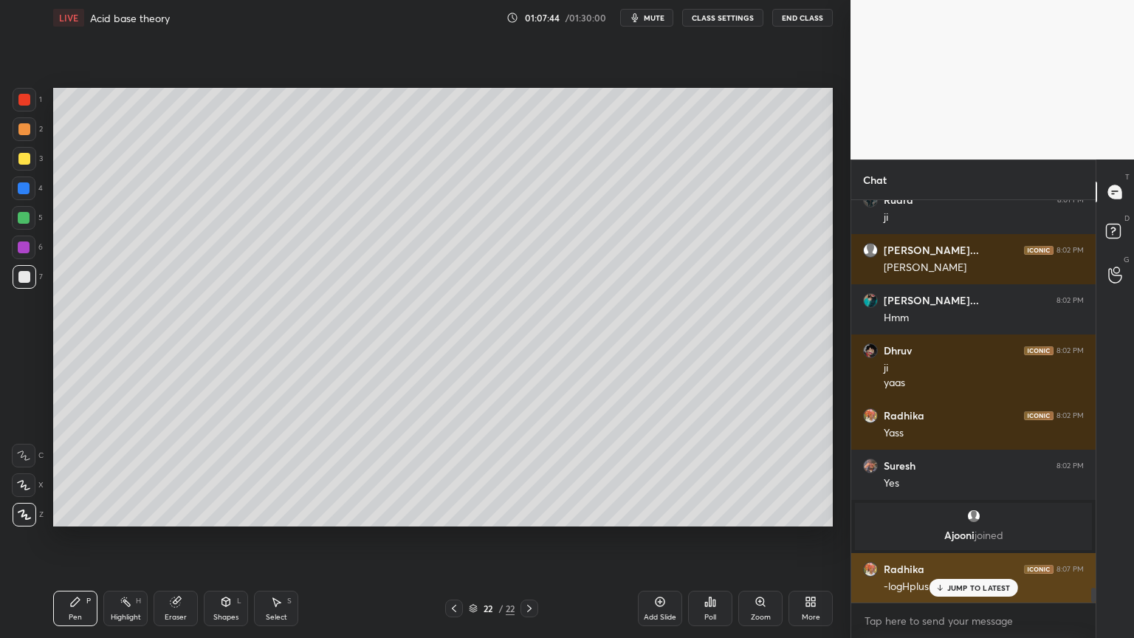
click at [977, 538] on p "JUMP TO LATEST" at bounding box center [978, 587] width 63 height 9
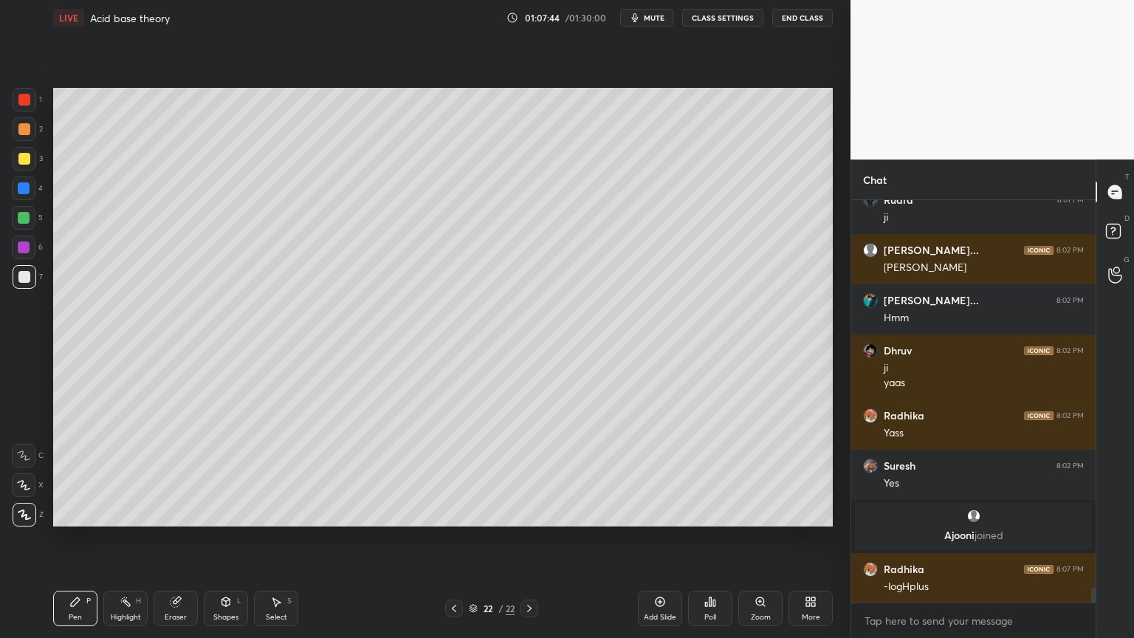
click at [71, 538] on div "Pen" at bounding box center [75, 616] width 13 height 7
click at [124, 538] on div "Highlight" at bounding box center [126, 616] width 30 height 7
click at [66, 538] on div "Pen P" at bounding box center [75, 608] width 44 height 35
click at [27, 168] on div at bounding box center [25, 159] width 24 height 24
click at [143, 538] on div "Highlight H" at bounding box center [125, 608] width 44 height 35
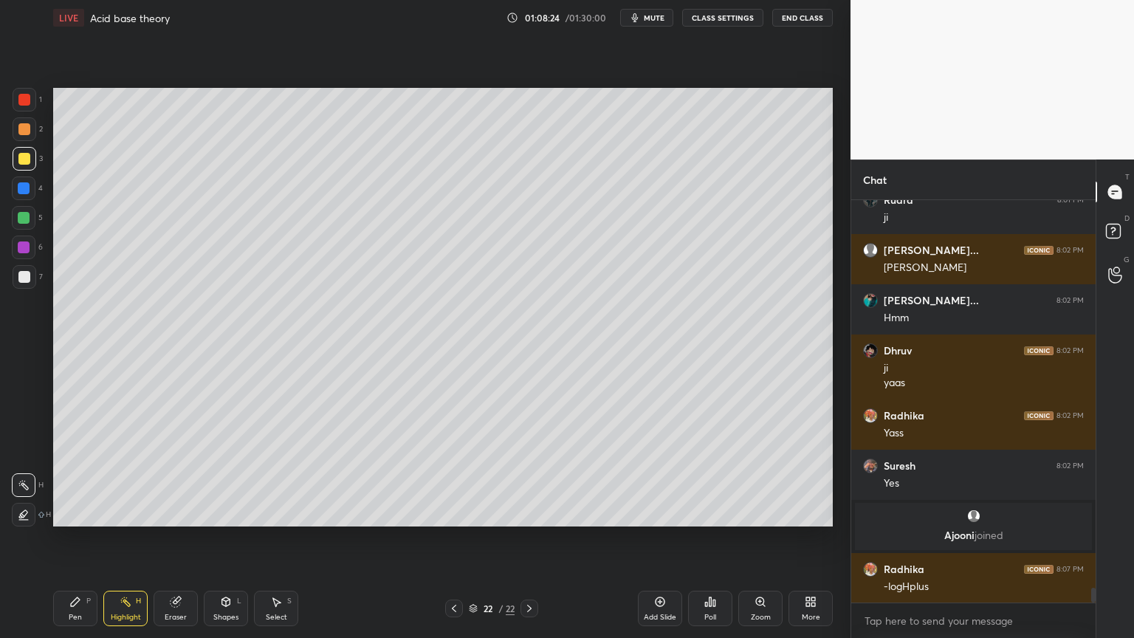
click at [53, 538] on div "LIVE Acid base theory 01:08:24 / 01:30:00 mute CLASS SETTINGS End Class Setting…" at bounding box center [442, 319] width 791 height 638
click at [76, 538] on div "Pen P" at bounding box center [75, 608] width 44 height 35
click at [233, 538] on div "Shapes L" at bounding box center [226, 608] width 44 height 35
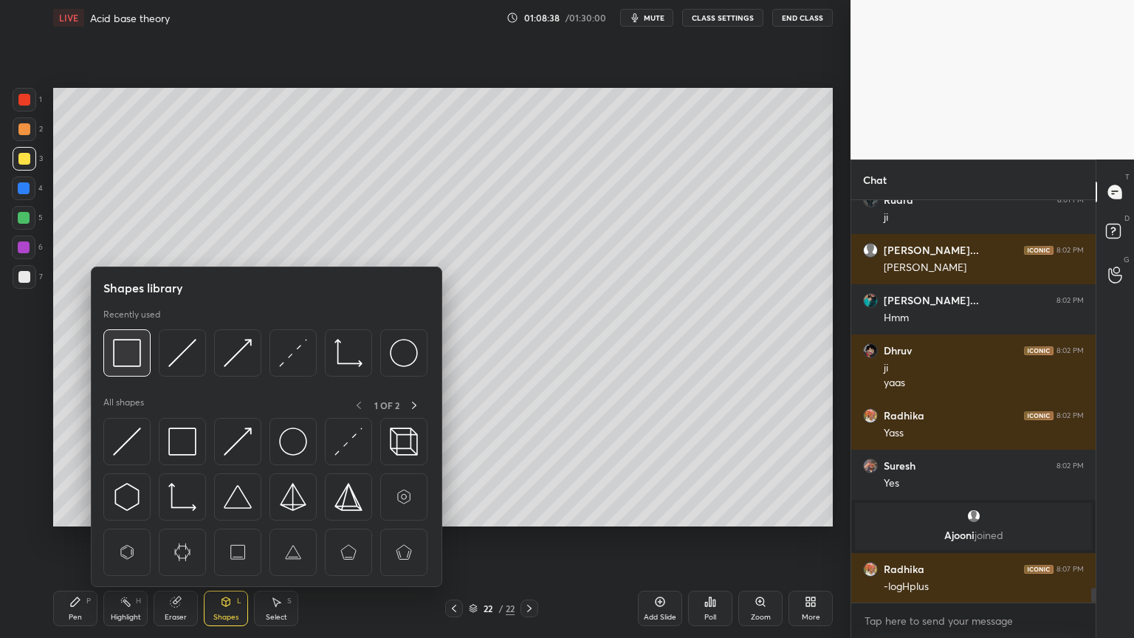
click at [130, 358] on img at bounding box center [127, 353] width 28 height 28
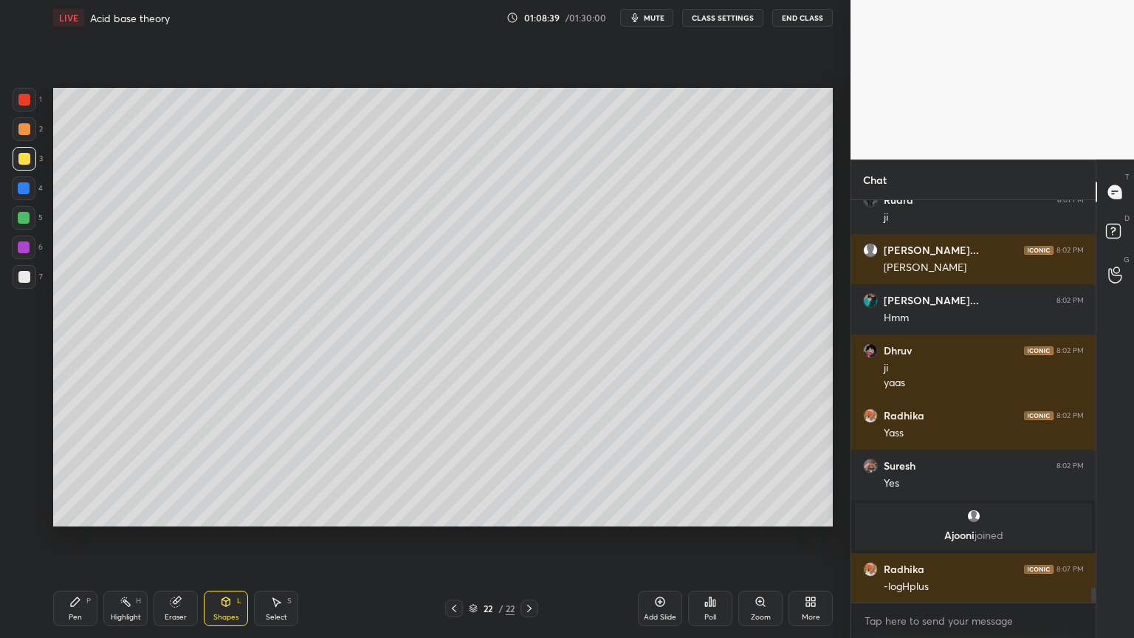
click at [32, 97] on div at bounding box center [25, 100] width 24 height 24
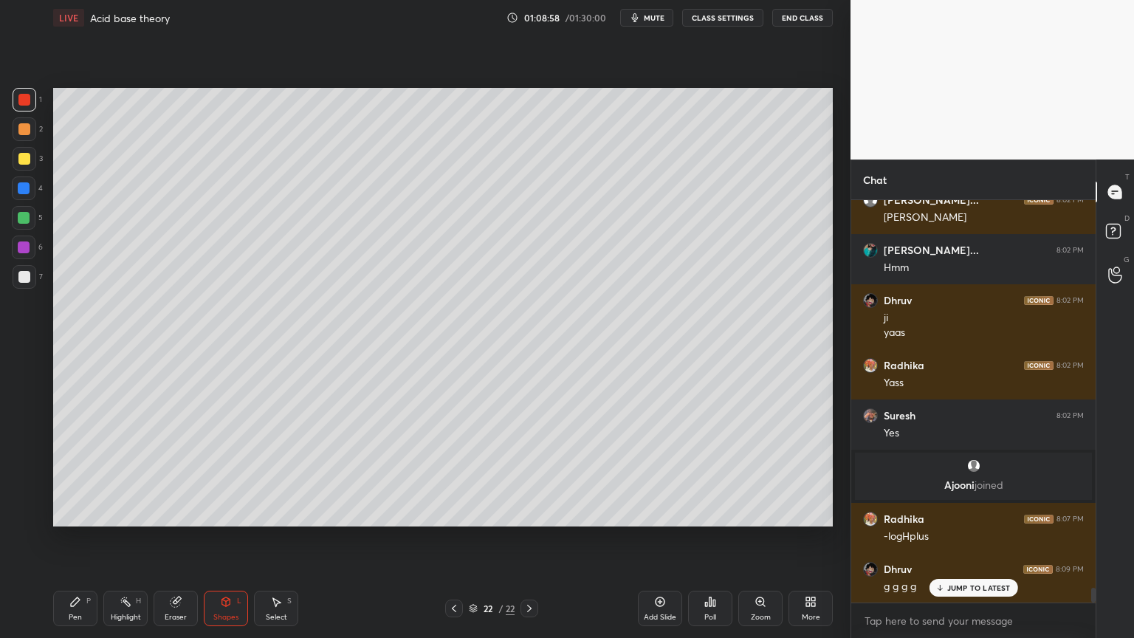
click at [133, 538] on div "Highlight H" at bounding box center [125, 608] width 44 height 35
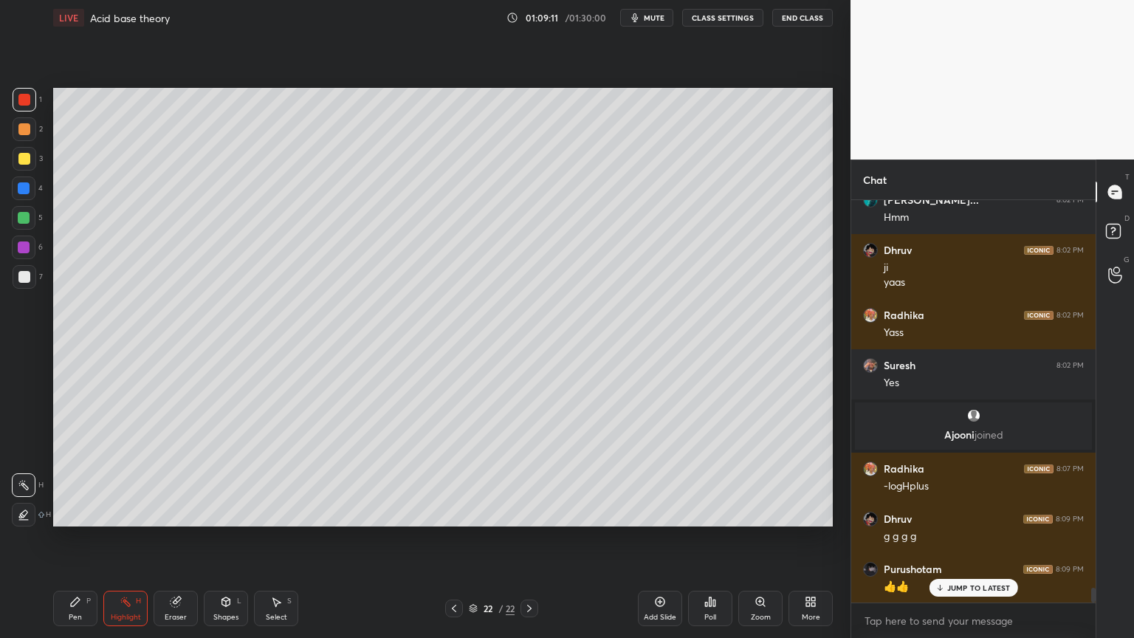
click at [79, 538] on div "Pen P" at bounding box center [75, 608] width 44 height 35
click at [24, 221] on div at bounding box center [24, 218] width 12 height 12
click at [73, 538] on div "Pen" at bounding box center [75, 616] width 13 height 7
drag, startPoint x: 32, startPoint y: 278, endPoint x: 44, endPoint y: 323, distance: 45.8
click at [32, 283] on div at bounding box center [25, 277] width 24 height 24
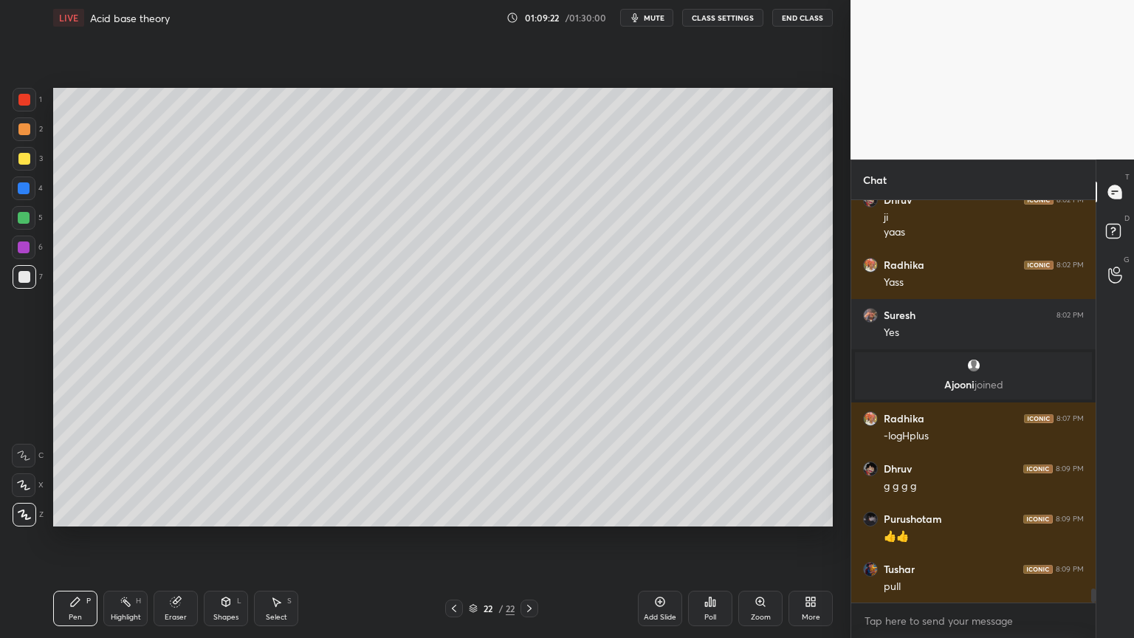
scroll to position [10863, 0]
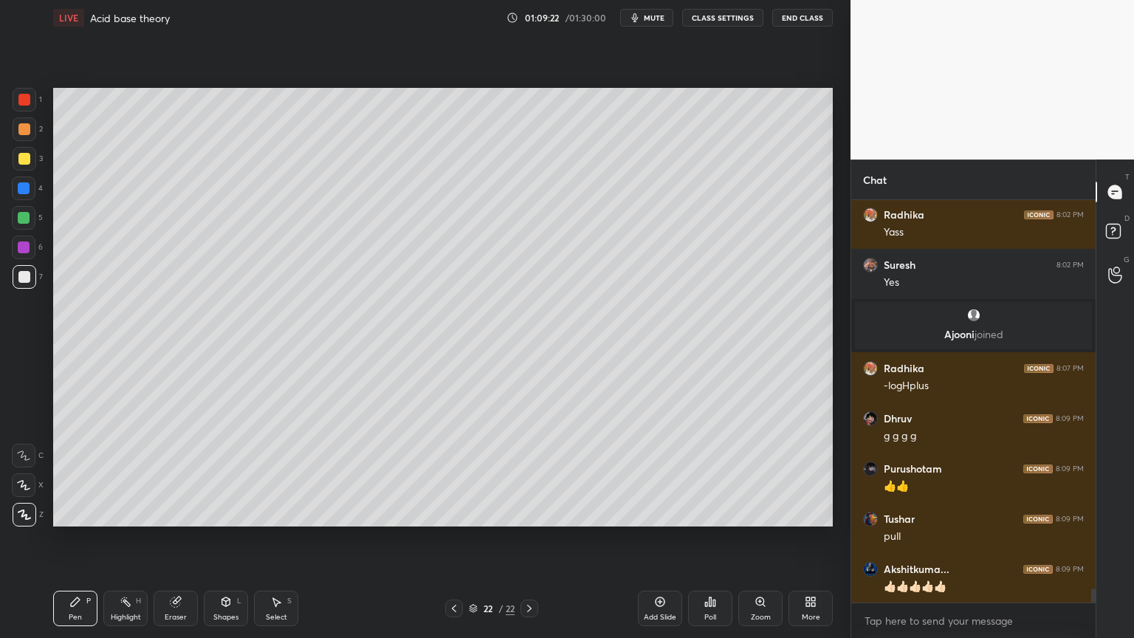
drag, startPoint x: 127, startPoint y: 612, endPoint x: 130, endPoint y: 604, distance: 8.6
click at [127, 538] on div "Highlight H" at bounding box center [125, 608] width 44 height 35
click at [72, 538] on div "Pen P" at bounding box center [75, 608] width 44 height 35
click at [228, 538] on div "Shapes" at bounding box center [225, 616] width 25 height 7
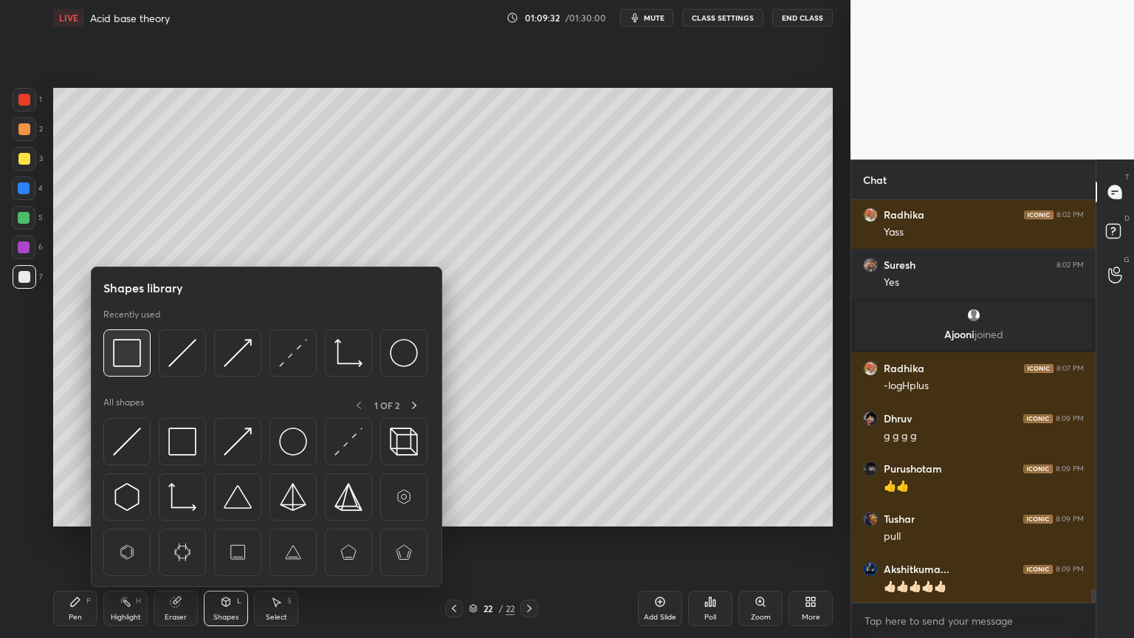
click at [142, 360] on div at bounding box center [126, 352] width 47 height 47
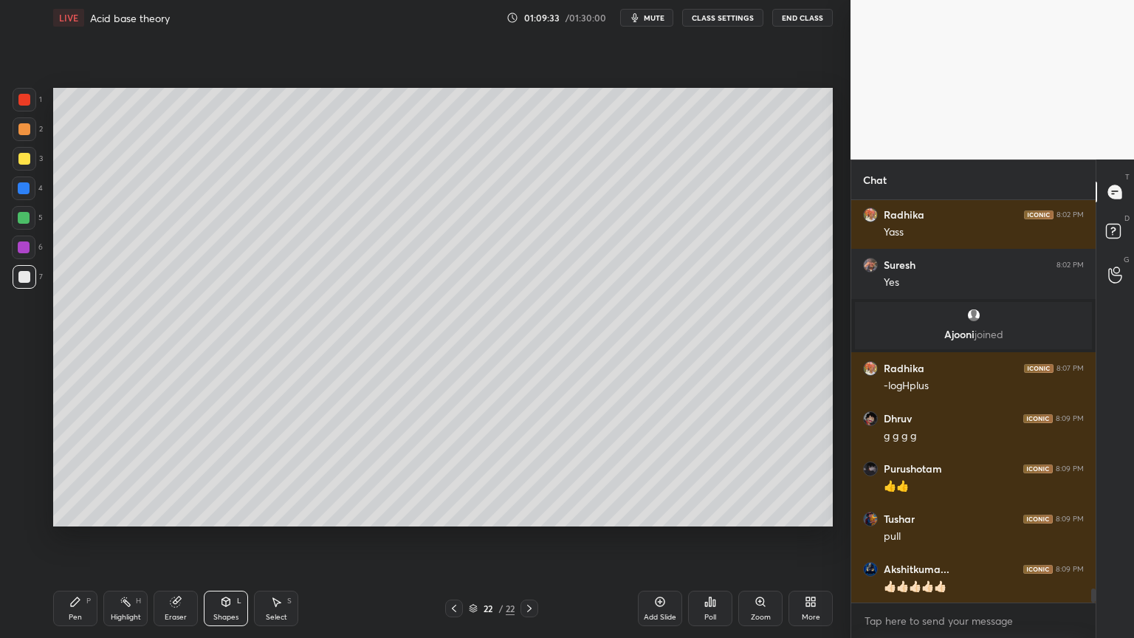
click at [24, 106] on div at bounding box center [25, 100] width 24 height 24
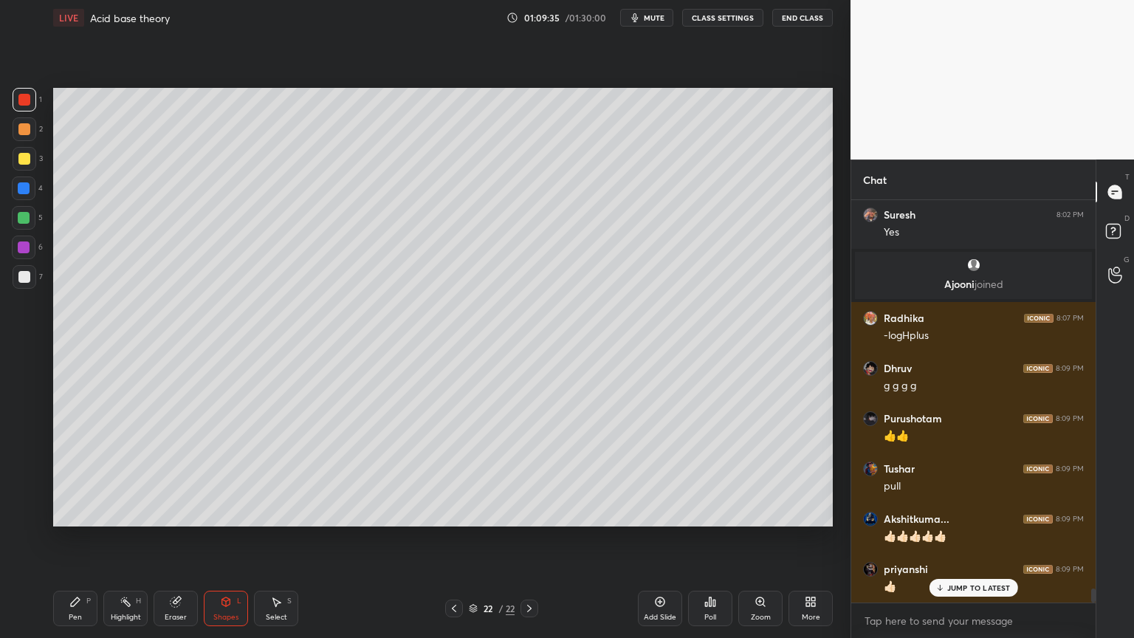
click at [63, 538] on div "Pen P" at bounding box center [75, 608] width 44 height 35
click at [28, 272] on div at bounding box center [24, 277] width 12 height 12
click at [213, 538] on div "Shapes" at bounding box center [225, 616] width 25 height 7
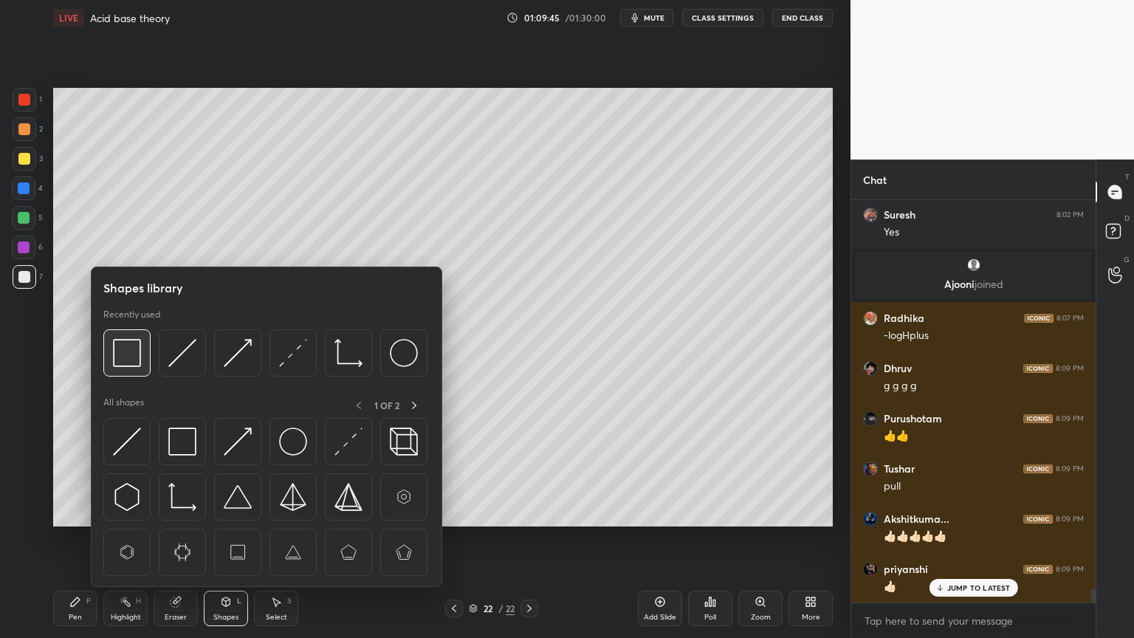
click at [124, 359] on img at bounding box center [127, 353] width 28 height 28
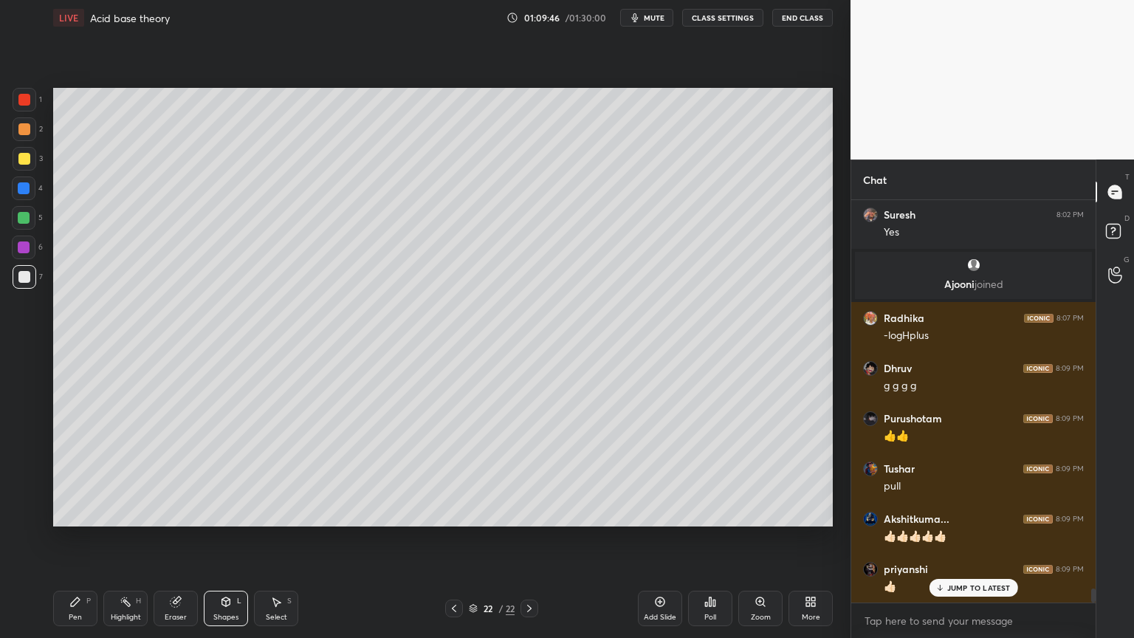
click at [27, 105] on div at bounding box center [24, 100] width 12 height 12
click at [110, 538] on div "Highlight H" at bounding box center [125, 608] width 44 height 35
click at [451, 538] on icon at bounding box center [454, 608] width 12 height 12
click at [529, 538] on icon at bounding box center [529, 608] width 12 height 12
click at [452, 538] on icon at bounding box center [454, 608] width 4 height 7
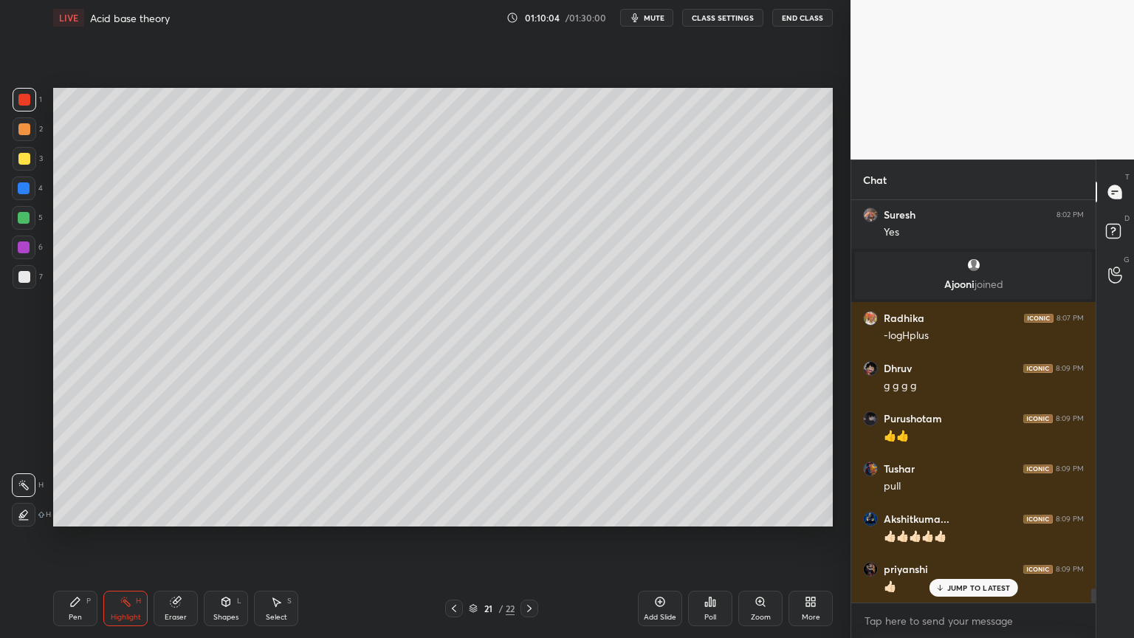
drag, startPoint x: 30, startPoint y: 272, endPoint x: 41, endPoint y: 253, distance: 21.5
click at [31, 269] on div at bounding box center [25, 277] width 24 height 24
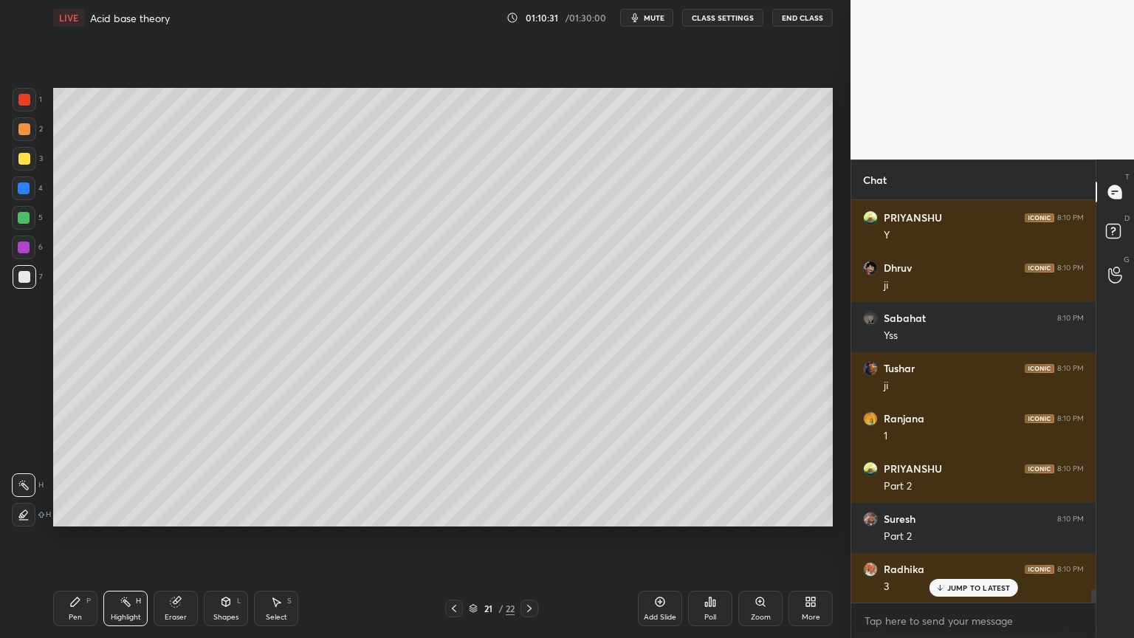
scroll to position [11465, 0]
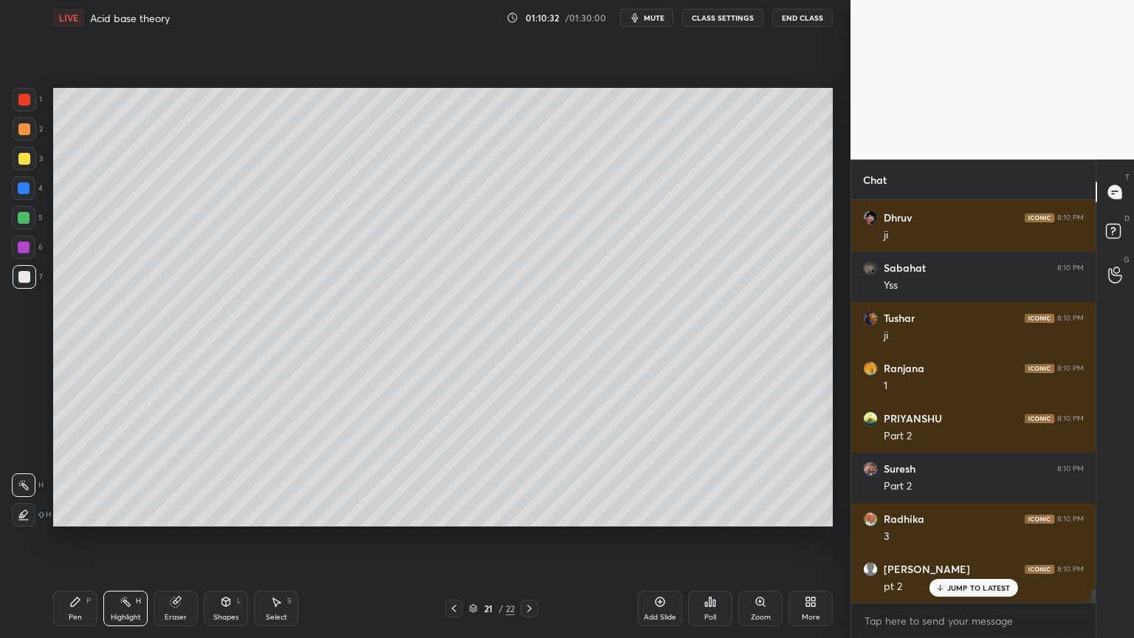
click at [129, 538] on div "Highlight H" at bounding box center [125, 608] width 44 height 35
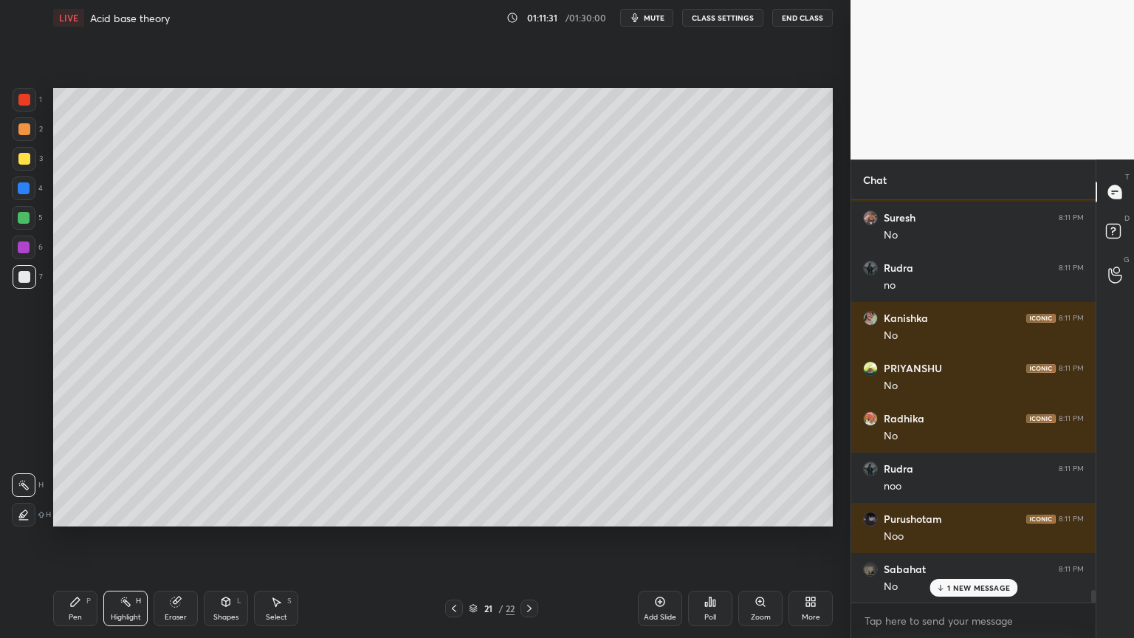
scroll to position [12770, 0]
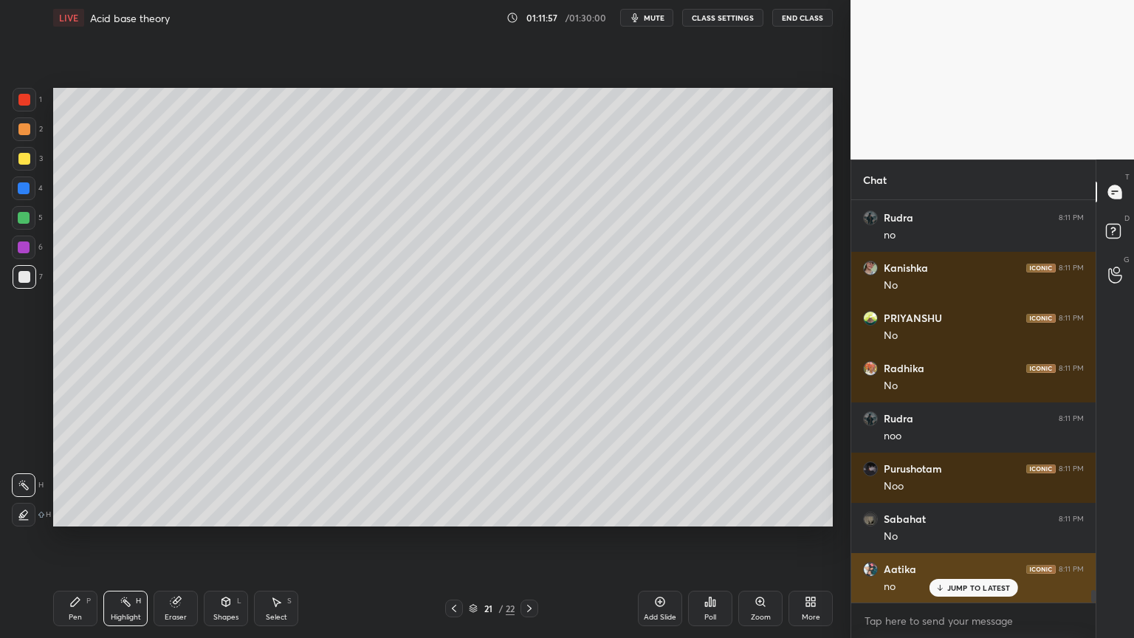
click at [875, 538] on img "grid" at bounding box center [870, 569] width 15 height 15
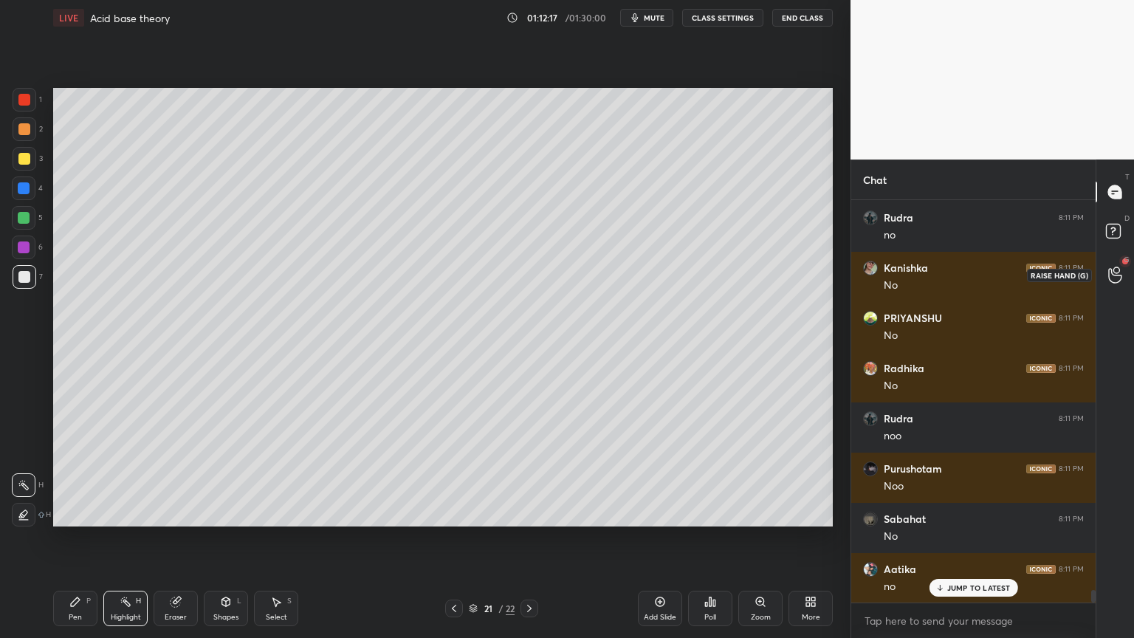
click at [1110, 269] on icon at bounding box center [1115, 274] width 14 height 17
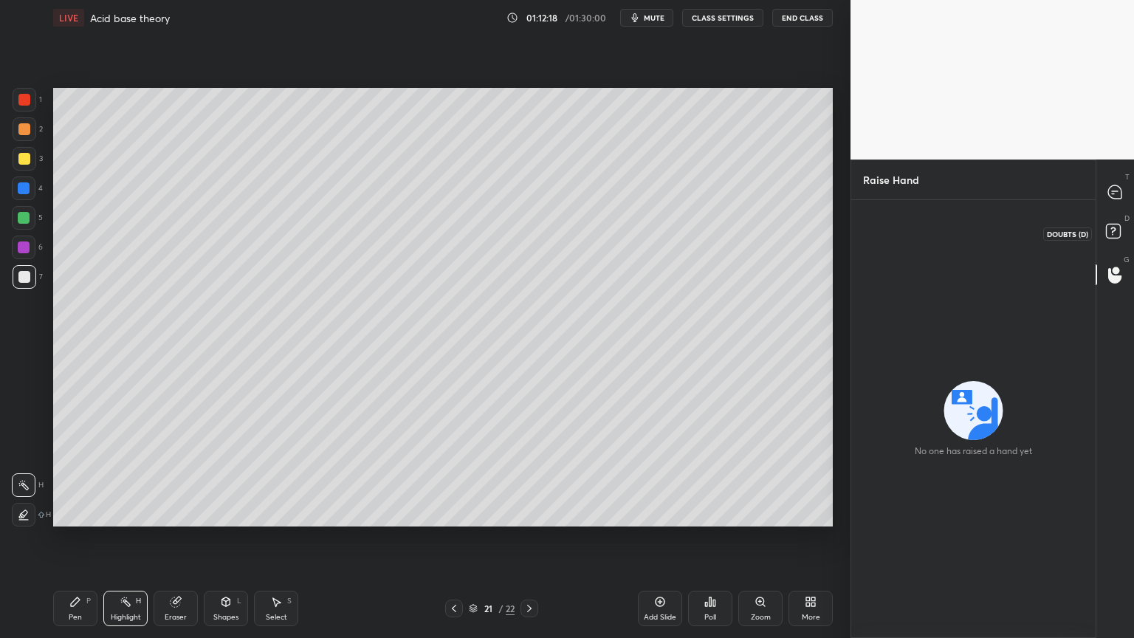
drag, startPoint x: 1112, startPoint y: 230, endPoint x: 1118, endPoint y: 220, distance: 12.3
click at [1112, 227] on icon at bounding box center [1112, 230] width 5 height 6
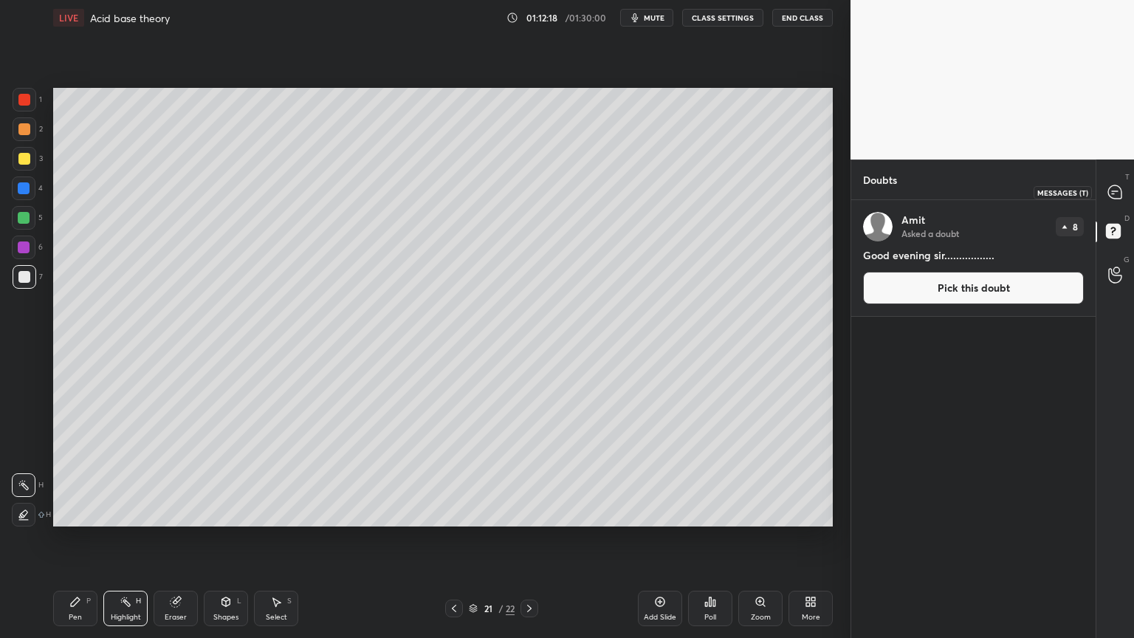
drag, startPoint x: 1110, startPoint y: 187, endPoint x: 1100, endPoint y: 218, distance: 32.7
click at [1111, 188] on icon at bounding box center [1114, 191] width 13 height 13
type textarea "x"
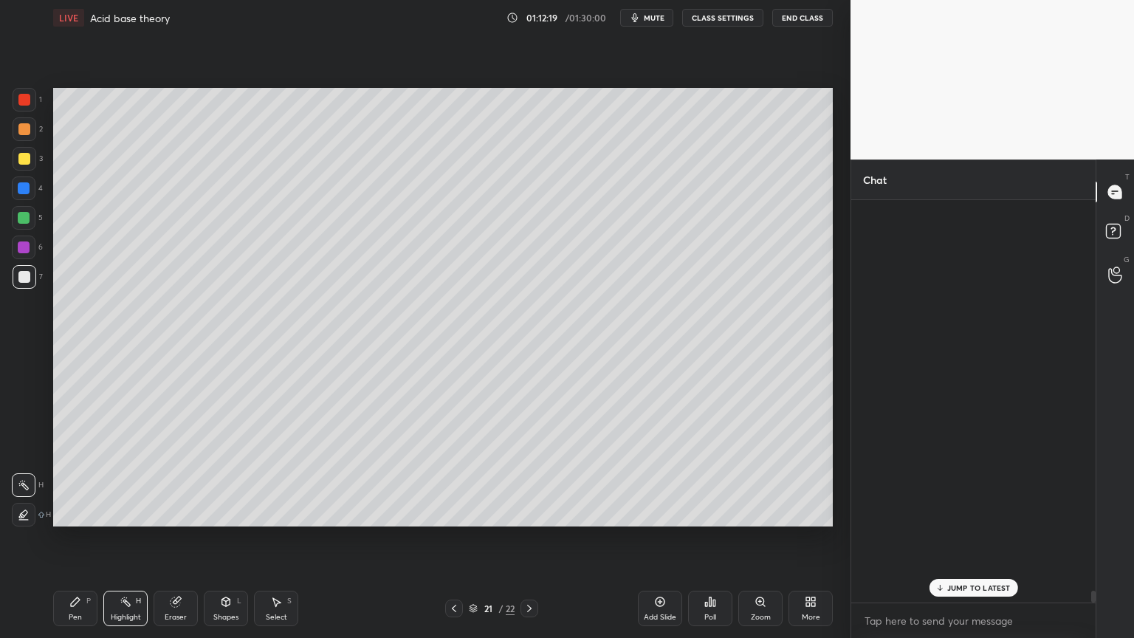
scroll to position [398, 240]
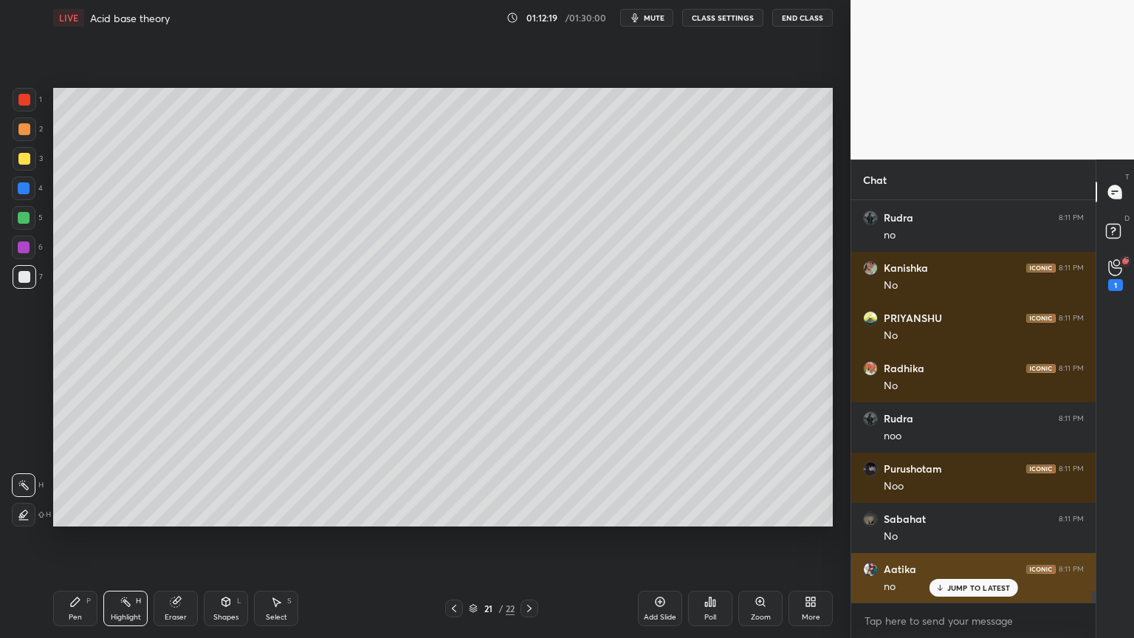
click at [963, 538] on p "JUMP TO LATEST" at bounding box center [978, 587] width 63 height 9
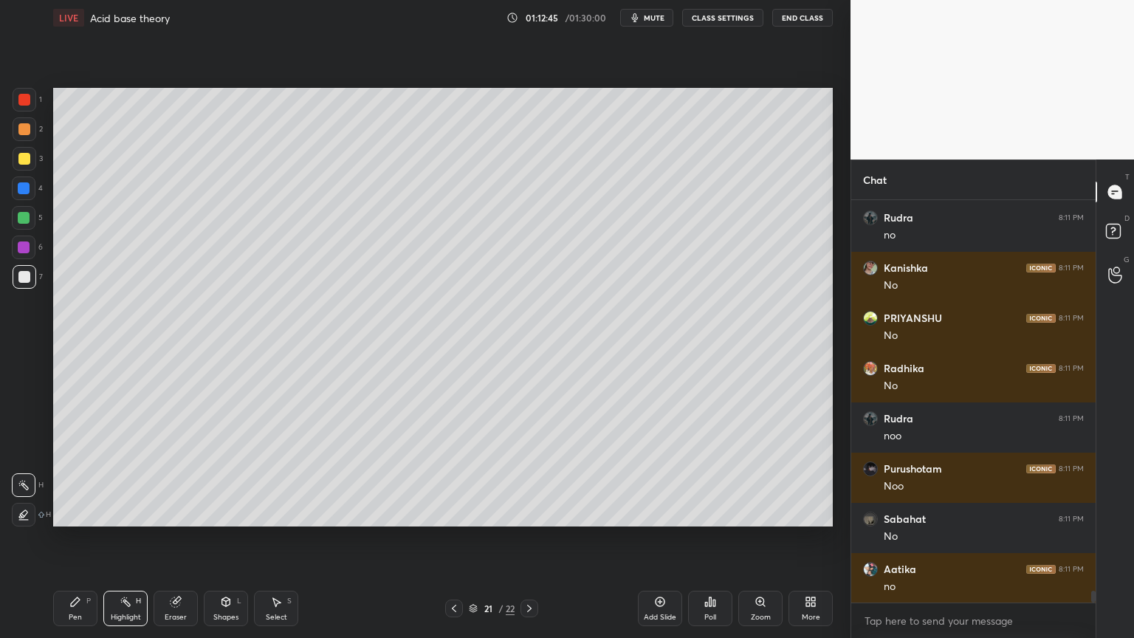
click at [528, 538] on icon at bounding box center [529, 608] width 12 height 12
click at [531, 538] on icon at bounding box center [529, 608] width 4 height 7
drag, startPoint x: 531, startPoint y: 607, endPoint x: 542, endPoint y: 605, distance: 10.4
click at [530, 538] on icon at bounding box center [529, 608] width 12 height 12
click at [661, 538] on icon at bounding box center [660, 602] width 10 height 10
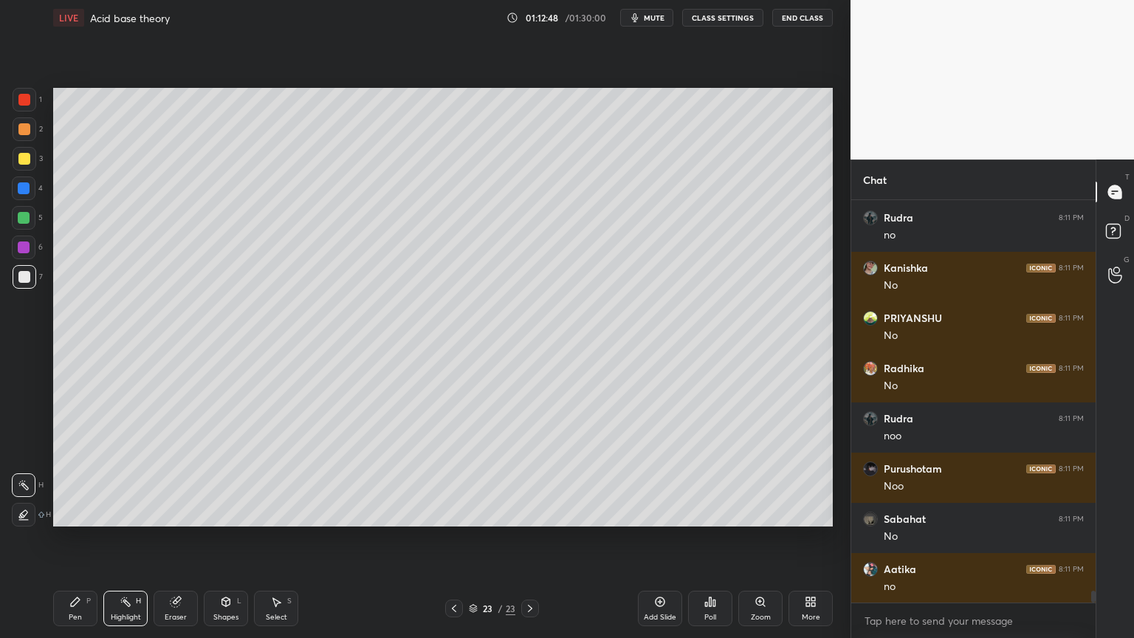
click at [75, 538] on div "Pen P" at bounding box center [75, 608] width 44 height 35
click at [26, 102] on div at bounding box center [24, 100] width 12 height 12
click at [24, 130] on div at bounding box center [24, 129] width 12 height 12
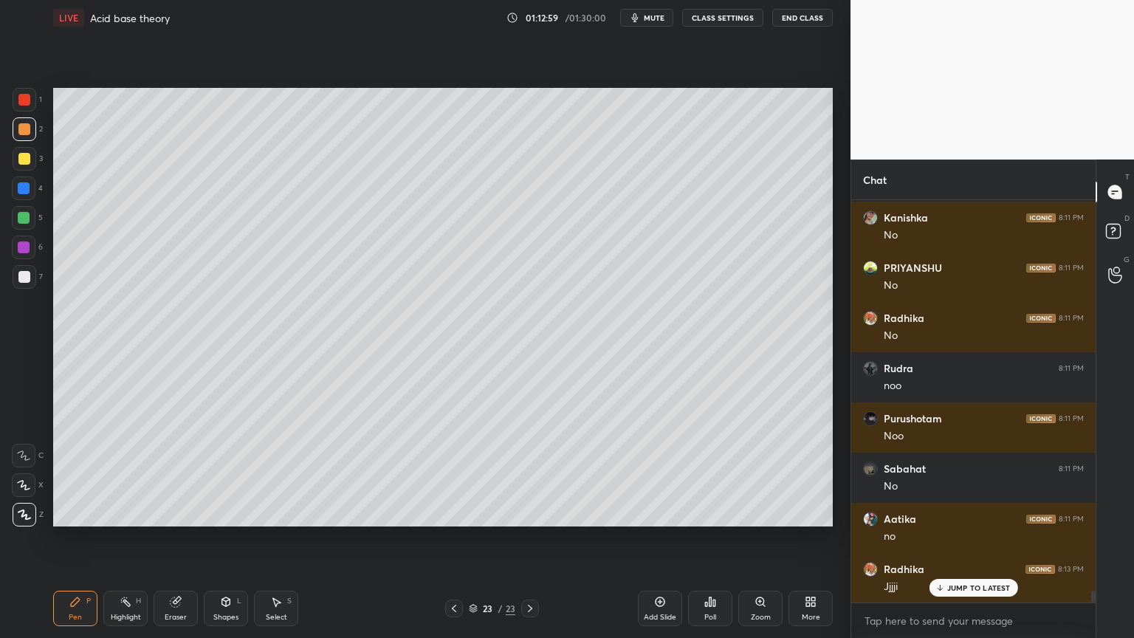
click at [30, 100] on div at bounding box center [24, 100] width 12 height 12
click at [22, 131] on div at bounding box center [24, 129] width 12 height 12
click at [27, 274] on div at bounding box center [24, 277] width 12 height 12
click at [70, 538] on div "Pen P" at bounding box center [75, 608] width 44 height 35
drag, startPoint x: 228, startPoint y: 615, endPoint x: 236, endPoint y: 588, distance: 28.5
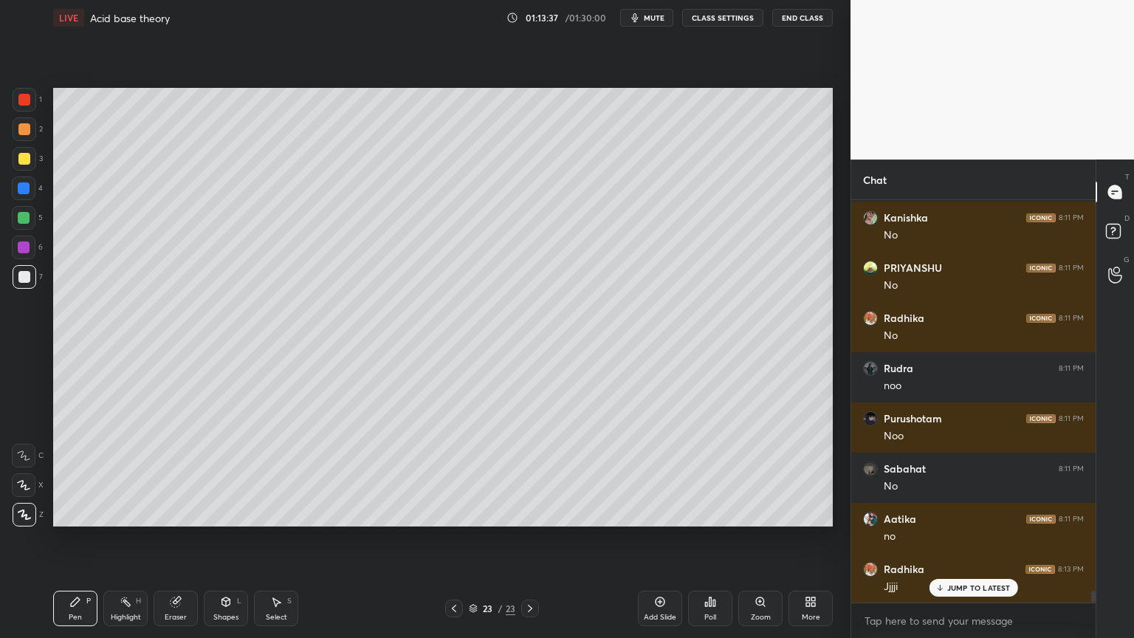
click at [230, 538] on div "Shapes" at bounding box center [225, 616] width 25 height 7
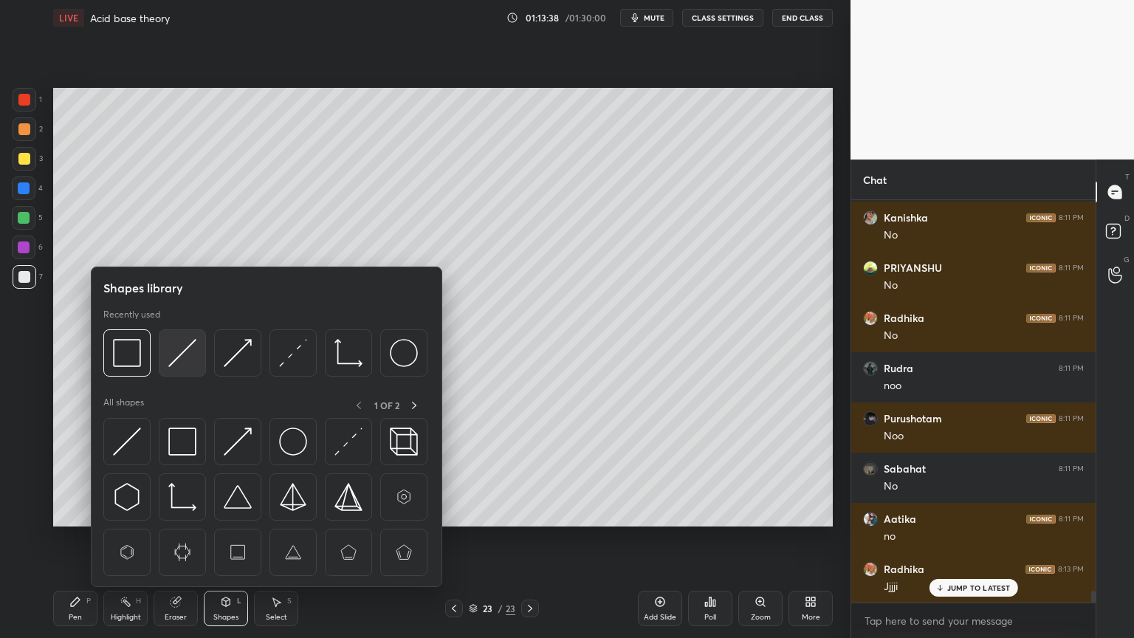
click at [181, 351] on img at bounding box center [182, 353] width 28 height 28
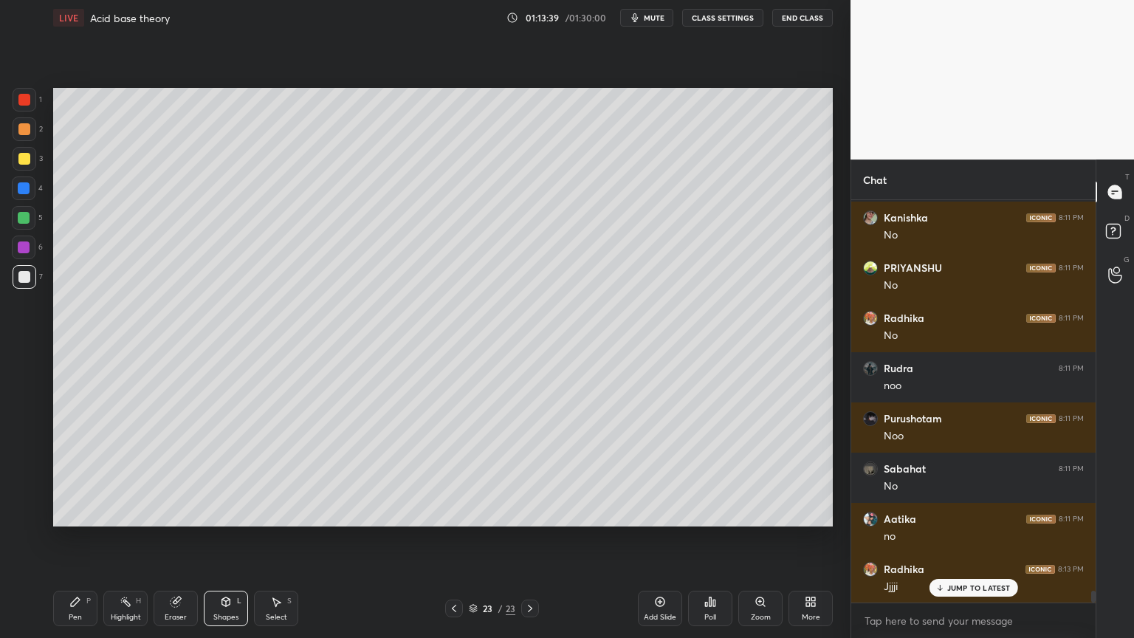
click at [24, 273] on div at bounding box center [24, 277] width 12 height 12
click at [118, 538] on div "Highlight" at bounding box center [126, 616] width 30 height 7
click at [455, 538] on icon at bounding box center [454, 608] width 12 height 12
click at [450, 538] on icon at bounding box center [454, 608] width 12 height 12
drag, startPoint x: 528, startPoint y: 608, endPoint x: 529, endPoint y: 598, distance: 10.4
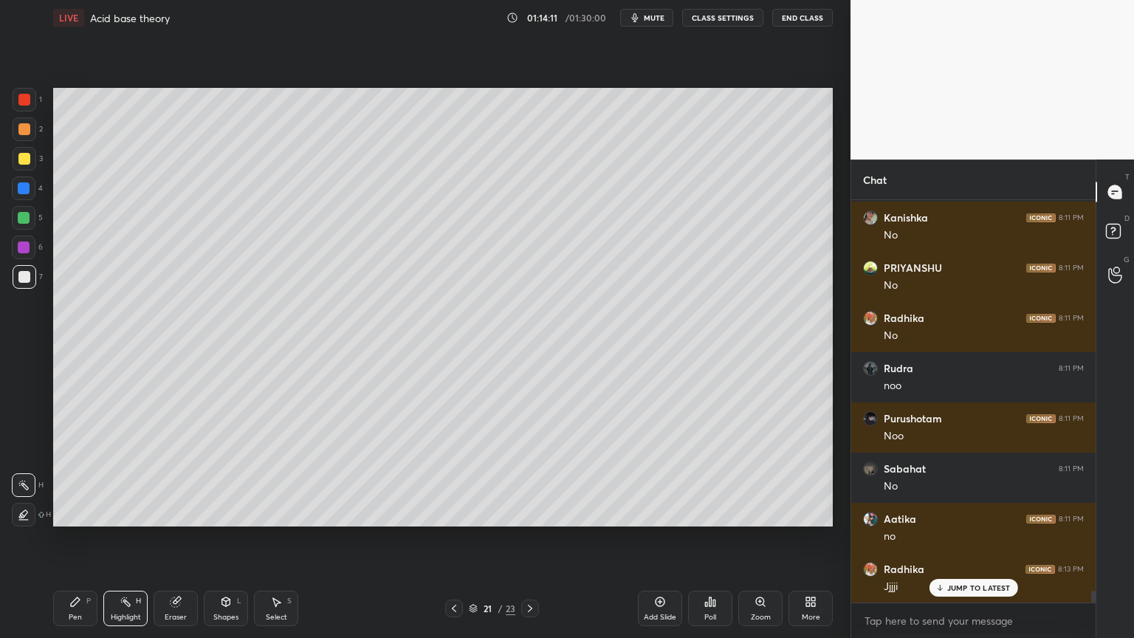
click at [529, 538] on icon at bounding box center [530, 608] width 12 height 12
drag, startPoint x: 450, startPoint y: 608, endPoint x: 449, endPoint y: 585, distance: 23.7
click at [449, 538] on icon at bounding box center [454, 608] width 12 height 12
drag, startPoint x: 531, startPoint y: 605, endPoint x: 520, endPoint y: 611, distance: 13.2
click at [526, 538] on icon at bounding box center [530, 608] width 12 height 12
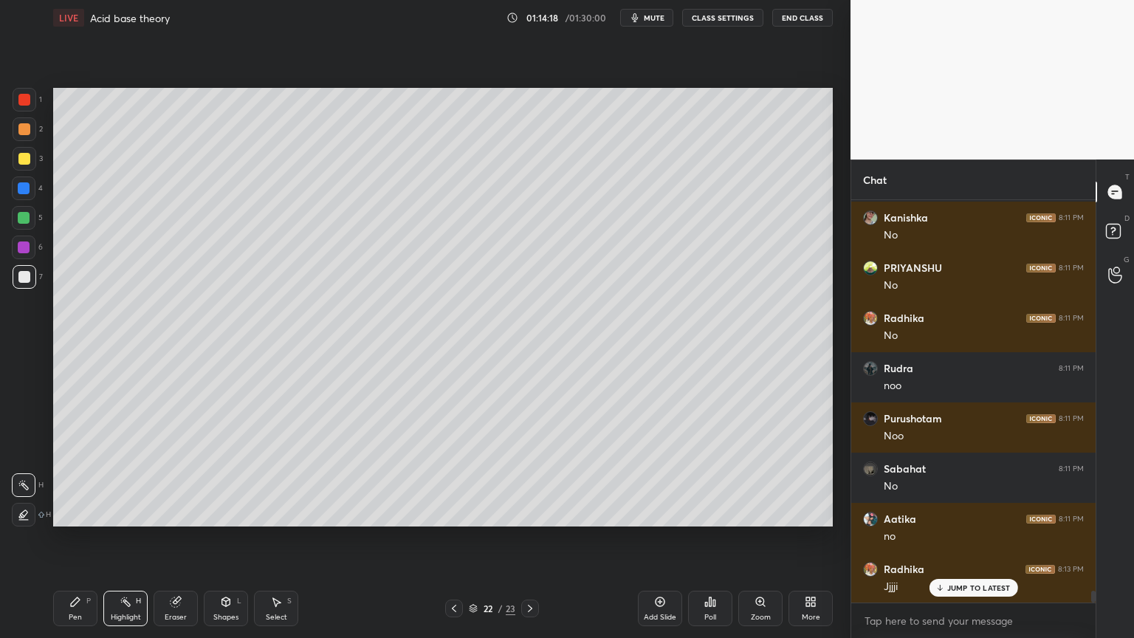
click at [529, 538] on icon at bounding box center [530, 608] width 12 height 12
click at [230, 538] on div "Shapes" at bounding box center [225, 616] width 25 height 7
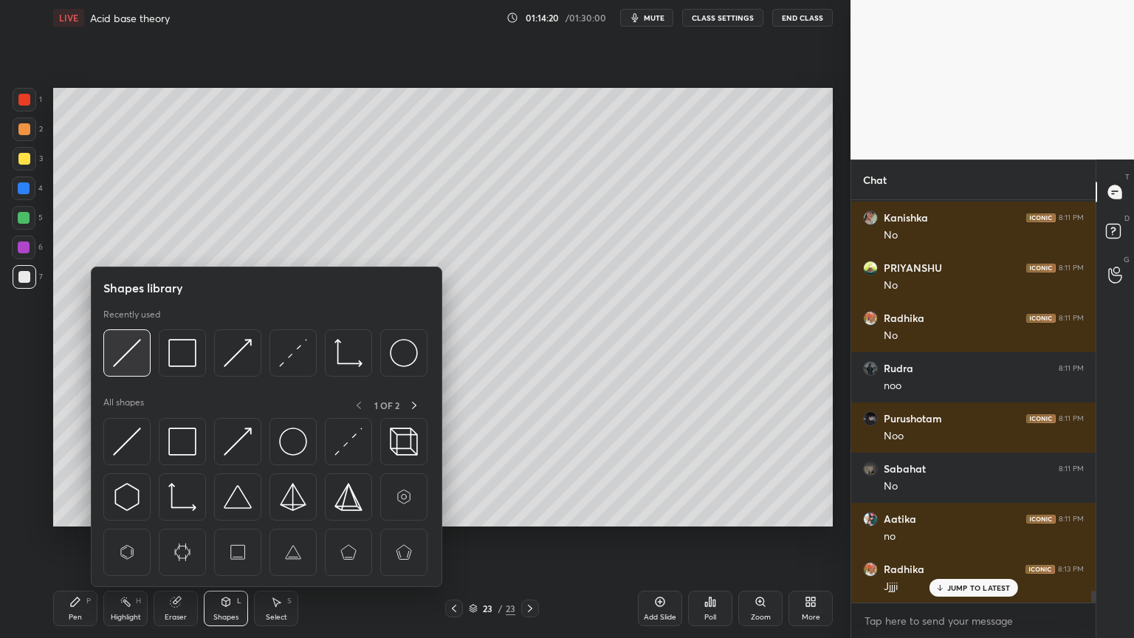
click at [127, 351] on img at bounding box center [127, 353] width 28 height 28
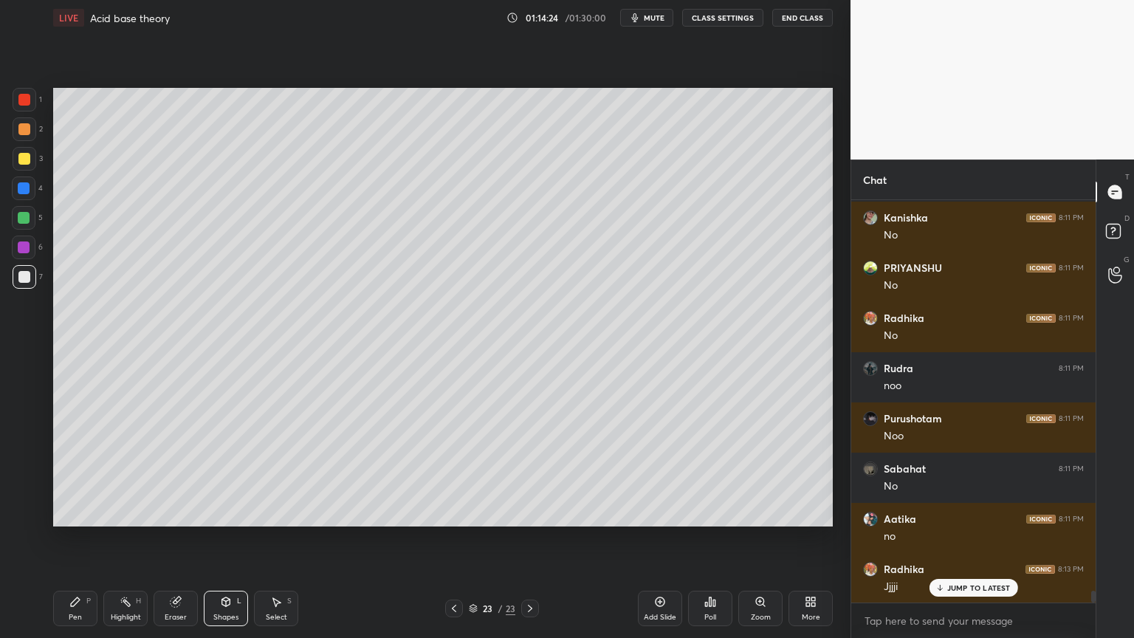
click at [81, 538] on div "Pen P" at bounding box center [75, 608] width 44 height 35
drag, startPoint x: 125, startPoint y: 617, endPoint x: 144, endPoint y: 565, distance: 55.1
click at [120, 538] on div "Highlight" at bounding box center [126, 616] width 30 height 7
drag, startPoint x: 74, startPoint y: 609, endPoint x: 97, endPoint y: 548, distance: 65.0
click at [74, 538] on div "Pen P" at bounding box center [75, 608] width 44 height 35
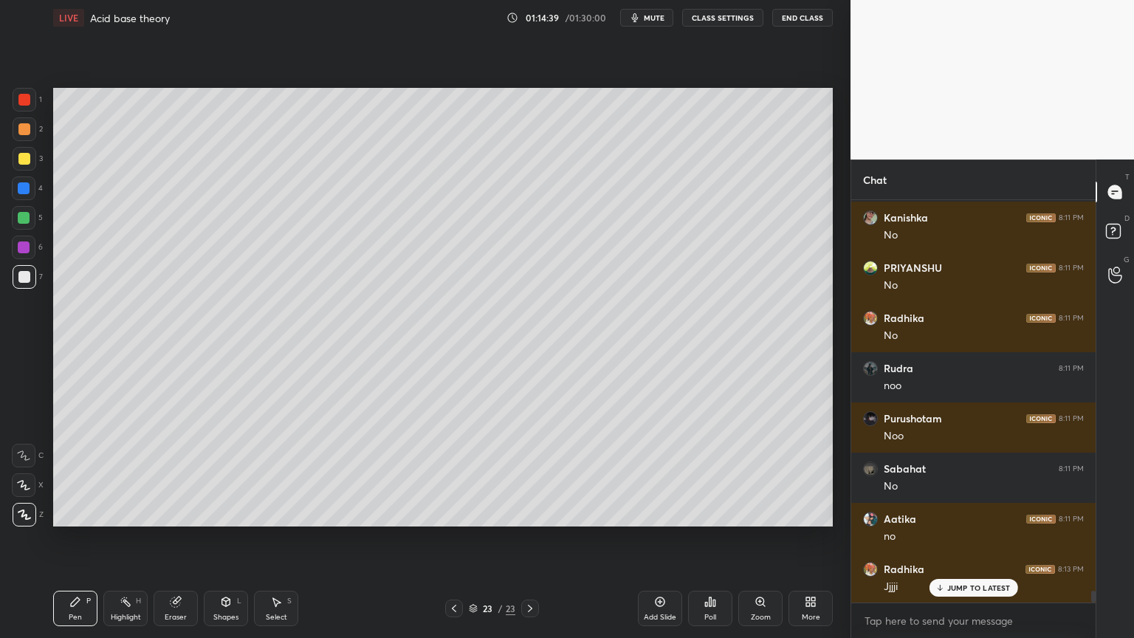
scroll to position [13195, 0]
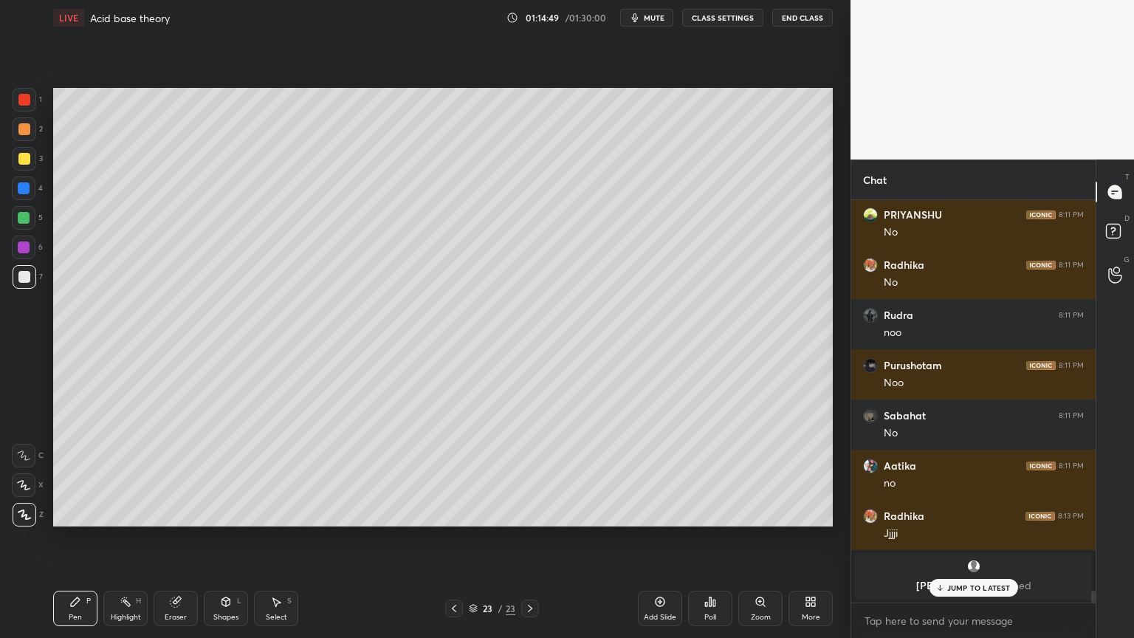
click at [118, 538] on div "Highlight H" at bounding box center [125, 608] width 44 height 35
click at [229, 538] on div "Shapes L" at bounding box center [226, 608] width 44 height 35
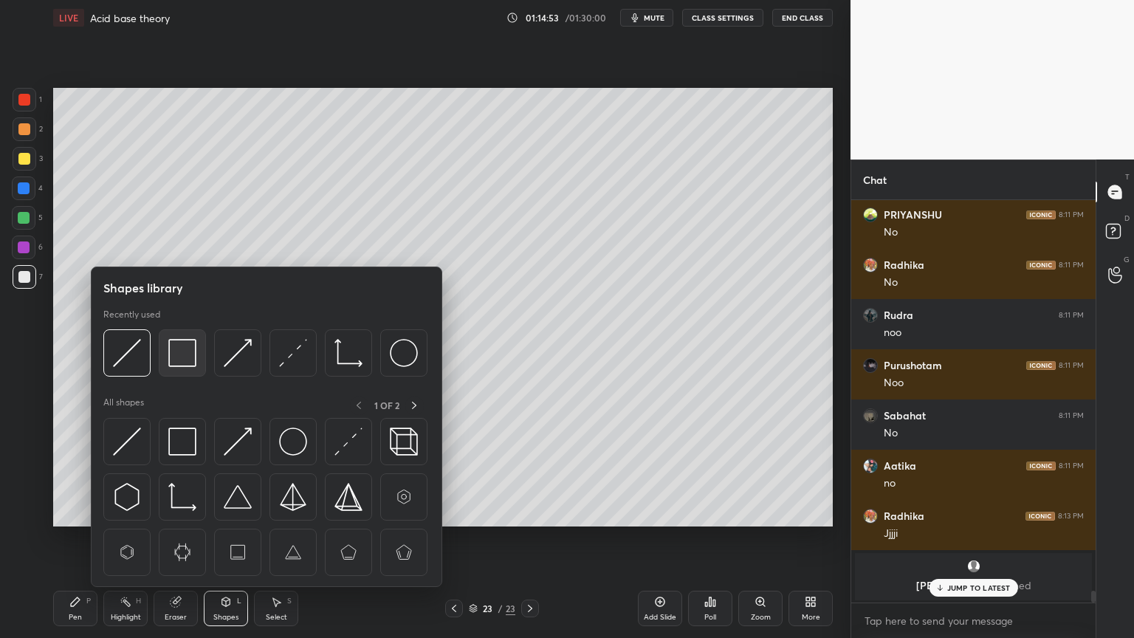
click at [183, 365] on img at bounding box center [182, 353] width 28 height 28
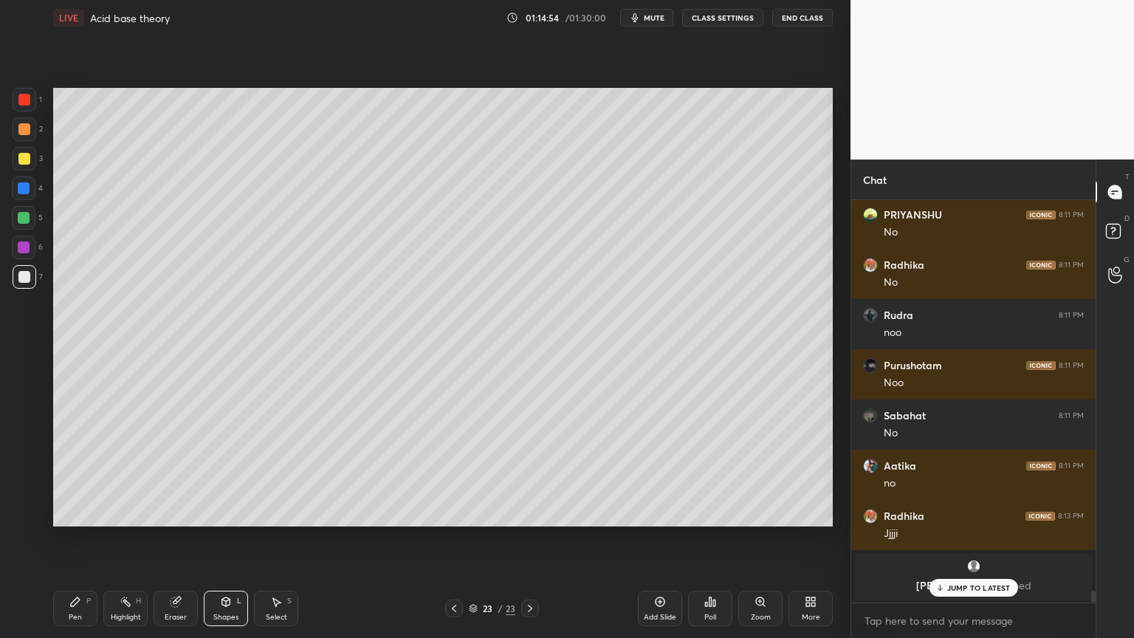
click at [25, 99] on div at bounding box center [25, 100] width 24 height 24
click at [80, 538] on div "Pen P" at bounding box center [75, 608] width 44 height 35
click at [18, 162] on div at bounding box center [24, 159] width 12 height 12
drag, startPoint x: 123, startPoint y: 608, endPoint x: 135, endPoint y: 591, distance: 20.7
click at [125, 538] on div "Highlight H" at bounding box center [125, 608] width 44 height 35
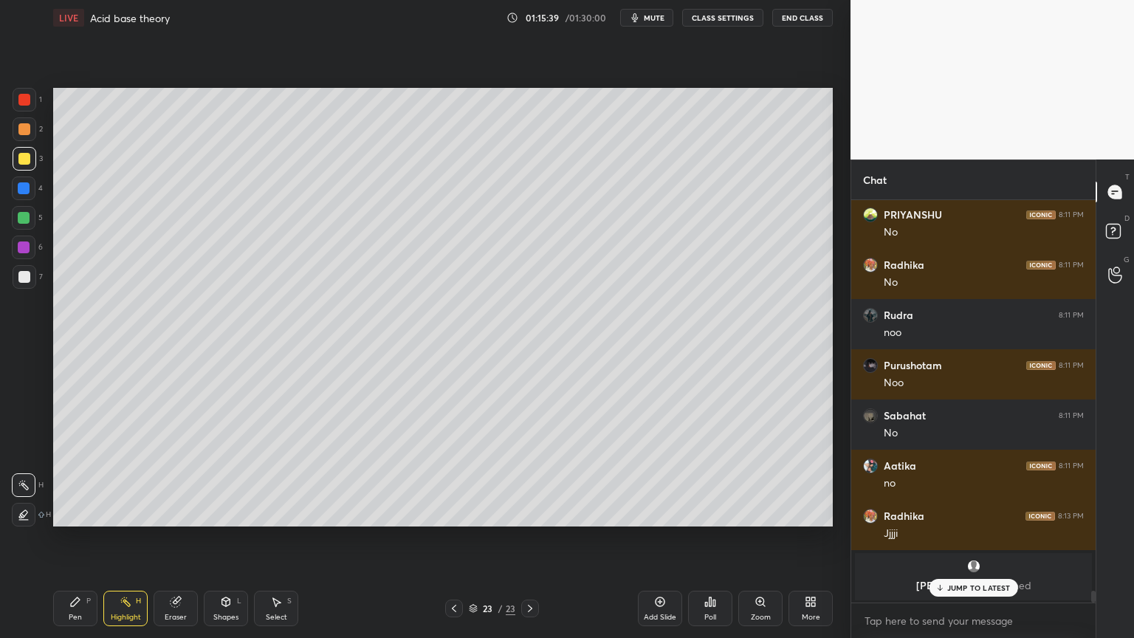
click at [69, 538] on div "Pen" at bounding box center [75, 616] width 13 height 7
drag, startPoint x: 112, startPoint y: 610, endPoint x: 138, endPoint y: 596, distance: 29.4
click at [113, 538] on div "Highlight H" at bounding box center [125, 608] width 44 height 35
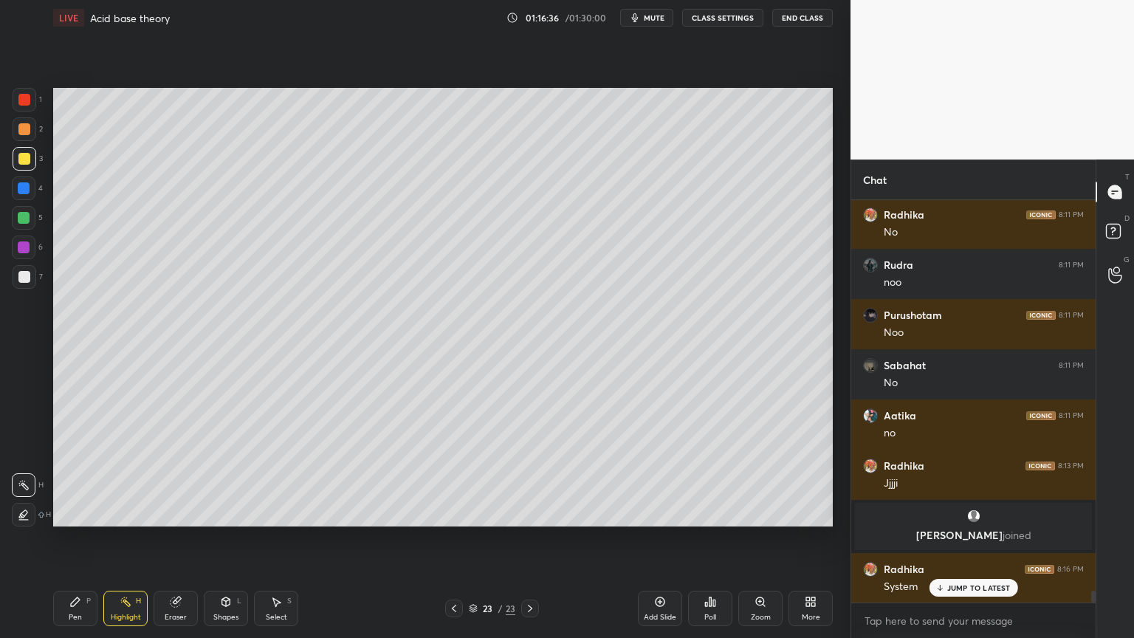
click at [22, 281] on div at bounding box center [24, 277] width 12 height 12
click at [75, 538] on div "Pen P" at bounding box center [75, 608] width 44 height 35
click at [227, 538] on div "Shapes" at bounding box center [225, 616] width 25 height 7
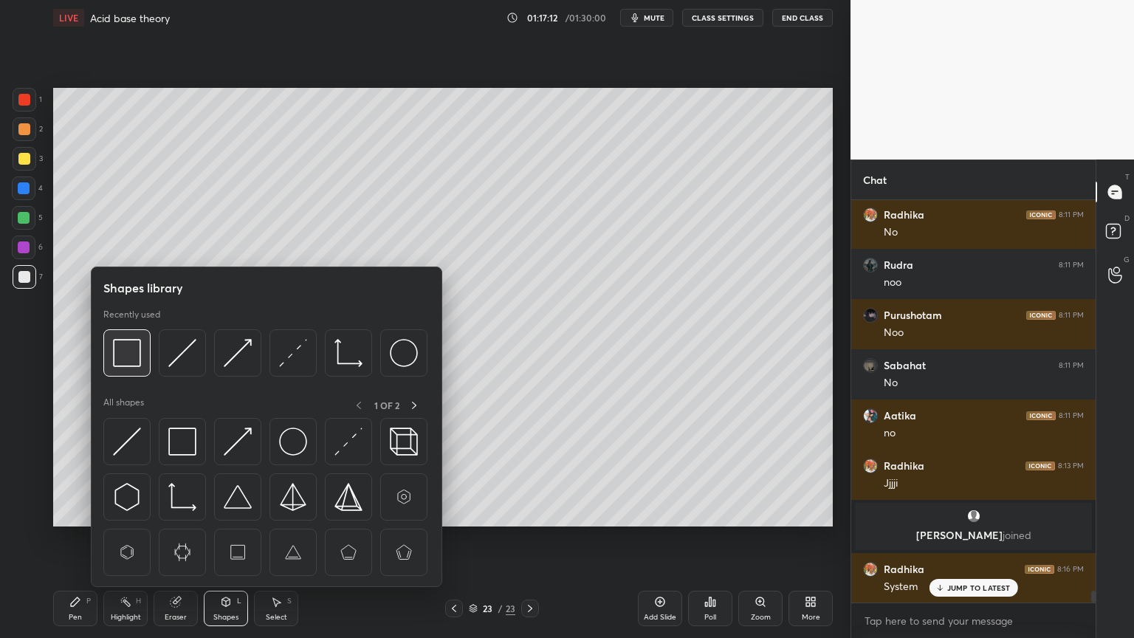
click at [124, 360] on img at bounding box center [127, 353] width 28 height 28
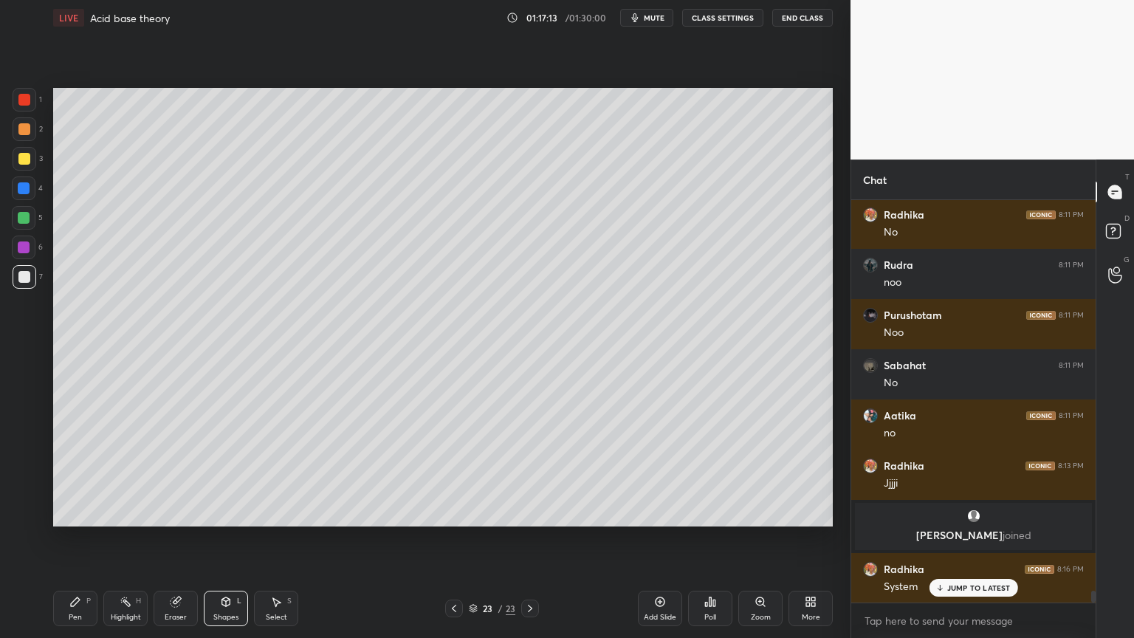
click at [28, 217] on div at bounding box center [24, 218] width 12 height 12
click at [74, 538] on div "Pen P" at bounding box center [75, 608] width 44 height 35
click at [21, 276] on div at bounding box center [25, 277] width 24 height 24
drag, startPoint x: 124, startPoint y: 604, endPoint x: 171, endPoint y: 531, distance: 86.0
click at [127, 538] on icon at bounding box center [126, 602] width 12 height 12
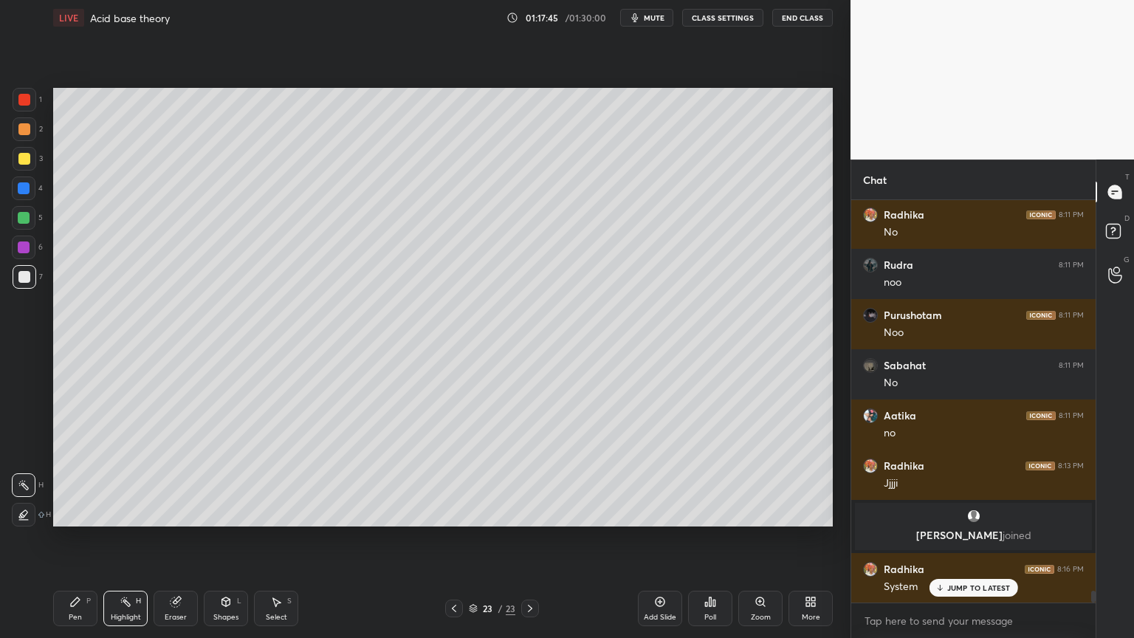
click at [73, 538] on div "Pen P" at bounding box center [75, 608] width 44 height 35
drag, startPoint x: 119, startPoint y: 611, endPoint x: 152, endPoint y: 568, distance: 54.2
click at [116, 538] on div "Highlight H" at bounding box center [125, 608] width 44 height 35
click at [982, 538] on p "JUMP TO LATEST" at bounding box center [978, 587] width 63 height 9
click at [127, 538] on div "Highlight" at bounding box center [126, 616] width 30 height 7
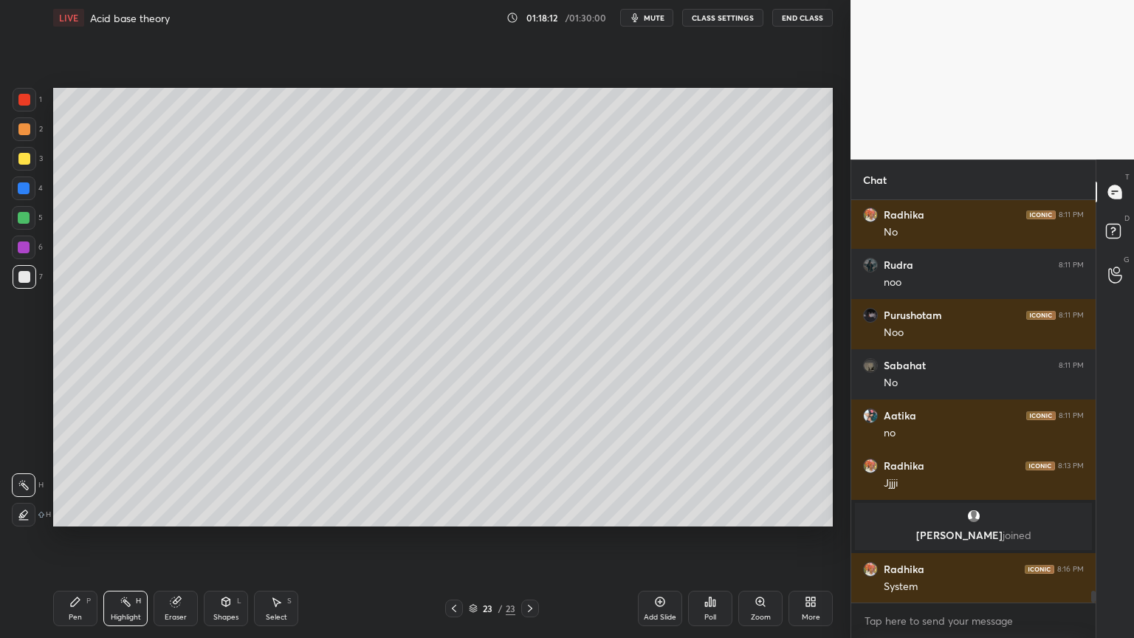
click at [86, 538] on div "Pen P" at bounding box center [75, 608] width 44 height 35
click at [117, 538] on div "Highlight H" at bounding box center [125, 608] width 44 height 35
click at [73, 538] on div "Pen P" at bounding box center [75, 608] width 44 height 35
drag, startPoint x: 135, startPoint y: 613, endPoint x: 179, endPoint y: 530, distance: 94.4
click at [136, 538] on div "Highlight" at bounding box center [126, 616] width 30 height 7
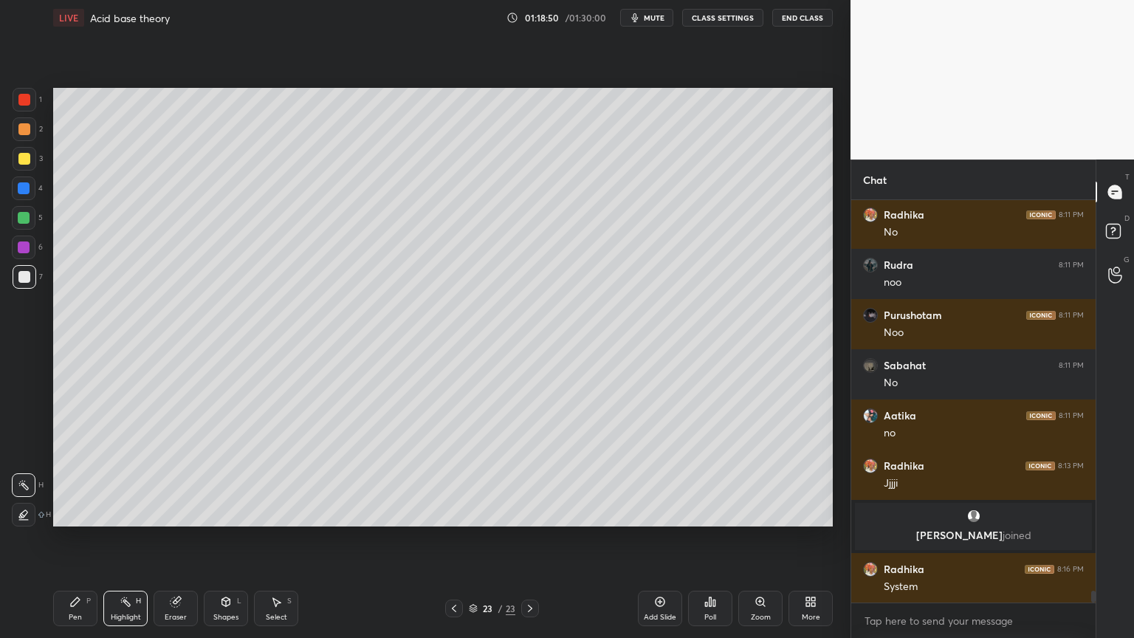
click at [86, 538] on div "Pen P" at bounding box center [75, 608] width 44 height 35
drag, startPoint x: 122, startPoint y: 605, endPoint x: 155, endPoint y: 575, distance: 44.9
click at [127, 538] on icon at bounding box center [126, 602] width 12 height 12
click at [223, 538] on div "Shapes" at bounding box center [225, 616] width 25 height 7
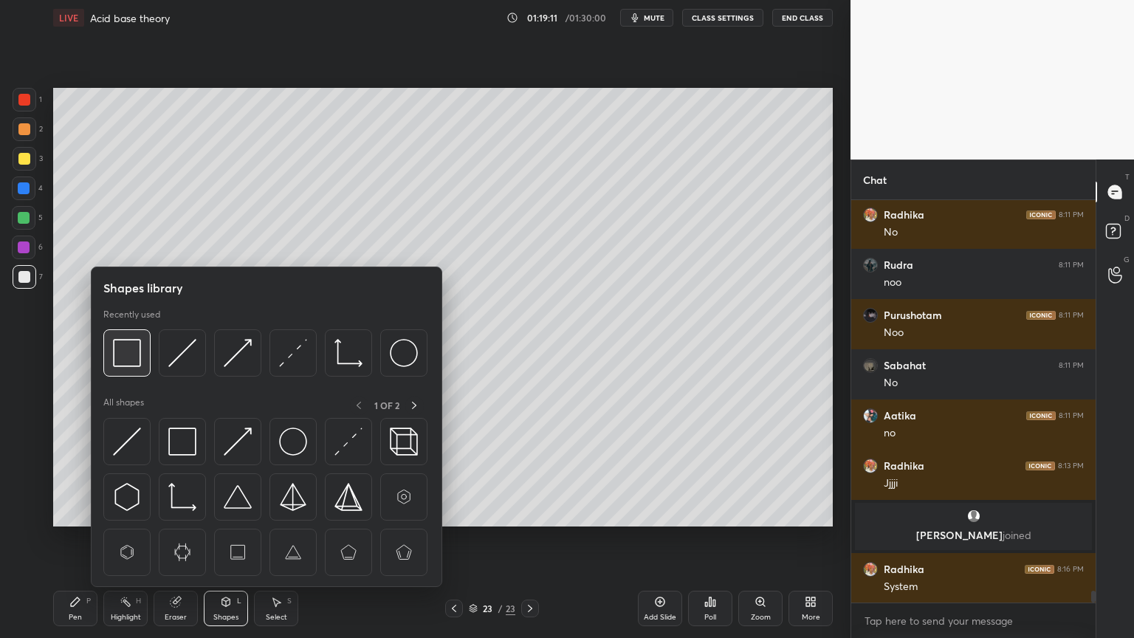
click at [126, 368] on div at bounding box center [126, 352] width 47 height 47
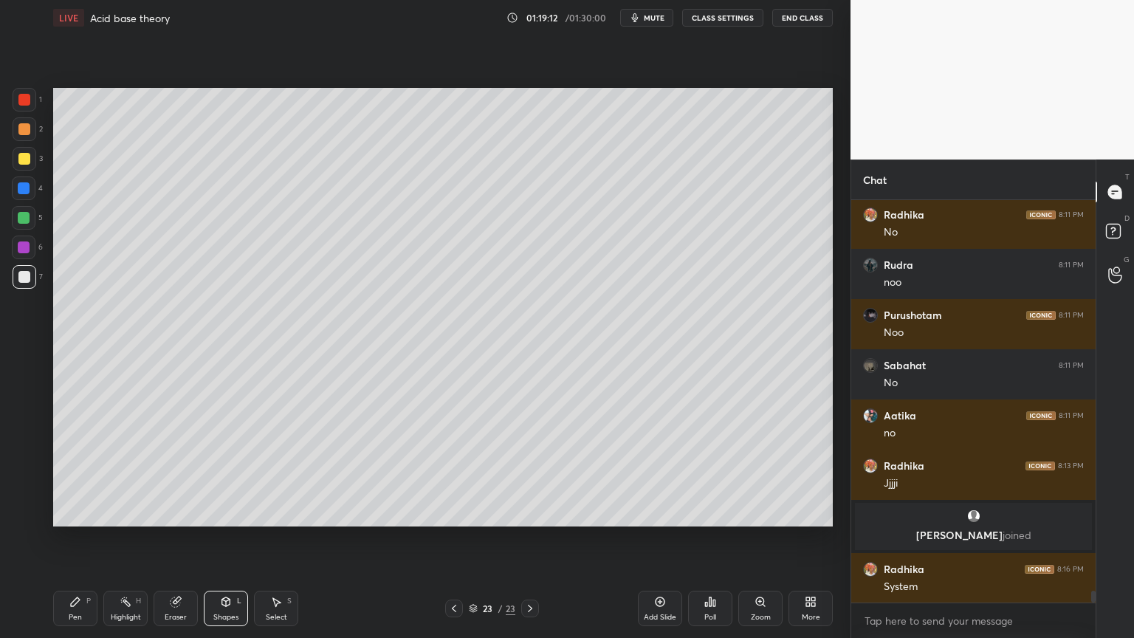
click at [25, 95] on div at bounding box center [24, 100] width 12 height 12
drag, startPoint x: 132, startPoint y: 602, endPoint x: 138, endPoint y: 591, distance: 13.2
click at [133, 538] on div "Highlight H" at bounding box center [125, 608] width 44 height 35
click at [132, 538] on div "Highlight H" at bounding box center [125, 608] width 44 height 35
click at [122, 538] on div "Highlight" at bounding box center [126, 616] width 30 height 7
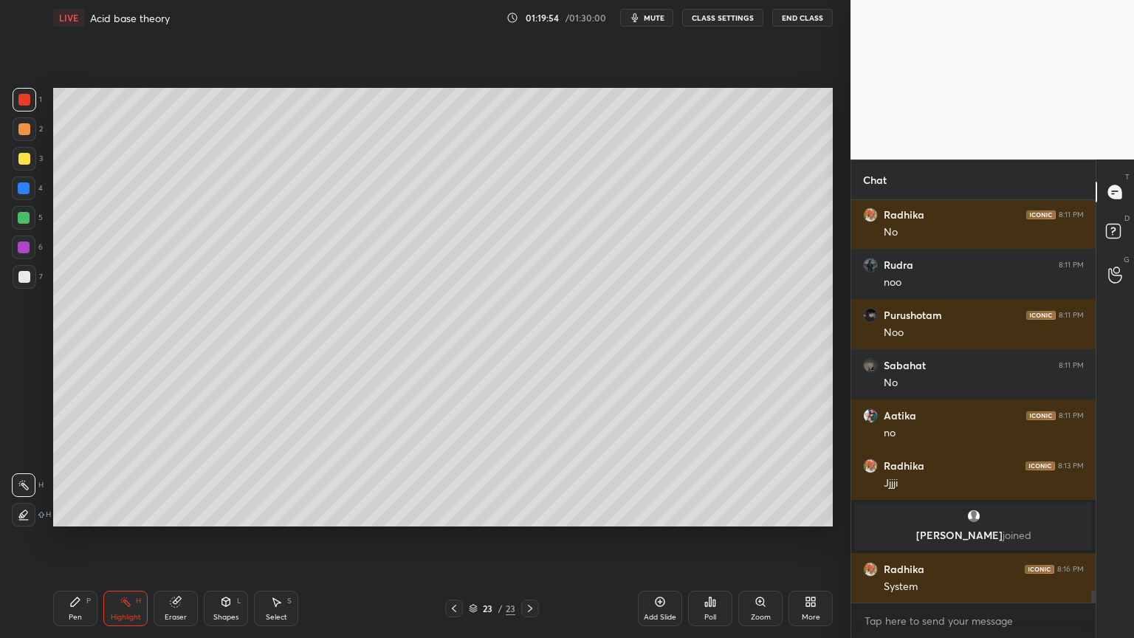
click at [78, 538] on div "Pen P" at bounding box center [75, 608] width 44 height 35
click at [24, 192] on div at bounding box center [24, 188] width 12 height 12
drag, startPoint x: 128, startPoint y: 609, endPoint x: 174, endPoint y: 536, distance: 86.6
click at [127, 538] on div "Highlight H" at bounding box center [125, 608] width 44 height 35
click at [226, 538] on div "Shapes" at bounding box center [225, 616] width 25 height 7
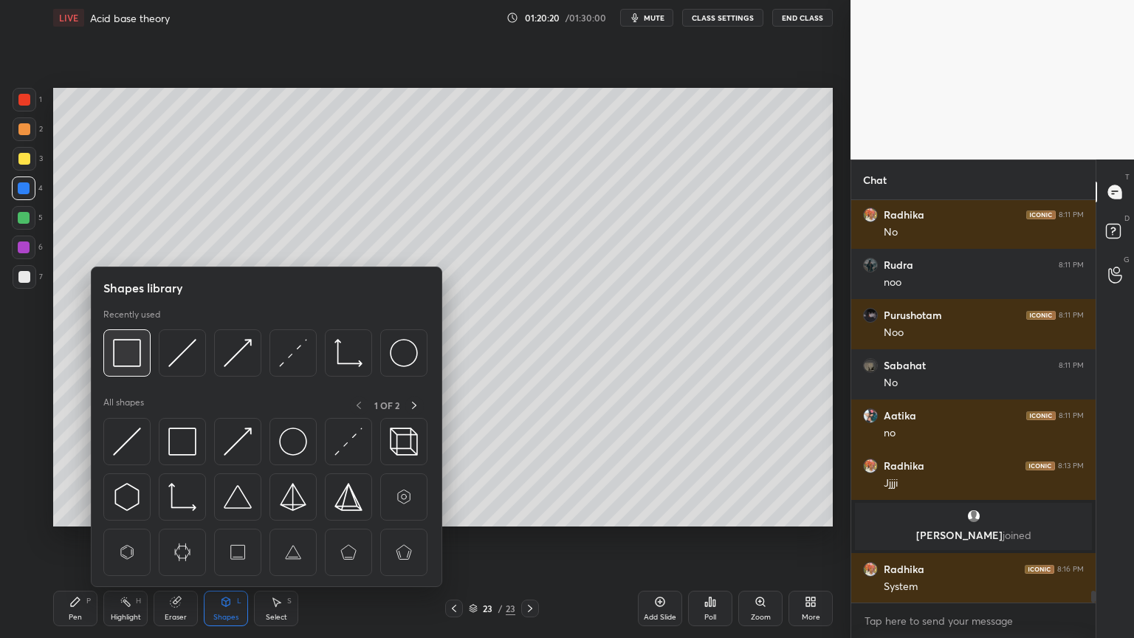
click at [130, 354] on img at bounding box center [127, 353] width 28 height 28
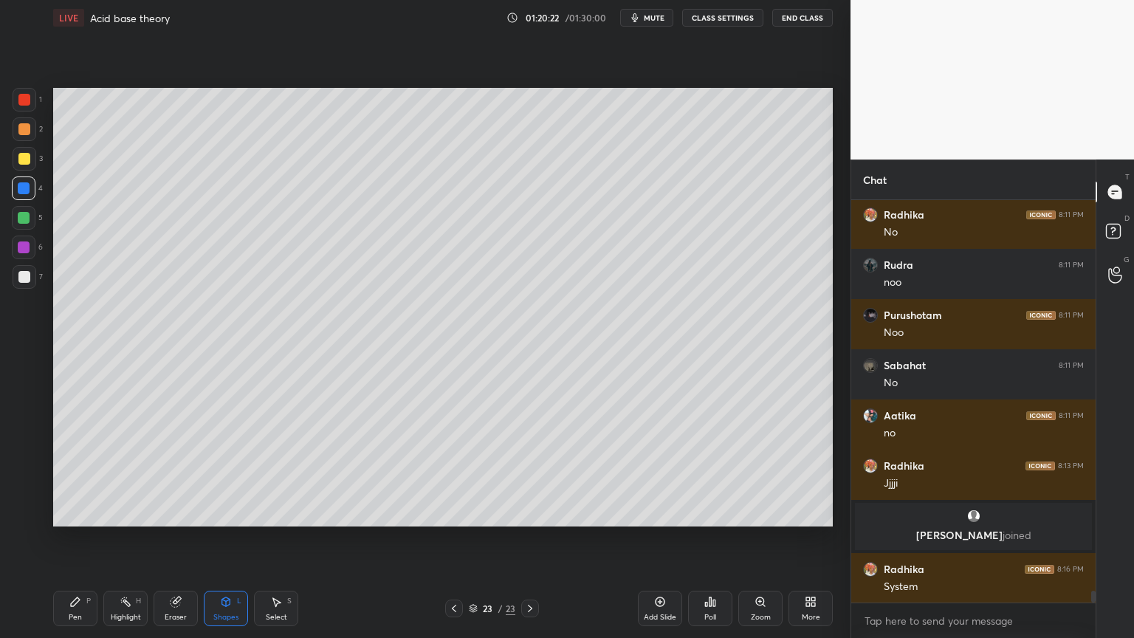
click at [30, 224] on div at bounding box center [24, 218] width 24 height 24
drag, startPoint x: 86, startPoint y: 601, endPoint x: 114, endPoint y: 588, distance: 31.7
click at [88, 538] on div "P" at bounding box center [88, 600] width 4 height 7
click at [134, 538] on div "Highlight H" at bounding box center [125, 608] width 44 height 35
click at [89, 538] on div "Pen P" at bounding box center [75, 608] width 44 height 35
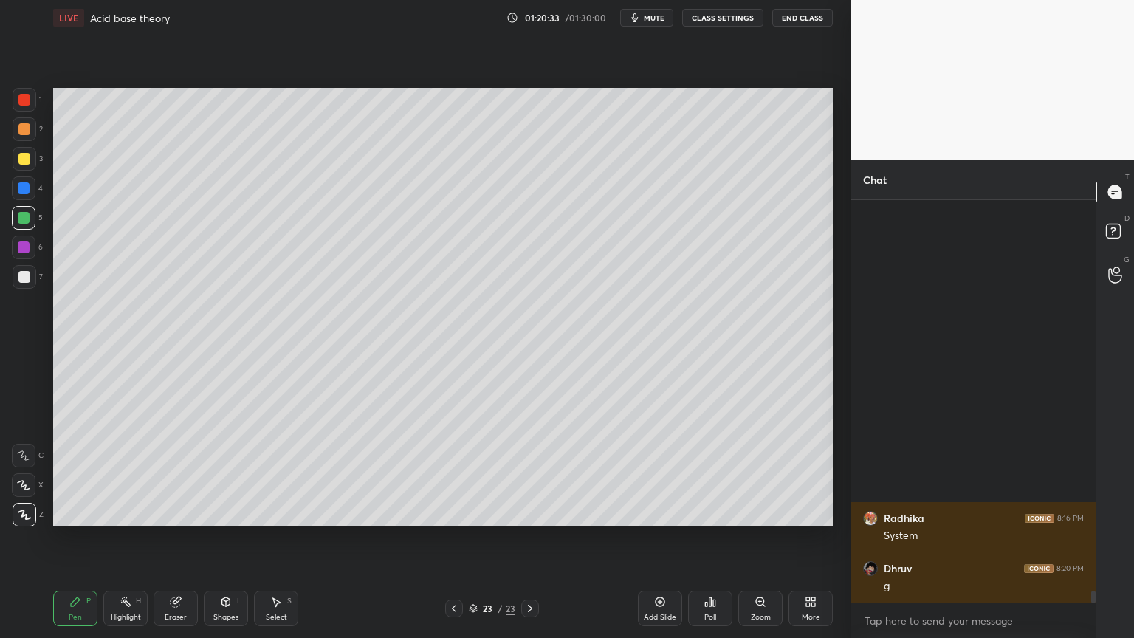
scroll to position [12318, 0]
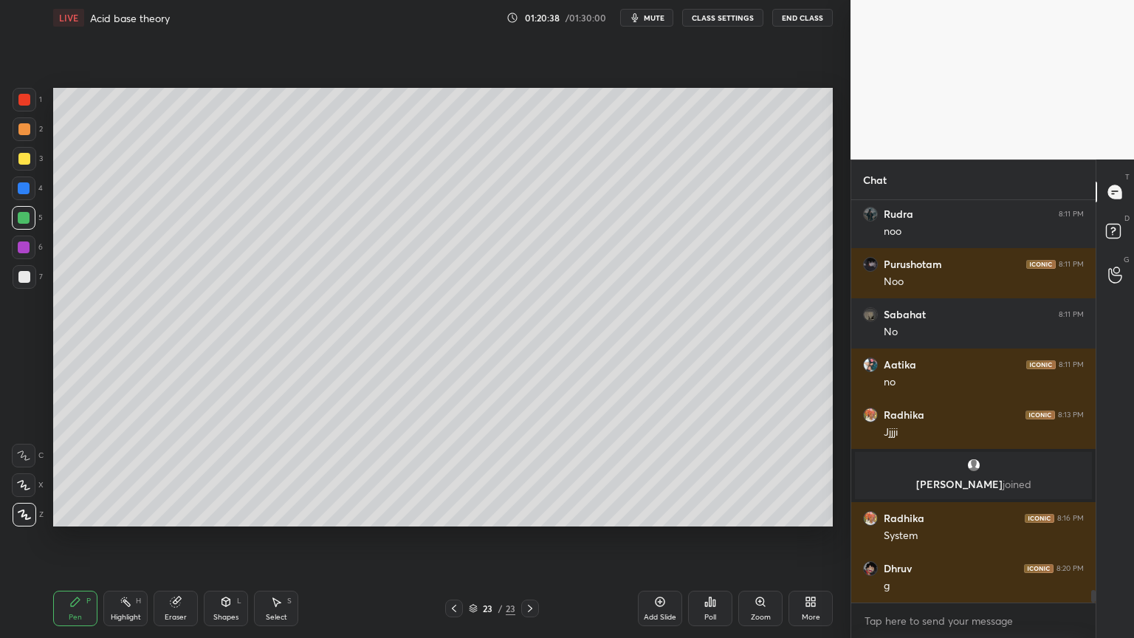
click at [127, 538] on div "Highlight" at bounding box center [126, 616] width 30 height 7
click at [451, 538] on icon at bounding box center [454, 608] width 12 height 12
click at [531, 538] on icon at bounding box center [530, 608] width 12 height 12
click at [529, 538] on icon at bounding box center [530, 608] width 12 height 12
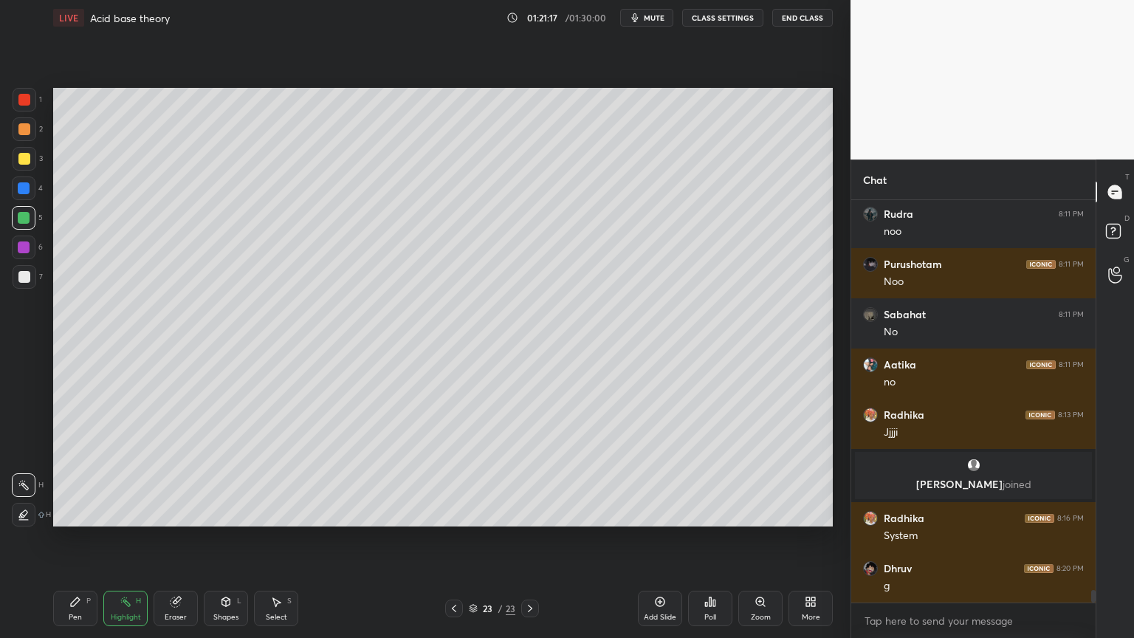
click at [405, 331] on div "1 2 3 4 5 6 7 C X Z C X Z E E Erase all H H LIVE Acid base theory 01:21:17 / 01…" at bounding box center [419, 319] width 839 height 638
click at [131, 538] on div "Highlight" at bounding box center [126, 616] width 30 height 7
click at [74, 538] on div "Pen" at bounding box center [75, 616] width 13 height 7
click at [27, 286] on div at bounding box center [25, 277] width 24 height 24
click at [140, 538] on div "Highlight H" at bounding box center [125, 608] width 44 height 35
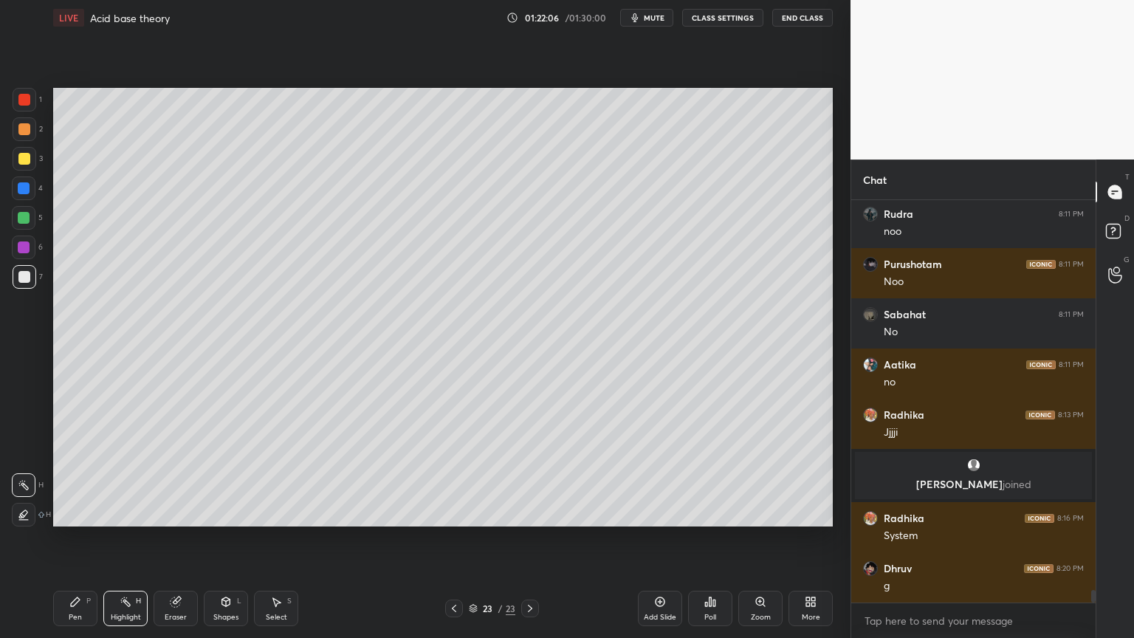
click at [71, 538] on div "Pen P" at bounding box center [75, 608] width 44 height 35
click at [24, 133] on div at bounding box center [24, 129] width 12 height 12
click at [234, 538] on div "Shapes" at bounding box center [225, 616] width 25 height 7
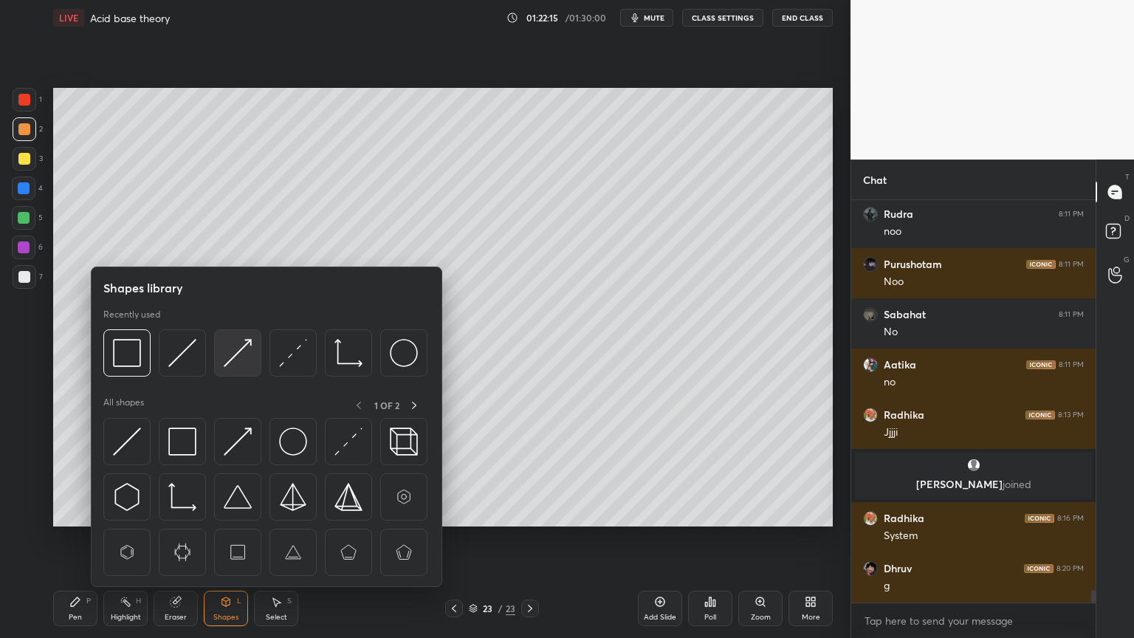
click at [249, 355] on img at bounding box center [238, 353] width 28 height 28
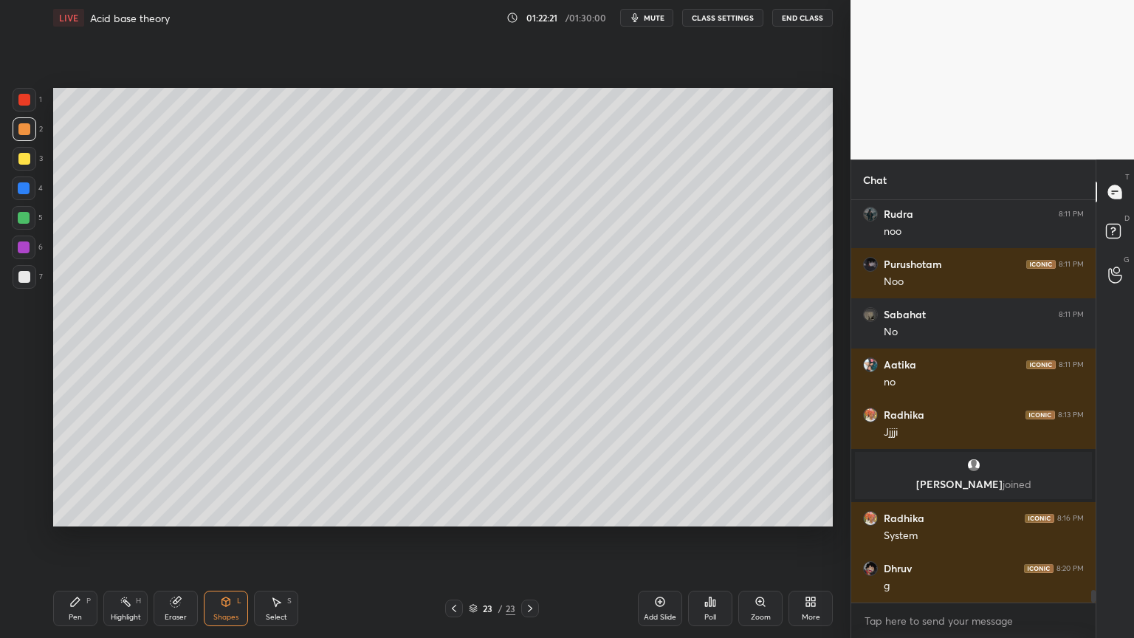
click at [240, 538] on div "Shapes L" at bounding box center [226, 608] width 44 height 35
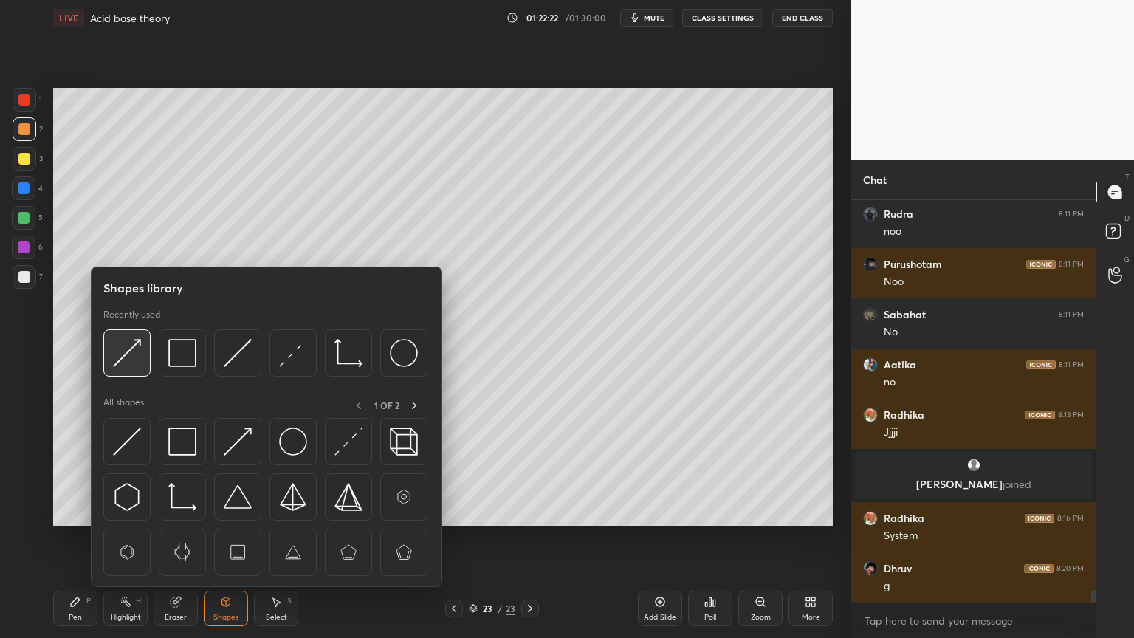
click at [127, 357] on img at bounding box center [127, 353] width 28 height 28
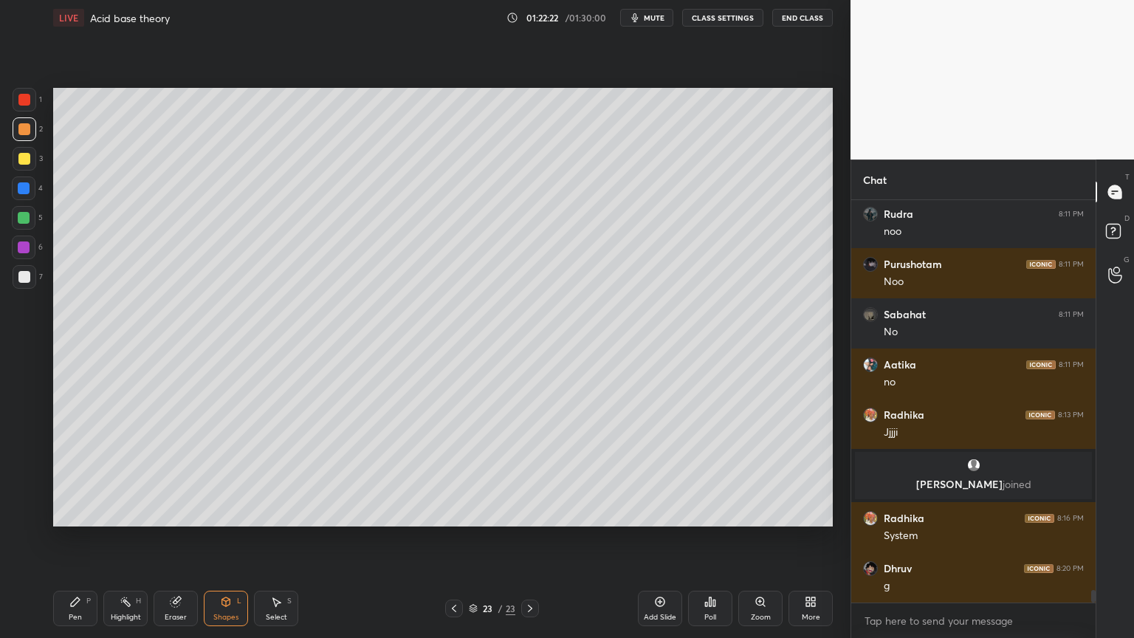
click at [25, 220] on div at bounding box center [24, 218] width 12 height 12
click at [25, 104] on div at bounding box center [24, 100] width 12 height 12
click at [133, 538] on div "Highlight H" at bounding box center [125, 608] width 44 height 35
click at [83, 538] on div "Pen P" at bounding box center [75, 608] width 44 height 35
click at [136, 538] on div "Highlight H" at bounding box center [125, 608] width 44 height 35
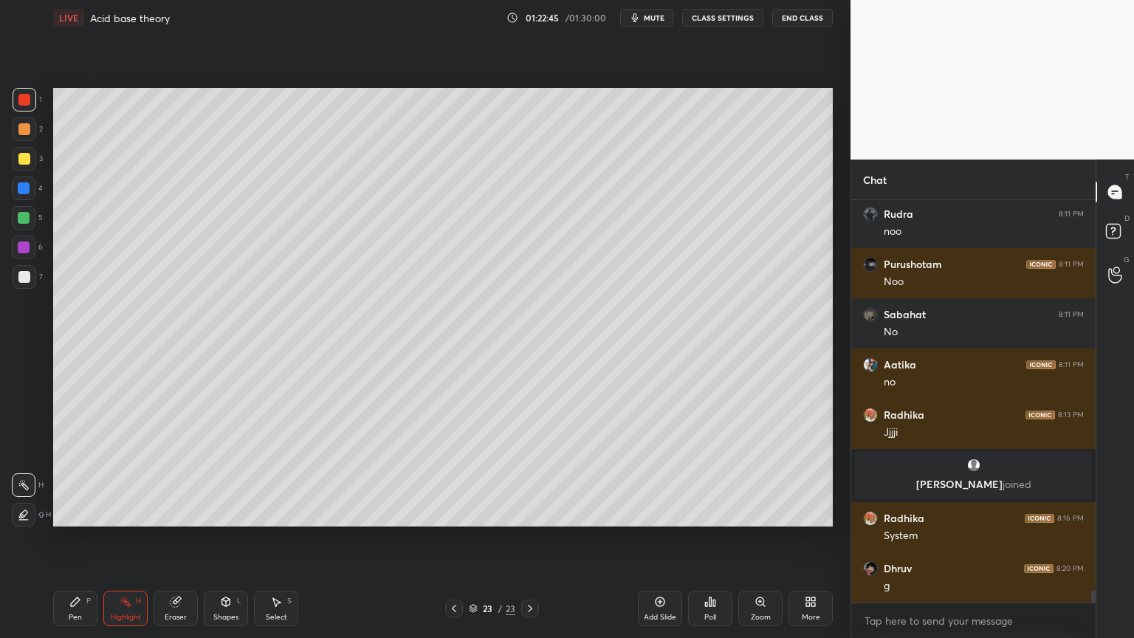
click at [458, 538] on icon at bounding box center [454, 608] width 12 height 12
click at [455, 538] on icon at bounding box center [454, 608] width 12 height 12
click at [529, 538] on icon at bounding box center [530, 608] width 12 height 12
click at [530, 538] on div at bounding box center [530, 608] width 18 height 18
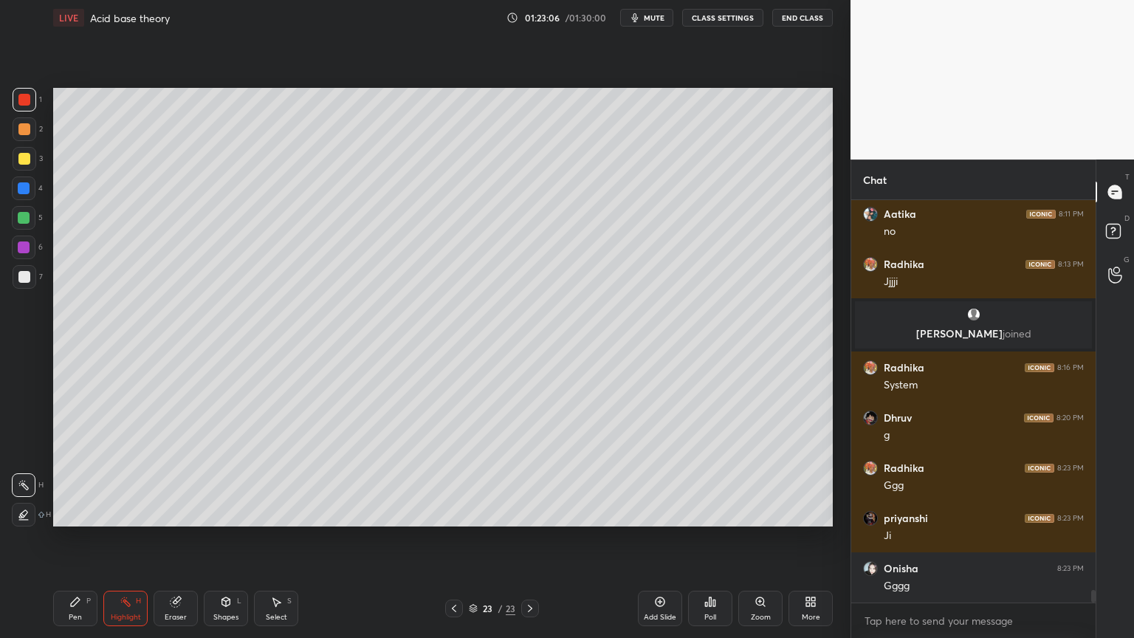
scroll to position [12519, 0]
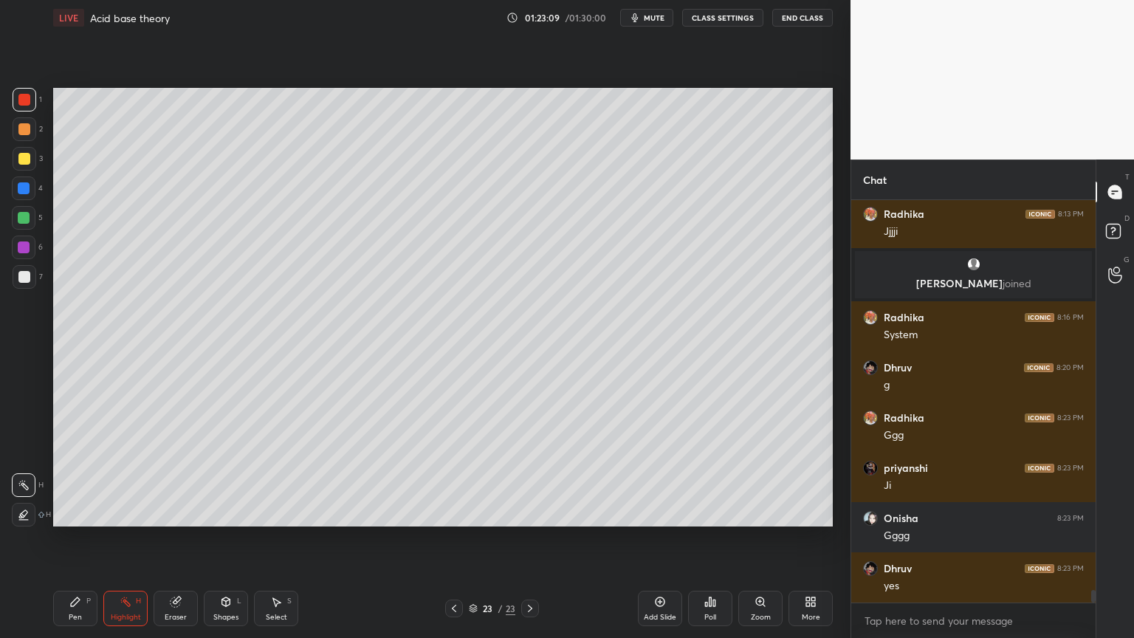
click at [89, 538] on div "Pen P" at bounding box center [75, 608] width 44 height 35
click at [24, 230] on div "5" at bounding box center [27, 221] width 31 height 30
click at [80, 538] on div "Pen" at bounding box center [75, 616] width 13 height 7
drag, startPoint x: 126, startPoint y: 608, endPoint x: 165, endPoint y: 550, distance: 70.2
click at [132, 538] on div "Highlight H" at bounding box center [125, 608] width 44 height 35
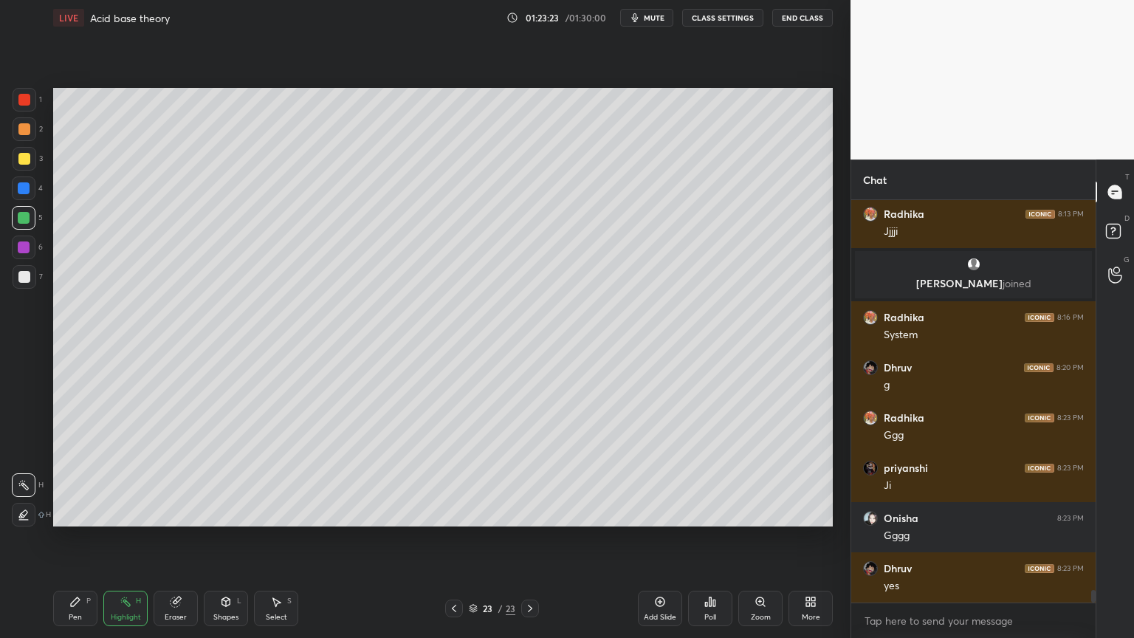
click at [69, 538] on div "Pen" at bounding box center [75, 616] width 13 height 7
click at [140, 538] on div "Highlight H" at bounding box center [125, 608] width 44 height 35
click at [345, 538] on div "Pen P Highlight H Eraser Shapes L Select S 23 / 23 Add Slide Poll Zoom More" at bounding box center [443, 608] width 780 height 59
click at [80, 538] on div "Pen P" at bounding box center [75, 608] width 44 height 35
click at [24, 281] on div at bounding box center [24, 277] width 12 height 12
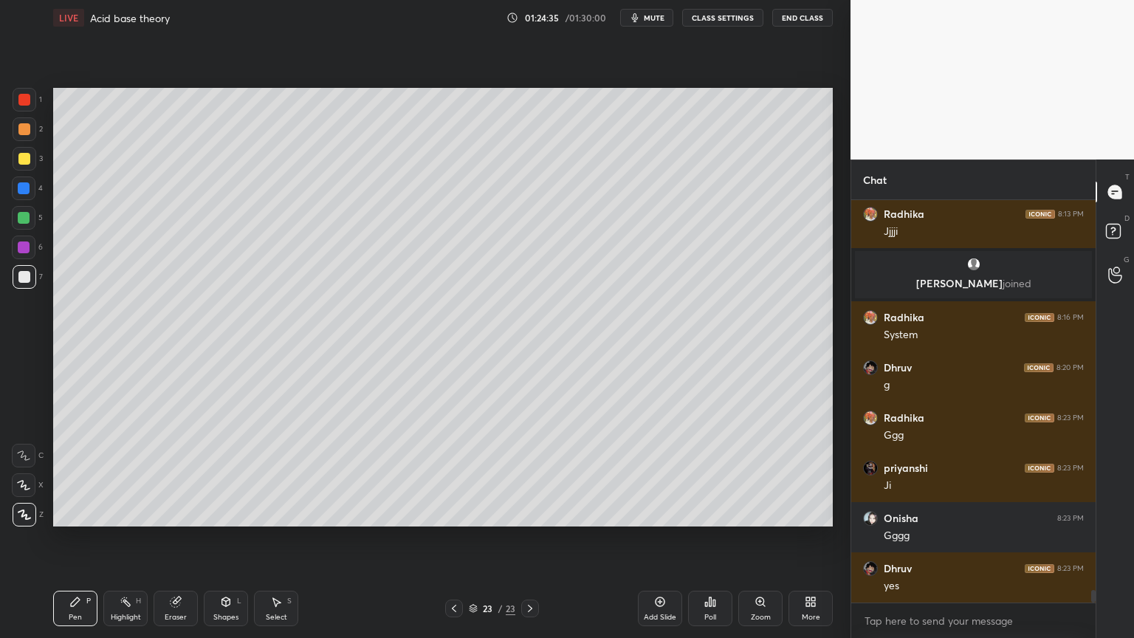
click at [452, 538] on icon at bounding box center [454, 608] width 4 height 7
drag, startPoint x: 455, startPoint y: 604, endPoint x: 446, endPoint y: 606, distance: 9.8
click at [455, 538] on icon at bounding box center [454, 608] width 12 height 12
click at [132, 538] on div "Highlight H" at bounding box center [125, 608] width 44 height 35
click at [530, 538] on icon at bounding box center [530, 608] width 12 height 12
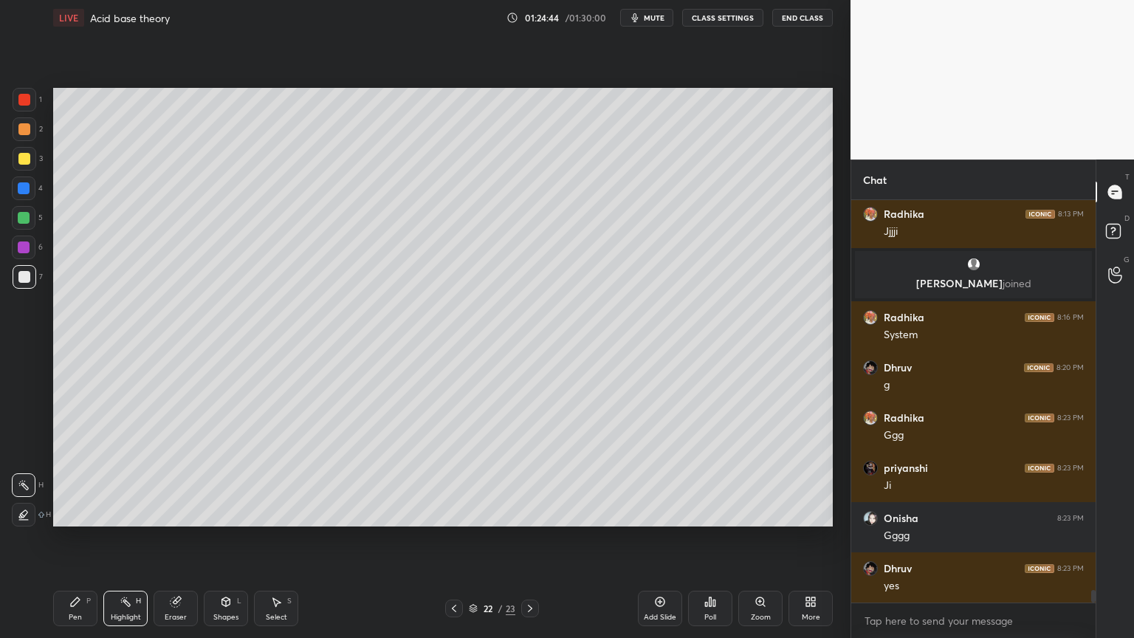
click at [532, 538] on icon at bounding box center [530, 608] width 12 height 12
click at [63, 538] on div "Pen P" at bounding box center [75, 608] width 44 height 35
click at [122, 538] on div "Highlight H" at bounding box center [125, 608] width 44 height 35
click at [452, 538] on icon at bounding box center [454, 608] width 12 height 12
click at [23, 159] on div at bounding box center [24, 159] width 12 height 12
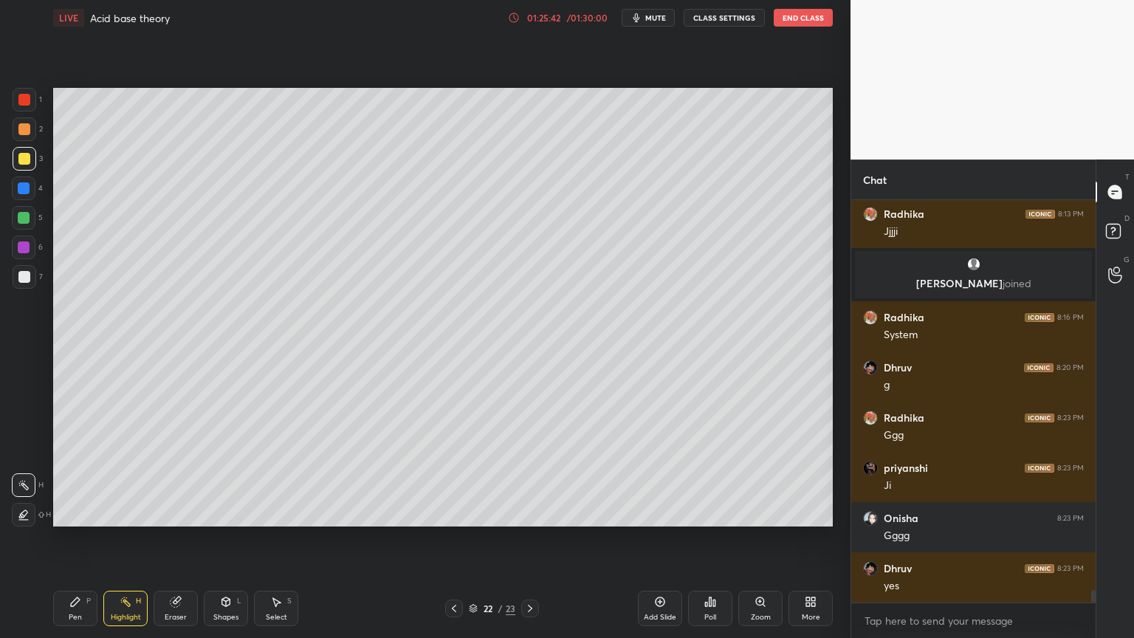
click at [455, 538] on icon at bounding box center [454, 608] width 12 height 12
click at [531, 538] on icon at bounding box center [530, 608] width 4 height 7
drag, startPoint x: 453, startPoint y: 605, endPoint x: 461, endPoint y: 593, distance: 14.6
click at [453, 538] on icon at bounding box center [454, 608] width 12 height 12
drag, startPoint x: 529, startPoint y: 606, endPoint x: 523, endPoint y: 599, distance: 8.4
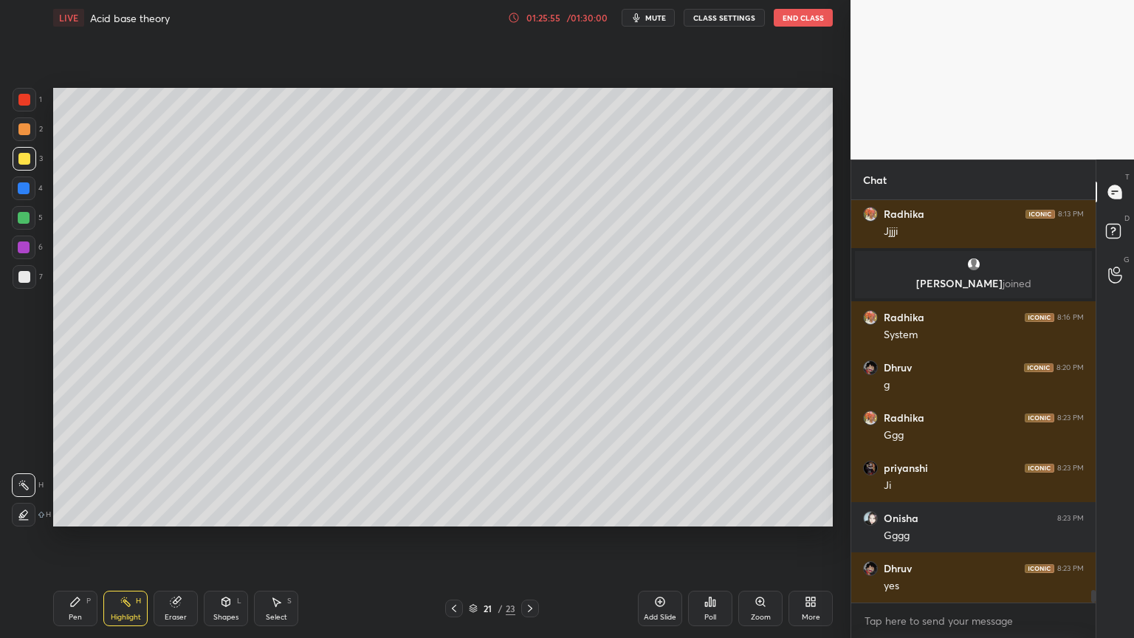
click at [526, 538] on icon at bounding box center [530, 608] width 12 height 12
drag, startPoint x: 458, startPoint y: 606, endPoint x: 455, endPoint y: 586, distance: 20.1
click at [454, 538] on icon at bounding box center [454, 608] width 12 height 12
click at [529, 538] on icon at bounding box center [530, 608] width 12 height 12
click at [528, 538] on icon at bounding box center [530, 608] width 12 height 12
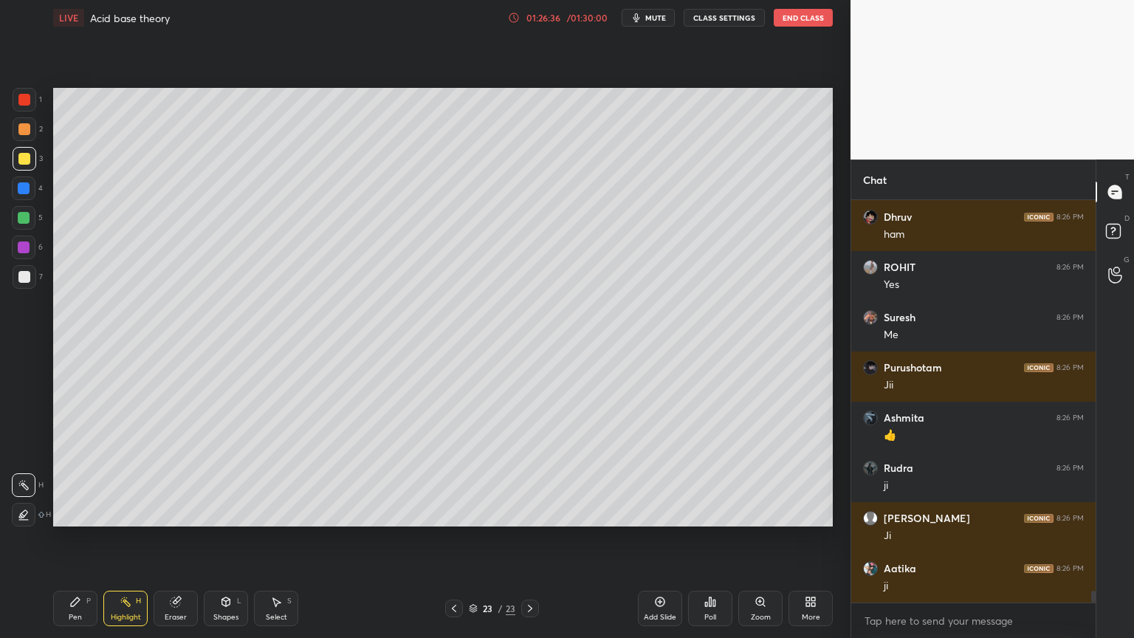
scroll to position [13071, 0]
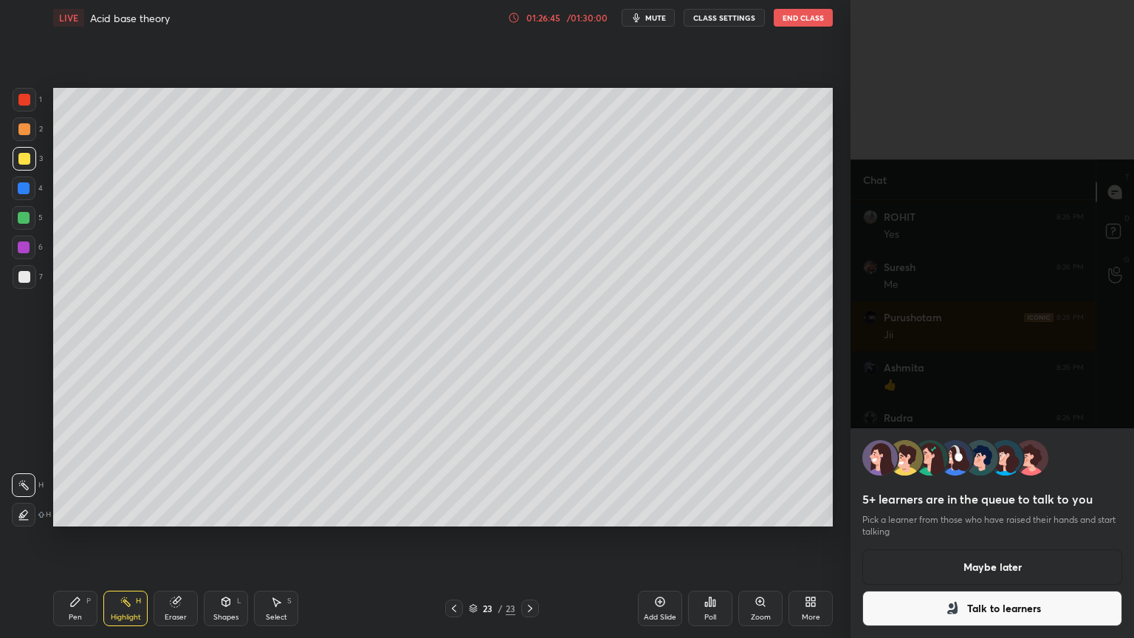
click at [995, 538] on button "Maybe later" at bounding box center [992, 566] width 260 height 35
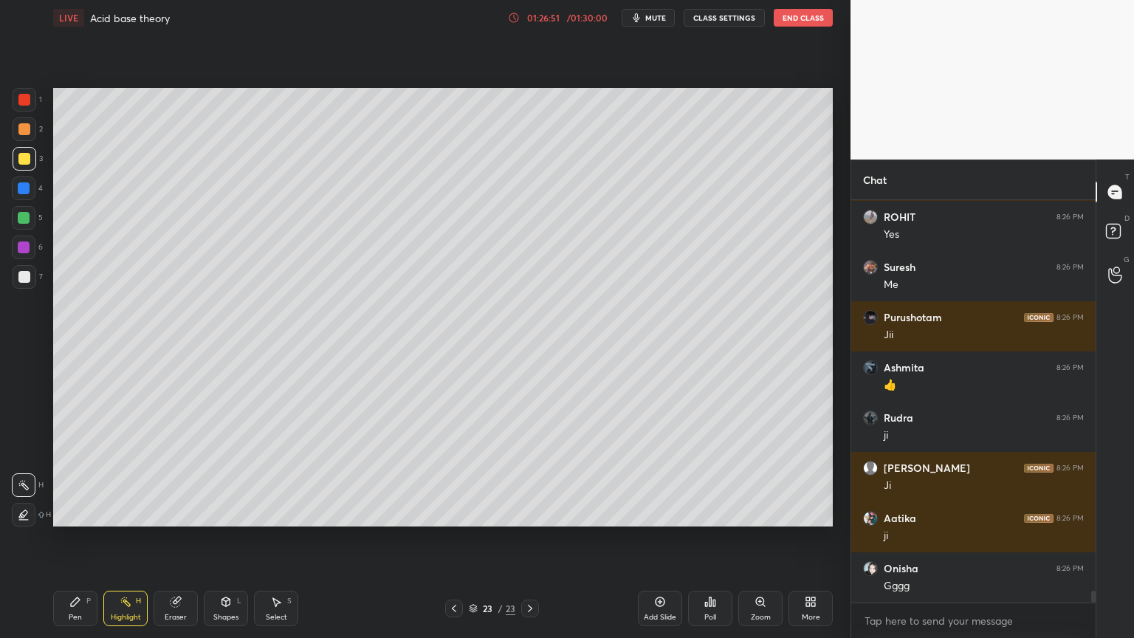
click at [133, 538] on div "Highlight H" at bounding box center [125, 608] width 44 height 35
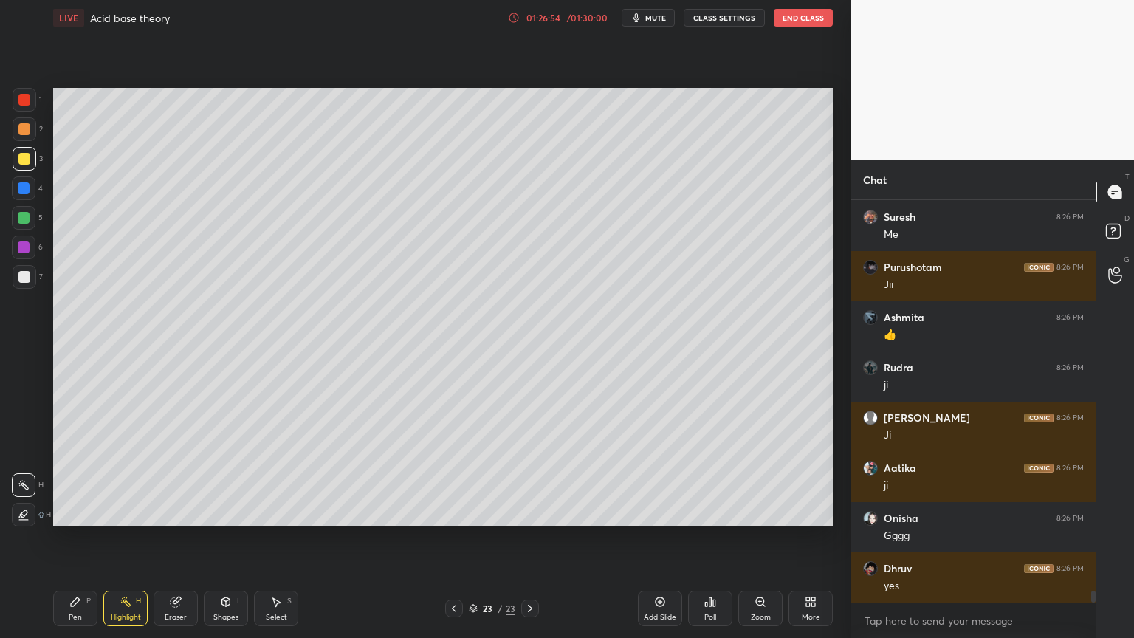
click at [452, 538] on icon at bounding box center [454, 608] width 12 height 12
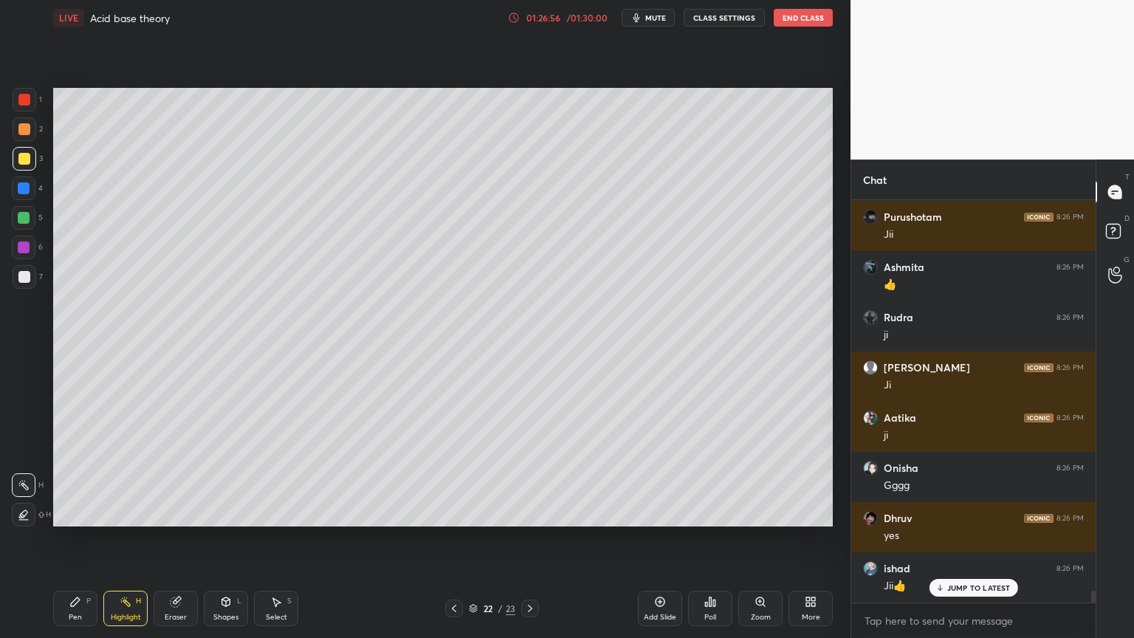
scroll to position [13234, 0]
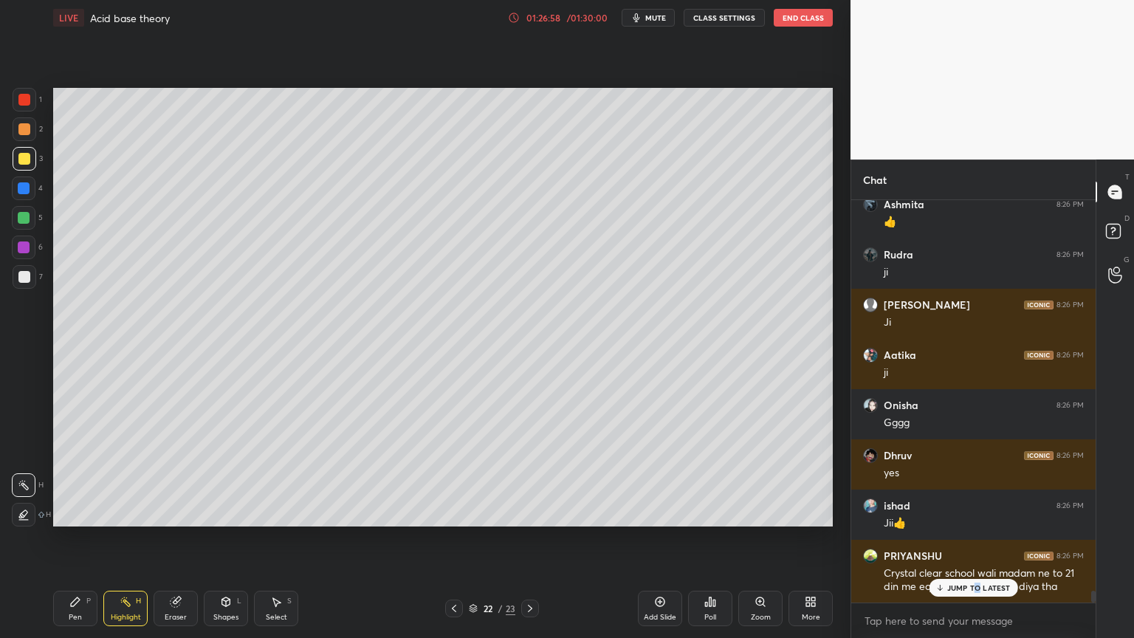
click at [974, 538] on p "JUMP TO LATEST" at bounding box center [978, 587] width 63 height 9
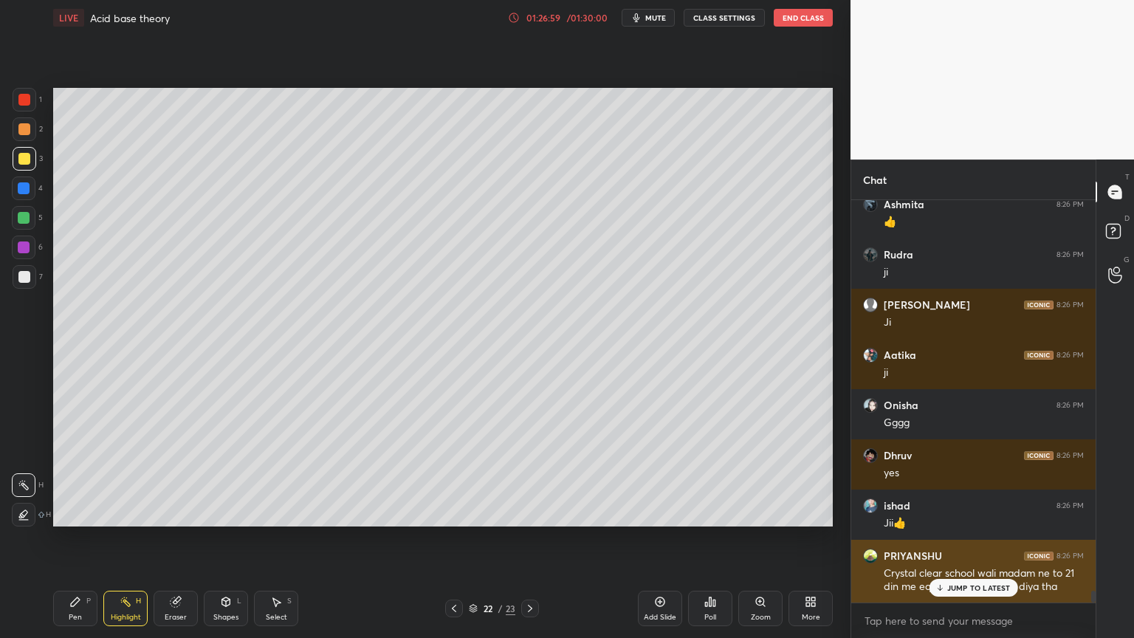
scroll to position [13284, 0]
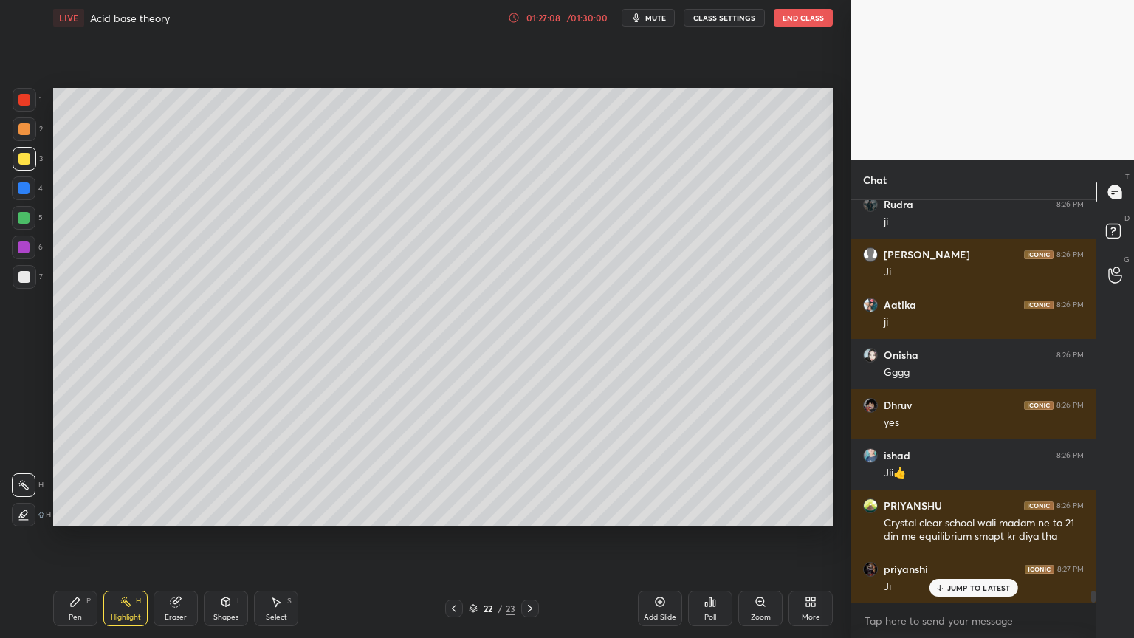
drag, startPoint x: 452, startPoint y: 605, endPoint x: 452, endPoint y: 583, distance: 21.4
click at [452, 538] on icon at bounding box center [454, 608] width 12 height 12
click at [456, 538] on icon at bounding box center [454, 608] width 12 height 12
click at [458, 538] on icon at bounding box center [454, 608] width 12 height 12
click at [459, 538] on div at bounding box center [454, 608] width 18 height 18
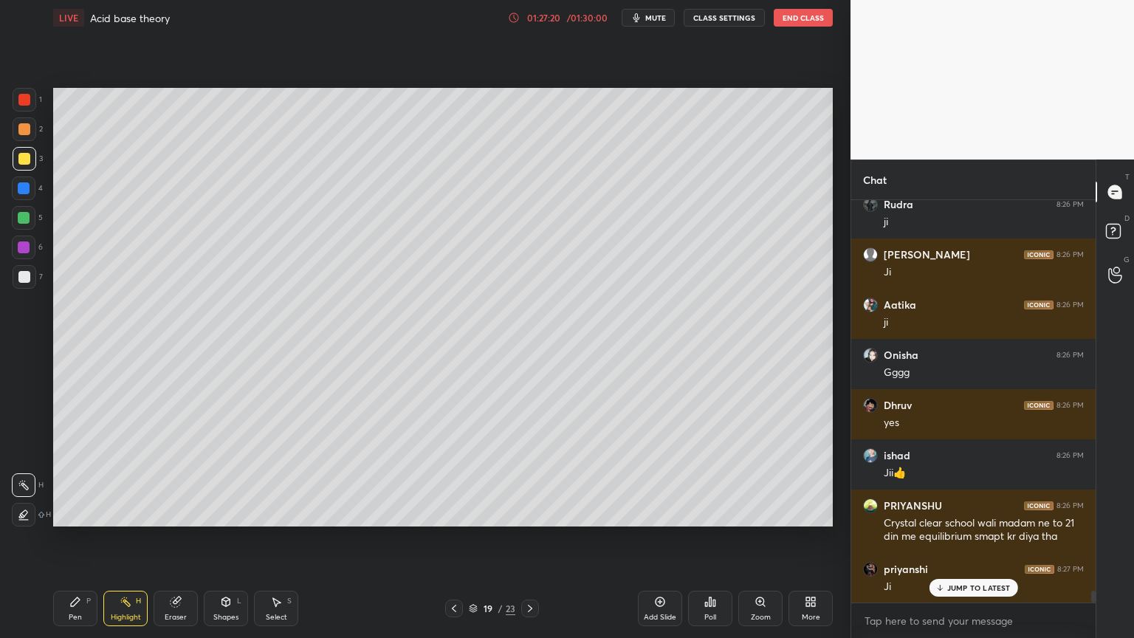
click at [460, 538] on div at bounding box center [454, 608] width 18 height 18
click at [461, 538] on div at bounding box center [454, 608] width 18 height 18
click at [462, 538] on div at bounding box center [454, 608] width 18 height 18
click at [461, 538] on div at bounding box center [454, 608] width 18 height 18
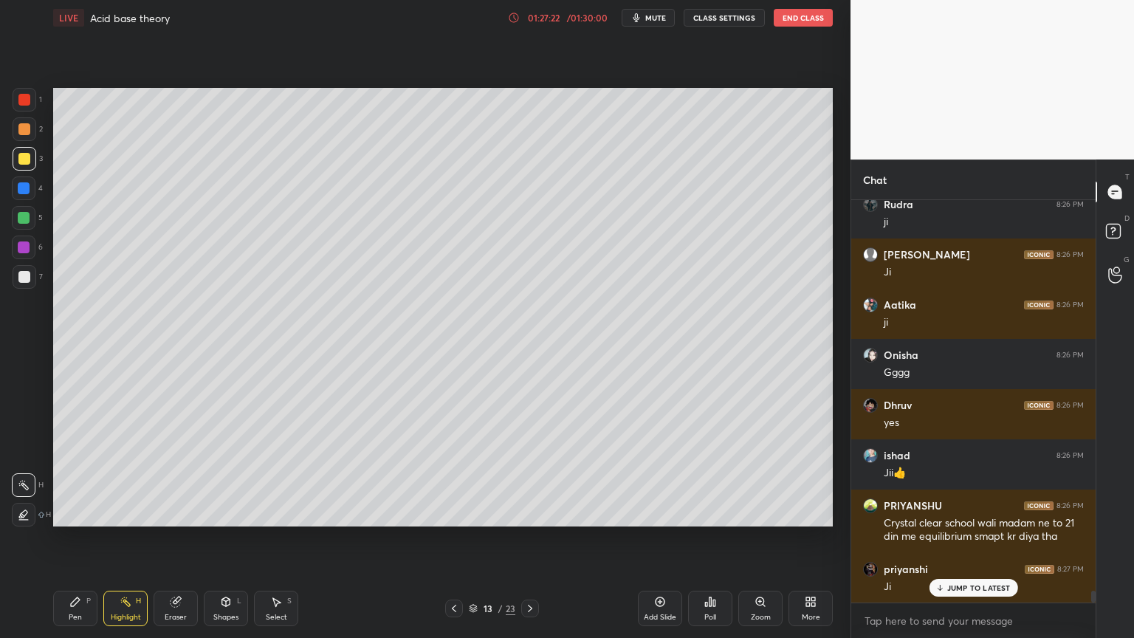
click at [460, 538] on div at bounding box center [454, 608] width 18 height 18
click at [461, 538] on div at bounding box center [454, 608] width 18 height 18
click at [462, 538] on div at bounding box center [454, 608] width 18 height 18
click at [461, 538] on div at bounding box center [454, 608] width 18 height 18
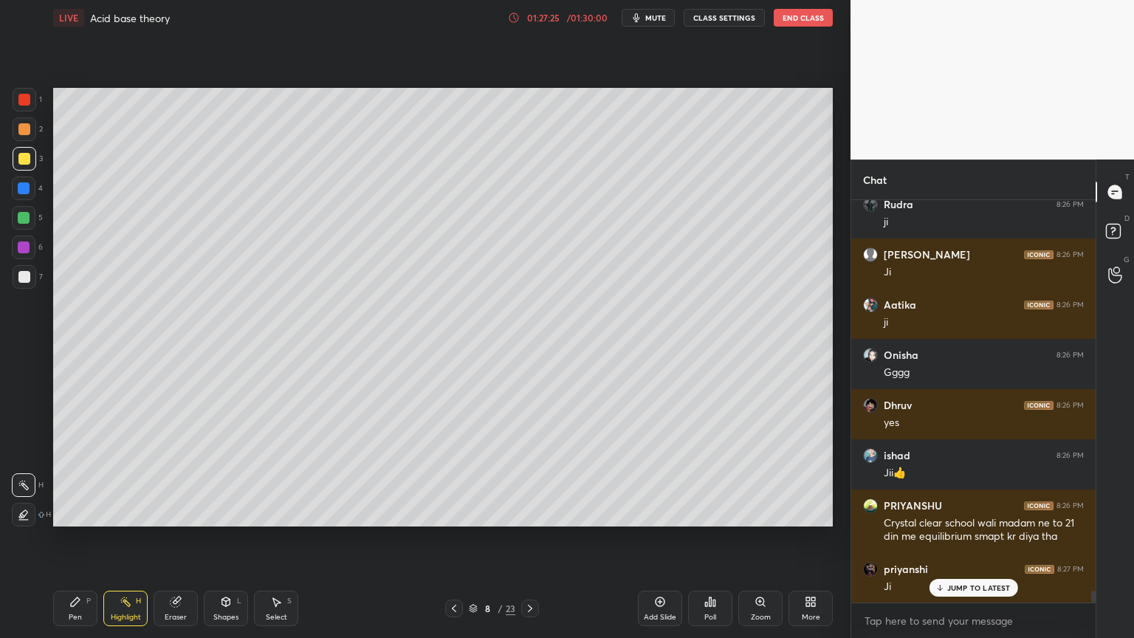
click at [462, 538] on div at bounding box center [454, 608] width 18 height 18
click at [458, 538] on icon at bounding box center [454, 608] width 12 height 12
click at [453, 538] on icon at bounding box center [454, 608] width 4 height 7
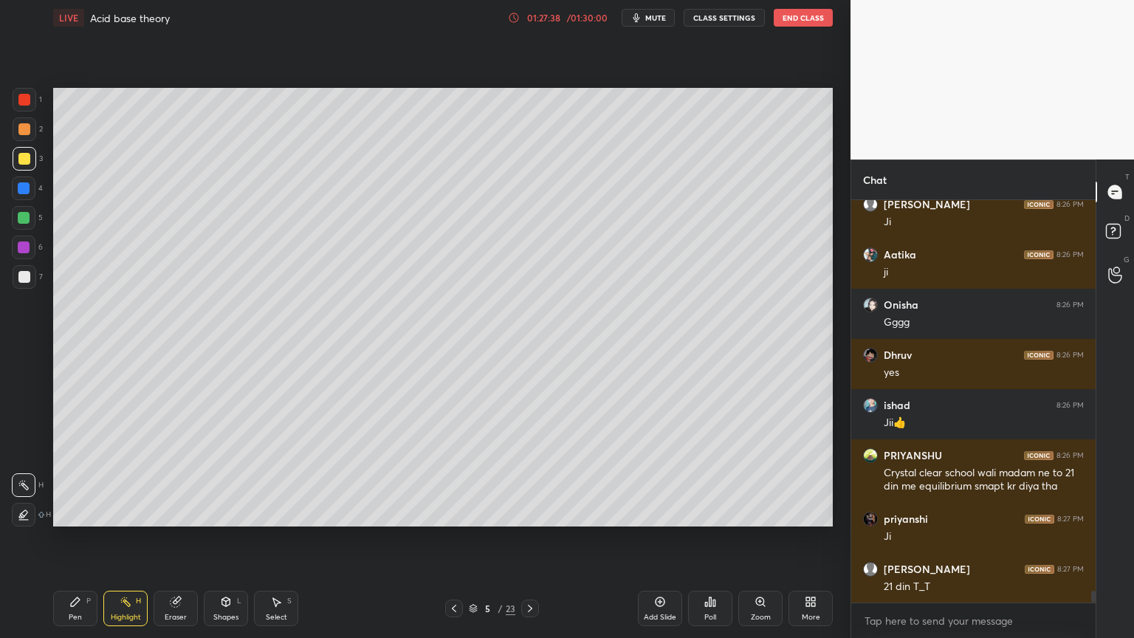
click at [531, 538] on icon at bounding box center [530, 608] width 4 height 7
click at [530, 538] on icon at bounding box center [530, 608] width 4 height 7
click at [531, 538] on icon at bounding box center [530, 608] width 12 height 12
click at [530, 538] on icon at bounding box center [530, 608] width 12 height 12
click at [529, 538] on icon at bounding box center [530, 608] width 4 height 7
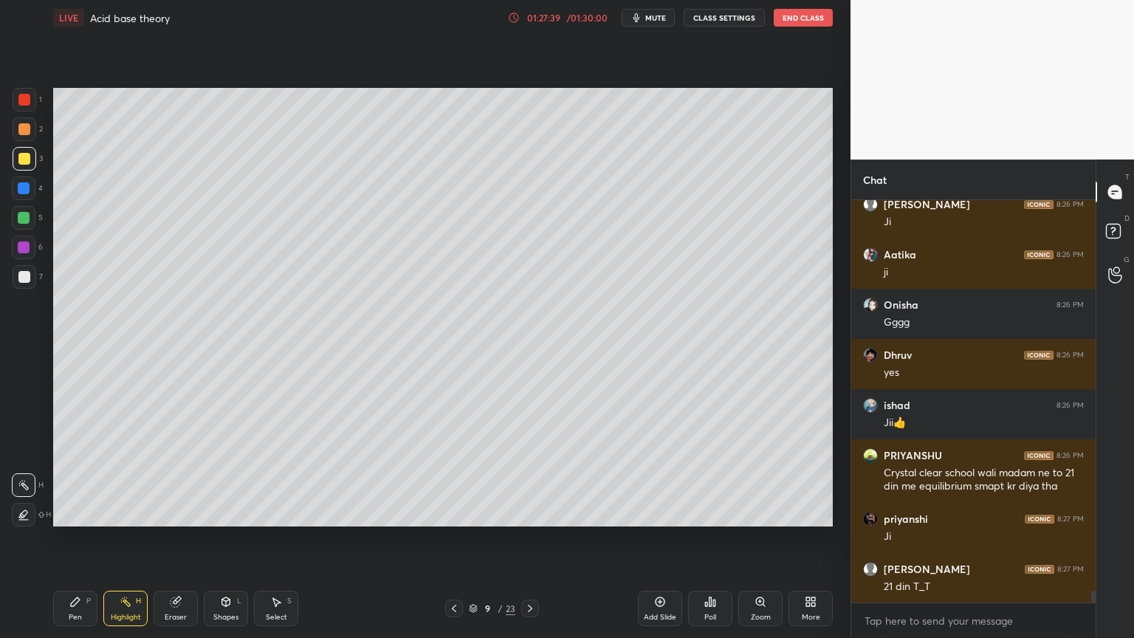
click at [529, 538] on icon at bounding box center [530, 608] width 12 height 12
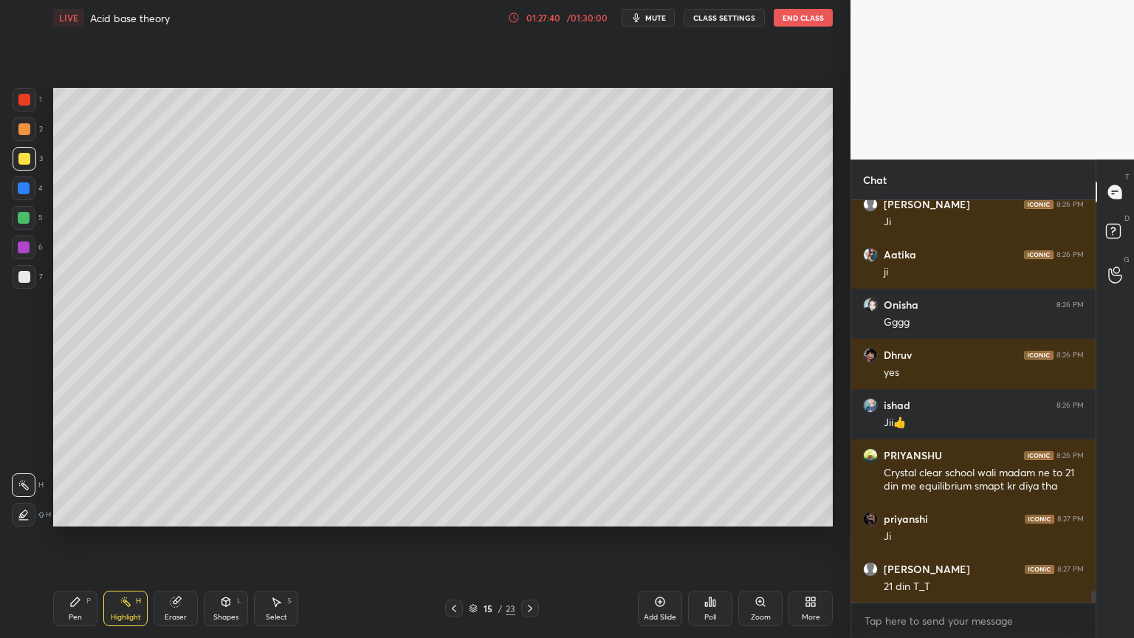
click at [529, 538] on icon at bounding box center [530, 608] width 4 height 7
click at [529, 538] on icon at bounding box center [530, 608] width 12 height 12
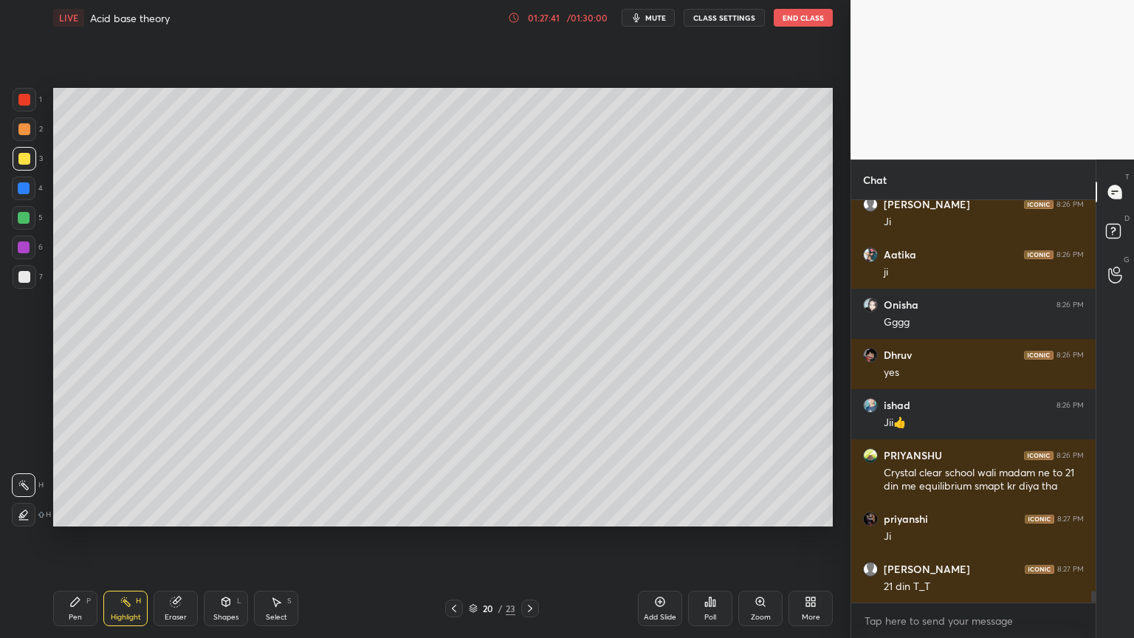
click at [529, 538] on icon at bounding box center [530, 608] width 12 height 12
click at [530, 538] on icon at bounding box center [530, 608] width 4 height 7
click at [533, 538] on icon at bounding box center [530, 608] width 12 height 12
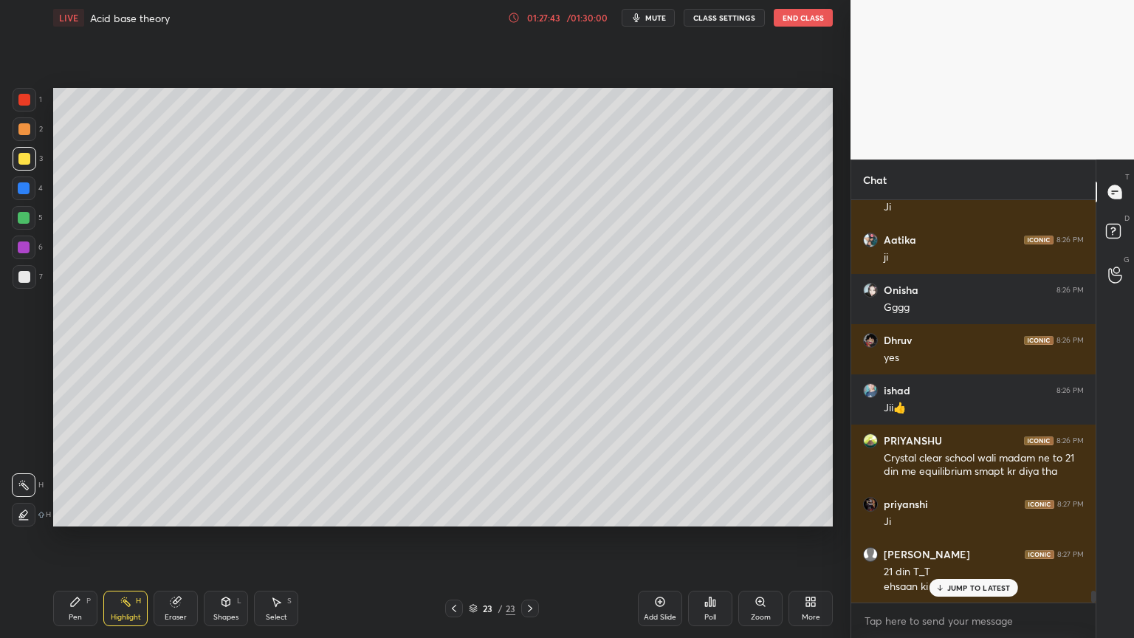
click at [528, 538] on icon at bounding box center [530, 608] width 12 height 12
click at [525, 538] on icon at bounding box center [530, 608] width 12 height 12
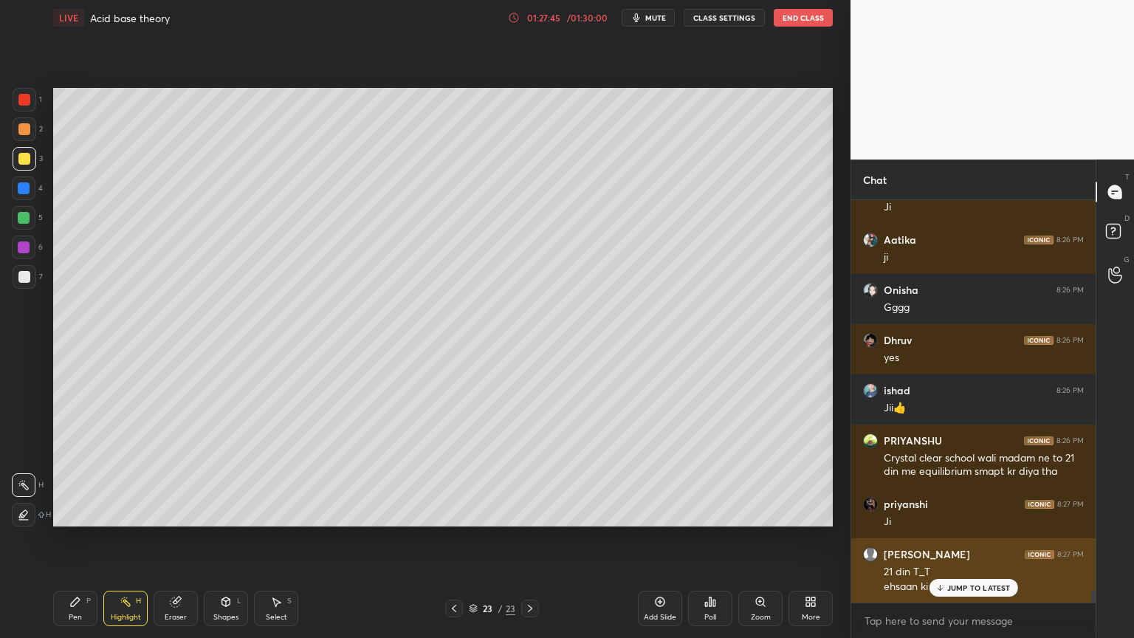
click at [940, 538] on icon at bounding box center [940, 587] width 0 height 5
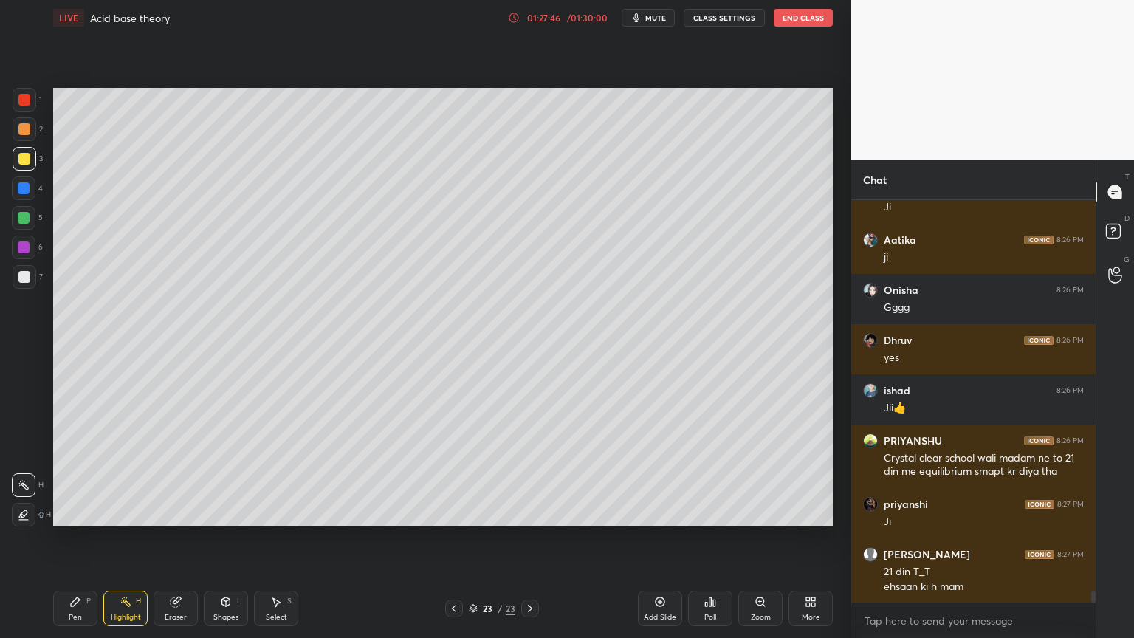
drag, startPoint x: 531, startPoint y: 605, endPoint x: 512, endPoint y: 609, distance: 19.5
click at [531, 538] on icon at bounding box center [530, 608] width 12 height 12
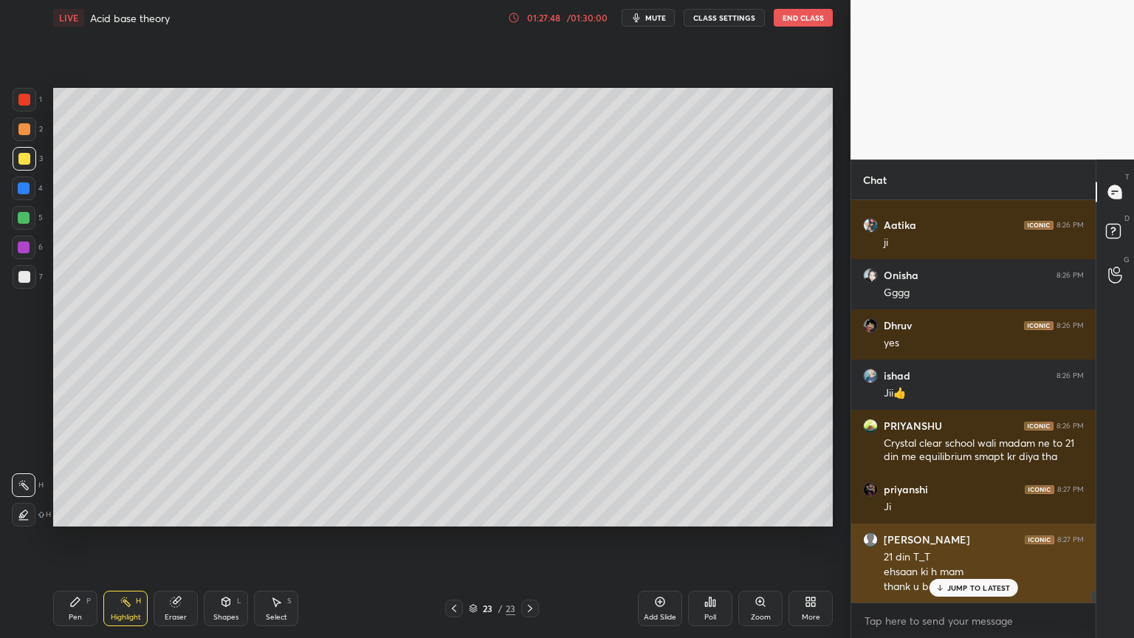
click at [966, 538] on p "JUMP TO LATEST" at bounding box center [978, 587] width 63 height 9
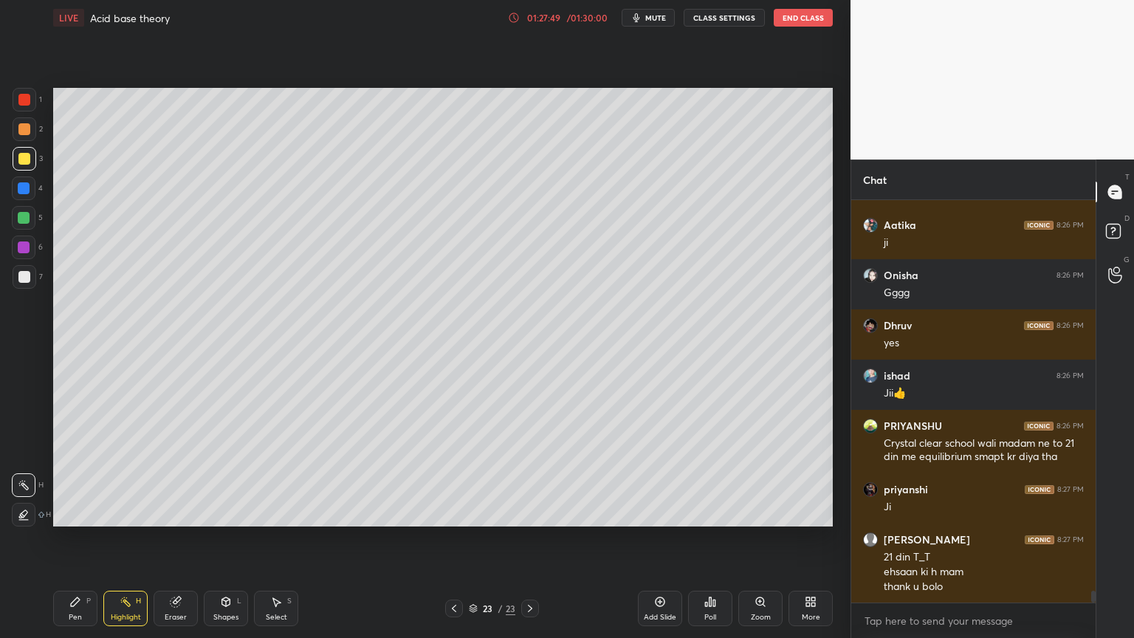
click at [531, 538] on icon at bounding box center [530, 608] width 12 height 12
drag, startPoint x: 661, startPoint y: 613, endPoint x: 637, endPoint y: 611, distance: 23.7
click at [656, 538] on div "Add Slide" at bounding box center [660, 616] width 32 height 7
drag, startPoint x: 91, startPoint y: 613, endPoint x: 71, endPoint y: 568, distance: 49.2
click at [90, 538] on div "Pen P" at bounding box center [75, 608] width 44 height 35
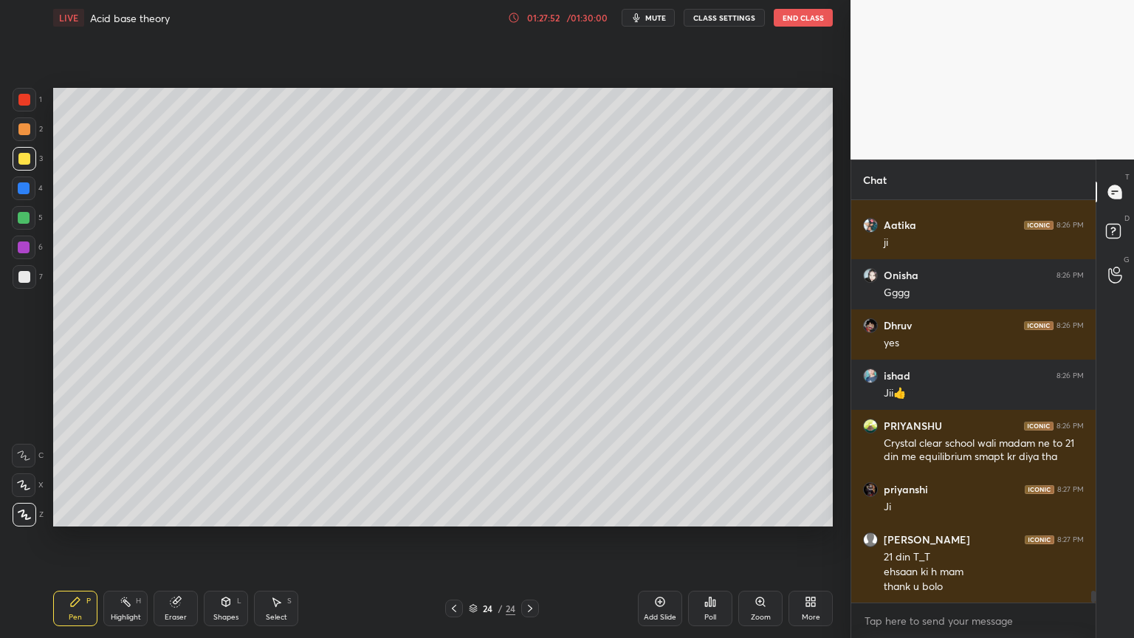
click at [29, 125] on div at bounding box center [25, 129] width 24 height 24
click at [230, 538] on div "Shapes" at bounding box center [225, 616] width 25 height 7
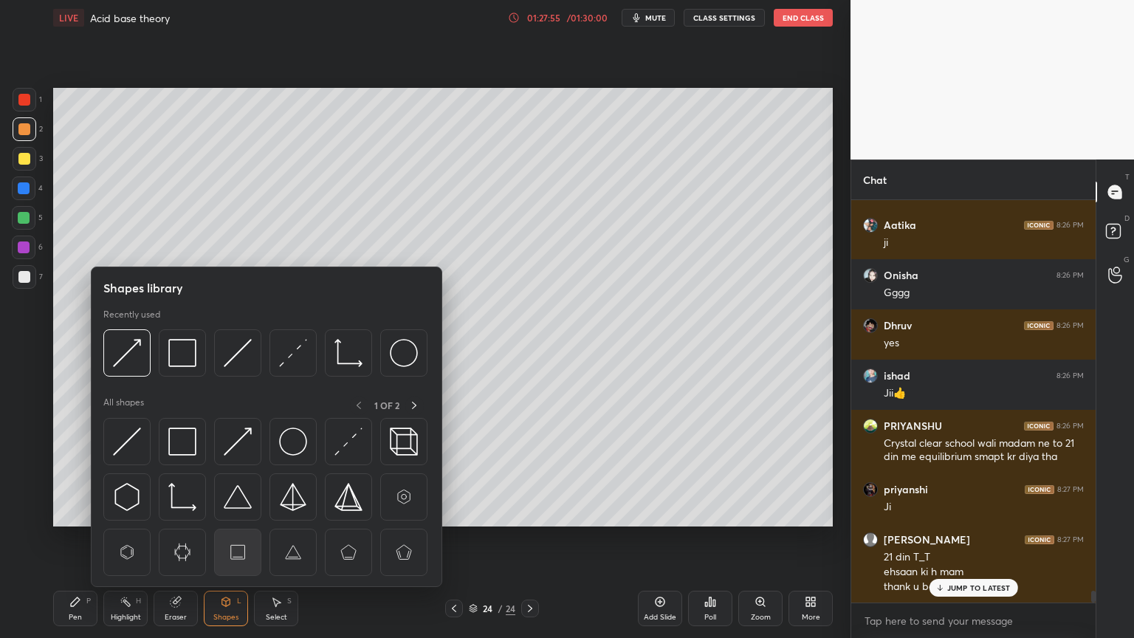
scroll to position [13414, 0]
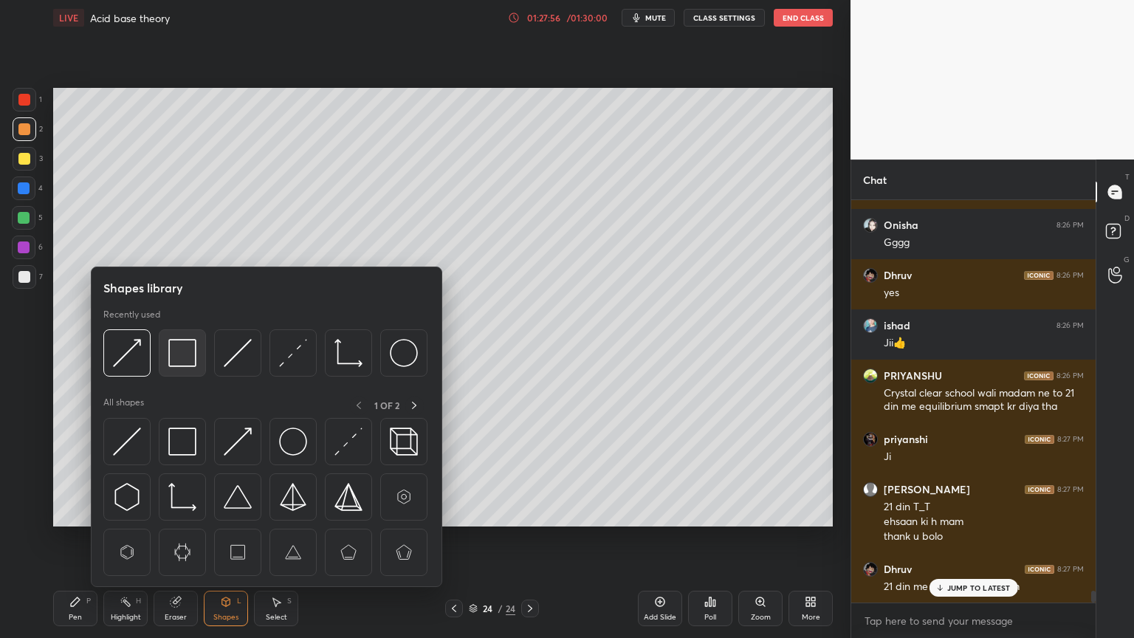
click at [174, 354] on img at bounding box center [182, 353] width 28 height 28
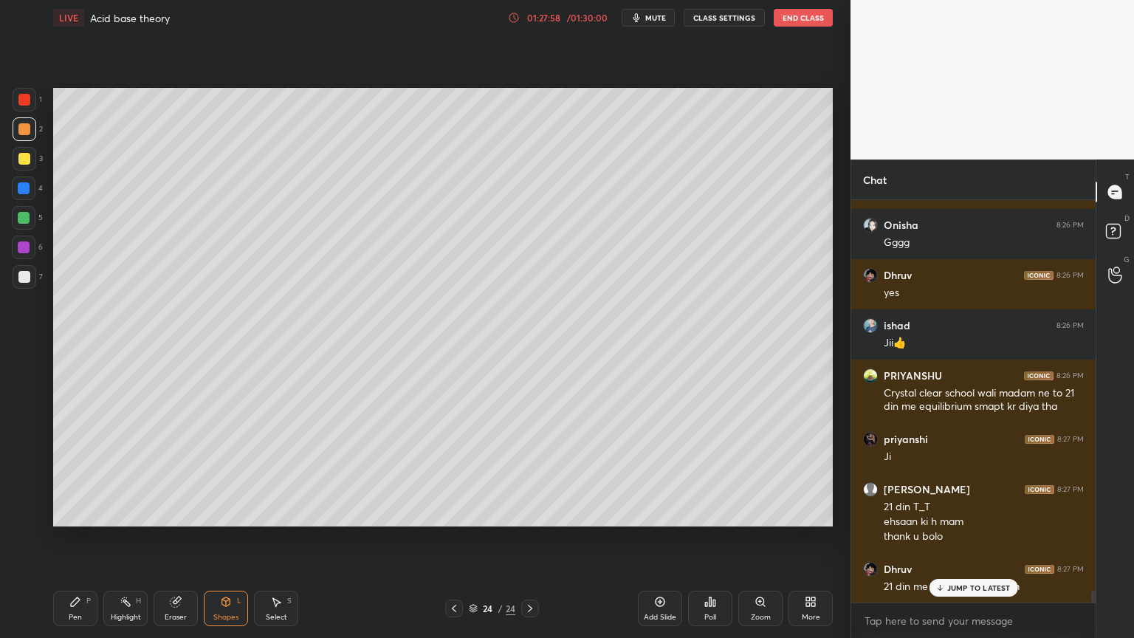
scroll to position [13464, 0]
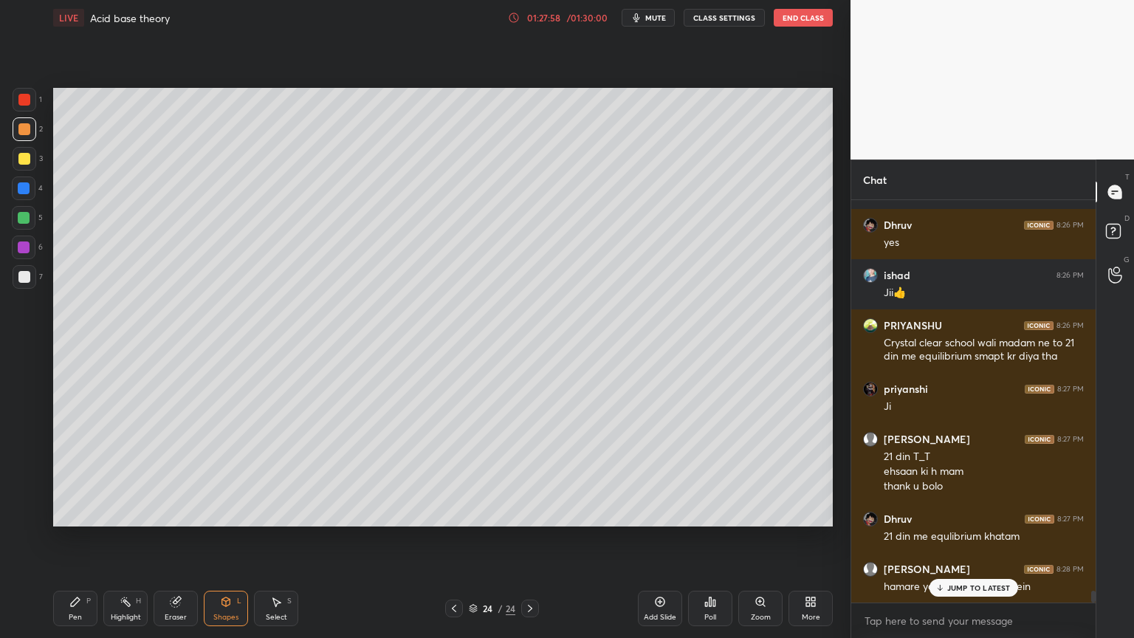
click at [65, 538] on div "Pen P" at bounding box center [75, 608] width 44 height 35
drag, startPoint x: 24, startPoint y: 277, endPoint x: 51, endPoint y: 269, distance: 28.3
click at [21, 278] on div at bounding box center [24, 277] width 12 height 12
click at [74, 538] on div "Pen" at bounding box center [75, 616] width 13 height 7
click at [23, 158] on div at bounding box center [24, 159] width 12 height 12
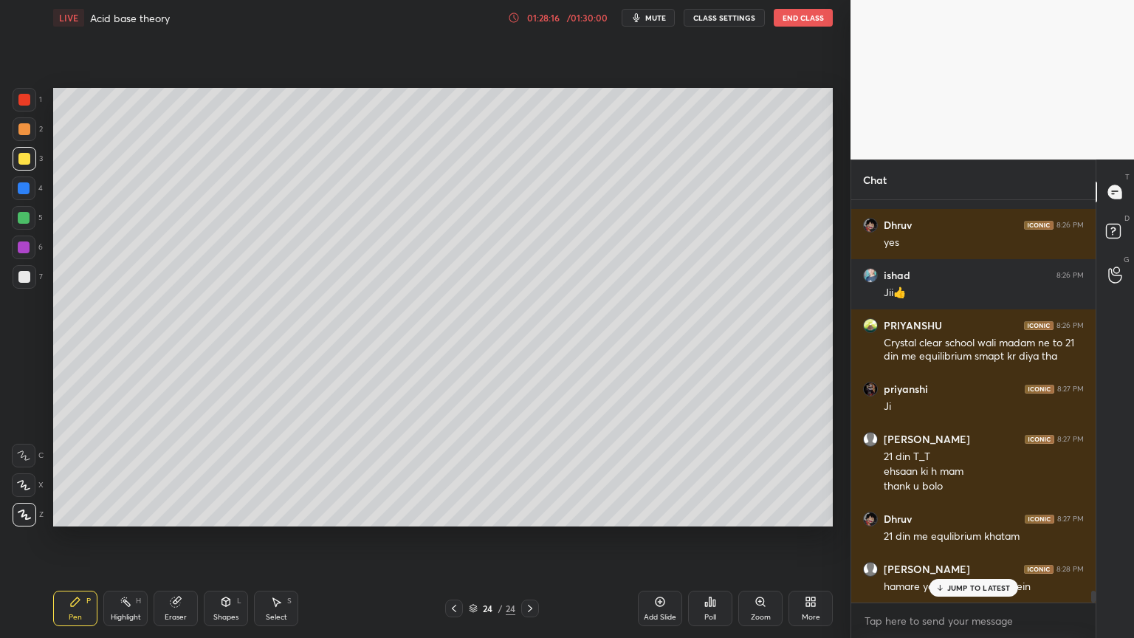
click at [130, 538] on icon at bounding box center [126, 602] width 12 height 12
drag, startPoint x: 83, startPoint y: 619, endPoint x: 83, endPoint y: 608, distance: 11.8
click at [83, 538] on div "Pen P" at bounding box center [75, 608] width 44 height 35
click at [20, 272] on div at bounding box center [24, 277] width 12 height 12
click at [71, 538] on div "Pen" at bounding box center [75, 616] width 13 height 7
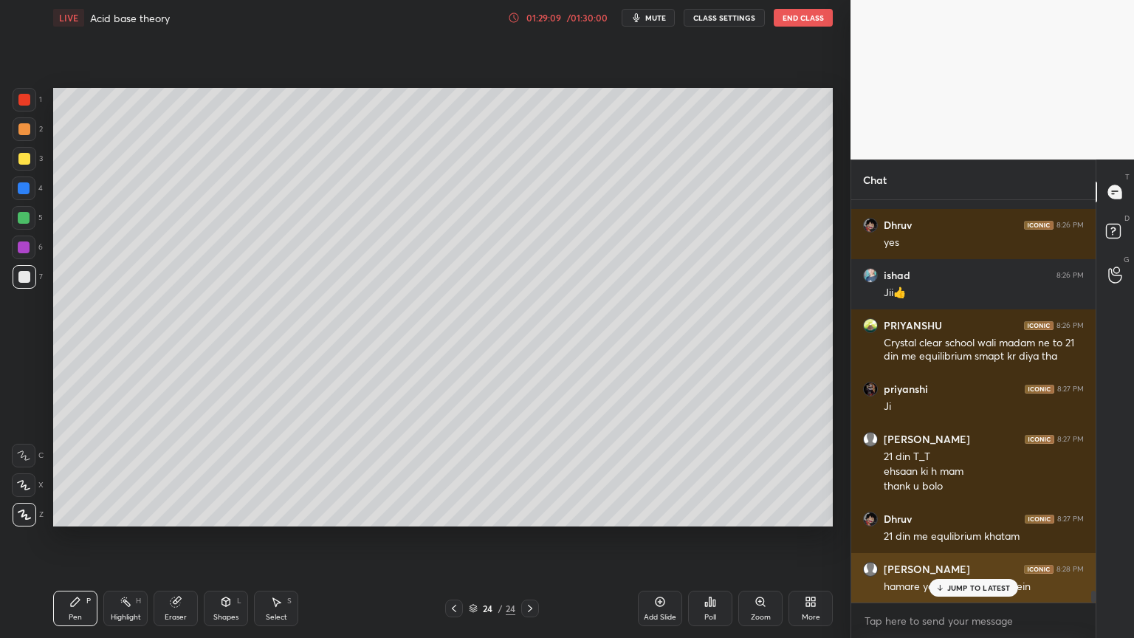
click at [957, 538] on p "JUMP TO LATEST" at bounding box center [978, 587] width 63 height 9
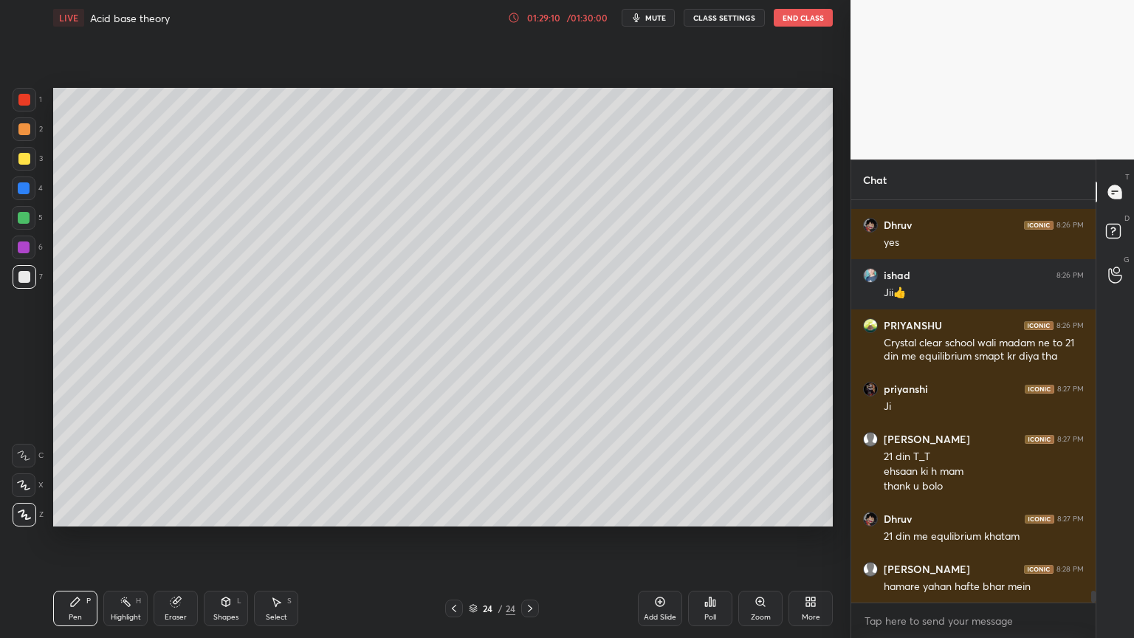
click at [134, 538] on div "Highlight" at bounding box center [126, 616] width 30 height 7
drag, startPoint x: 655, startPoint y: 613, endPoint x: 641, endPoint y: 609, distance: 15.2
click at [653, 538] on div "Add Slide" at bounding box center [660, 616] width 32 height 7
click at [89, 538] on div "Pen P" at bounding box center [75, 608] width 44 height 35
click at [25, 134] on div at bounding box center [25, 129] width 24 height 24
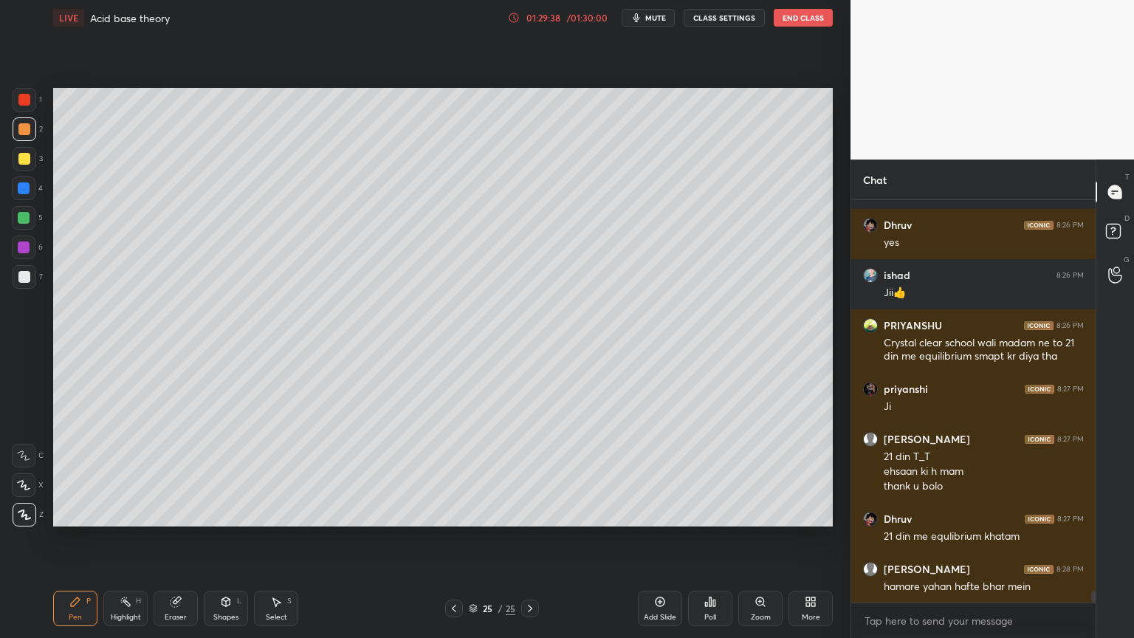
click at [172, 538] on div "Eraser" at bounding box center [176, 608] width 44 height 35
click at [66, 538] on div "Pen P" at bounding box center [75, 608] width 44 height 35
drag, startPoint x: 24, startPoint y: 162, endPoint x: 36, endPoint y: 179, distance: 20.5
click at [24, 165] on div at bounding box center [25, 159] width 24 height 24
click at [22, 283] on div at bounding box center [25, 277] width 24 height 24
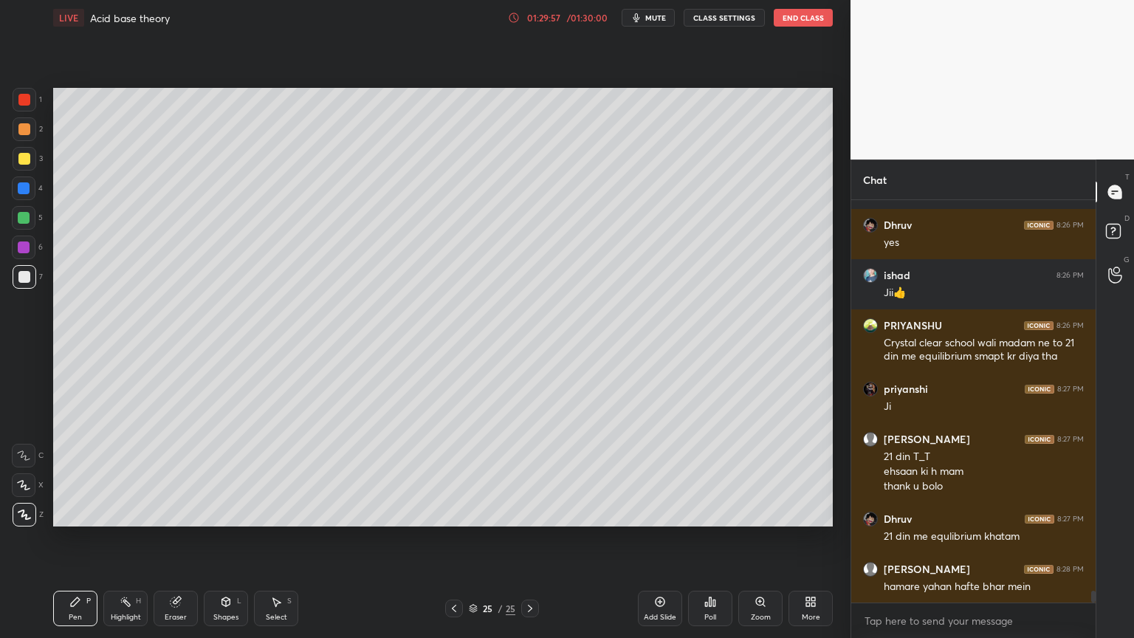
click at [233, 538] on div "Shapes L" at bounding box center [226, 608] width 44 height 35
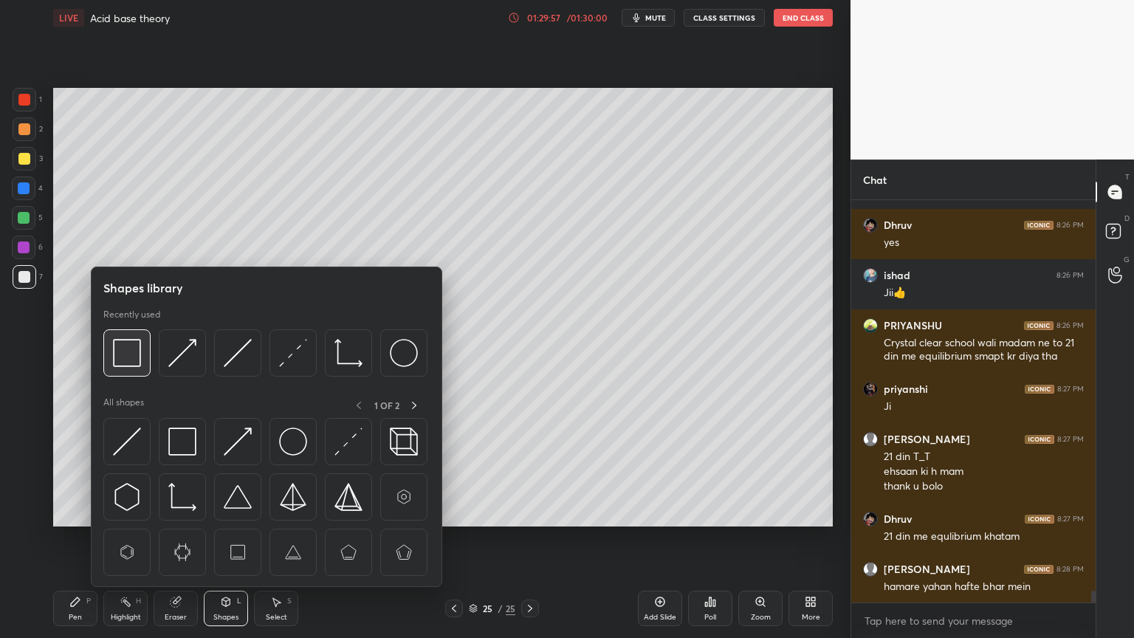
click at [138, 357] on img at bounding box center [127, 353] width 28 height 28
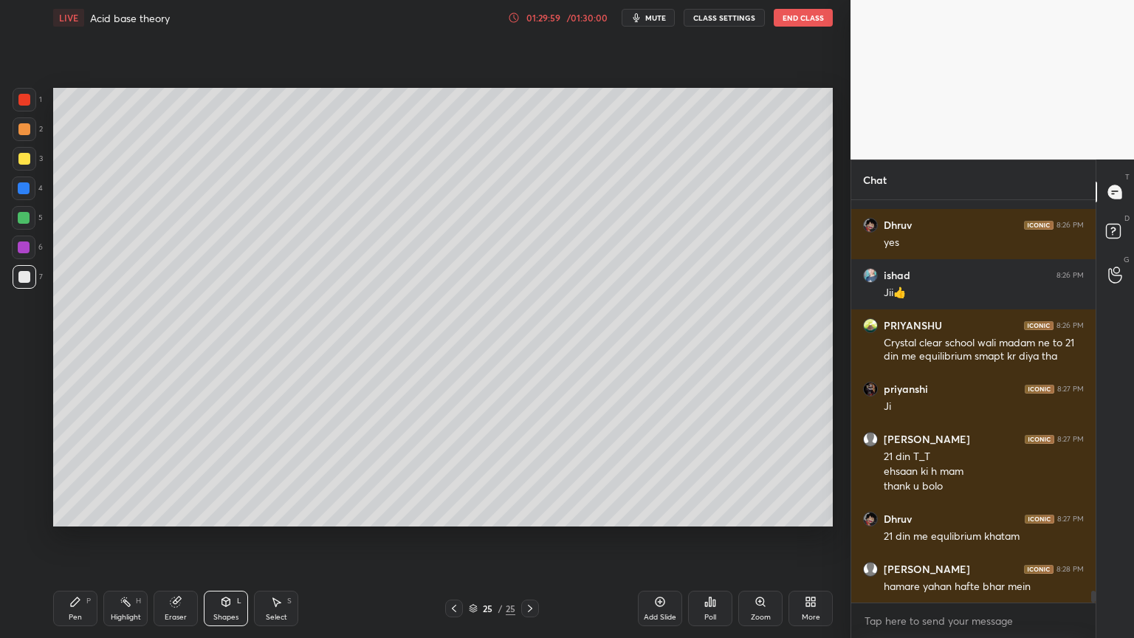
click at [135, 538] on div "Highlight H" at bounding box center [125, 608] width 44 height 35
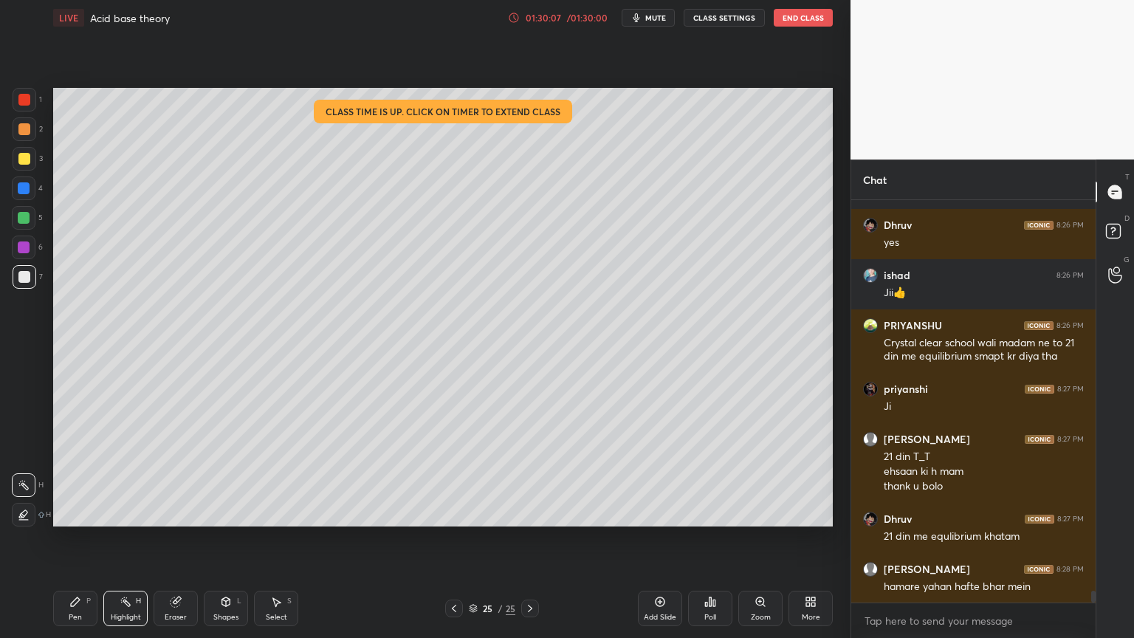
click at [715, 20] on button "CLASS SETTINGS" at bounding box center [724, 18] width 81 height 18
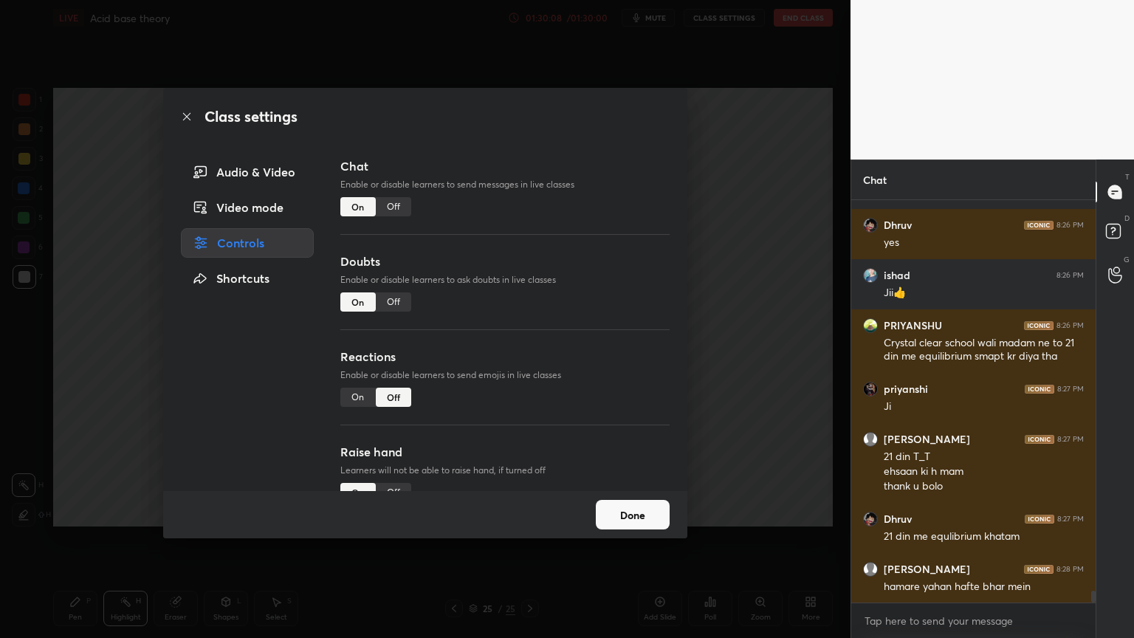
drag, startPoint x: 394, startPoint y: 208, endPoint x: 384, endPoint y: 224, distance: 19.2
click at [393, 210] on div "Off" at bounding box center [393, 206] width 35 height 19
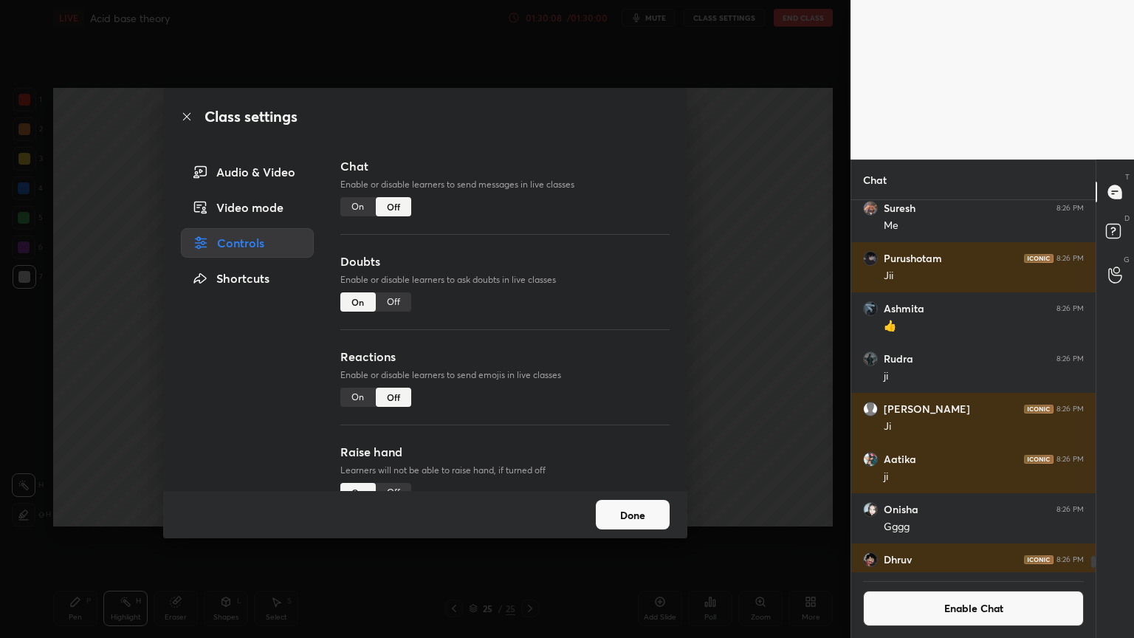
click at [393, 295] on div "Doubts Enable or disable learners to ask doubts in live classes On Off" at bounding box center [504, 299] width 329 height 95
click at [402, 301] on div "Off" at bounding box center [393, 301] width 35 height 19
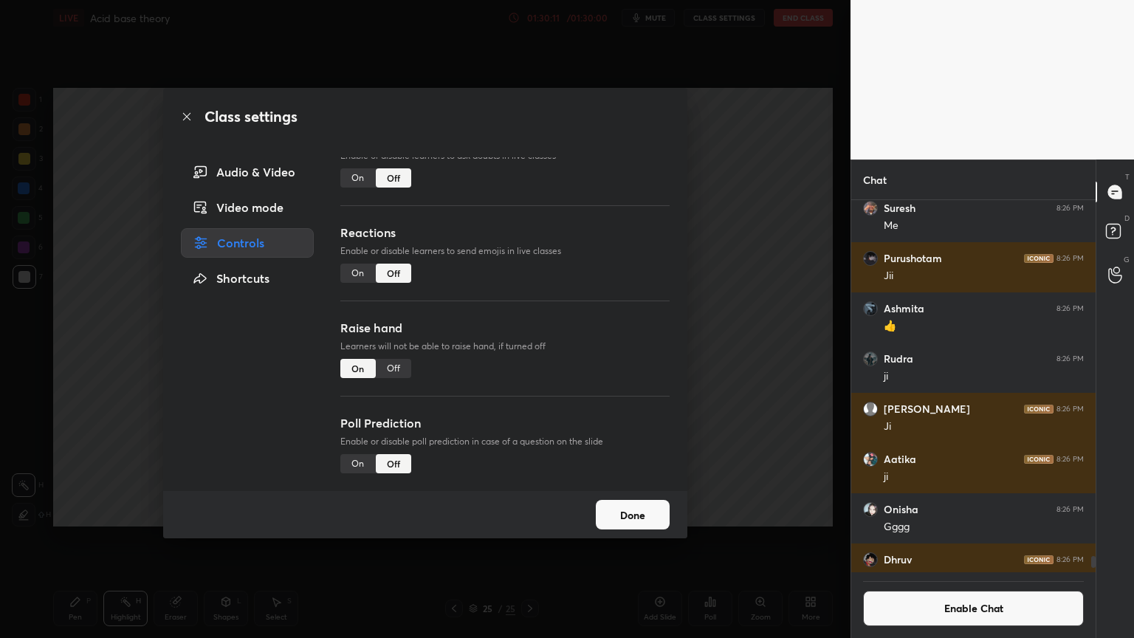
drag, startPoint x: 396, startPoint y: 361, endPoint x: 447, endPoint y: 357, distance: 51.1
click at [399, 365] on div "Off" at bounding box center [393, 368] width 35 height 19
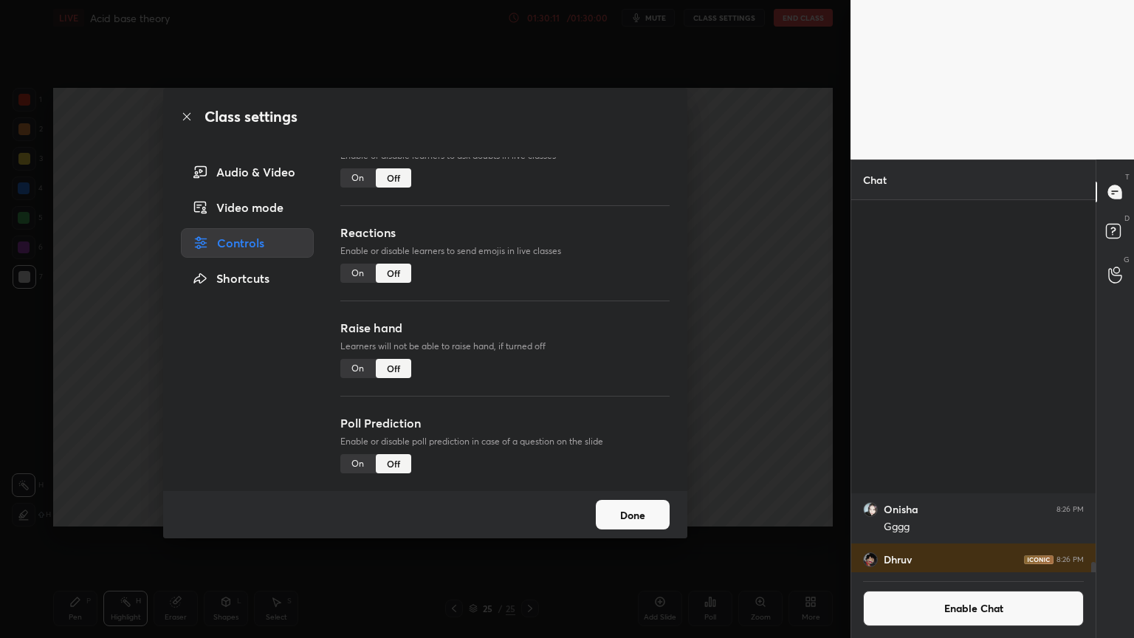
scroll to position [13240, 0]
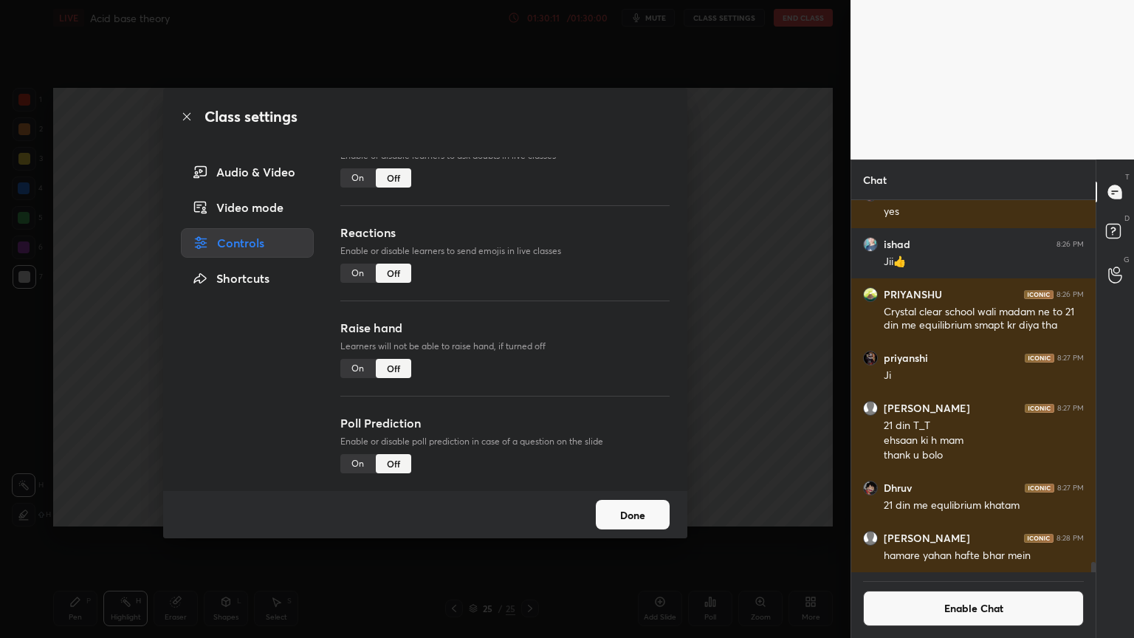
click at [734, 340] on div "Class settings Audio & Video Video mode Controls Shortcuts Chat Enable or disab…" at bounding box center [425, 319] width 850 height 638
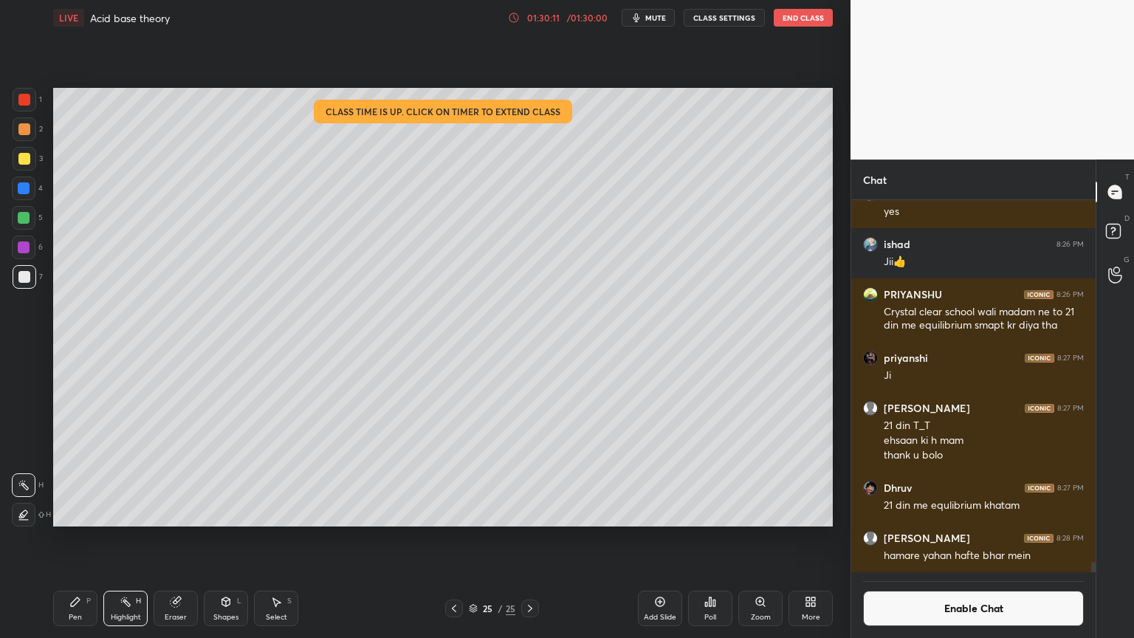
click at [805, 15] on button "End Class" at bounding box center [803, 18] width 59 height 18
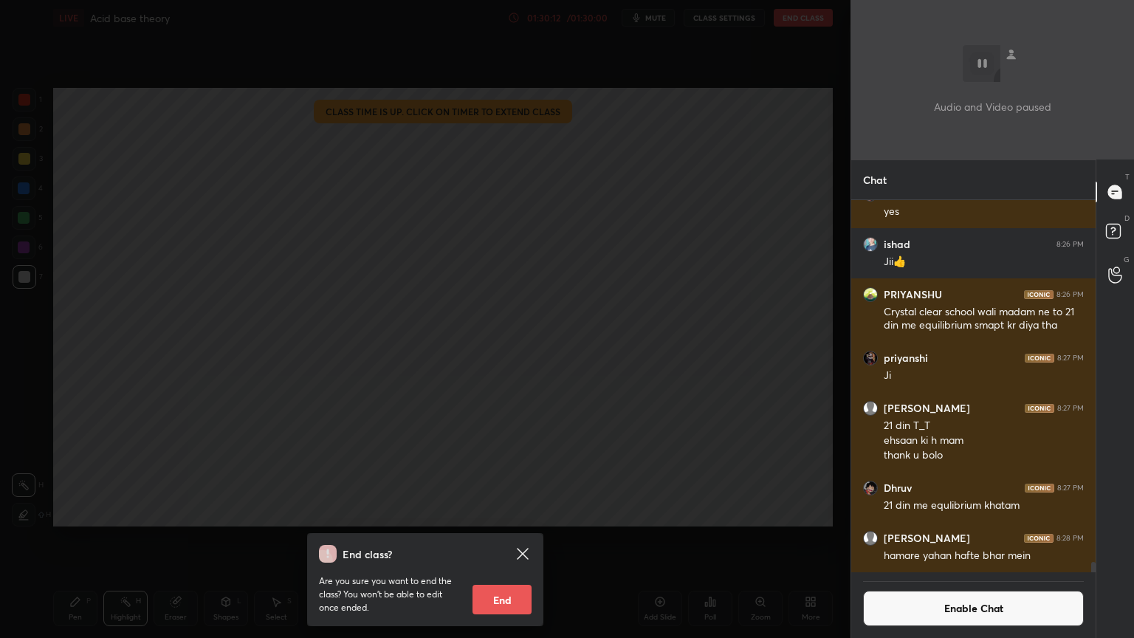
click at [495, 538] on button "End" at bounding box center [501, 600] width 59 height 30
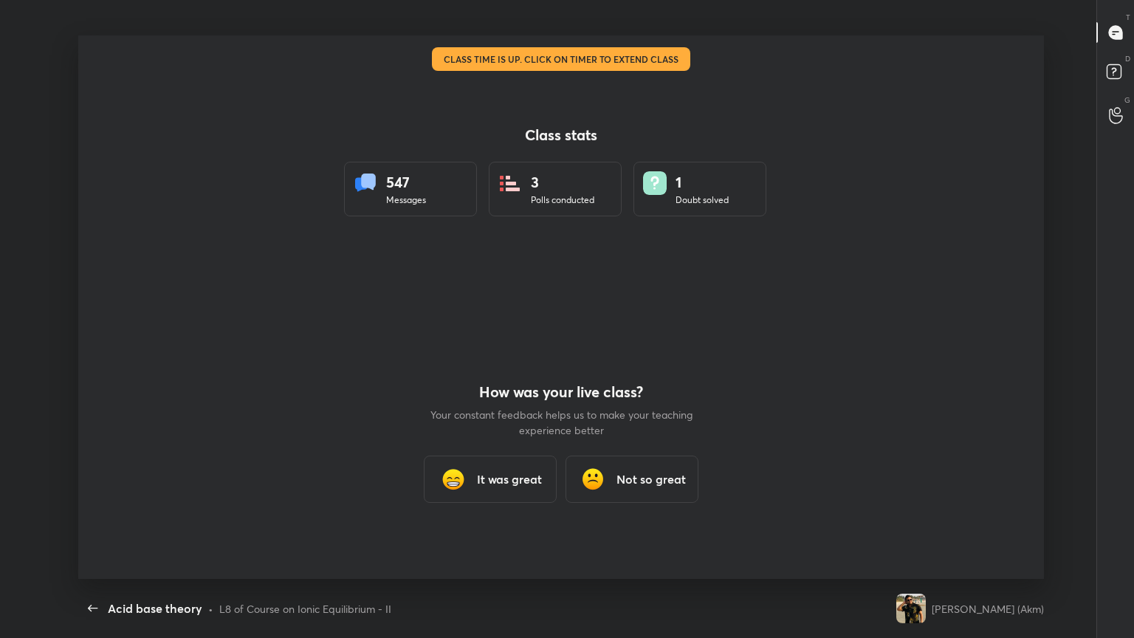
scroll to position [0, 0]
click at [508, 479] on h3 "It was great" at bounding box center [509, 479] width 65 height 18
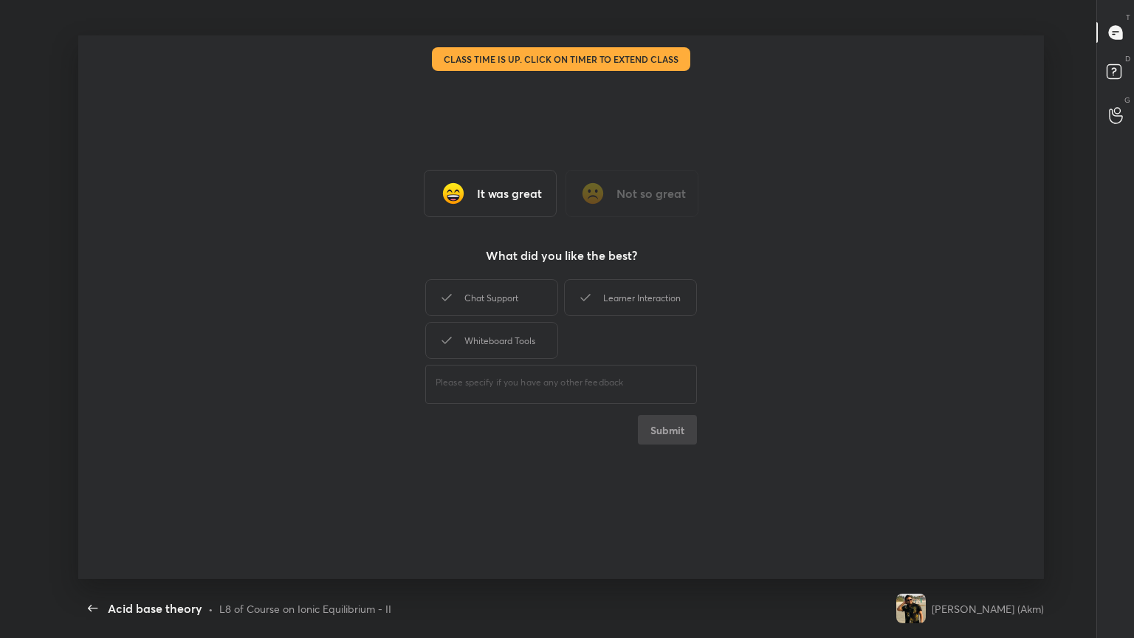
click at [495, 306] on div "Chat Support" at bounding box center [491, 297] width 133 height 37
click at [503, 332] on div "Whiteboard Tools" at bounding box center [491, 340] width 133 height 37
click at [614, 294] on div "Learner Interaction" at bounding box center [630, 297] width 133 height 37
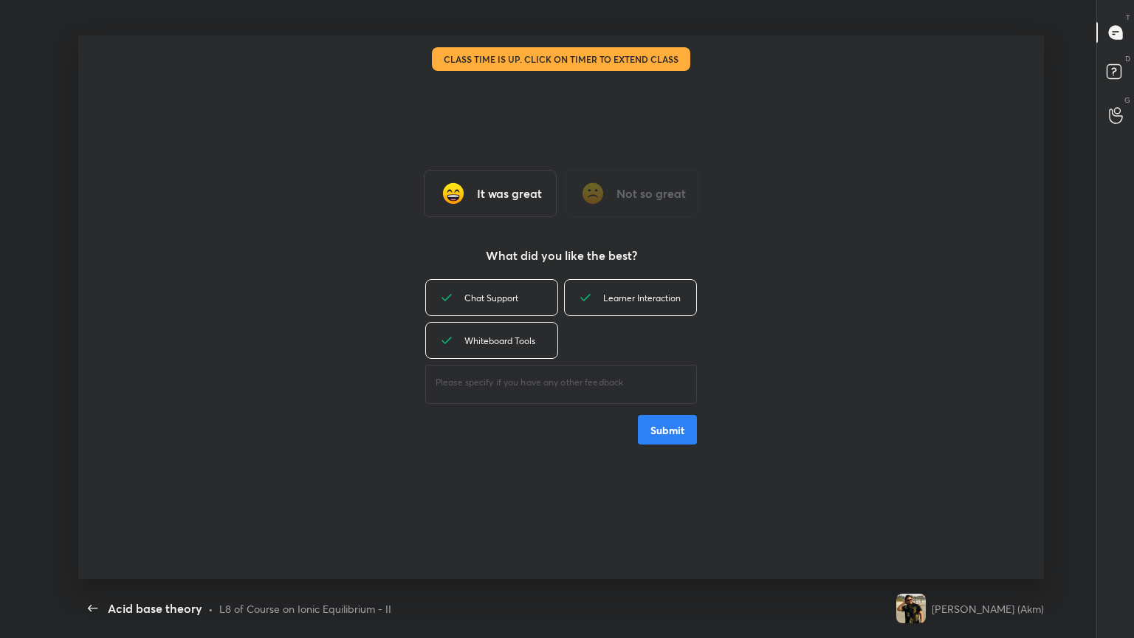
click at [680, 433] on button "Submit" at bounding box center [667, 430] width 59 height 30
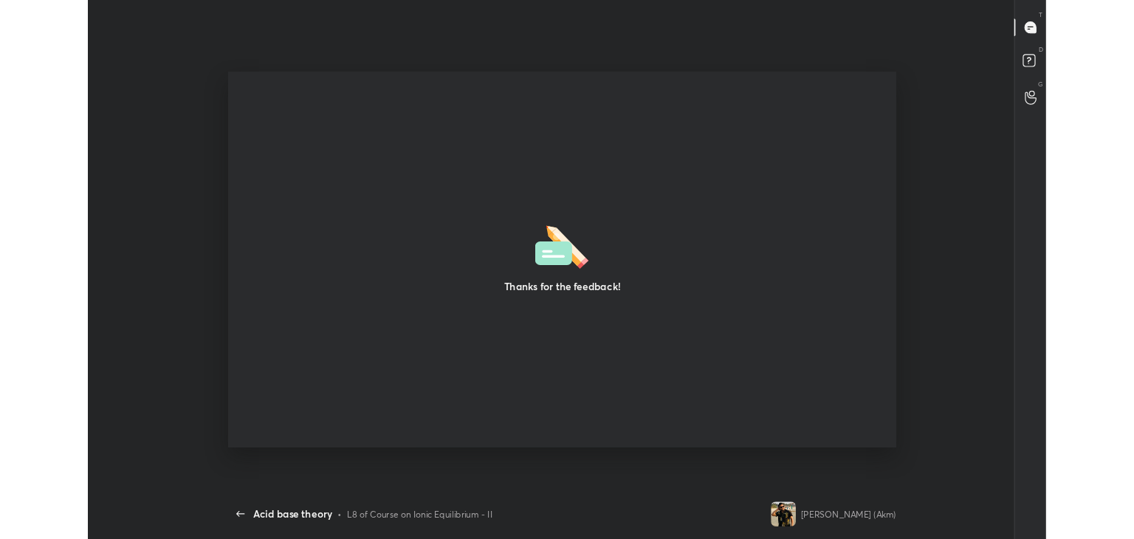
scroll to position [73371, 72694]
